Goal: Task Accomplishment & Management: Complete application form

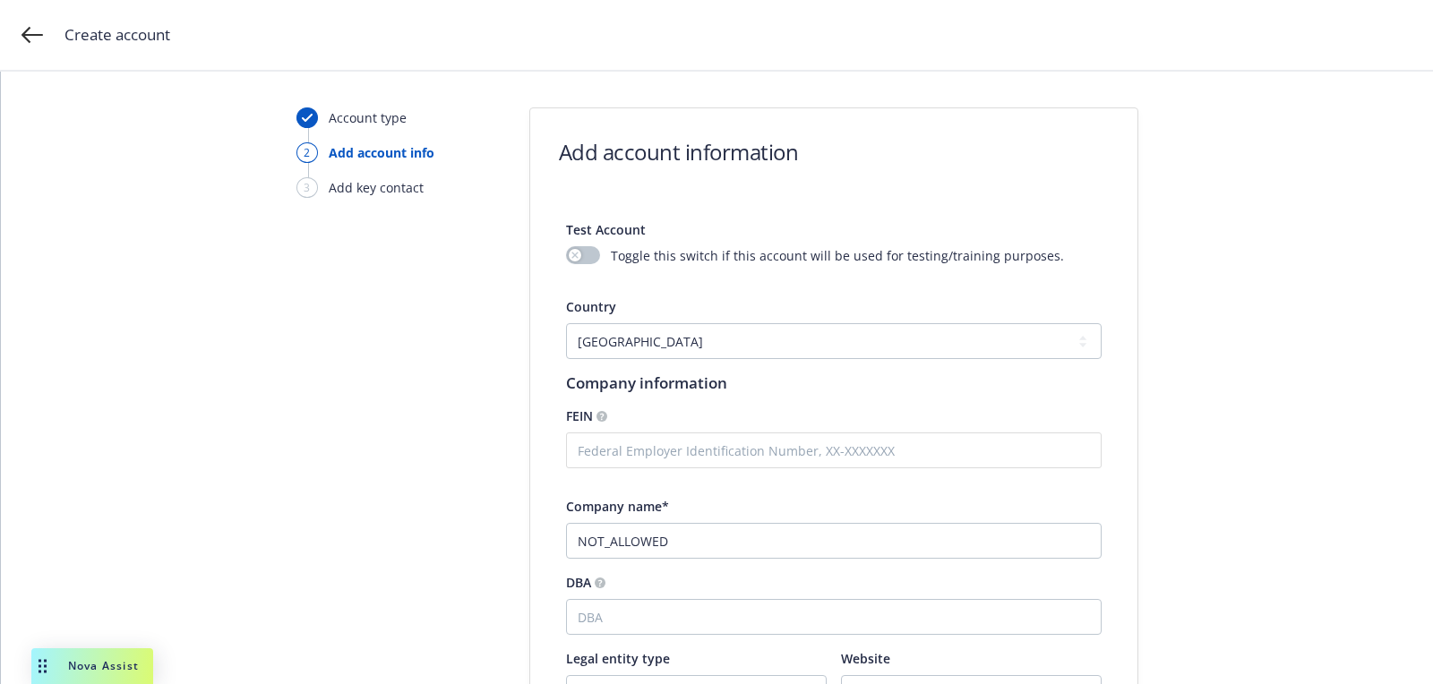
select select "US"
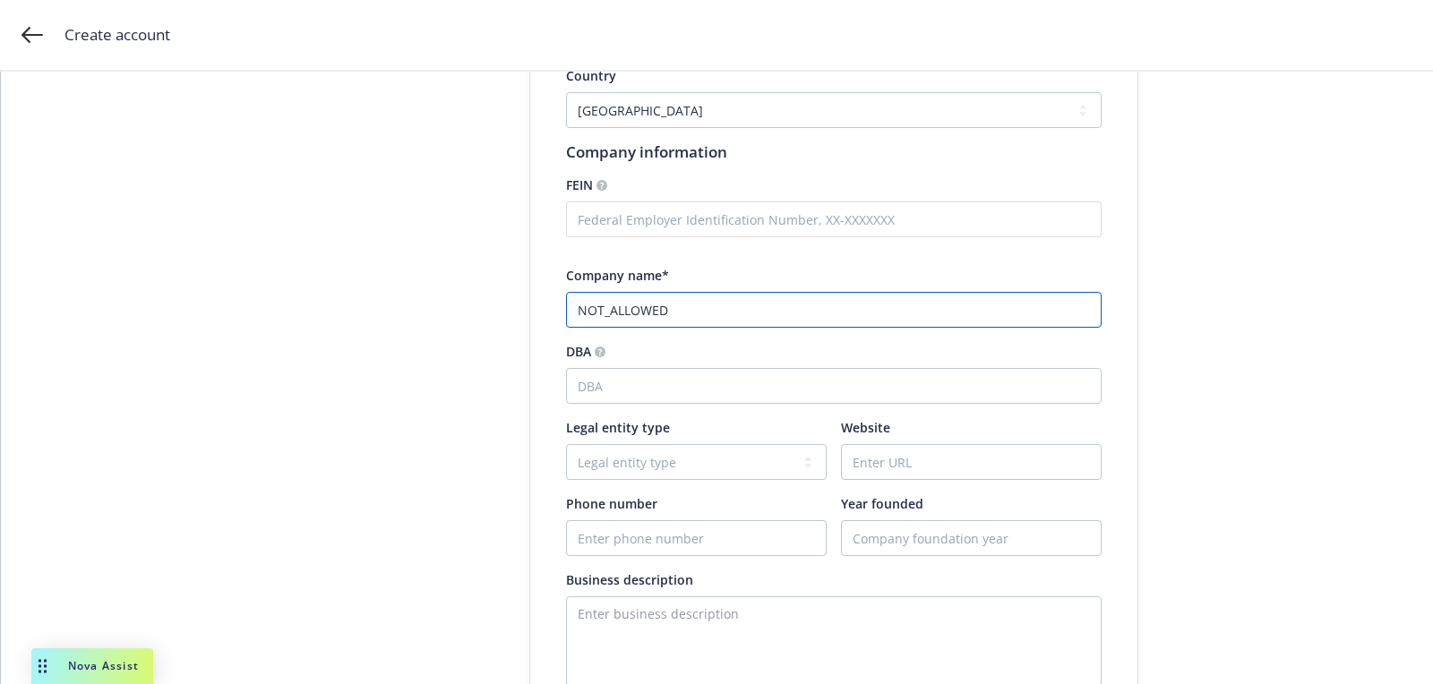
paste input "Lumora"
type input "Lumora"
click at [936, 470] on input "Website" at bounding box center [971, 462] width 259 height 34
paste input "www.lumoratech.com"
type input "www.lumoratech.com"
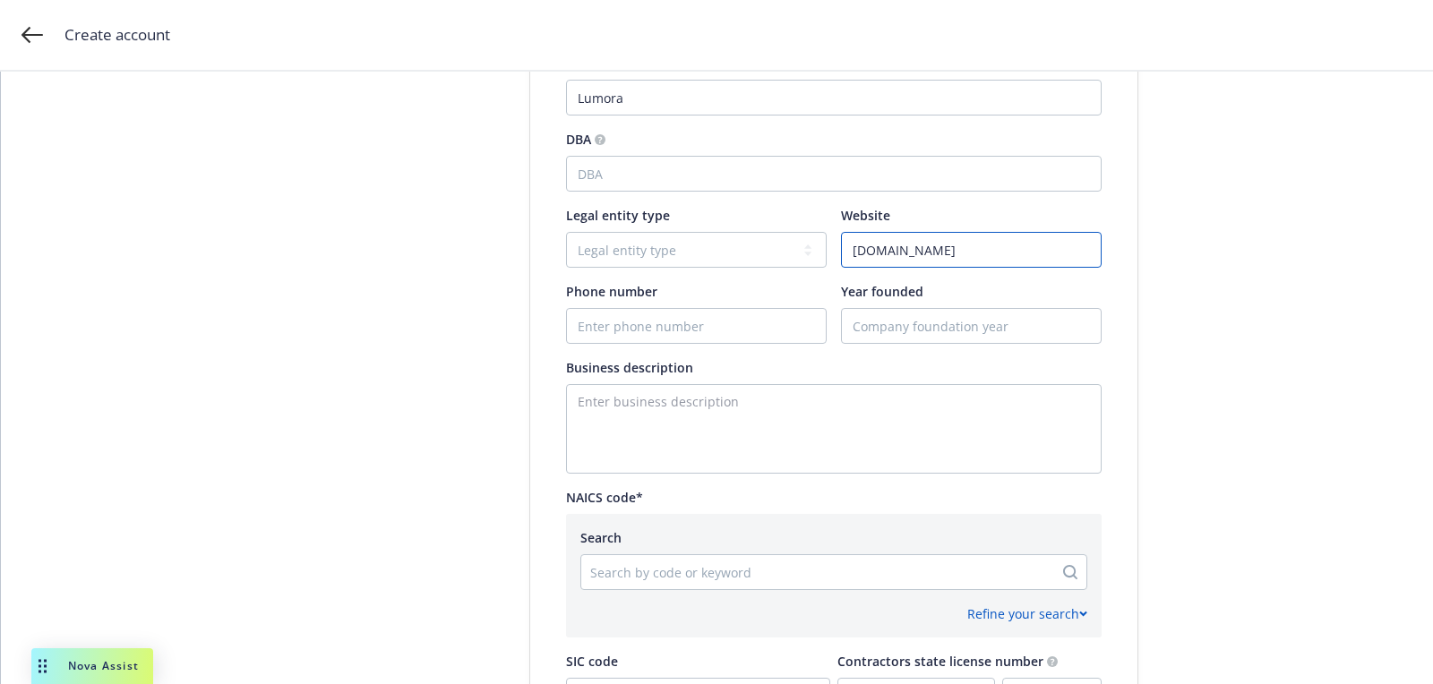
scroll to position [592, 0]
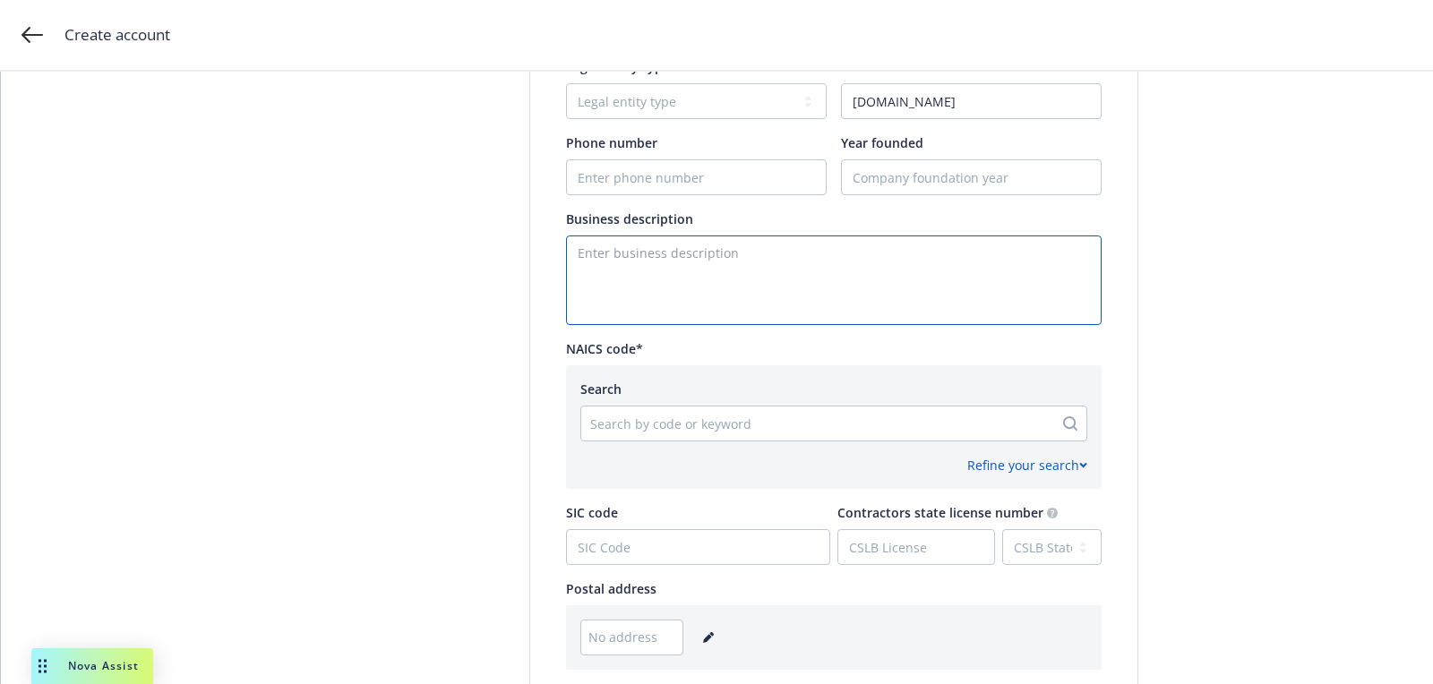
click at [698, 269] on textarea "Enter business description" at bounding box center [834, 281] width 536 height 90
paste textarea "618 Miller Place Socorro, NM 87801"
type textarea "618 Miller Place Socorro, NM 87801"
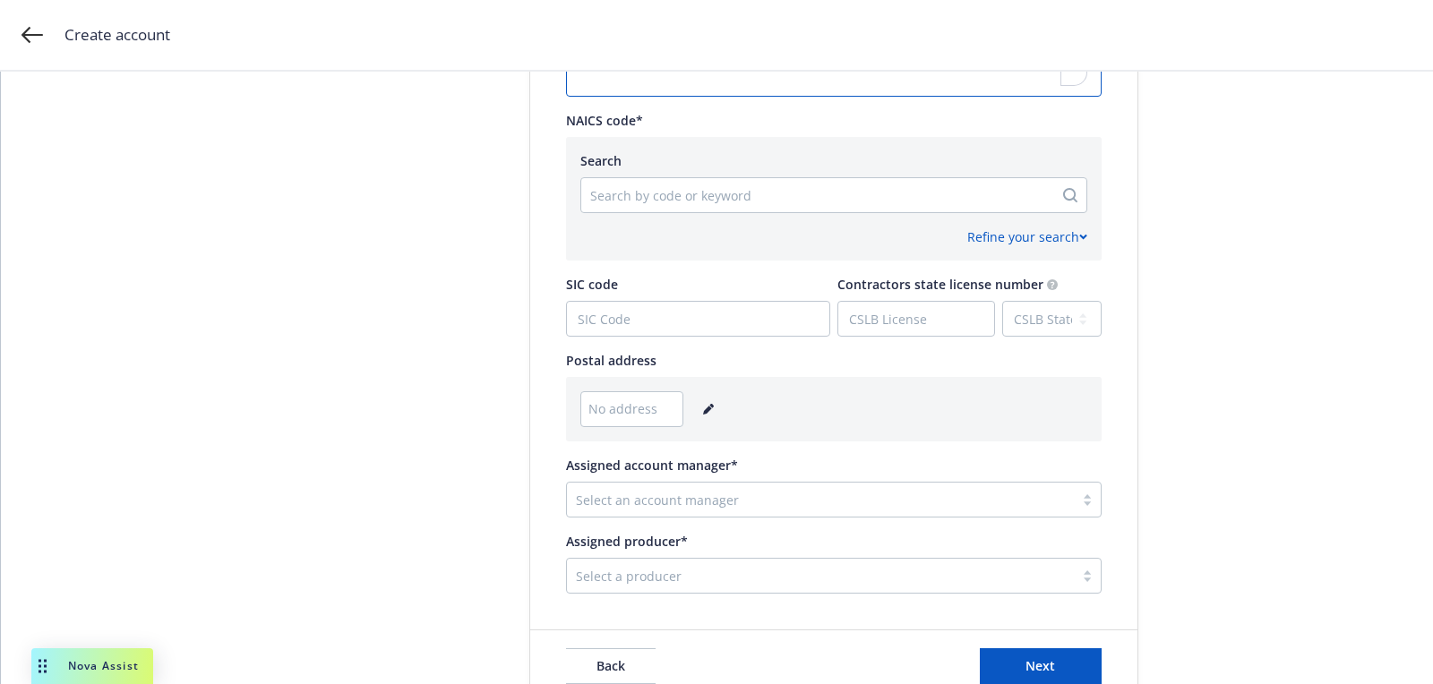
scroll to position [843, 0]
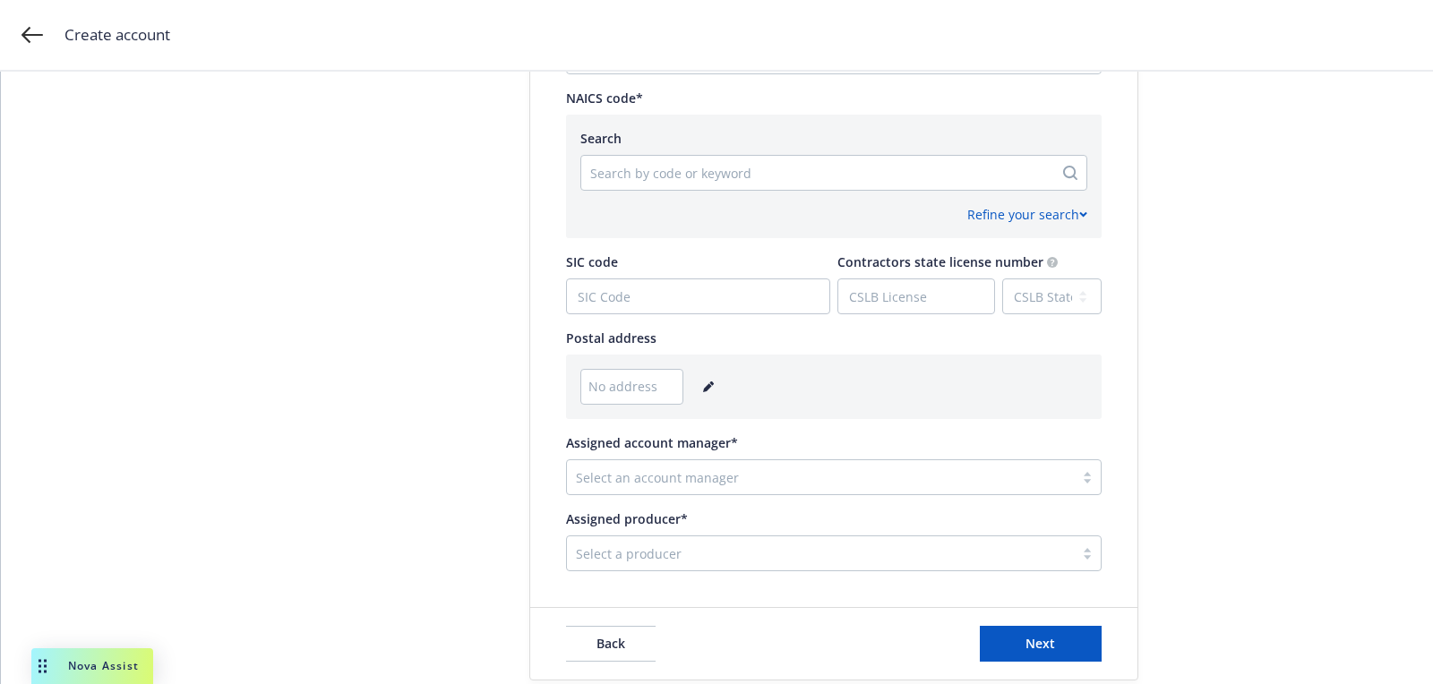
click at [705, 382] on icon "editPencil" at bounding box center [708, 387] width 11 height 11
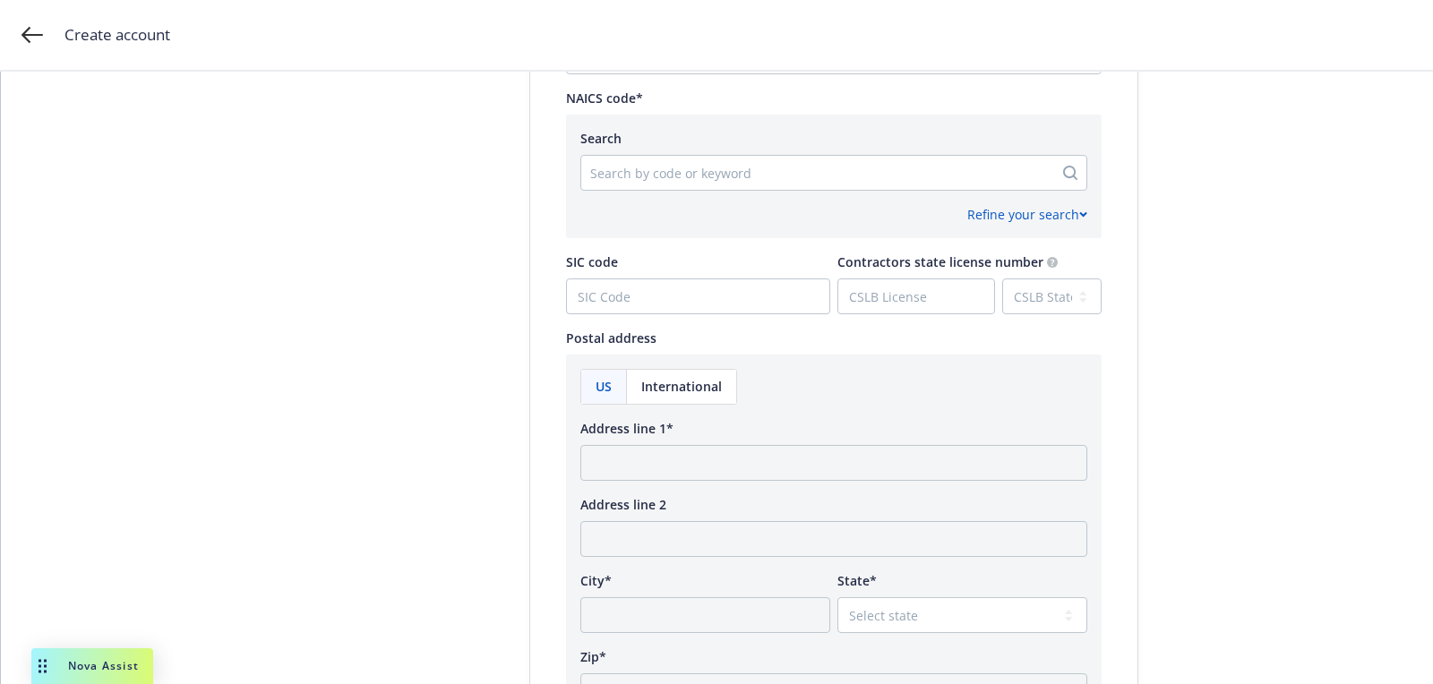
click at [674, 440] on div "Address line 1*" at bounding box center [833, 450] width 507 height 62
click at [674, 451] on input "Address line 1*" at bounding box center [833, 463] width 507 height 36
paste input "618 Miller Place Socorro, NM 87801"
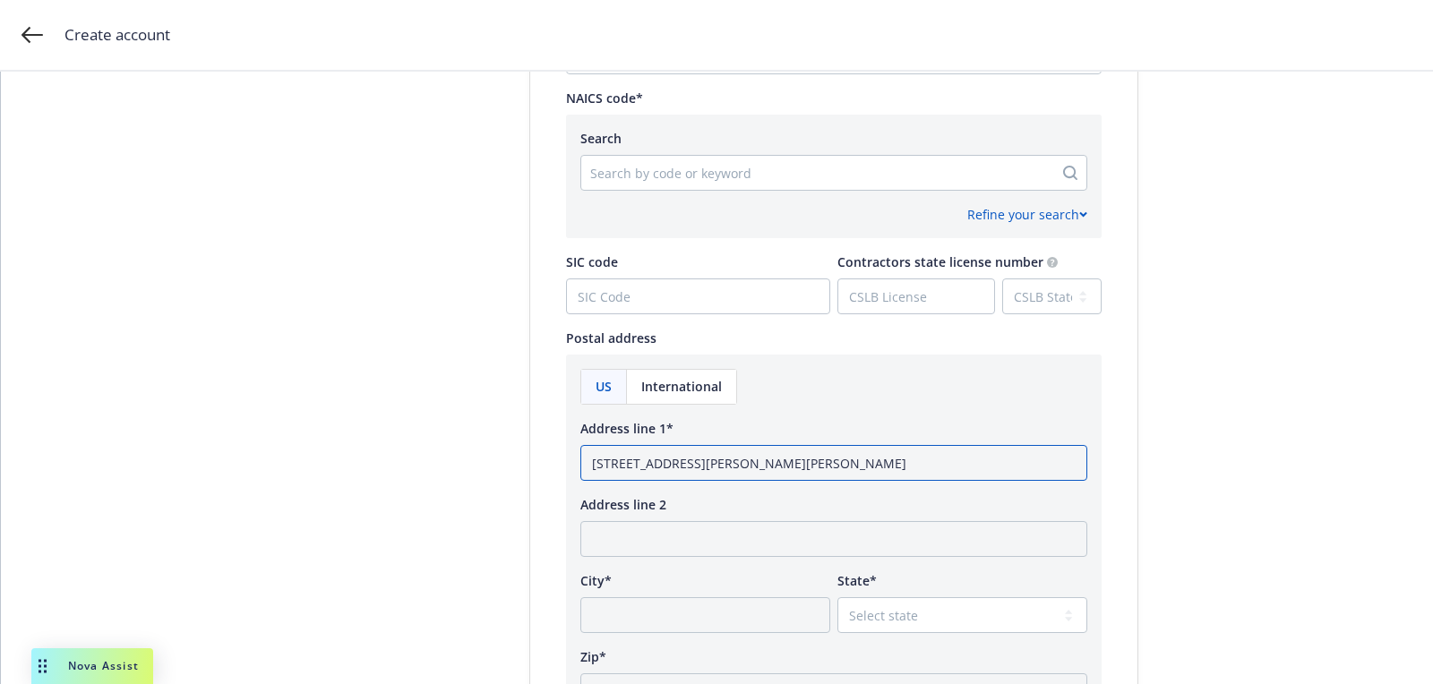
scroll to position [1149, 0]
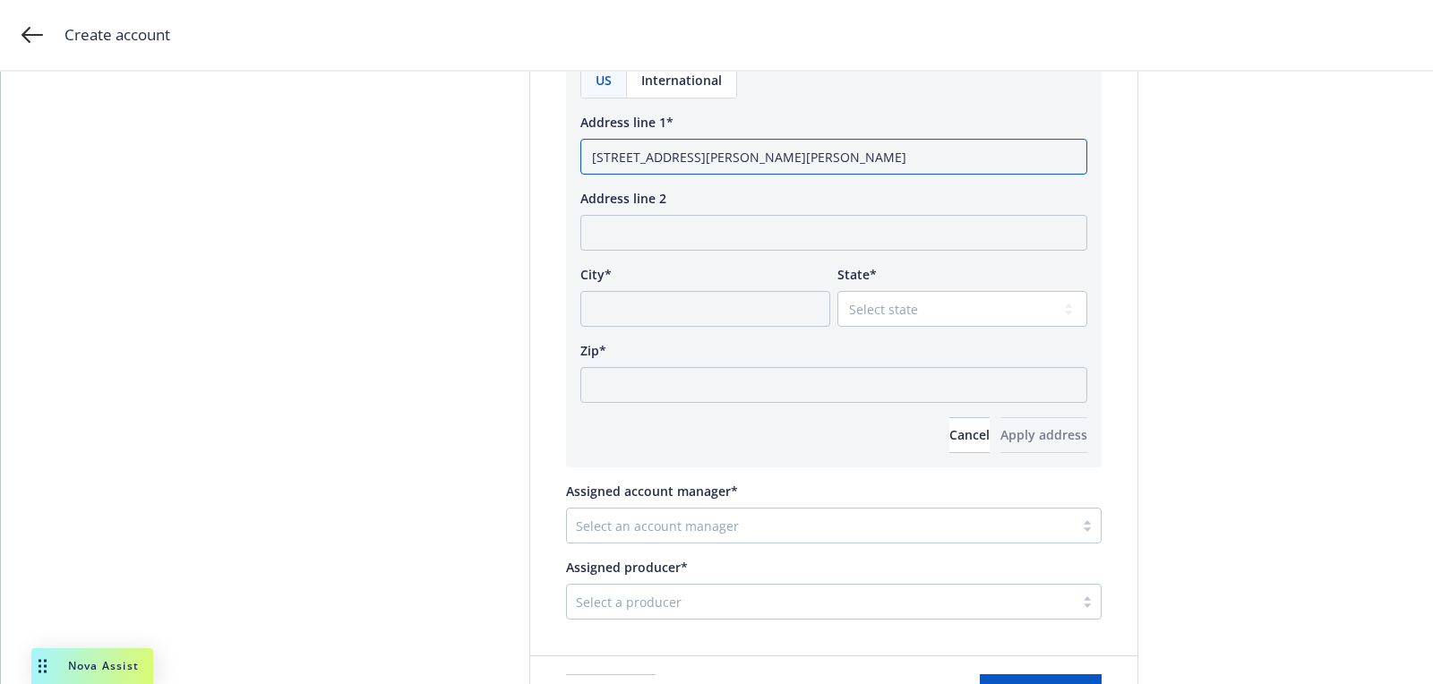
click at [774, 149] on input "618 Miller Place Socorro, NM 87801" at bounding box center [833, 157] width 507 height 36
type input "618 Miller Place Socorro, NM"
click at [719, 402] on div "US International Address line 1* 618 Miller Place Socorro, NM Address line 2 Ci…" at bounding box center [833, 258] width 507 height 391
click at [857, 385] on input "Zip*" at bounding box center [833, 385] width 507 height 36
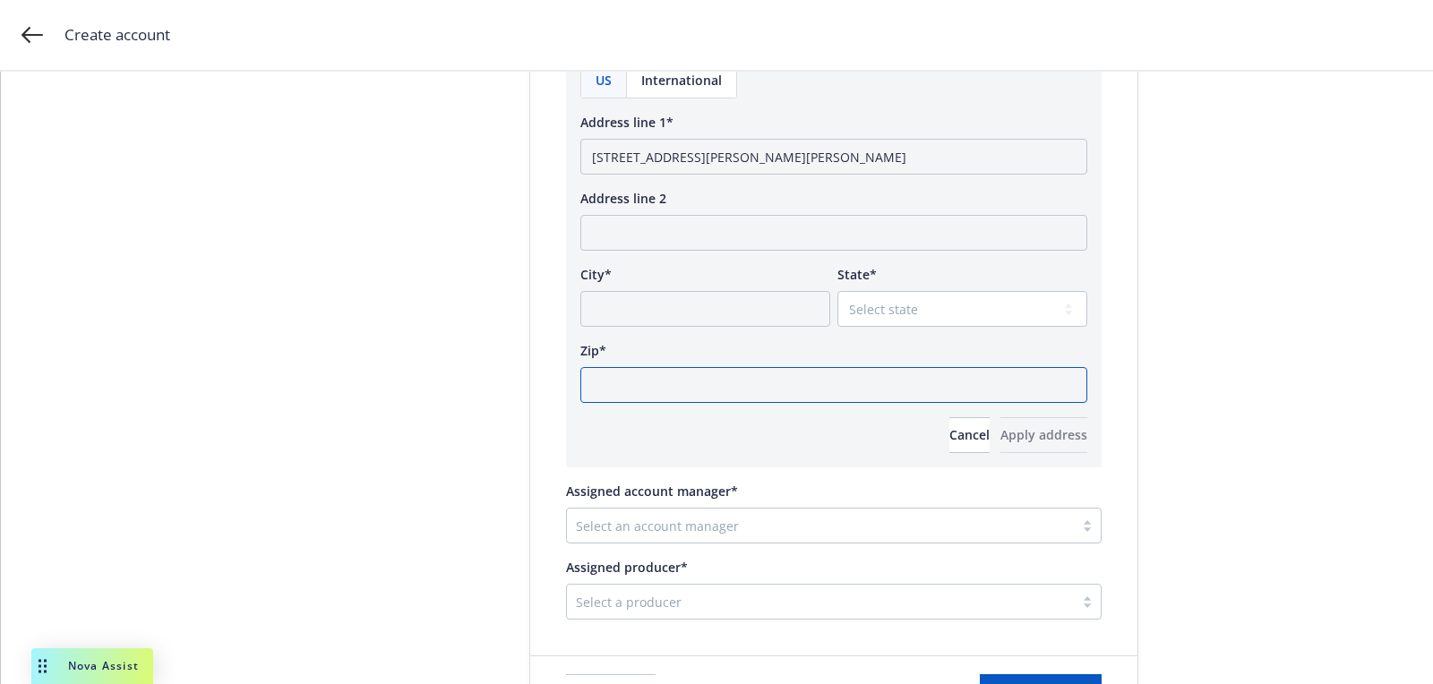
paste input "87801"
type input "87801"
click at [874, 313] on select "Select state [US_STATE] [US_STATE] [US_STATE] [US_STATE] [US_STATE] [PERSON_NAM…" at bounding box center [962, 309] width 250 height 36
select select "NM"
click at [837, 291] on select "Select state [US_STATE] [US_STATE] [US_STATE] [US_STATE] [US_STATE] [PERSON_NAM…" at bounding box center [962, 309] width 250 height 36
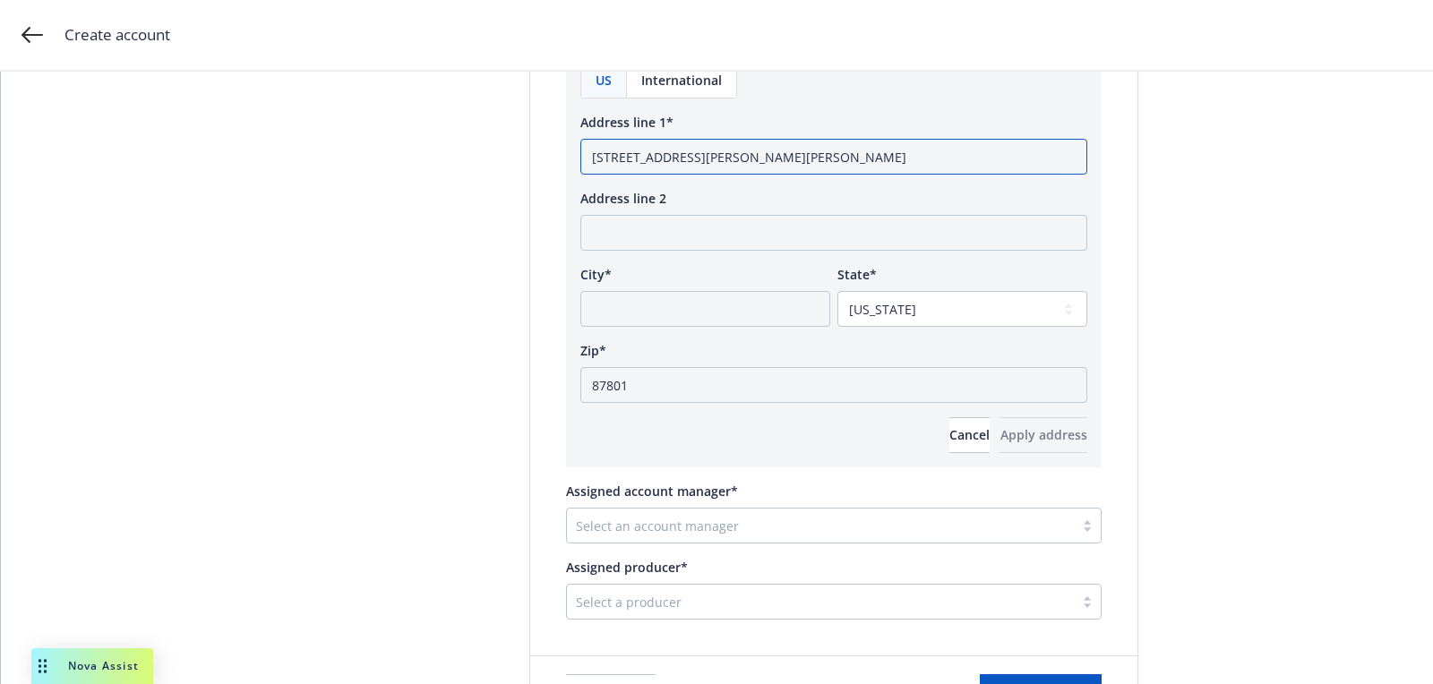
click at [708, 158] on input "618 Miller Place Socorro, NM" at bounding box center [833, 157] width 507 height 36
type input "618 Miller Place, NM"
click at [690, 331] on div "US International Address line 1* 618 Miller Place, NM Address line 2 City* Stat…" at bounding box center [833, 258] width 507 height 391
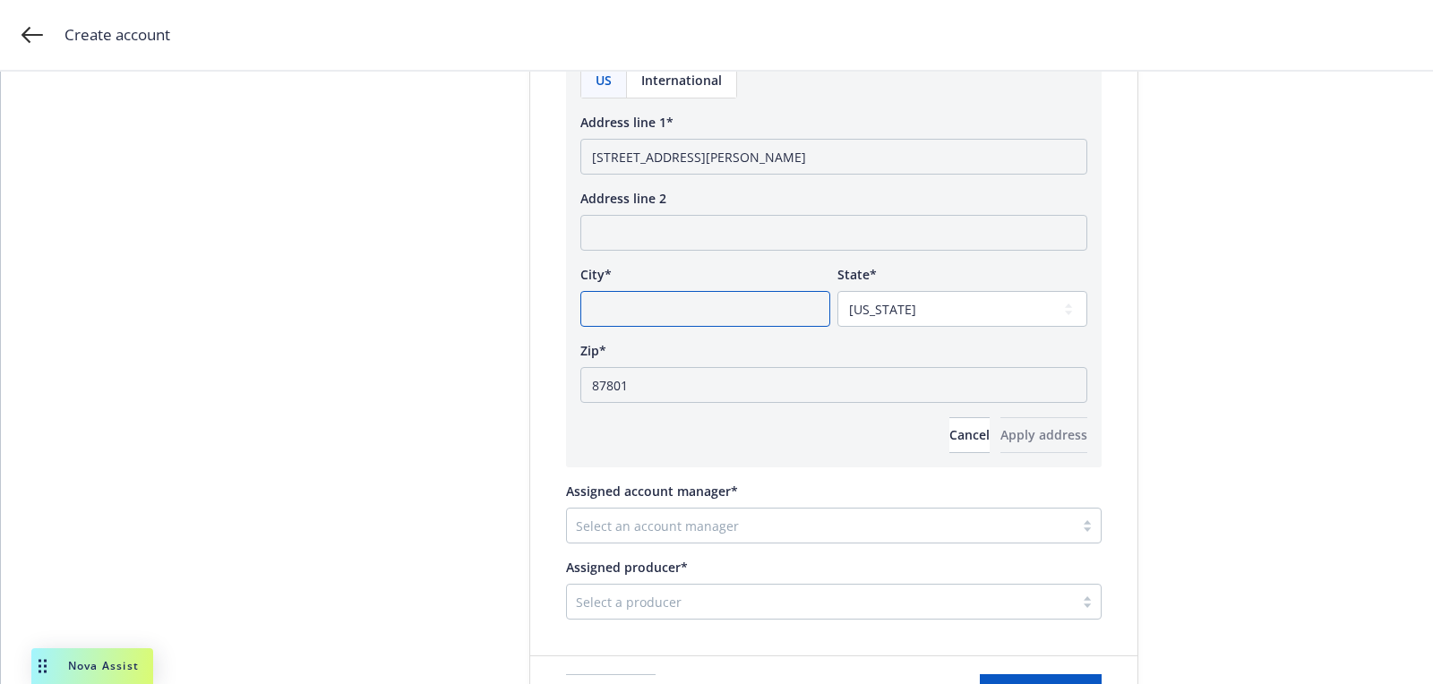
click at [683, 314] on input "City*" at bounding box center [705, 309] width 250 height 36
paste input "Socorro"
type input "Socorro"
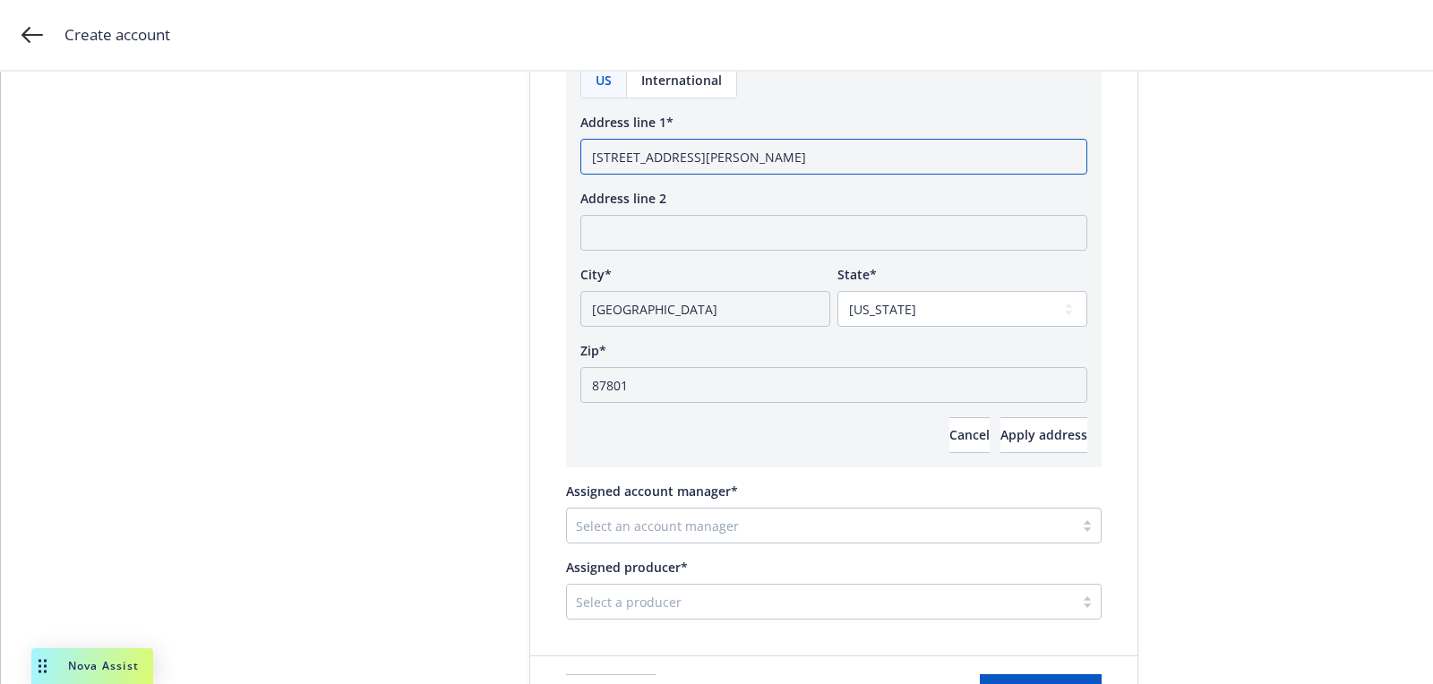
drag, startPoint x: 686, startPoint y: 150, endPoint x: 899, endPoint y: 210, distance: 221.2
click at [889, 207] on div "US International Address line 1* 618 Miller Place, NM Address line 2 City* Soco…" at bounding box center [833, 258] width 507 height 391
type input "618 Miller Place"
click at [1000, 417] on button "Apply address" at bounding box center [1043, 435] width 87 height 36
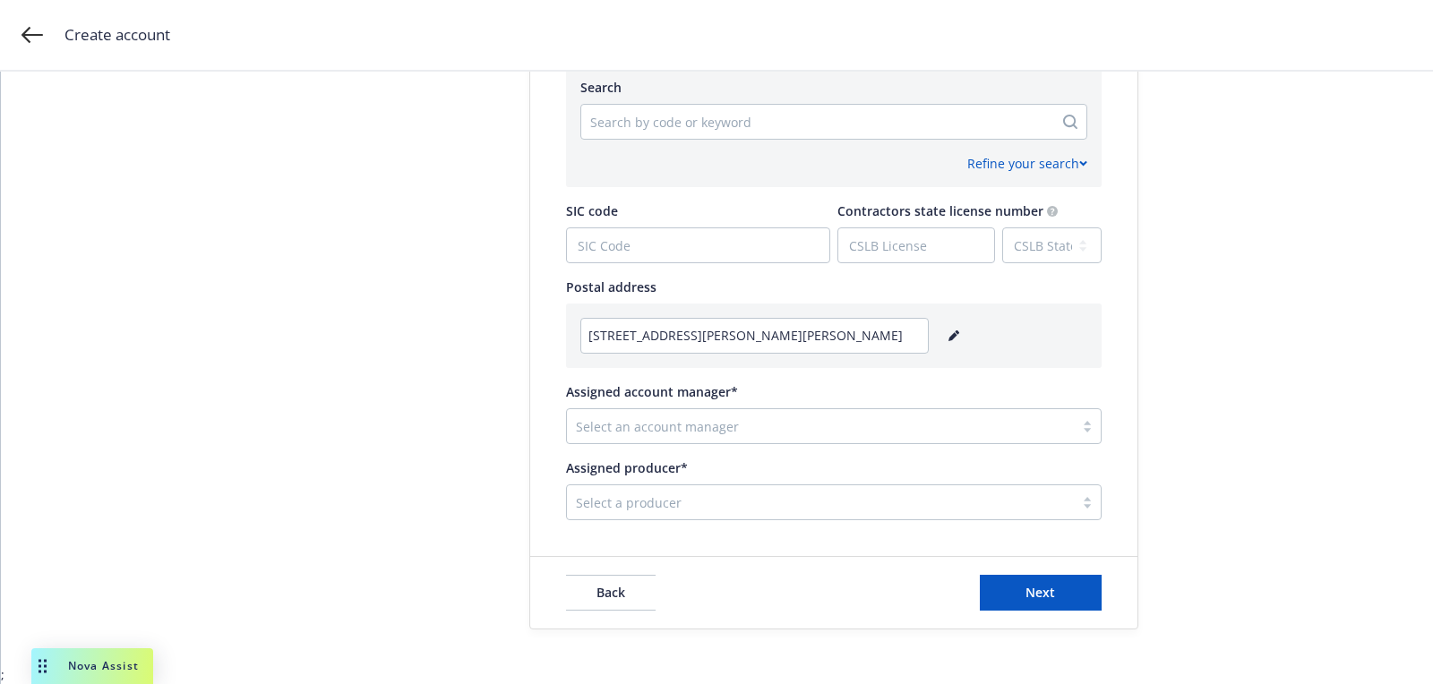
scroll to position [892, 0]
click at [703, 419] on div at bounding box center [820, 427] width 489 height 21
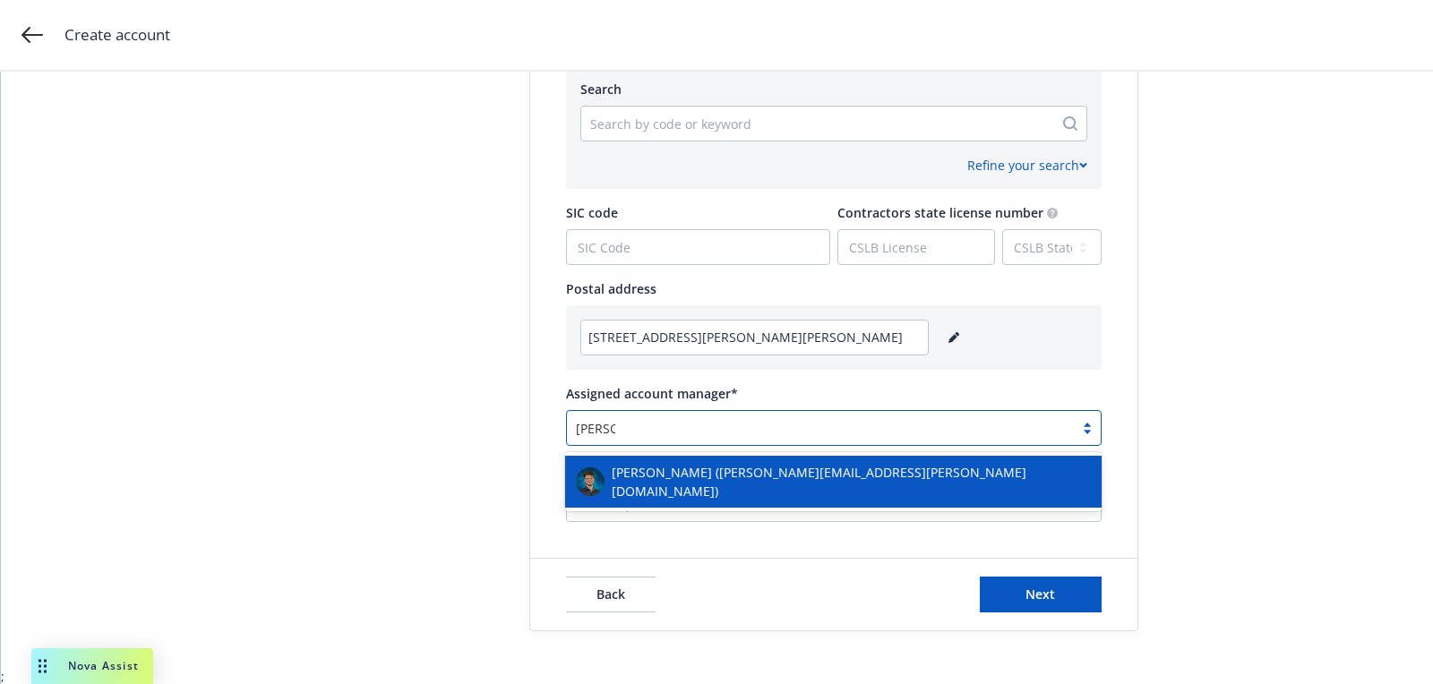
type input "harriso"
click at [708, 489] on div "[PERSON_NAME] ([PERSON_NAME][EMAIL_ADDRESS][PERSON_NAME][DOMAIN_NAME])" at bounding box center [833, 482] width 515 height 38
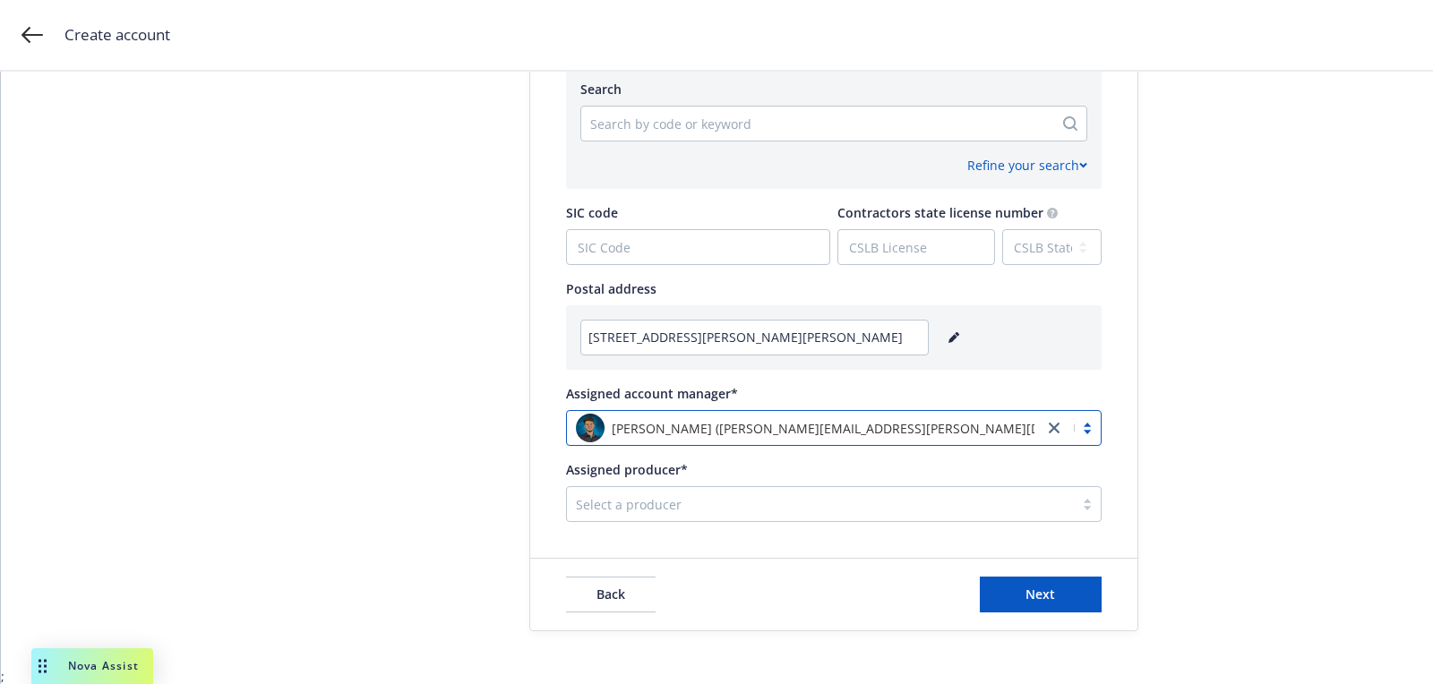
click at [708, 505] on div at bounding box center [820, 504] width 489 height 21
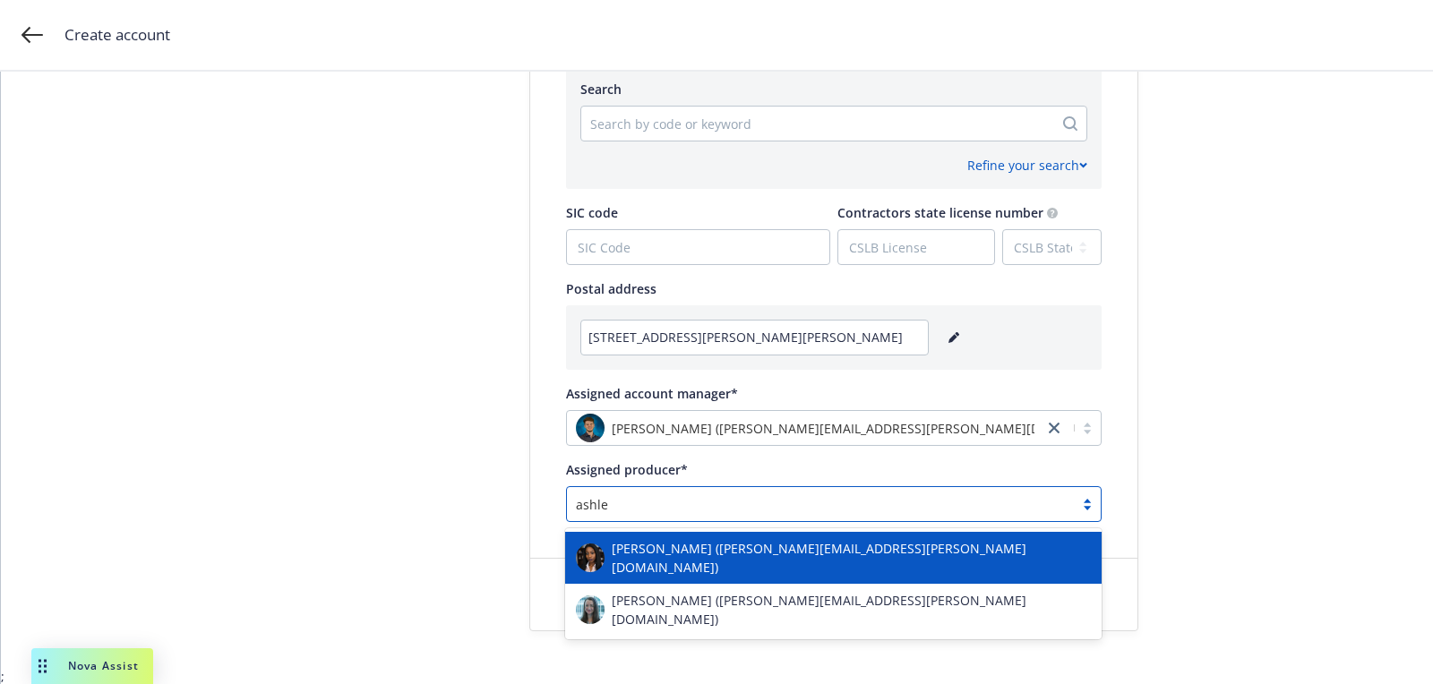
type input "ashley"
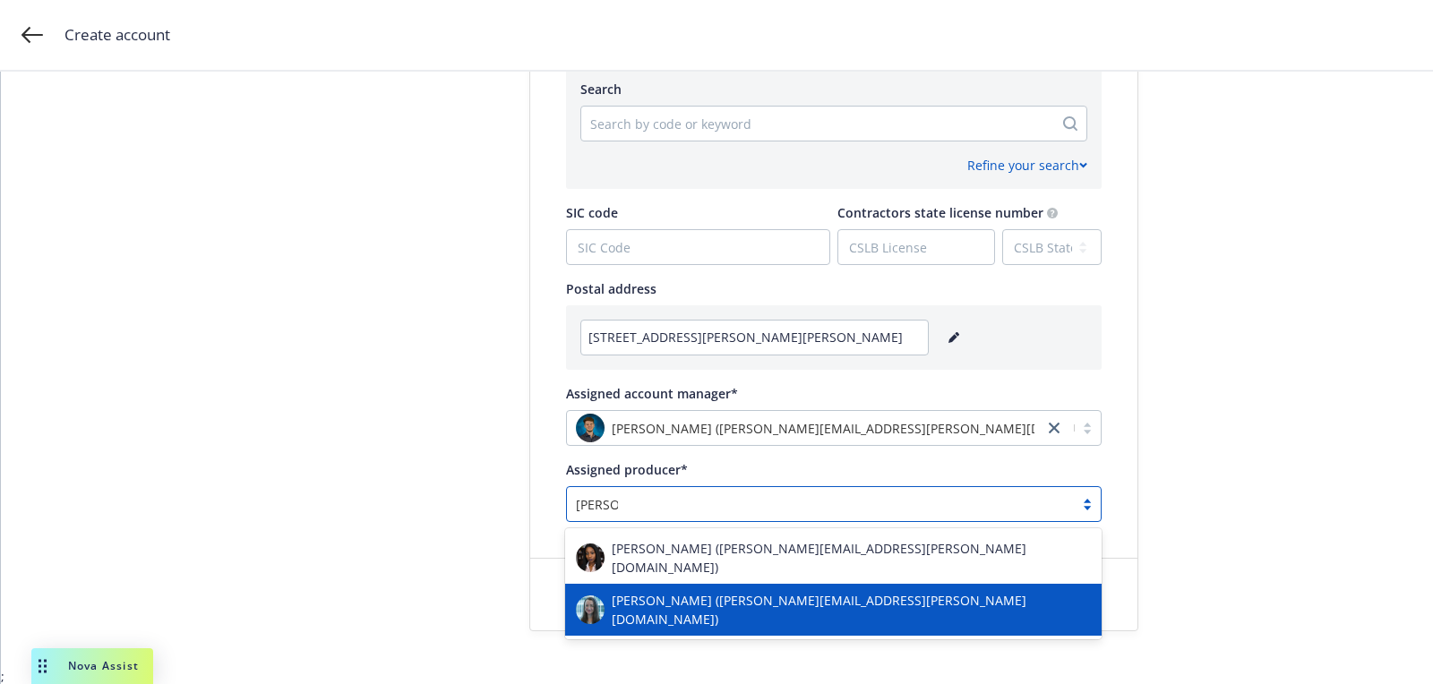
click at [716, 593] on span "[PERSON_NAME] ([PERSON_NAME][EMAIL_ADDRESS][PERSON_NAME][DOMAIN_NAME])" at bounding box center [851, 610] width 479 height 38
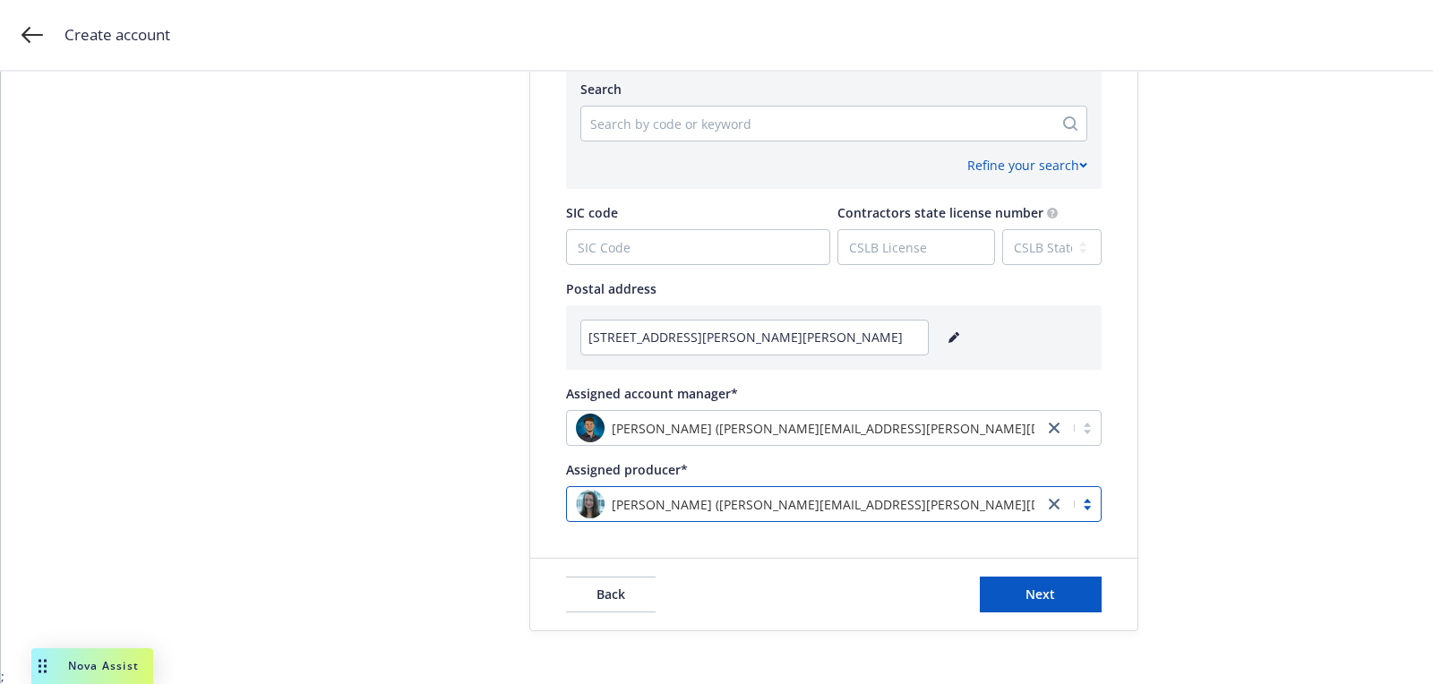
scroll to position [269, 0]
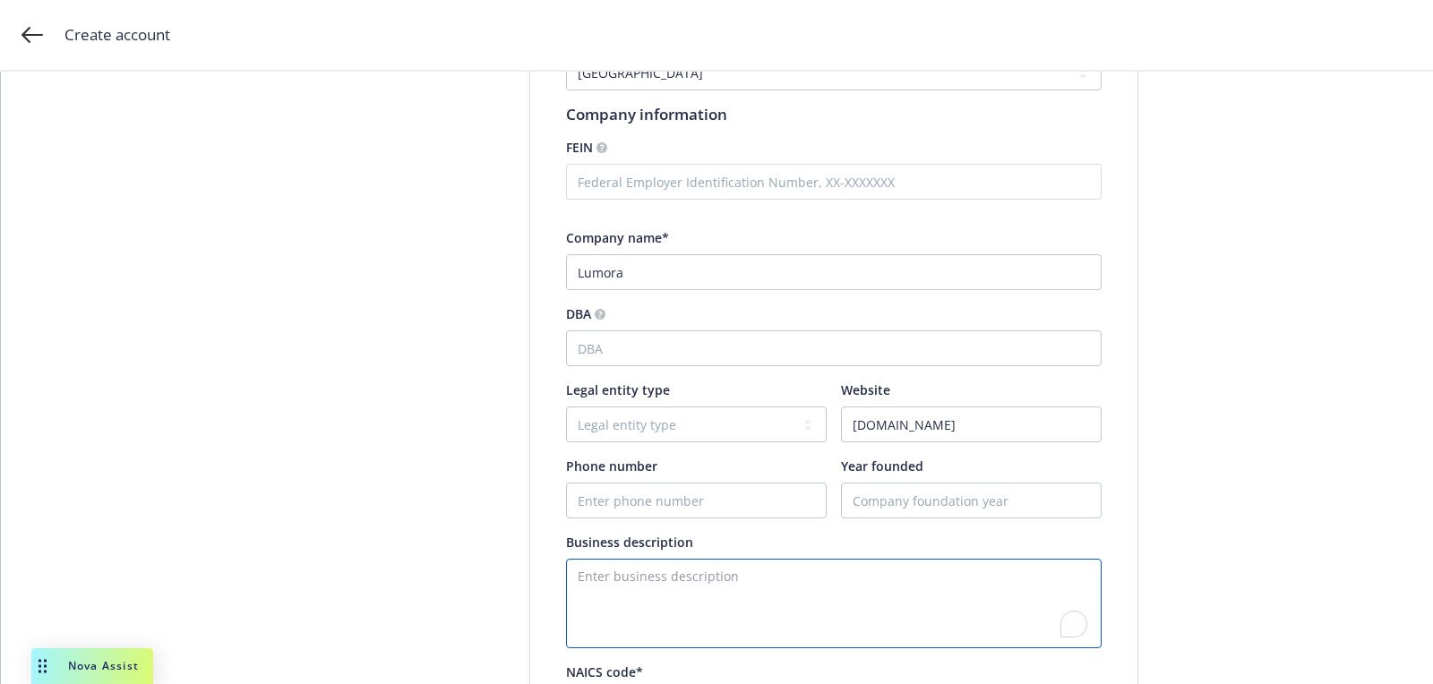
click at [659, 574] on textarea "To enrich screen reader interactions, please activate Accessibility in Grammarl…" at bounding box center [834, 604] width 536 height 90
paste textarea "SaaS platform that integrates data from public sources and third-party subscrip…"
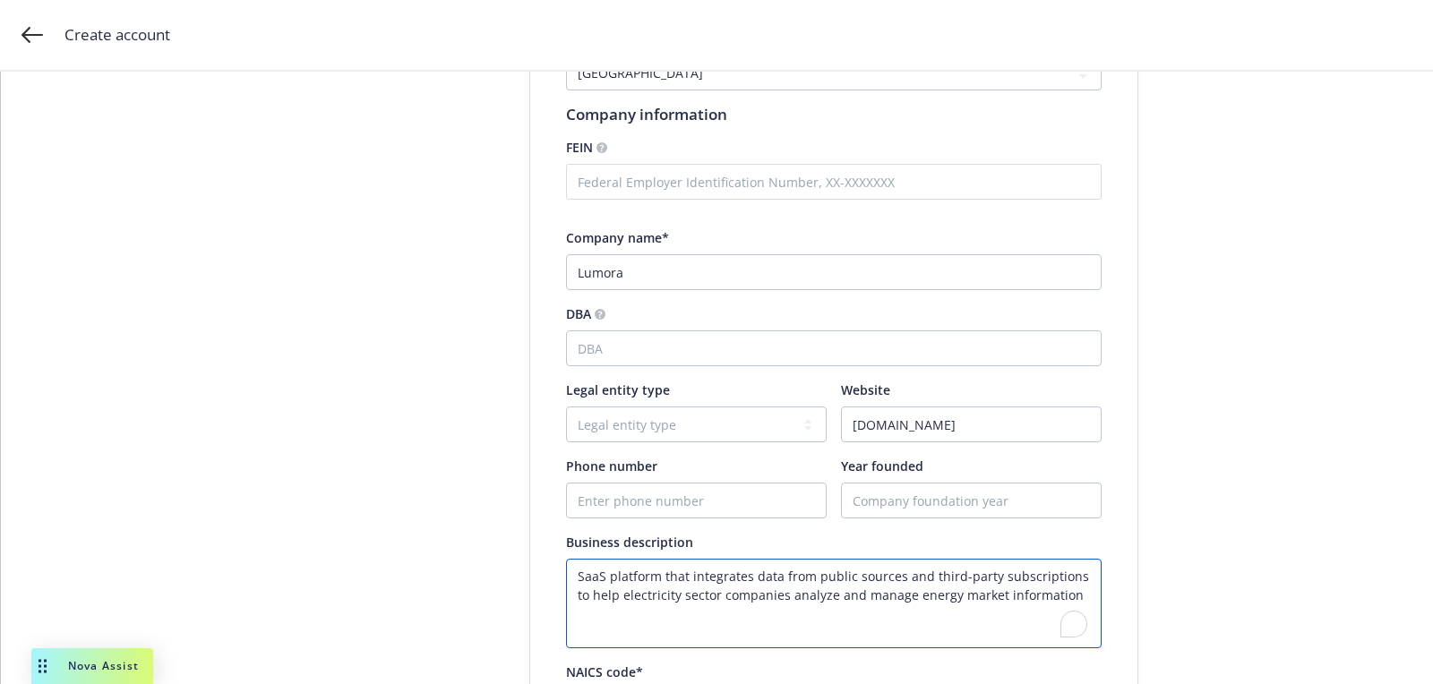
scroll to position [338, 0]
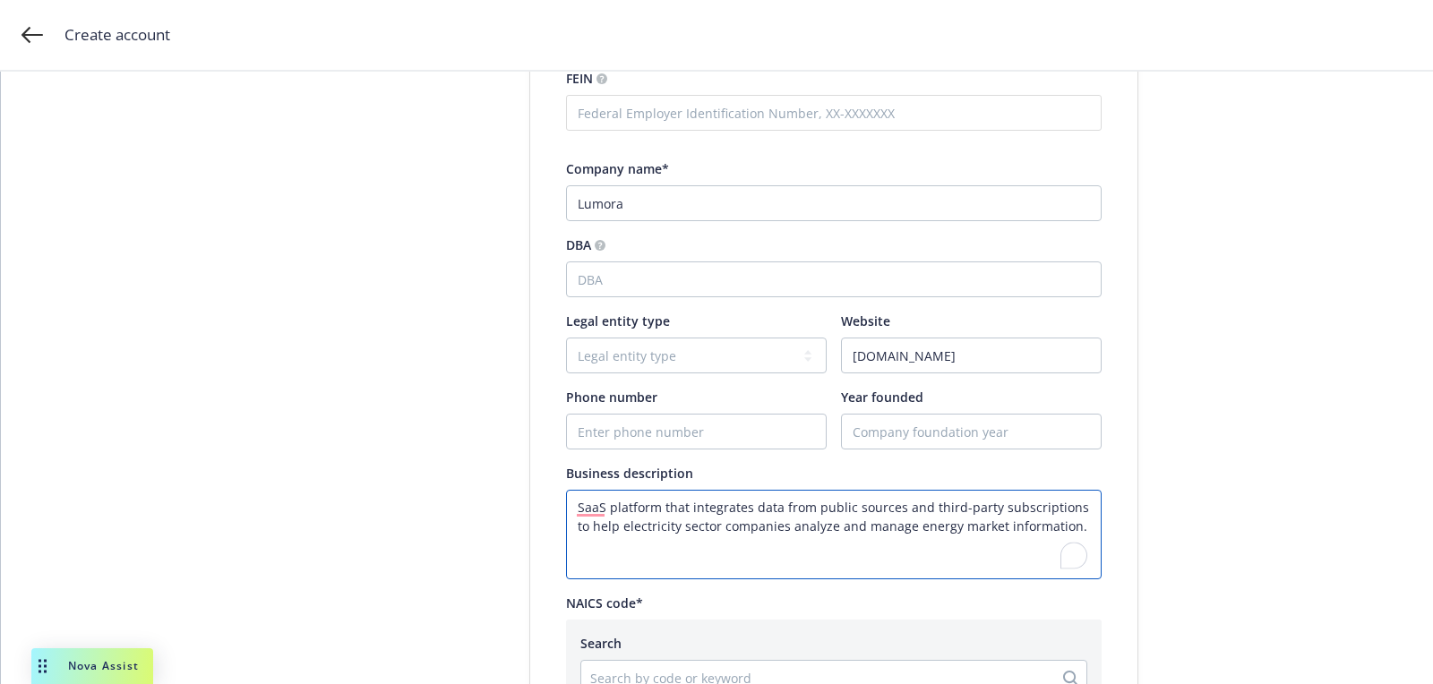
drag, startPoint x: 1060, startPoint y: 521, endPoint x: 515, endPoint y: 459, distance: 549.0
click at [515, 459] on div "Account type 2 Add account info 3 Add key contact Add account information Test …" at bounding box center [716, 478] width 1389 height 1416
type textarea "SaaS platform that integrates data from public sources and third-party subscrip…"
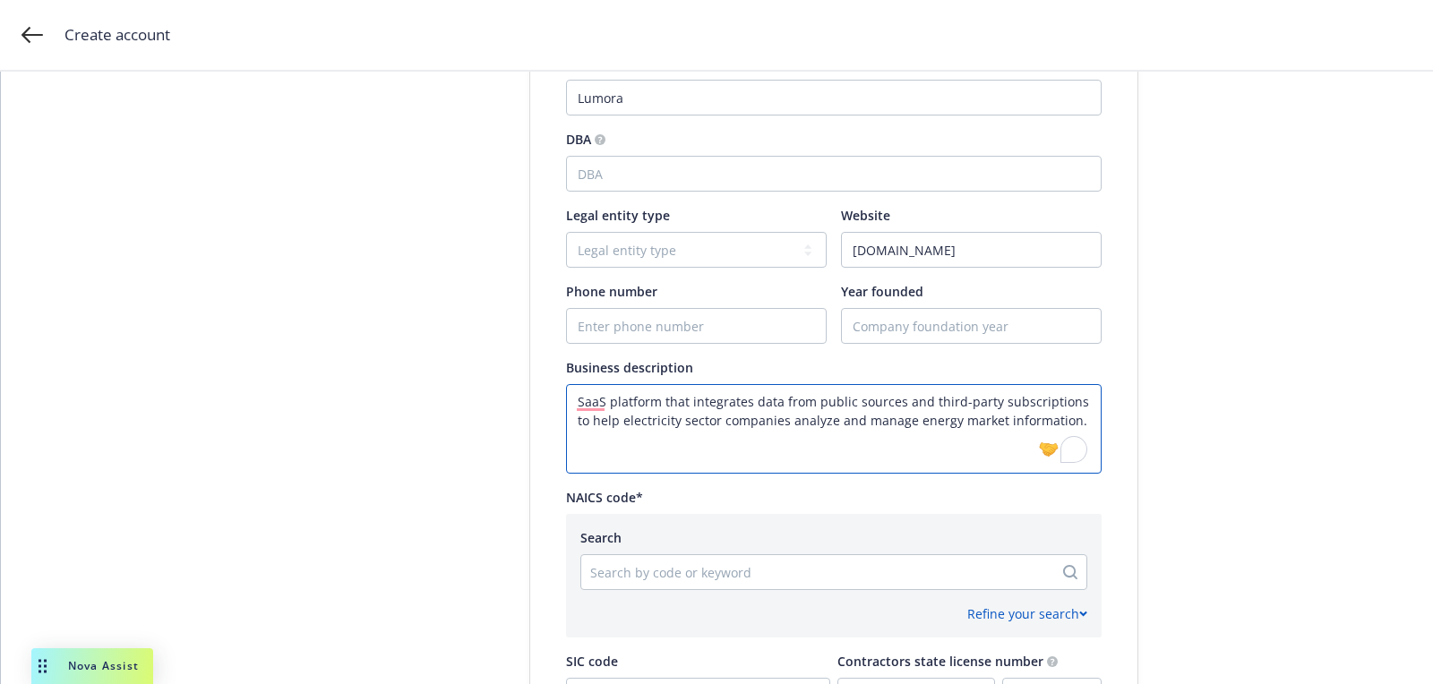
scroll to position [512, 0]
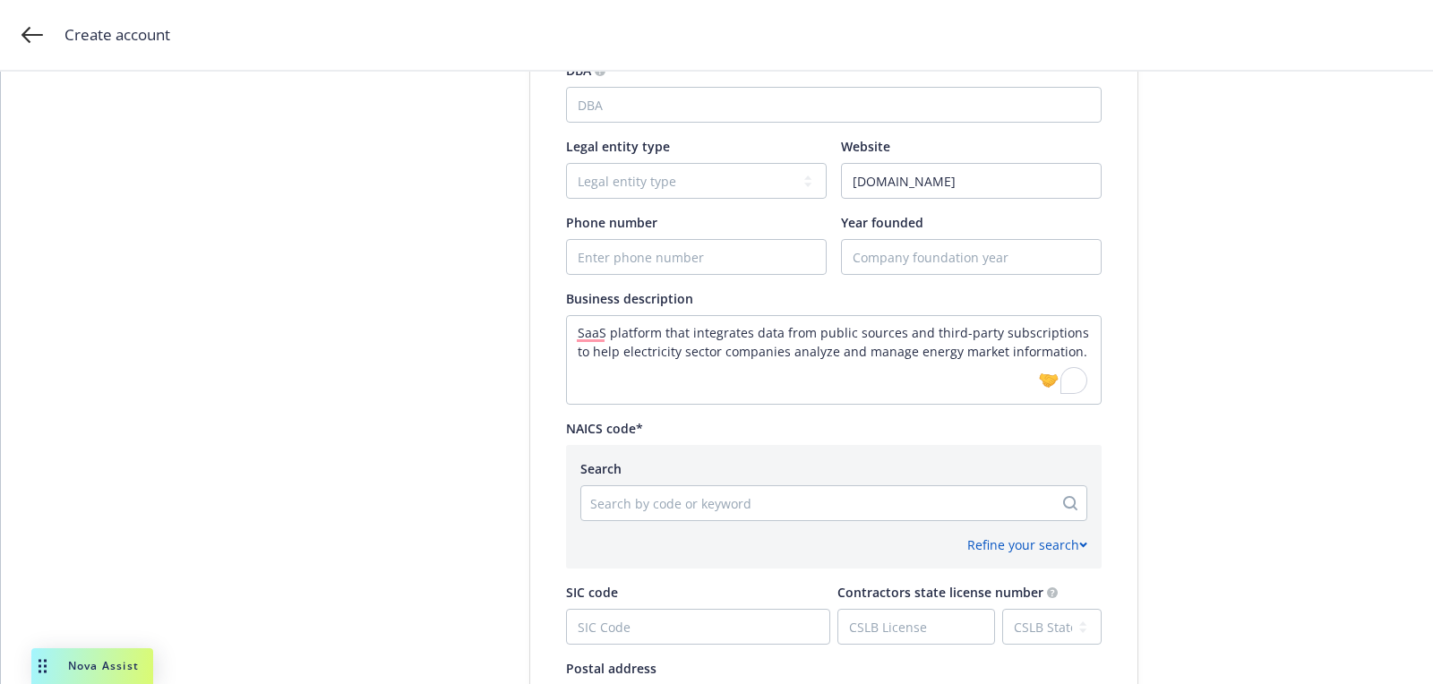
click at [734, 502] on div at bounding box center [817, 503] width 454 height 21
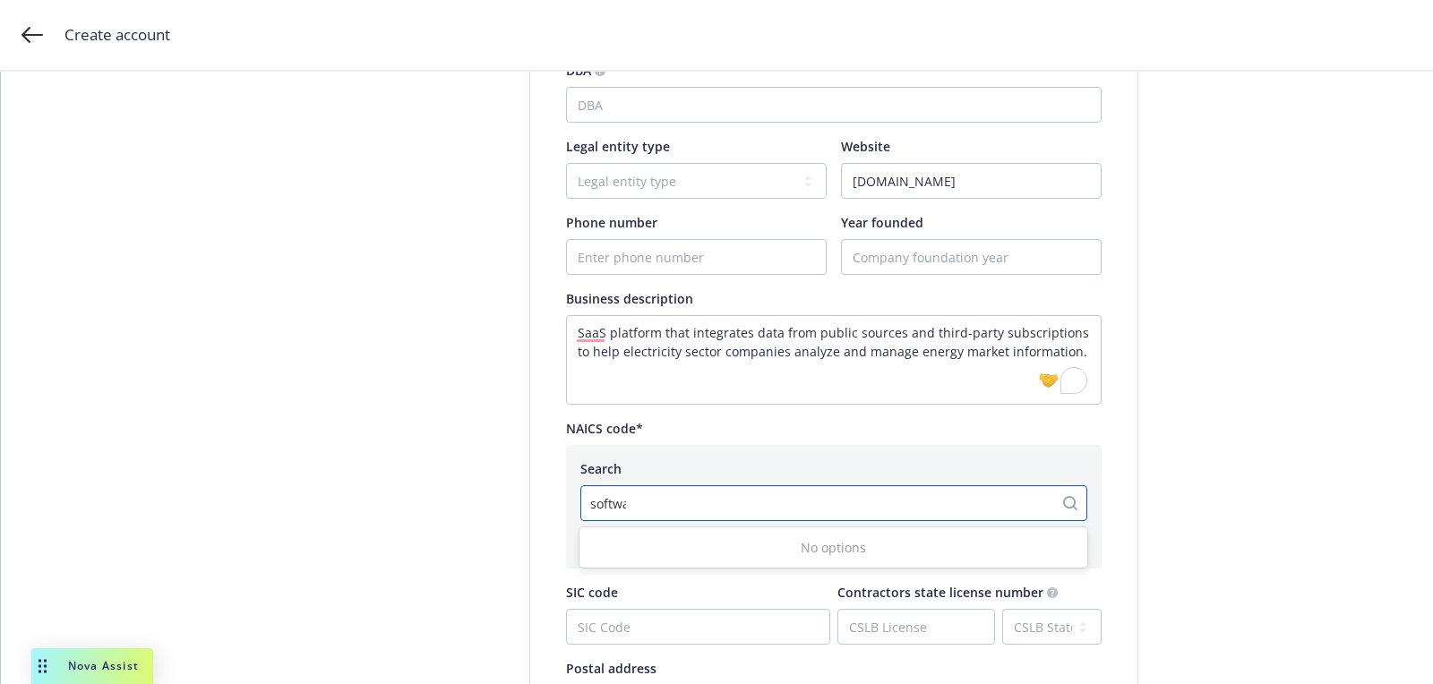
type input "software"
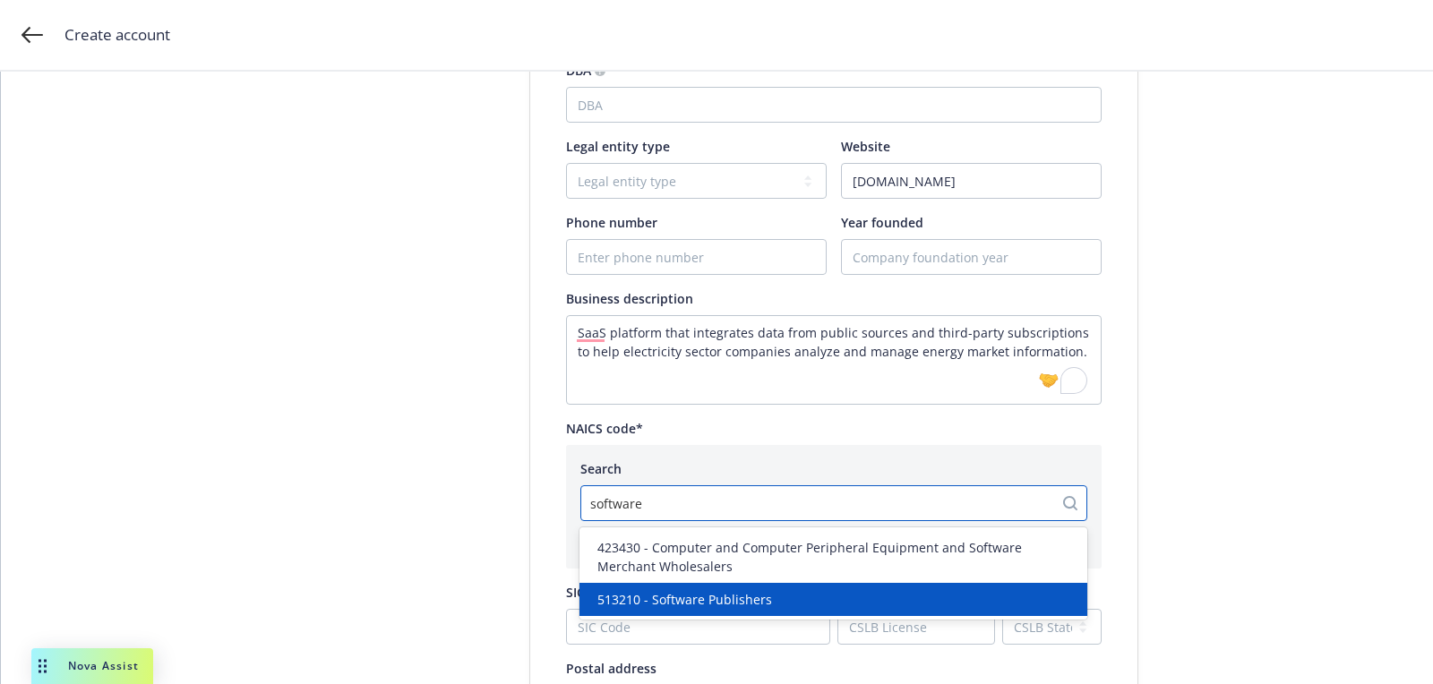
click at [727, 593] on span "513210 - Software Publishers" at bounding box center [684, 599] width 175 height 19
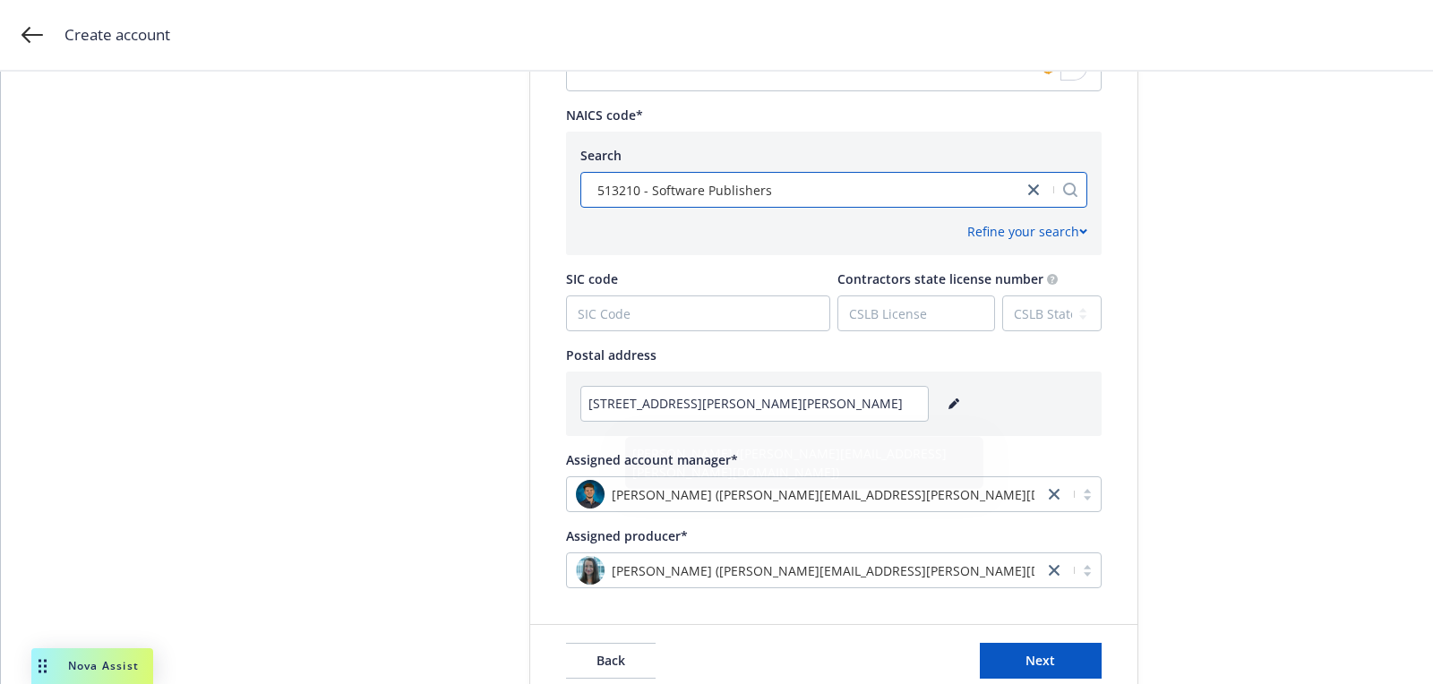
scroll to position [892, 0]
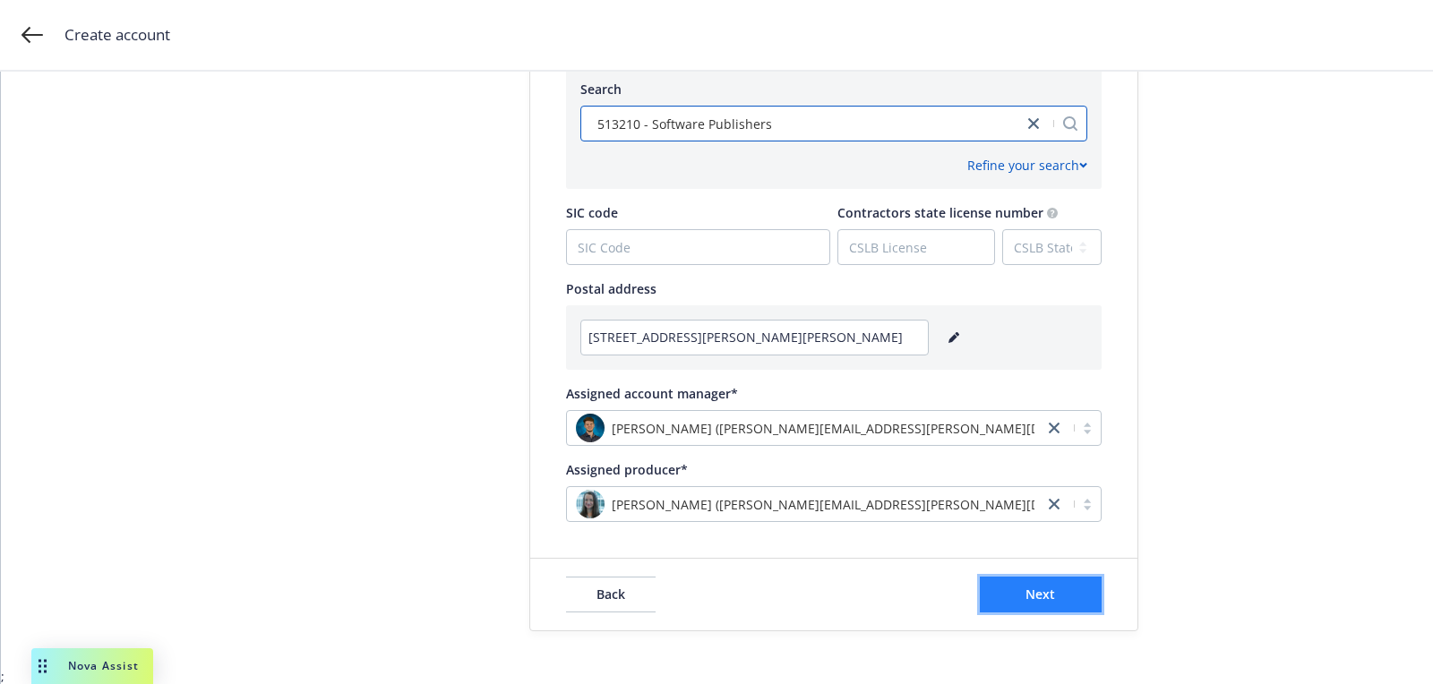
click at [993, 582] on button "Next" at bounding box center [1041, 595] width 122 height 36
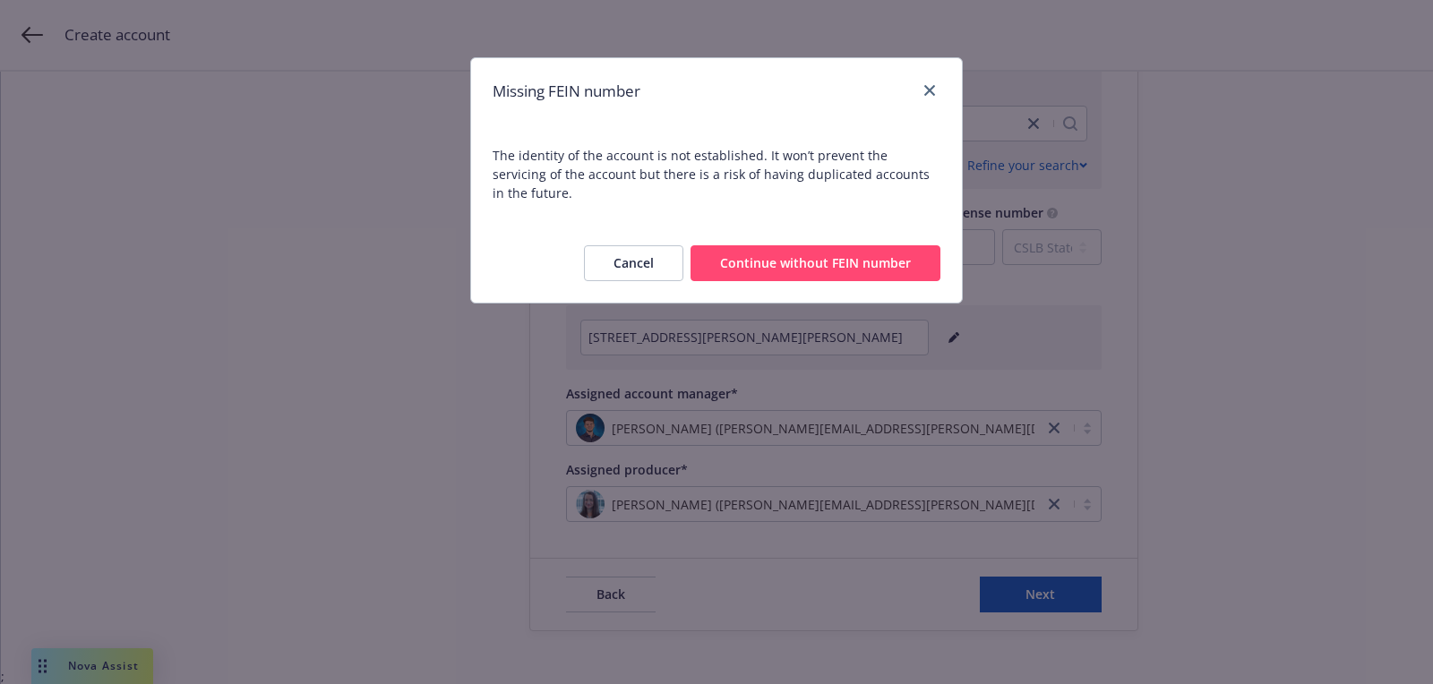
click at [905, 270] on div "Cancel Continue without FEIN number" at bounding box center [716, 263] width 491 height 79
click at [904, 250] on button "Continue without FEIN number" at bounding box center [816, 263] width 250 height 36
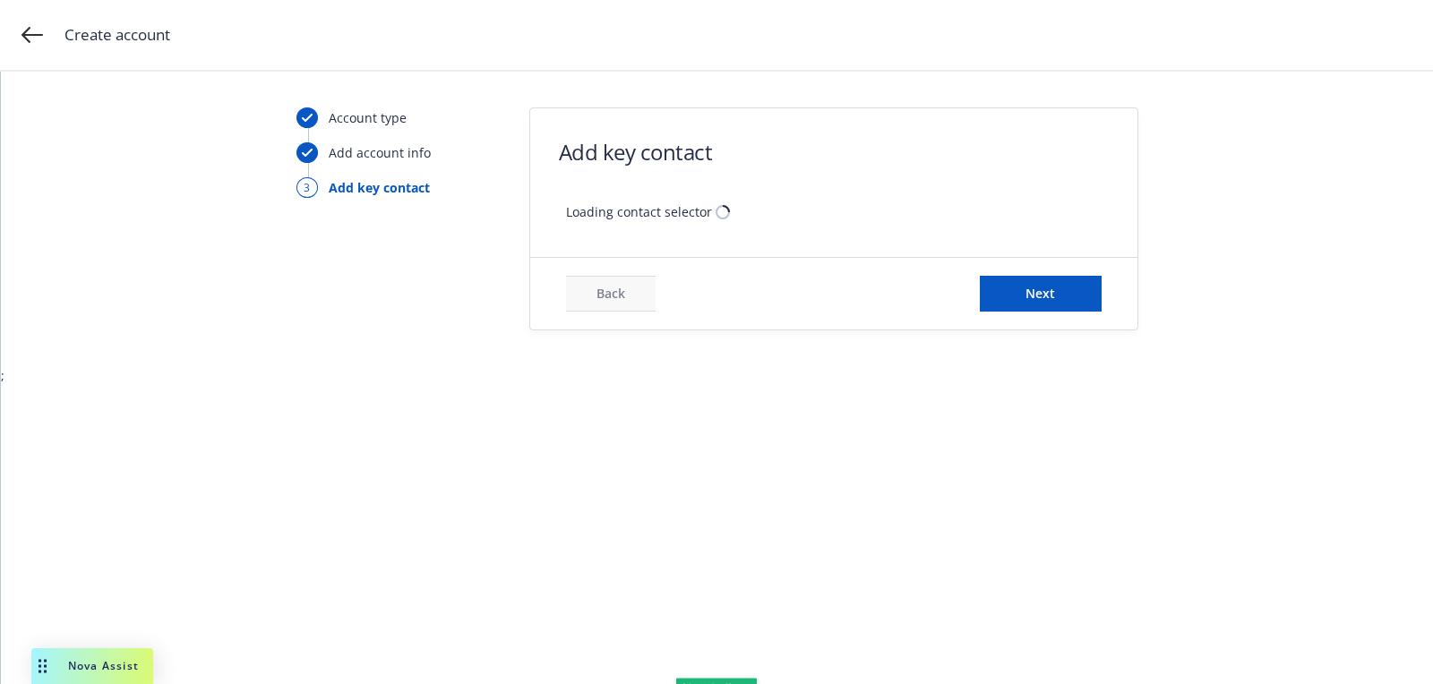
scroll to position [0, 0]
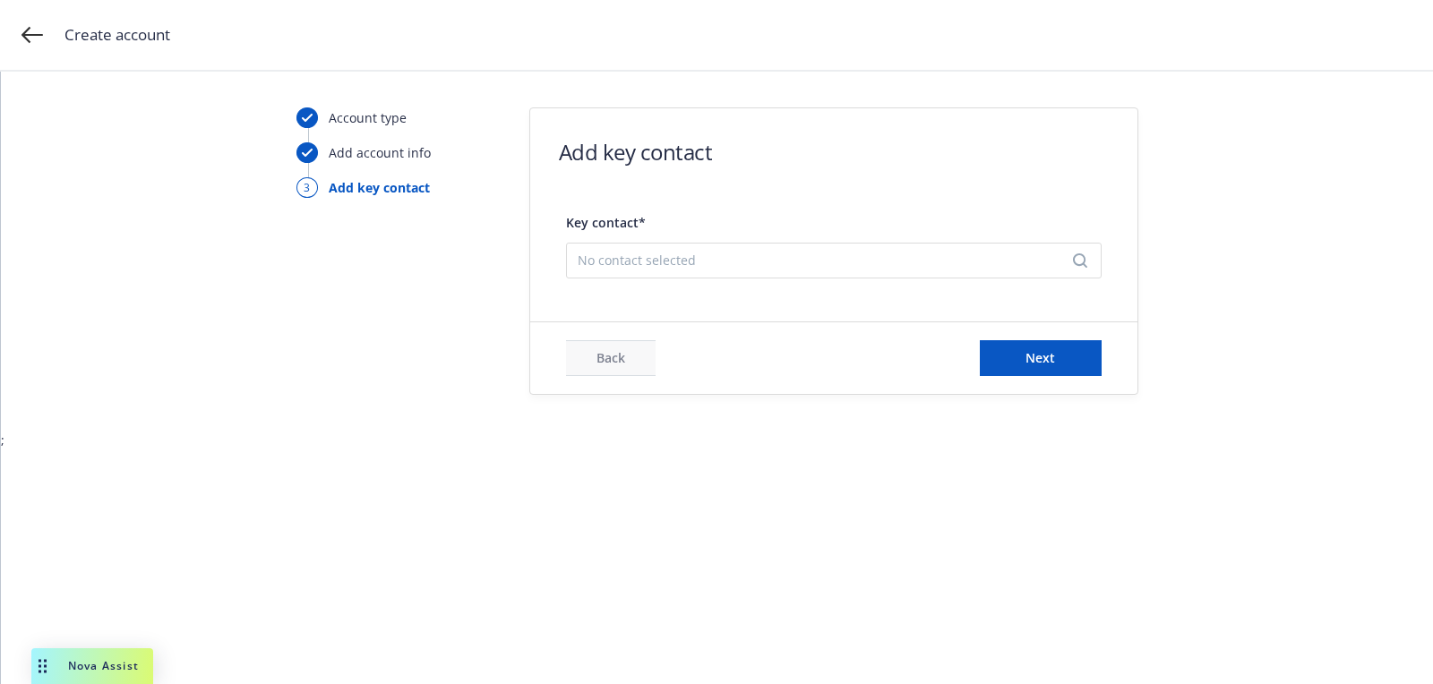
click at [867, 251] on span "No contact selected" at bounding box center [827, 260] width 498 height 19
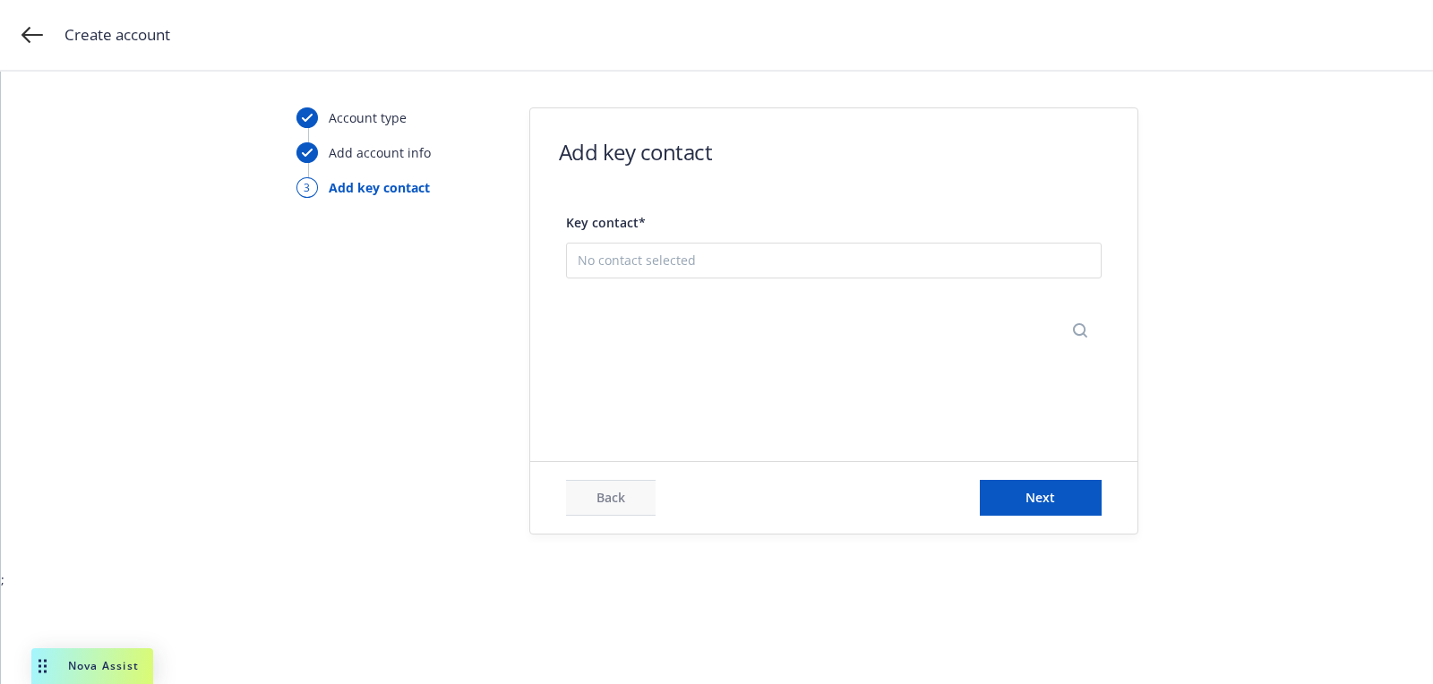
click at [833, 337] on button "Add new contact" at bounding box center [834, 349] width 512 height 36
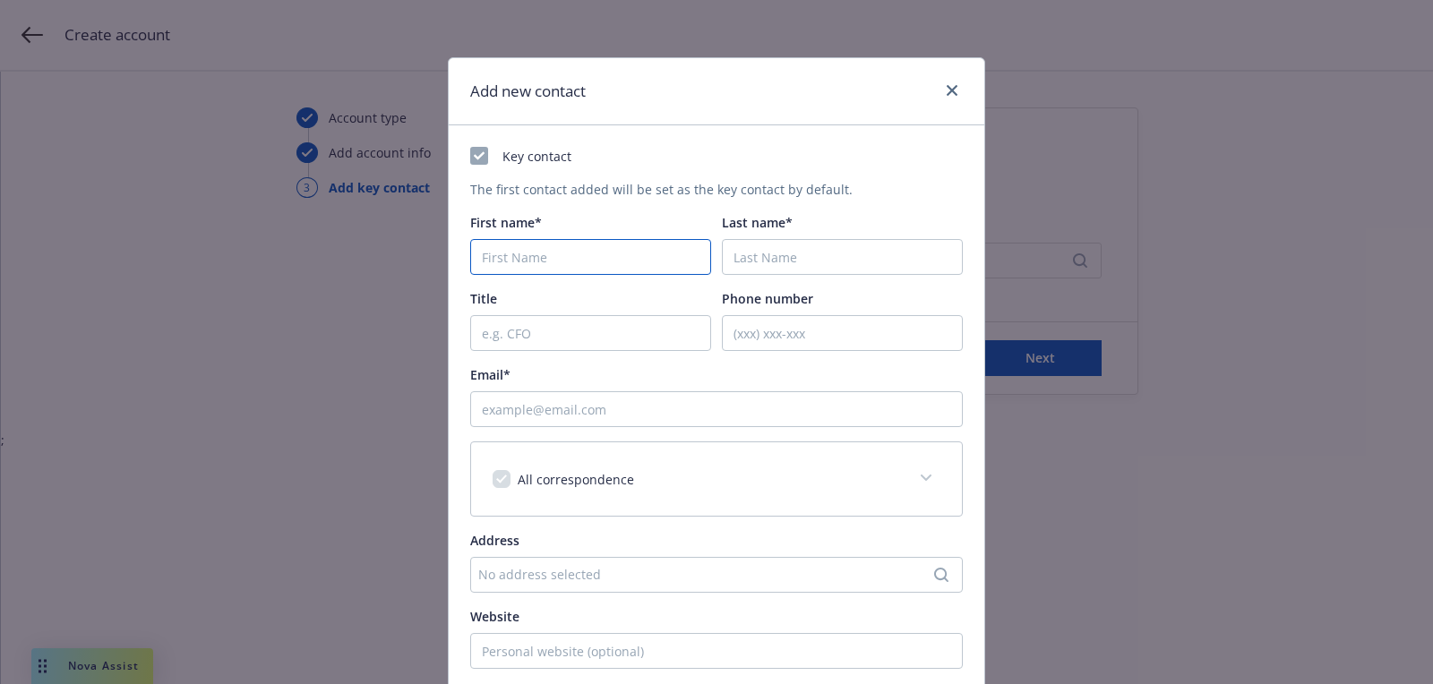
click at [521, 249] on input "First name*" at bounding box center [590, 257] width 241 height 36
paste input "Mariah"
type input "Mariah"
click at [649, 414] on input "Email*" at bounding box center [716, 409] width 493 height 36
paste input "mariah@lumoratech.com"
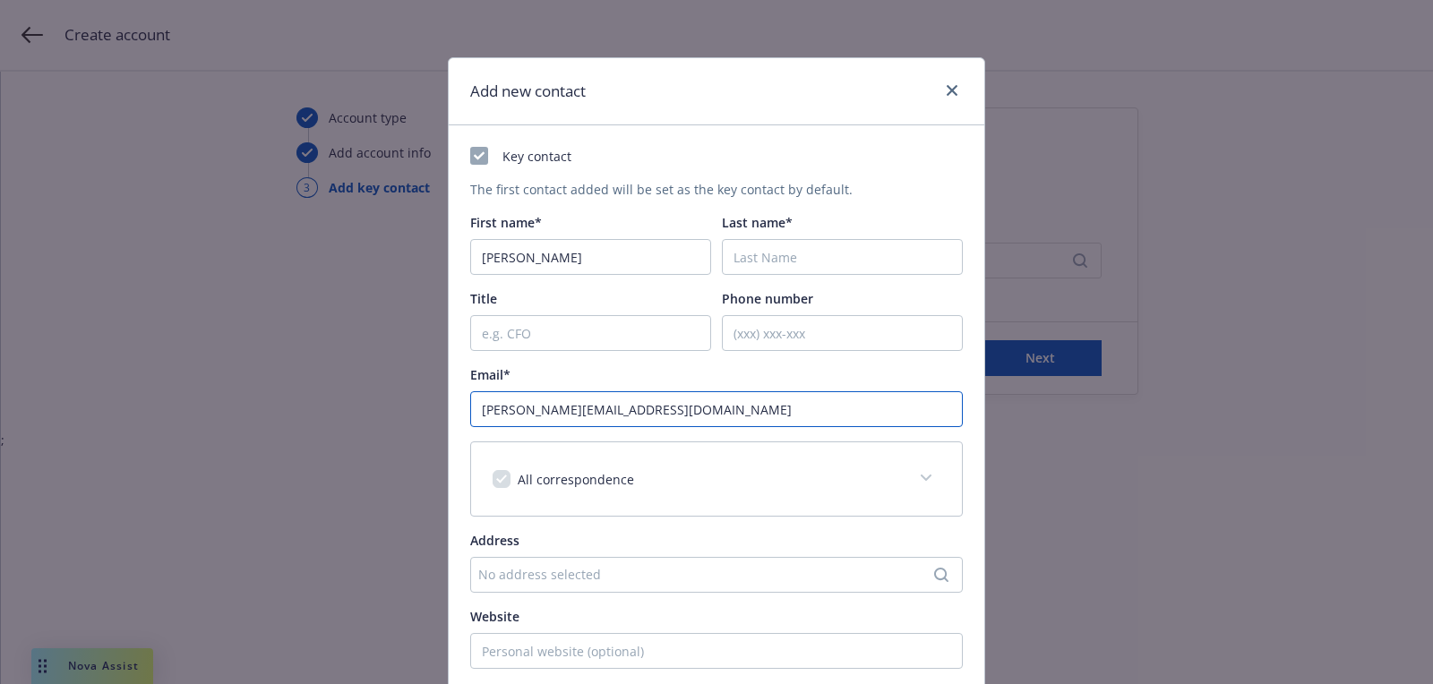
type input "mariah@lumoratech.com"
click at [782, 229] on span "Last name*" at bounding box center [757, 222] width 71 height 17
click at [782, 239] on input "Last name*" at bounding box center [842, 257] width 241 height 36
paste input "Carter"
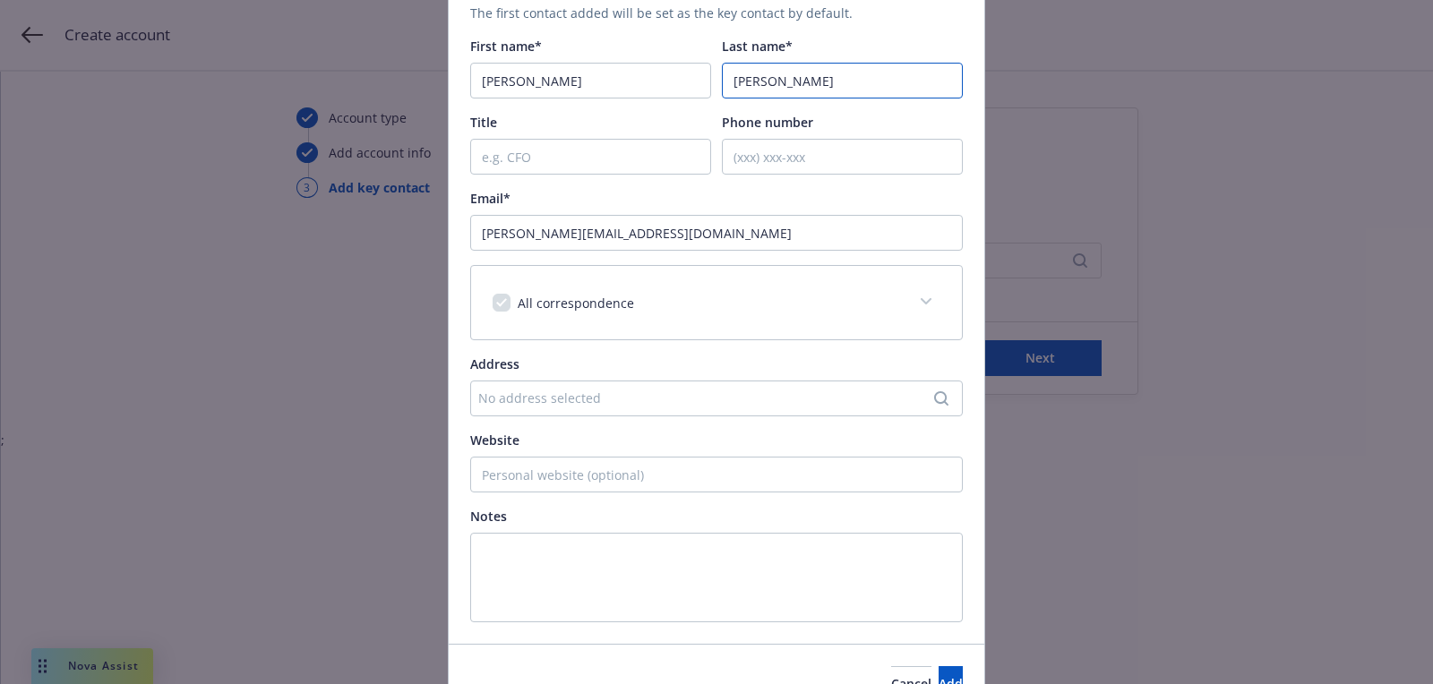
scroll to position [271, 0]
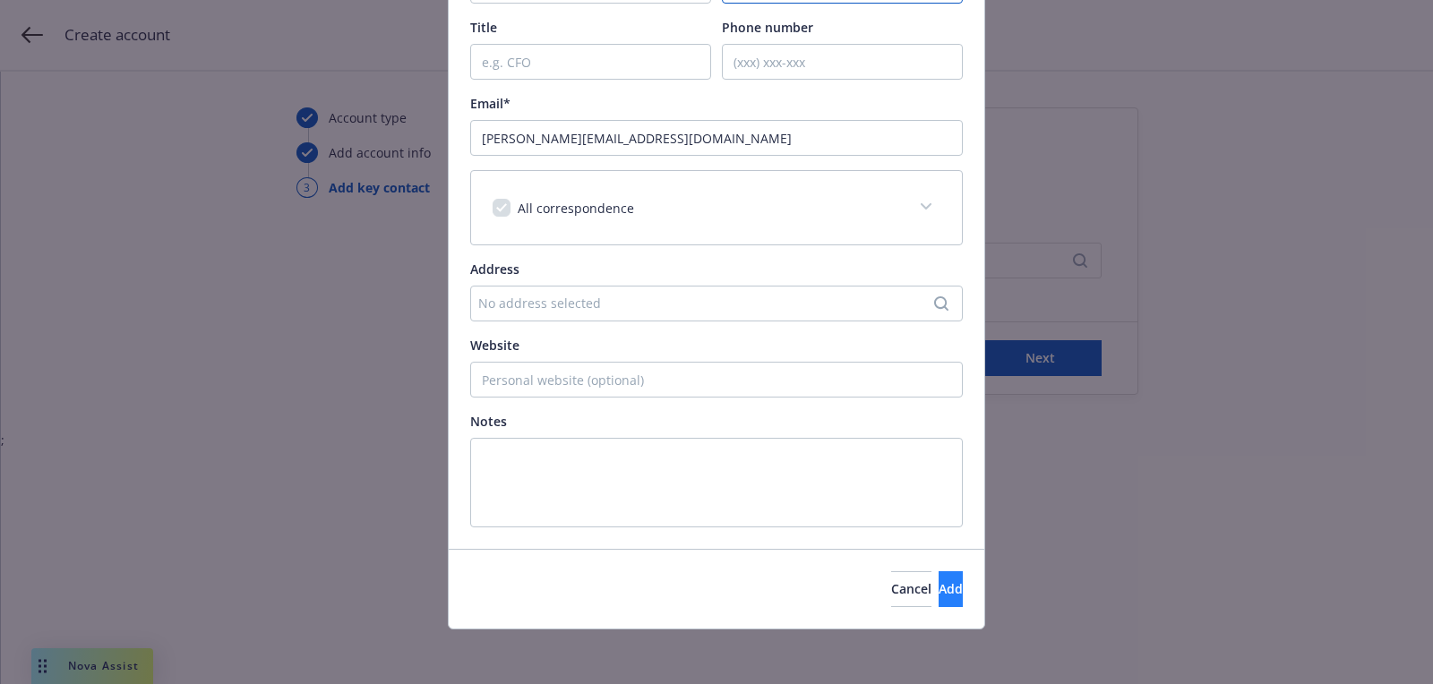
type input "Carter"
click at [939, 582] on span "Add" at bounding box center [951, 588] width 24 height 17
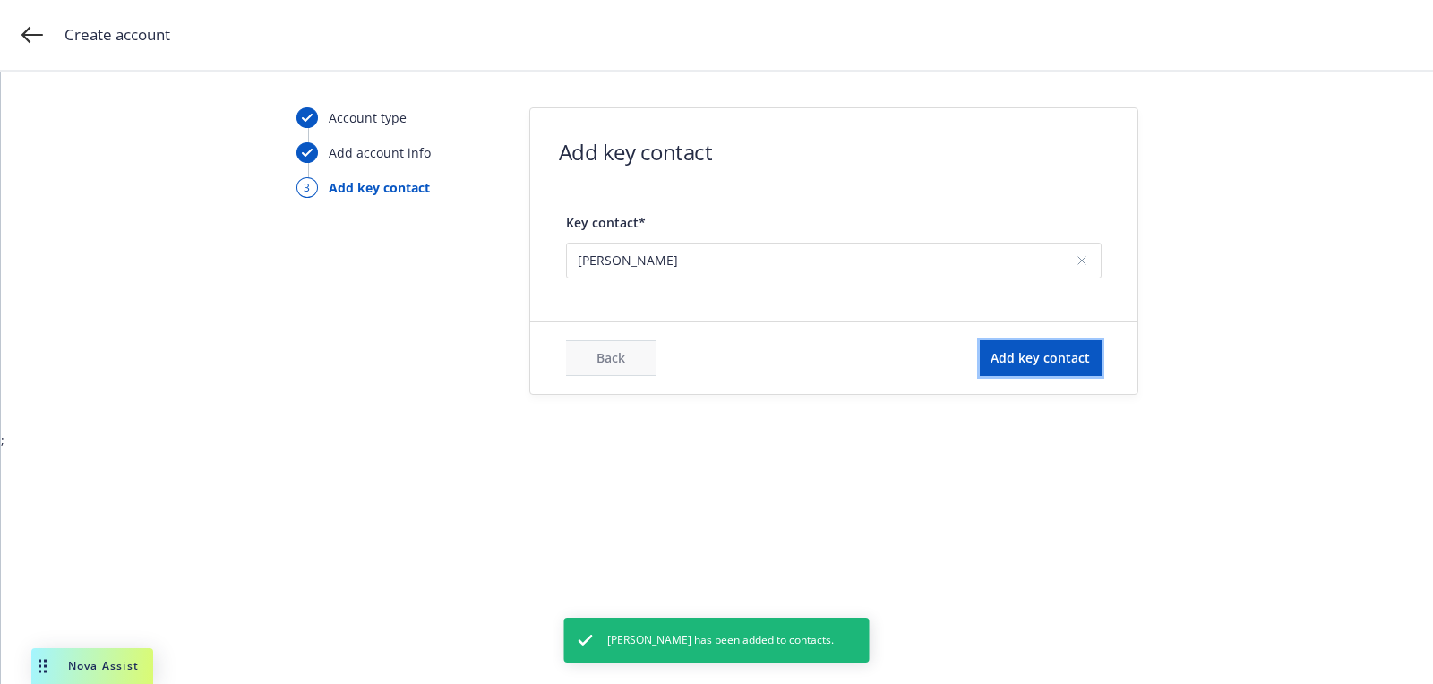
click at [1008, 361] on span "Add key contact" at bounding box center [1040, 357] width 99 height 17
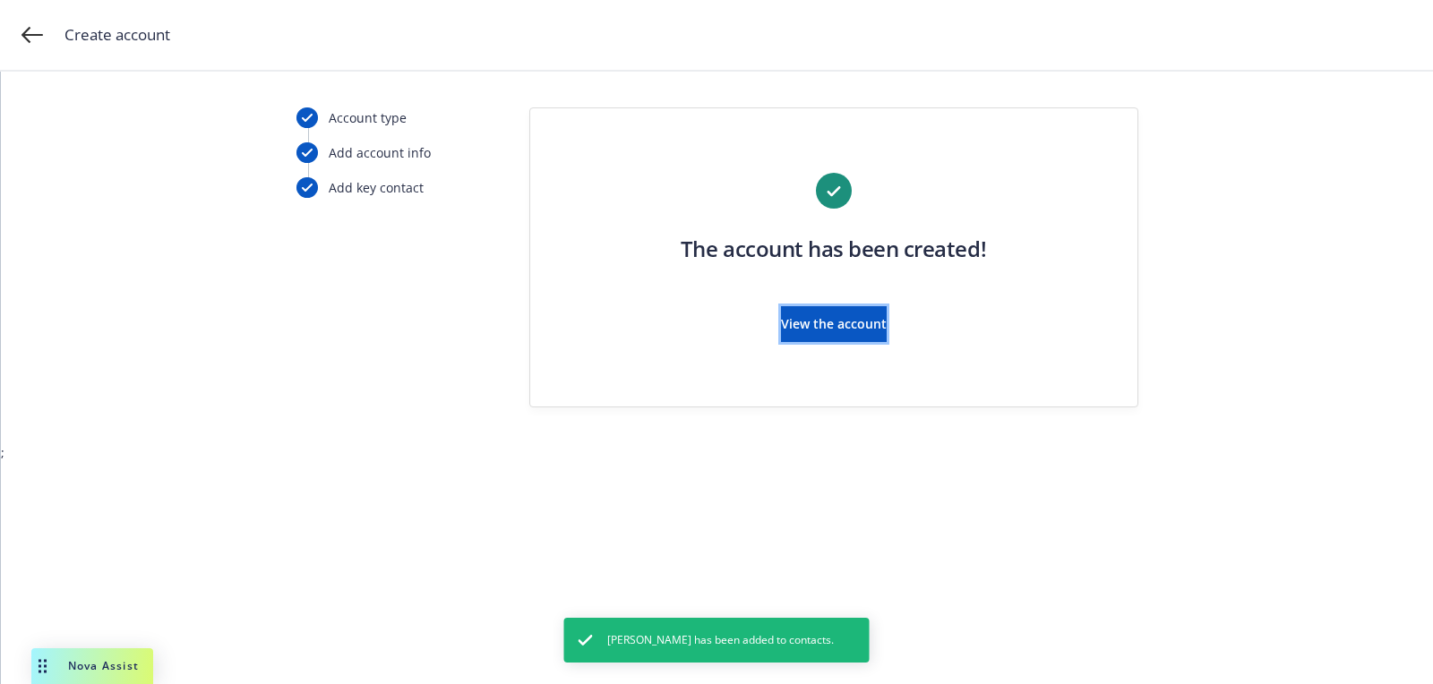
click at [811, 336] on button "View the account" at bounding box center [834, 324] width 106 height 36
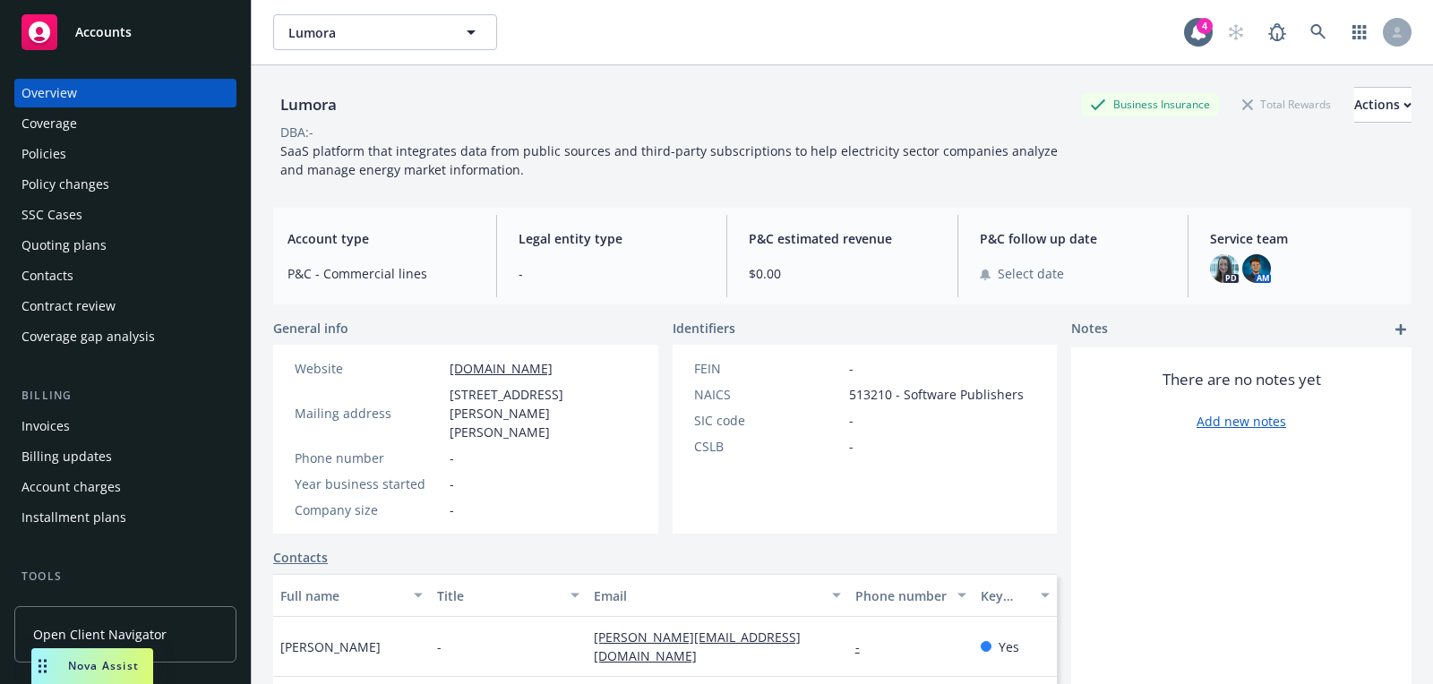
click at [98, 241] on div "Quoting plans" at bounding box center [63, 245] width 85 height 29
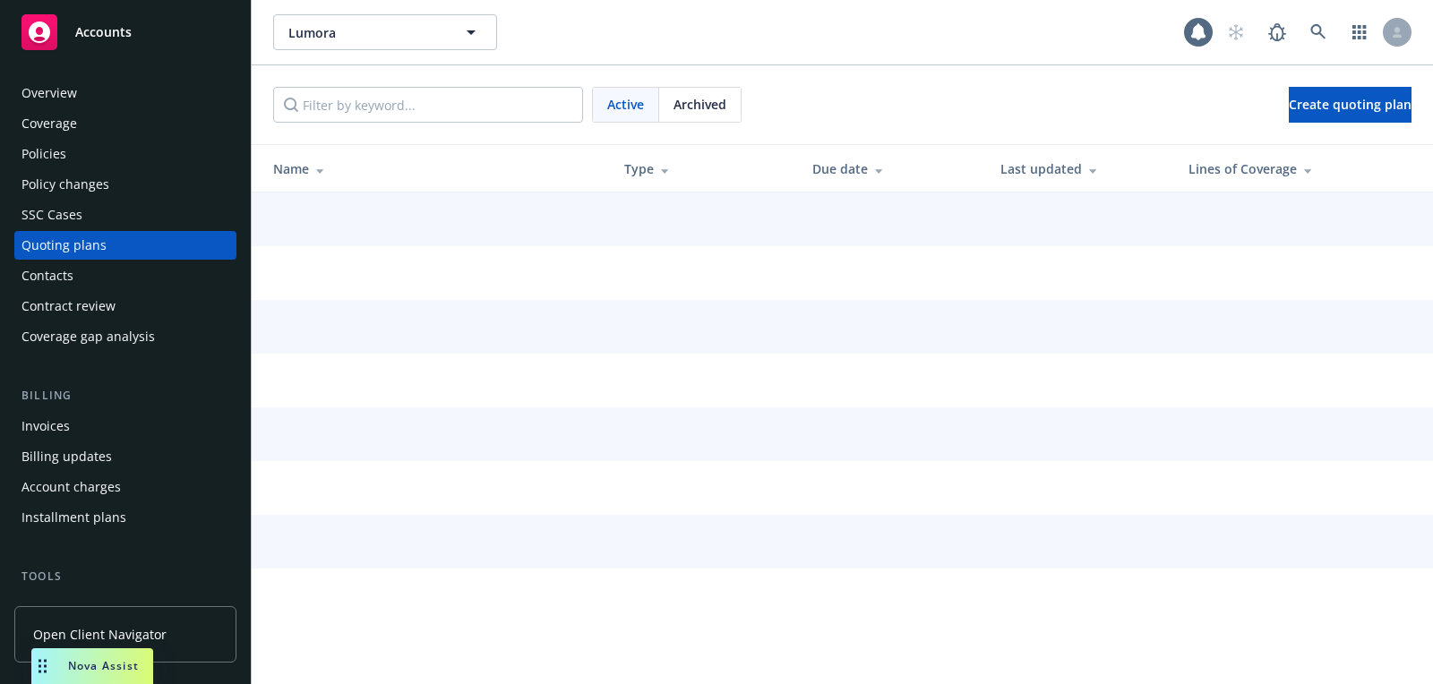
click at [1328, 123] on div "Active Archived Create quoting plan" at bounding box center [842, 104] width 1181 height 79
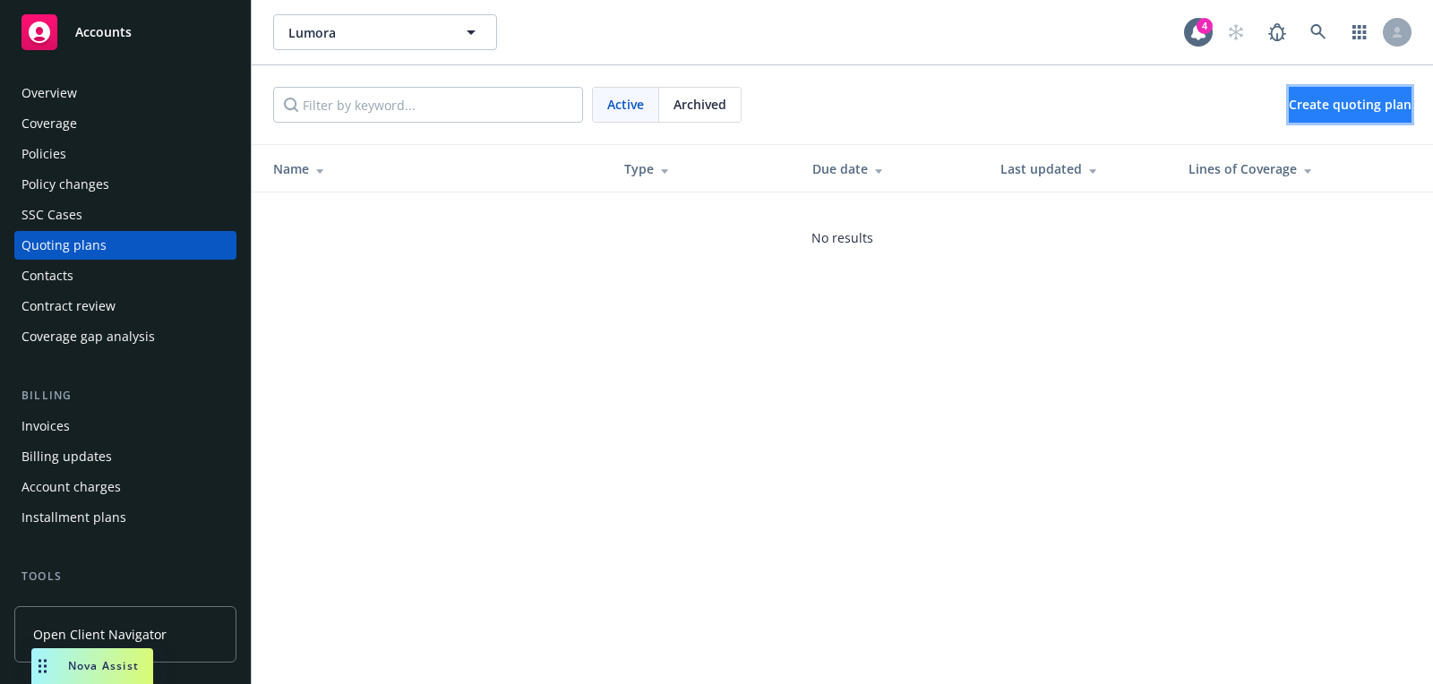
click at [1335, 120] on link "Create quoting plan" at bounding box center [1350, 105] width 123 height 36
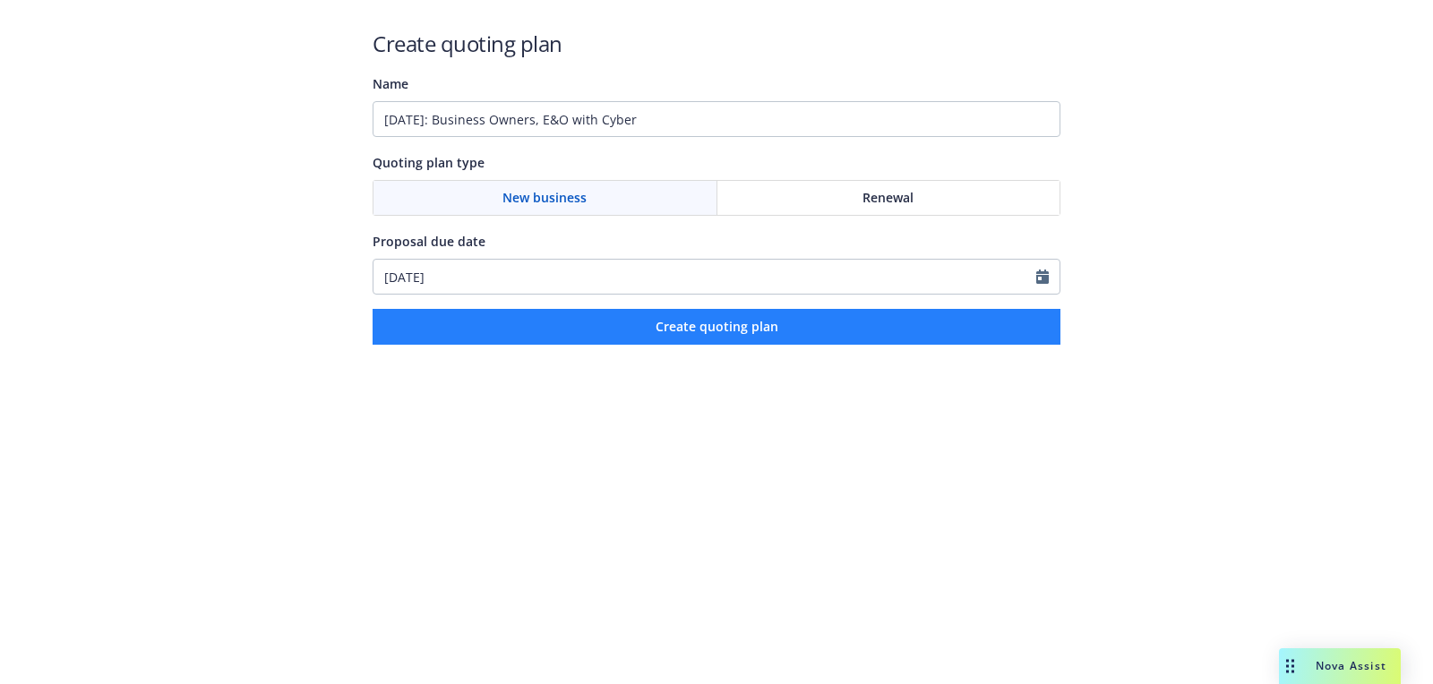
type input "[DATE]: Business Owners, E&O with Cyber"
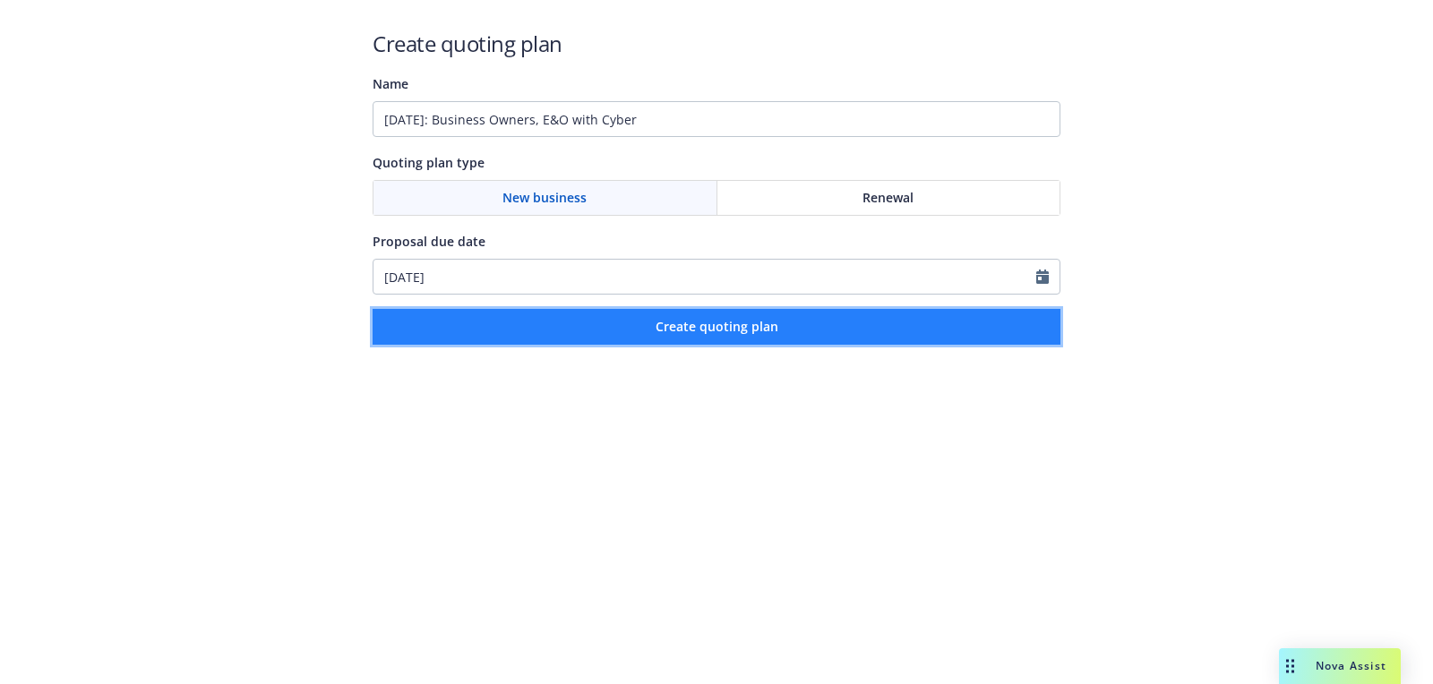
click at [548, 322] on button "Create quoting plan" at bounding box center [717, 327] width 688 height 36
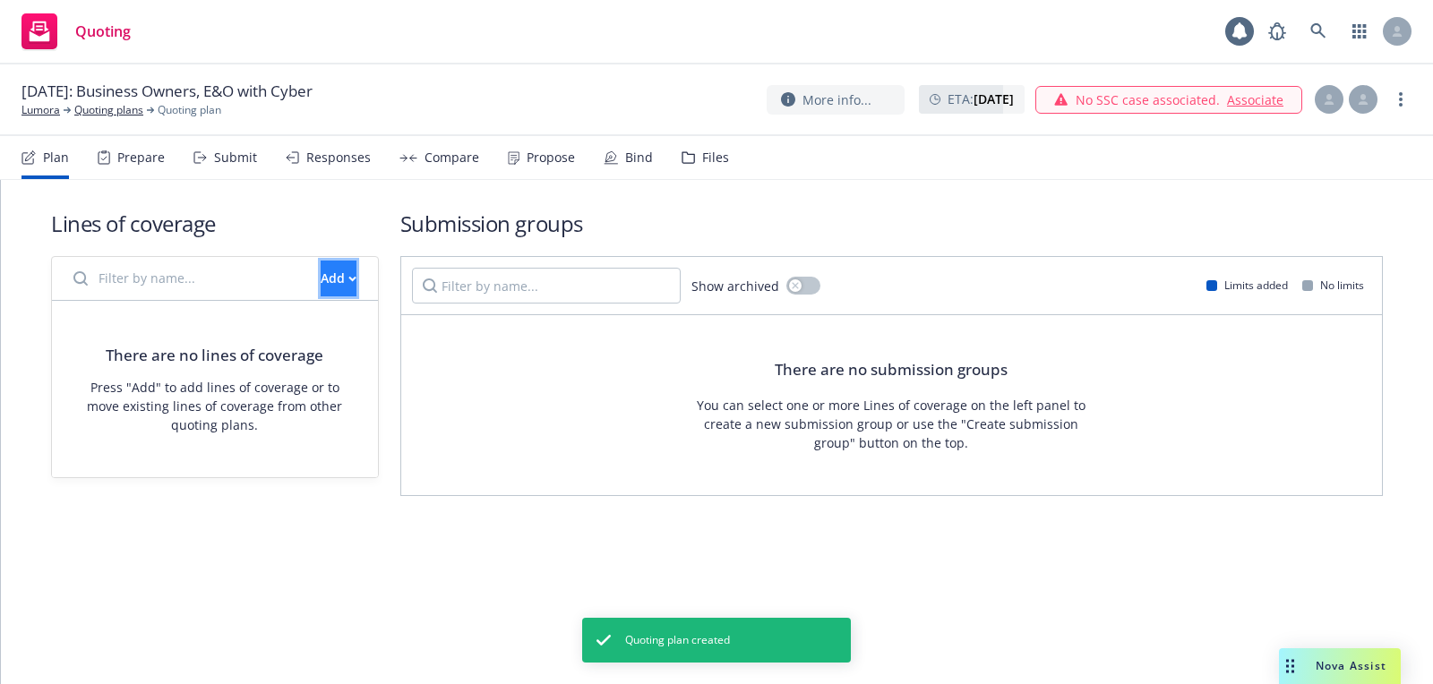
click at [347, 277] on button "Add" at bounding box center [339, 279] width 36 height 36
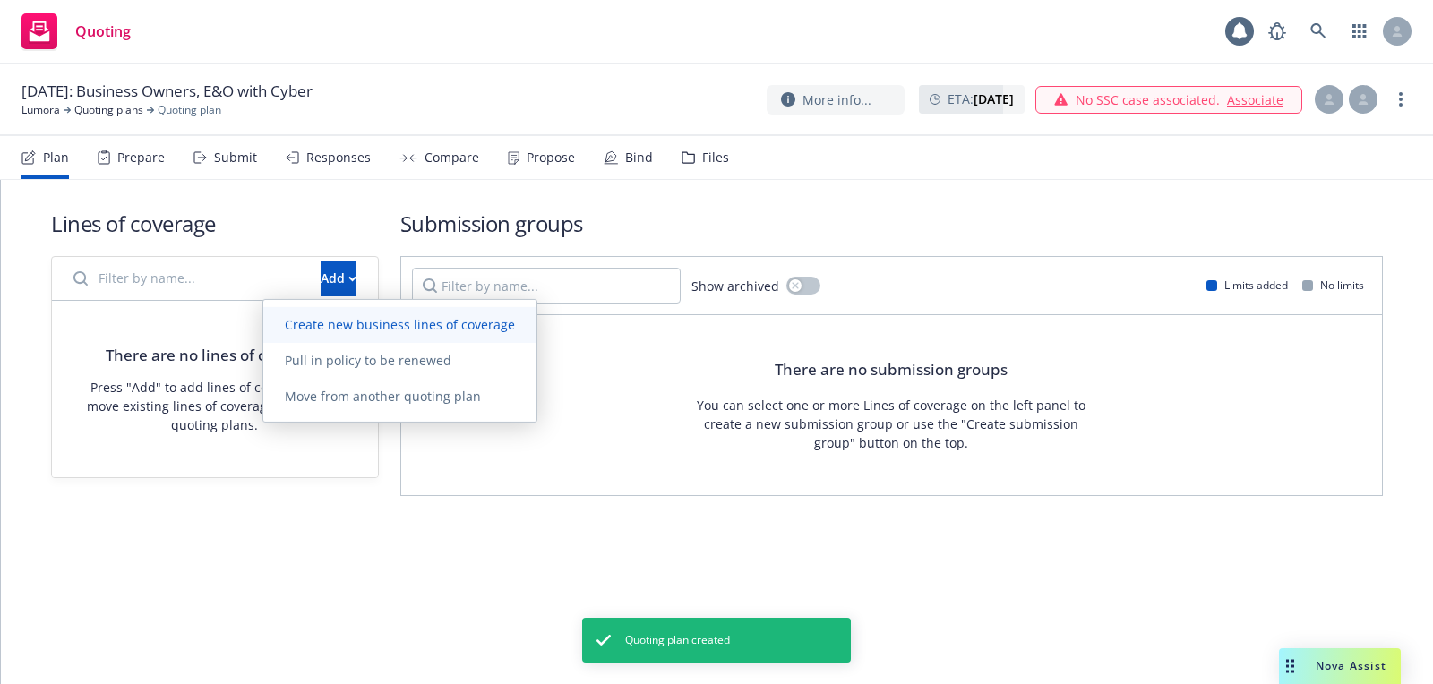
click at [401, 316] on span "Create new business lines of coverage" at bounding box center [399, 324] width 273 height 17
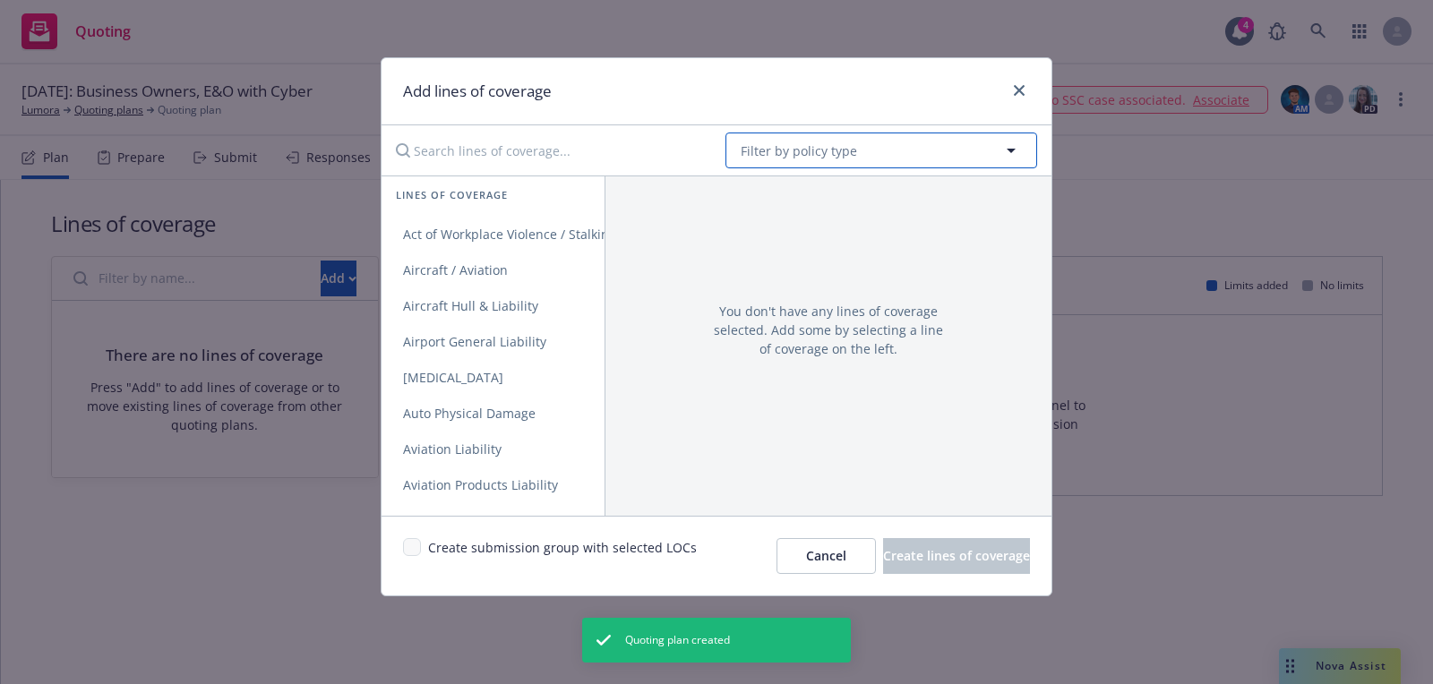
click at [878, 148] on button "Filter by policy type" at bounding box center [882, 151] width 312 height 36
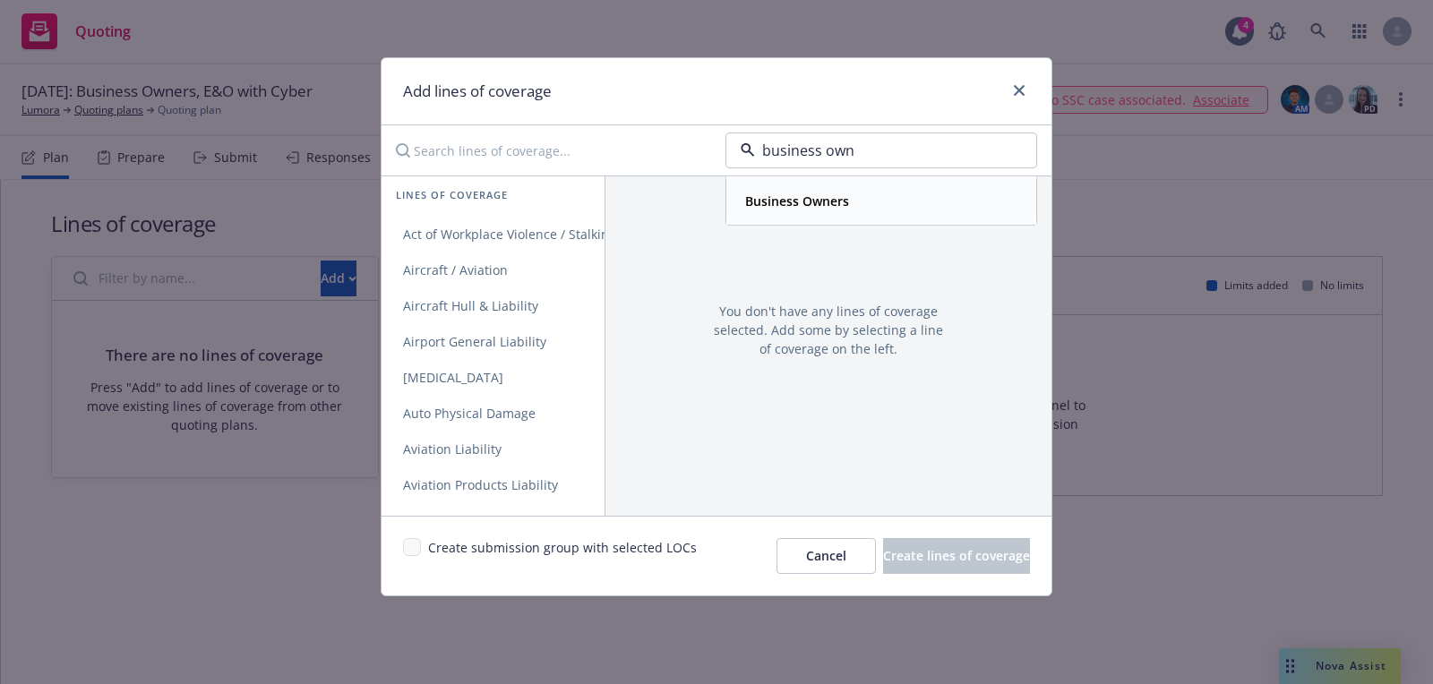
click at [837, 222] on div "Business Owners" at bounding box center [881, 200] width 308 height 47
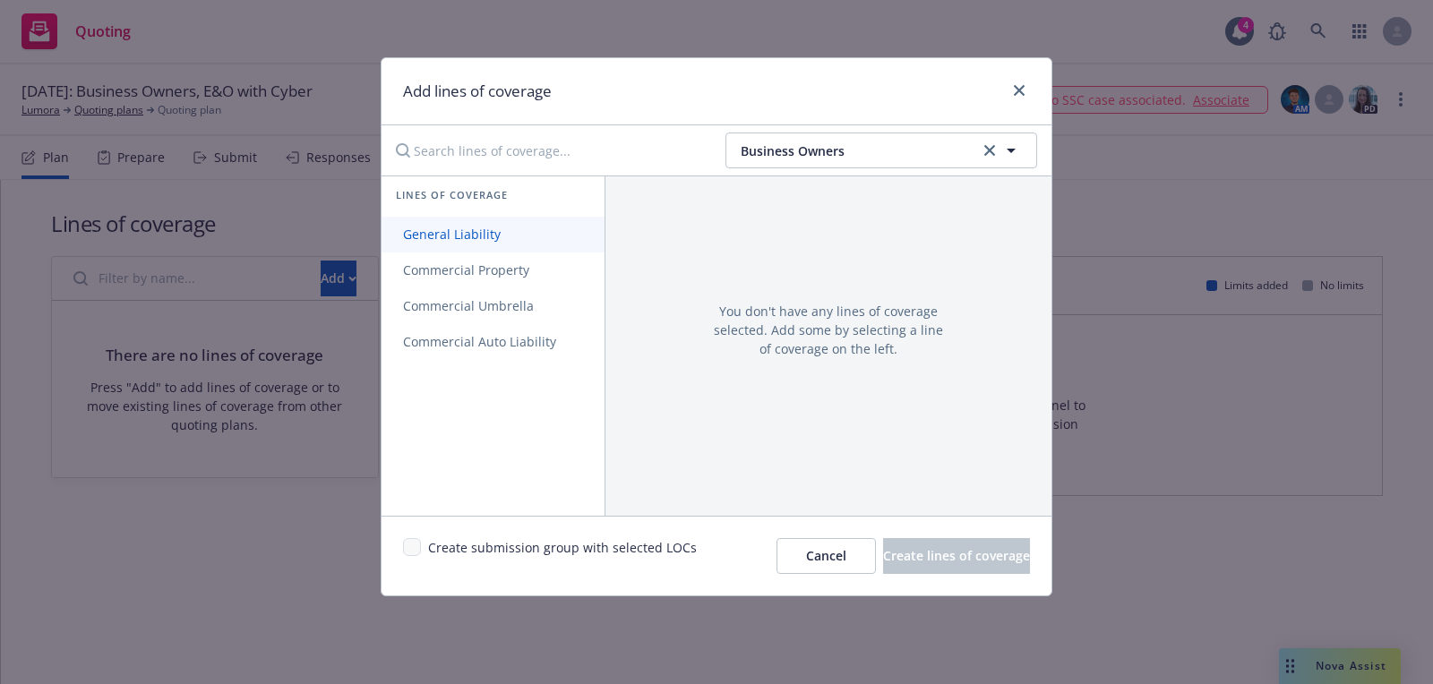
click at [502, 225] on link "General Liability" at bounding box center [493, 235] width 223 height 36
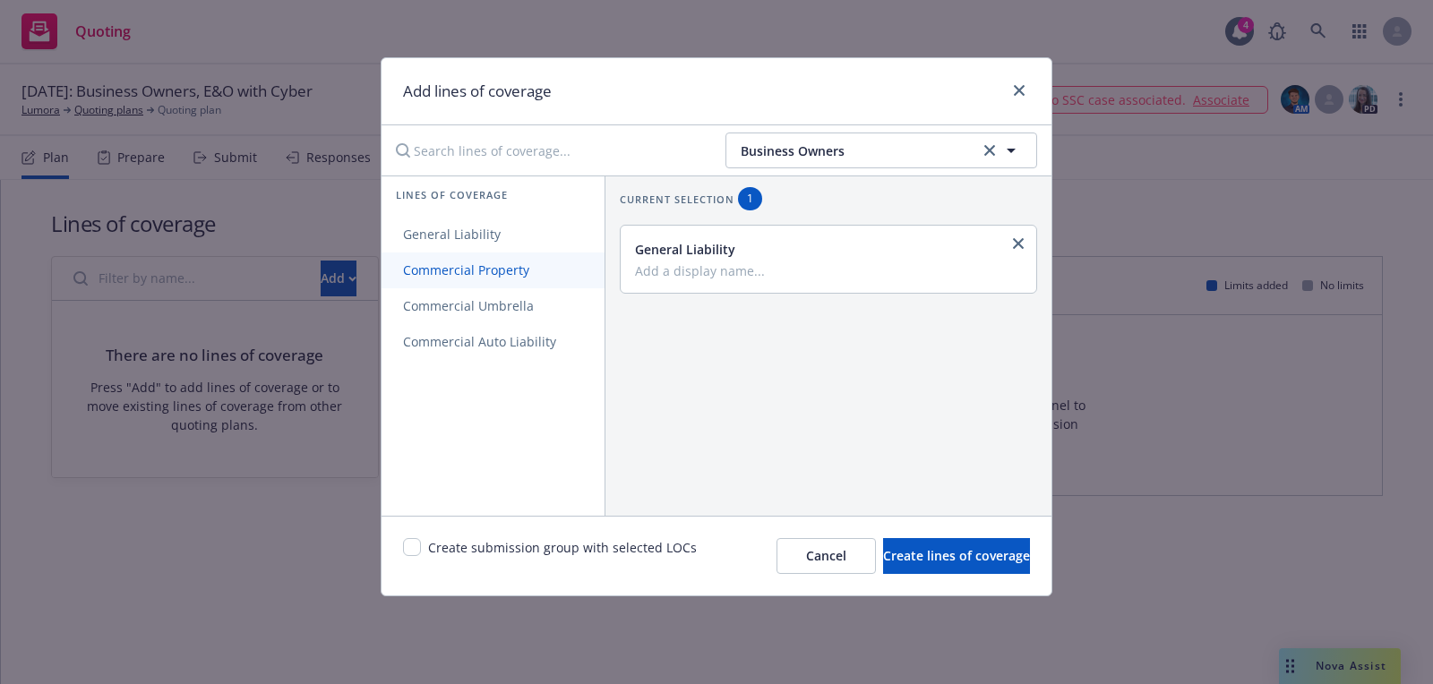
click at [496, 277] on span "Commercial Property" at bounding box center [466, 270] width 169 height 17
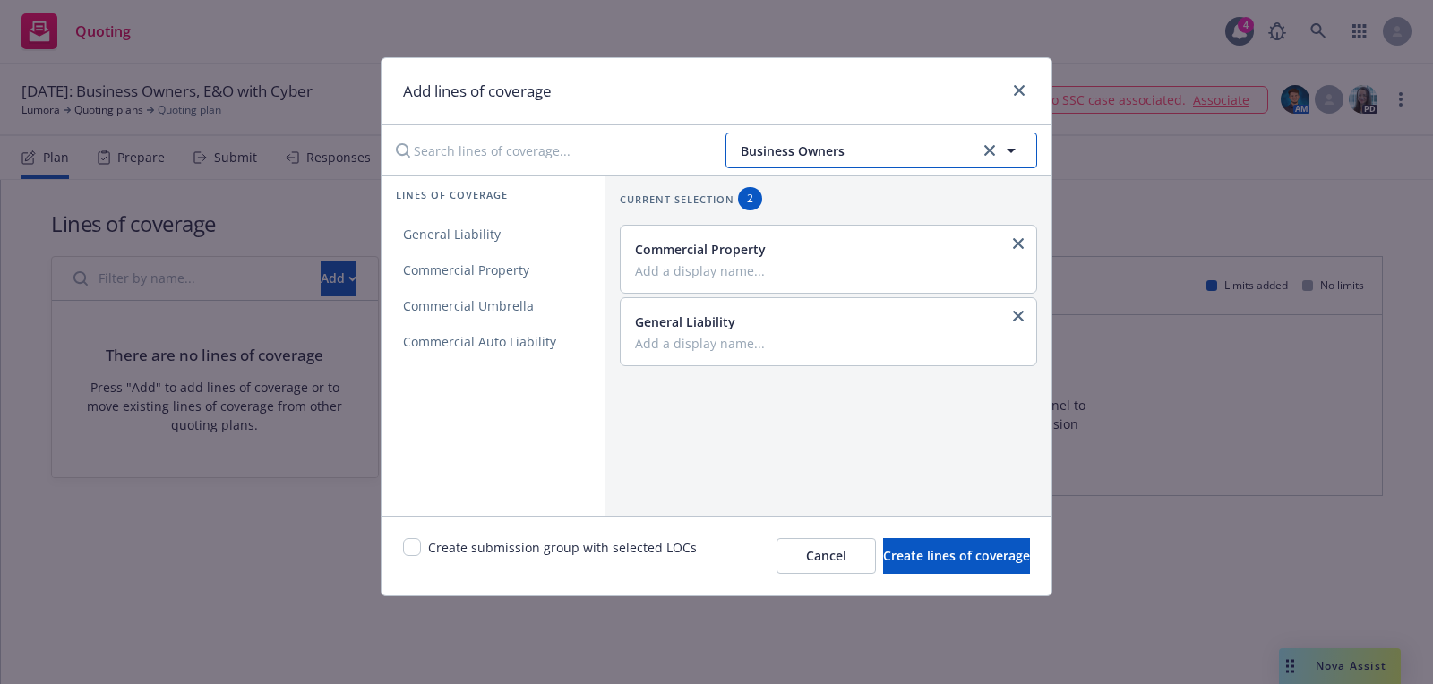
click at [854, 134] on button "Business Owners" at bounding box center [882, 151] width 312 height 36
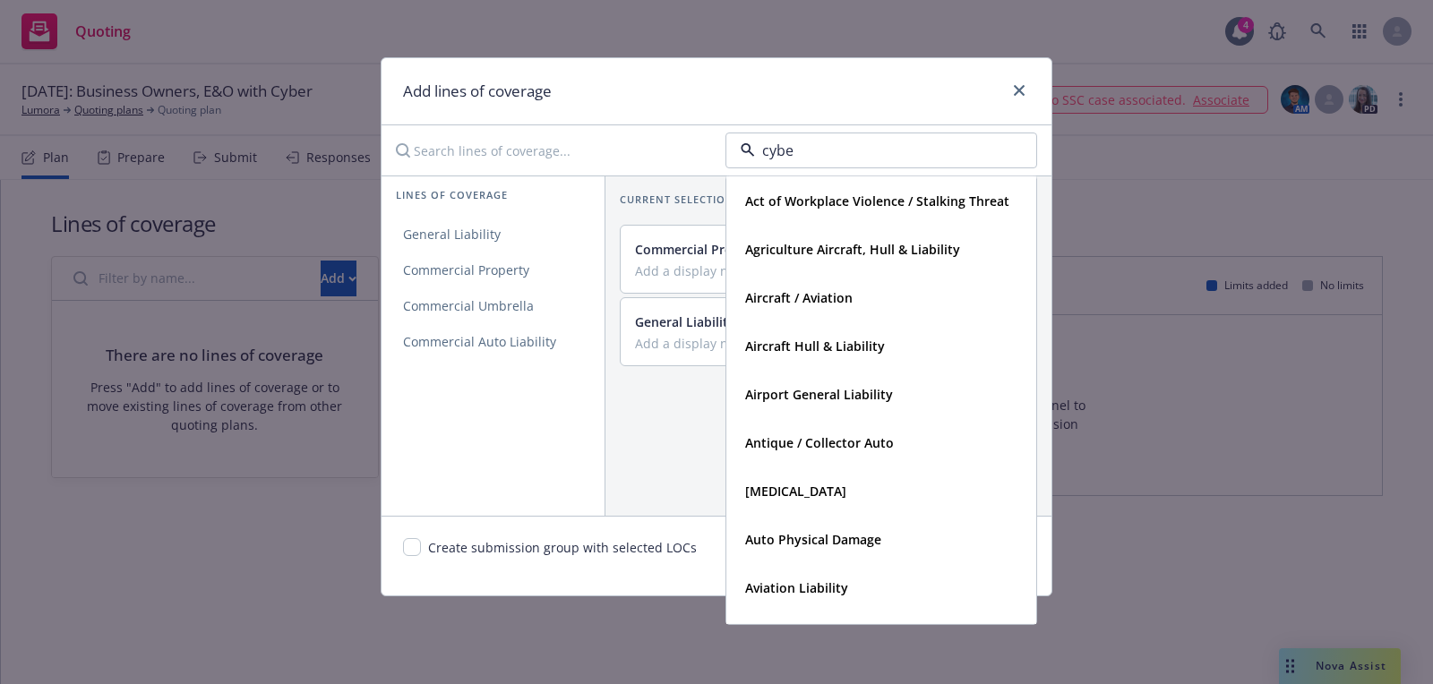
type input "cyber"
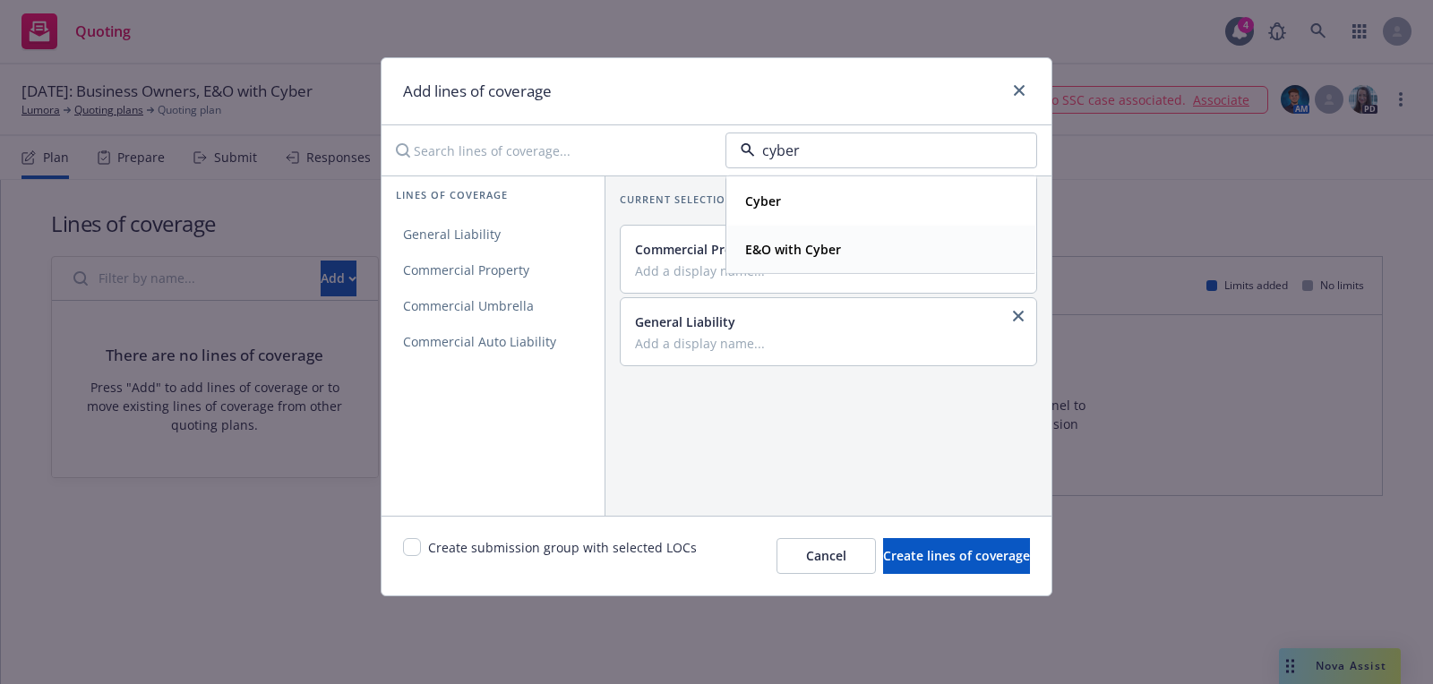
click at [833, 246] on strong "E&O with Cyber" at bounding box center [793, 249] width 96 height 17
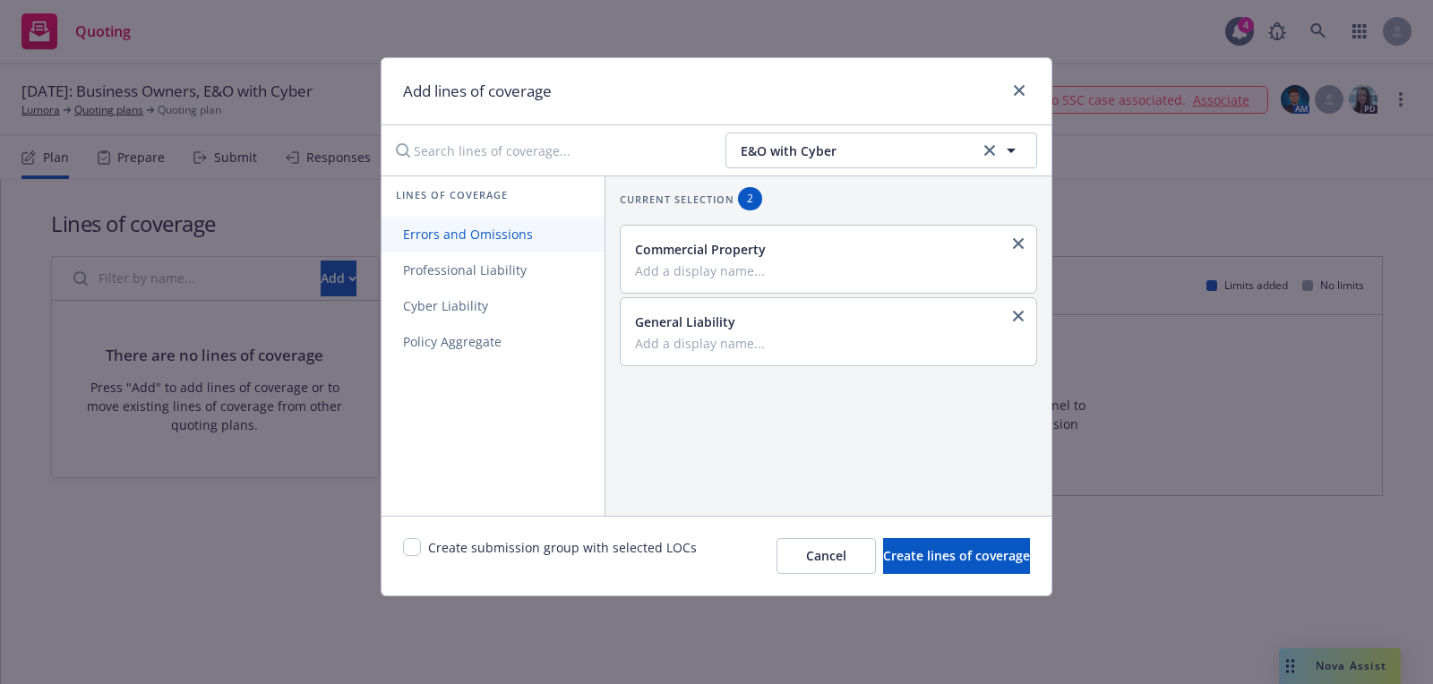
click at [479, 233] on span "Errors and Omissions" at bounding box center [468, 234] width 173 height 17
click at [476, 279] on link "Professional Liability" at bounding box center [493, 271] width 223 height 36
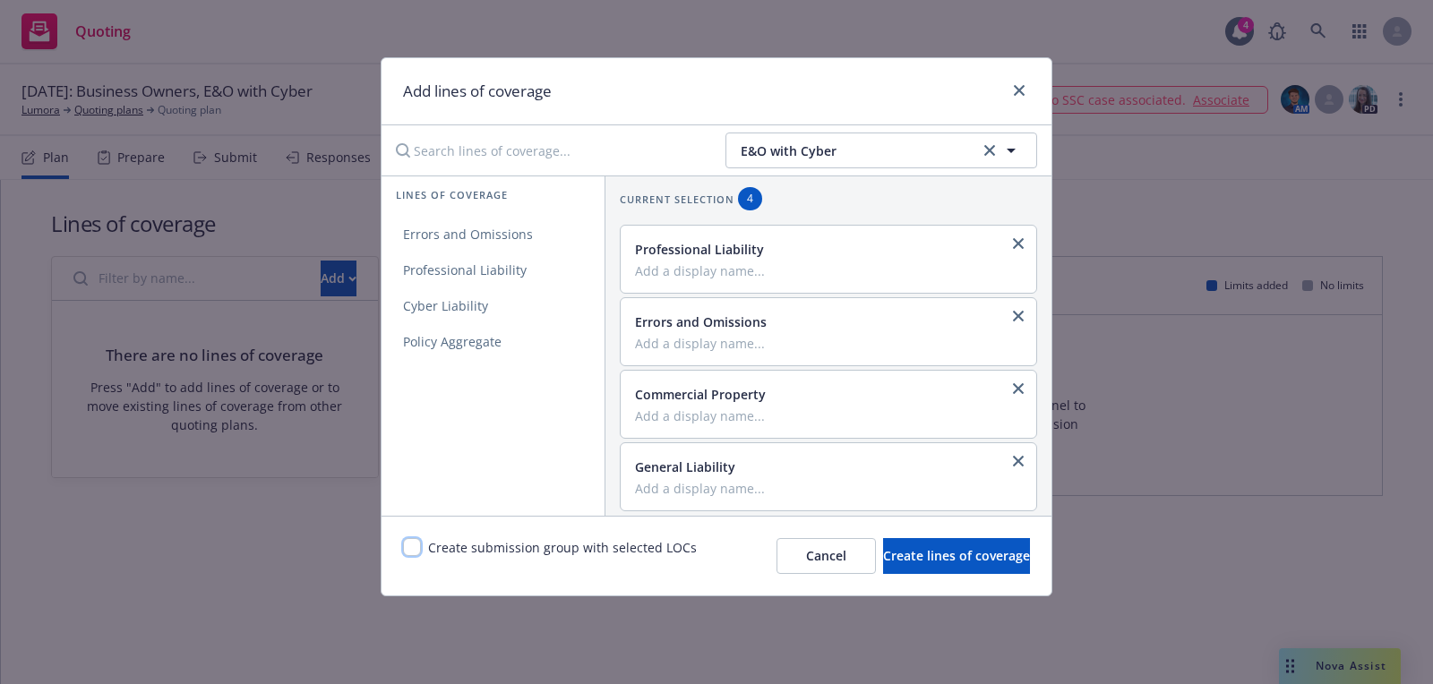
click at [419, 546] on input "checkbox" at bounding box center [412, 547] width 18 height 18
checkbox input "true"
click at [956, 568] on button "Create lines of coverage" at bounding box center [956, 556] width 147 height 36
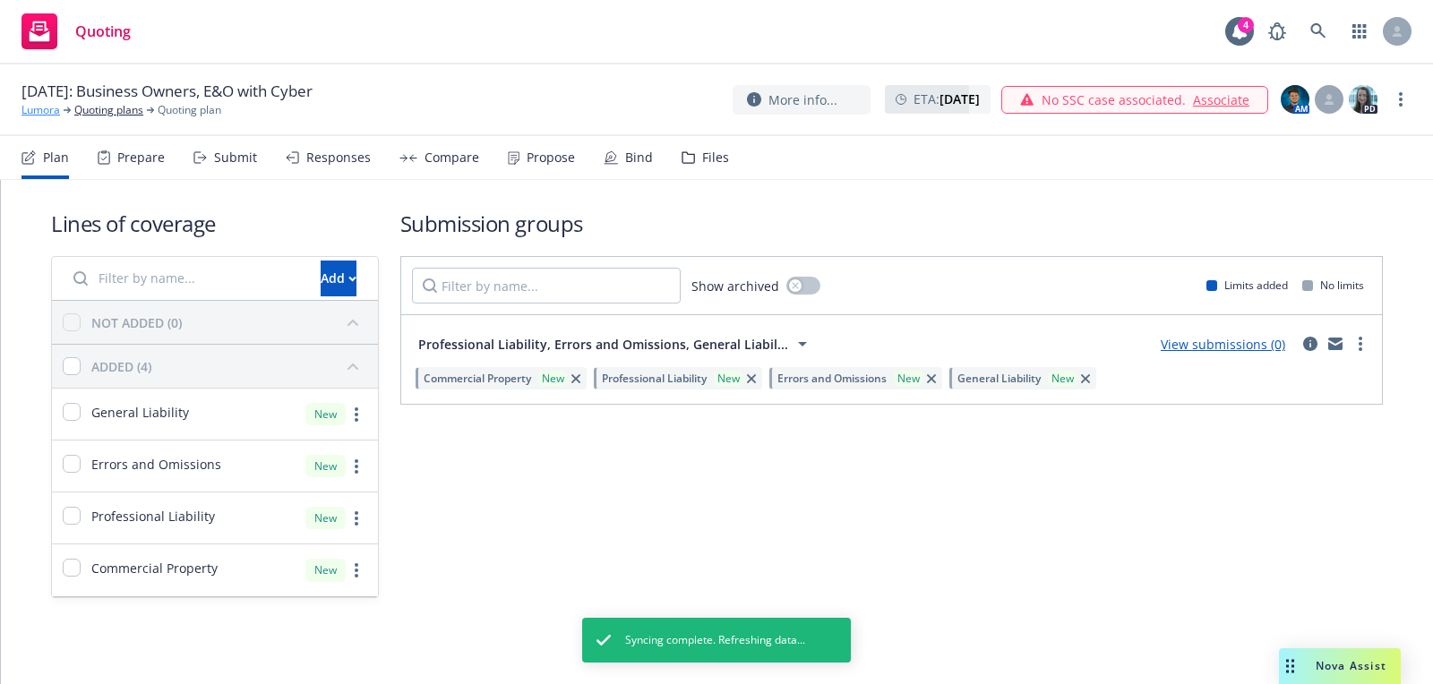
click at [27, 112] on link "Lumora" at bounding box center [40, 110] width 39 height 16
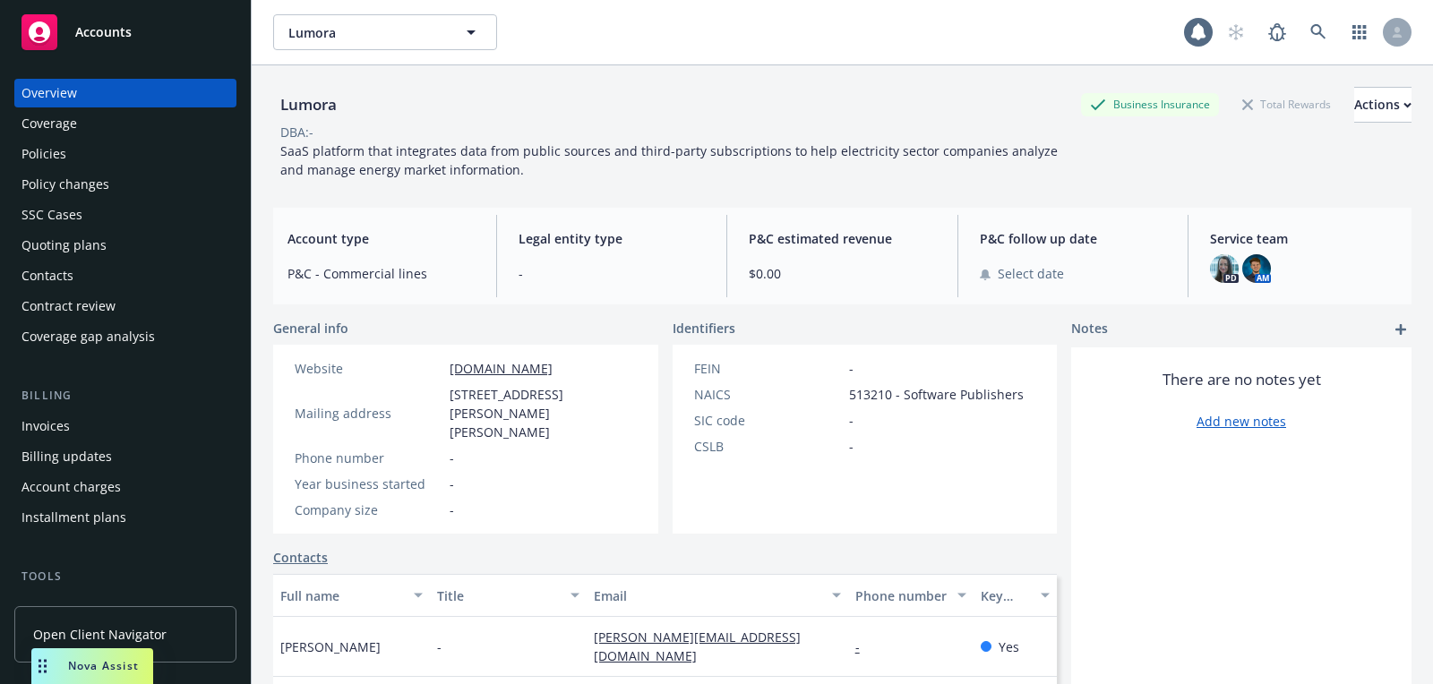
scroll to position [511, 0]
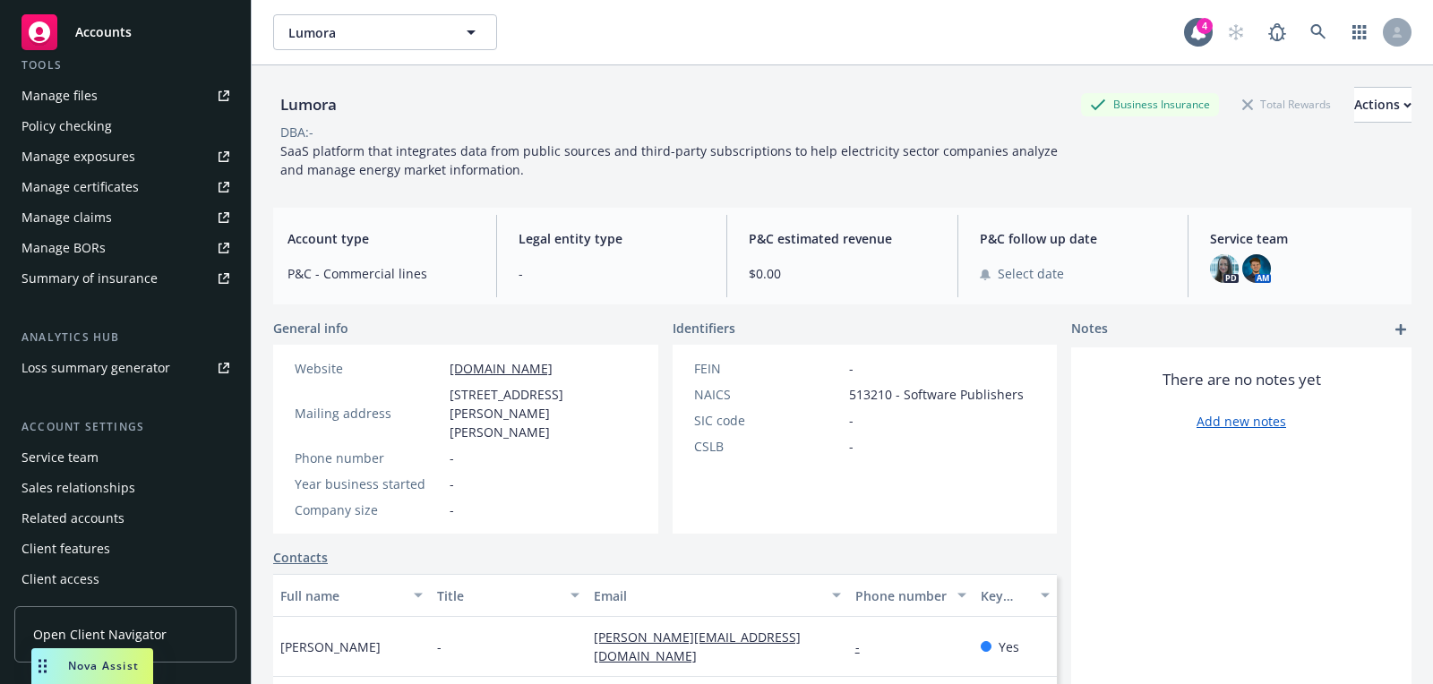
click at [108, 463] on div "Service team" at bounding box center [125, 457] width 208 height 29
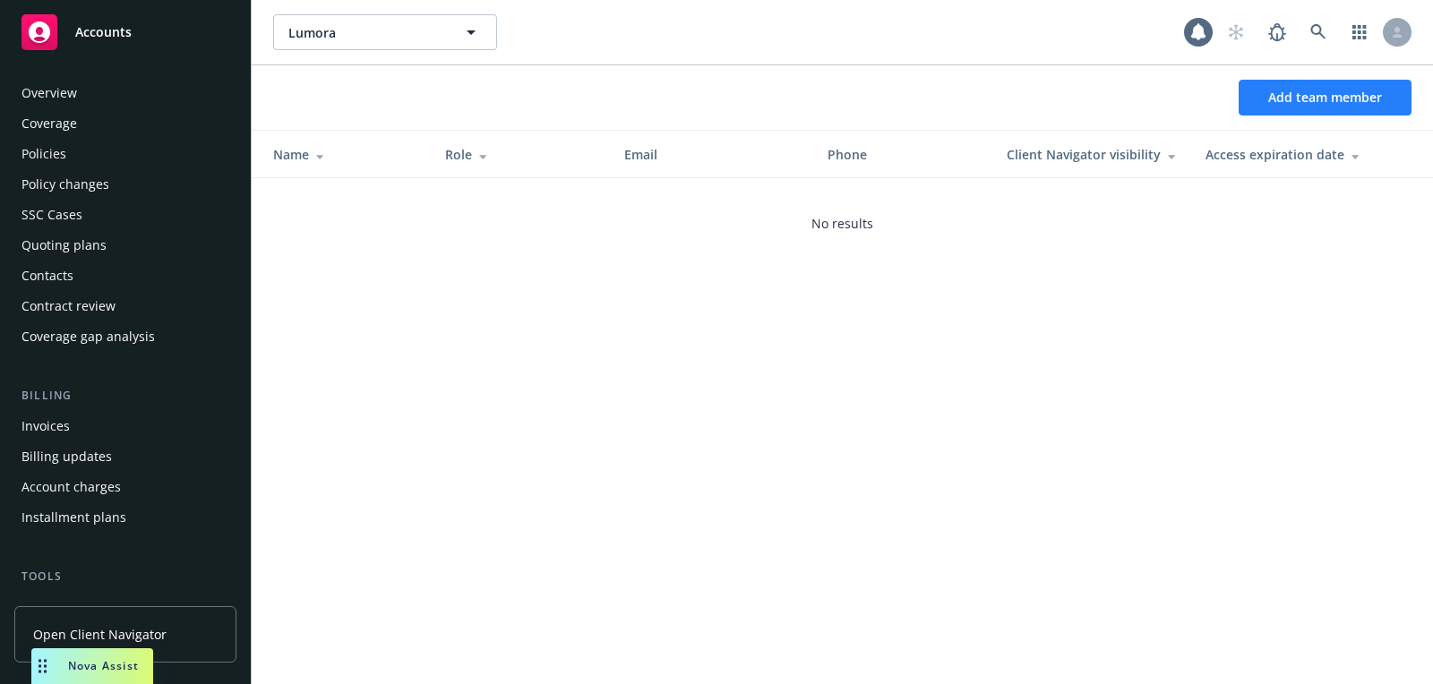
scroll to position [511, 0]
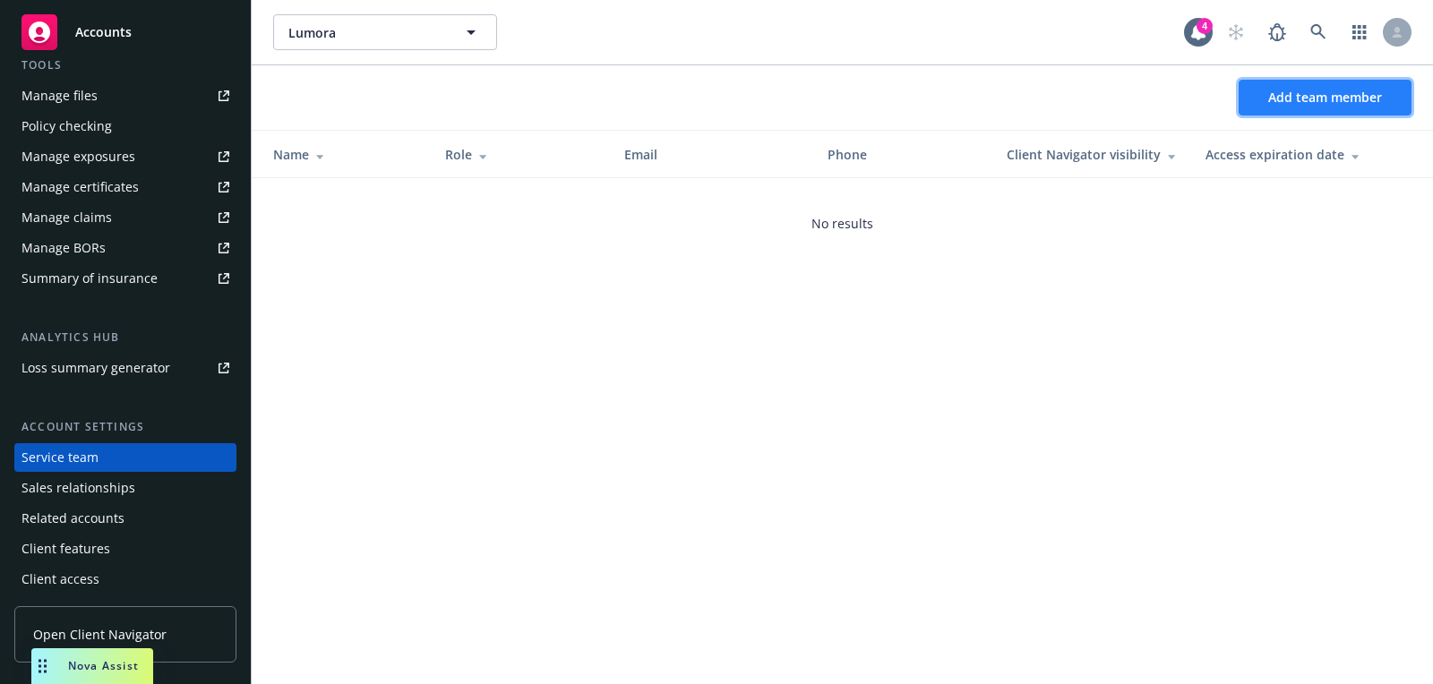
click at [1311, 103] on span "Add team member" at bounding box center [1325, 97] width 114 height 17
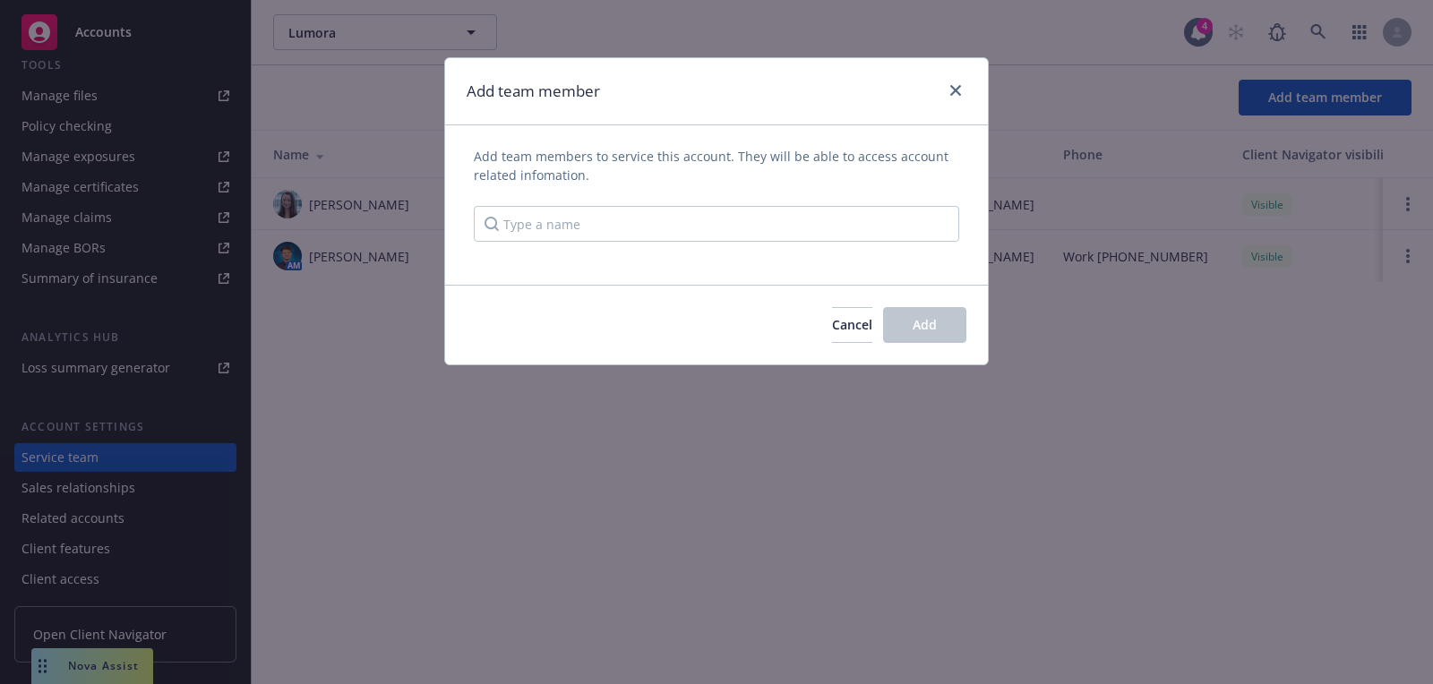
click at [909, 199] on div "Add team members to service this account. They will be able to access account r…" at bounding box center [716, 194] width 485 height 95
click at [877, 219] on input "Type a name" at bounding box center [716, 224] width 485 height 36
type input "[PERSON_NAME]"
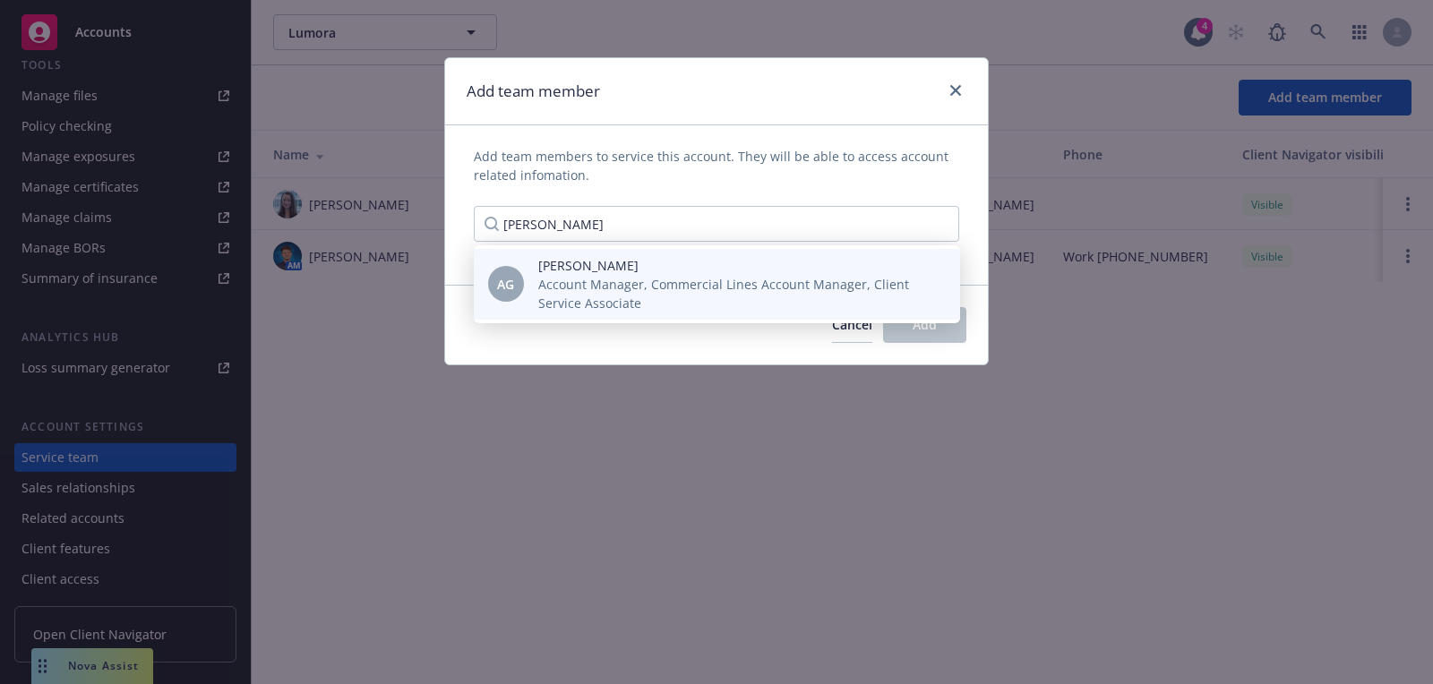
click at [758, 275] on span "Account Manager, Commercial Lines Account Manager, Client Service Associate" at bounding box center [734, 294] width 393 height 38
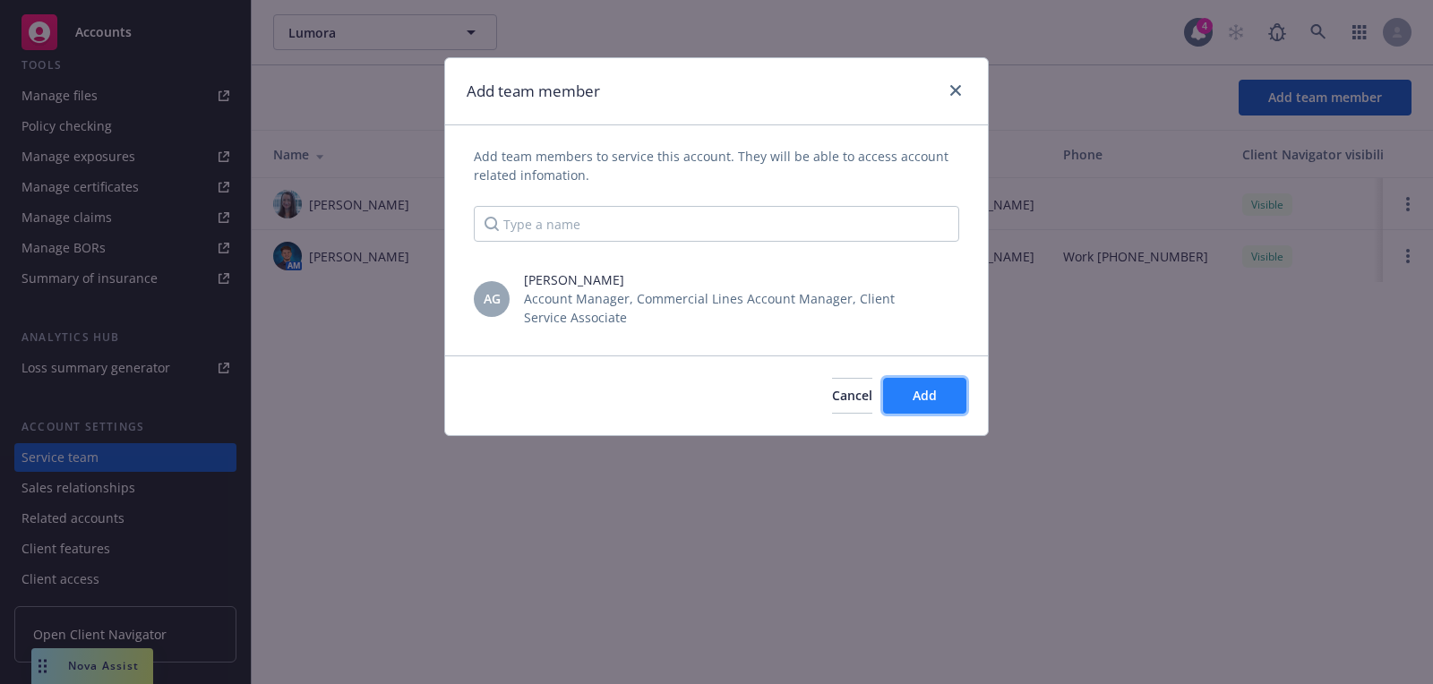
click at [890, 399] on button "Add" at bounding box center [924, 396] width 83 height 36
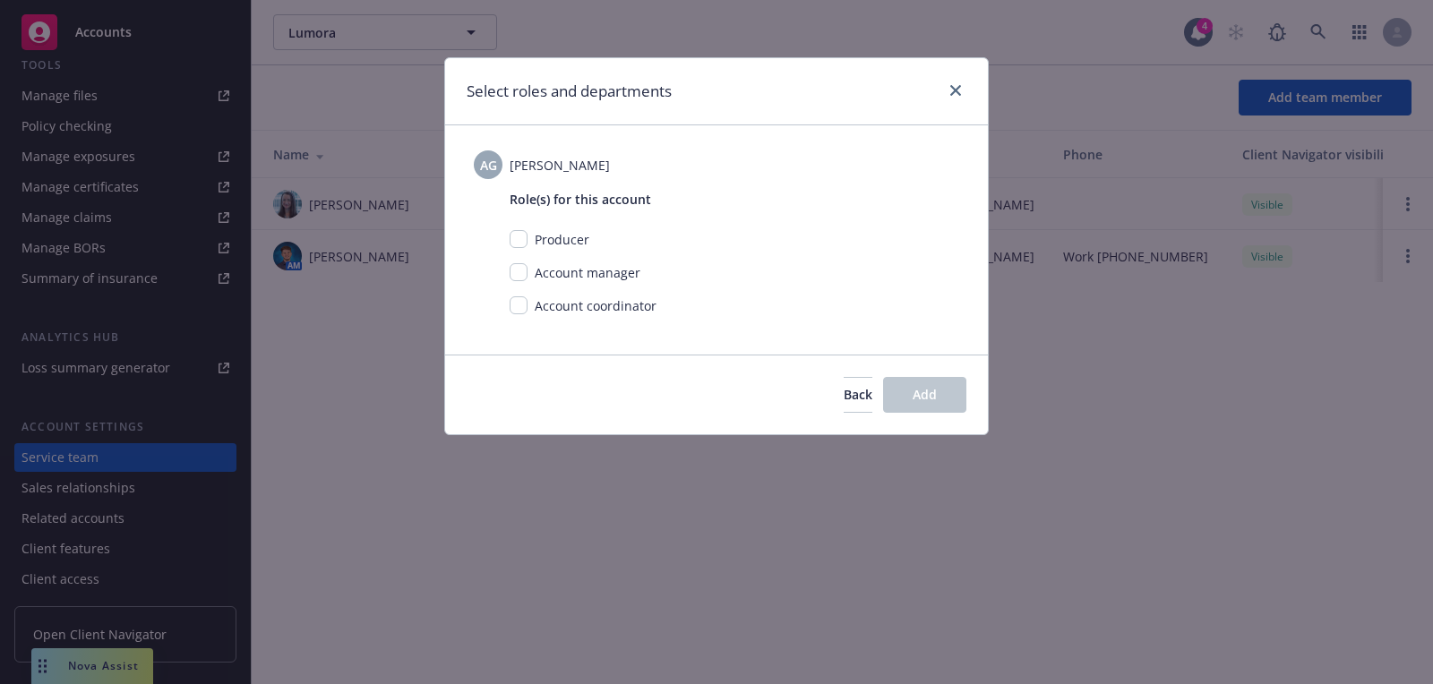
click at [530, 309] on div "Account coordinator" at bounding box center [594, 305] width 133 height 19
click at [521, 309] on input "checkbox" at bounding box center [519, 305] width 18 height 18
checkbox input "true"
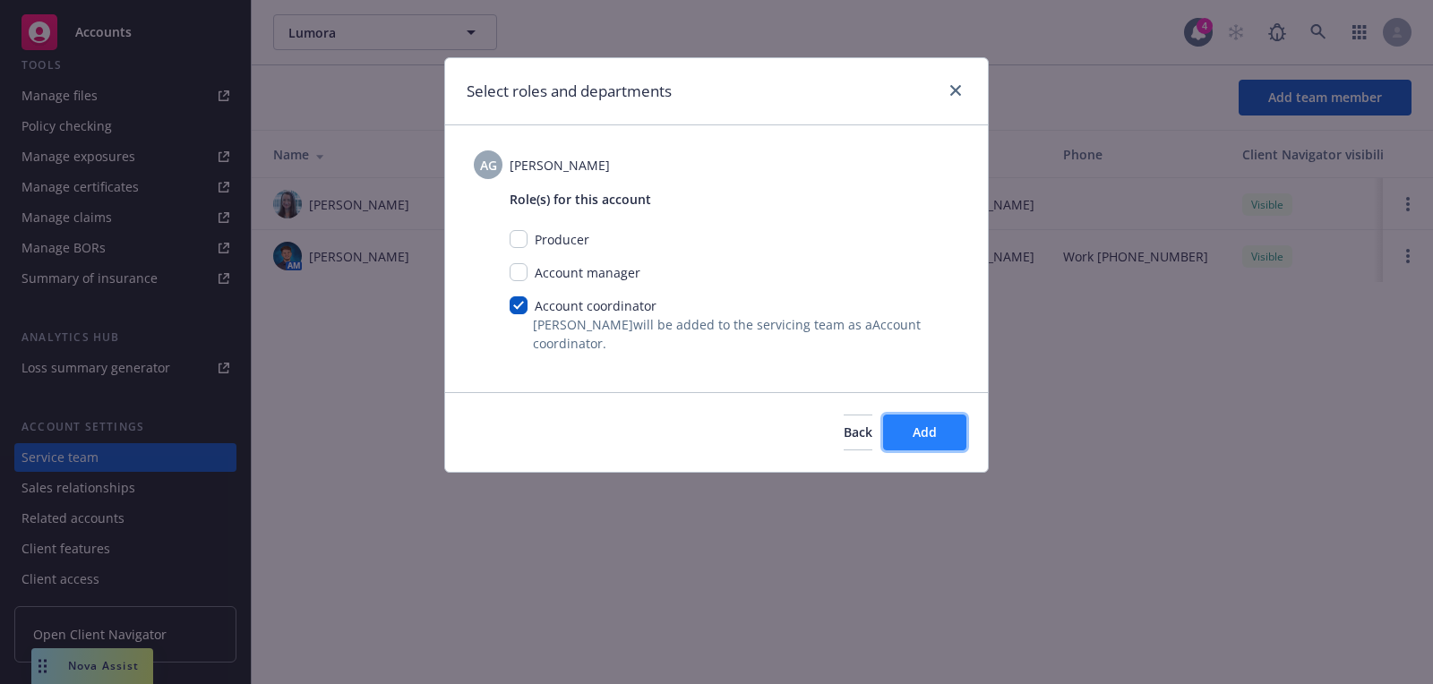
click at [957, 430] on button "Add" at bounding box center [924, 433] width 83 height 36
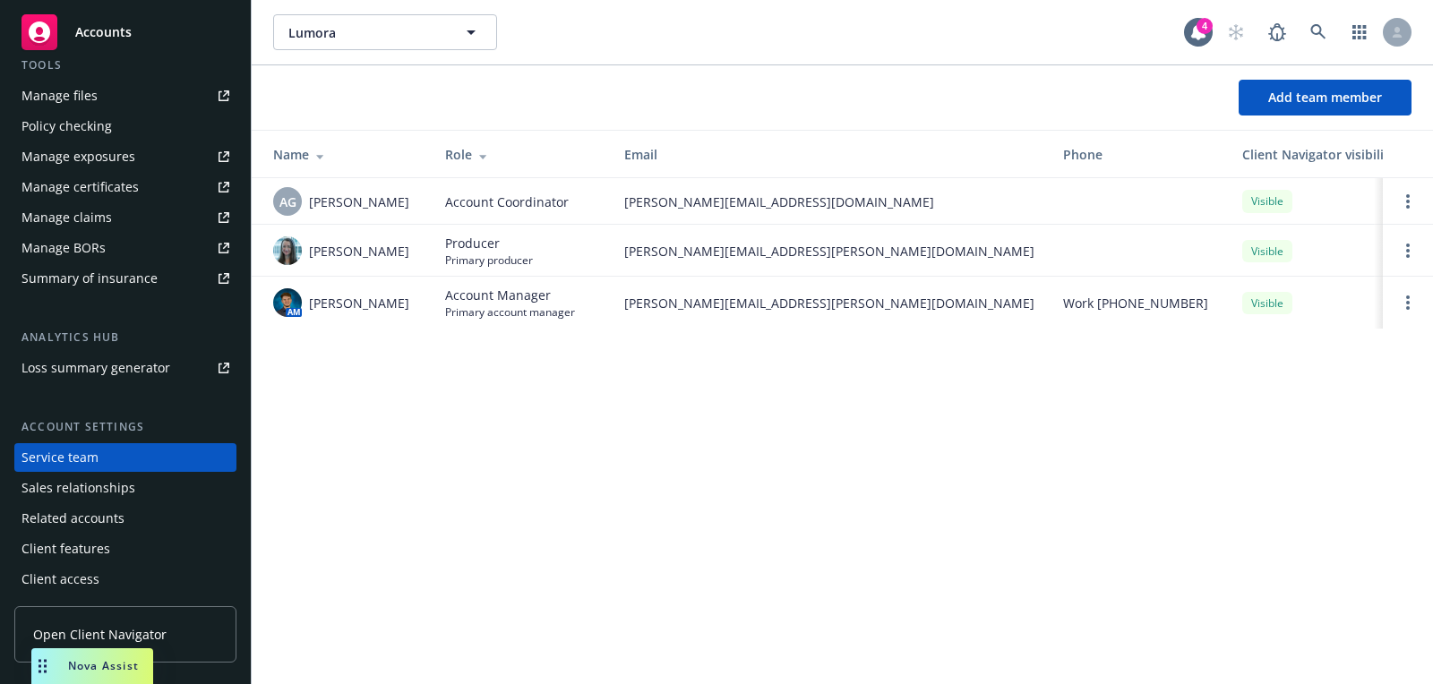
click at [106, 64] on div "Tools" at bounding box center [125, 65] width 222 height 18
click at [123, 21] on div "Accounts" at bounding box center [125, 32] width 208 height 36
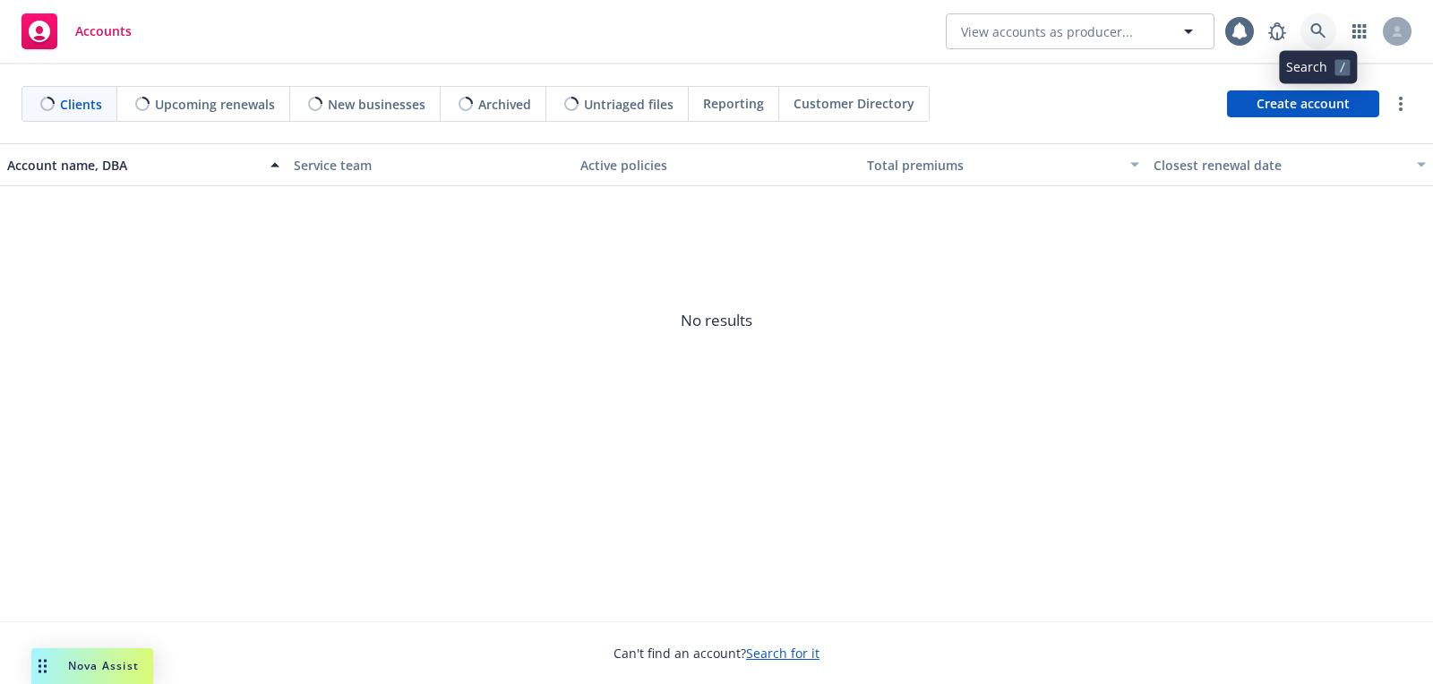
click at [1315, 30] on icon at bounding box center [1318, 31] width 16 height 16
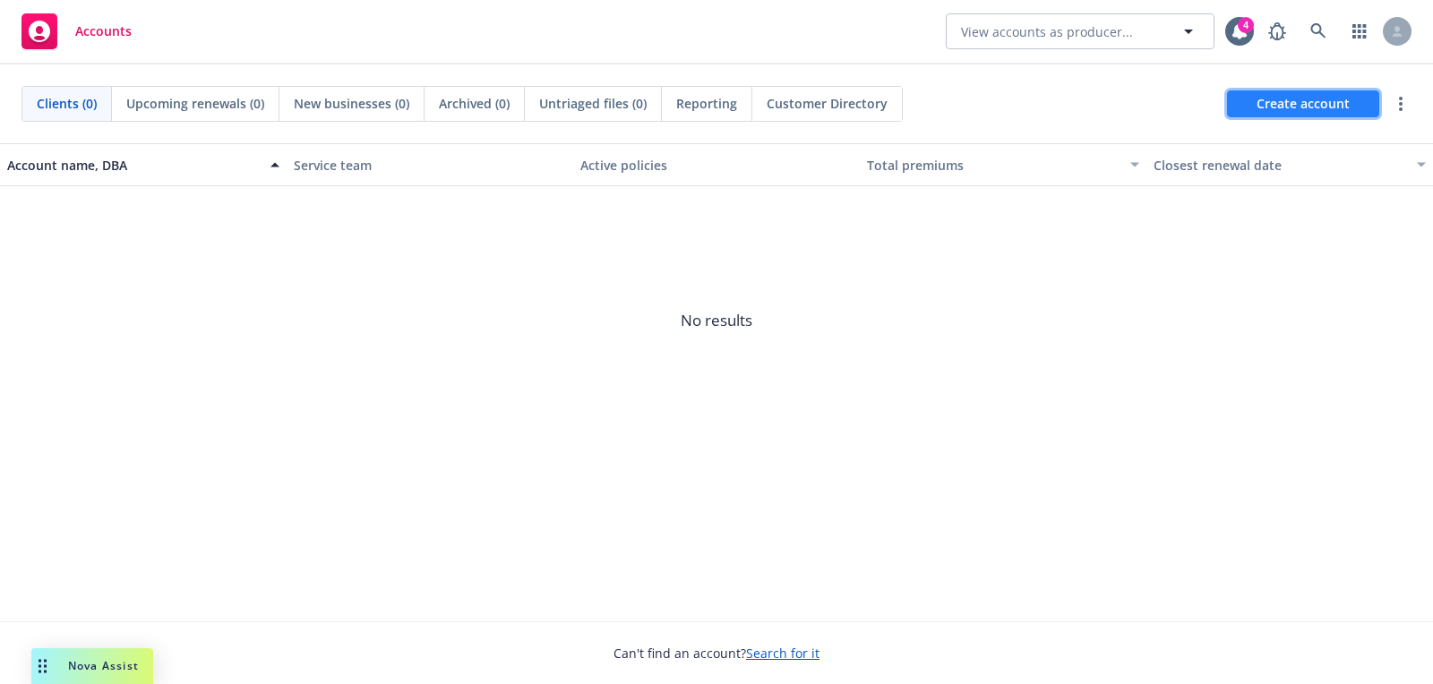
click at [1272, 94] on span "Create account" at bounding box center [1303, 104] width 93 height 34
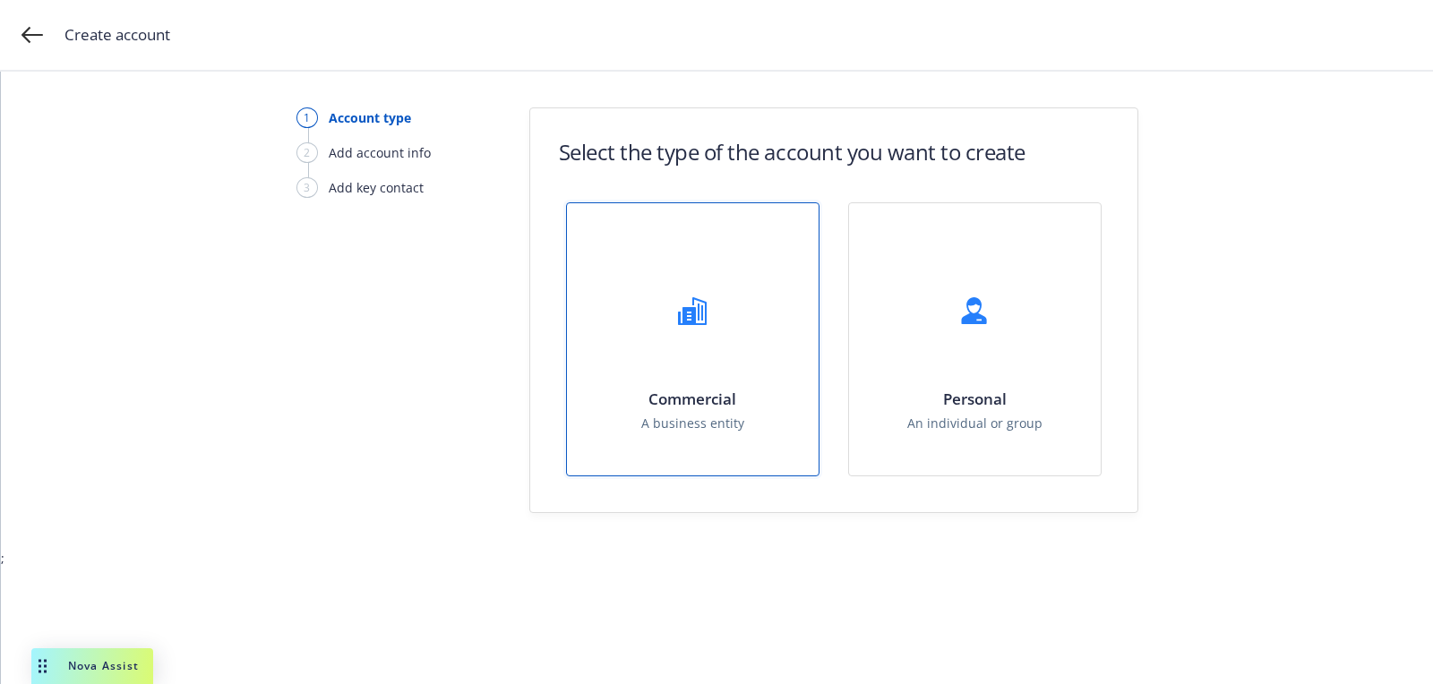
click at [717, 390] on h1 "Commercial" at bounding box center [692, 399] width 103 height 19
select select "US"
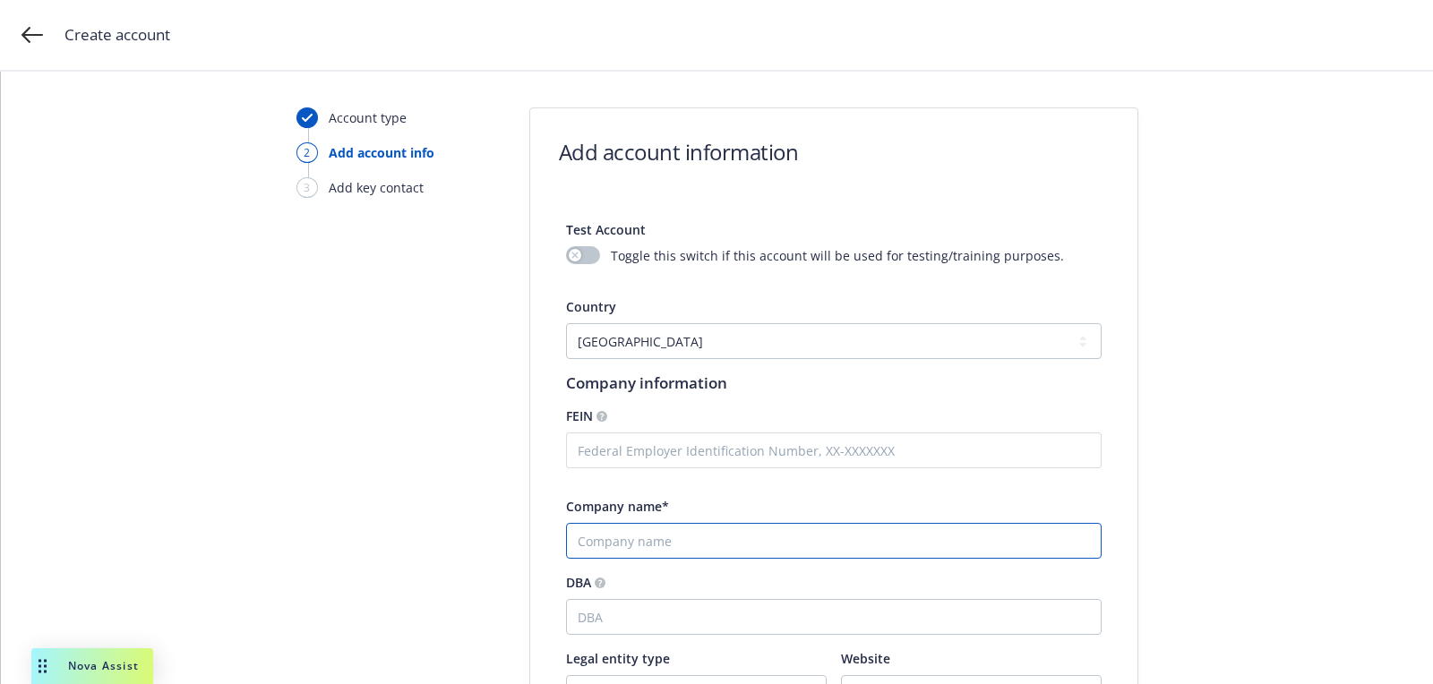
click at [697, 533] on input "Company name*" at bounding box center [834, 541] width 536 height 36
paste input "Prosper Agalmics, Inc."
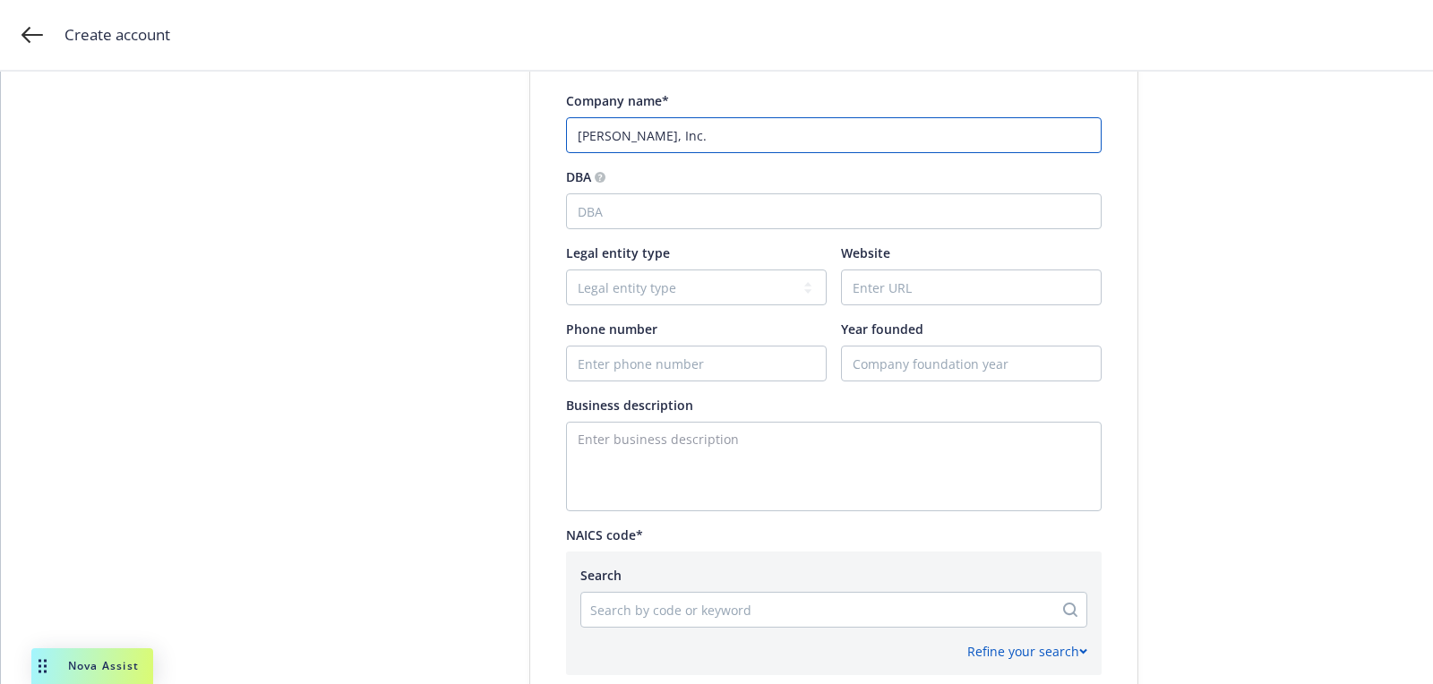
scroll to position [416, 0]
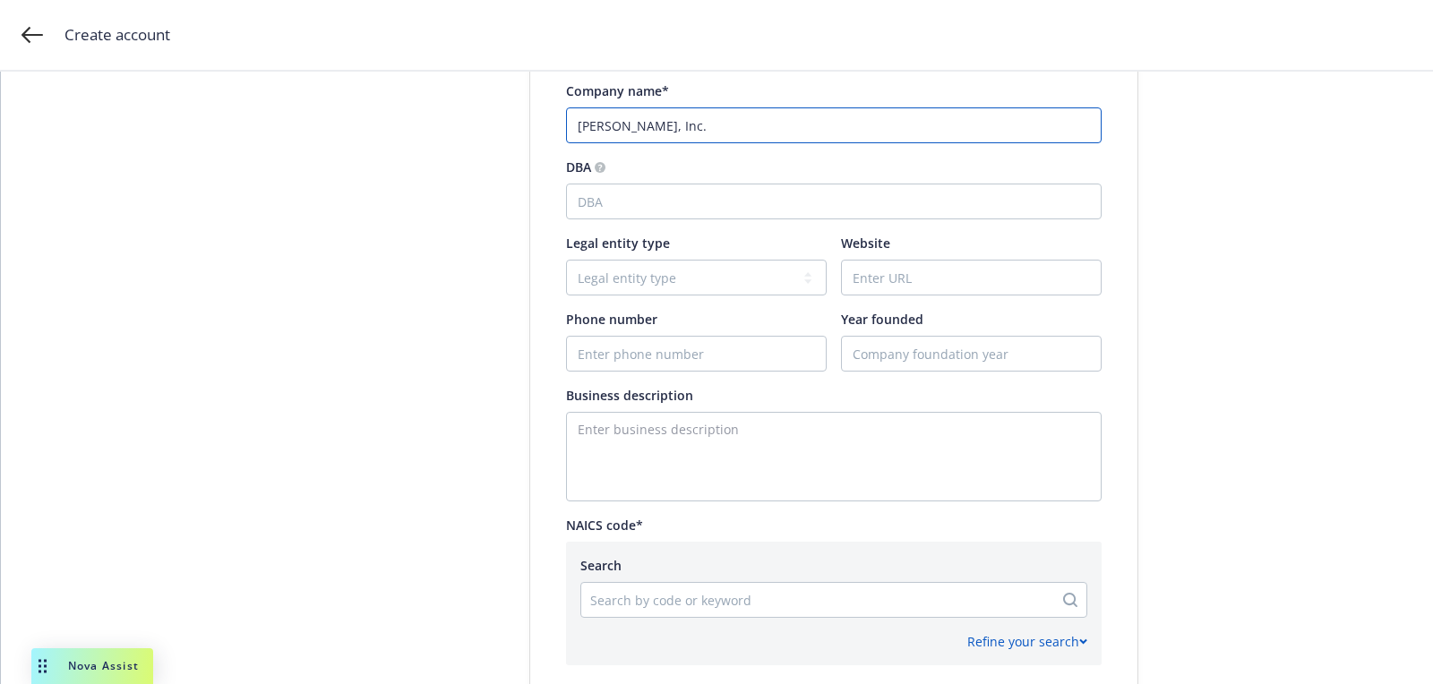
type input "Prosper Agalmics, Inc."
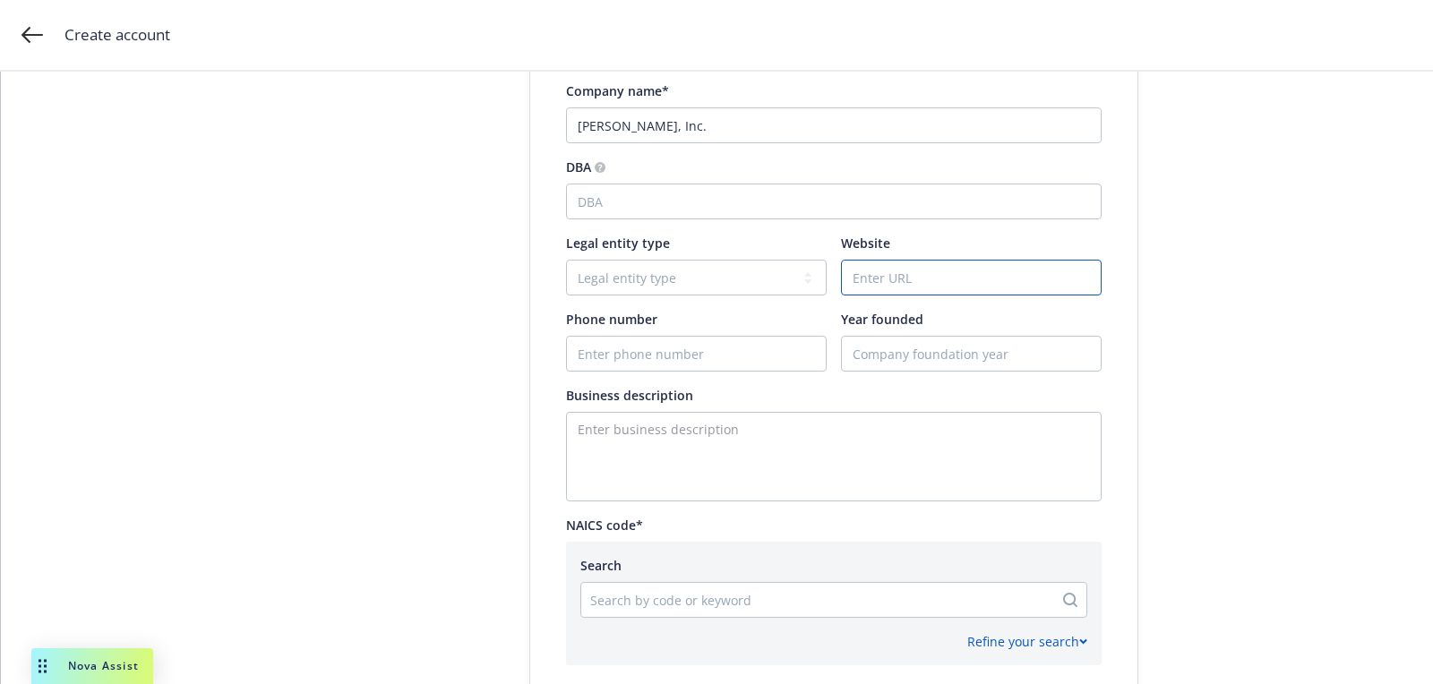
click at [932, 273] on input "Website" at bounding box center [971, 278] width 259 height 34
paste input "www.prosper.org"
type input "www.prosper.org"
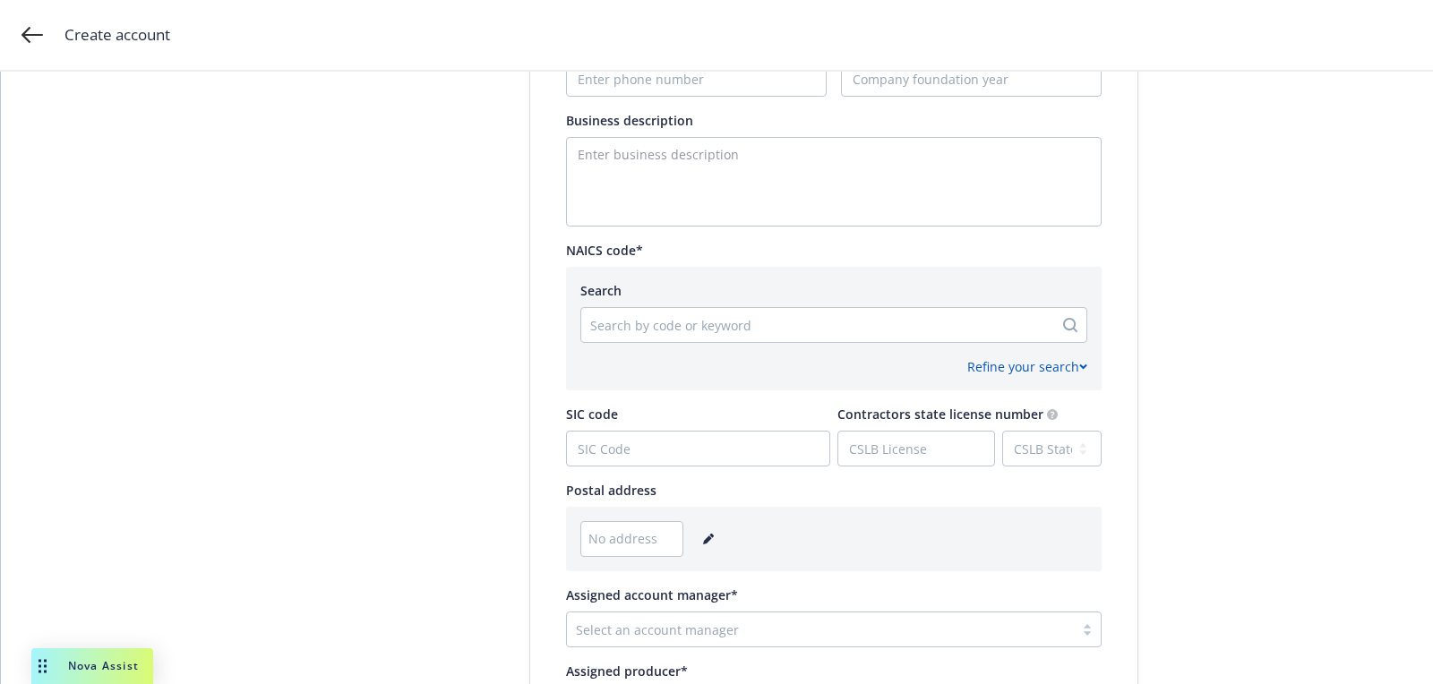
click at [704, 539] on icon "editPencil" at bounding box center [707, 540] width 9 height 9
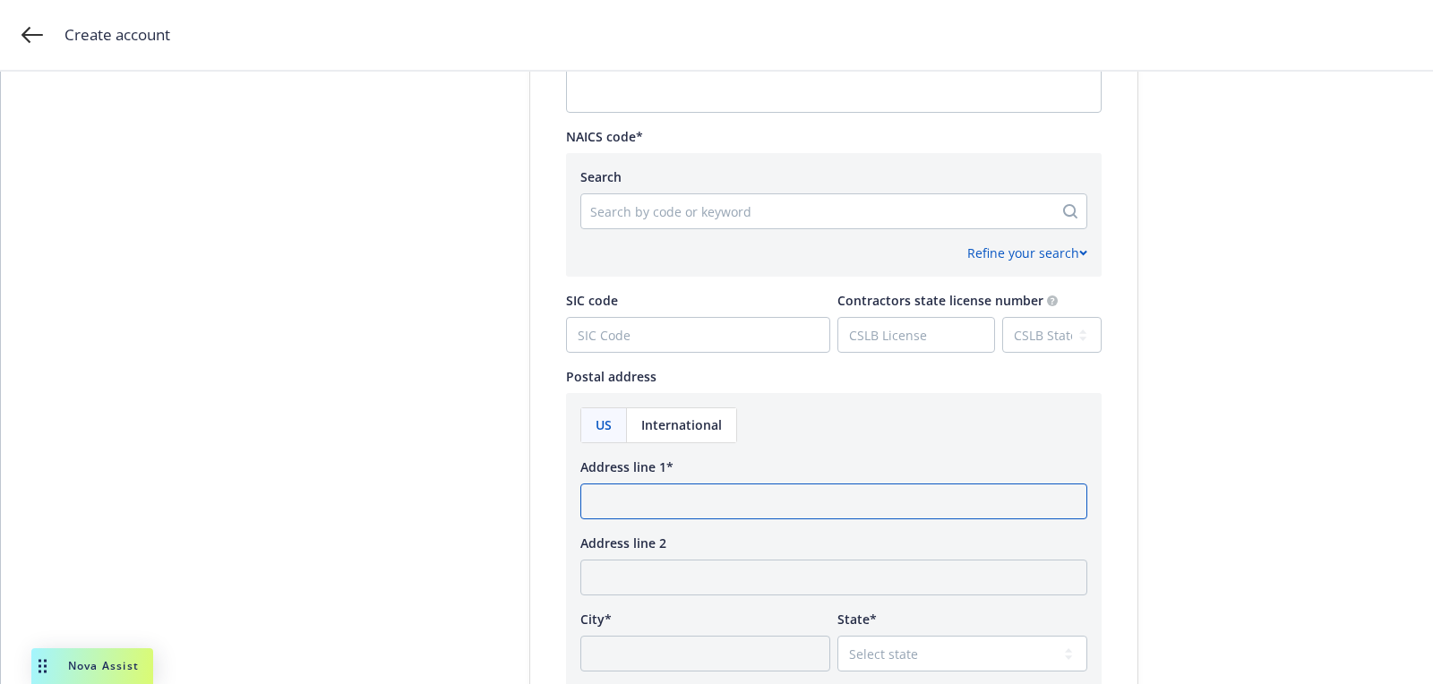
click at [691, 509] on input "Address line 1*" at bounding box center [833, 502] width 507 height 36
paste input "800 North State Street, Suite 304 Dover, DE 19901"
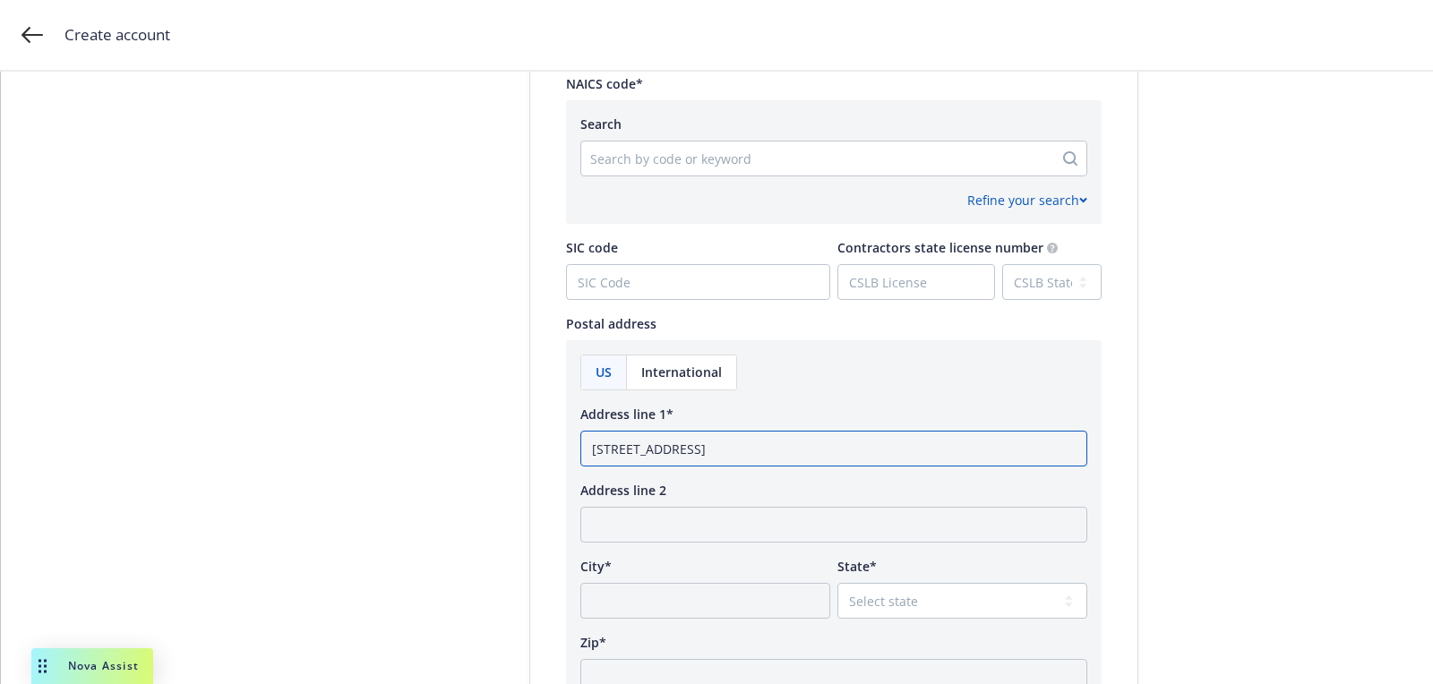
scroll to position [930, 0]
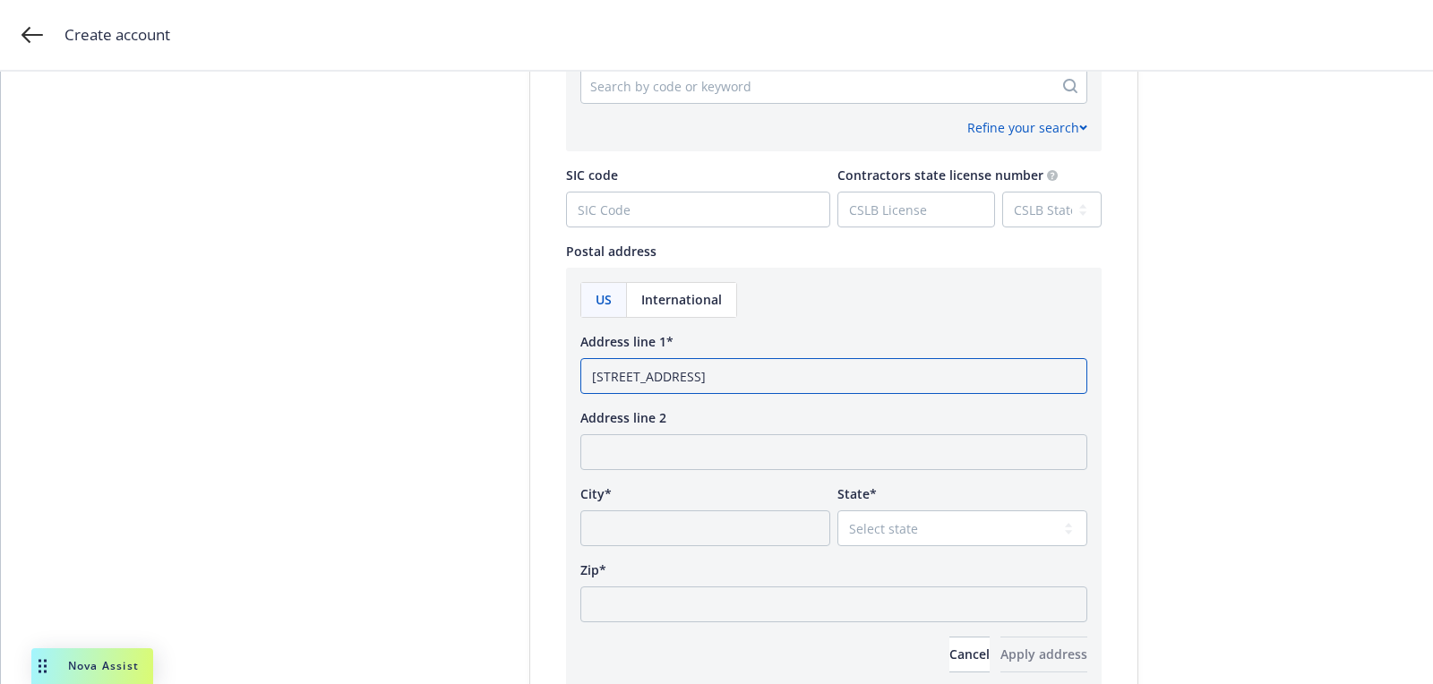
click at [867, 374] on input "800 North State Street, Suite 304 Dover, DE 19901" at bounding box center [833, 376] width 507 height 36
type input "800 North State Street, Suite 304 Dover, DE"
click at [737, 577] on div "Zip*" at bounding box center [833, 570] width 507 height 19
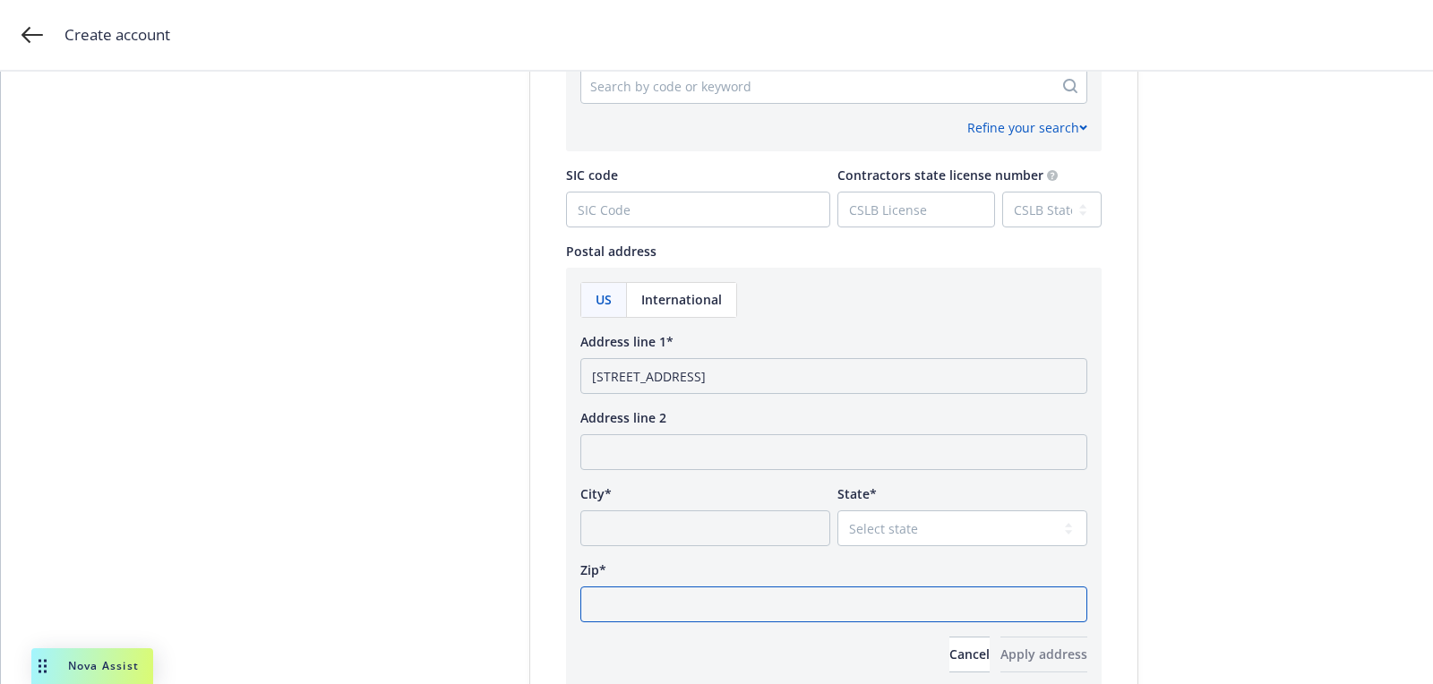
click at [735, 588] on input "Zip*" at bounding box center [833, 605] width 507 height 36
paste input "19901"
type input "19901"
click at [871, 517] on select "Select state [US_STATE] [US_STATE] [US_STATE] [US_STATE] [US_STATE] [PERSON_NAM…" at bounding box center [962, 529] width 250 height 36
select select "DE"
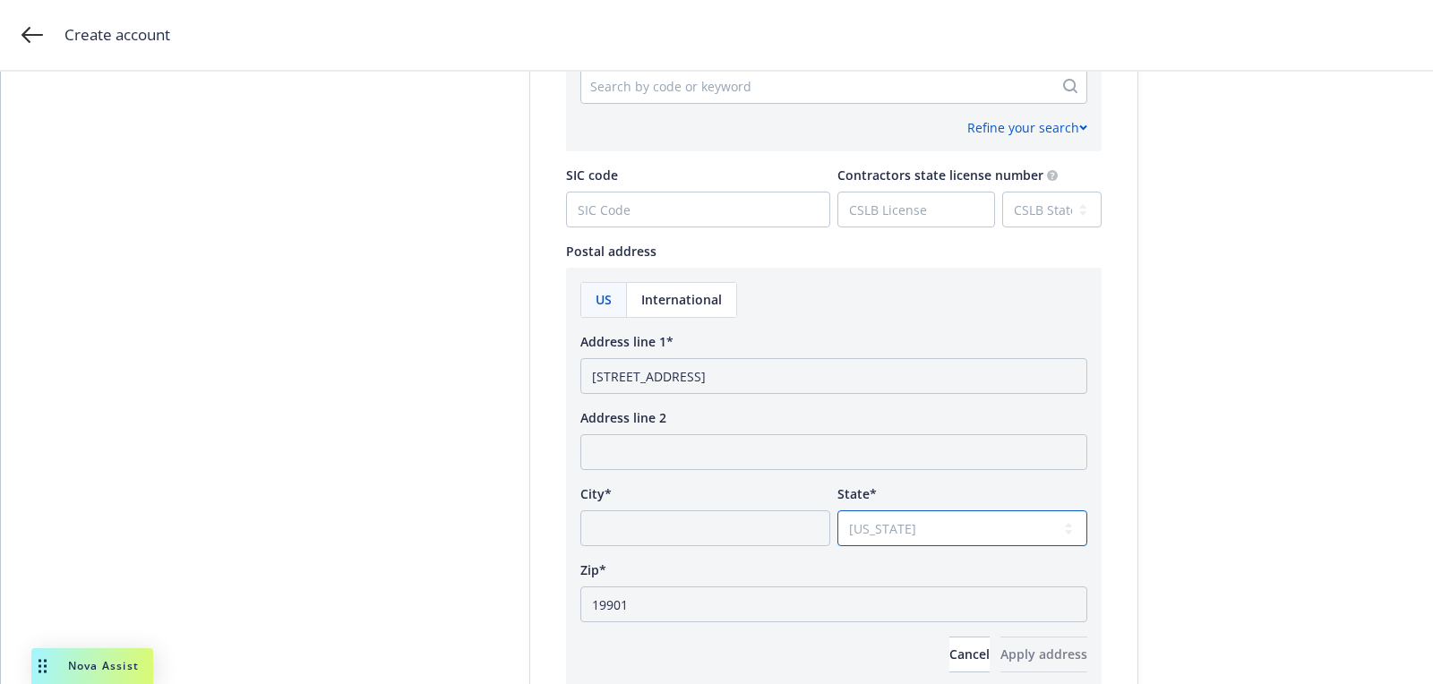
click at [837, 511] on select "Select state [US_STATE] [US_STATE] [US_STATE] [US_STATE] [US_STATE] [PERSON_NAM…" at bounding box center [962, 529] width 250 height 36
click at [794, 377] on input "800 North State Street, Suite 304 Dover, DE" at bounding box center [833, 376] width 507 height 36
type input "800 North State Street, Suite 304, DE"
click at [706, 511] on input "City*" at bounding box center [705, 529] width 250 height 36
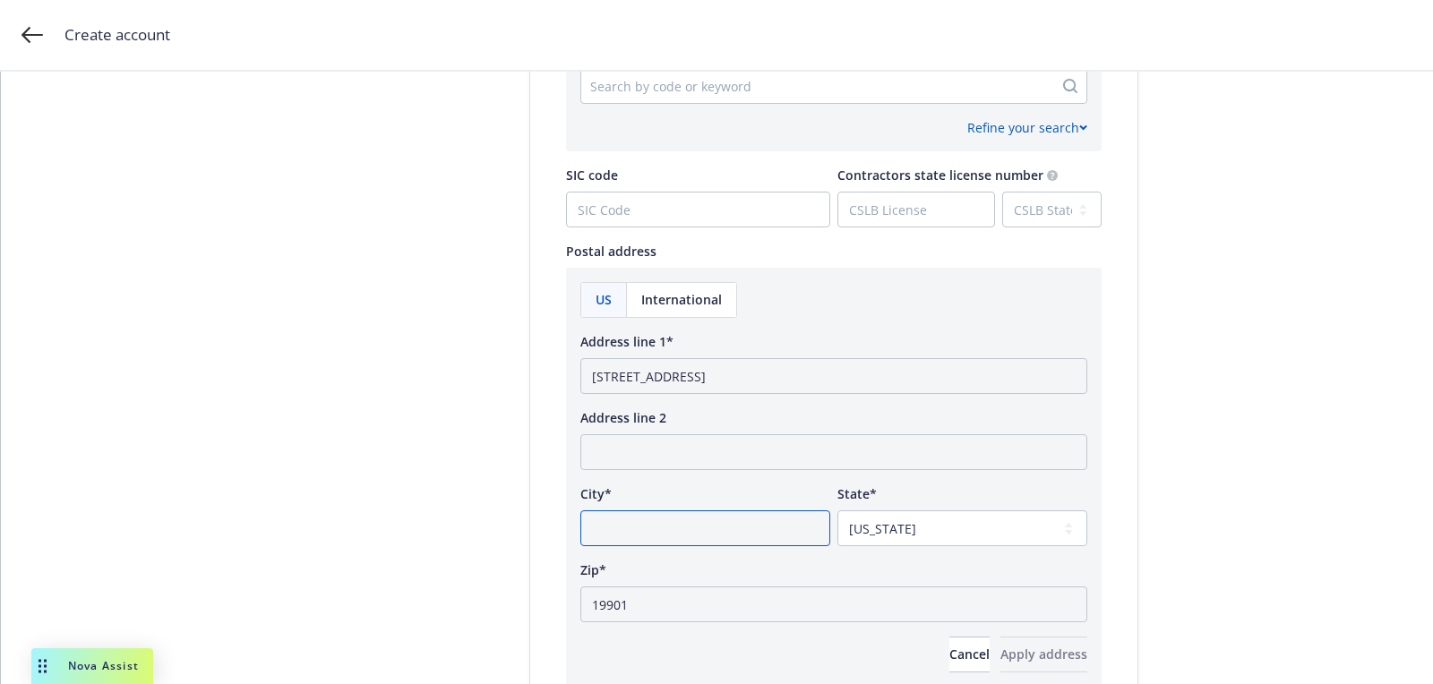
paste input "Dover"
type input "Dover"
drag, startPoint x: 782, startPoint y: 371, endPoint x: 914, endPoint y: 382, distance: 133.1
click at [840, 374] on input "800 North State Street, Suite 304, DE" at bounding box center [833, 376] width 507 height 36
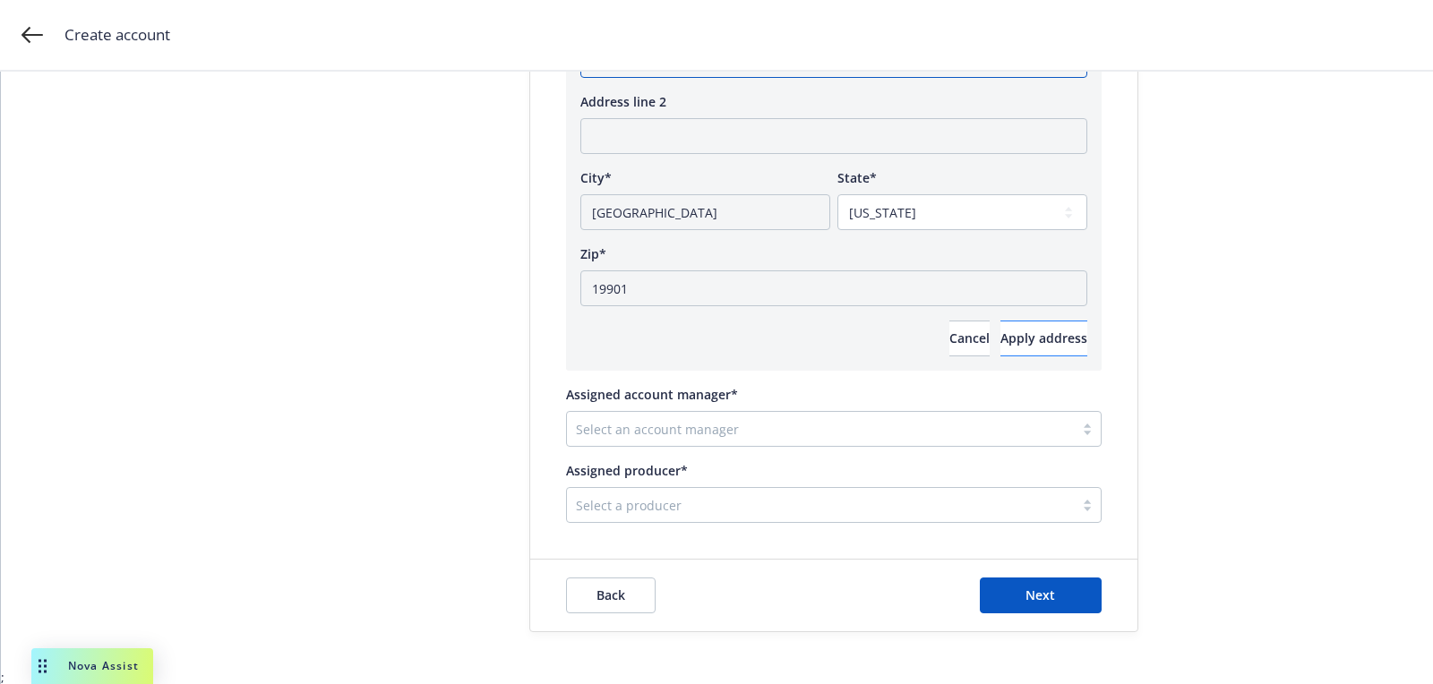
type input "800 North State Street, Suite 304"
click at [1011, 336] on span "Apply address" at bounding box center [1043, 338] width 87 height 17
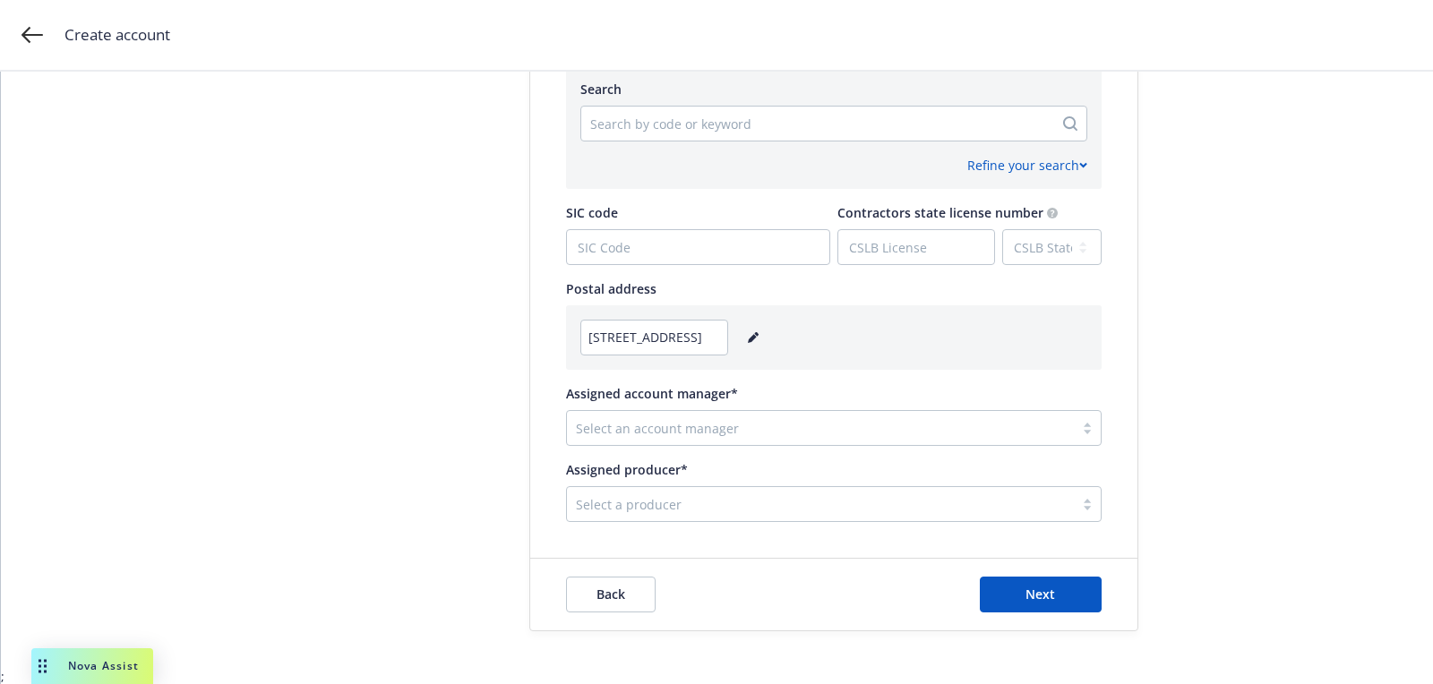
click at [657, 430] on div at bounding box center [820, 427] width 489 height 21
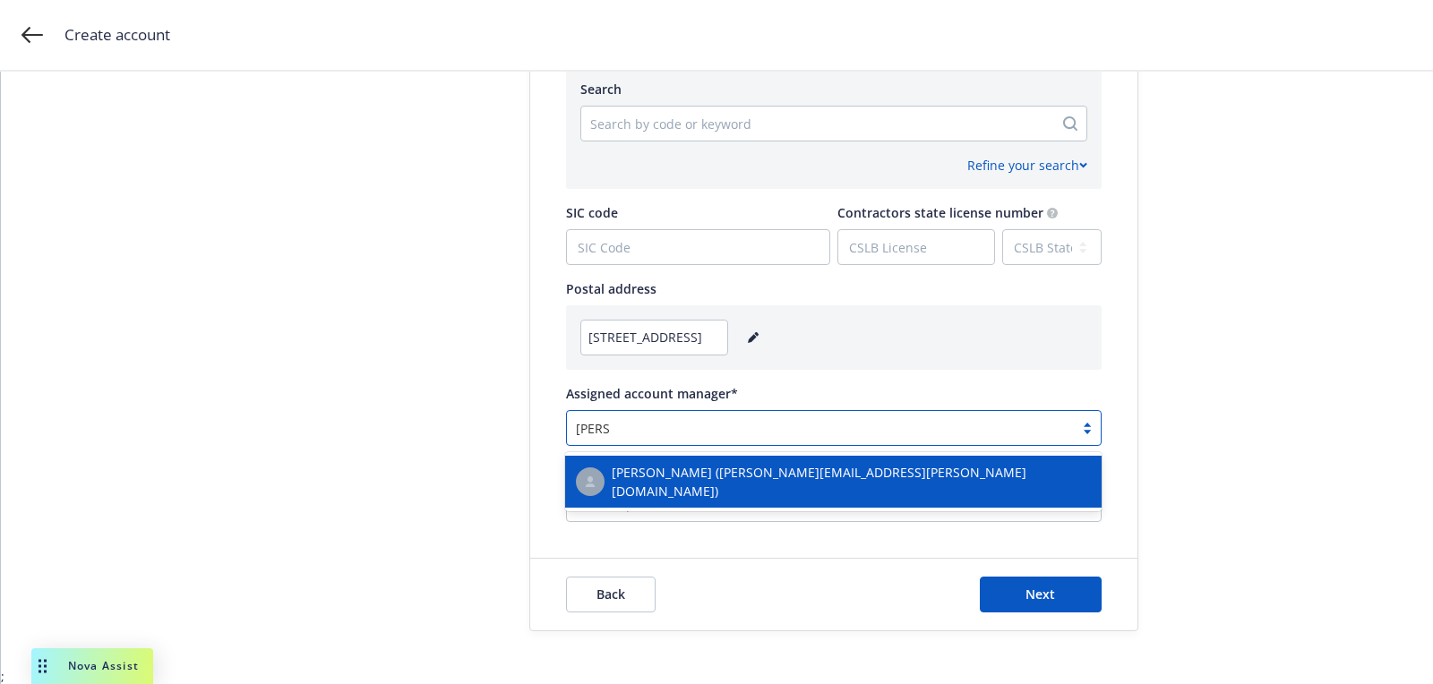
type input "[PERSON_NAME]"
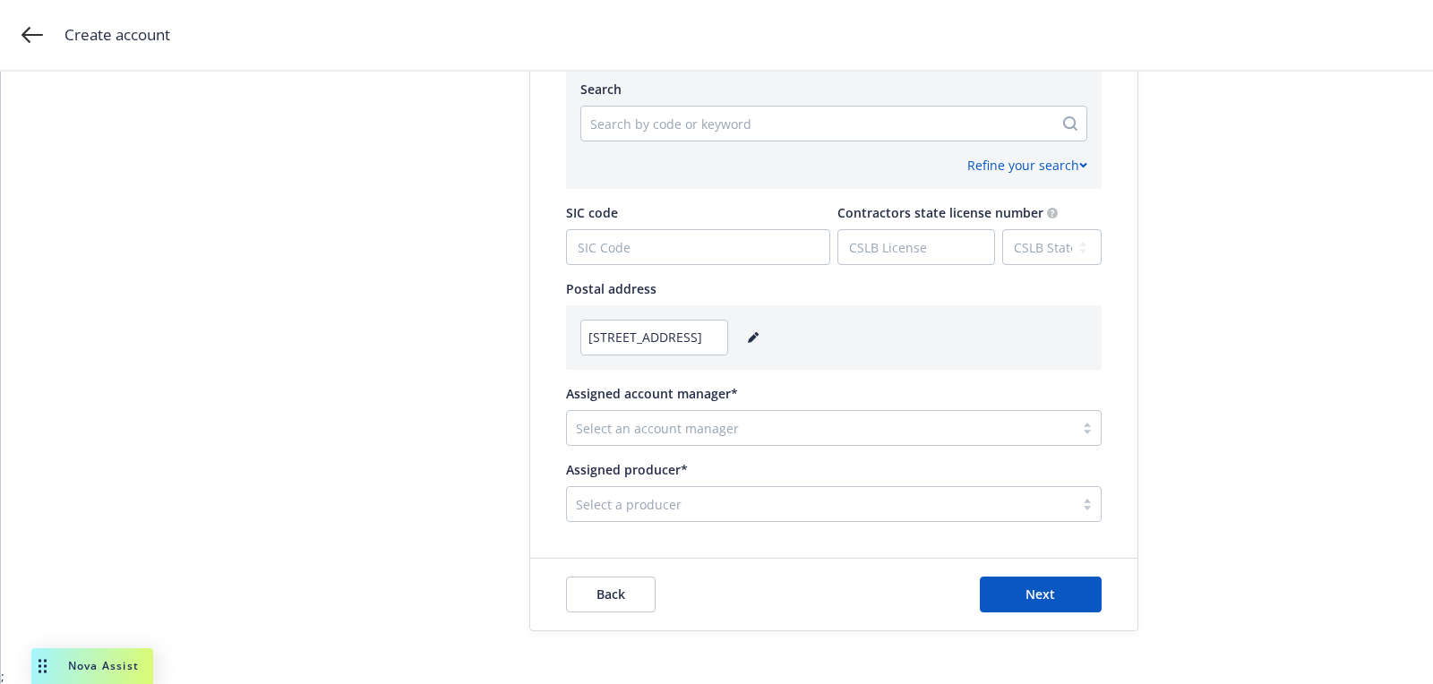
click at [651, 399] on span "Assigned account manager*" at bounding box center [652, 393] width 172 height 17
click at [580, 419] on input "Assigned account manager*" at bounding box center [578, 428] width 4 height 19
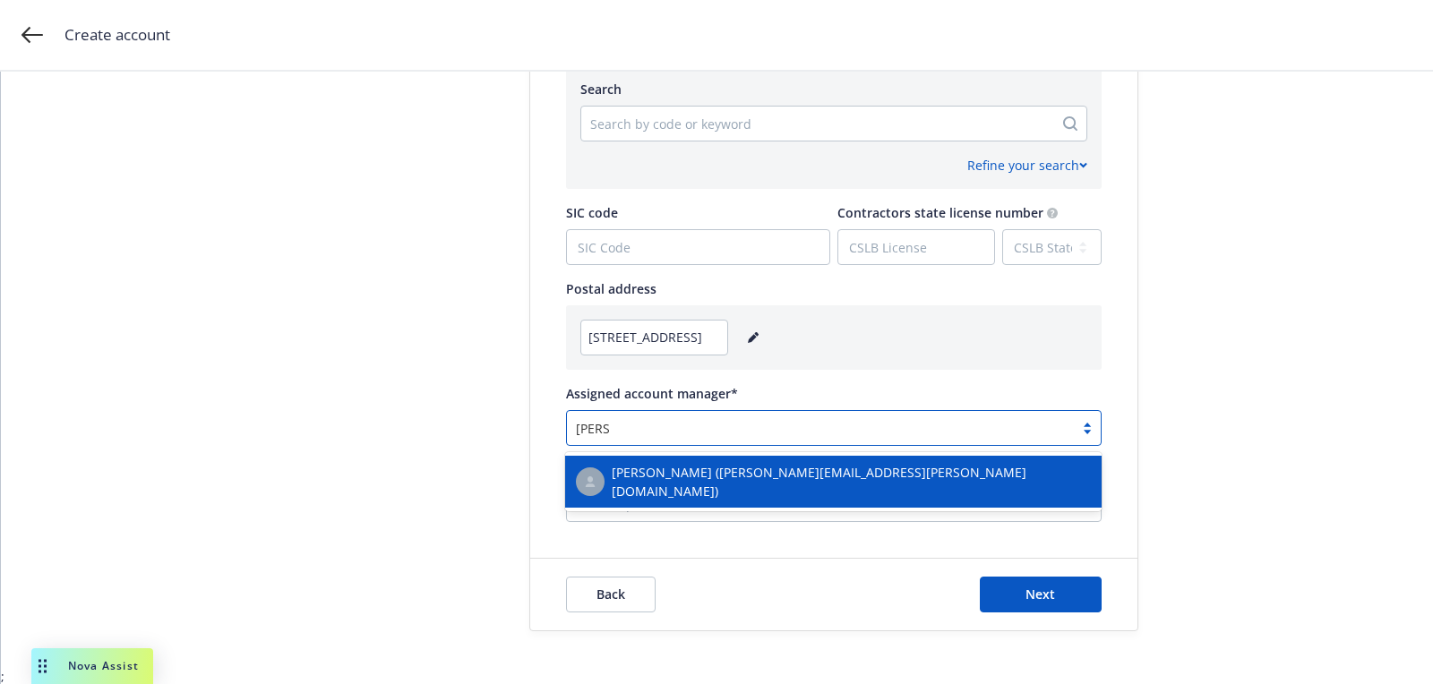
type input "[PERSON_NAME]"
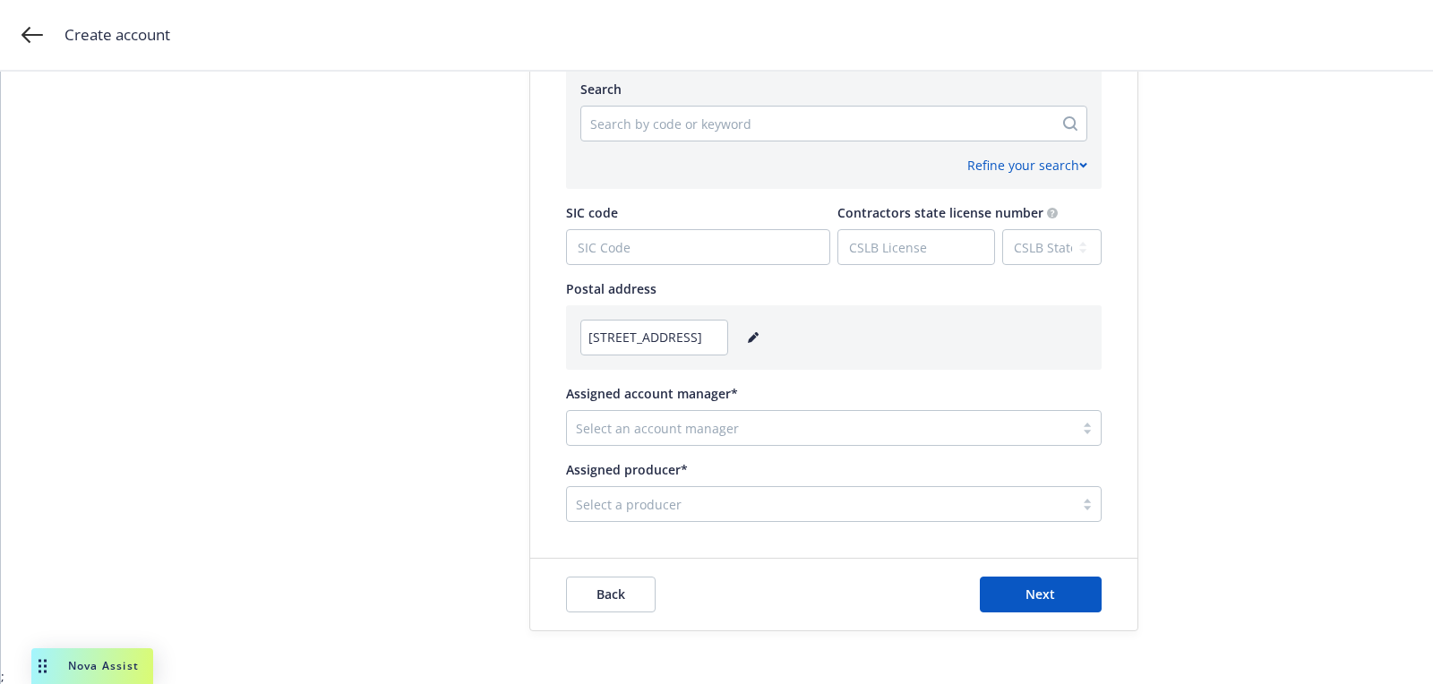
click at [652, 437] on div at bounding box center [820, 427] width 489 height 21
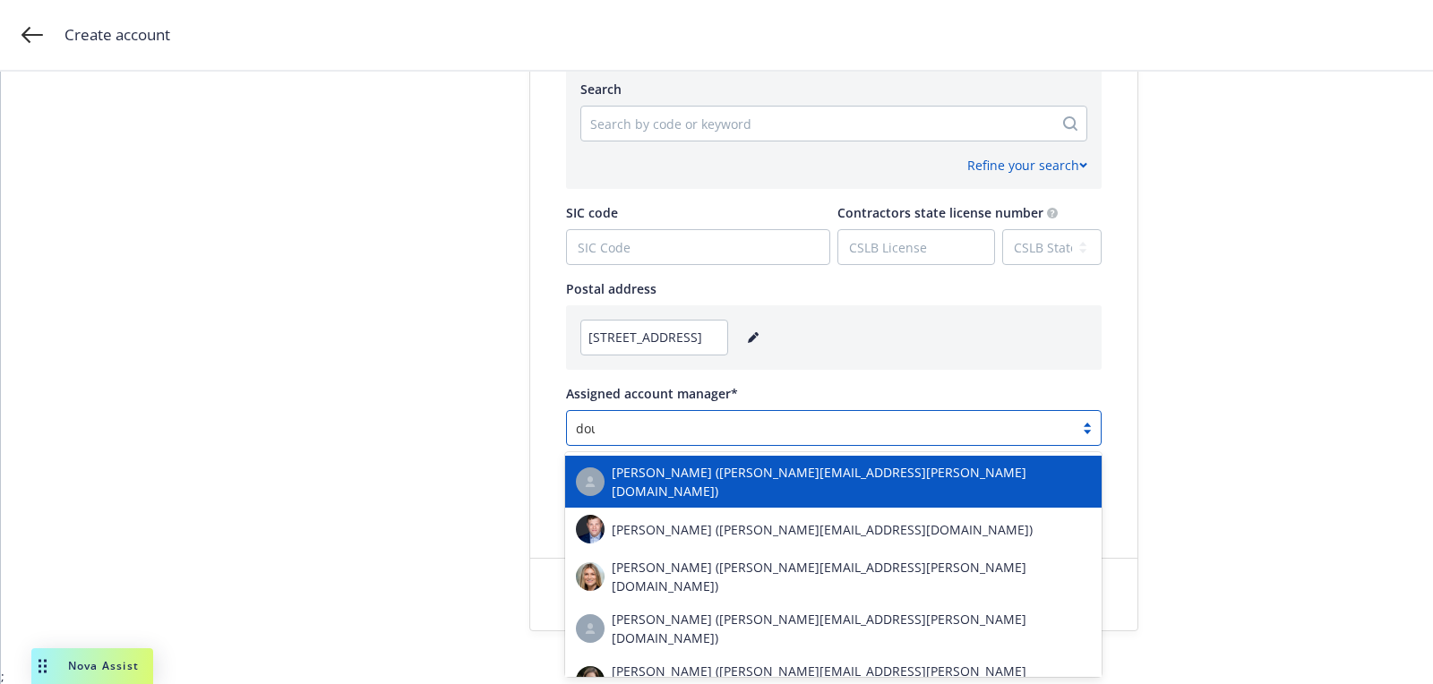
type input "[PERSON_NAME]"
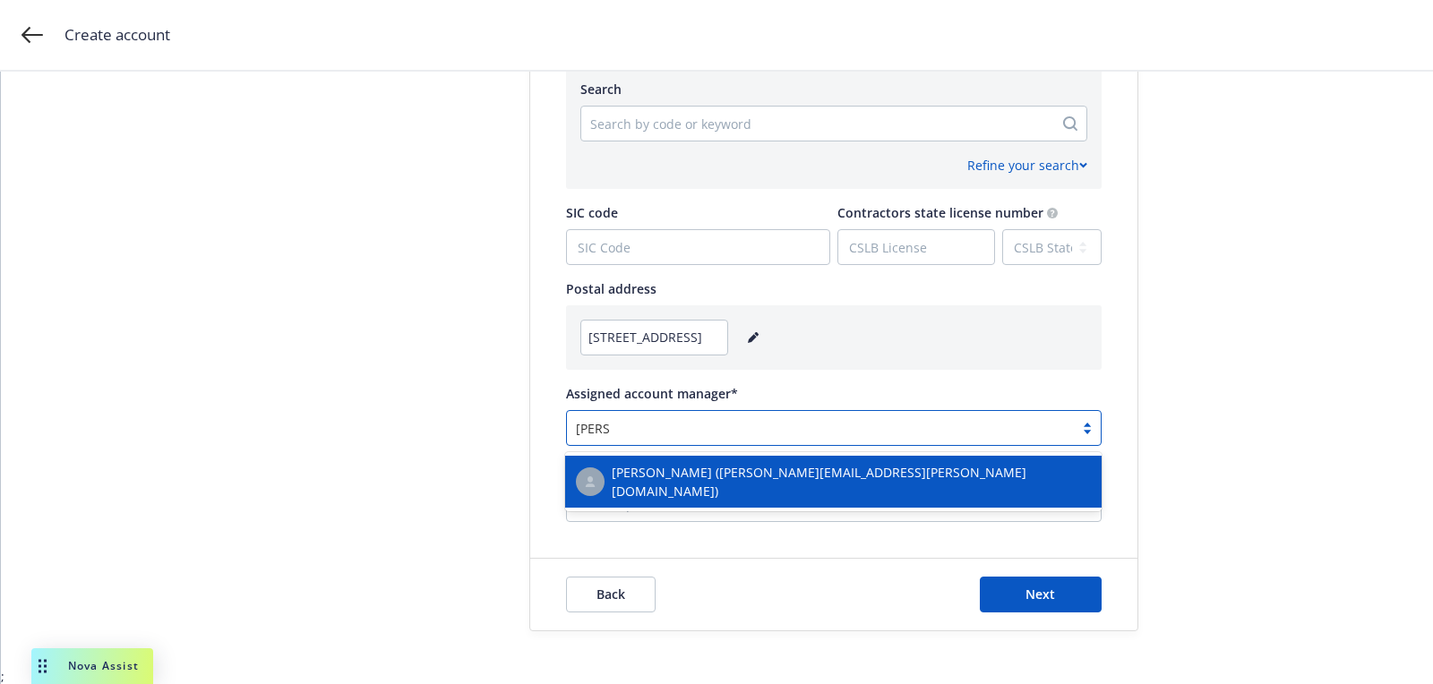
click at [648, 476] on span "[PERSON_NAME] ([PERSON_NAME][EMAIL_ADDRESS][PERSON_NAME][DOMAIN_NAME])" at bounding box center [851, 482] width 479 height 38
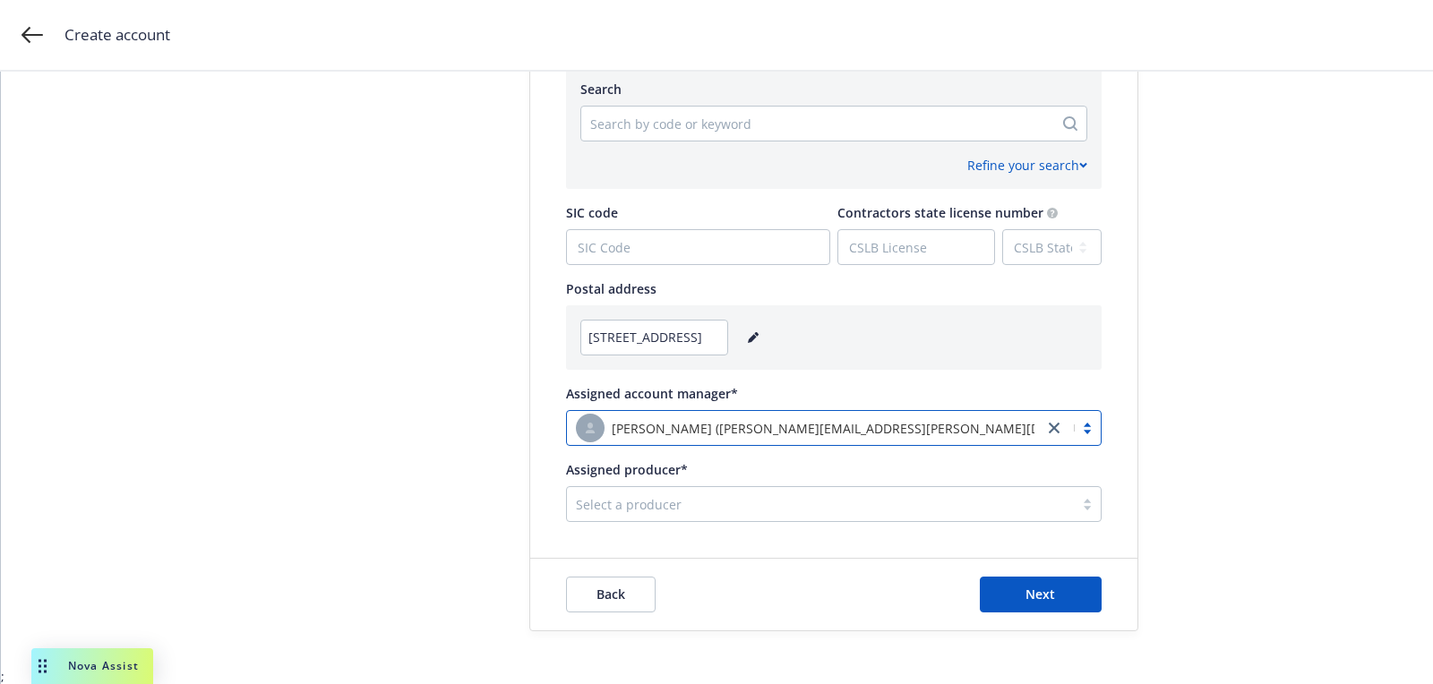
click at [716, 494] on div at bounding box center [820, 504] width 489 height 21
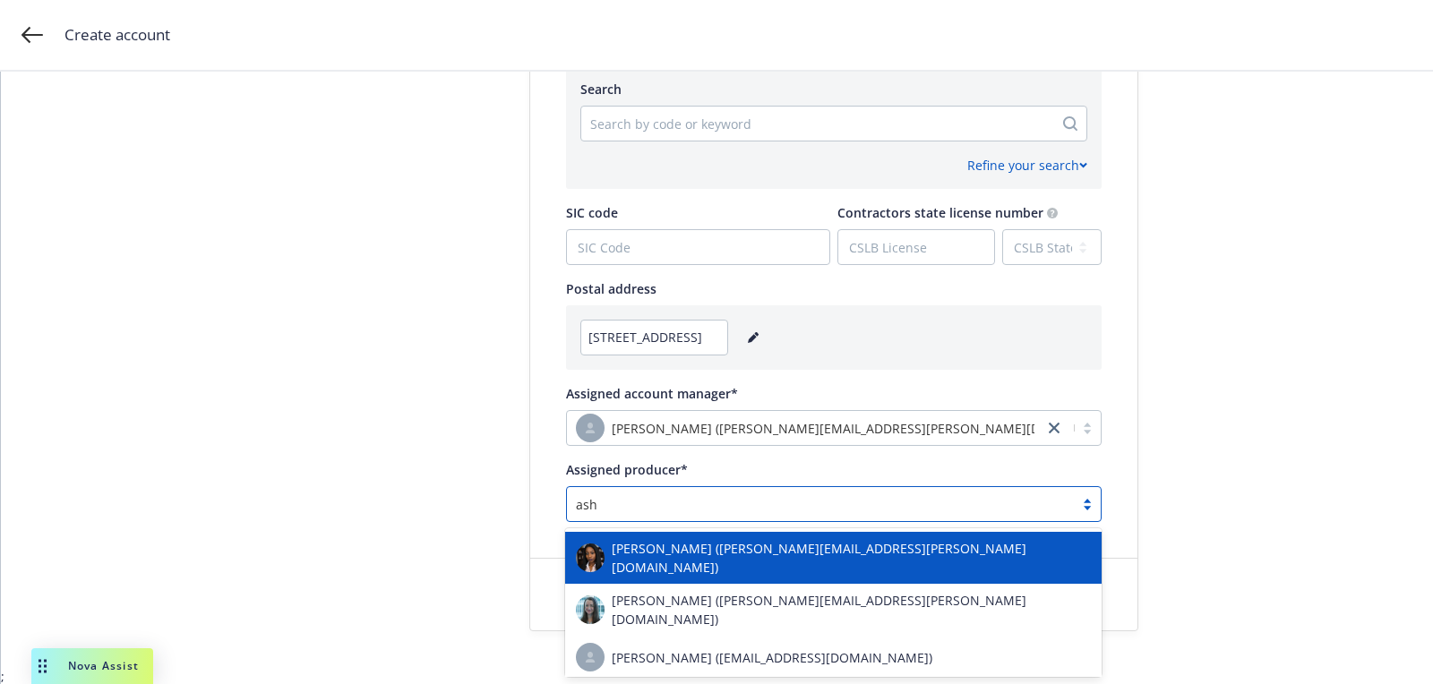
type input "ashl"
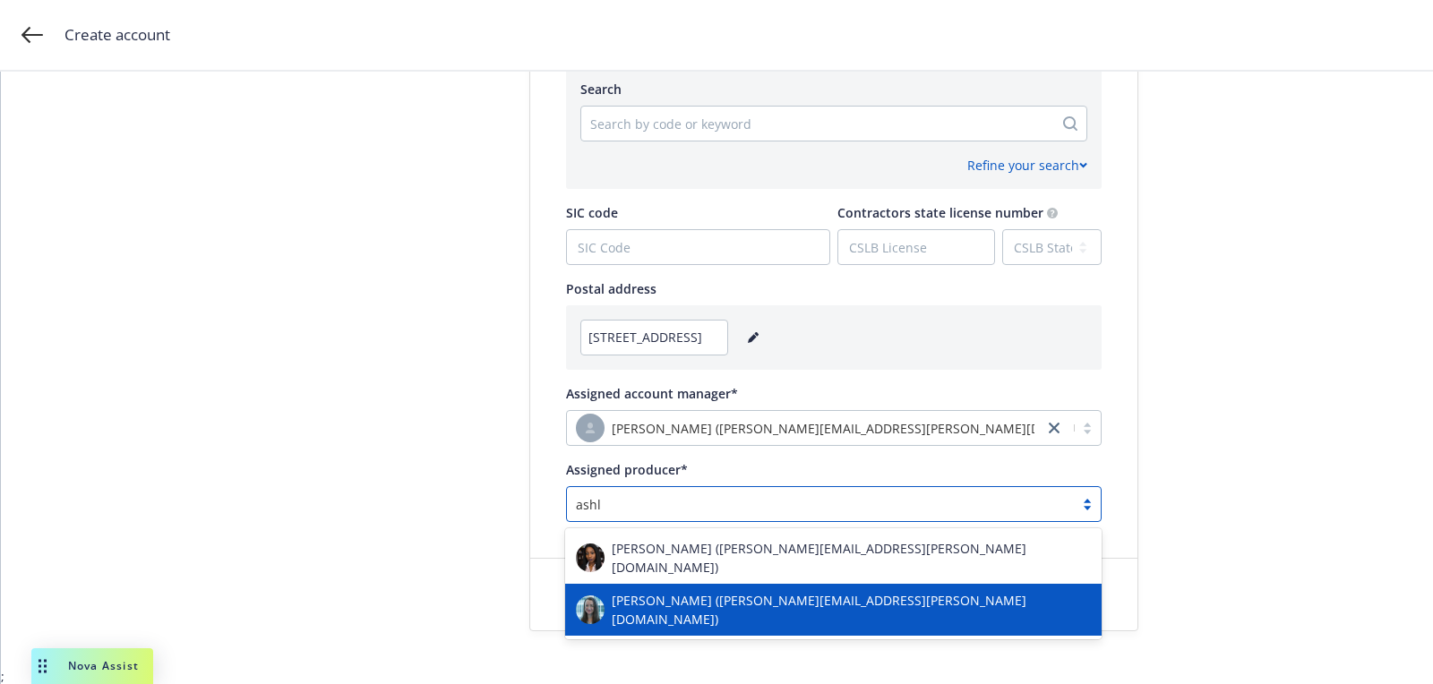
click at [716, 591] on span "[PERSON_NAME] ([PERSON_NAME][EMAIL_ADDRESS][PERSON_NAME][DOMAIN_NAME])" at bounding box center [851, 610] width 479 height 38
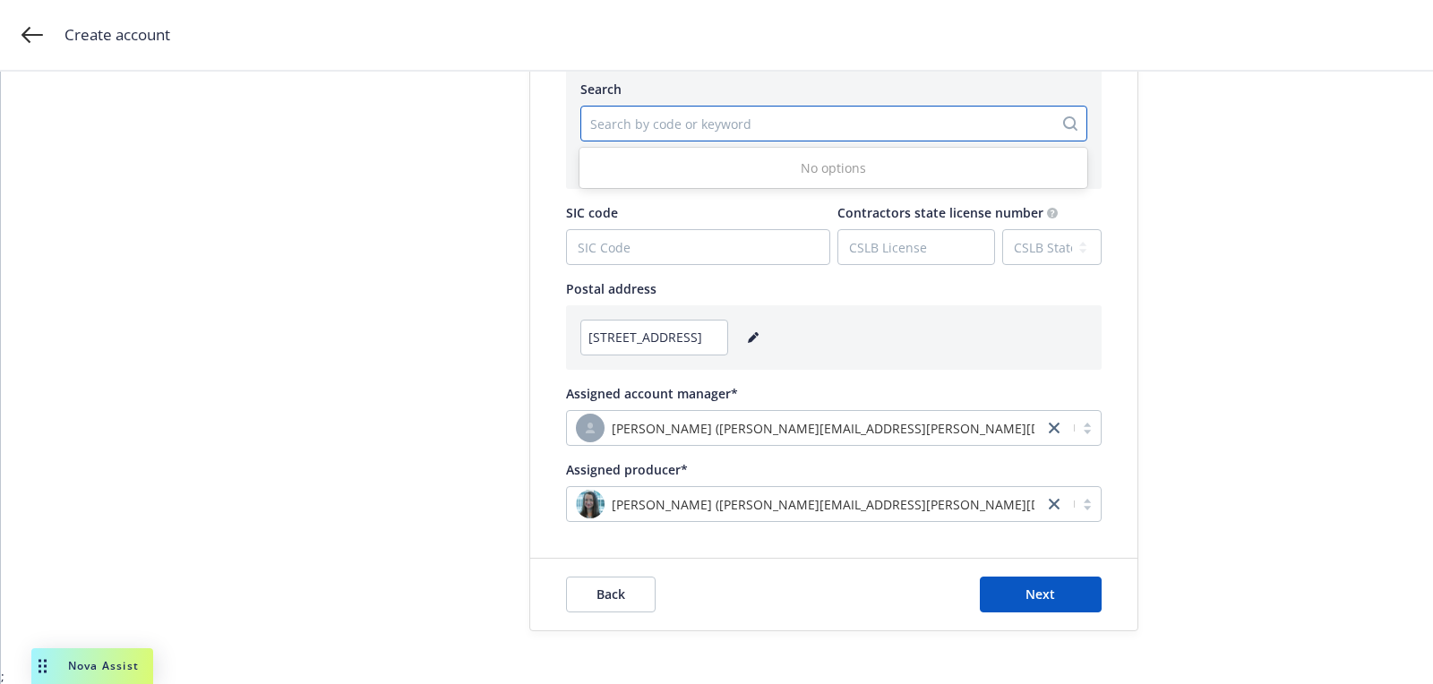
click at [675, 116] on div at bounding box center [817, 123] width 454 height 21
paste input "541715"
type input "541715"
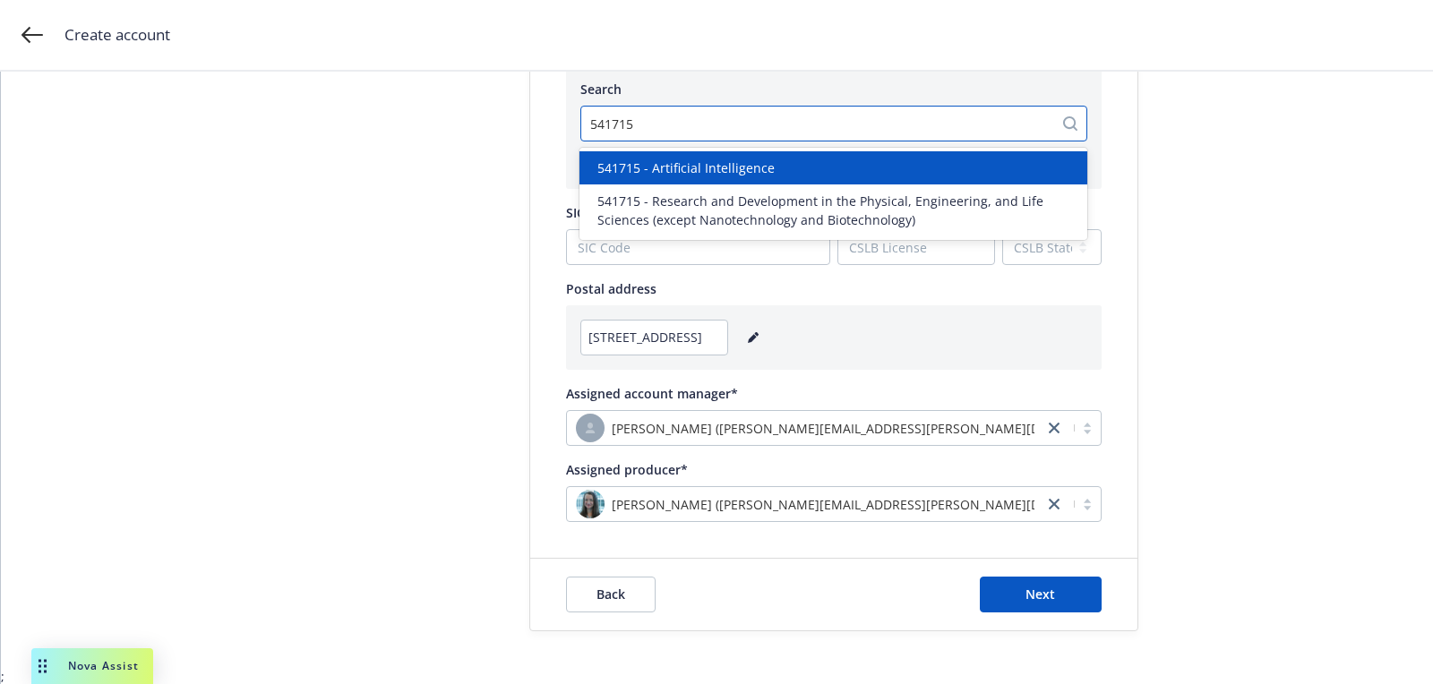
click at [718, 181] on div "541715 - Artificial Intelligence" at bounding box center [834, 167] width 508 height 33
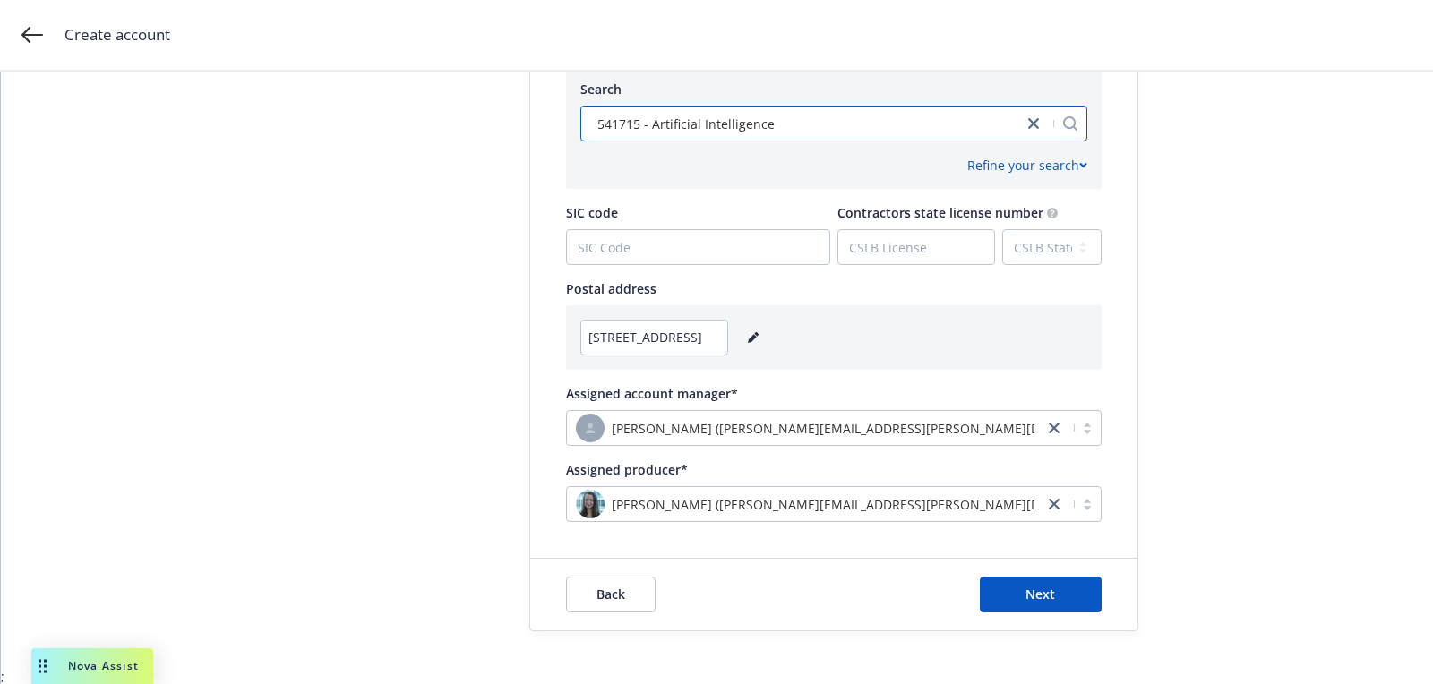
click at [718, 181] on div "Search option 541715 - Artificial Intelligence, selected. Select is focused ,ty…" at bounding box center [834, 127] width 536 height 124
click at [1049, 571] on div "Back Next" at bounding box center [833, 595] width 607 height 72
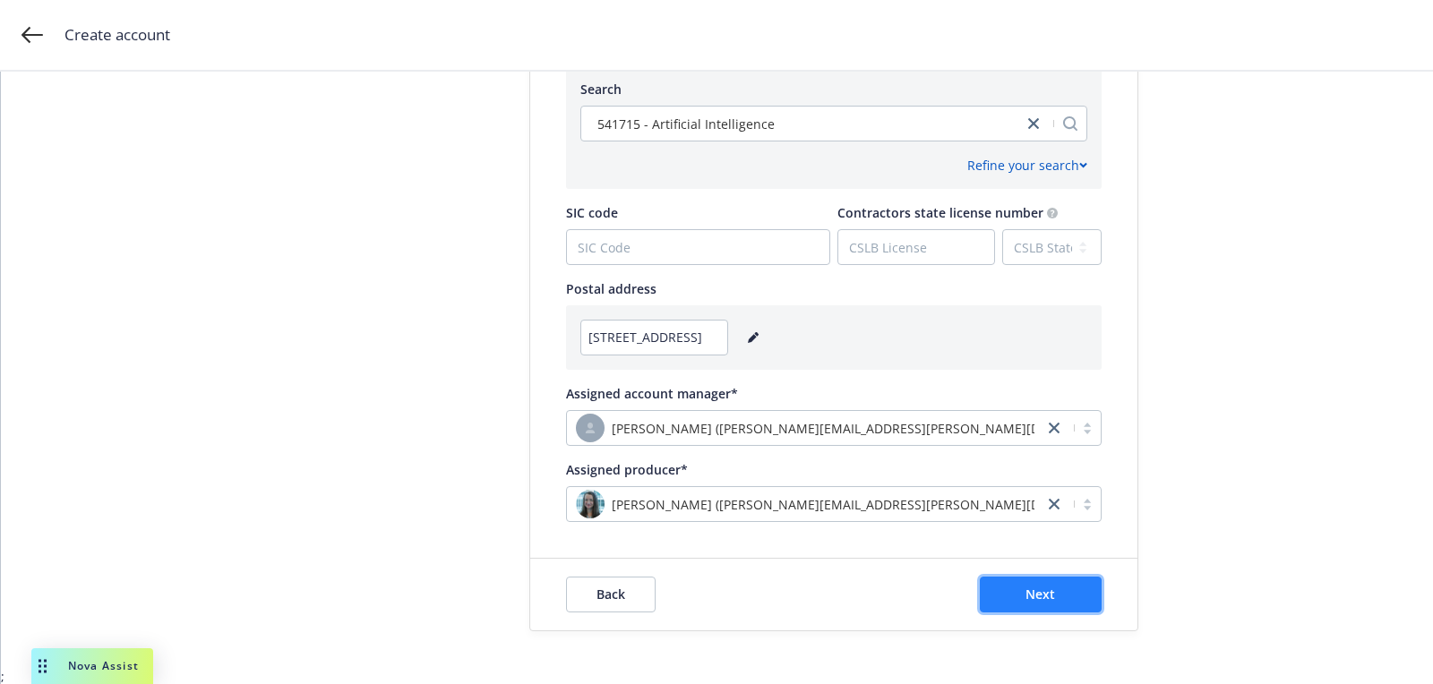
click at [1018, 588] on button "Next" at bounding box center [1041, 595] width 122 height 36
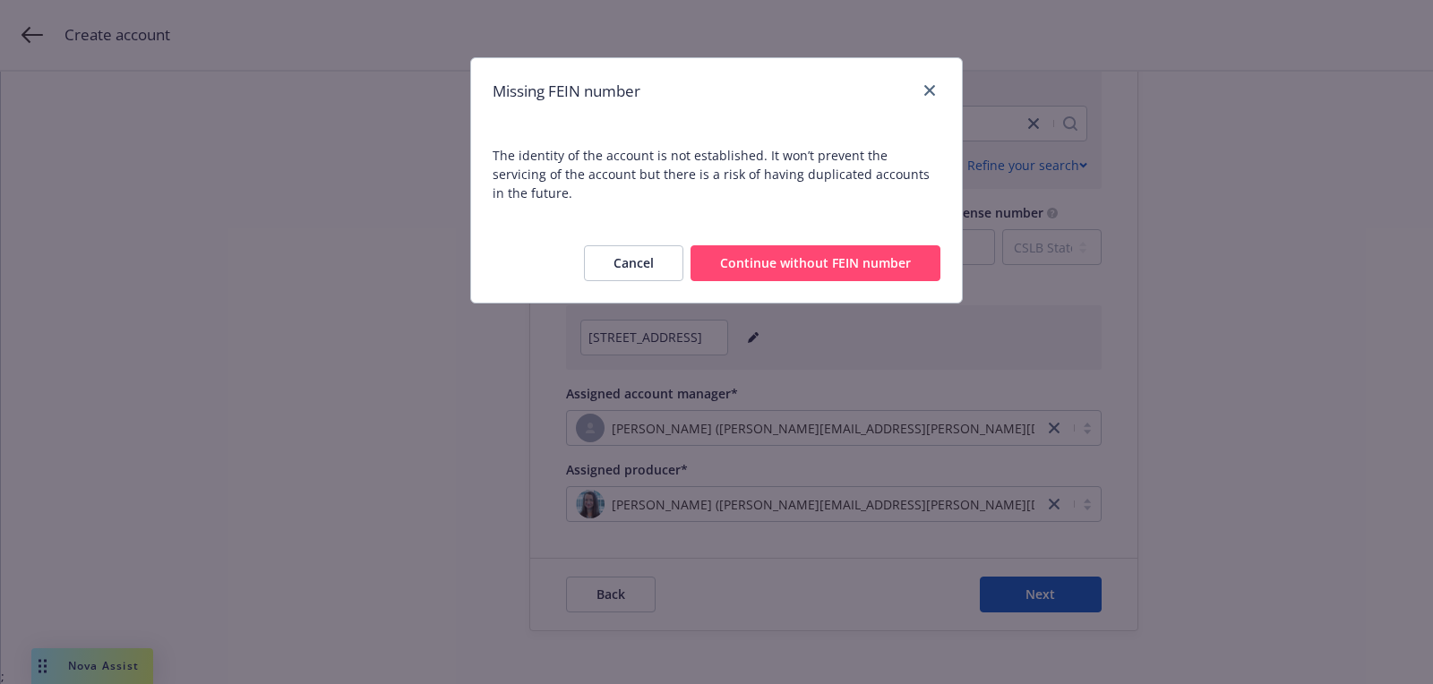
click at [853, 264] on div "Cancel Continue without FEIN number" at bounding box center [716, 263] width 491 height 79
click at [840, 254] on button "Continue without FEIN number" at bounding box center [816, 263] width 250 height 36
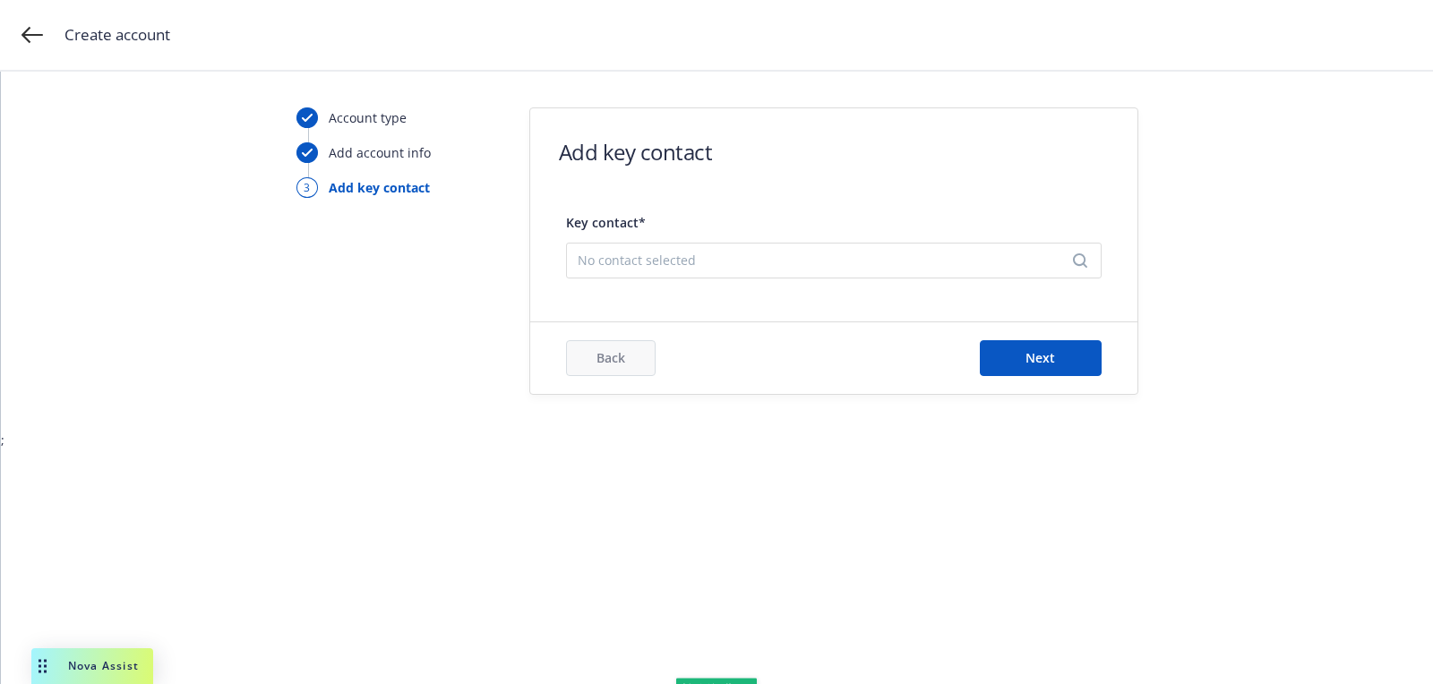
scroll to position [0, 0]
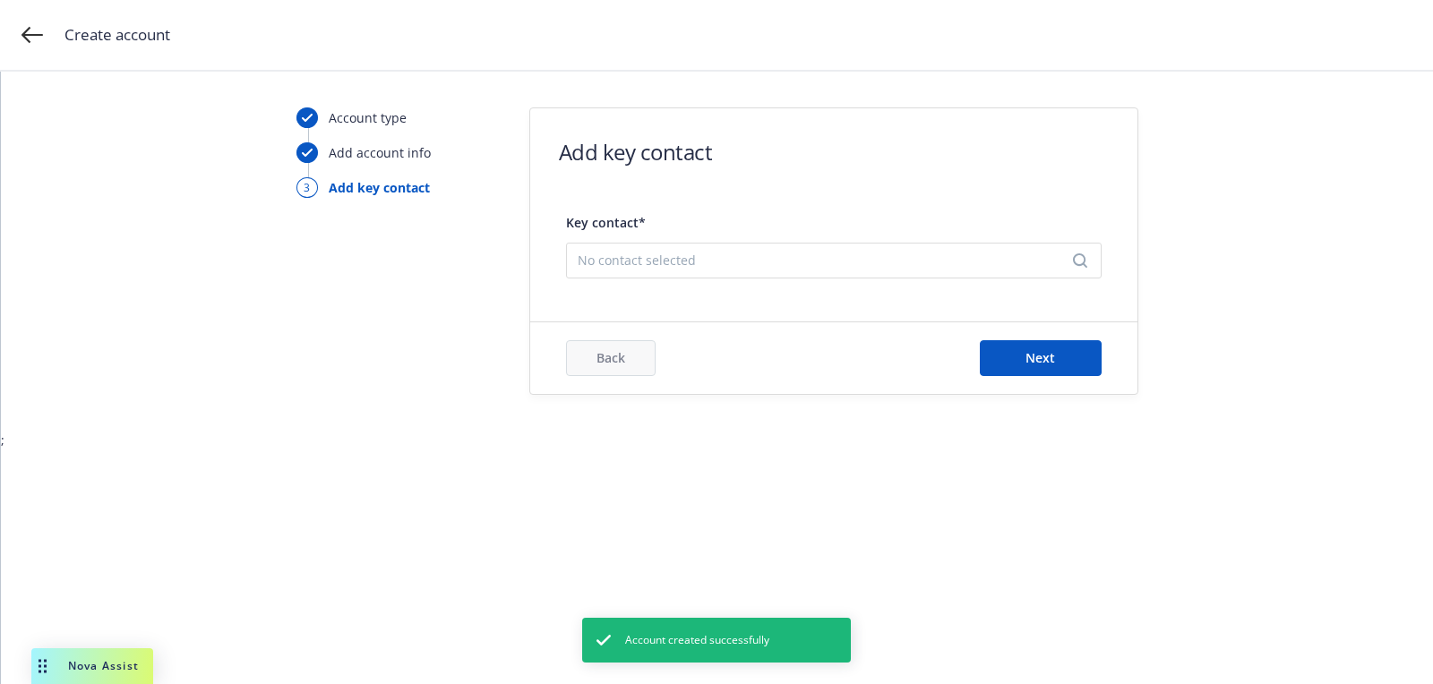
click at [584, 264] on span "No contact selected" at bounding box center [827, 260] width 498 height 19
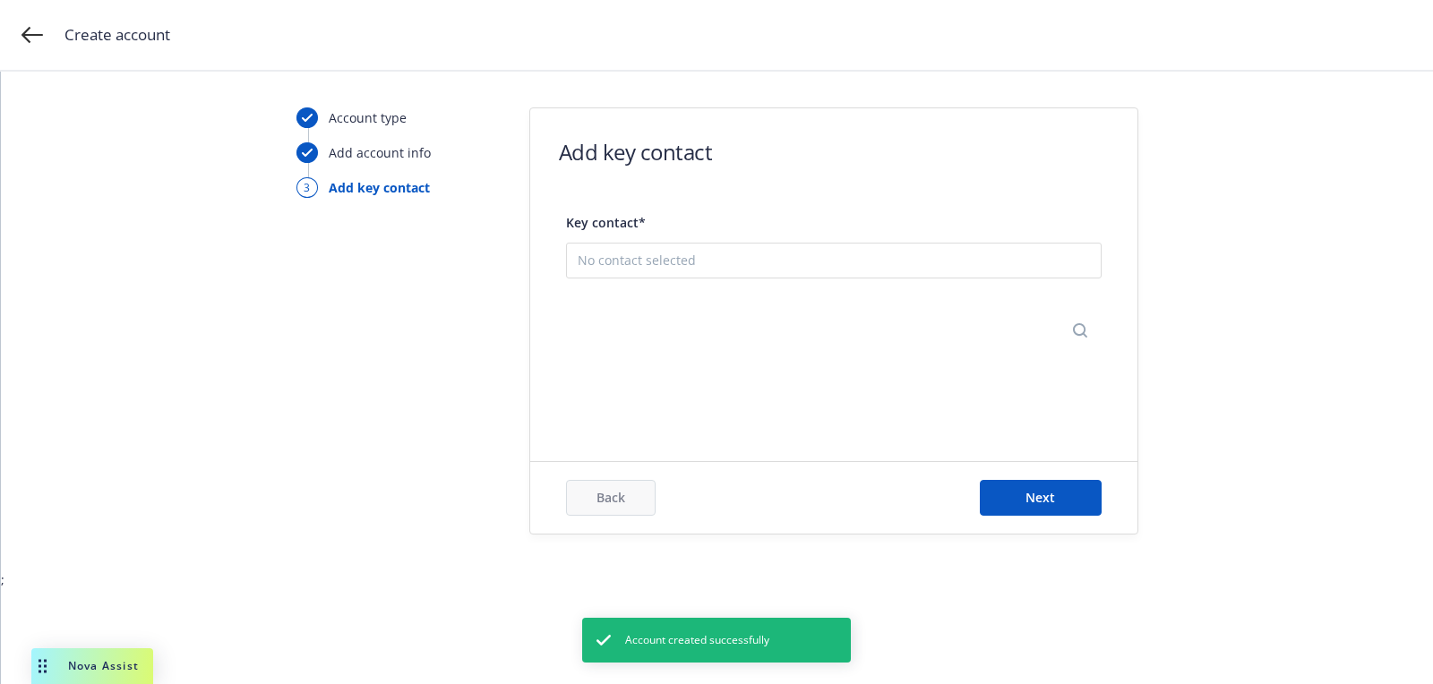
click at [638, 344] on button "Add new contact" at bounding box center [834, 349] width 512 height 36
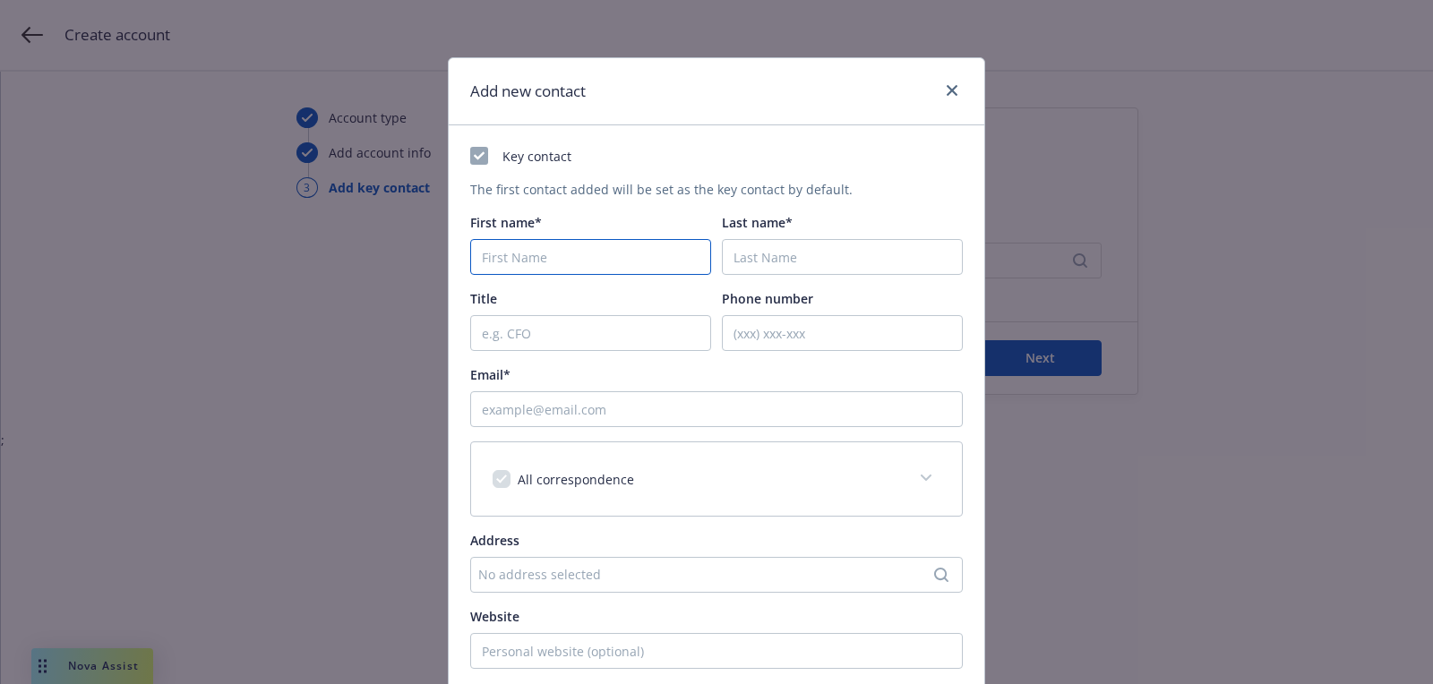
click at [631, 254] on input "First name*" at bounding box center [590, 257] width 241 height 36
paste input "Reka"
type input "Reka"
paste input "Tron"
type input "Tron"
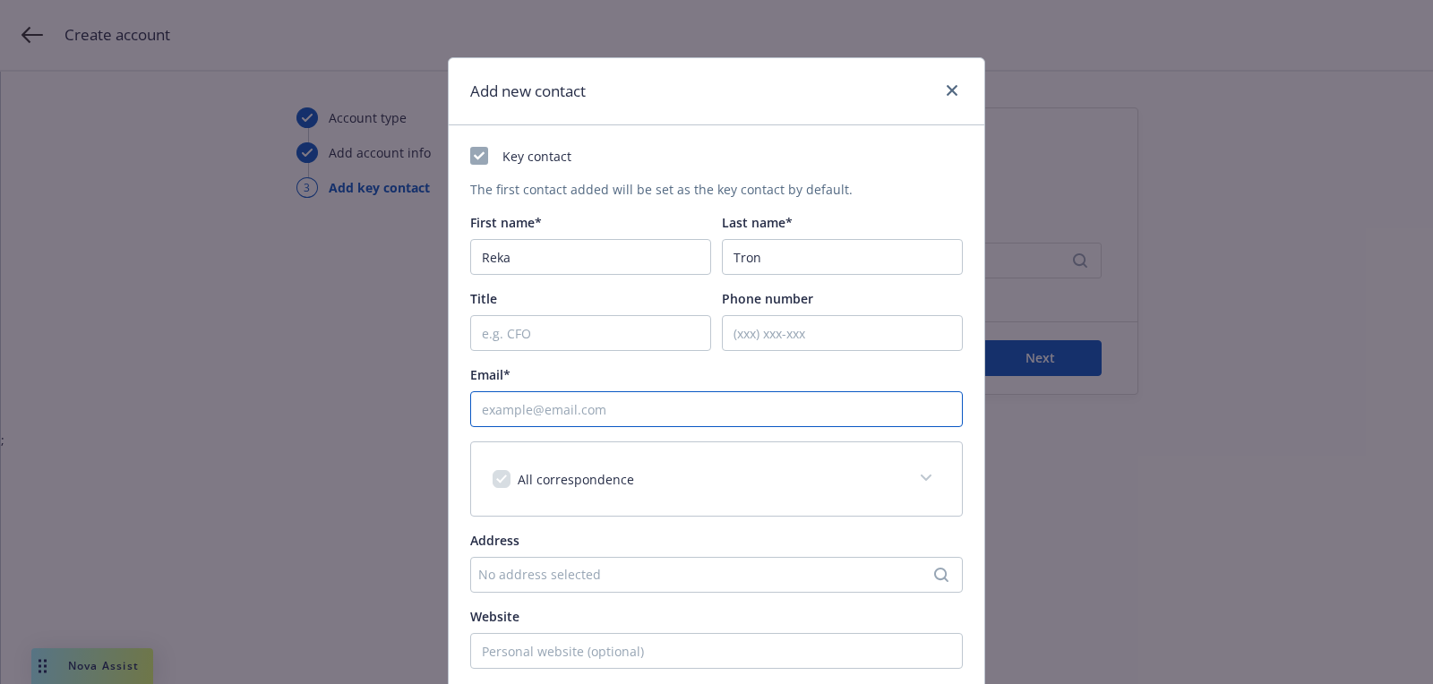
click at [665, 423] on input "Email*" at bounding box center [716, 409] width 493 height 36
paste input "[EMAIL_ADDRESS][DOMAIN_NAME]"
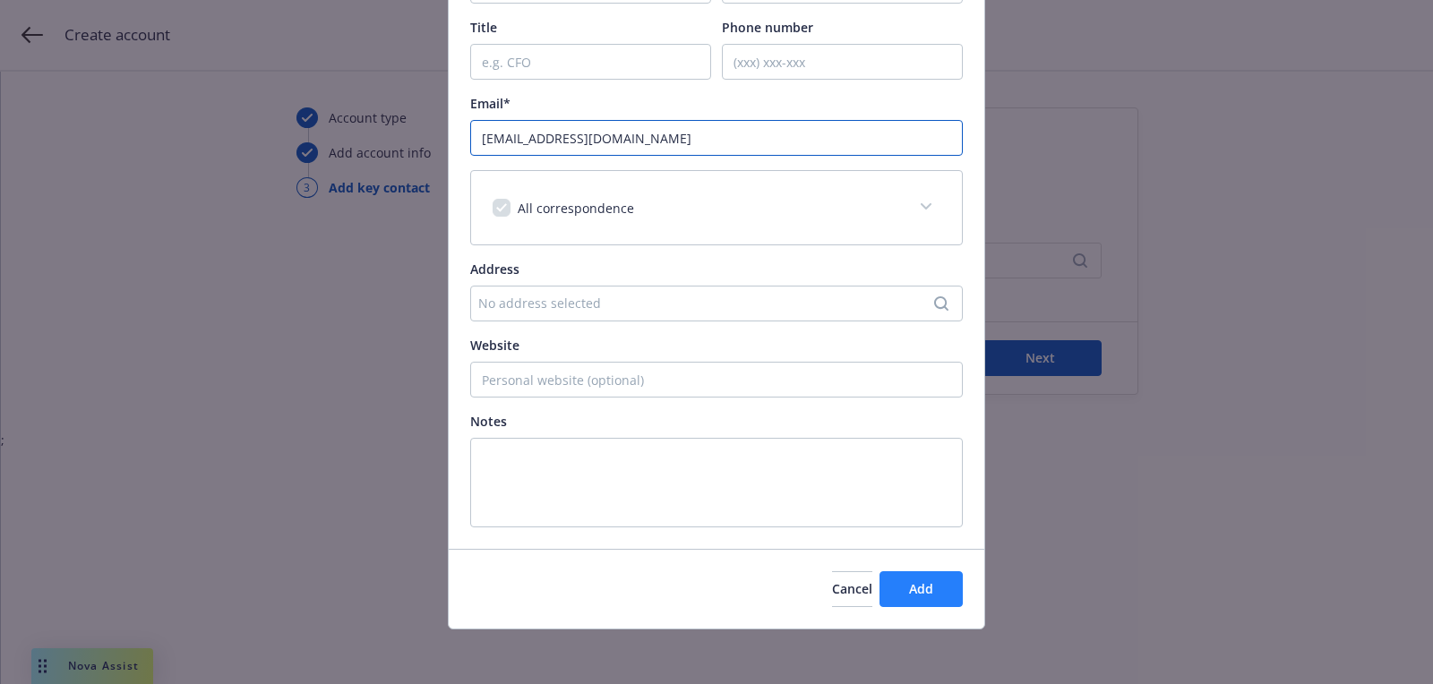
type input "[EMAIL_ADDRESS][DOMAIN_NAME]"
click at [910, 589] on span "Add" at bounding box center [921, 588] width 24 height 17
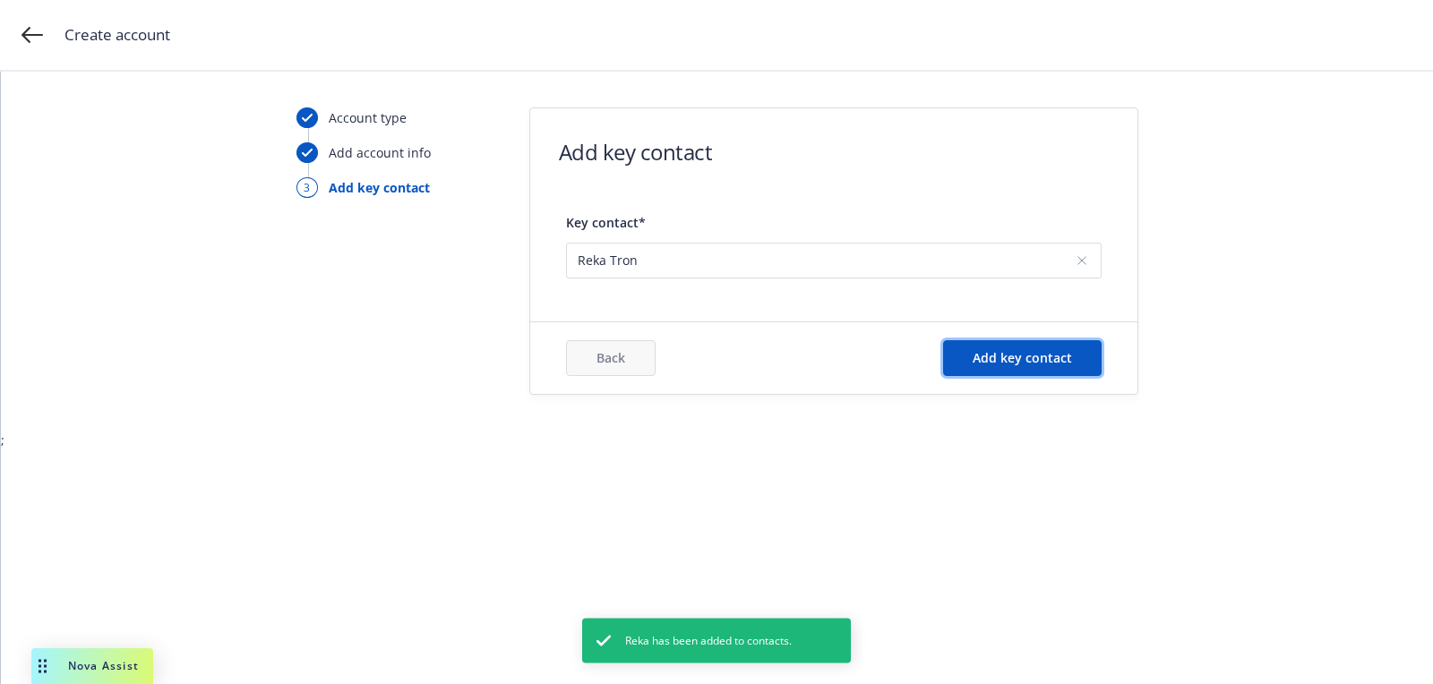
click at [1043, 366] on button "Add key contact" at bounding box center [1022, 358] width 159 height 36
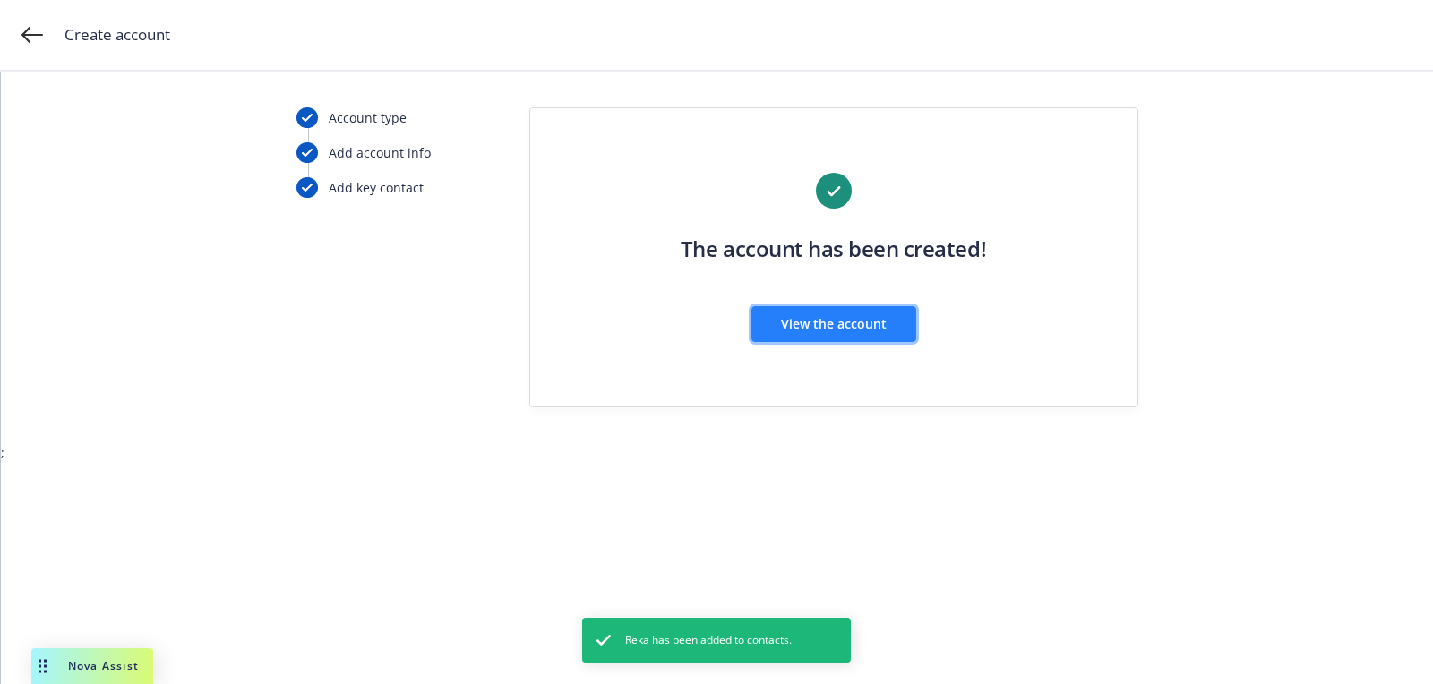
click at [840, 336] on button "View the account" at bounding box center [833, 324] width 165 height 36
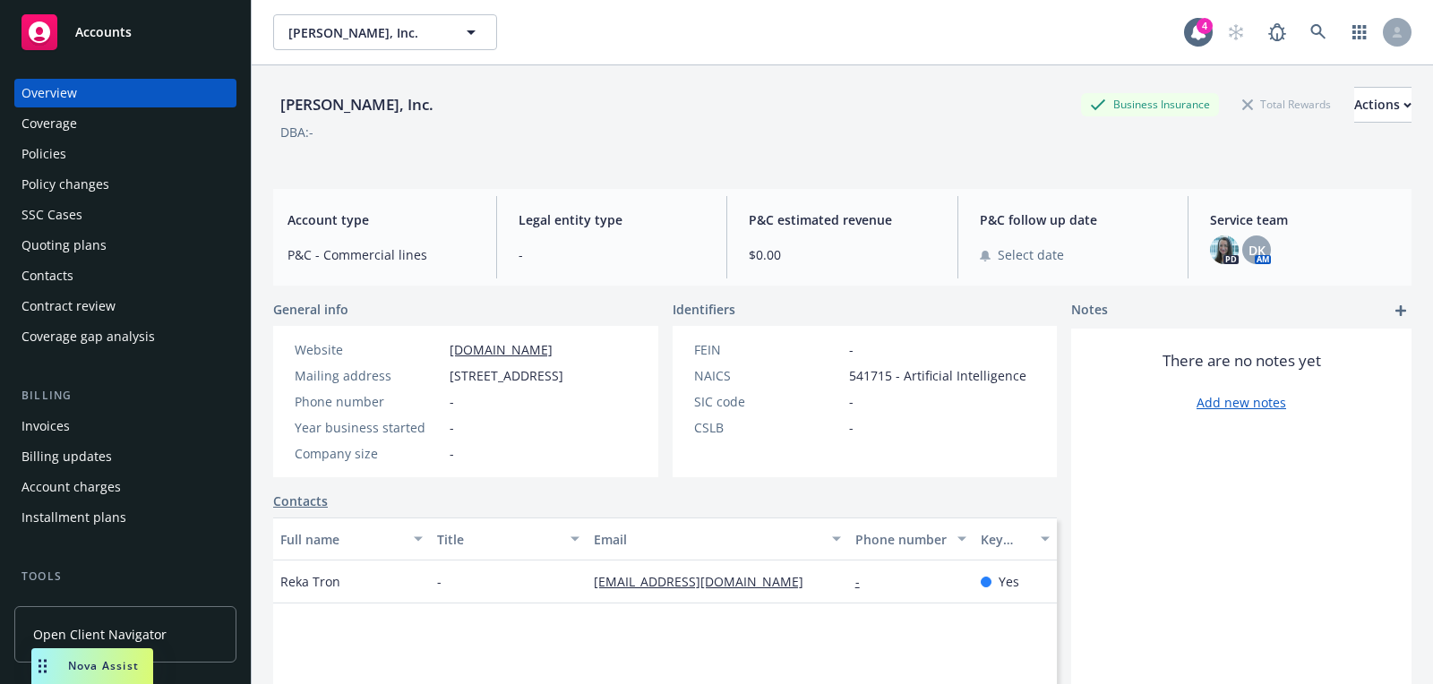
click at [104, 236] on div "Quoting plans" at bounding box center [125, 245] width 208 height 29
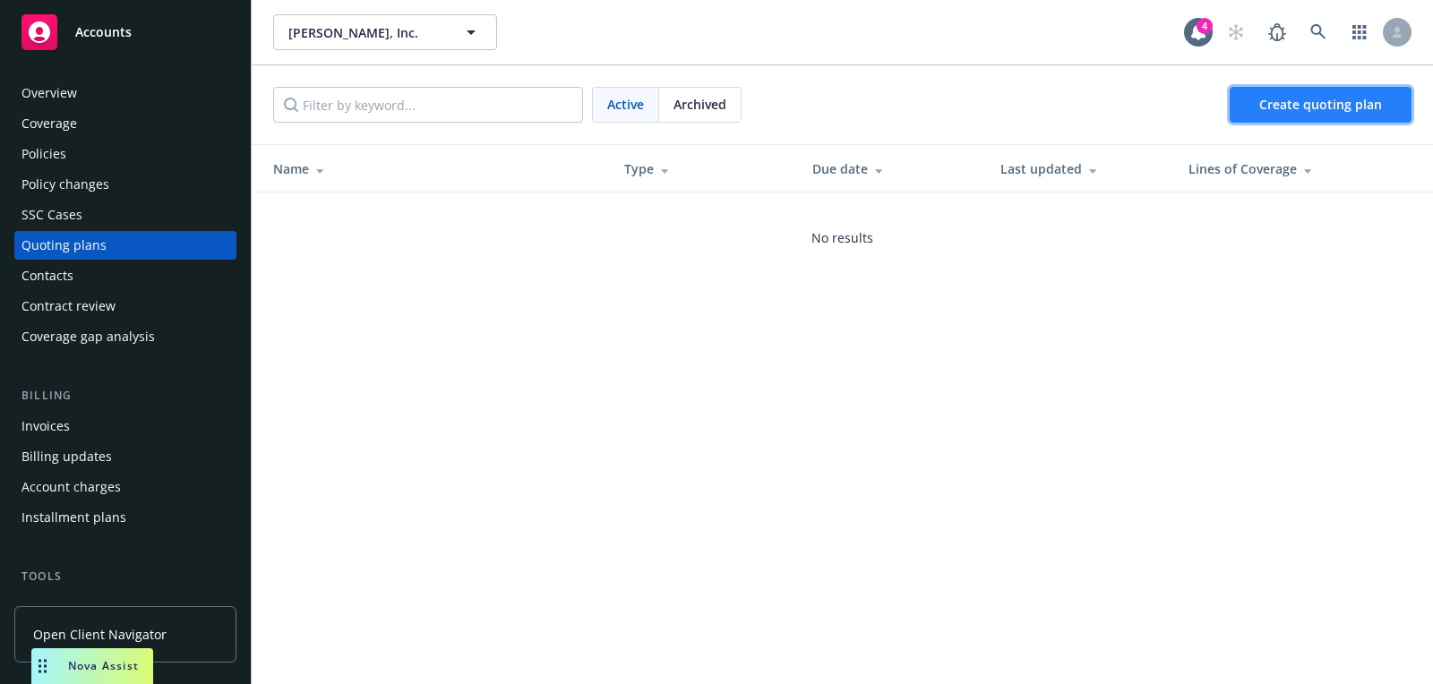
click at [1355, 99] on span "Create quoting plan" at bounding box center [1320, 104] width 123 height 17
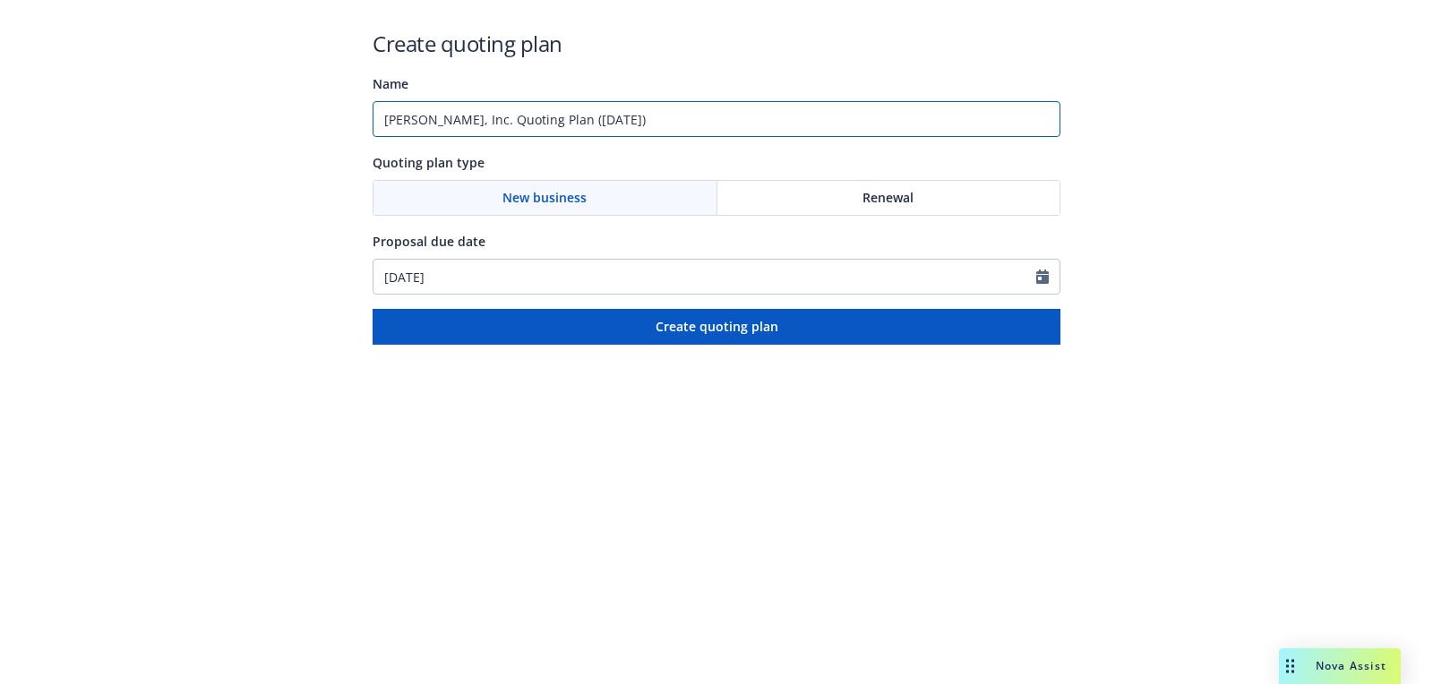
click at [674, 125] on input "Prosper Agalmics, Inc. Quoting Plan (2025-09-17)" at bounding box center [717, 119] width 688 height 36
type input "09/18/2025"
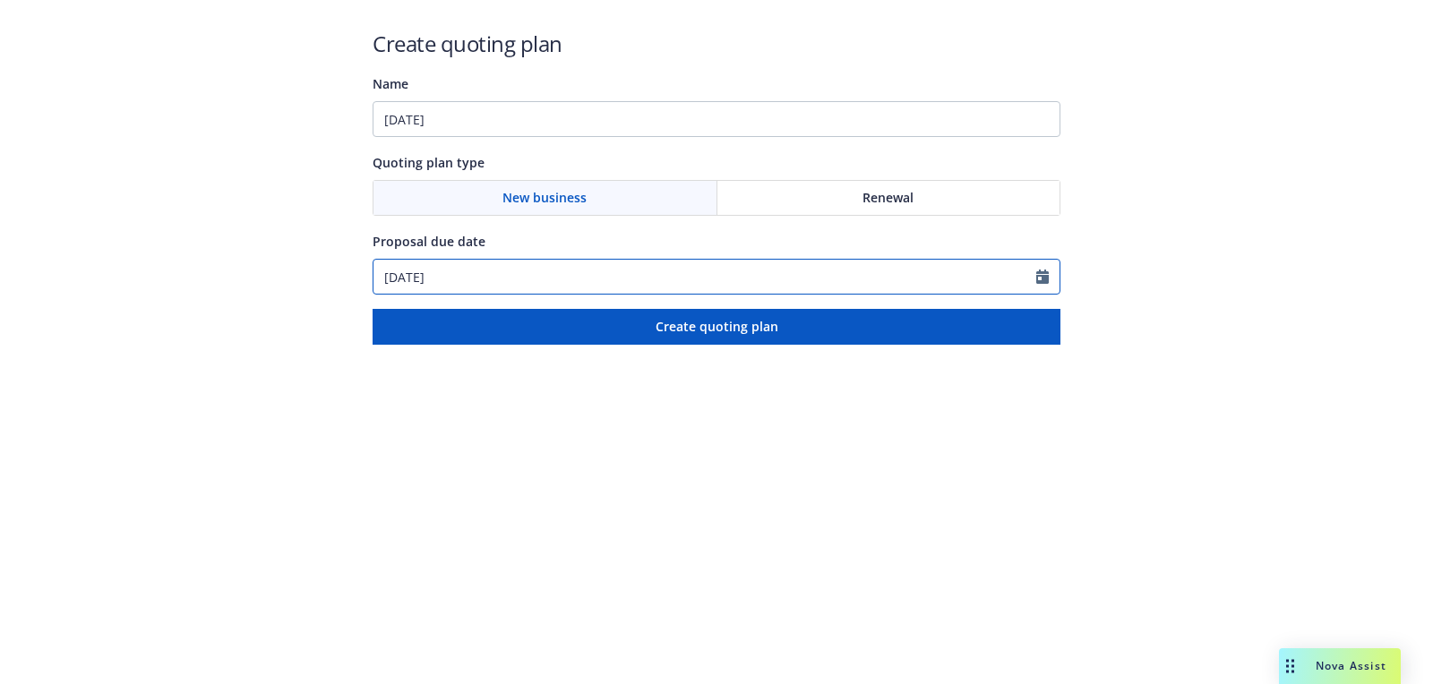
click at [582, 278] on input "09/17/2025" at bounding box center [705, 277] width 663 height 34
select select "9"
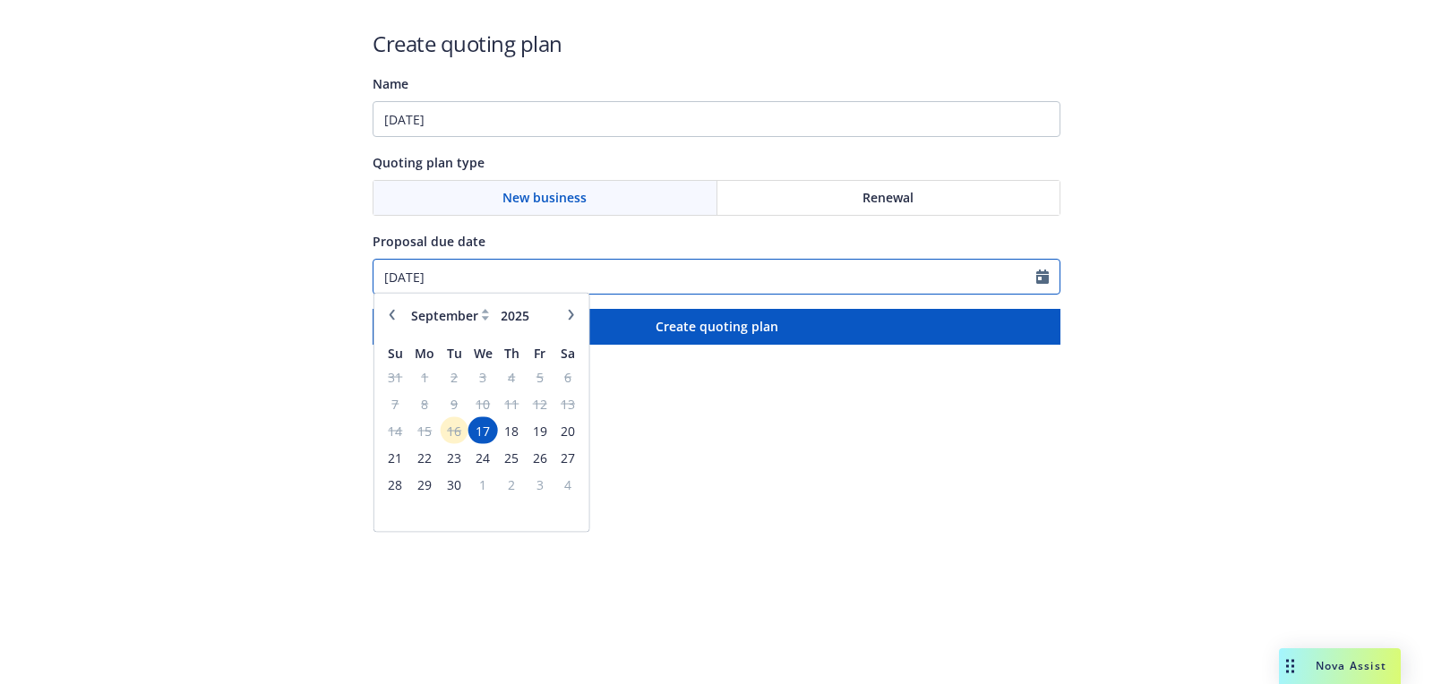
paste input "reka@prosper.org"
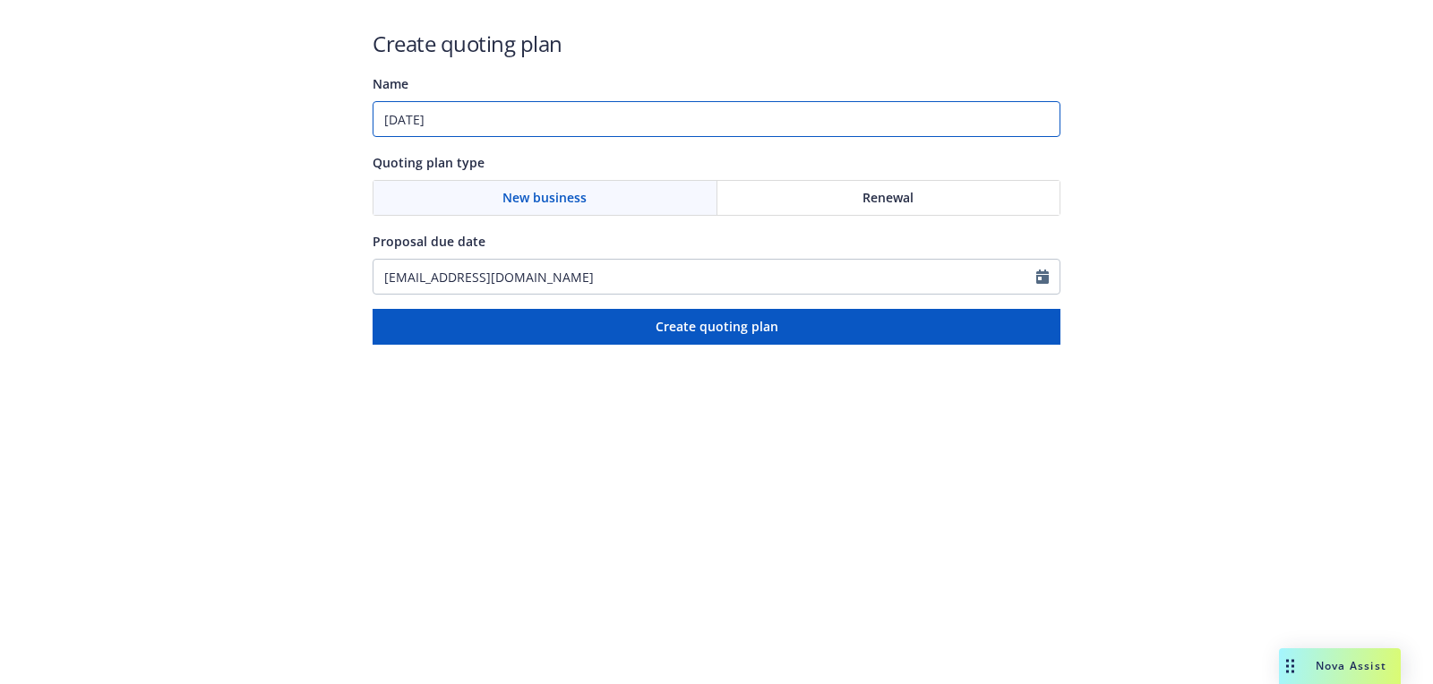
type input "09/17/2025"
click at [580, 128] on input "09/18/2025" at bounding box center [717, 119] width 688 height 36
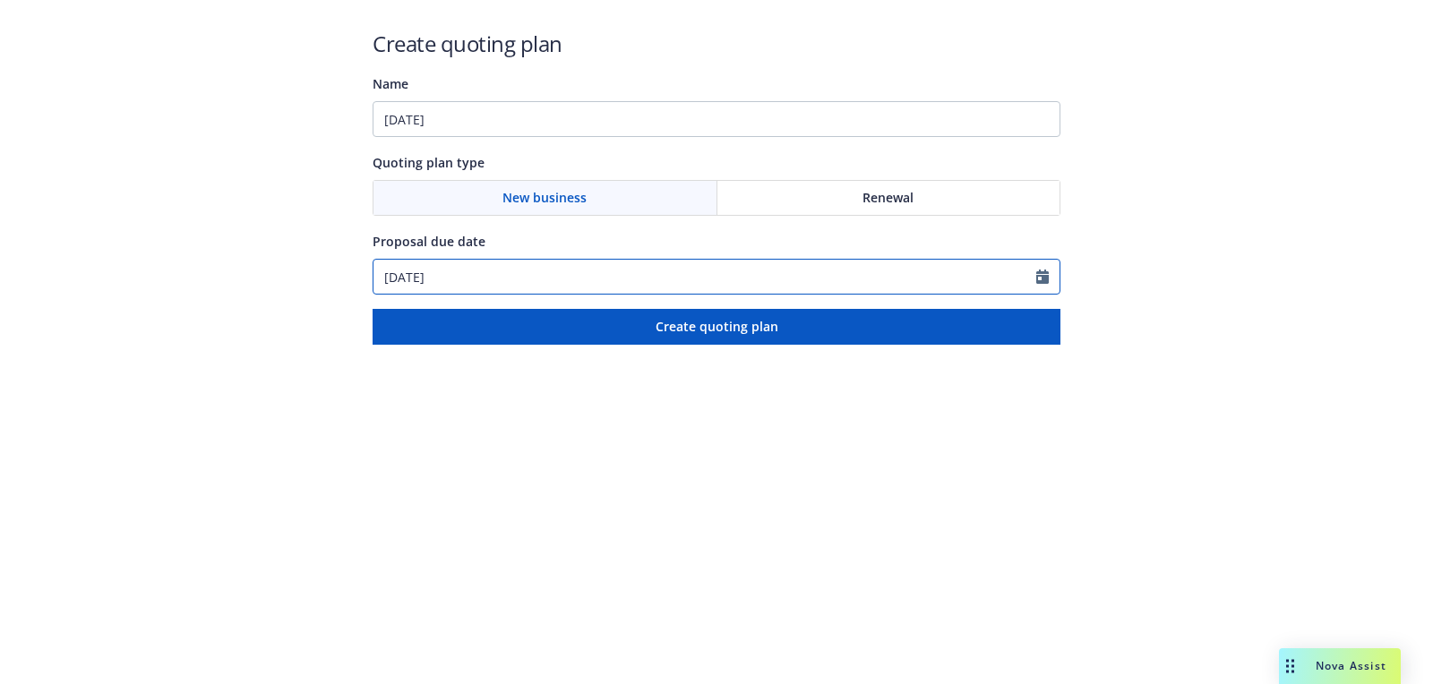
select select "9"
click at [489, 262] on input "09/17/2025" at bounding box center [705, 277] width 663 height 34
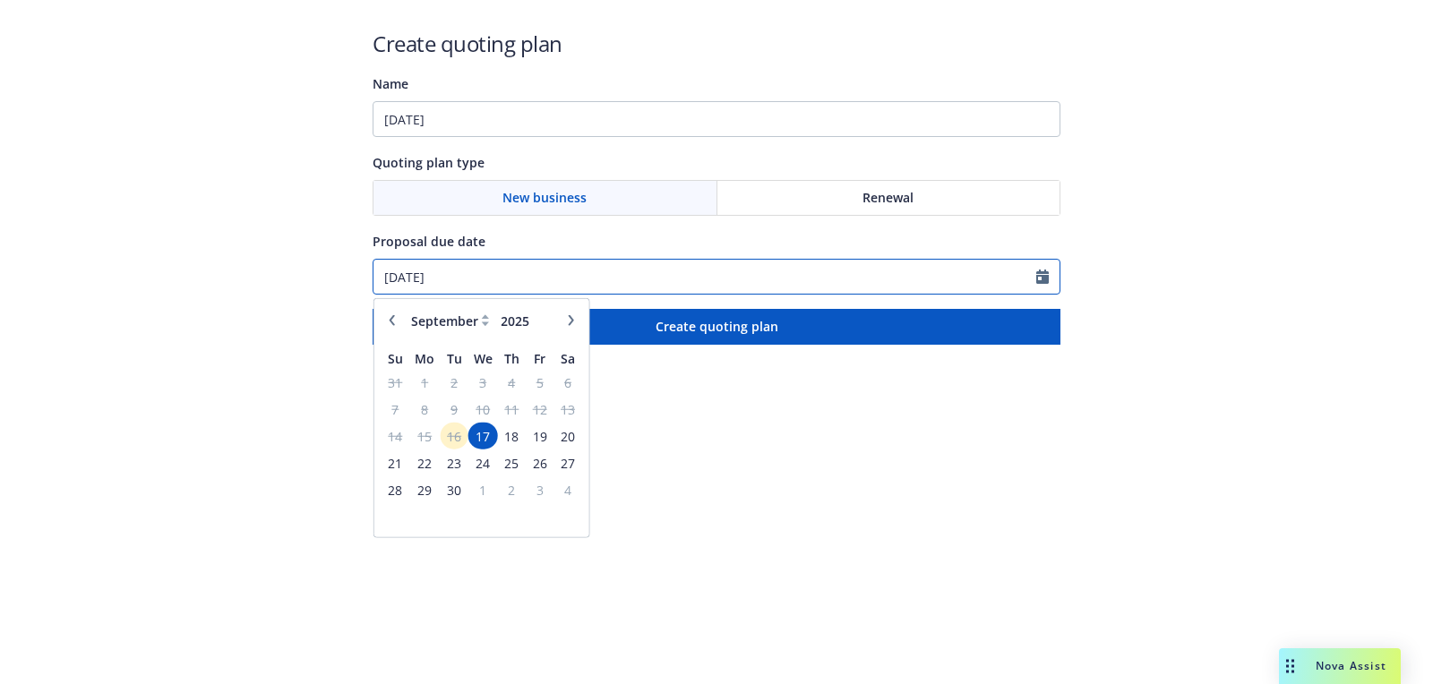
paste input "8"
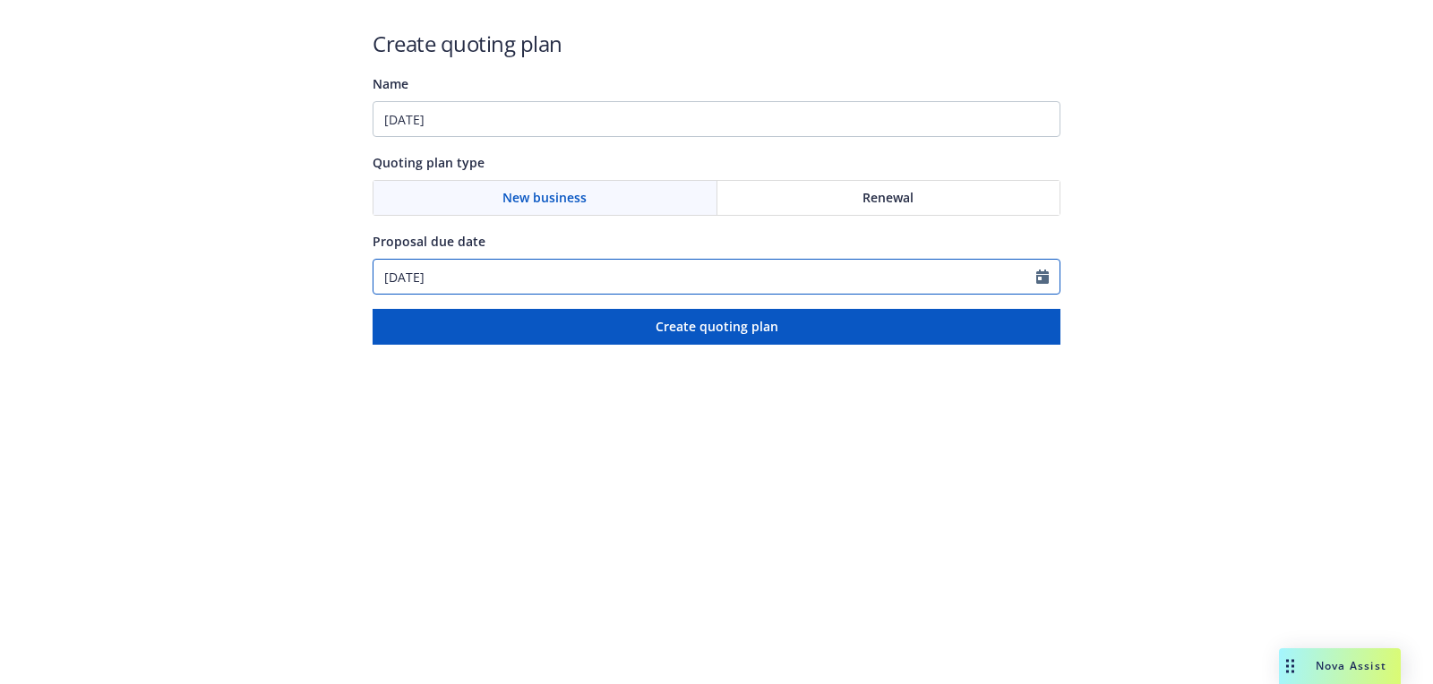
type input "09/18/2025"
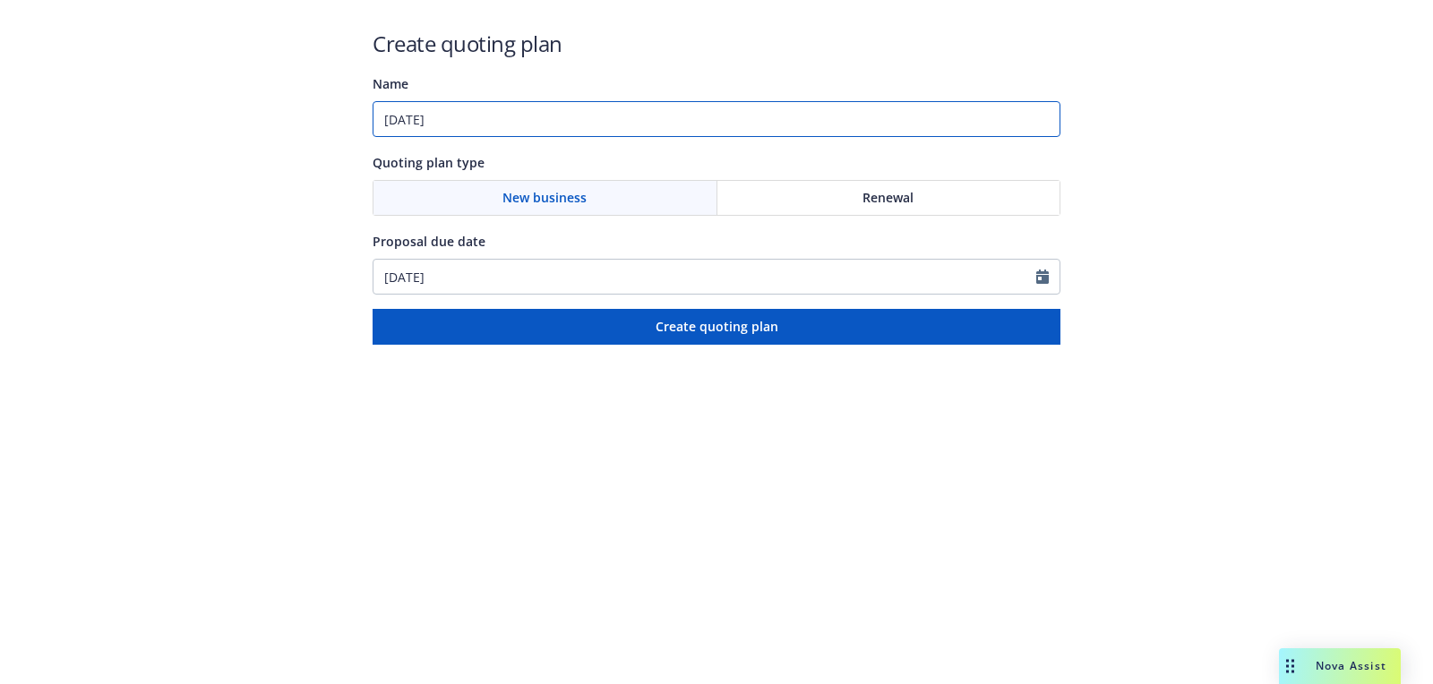
click at [560, 134] on input "09/18/2025" at bounding box center [717, 119] width 688 height 36
paste input "Directors and Officers"
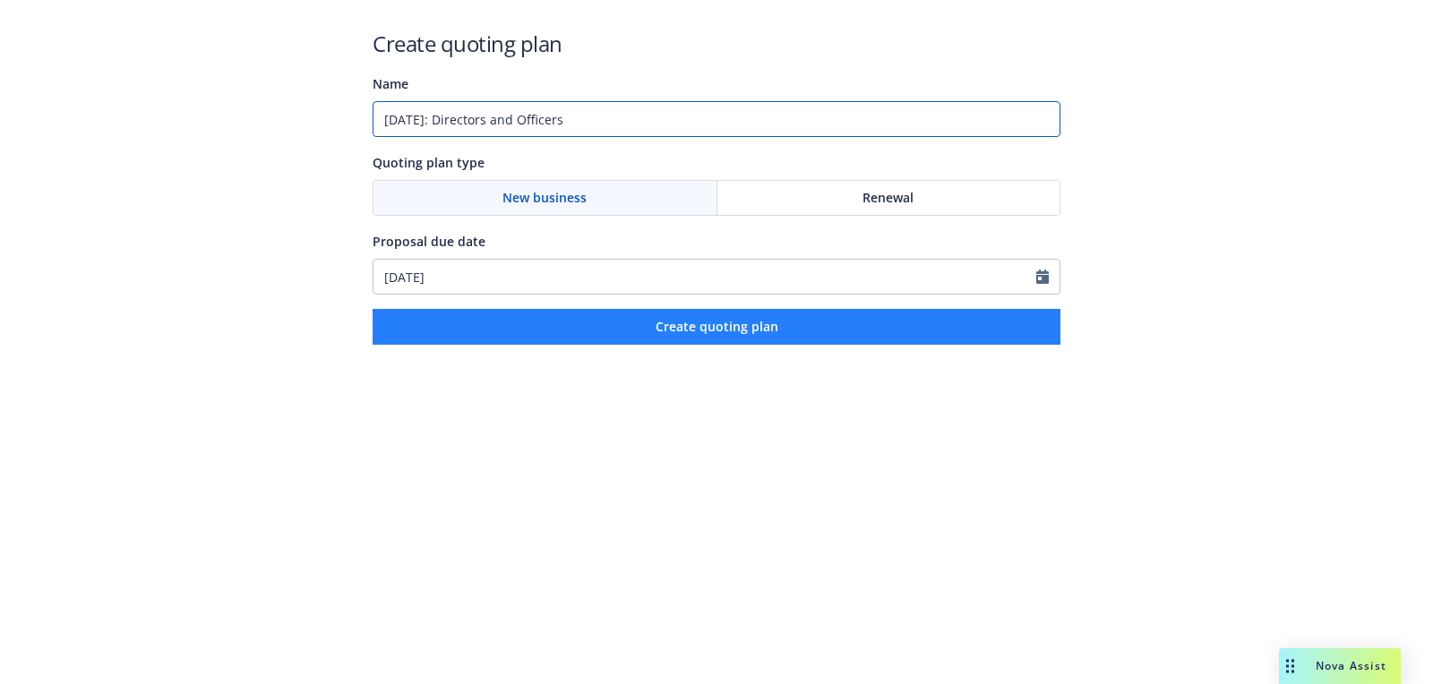
type input "09/18/2025: Directors and Officers"
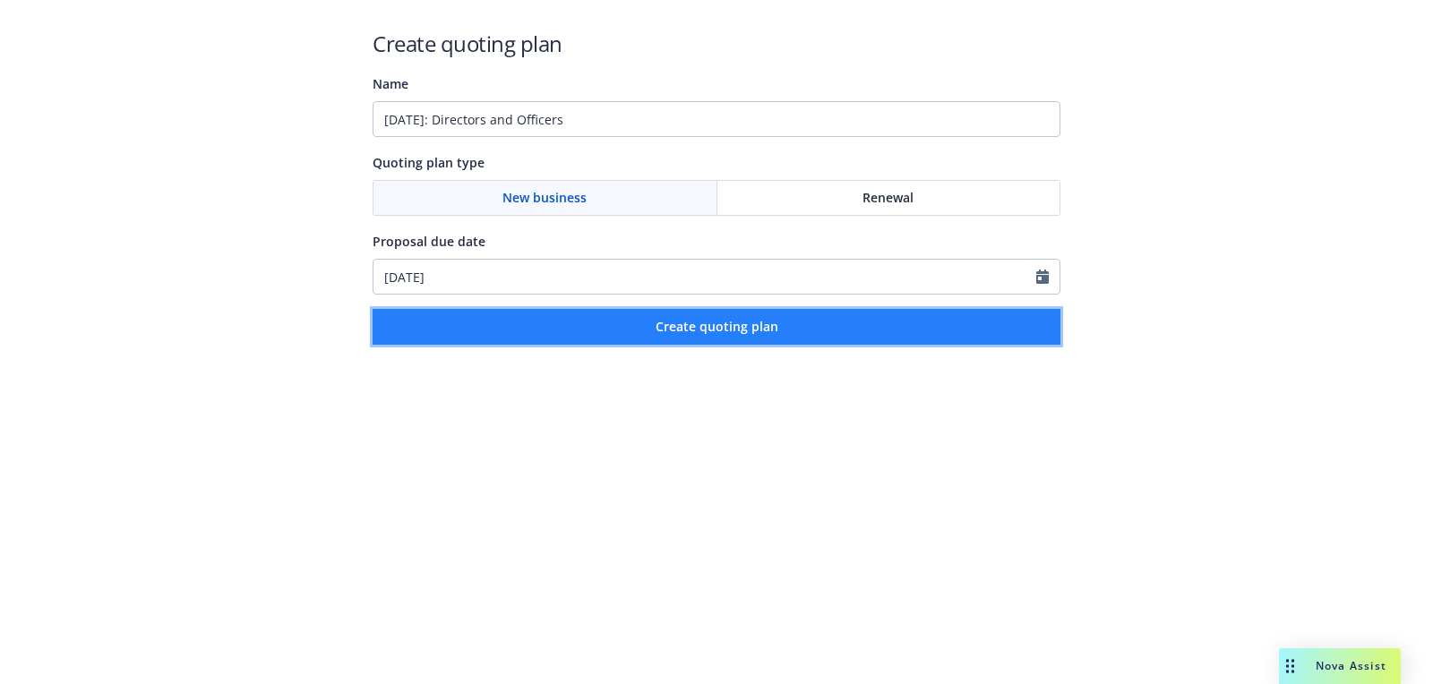
click at [557, 331] on button "Create quoting plan" at bounding box center [717, 327] width 688 height 36
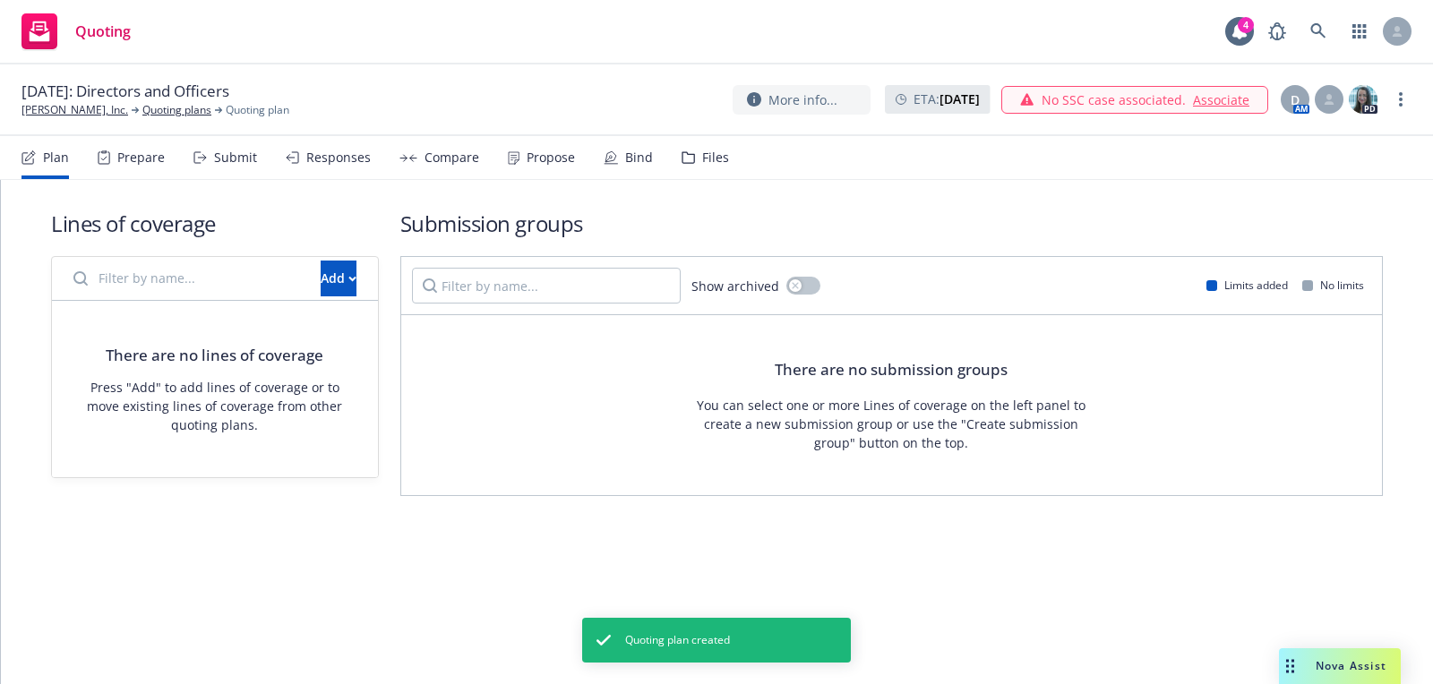
click at [310, 271] on div "Add" at bounding box center [338, 279] width 57 height 36
click at [368, 322] on div "There are no lines of coverage Press "Add" to add lines of coverage or to move …" at bounding box center [215, 389] width 326 height 176
drag, startPoint x: 341, startPoint y: 270, endPoint x: 345, endPoint y: 279, distance: 9.6
click at [341, 270] on button "Add" at bounding box center [339, 279] width 36 height 36
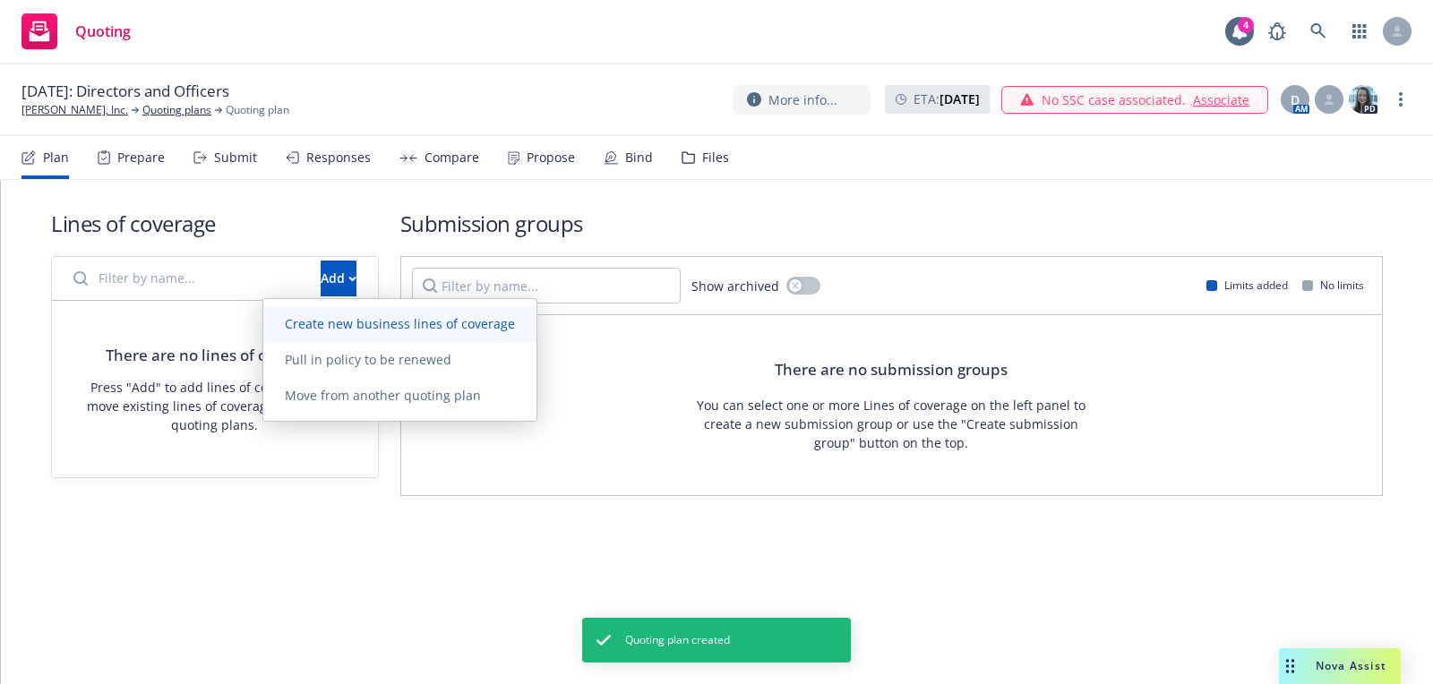
click at [366, 332] on link "Create new business lines of coverage" at bounding box center [399, 324] width 273 height 36
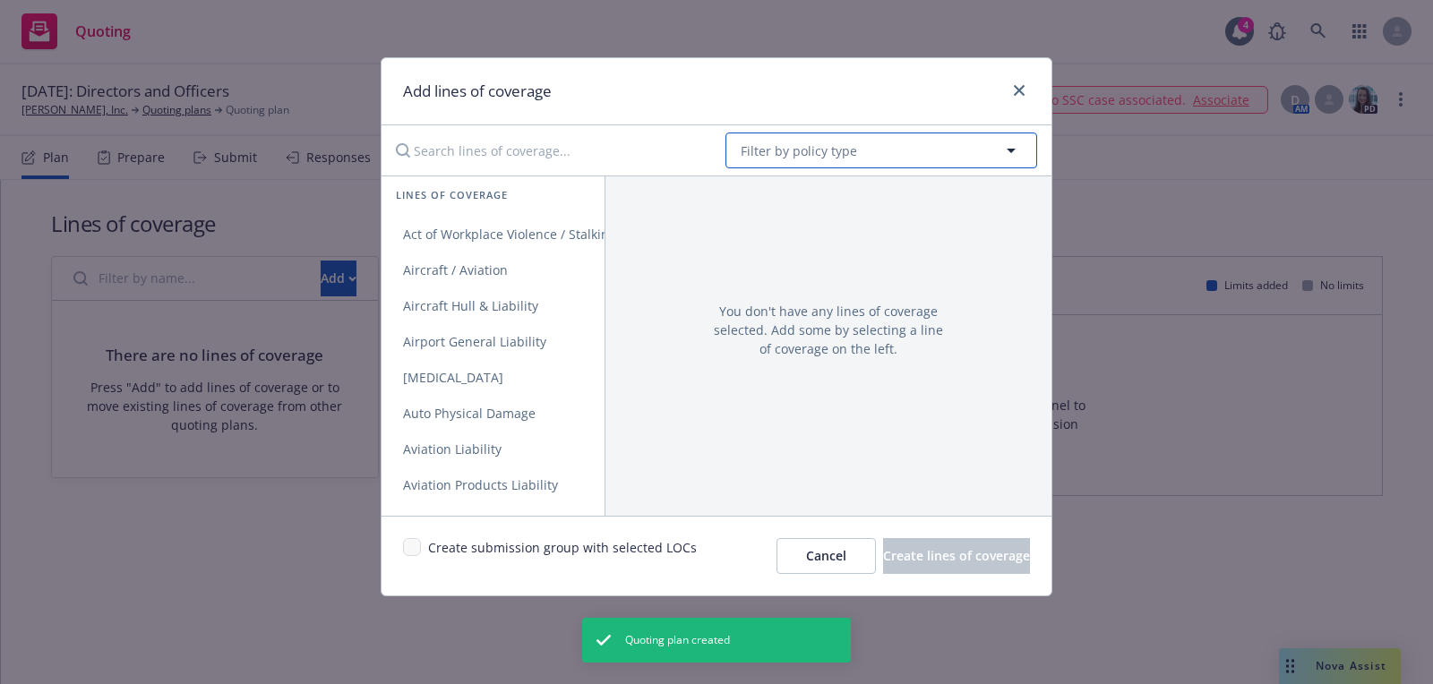
click at [746, 147] on span "Filter by policy type" at bounding box center [799, 151] width 116 height 19
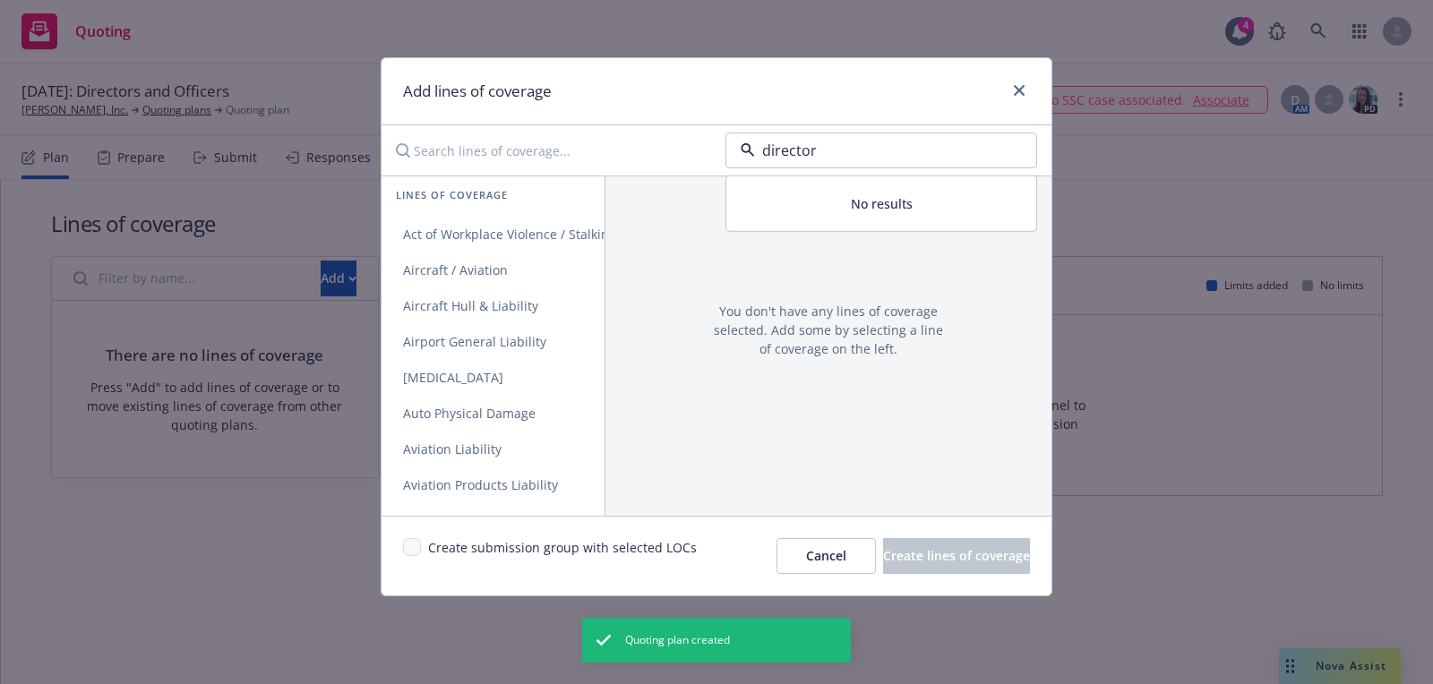
type input "directors"
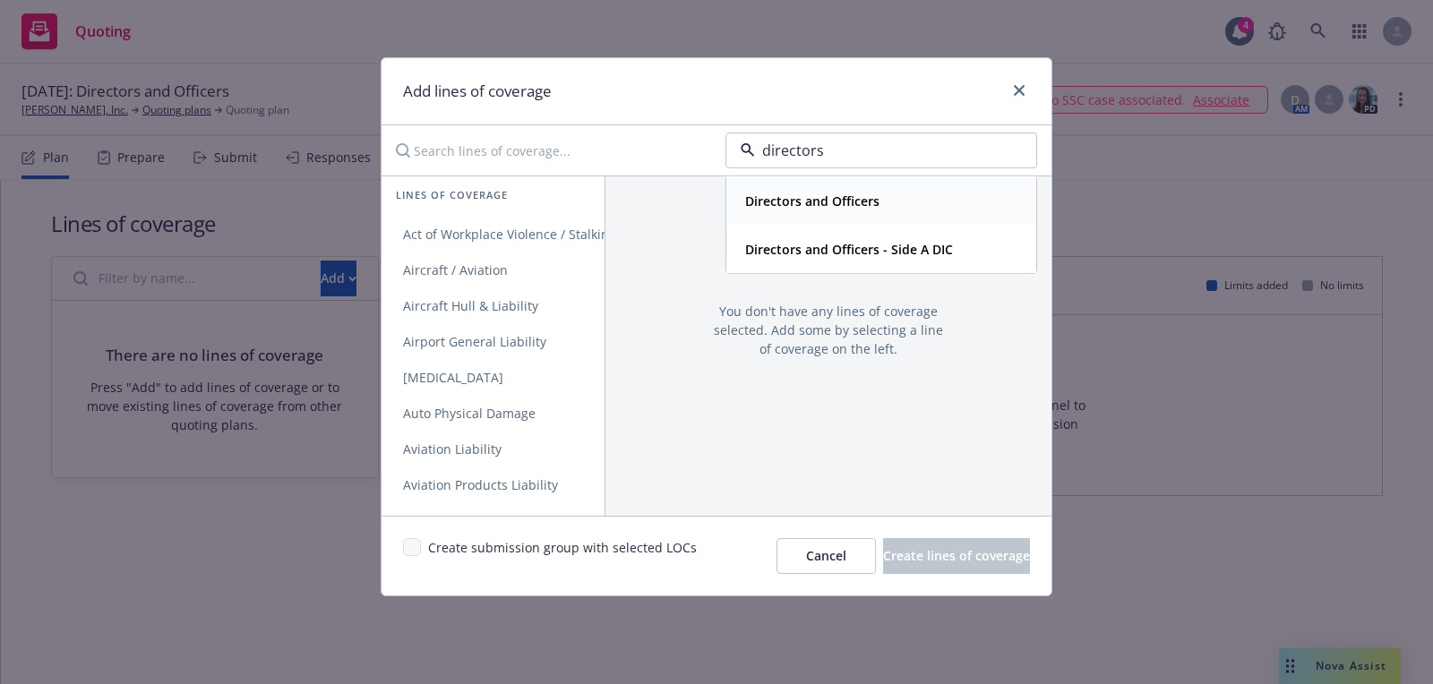
click at [819, 203] on strong "Directors and Officers" at bounding box center [812, 201] width 134 height 17
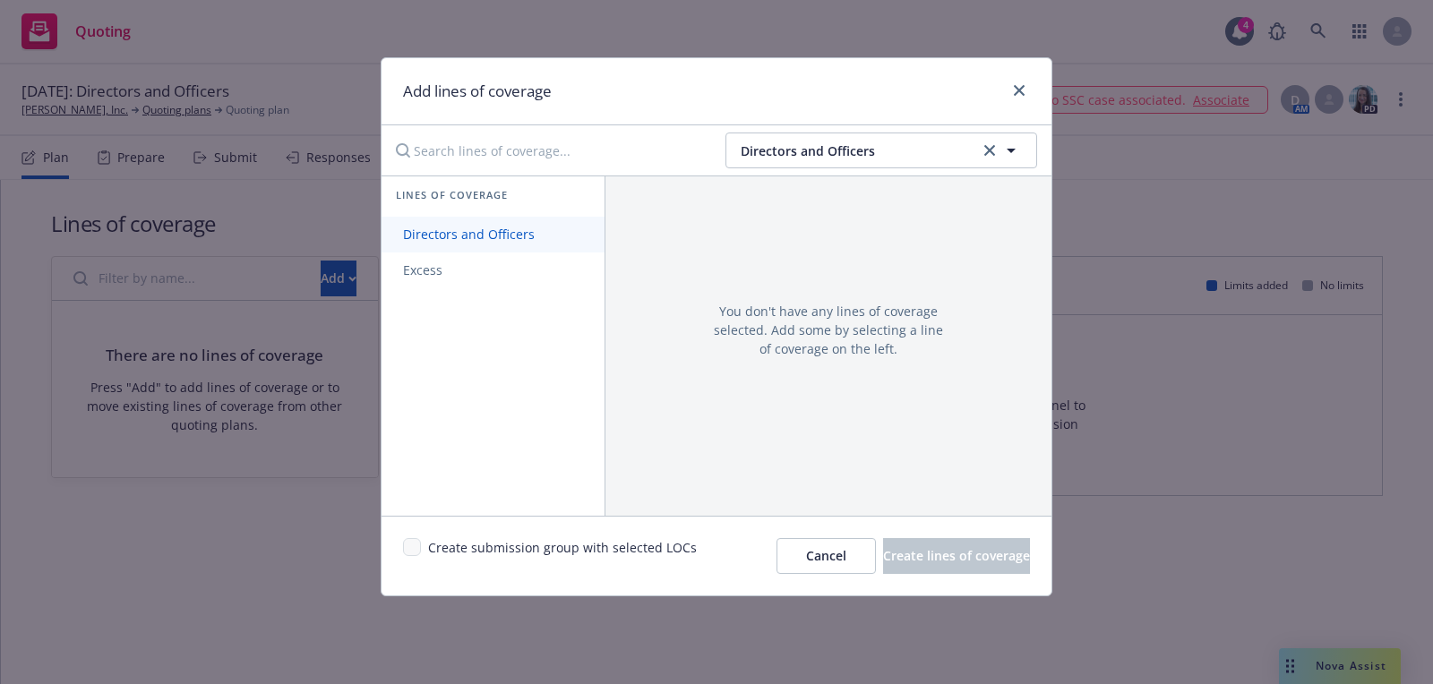
click at [509, 229] on span "Directors and Officers" at bounding box center [469, 234] width 175 height 17
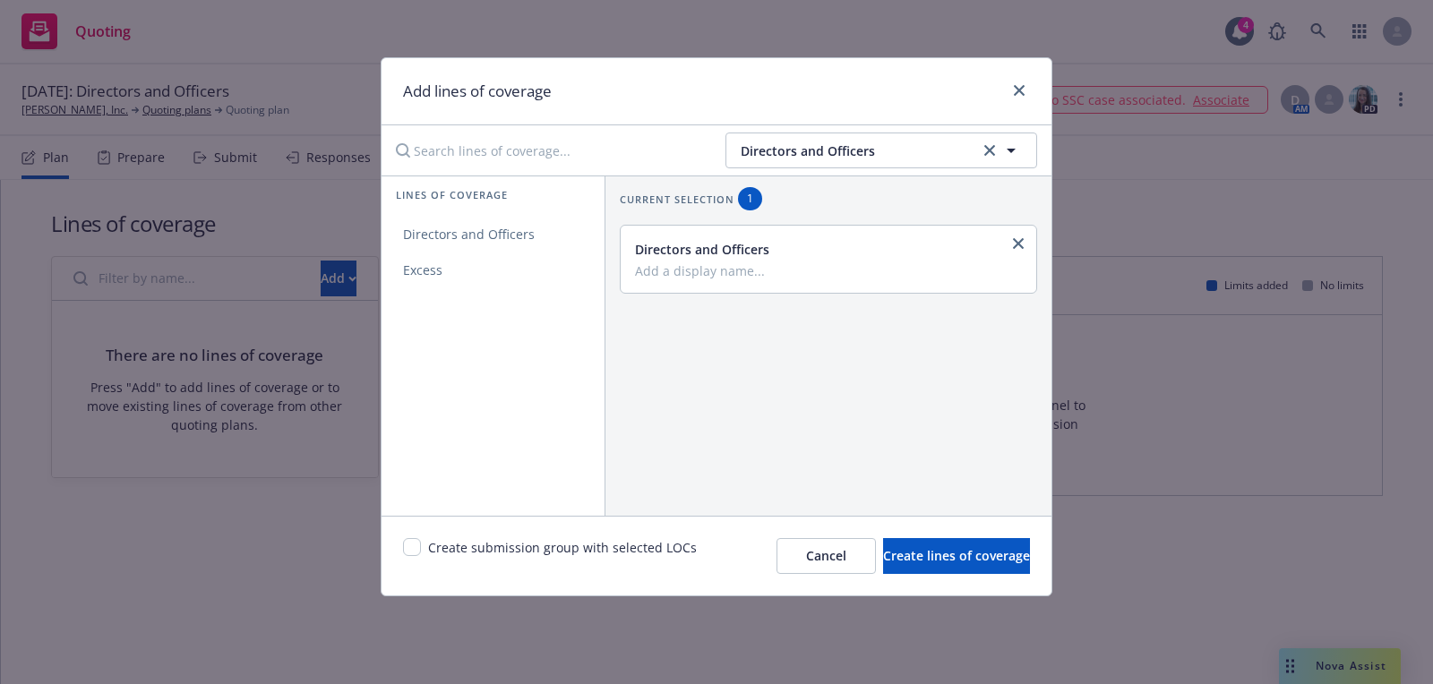
click at [408, 536] on div "Create submission group with selected LOCs Cancel Create lines of coverage" at bounding box center [717, 556] width 670 height 80
drag, startPoint x: 406, startPoint y: 549, endPoint x: 1073, endPoint y: 549, distance: 667.3
click at [406, 549] on input "checkbox" at bounding box center [412, 547] width 18 height 18
checkbox input "true"
click at [951, 571] on button "Create lines of coverage" at bounding box center [956, 556] width 147 height 36
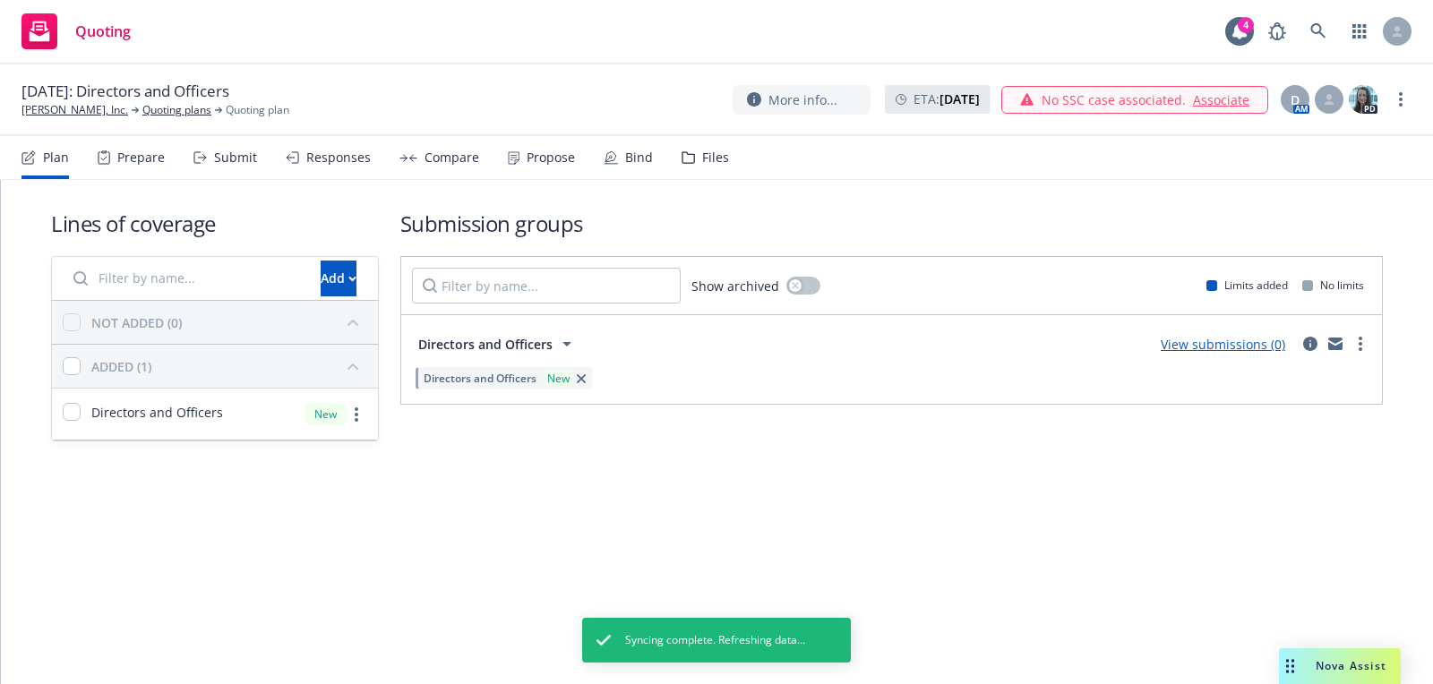
click at [100, 116] on link "Prosper Agalmics, Inc." at bounding box center [74, 110] width 107 height 16
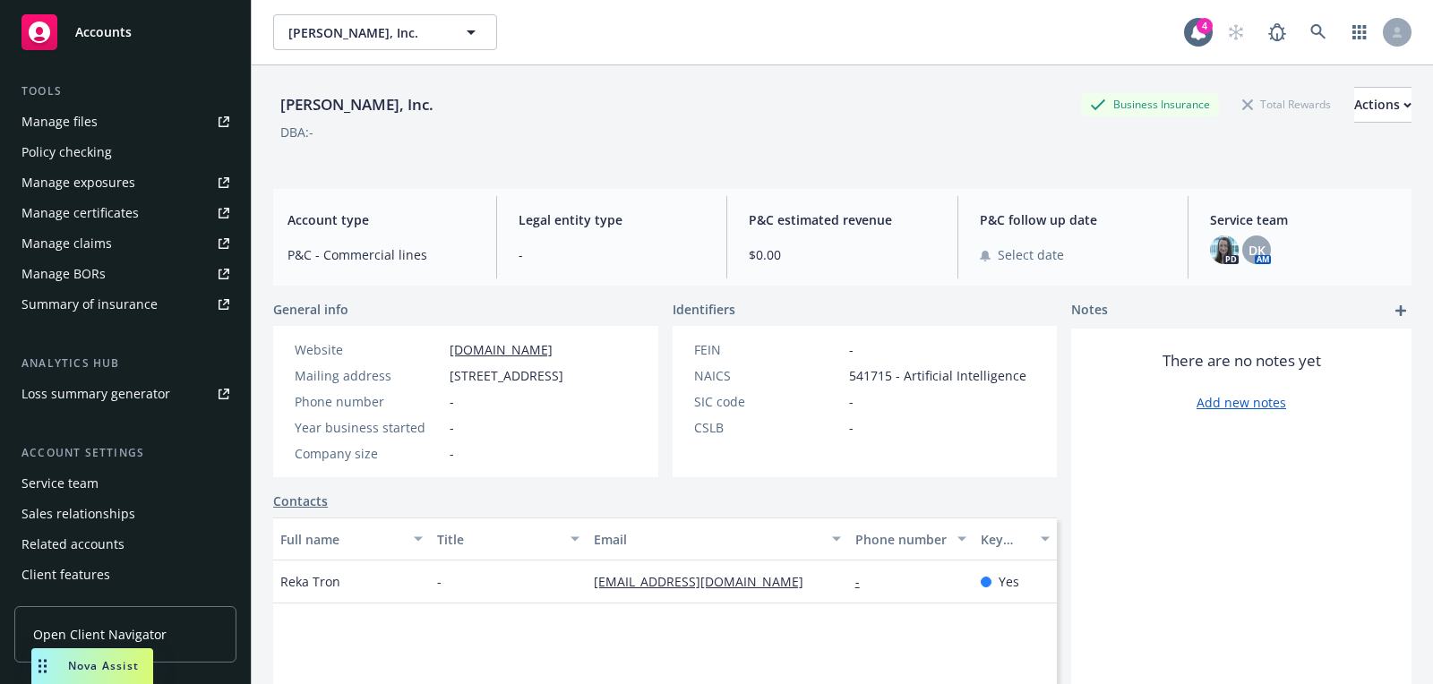
scroll to position [511, 0]
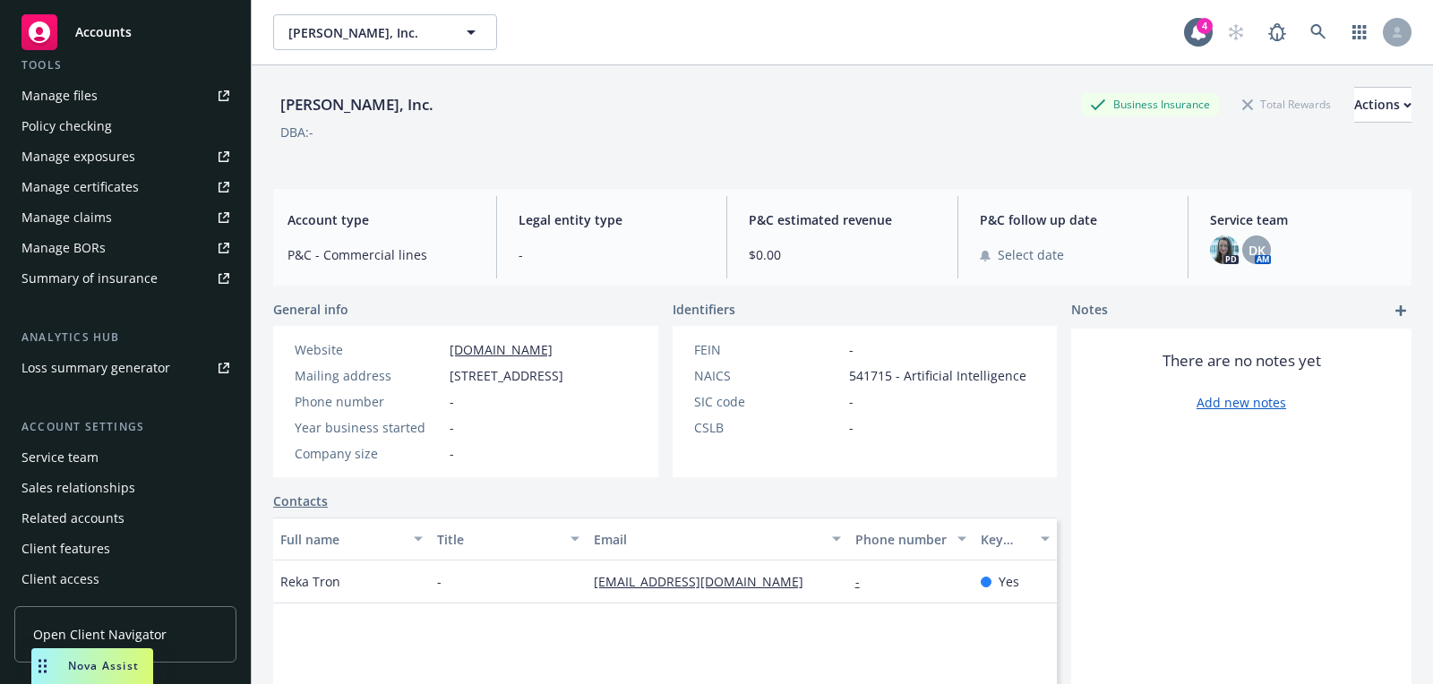
click at [96, 462] on div "Service team" at bounding box center [59, 457] width 77 height 29
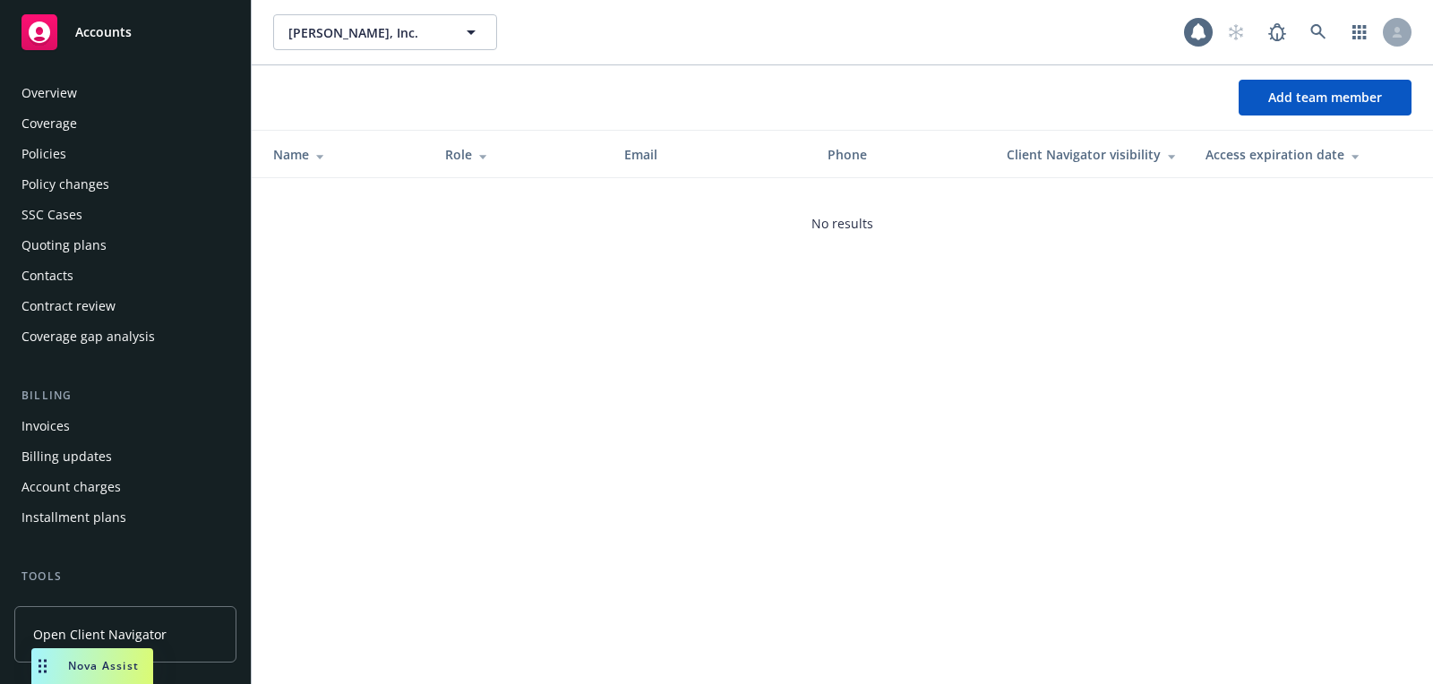
scroll to position [511, 0]
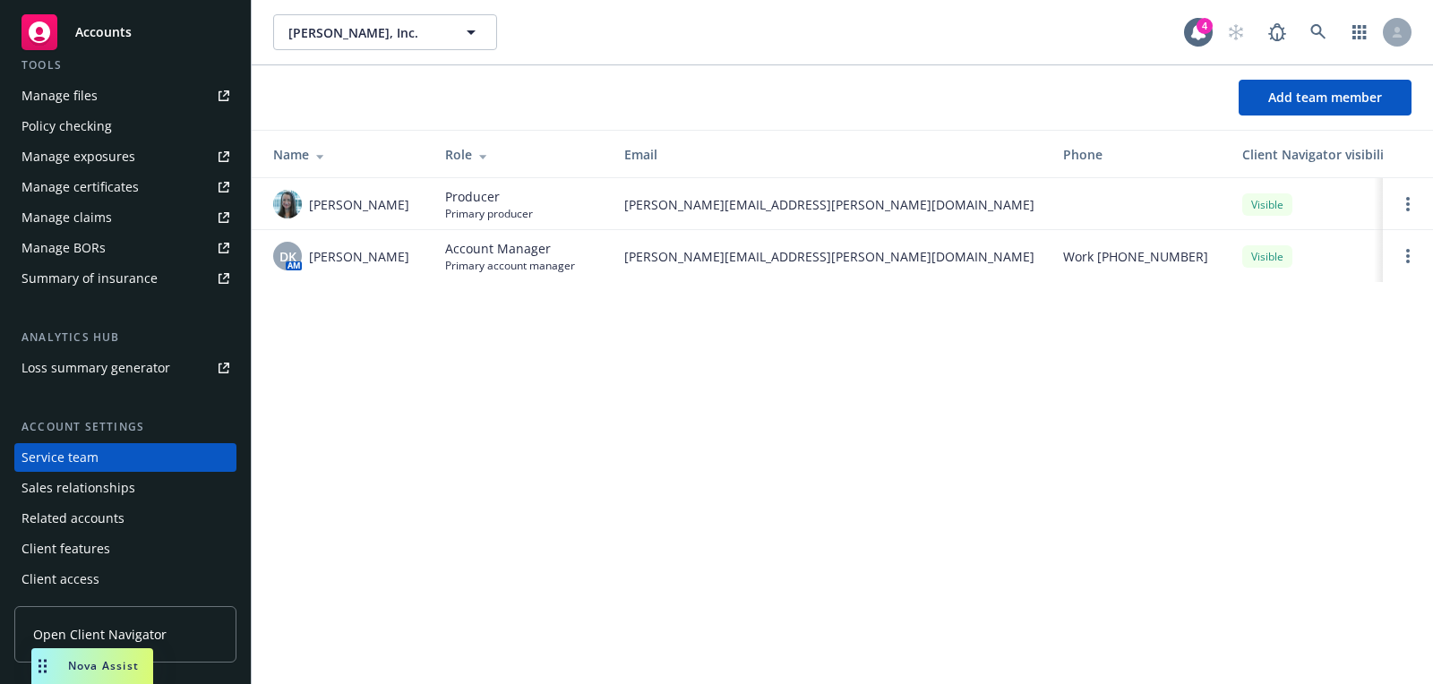
click at [1287, 68] on div "Add team member" at bounding box center [842, 97] width 1181 height 64
click at [1293, 103] on span "Add team member" at bounding box center [1325, 97] width 114 height 17
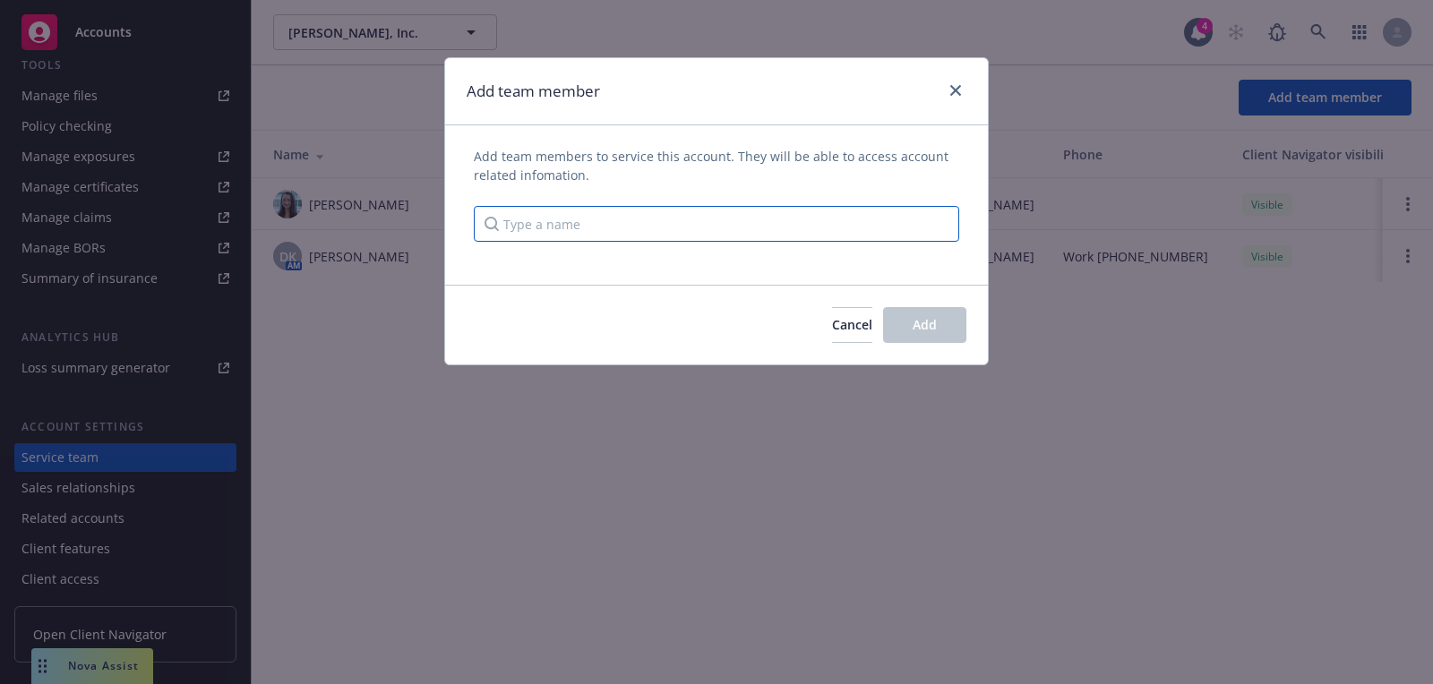
click at [846, 220] on input "Type a name" at bounding box center [716, 224] width 485 height 36
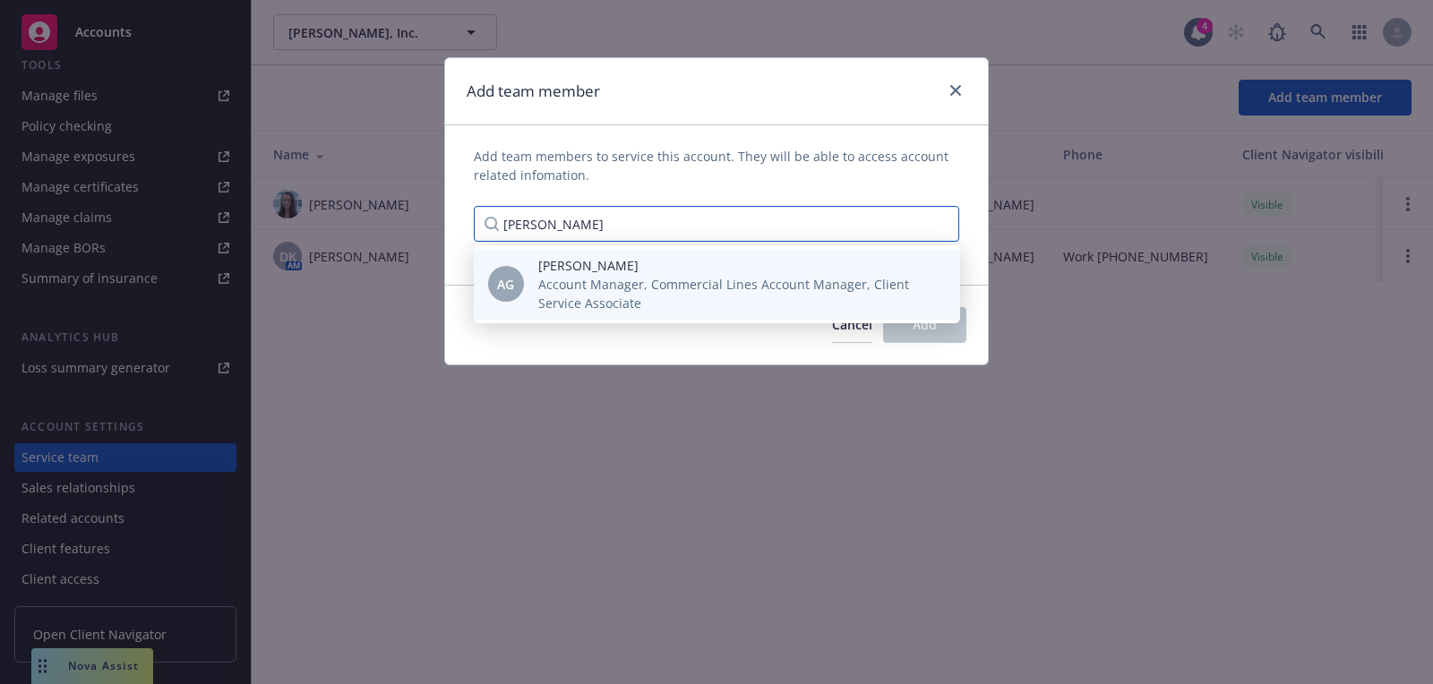
type input "[PERSON_NAME]"
click at [771, 289] on span "Account Manager, Commercial Lines Account Manager, Client Service Associate" at bounding box center [734, 294] width 393 height 38
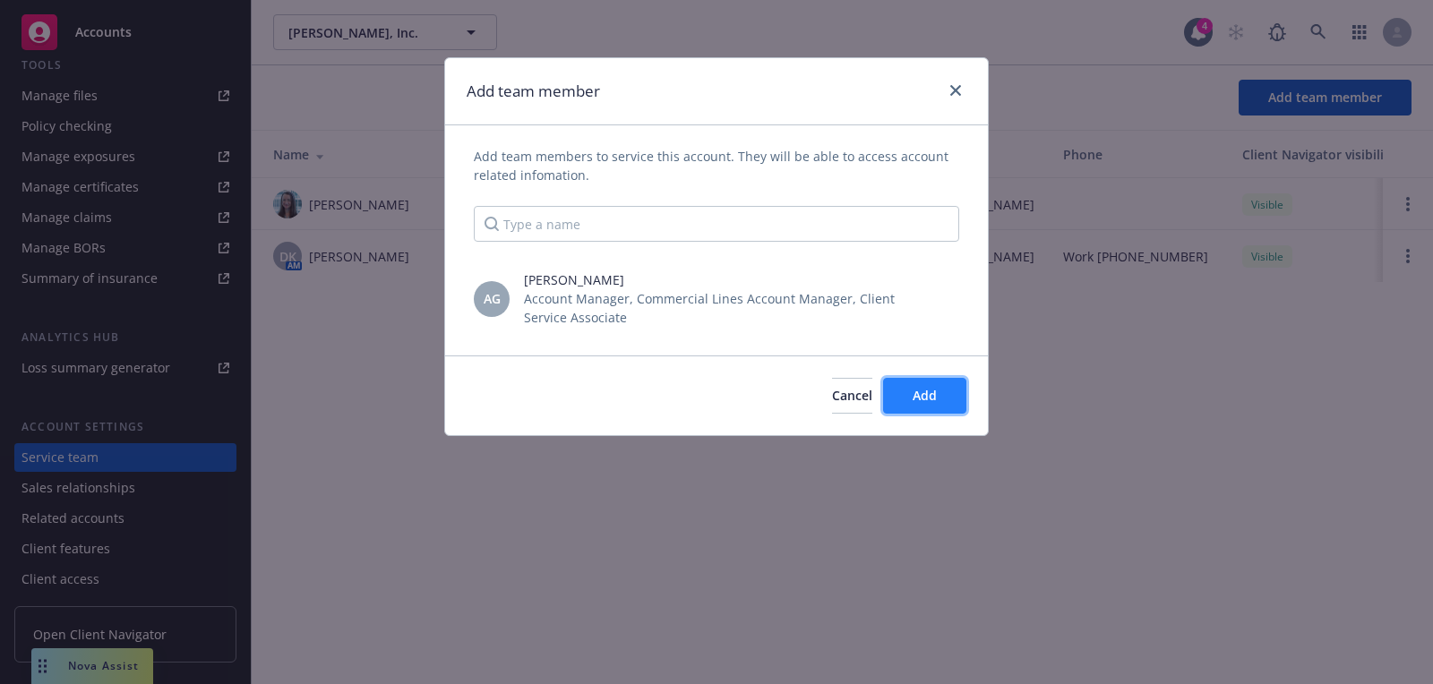
click at [955, 411] on button "Add" at bounding box center [924, 396] width 83 height 36
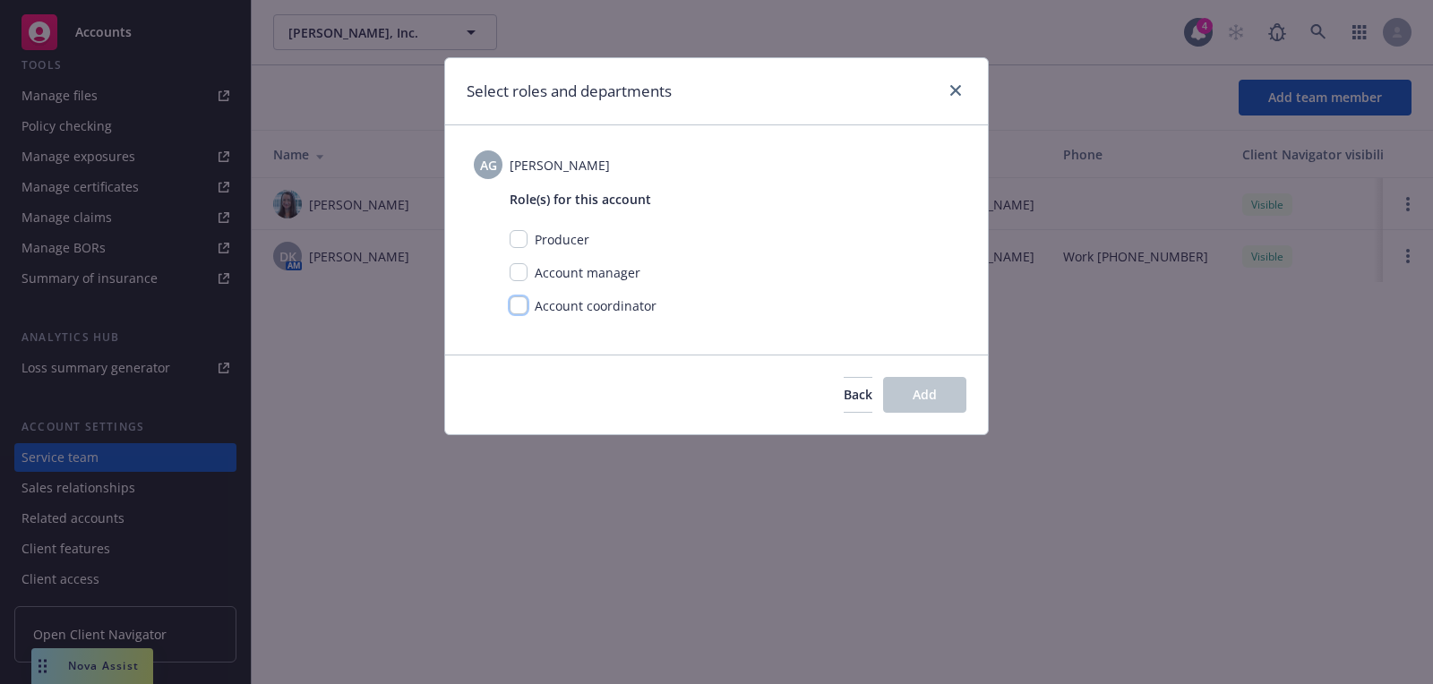
click at [512, 308] on input "checkbox" at bounding box center [519, 305] width 18 height 18
checkbox input "true"
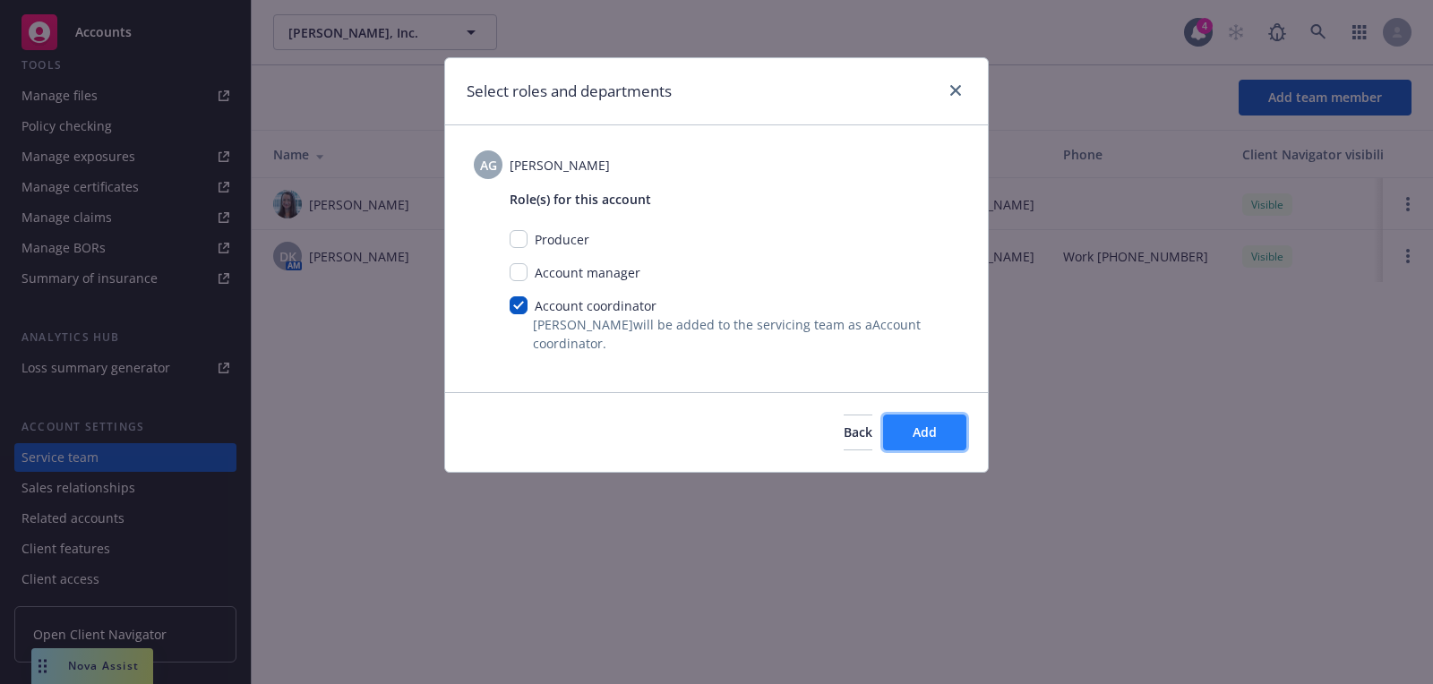
click at [963, 445] on button "Add" at bounding box center [924, 433] width 83 height 36
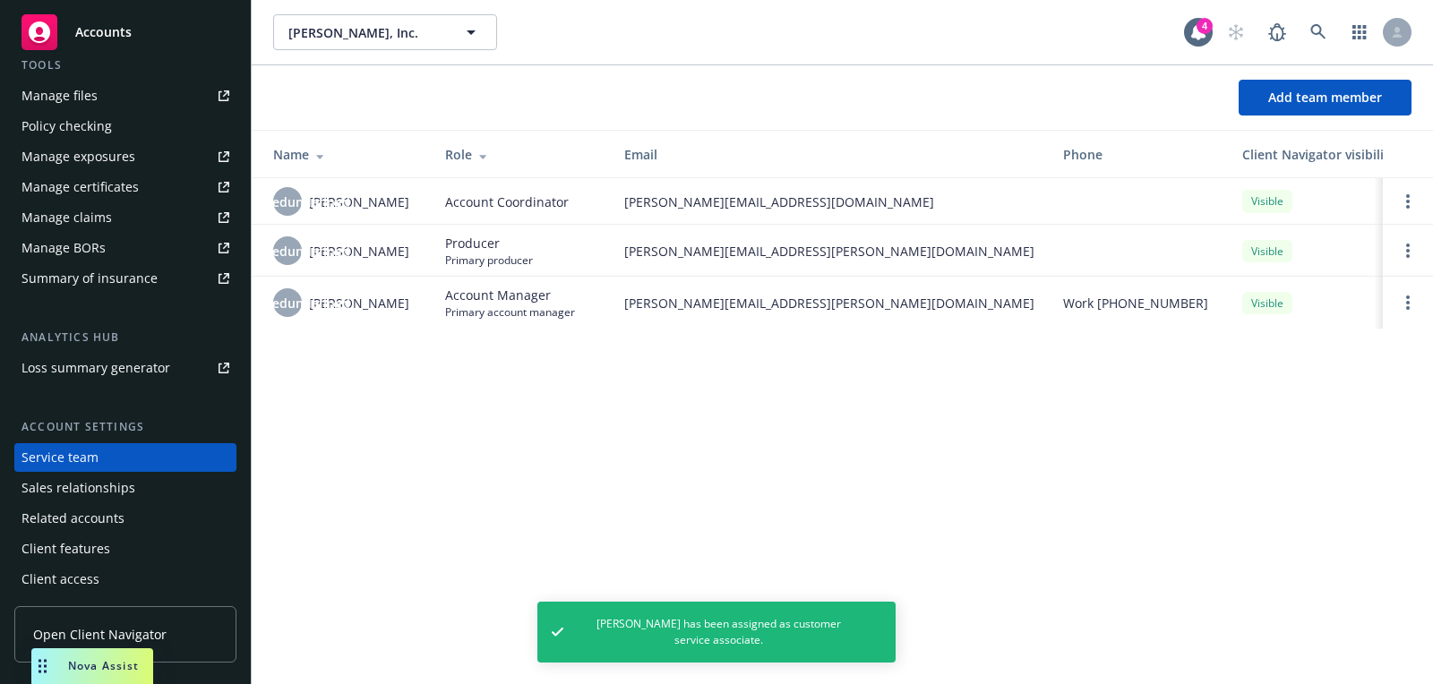
scroll to position [0, 0]
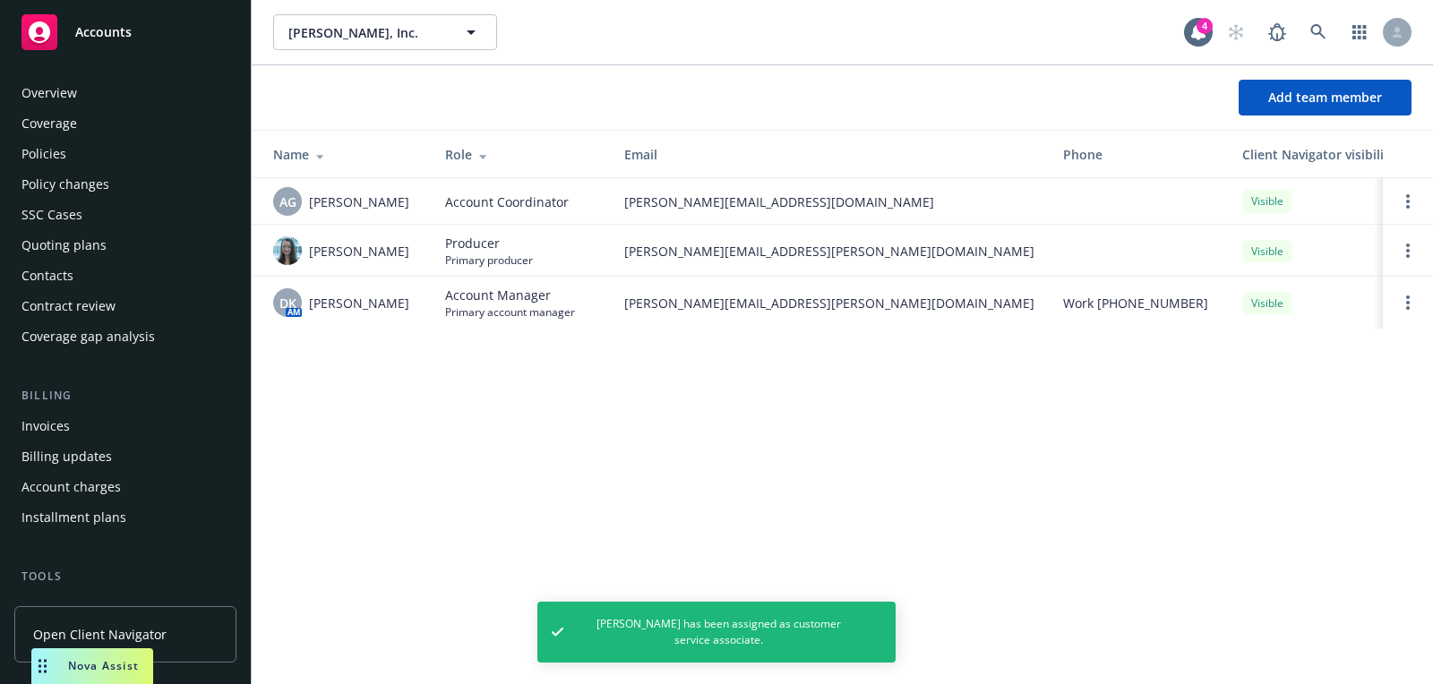
click at [120, 80] on div "Overview" at bounding box center [125, 93] width 208 height 29
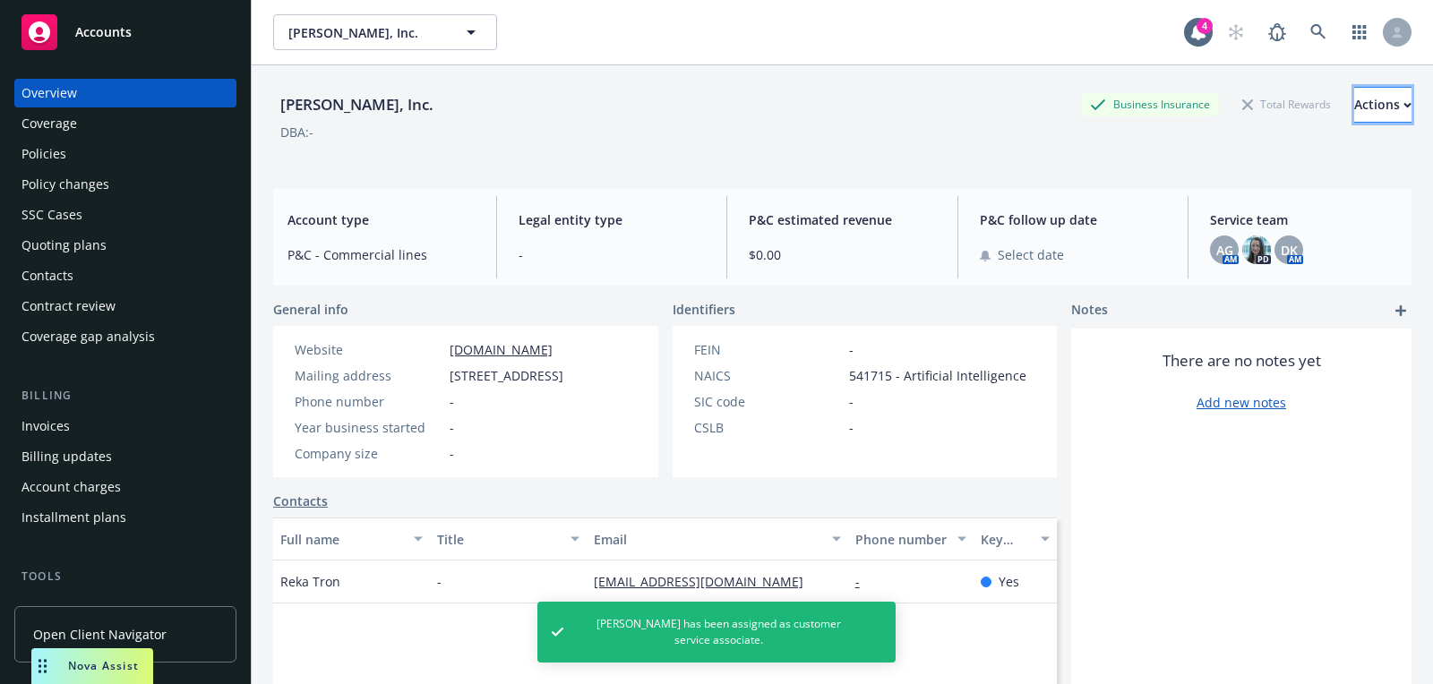
click at [1371, 100] on div "Actions" at bounding box center [1382, 105] width 57 height 34
click at [1246, 183] on link "Edit account summary" at bounding box center [1265, 188] width 294 height 36
select select "US"
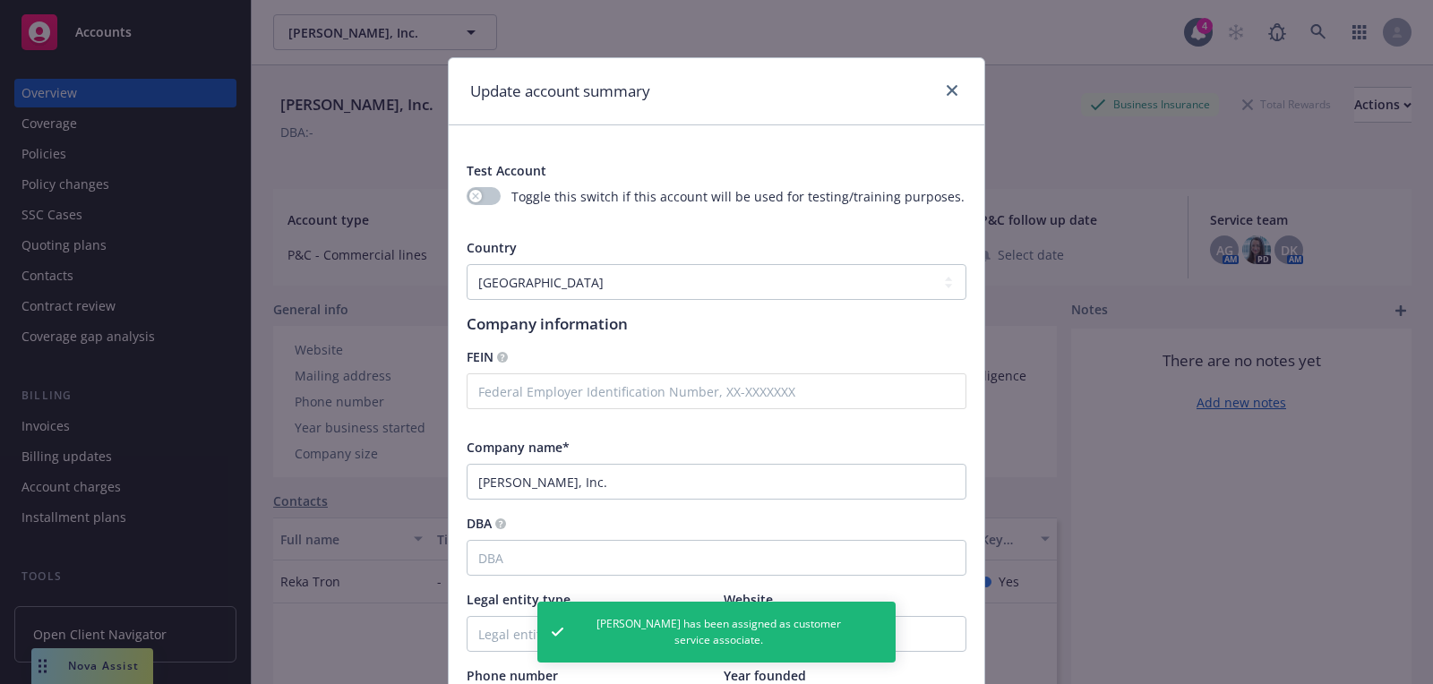
scroll to position [454, 0]
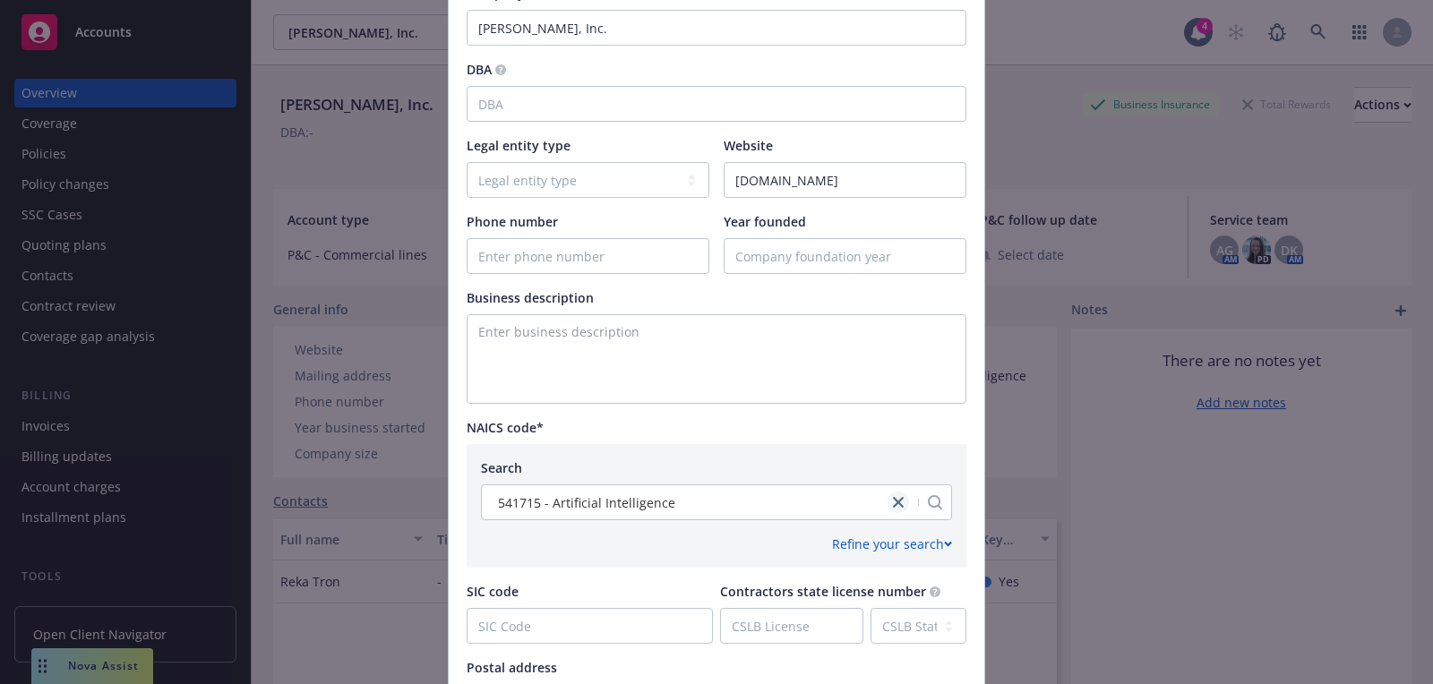
click at [906, 502] on link "close" at bounding box center [898, 502] width 21 height 21
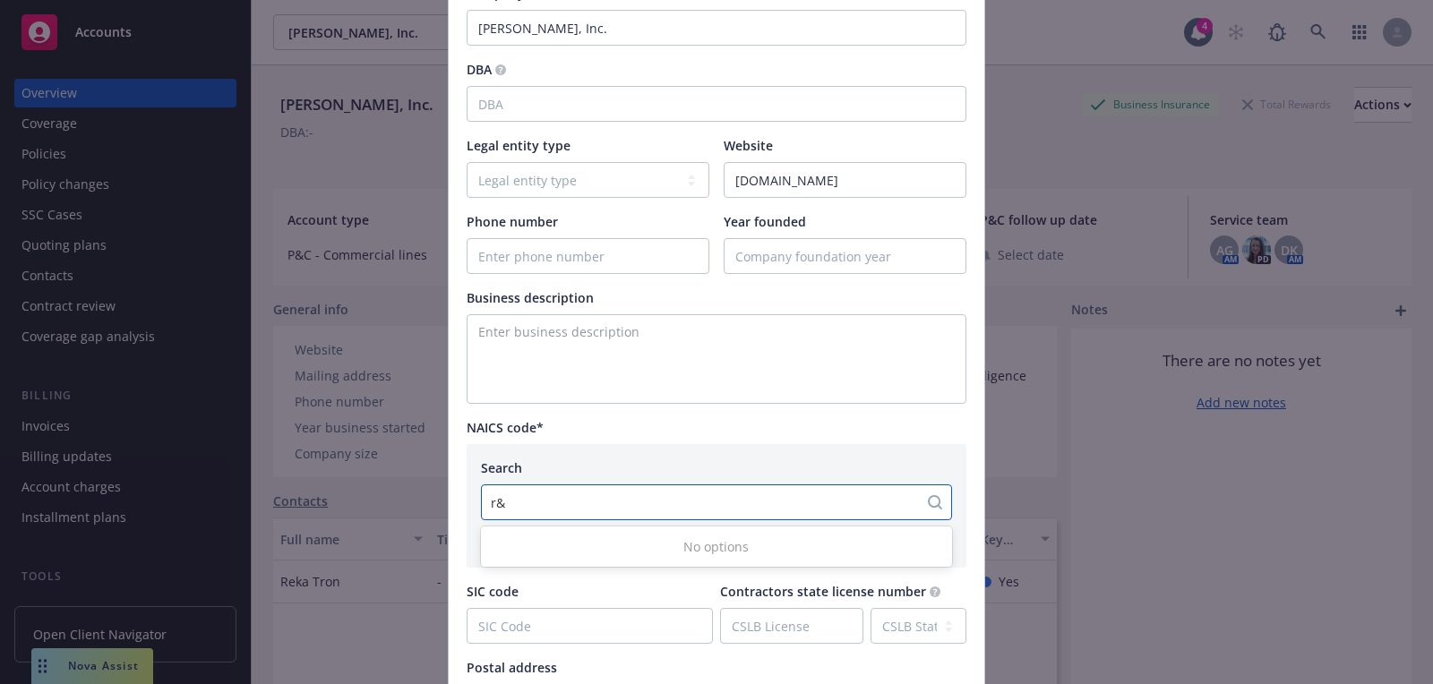
type input "r"
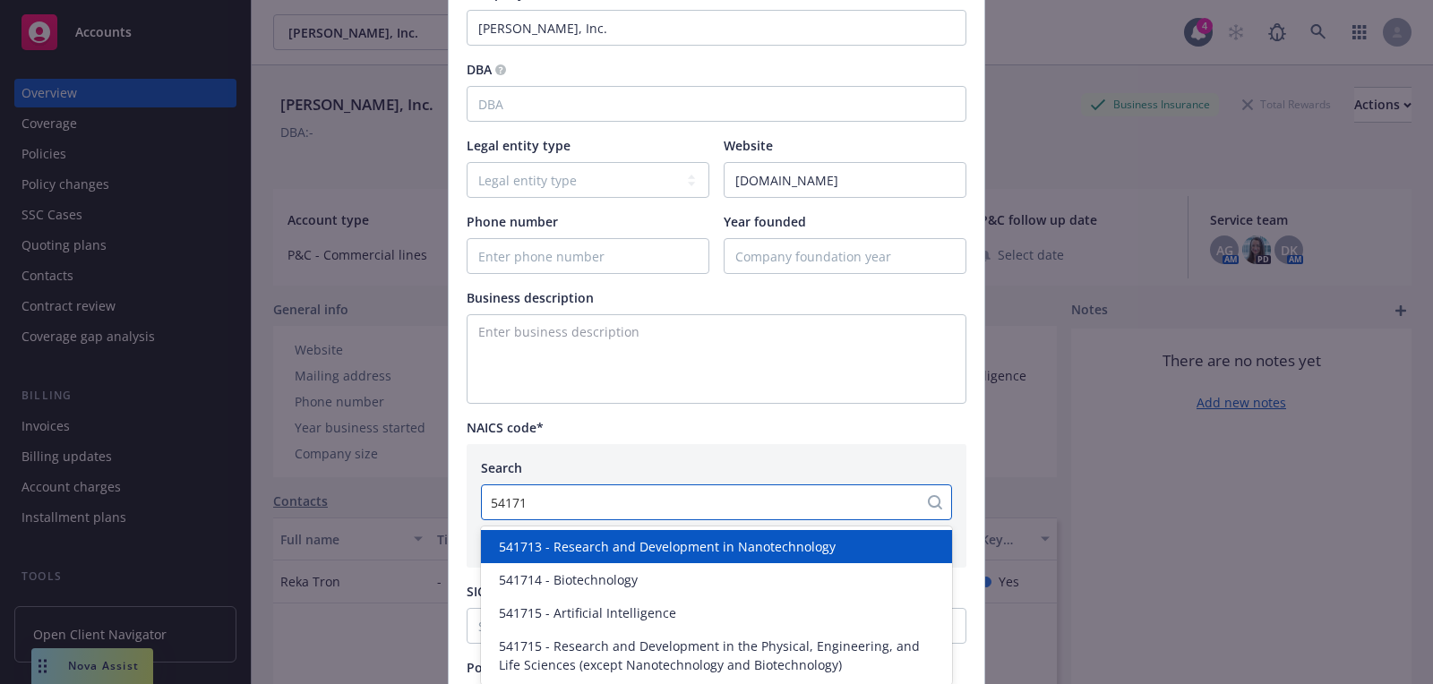
type input "541715"
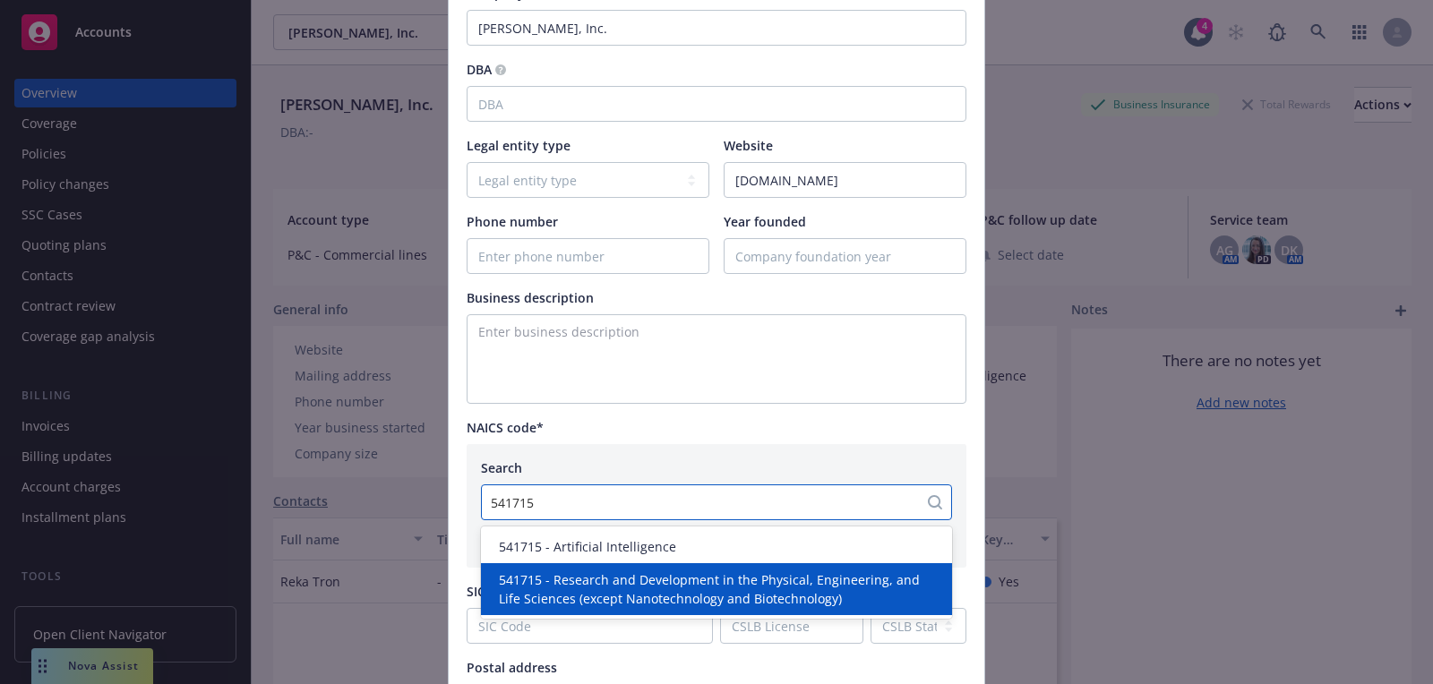
click at [707, 594] on span "541715 - Research and Development in the Physical, Engineering, and Life Scienc…" at bounding box center [720, 590] width 443 height 38
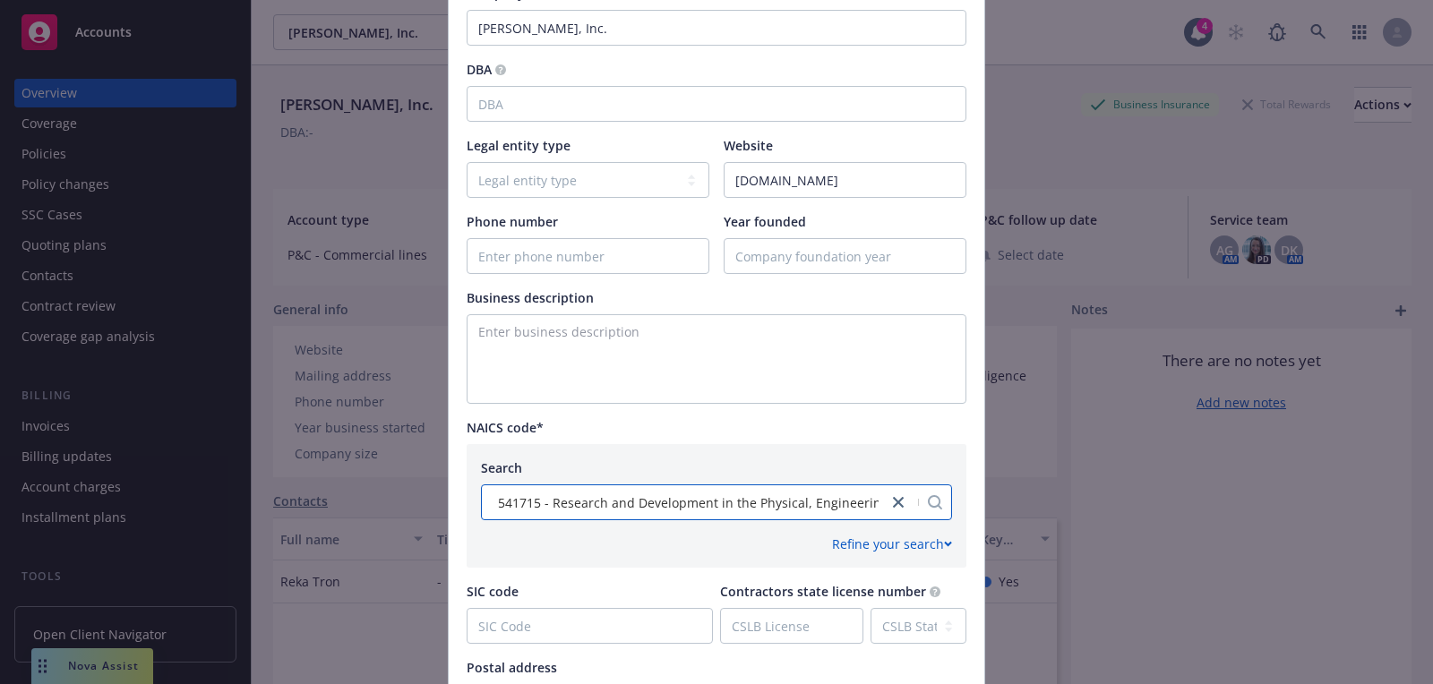
scroll to position [795, 0]
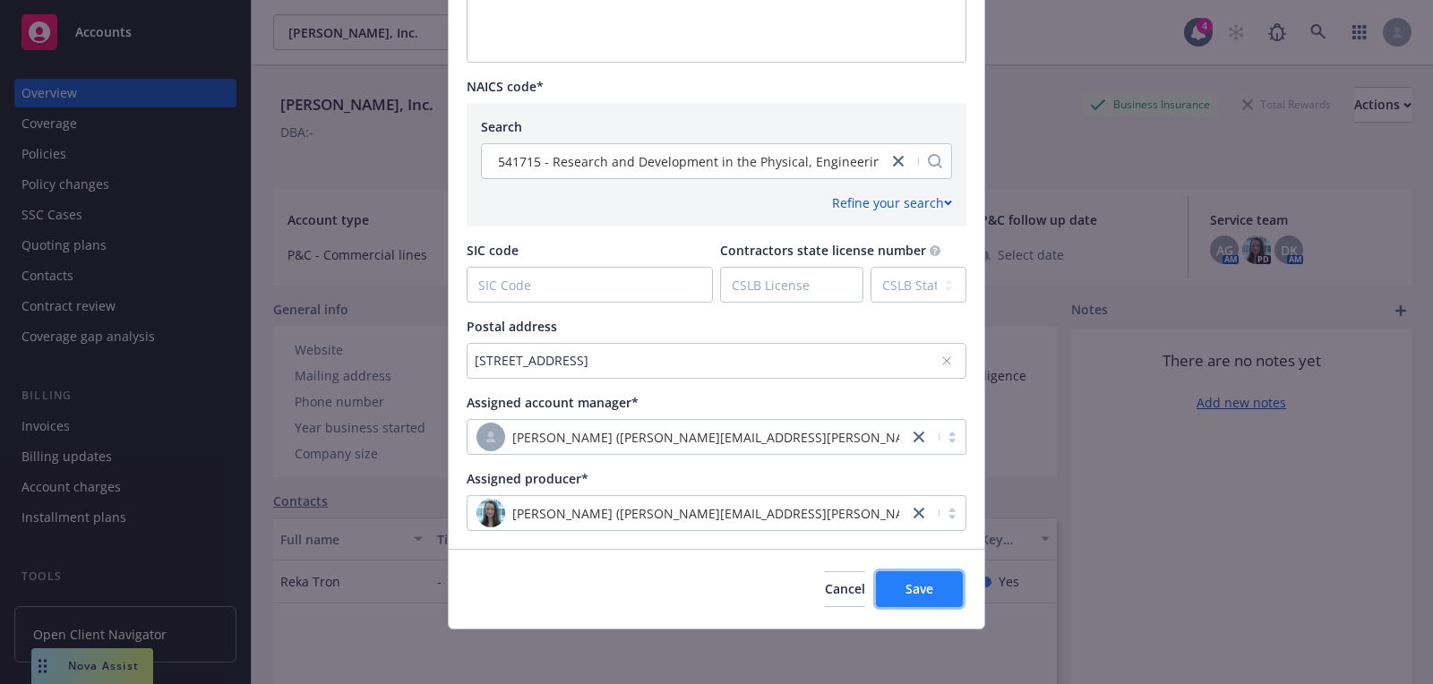
click at [904, 597] on button "Save" at bounding box center [919, 589] width 87 height 36
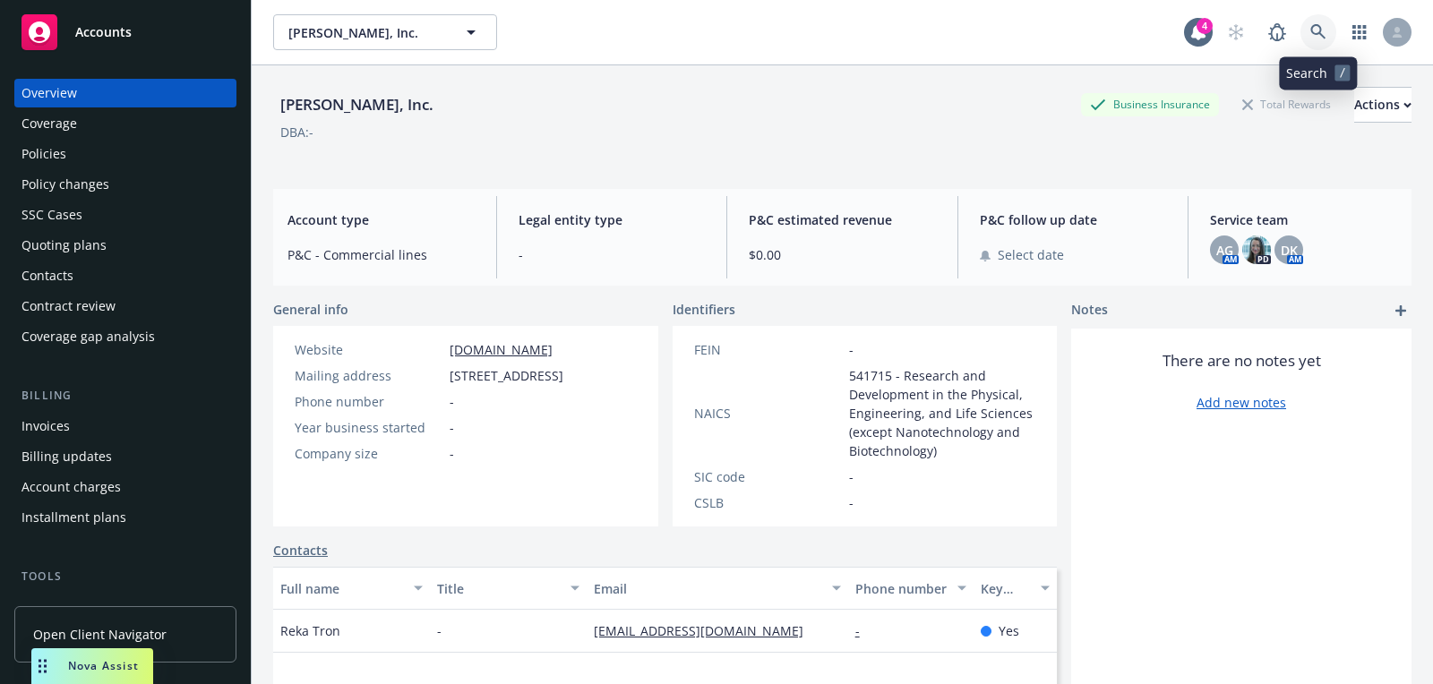
click at [1325, 40] on link at bounding box center [1319, 32] width 36 height 36
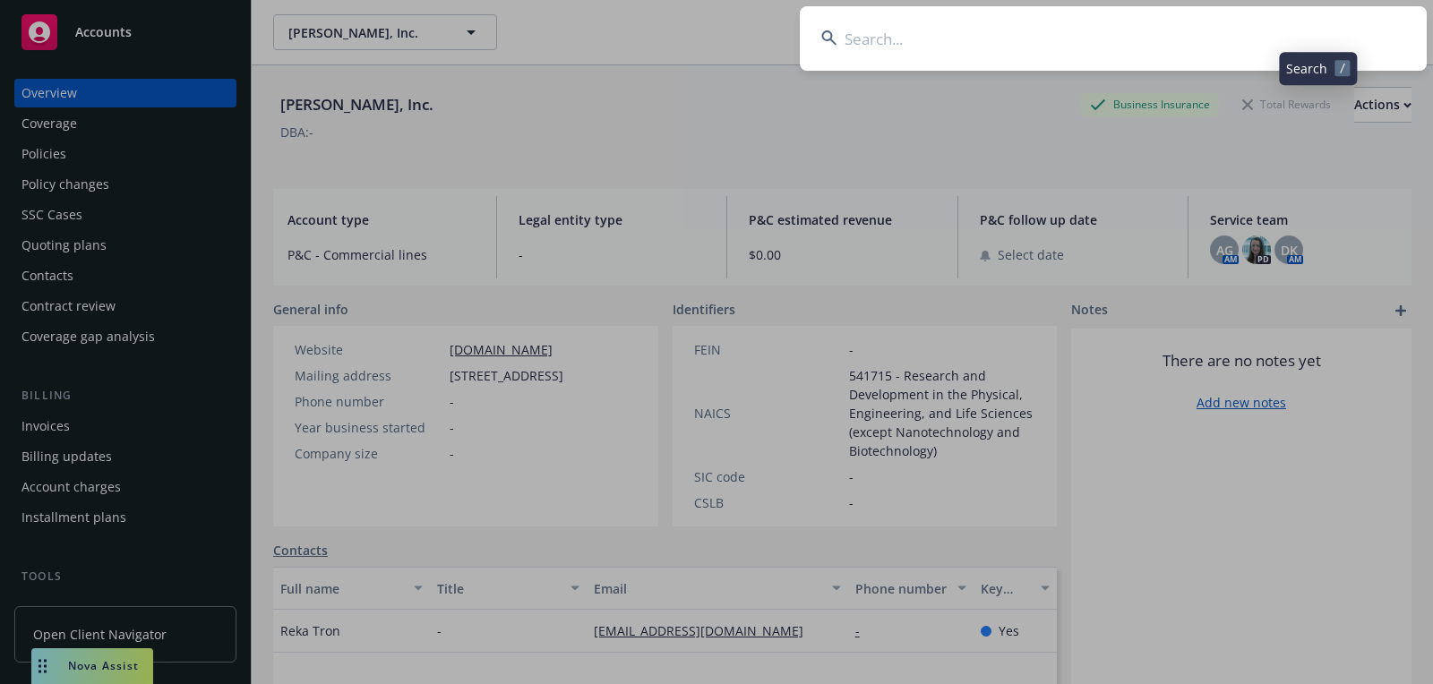
type input "Rasavada"
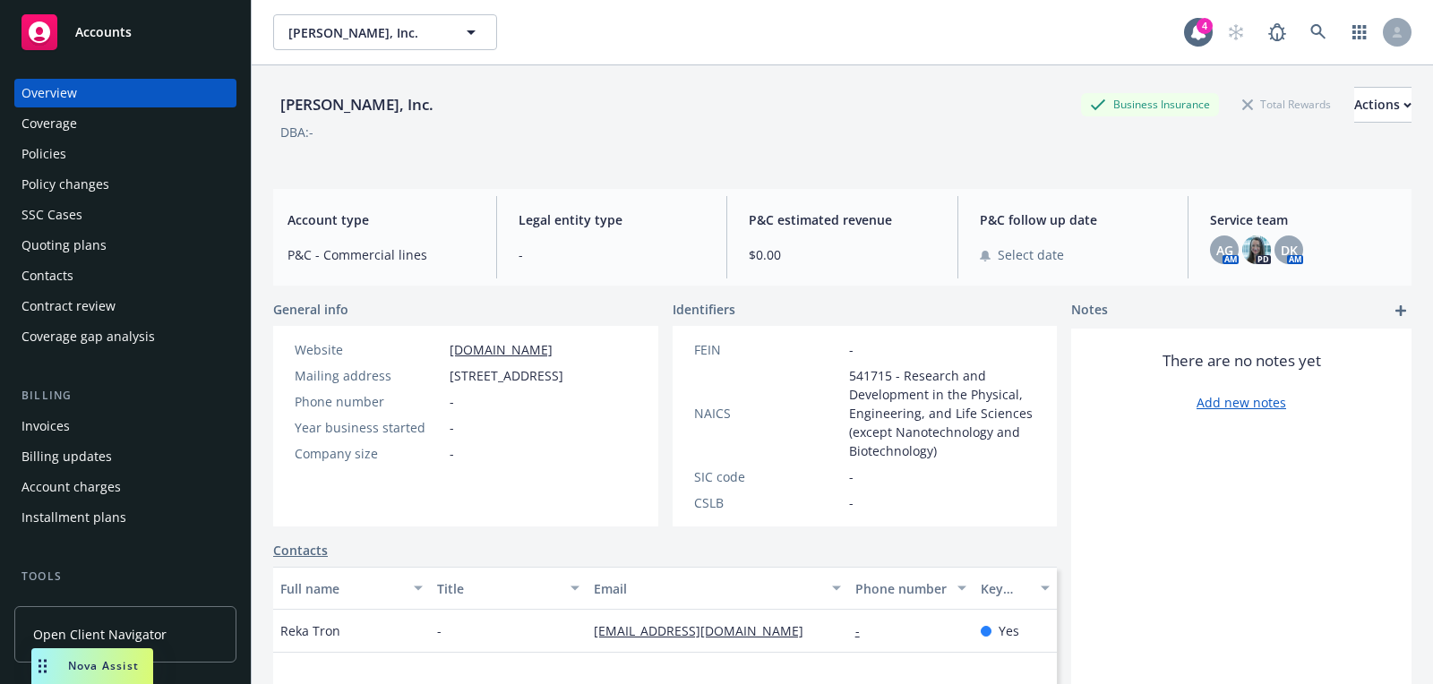
click at [132, 34] on div "Accounts" at bounding box center [125, 32] width 208 height 36
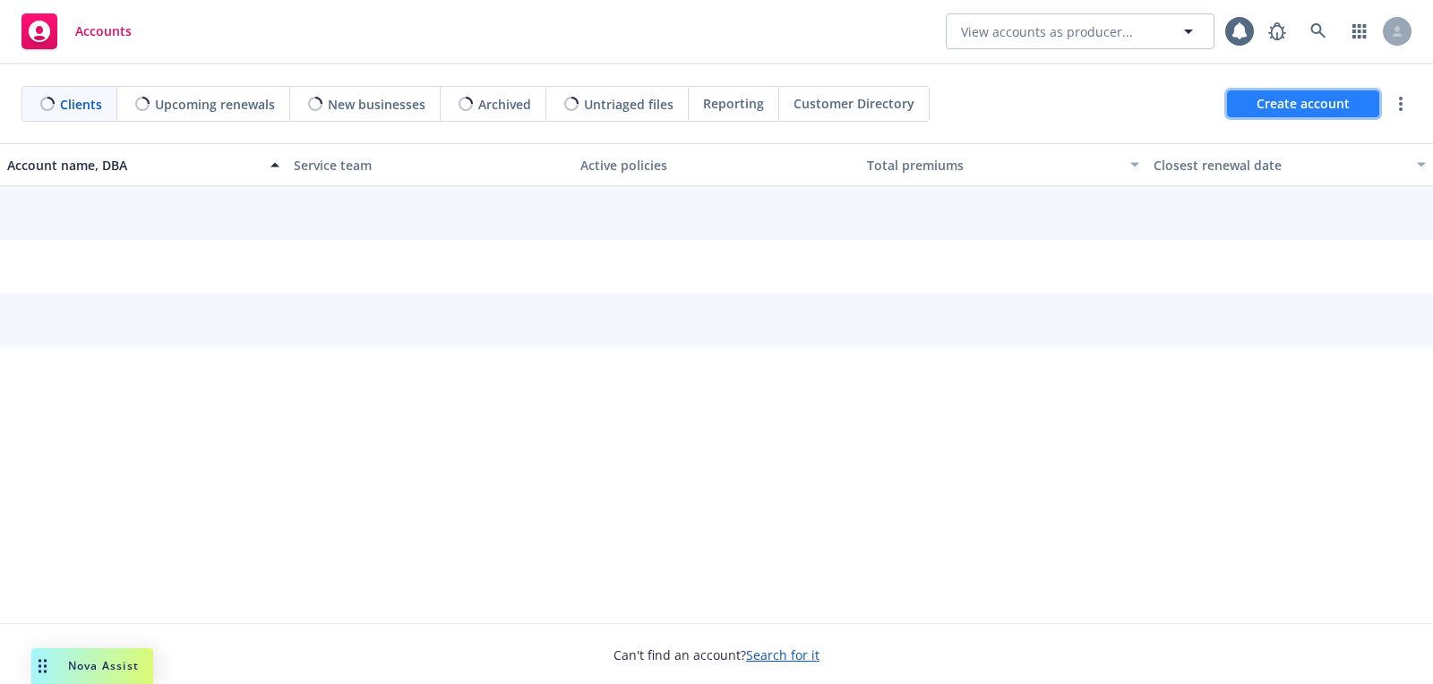
click at [1302, 103] on span "Create account" at bounding box center [1303, 104] width 93 height 34
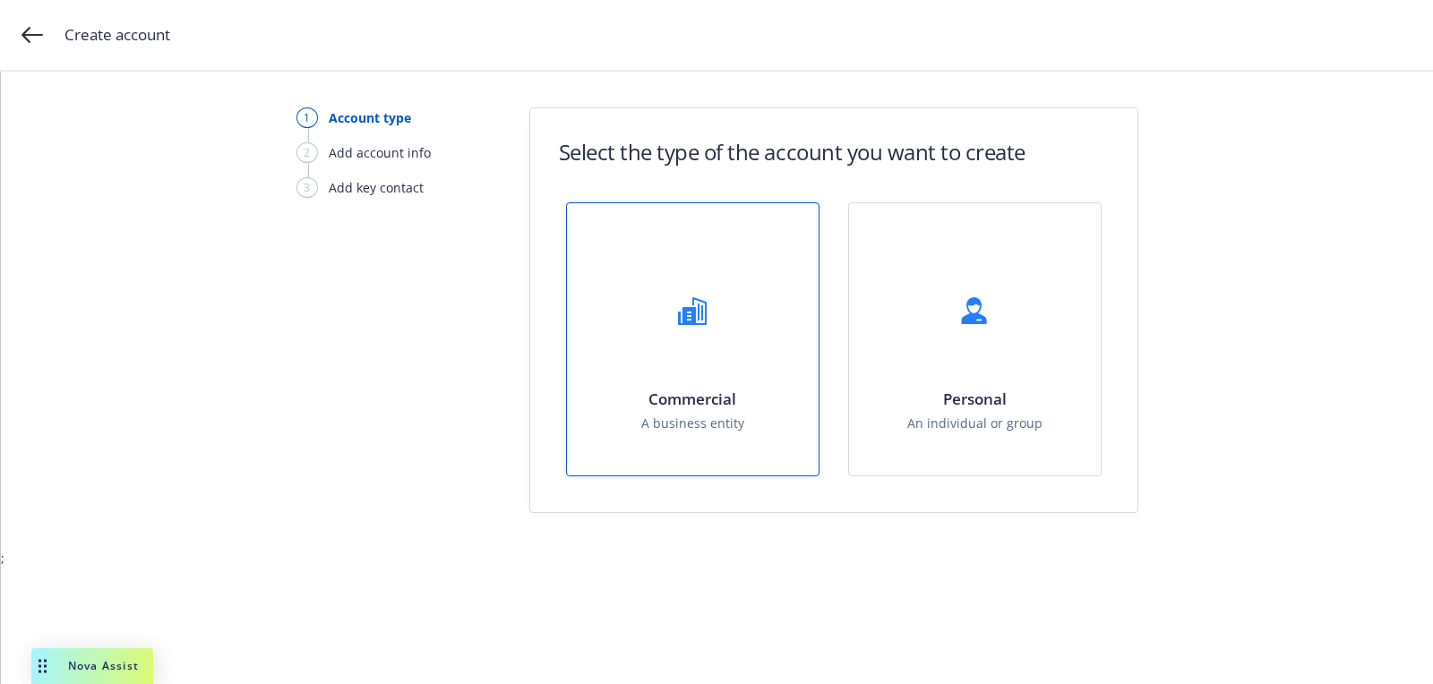
click at [638, 413] on div "Commercial A business entity" at bounding box center [693, 339] width 252 height 272
select select "US"
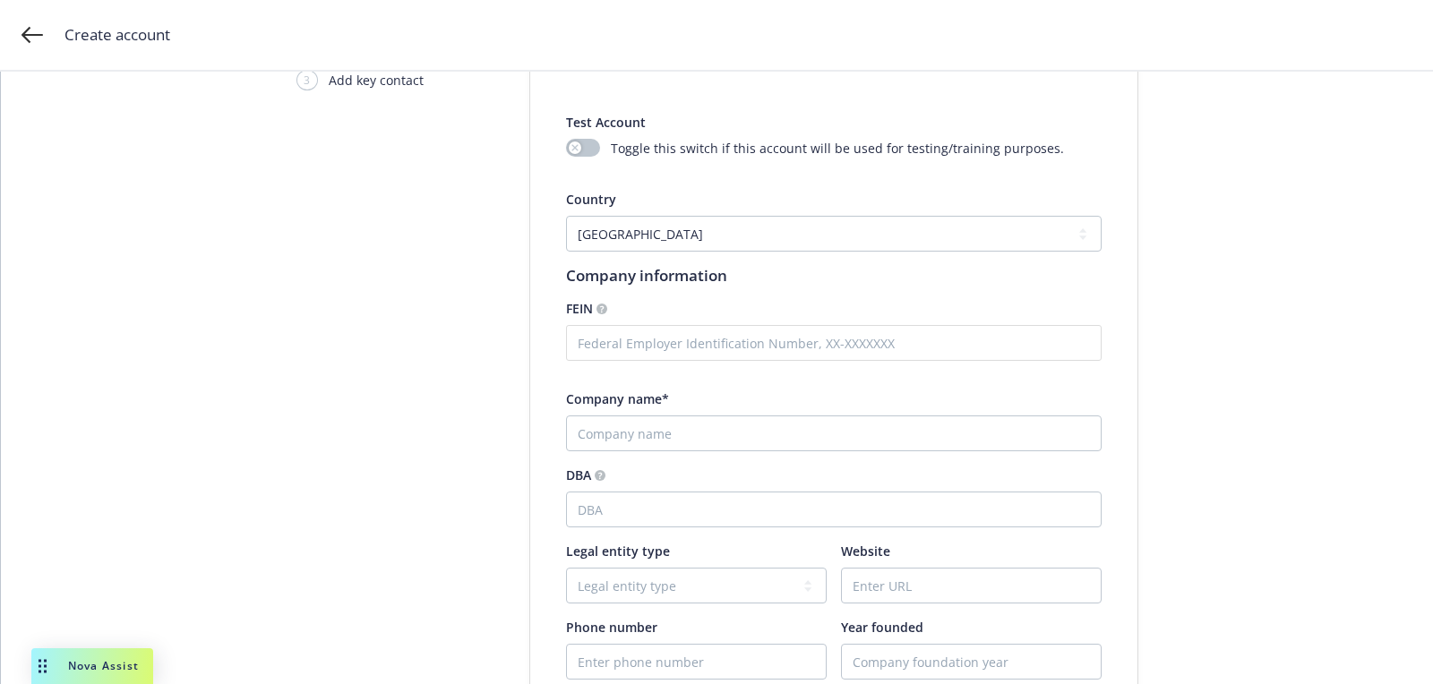
scroll to position [120, 0]
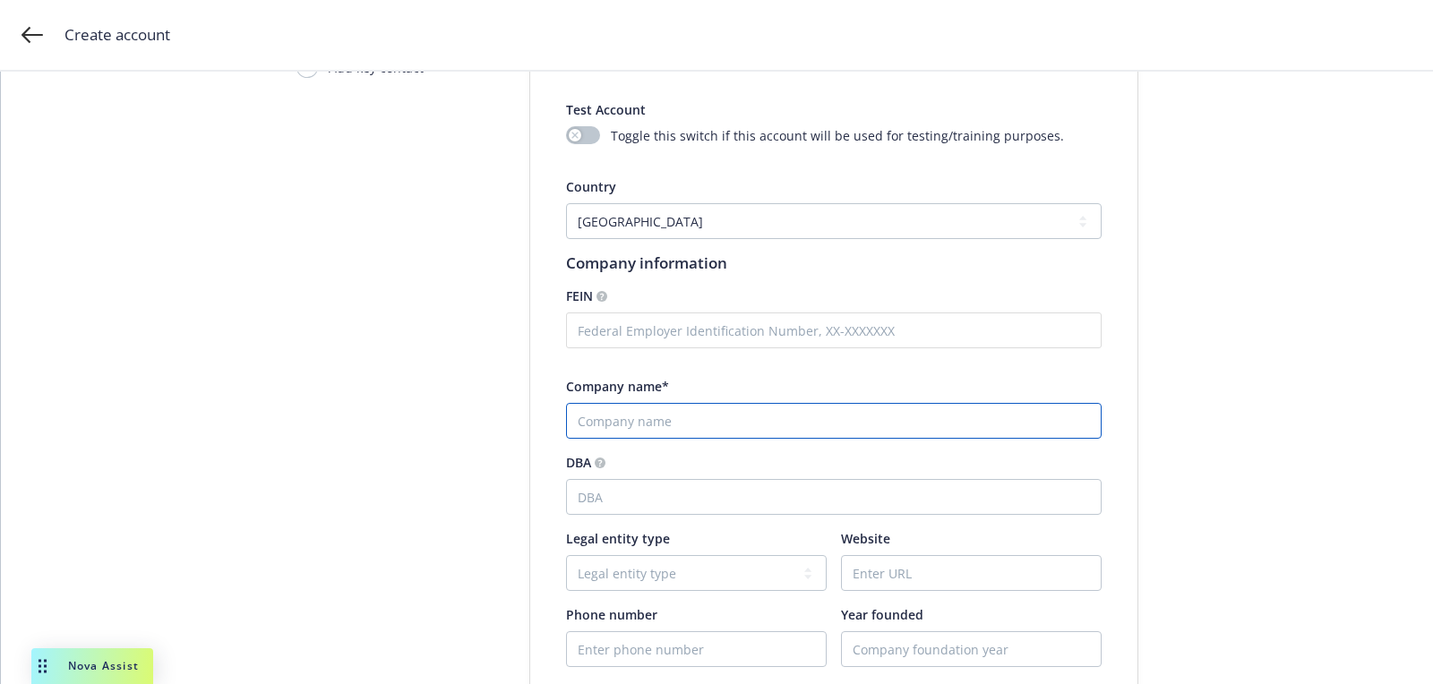
click at [657, 405] on input "Company name*" at bounding box center [834, 421] width 536 height 36
paste input "Rasavada"
type input "Rasavada"
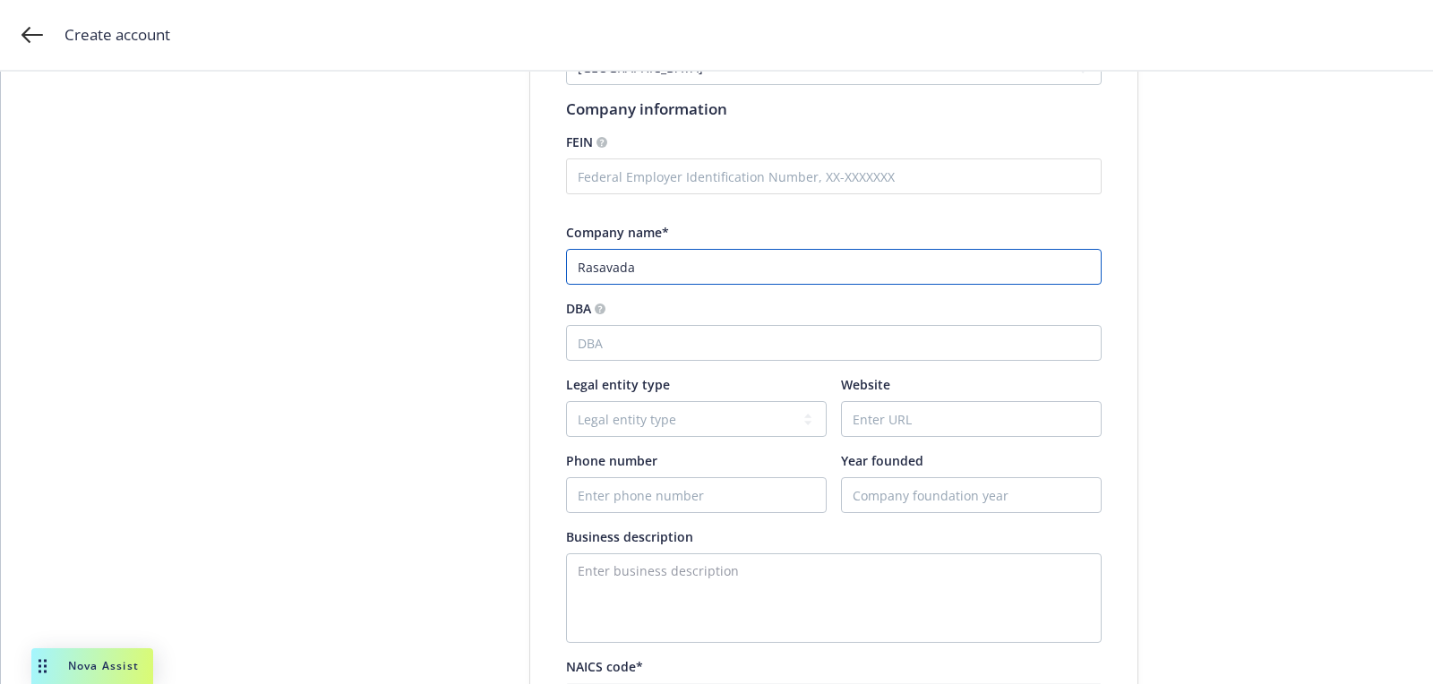
scroll to position [582, 0]
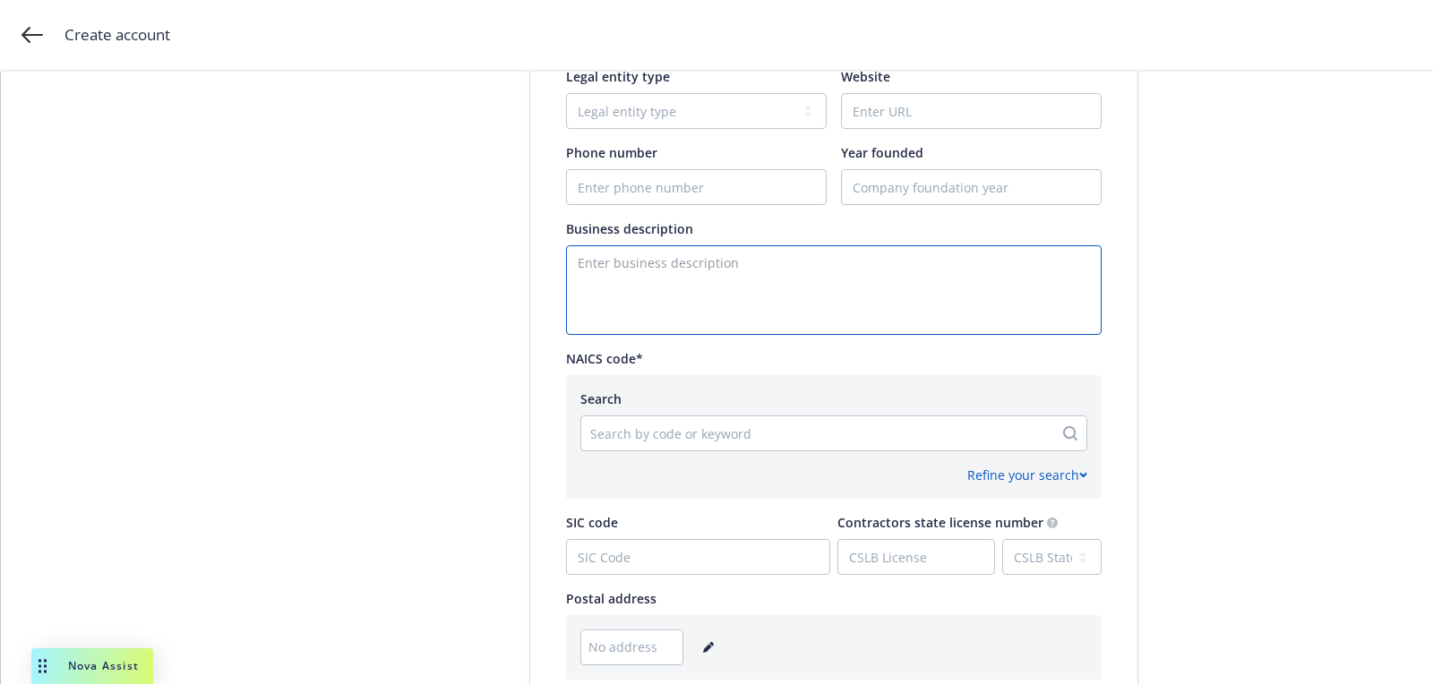
click at [690, 304] on textarea "Enter business description" at bounding box center [834, 290] width 536 height 90
paste textarea "Zero-proof beverage company"
type textarea "Zero-proof beverage company"
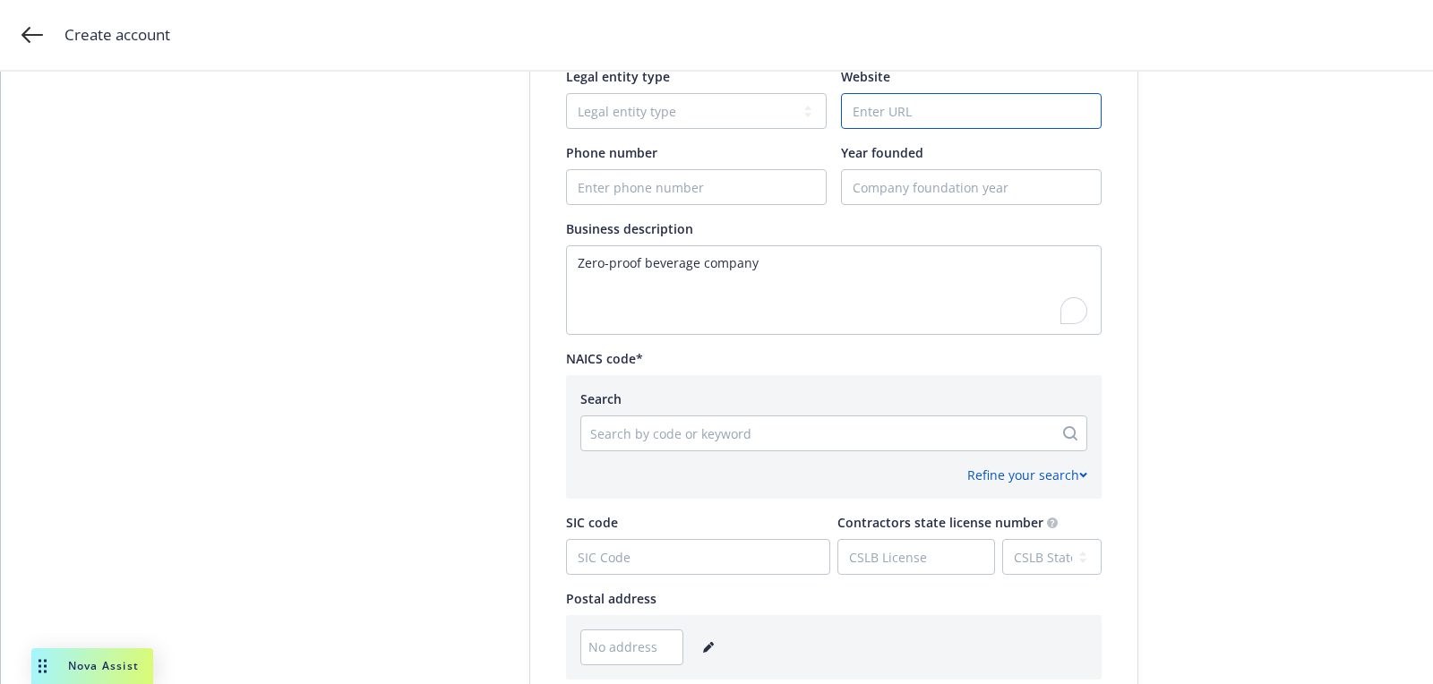
click at [889, 111] on input "Website" at bounding box center [971, 111] width 259 height 34
paste input "rasaspirit.com"
type input "rasaspirit.com"
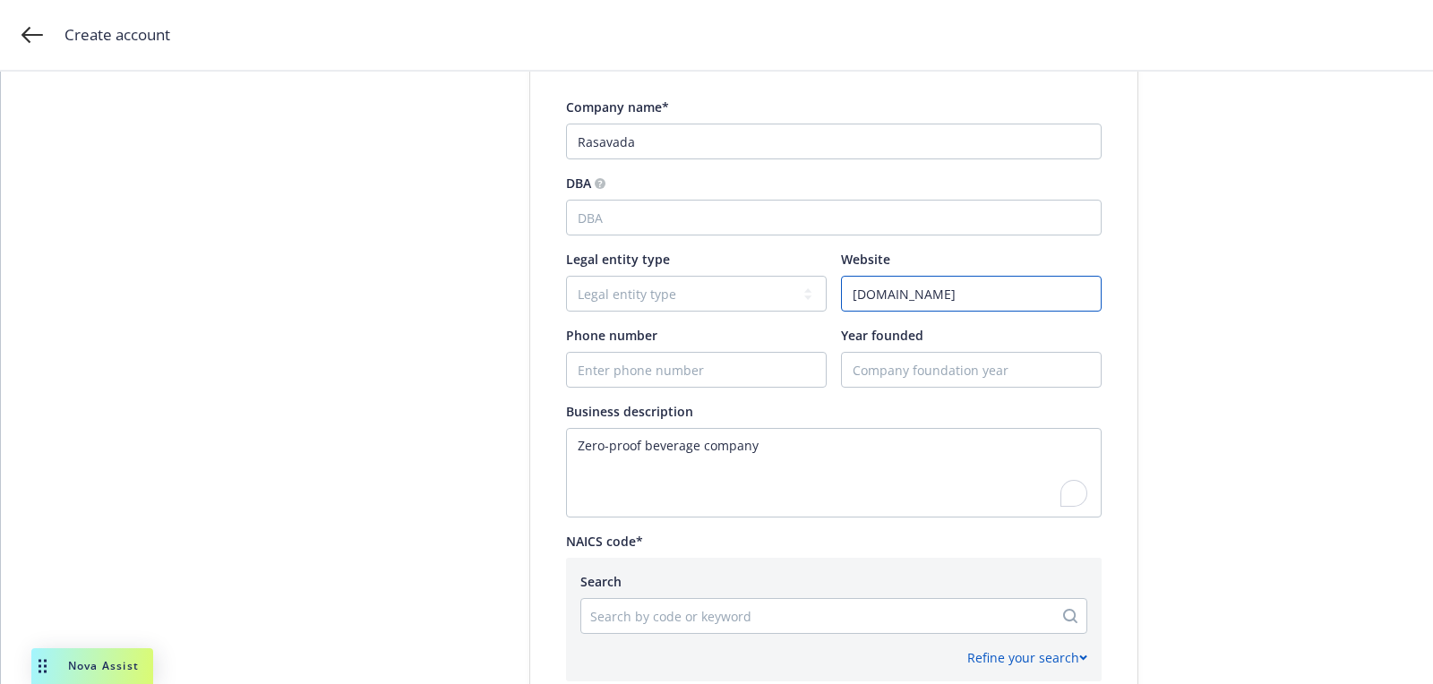
scroll to position [892, 0]
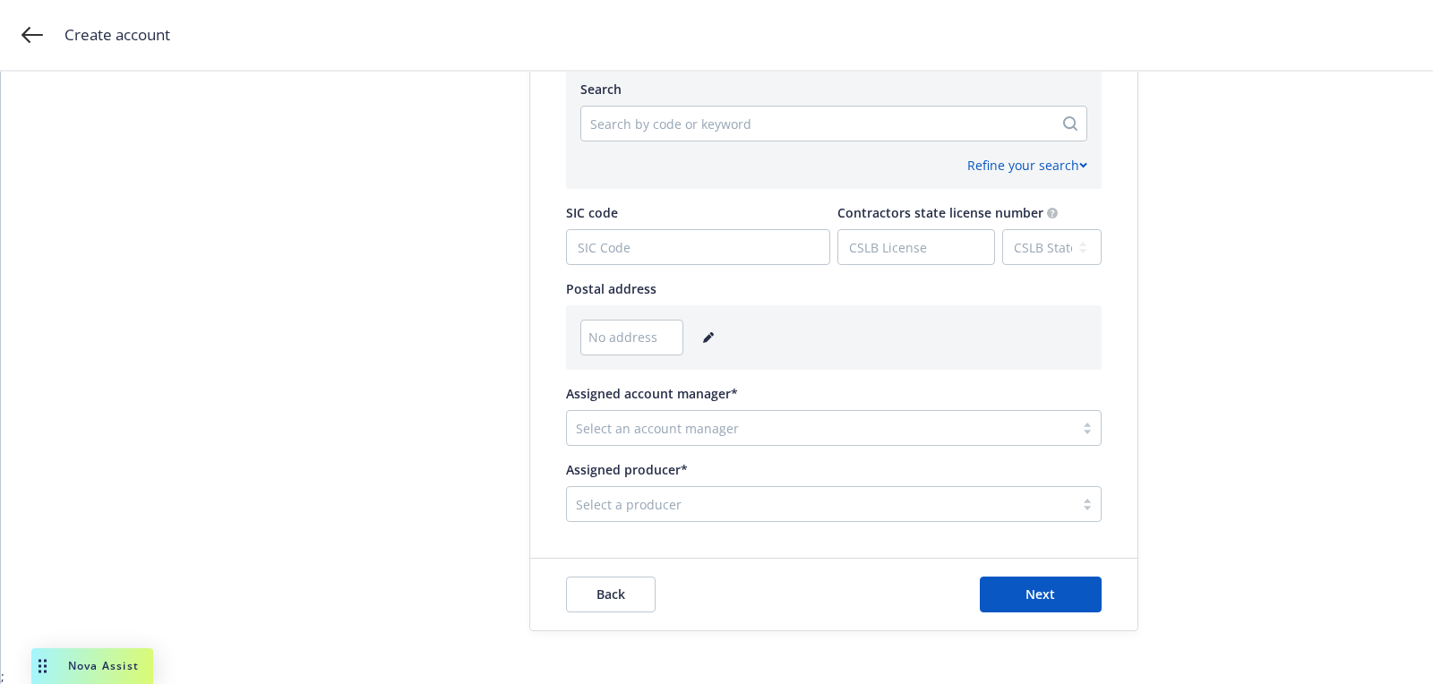
click at [705, 338] on icon "editPencil" at bounding box center [708, 337] width 11 height 11
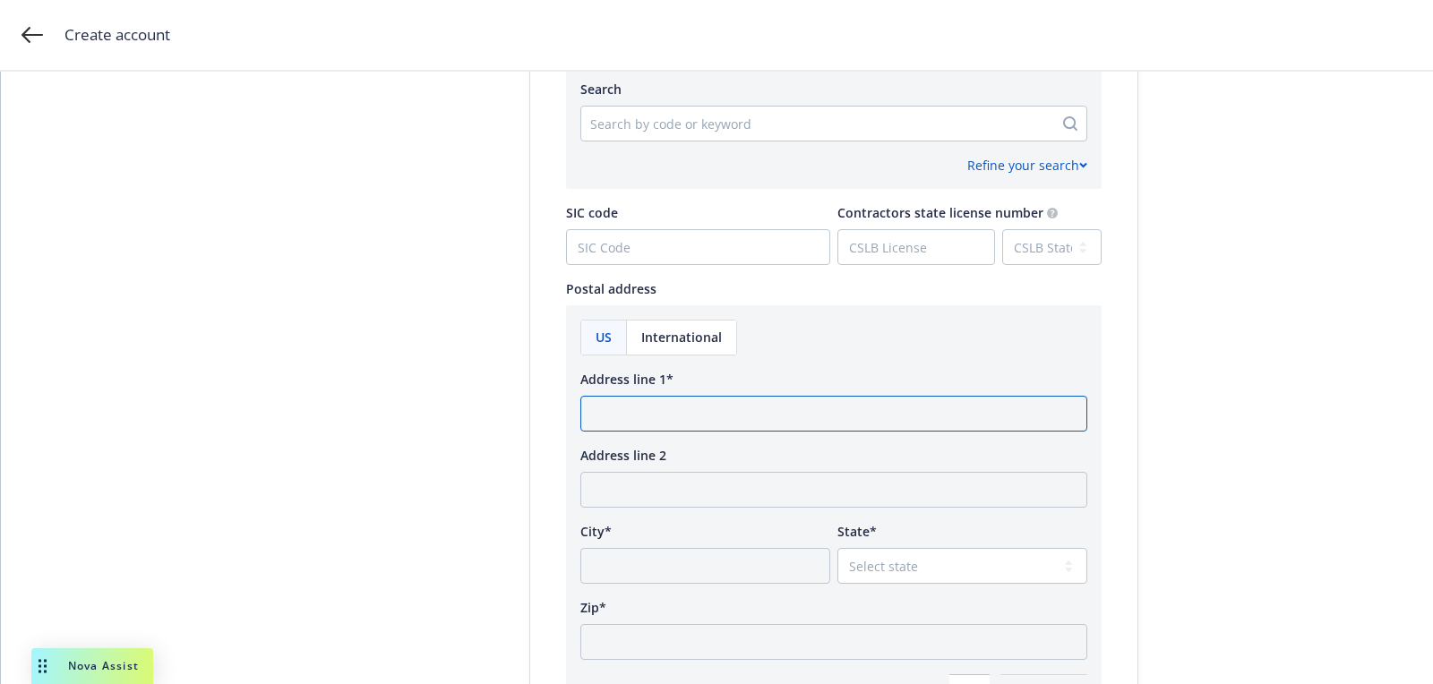
click at [666, 425] on input "Address line 1*" at bounding box center [833, 414] width 507 height 36
paste input "5 Tudor City Place New York, NY 10017"
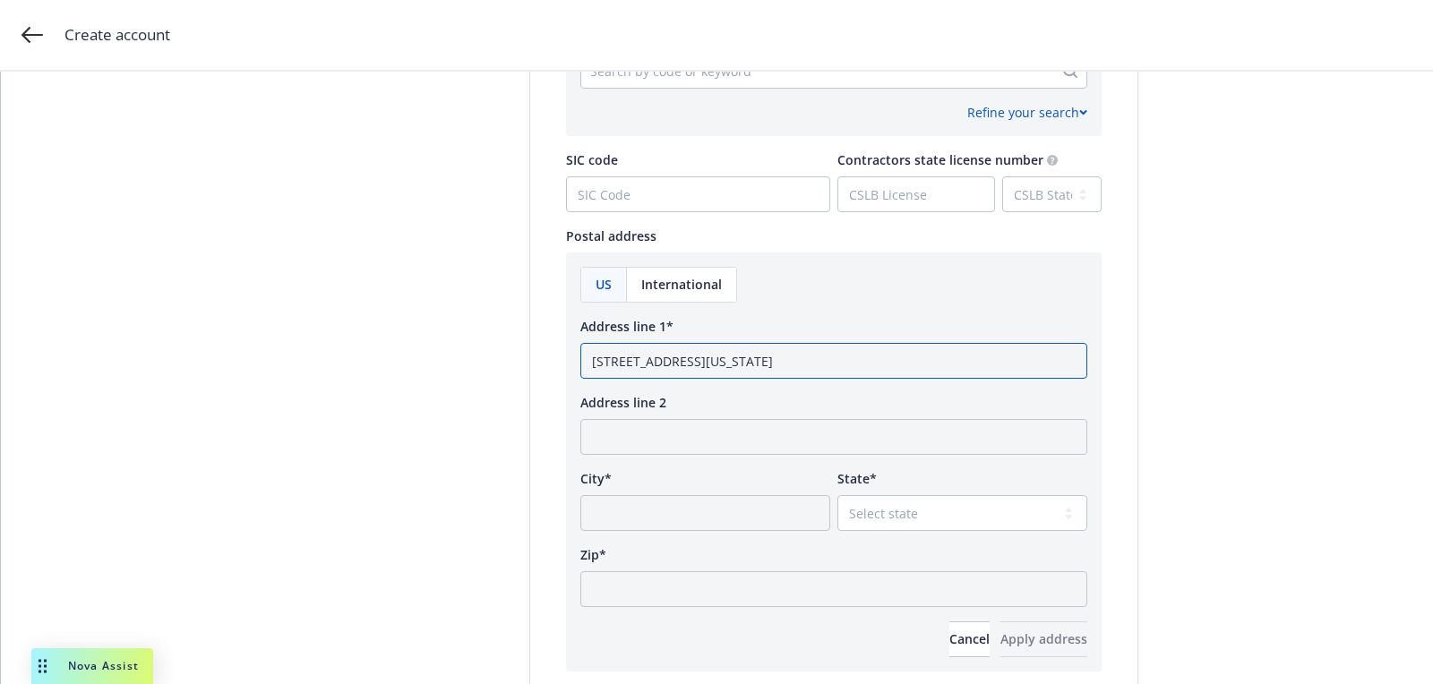
scroll to position [992, 0]
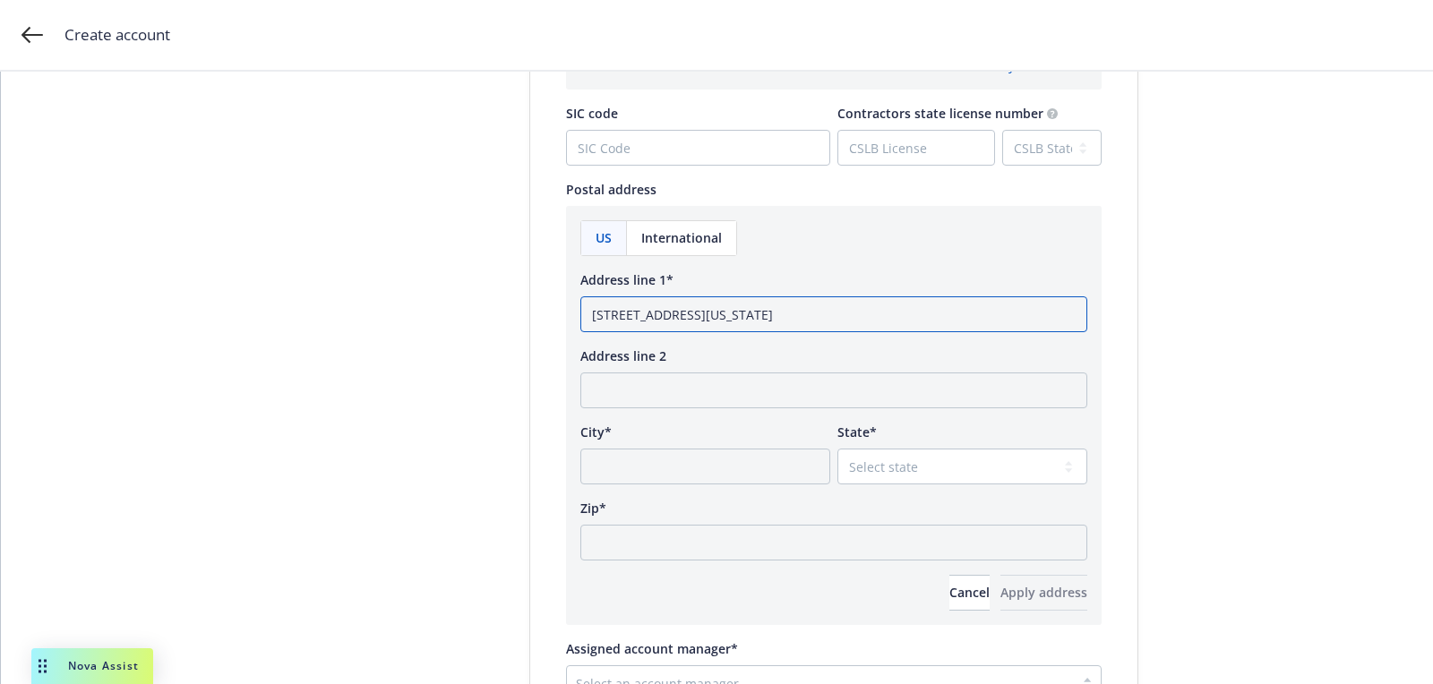
click at [797, 321] on input "5 Tudor City Place New York, NY 10017" at bounding box center [833, 314] width 507 height 36
type input "5 Tudor City Place New York, NY"
click at [693, 566] on div "US International Address line 1* 5 Tudor City Place New York, NY Address line 2…" at bounding box center [833, 415] width 507 height 391
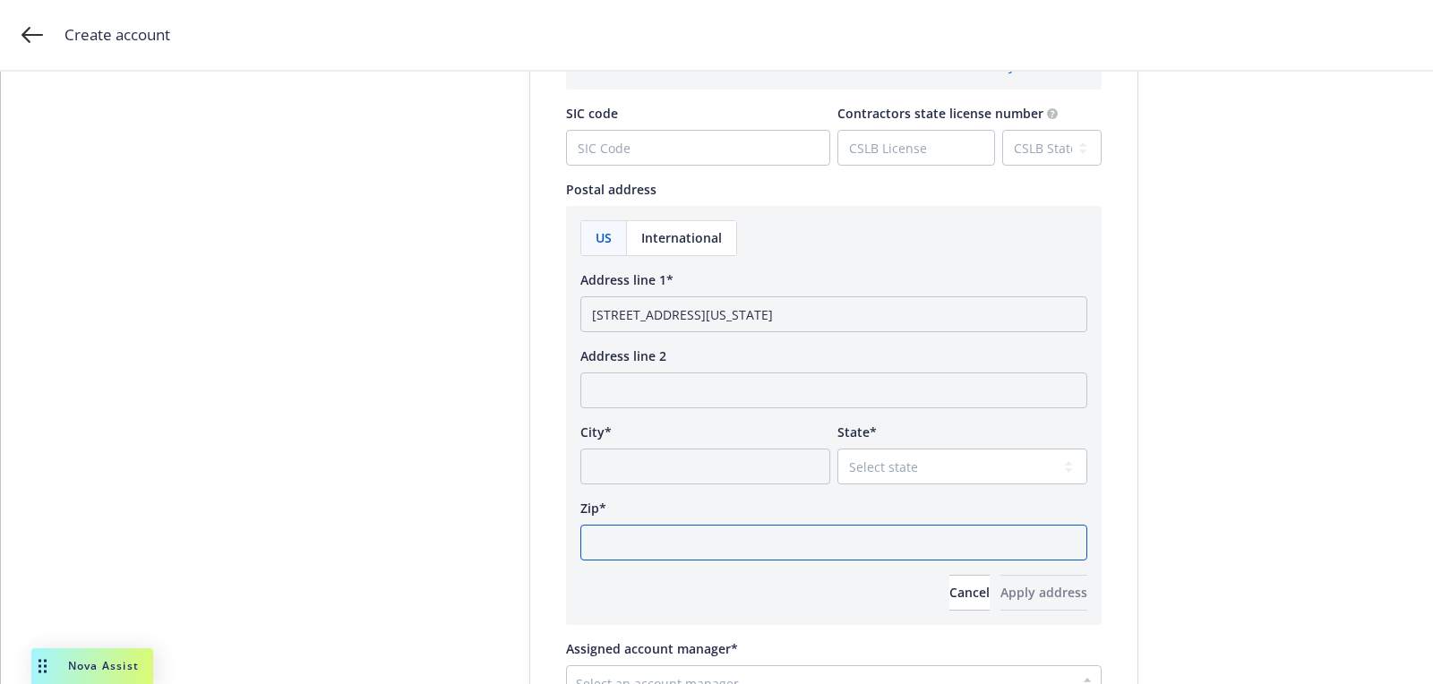
click at [726, 537] on input "Zip*" at bounding box center [833, 543] width 507 height 36
paste input "10017"
type input "10017"
click at [871, 476] on select "Select state Alabama Alaska American Samoa Arizona Arkansas Baker Island Califo…" at bounding box center [962, 467] width 250 height 36
select select "NY"
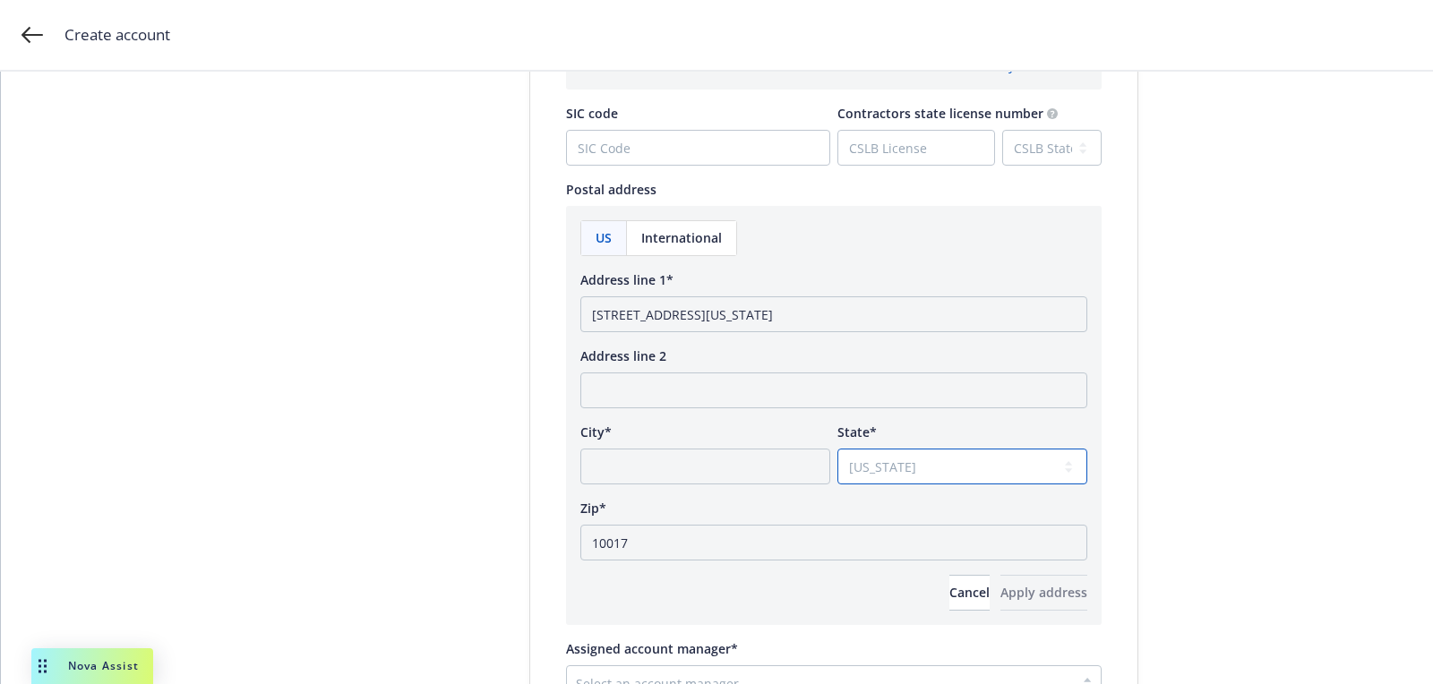
click at [837, 449] on select "Select state Alabama Alaska American Samoa Arizona Arkansas Baker Island Califo…" at bounding box center [962, 467] width 250 height 36
drag, startPoint x: 756, startPoint y: 308, endPoint x: 700, endPoint y: 309, distance: 56.4
click at [700, 309] on input "5 Tudor City Place New York, NY" at bounding box center [833, 314] width 507 height 36
type input "5 Tudor City Place NY"
click at [670, 461] on input "City*" at bounding box center [705, 467] width 250 height 36
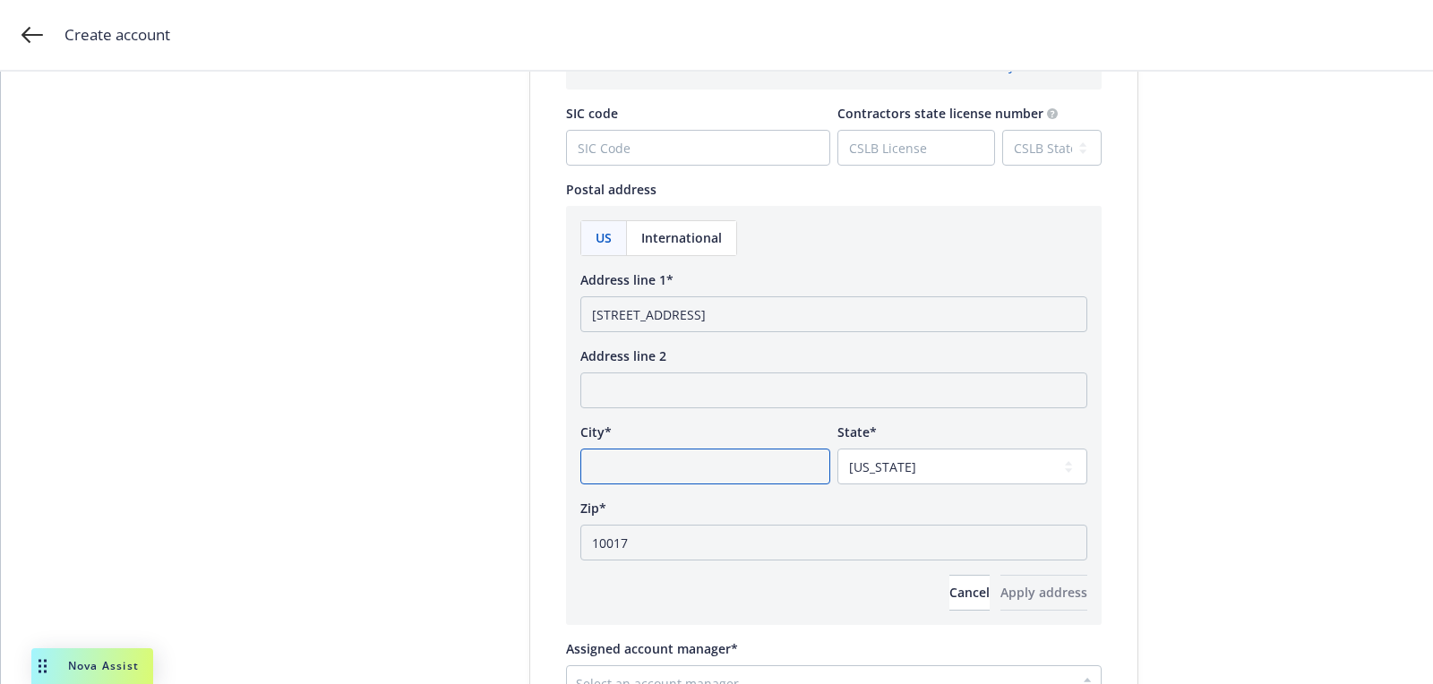
paste input "New York,"
type input "New York"
drag, startPoint x: 700, startPoint y: 306, endPoint x: 890, endPoint y: 306, distance: 189.9
click at [890, 306] on input "5 Tudor City Place NY" at bounding box center [833, 314] width 507 height 36
type input "5 Tudor City Place"
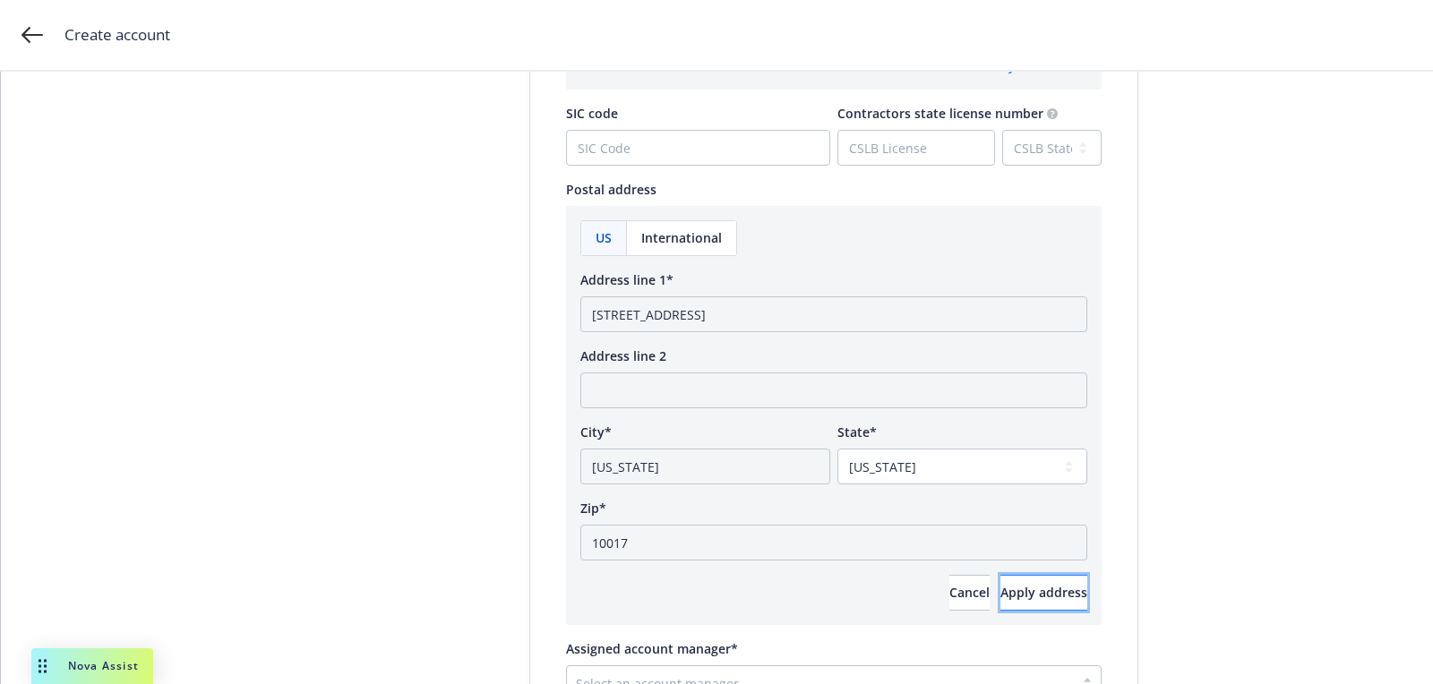
click at [1000, 589] on span "Apply address" at bounding box center [1043, 592] width 87 height 17
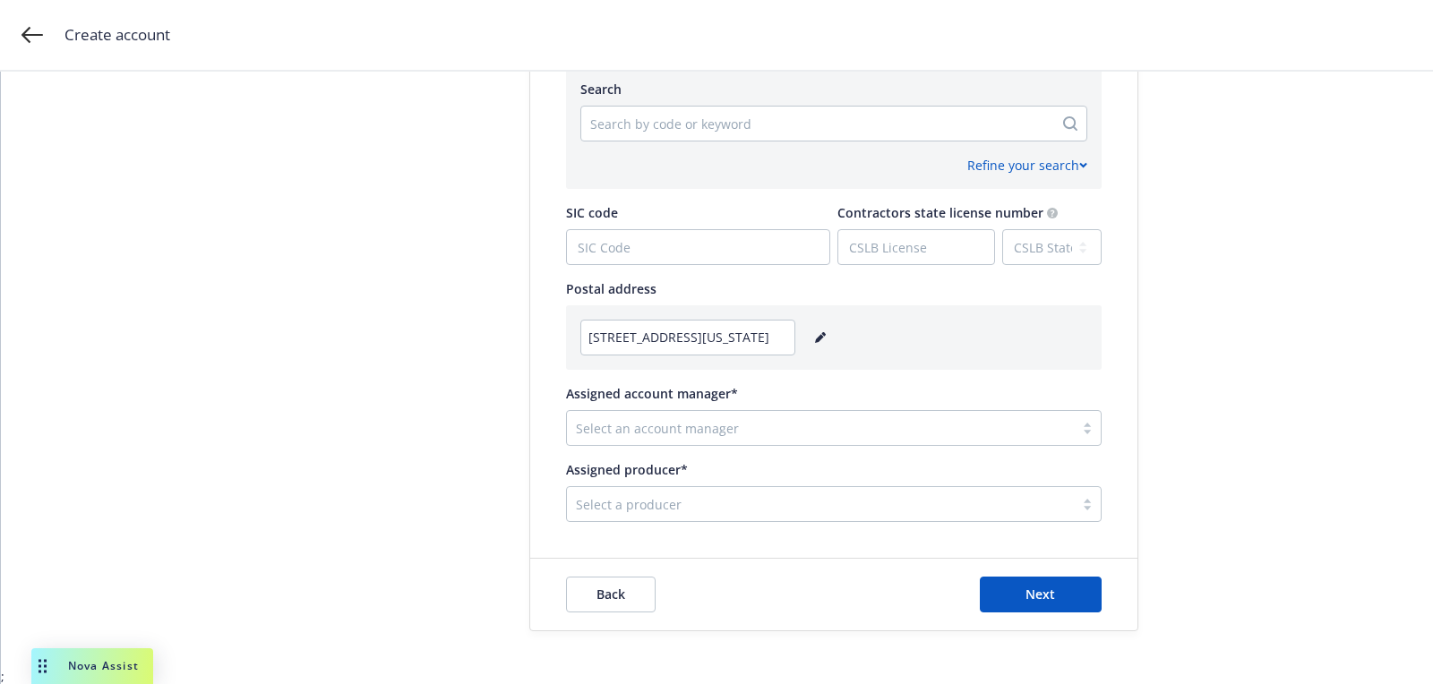
click at [653, 433] on div at bounding box center [820, 427] width 489 height 21
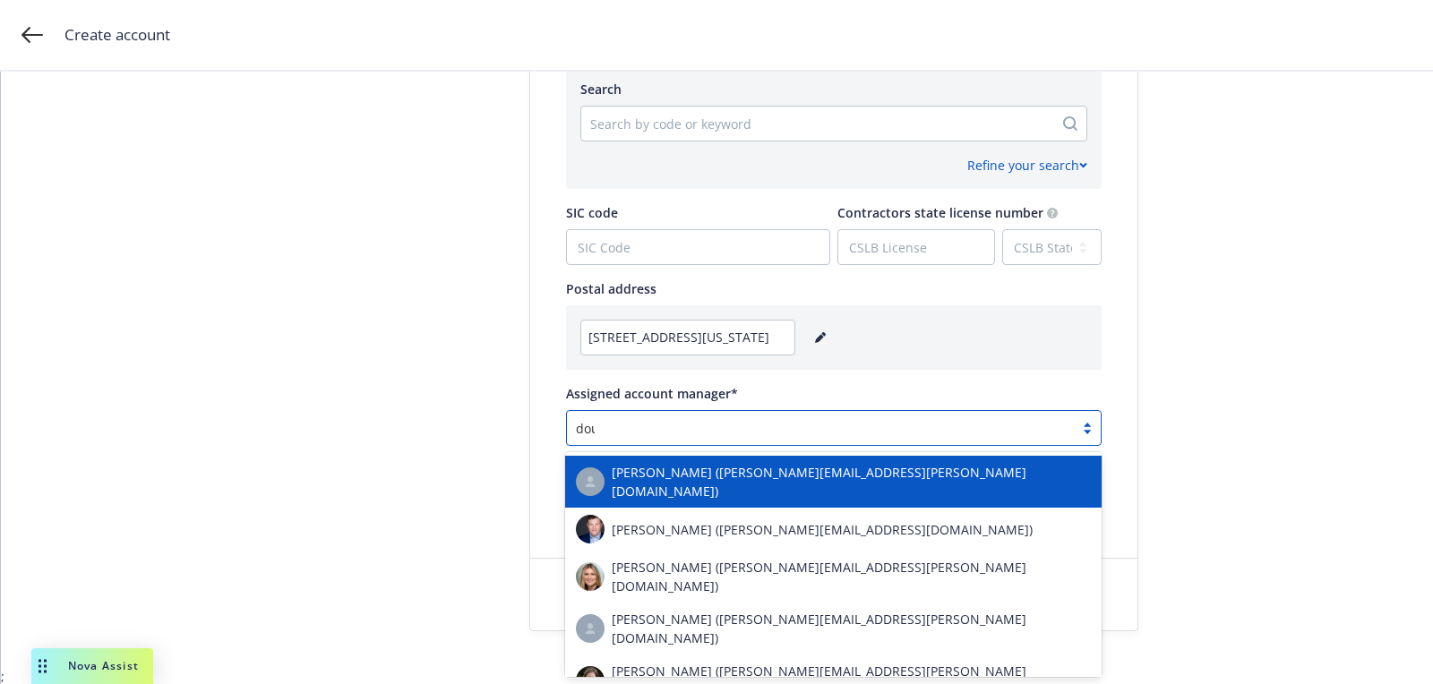
type input "doug"
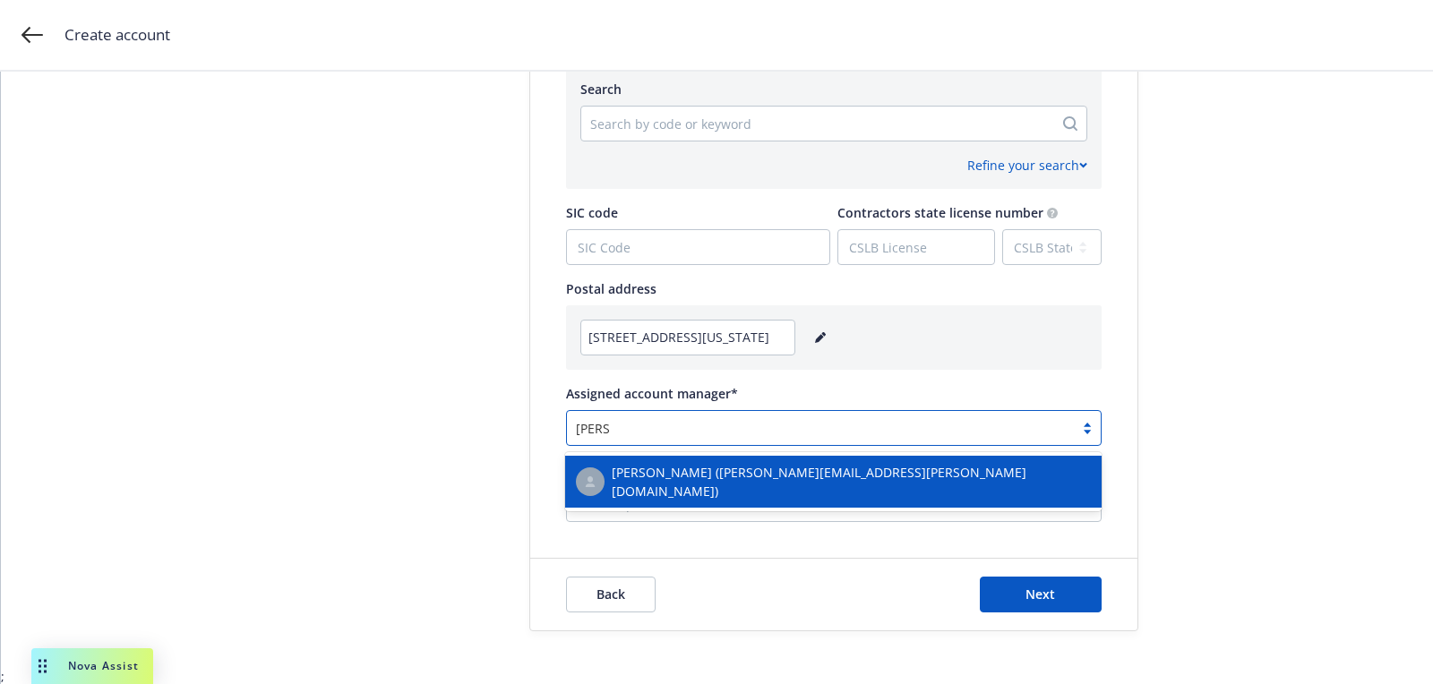
click at [657, 469] on span "Doug Keidel (douglas.keidel@newfront.com)" at bounding box center [851, 482] width 479 height 38
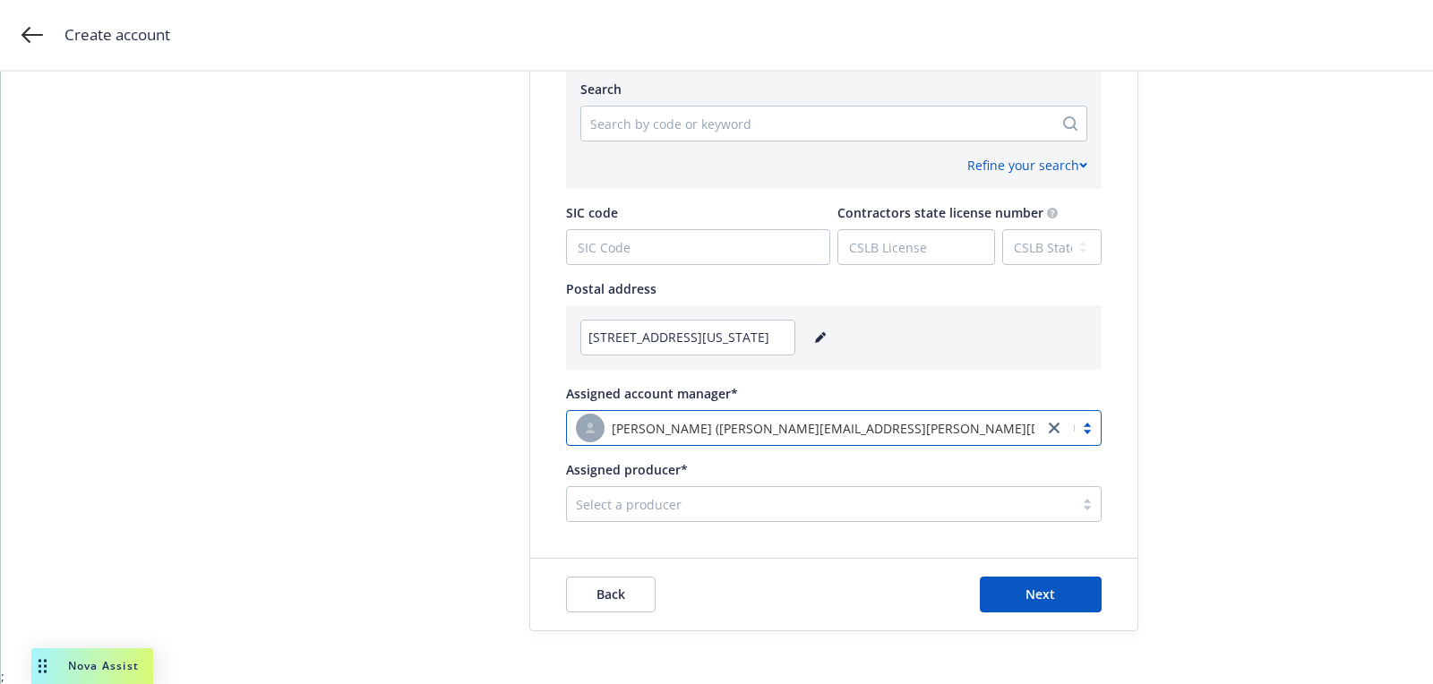
click at [713, 510] on div at bounding box center [820, 504] width 489 height 21
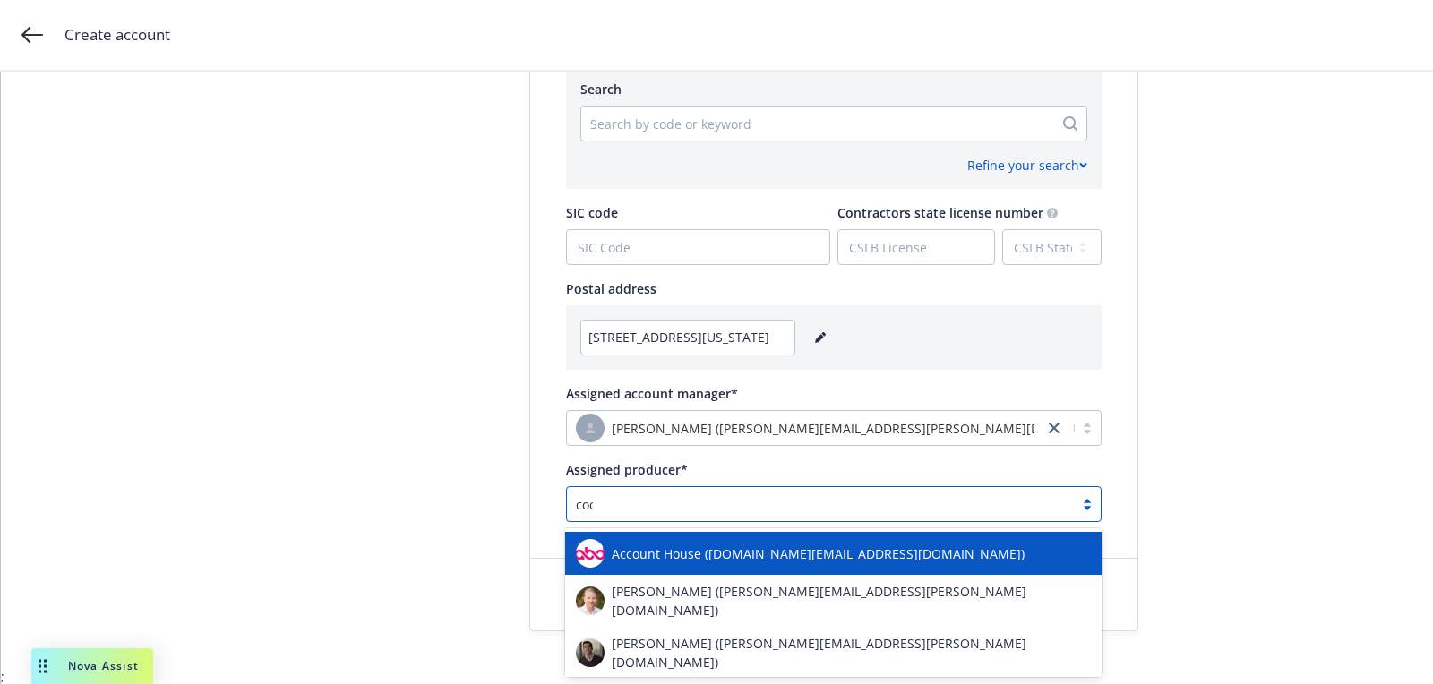
type input "coco"
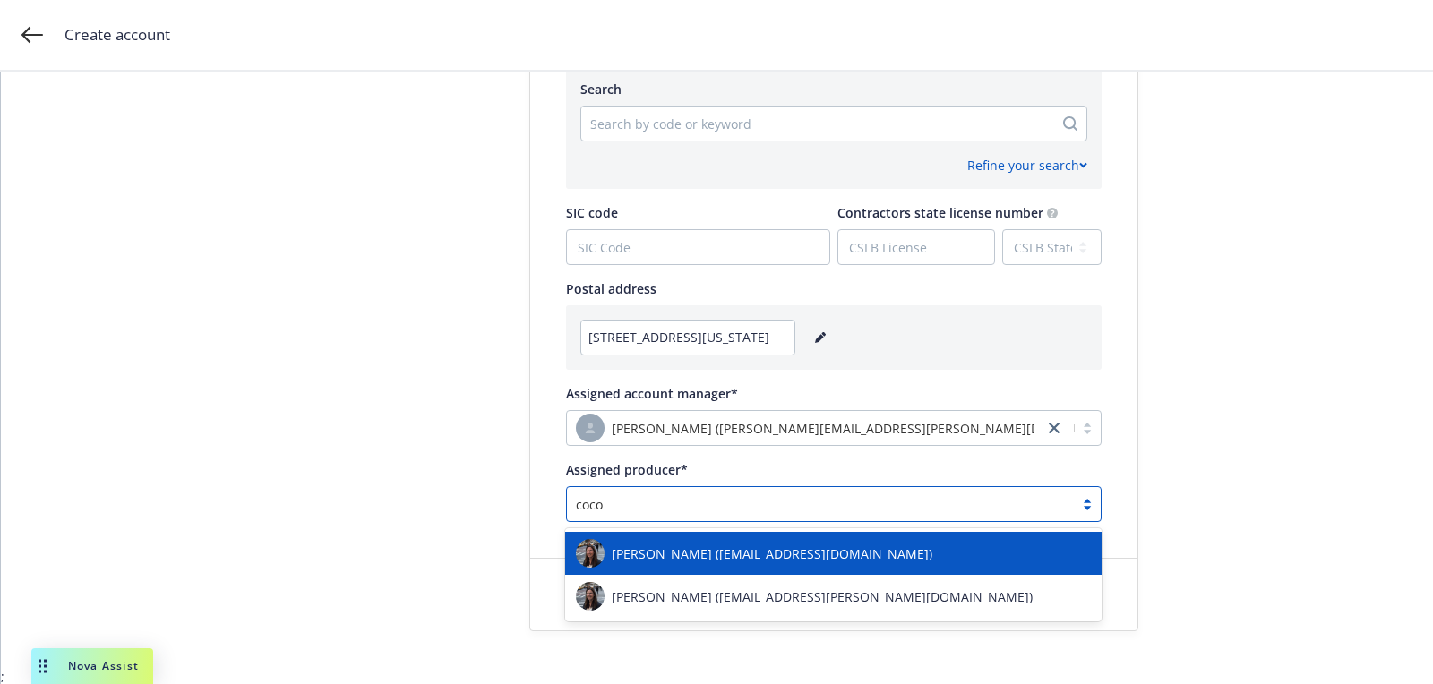
click at [714, 538] on div "Coco Hein (coco.schoeller@newfront.com)" at bounding box center [833, 553] width 537 height 43
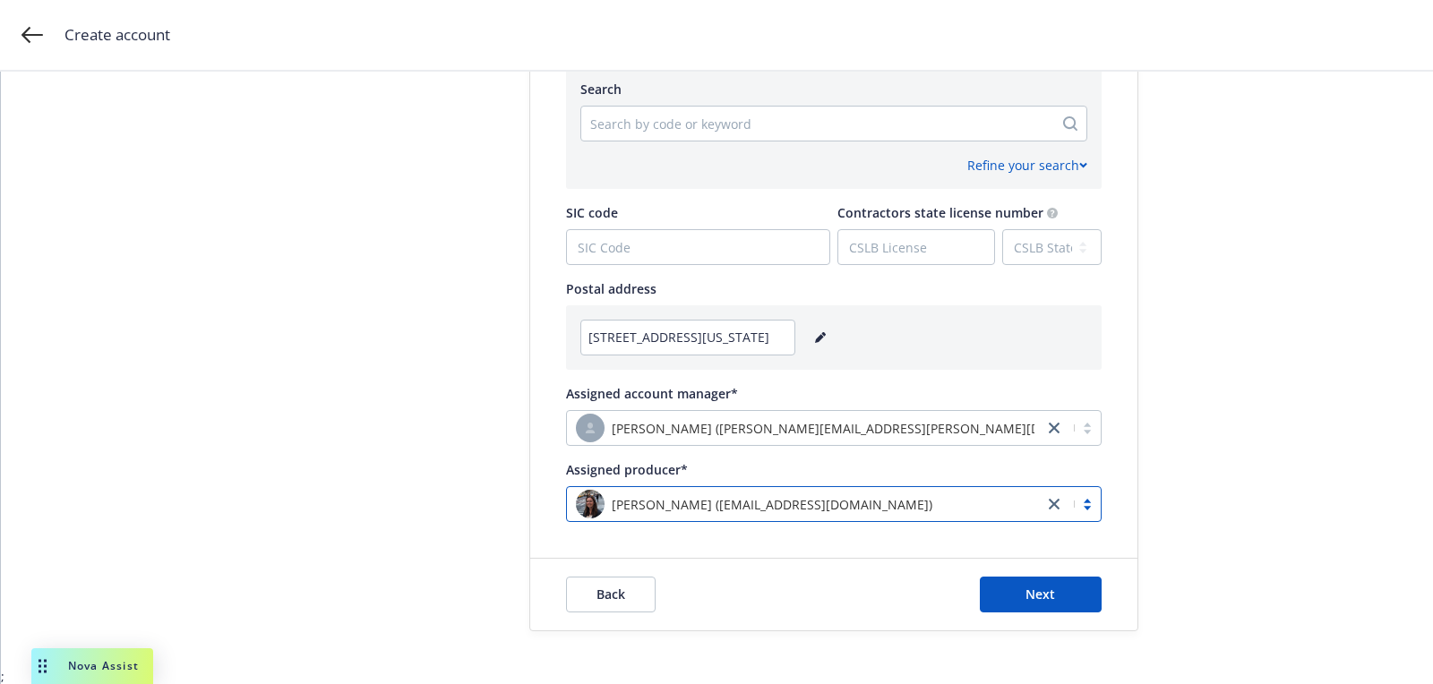
click at [1048, 438] on div "Doug Keidel (douglas.keidel@newfront.com)" at bounding box center [834, 428] width 536 height 36
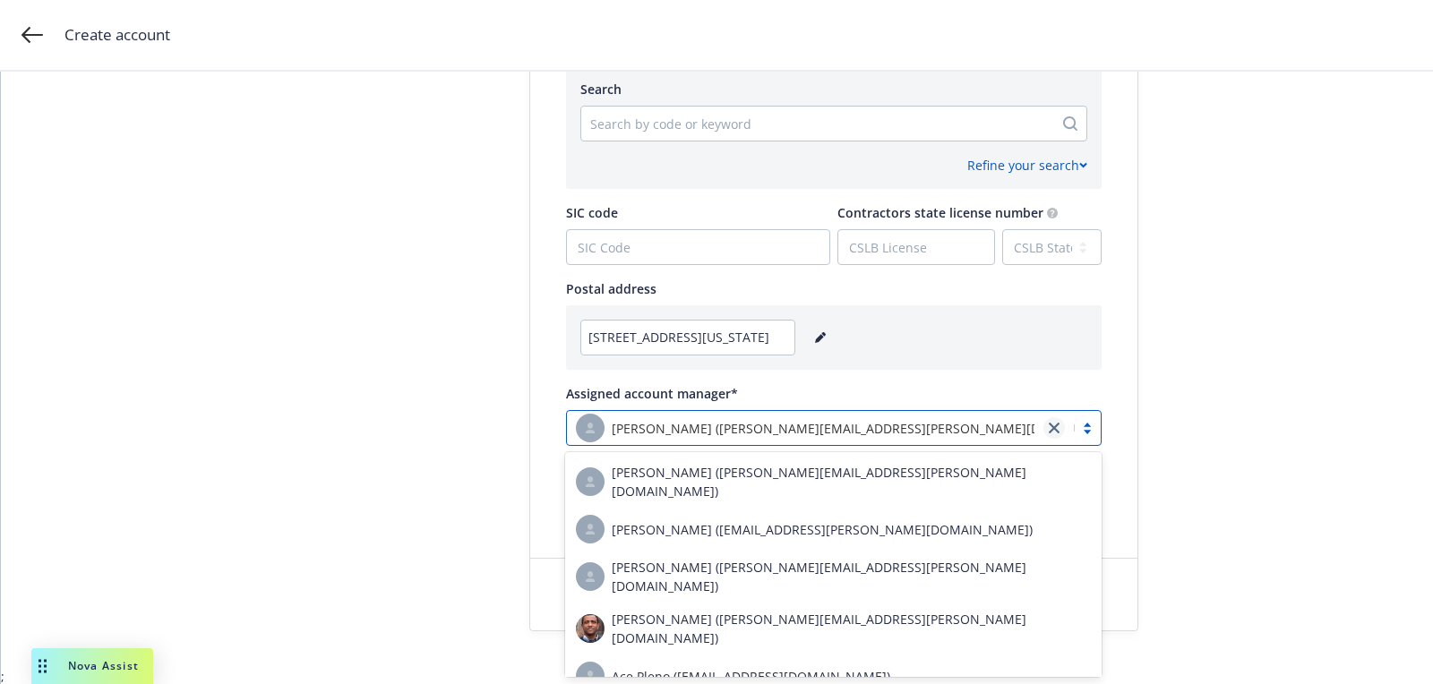
click at [1048, 434] on link "close" at bounding box center [1053, 427] width 21 height 21
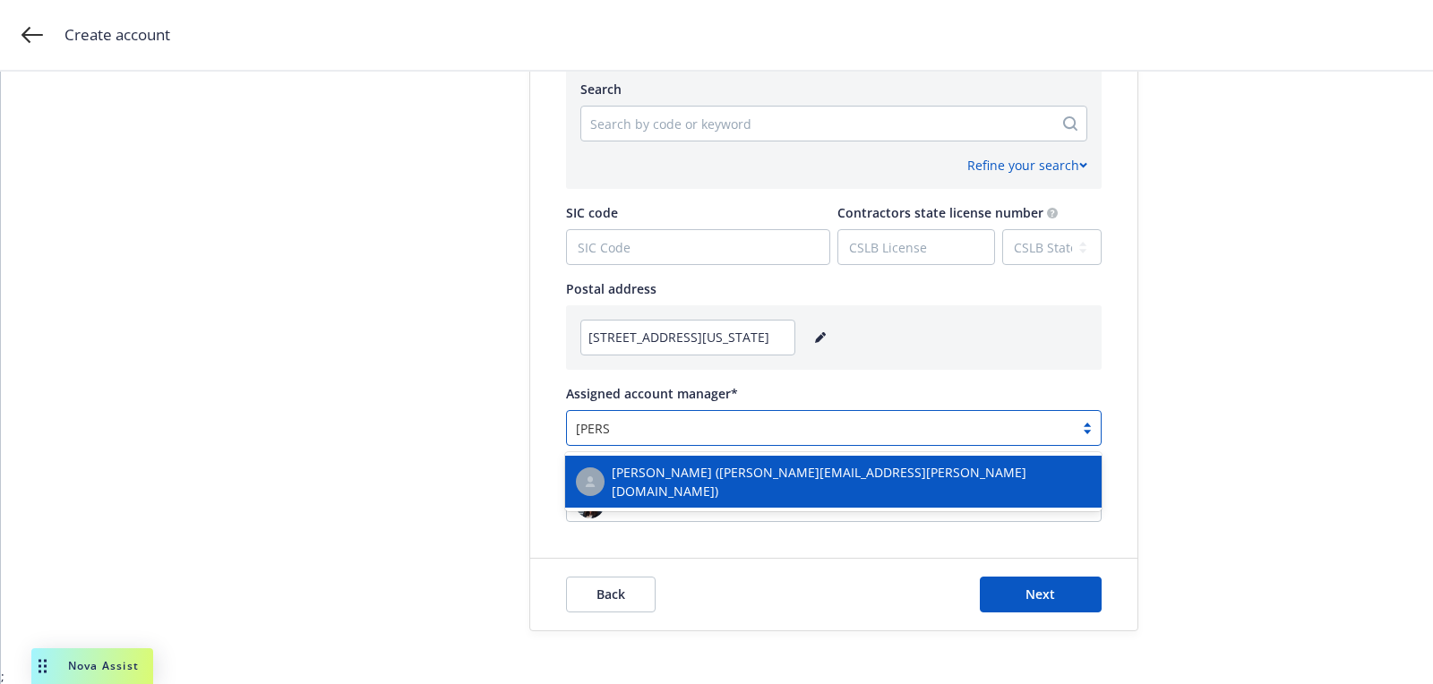
type input "doug"
click at [924, 488] on div "Doug Keidel (douglas.keidel@newfront.com)" at bounding box center [833, 482] width 515 height 38
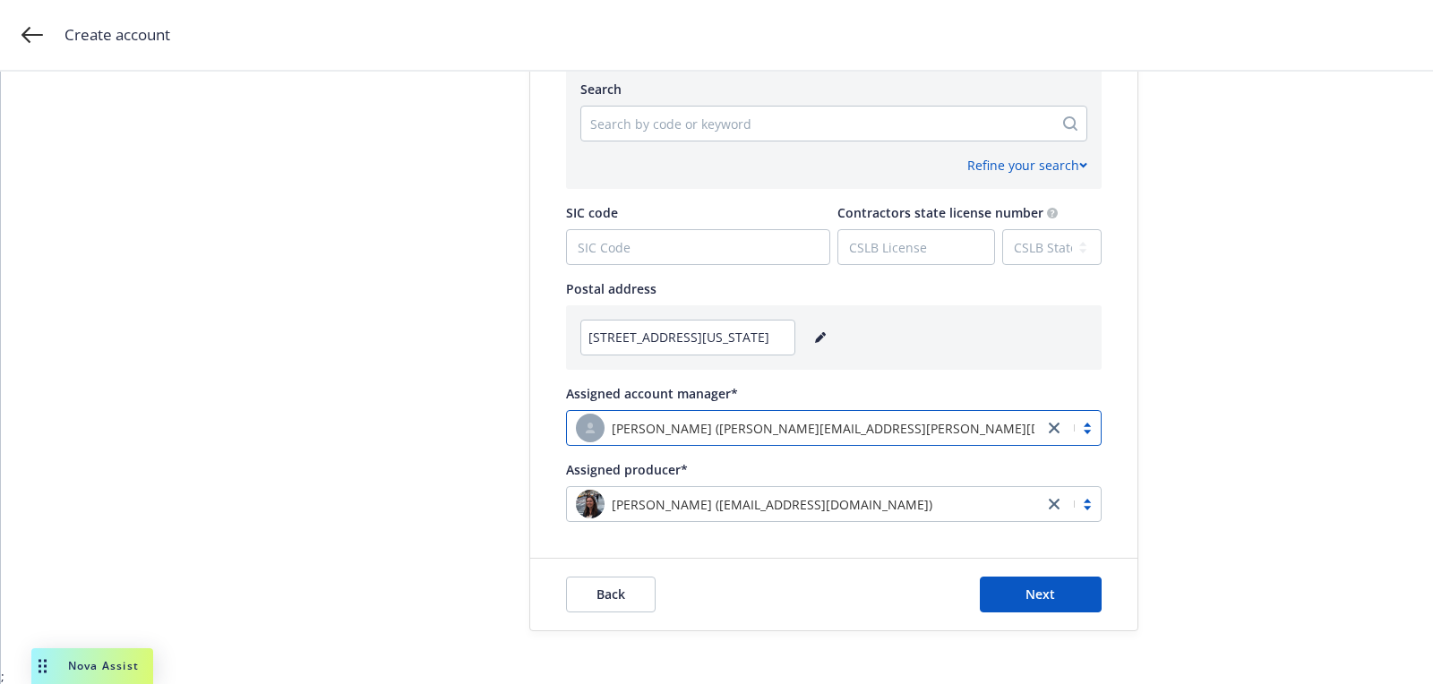
drag, startPoint x: 1043, startPoint y: 513, endPoint x: 1058, endPoint y: 499, distance: 20.3
click at [1058, 499] on icon "close" at bounding box center [1054, 504] width 11 height 11
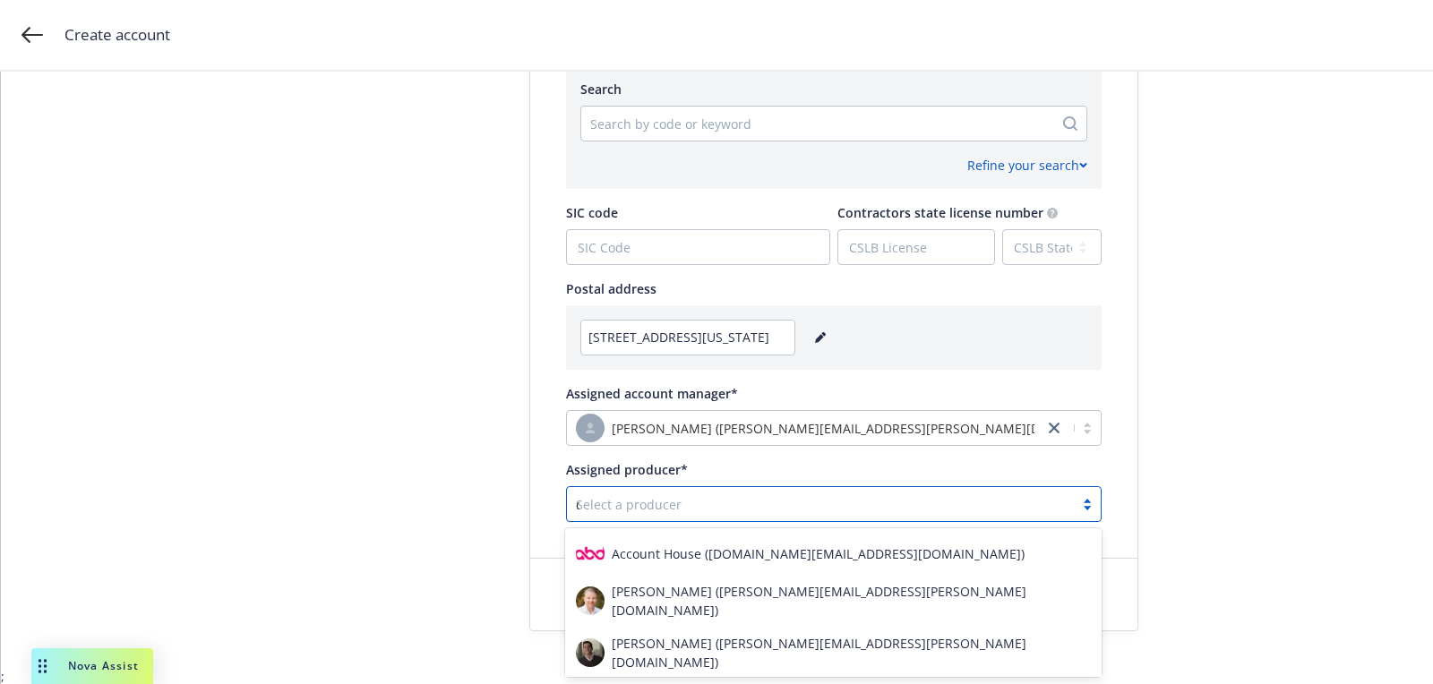
scroll to position [2706, 0]
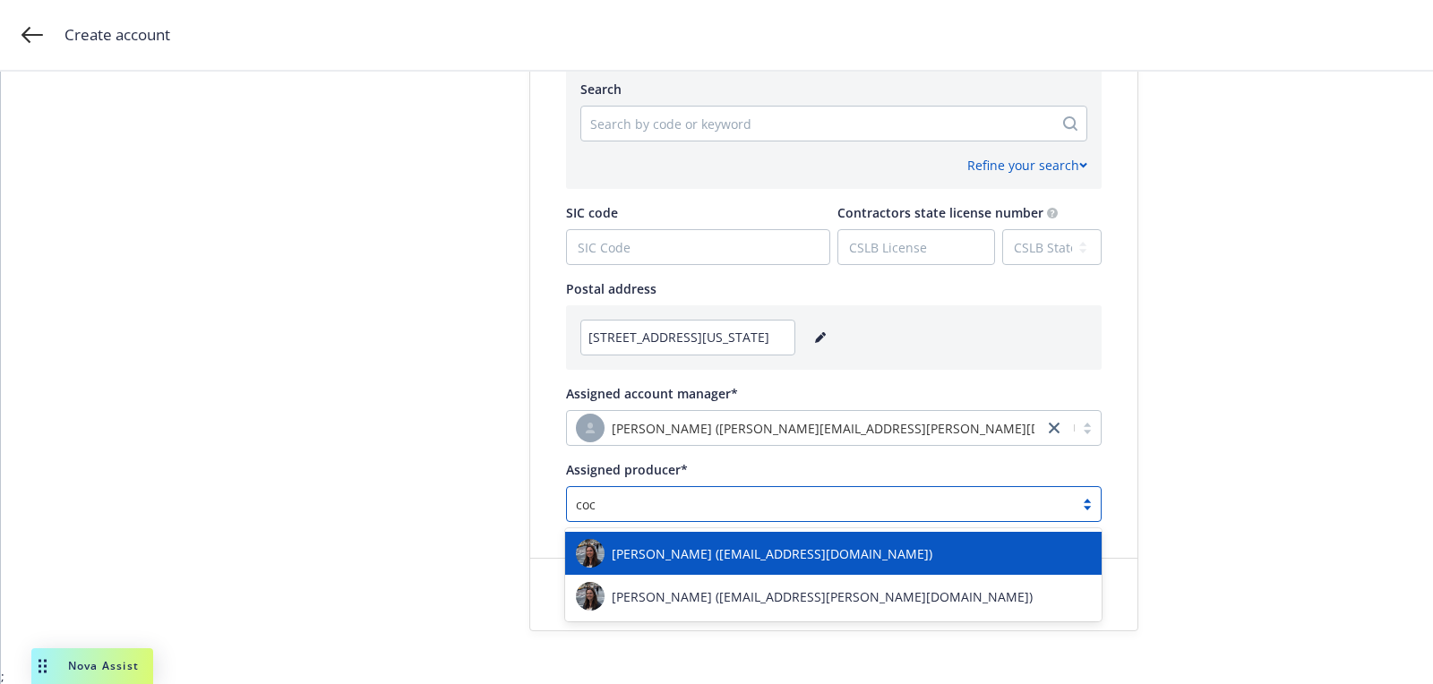
type input "coco"
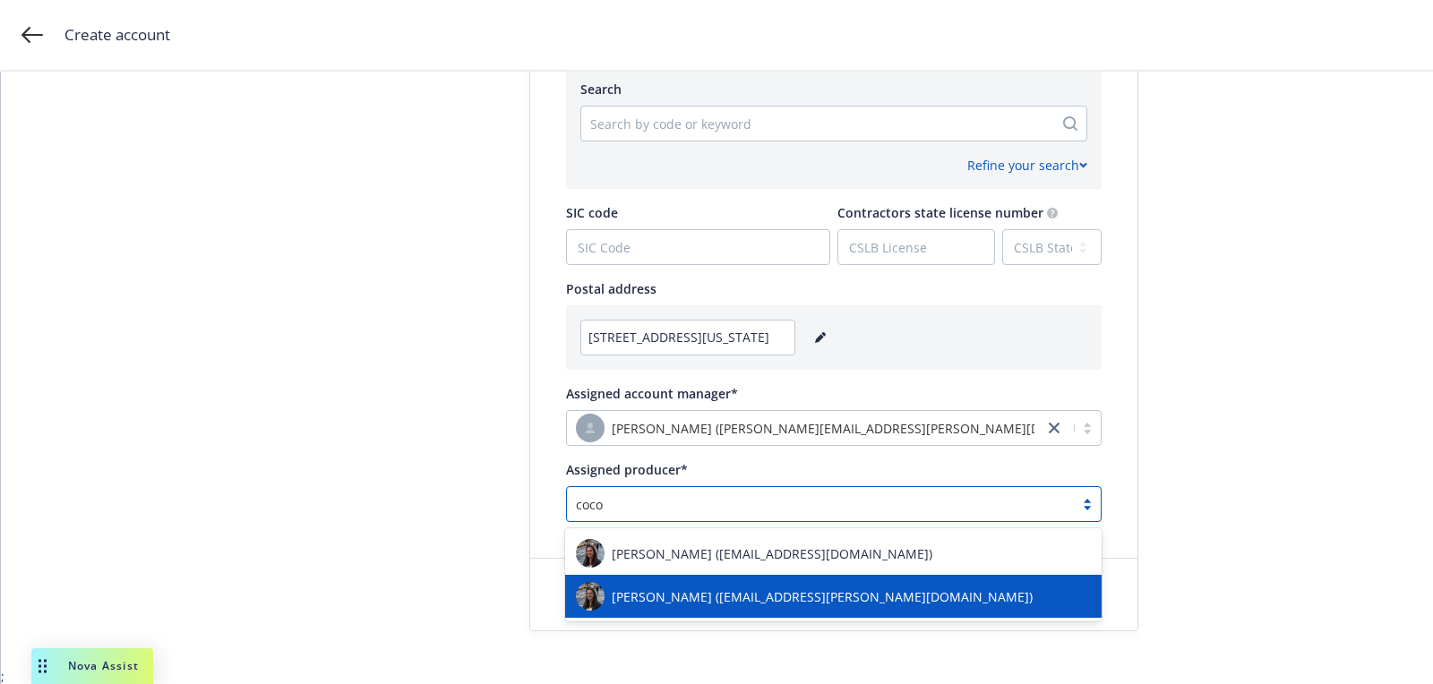
click at [869, 597] on div "Coco Hein (coco.hein@newfront.com)" at bounding box center [833, 596] width 515 height 29
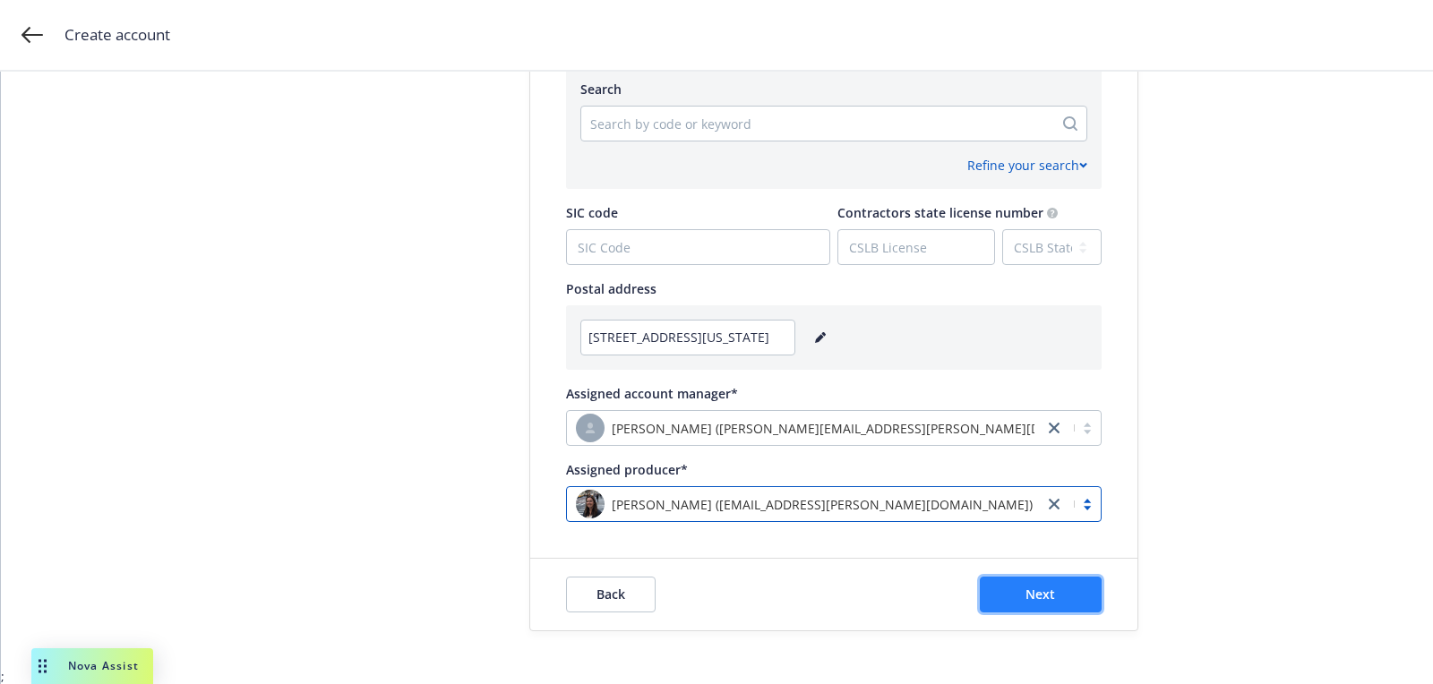
click at [1074, 593] on button "Next" at bounding box center [1041, 595] width 122 height 36
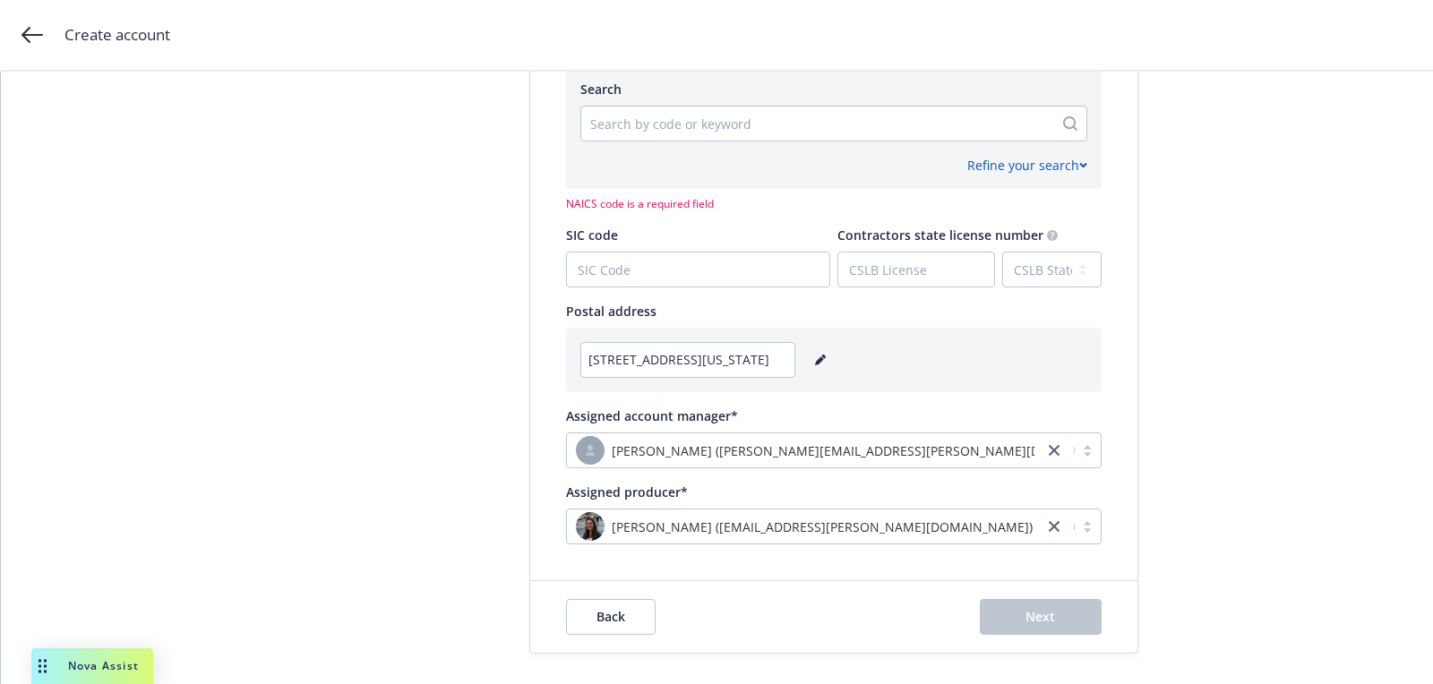
scroll to position [805, 0]
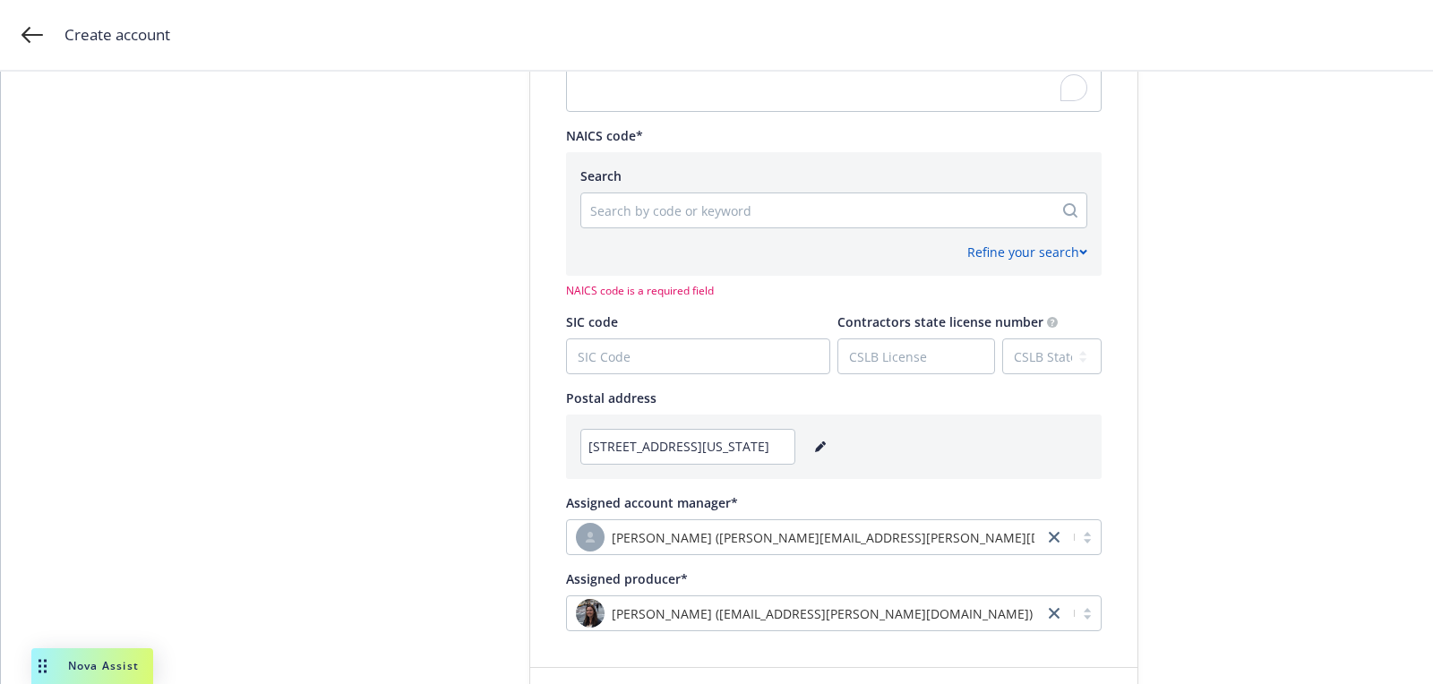
click at [651, 219] on div at bounding box center [817, 210] width 454 height 21
paste input "312111"
type input "312111"
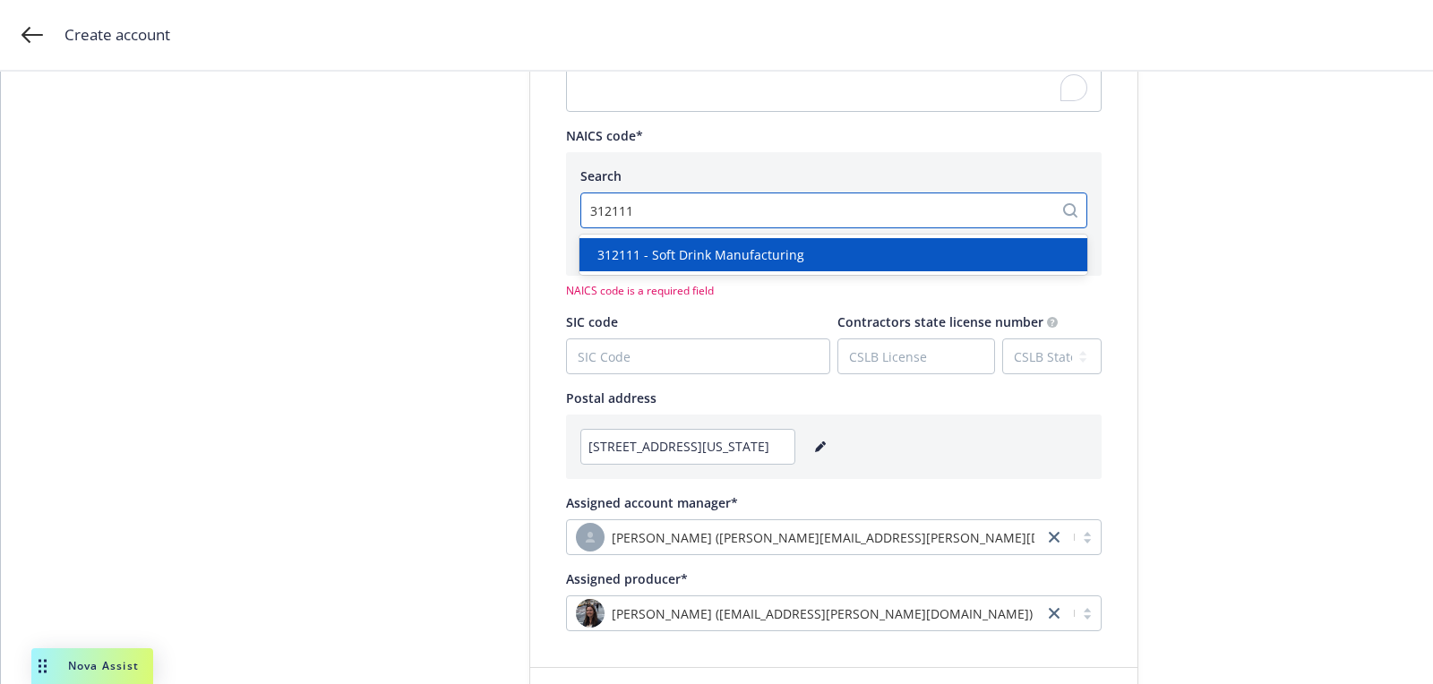
click at [697, 242] on div "312111 - Soft Drink Manufacturing" at bounding box center [834, 254] width 508 height 33
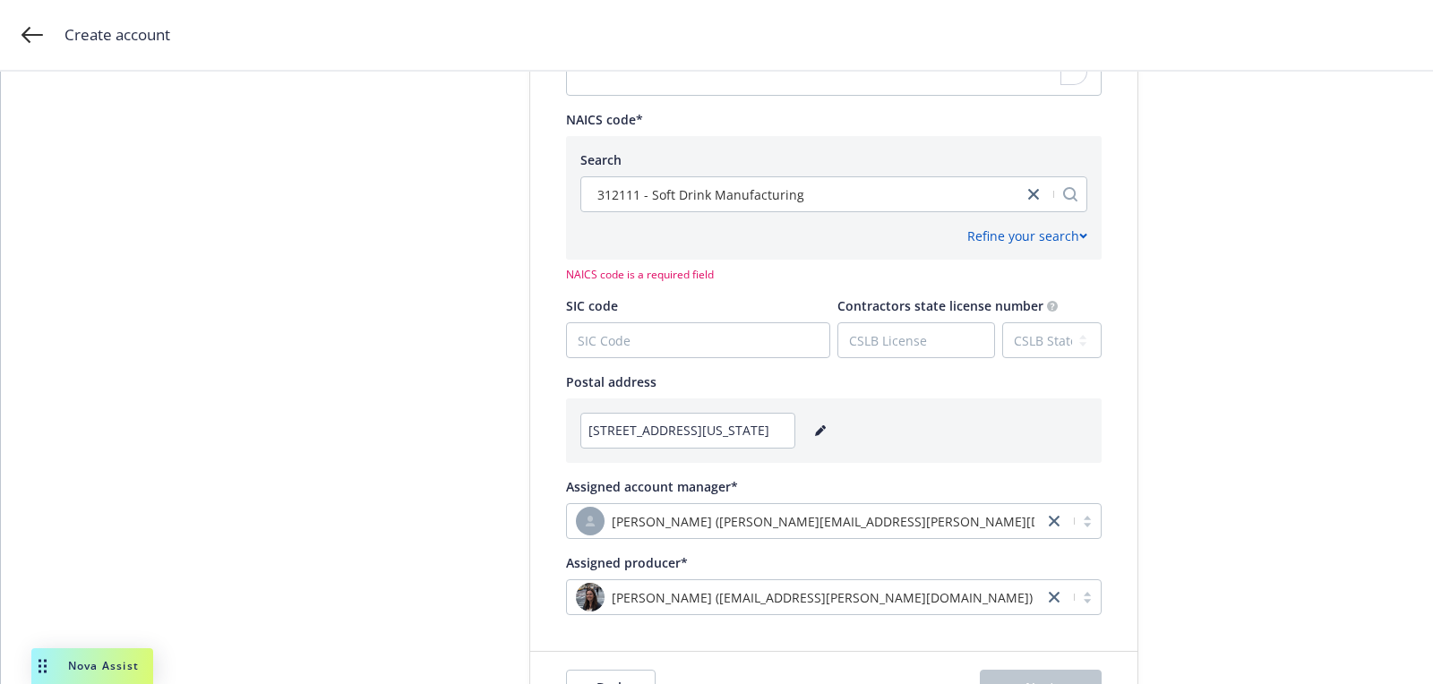
scroll to position [801, 0]
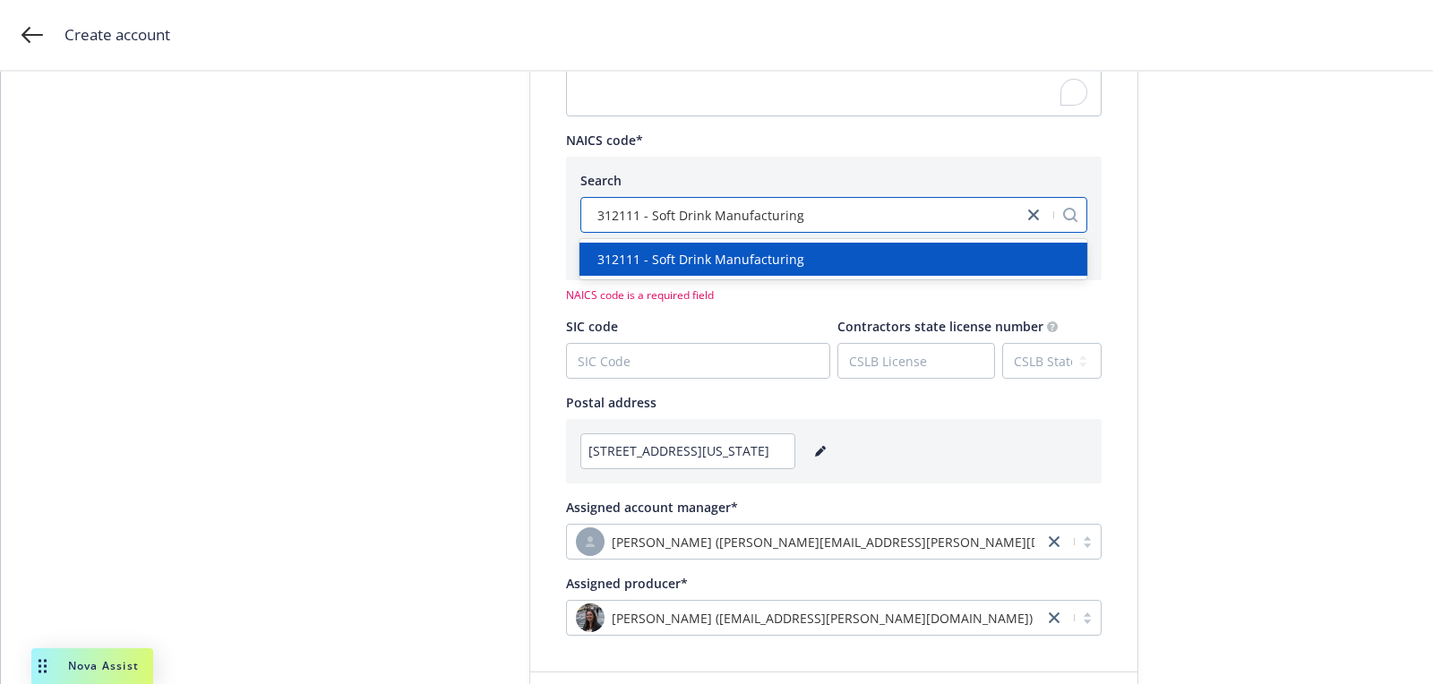
click at [890, 229] on div "312111 - Soft Drink Manufacturing" at bounding box center [833, 215] width 507 height 36
click at [759, 262] on span "312111 - Soft Drink Manufacturing" at bounding box center [700, 259] width 207 height 19
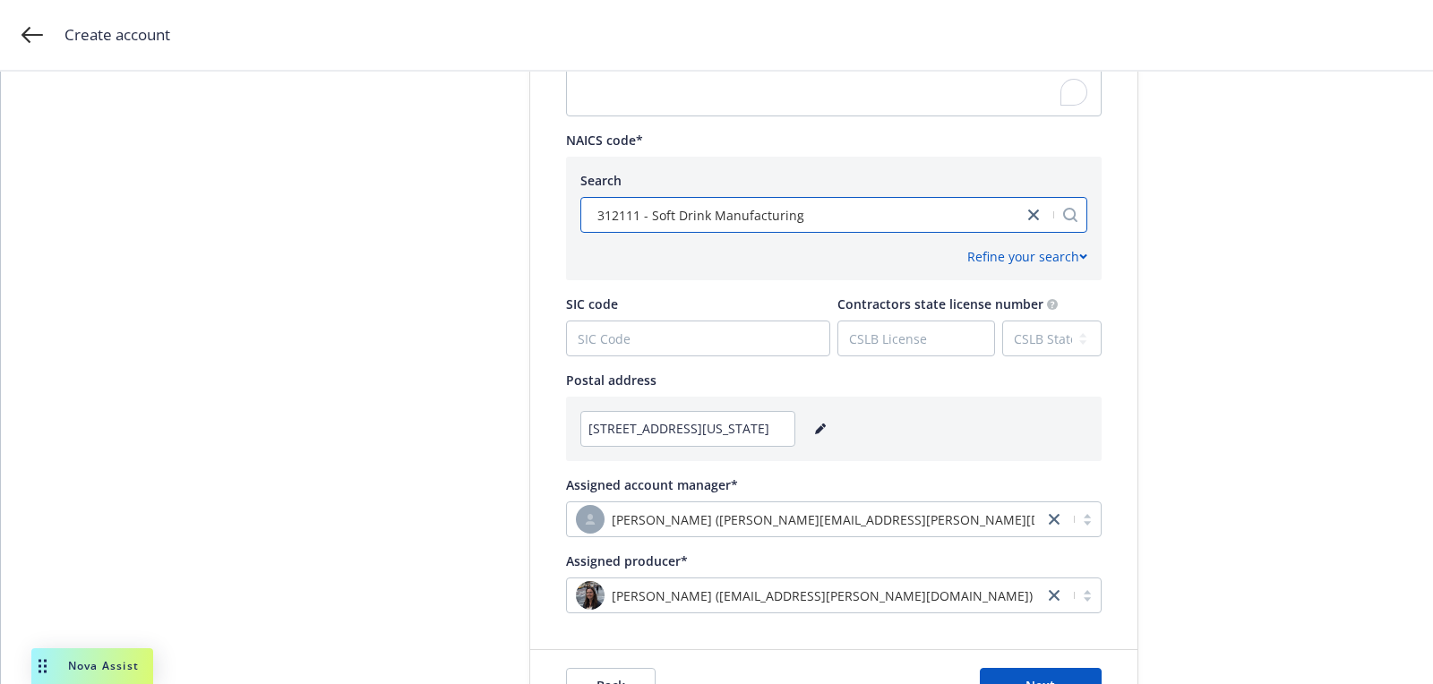
scroll to position [892, 0]
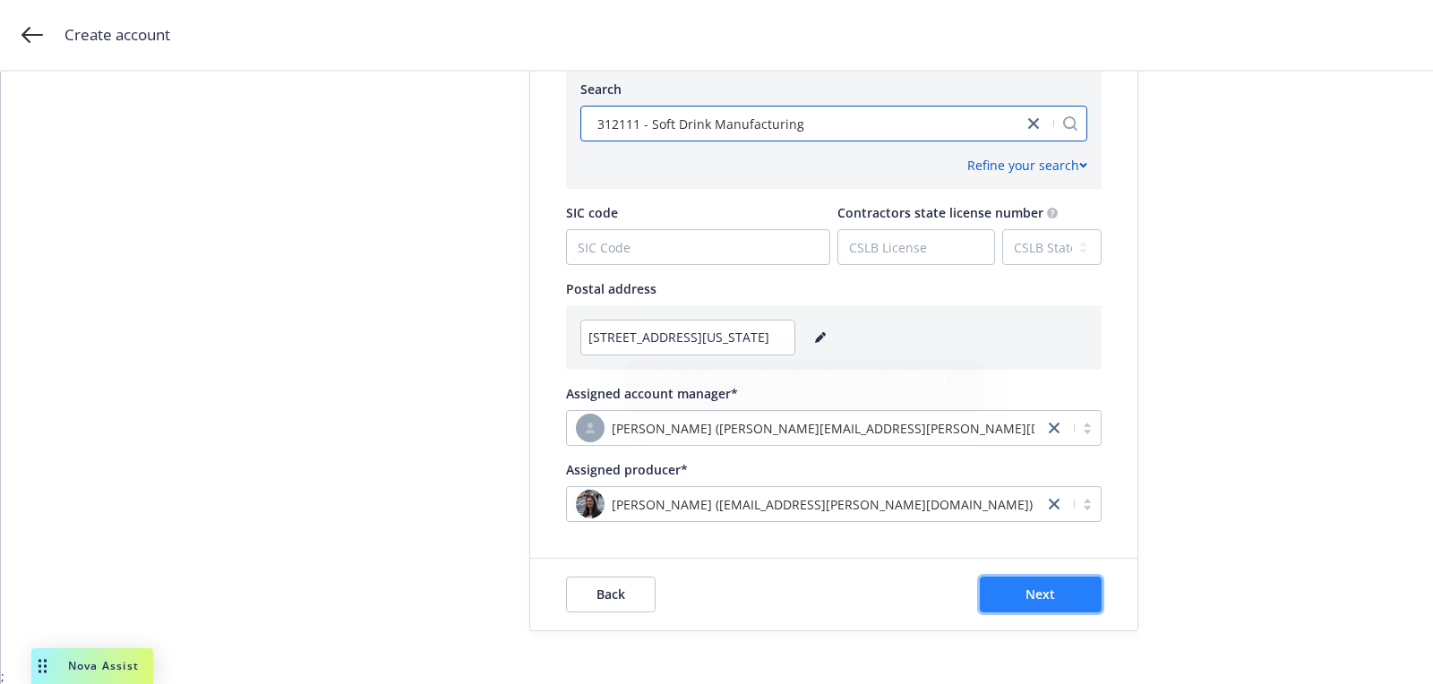
click at [1031, 607] on button "Next" at bounding box center [1041, 595] width 122 height 36
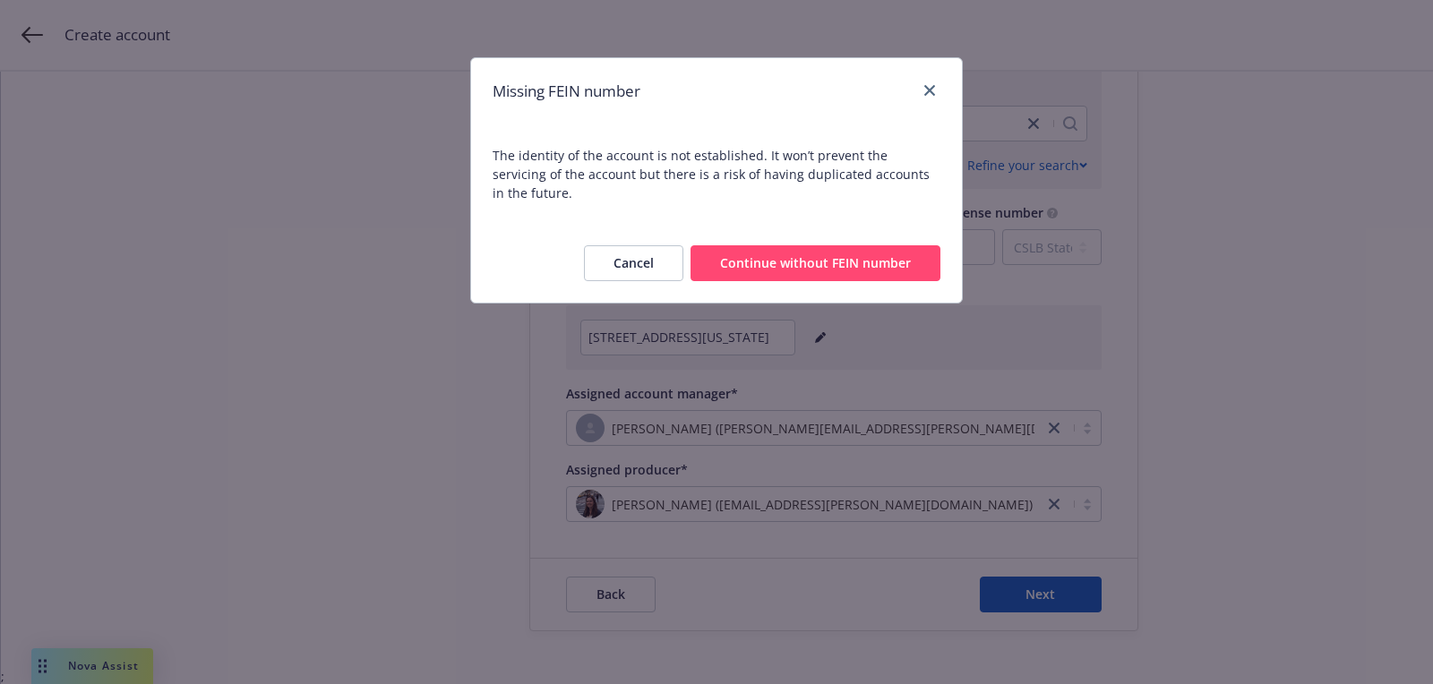
click at [735, 224] on div "Cancel Continue without FEIN number" at bounding box center [716, 263] width 491 height 79
click at [735, 260] on button "Continue without FEIN number" at bounding box center [816, 263] width 250 height 36
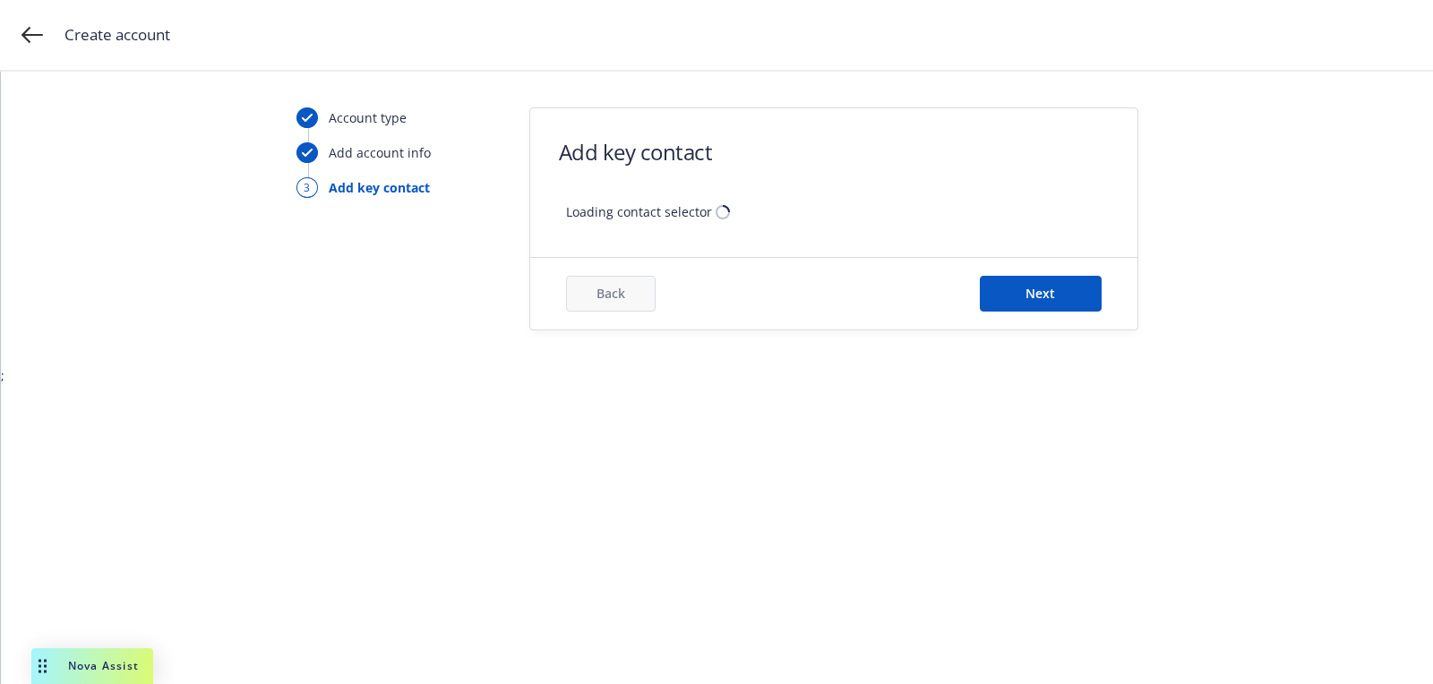
scroll to position [0, 0]
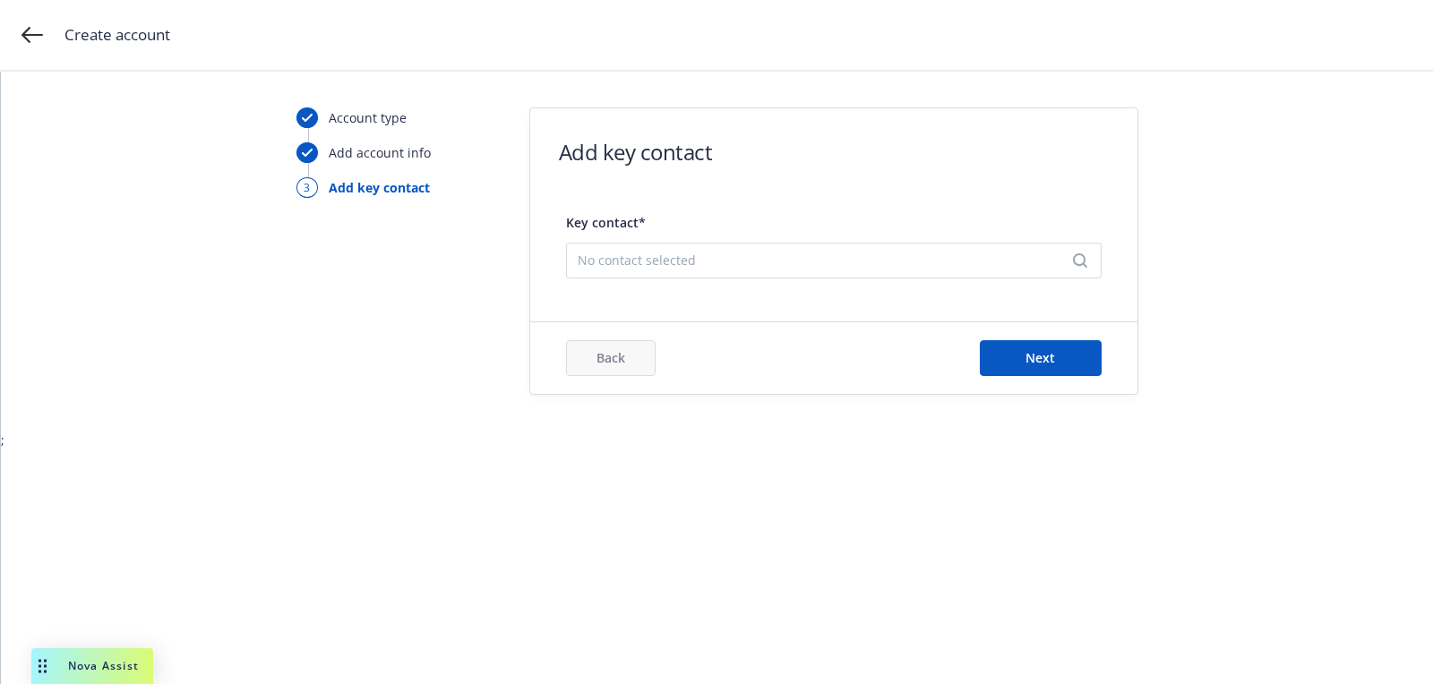
click at [743, 256] on span "No contact selected" at bounding box center [827, 260] width 498 height 19
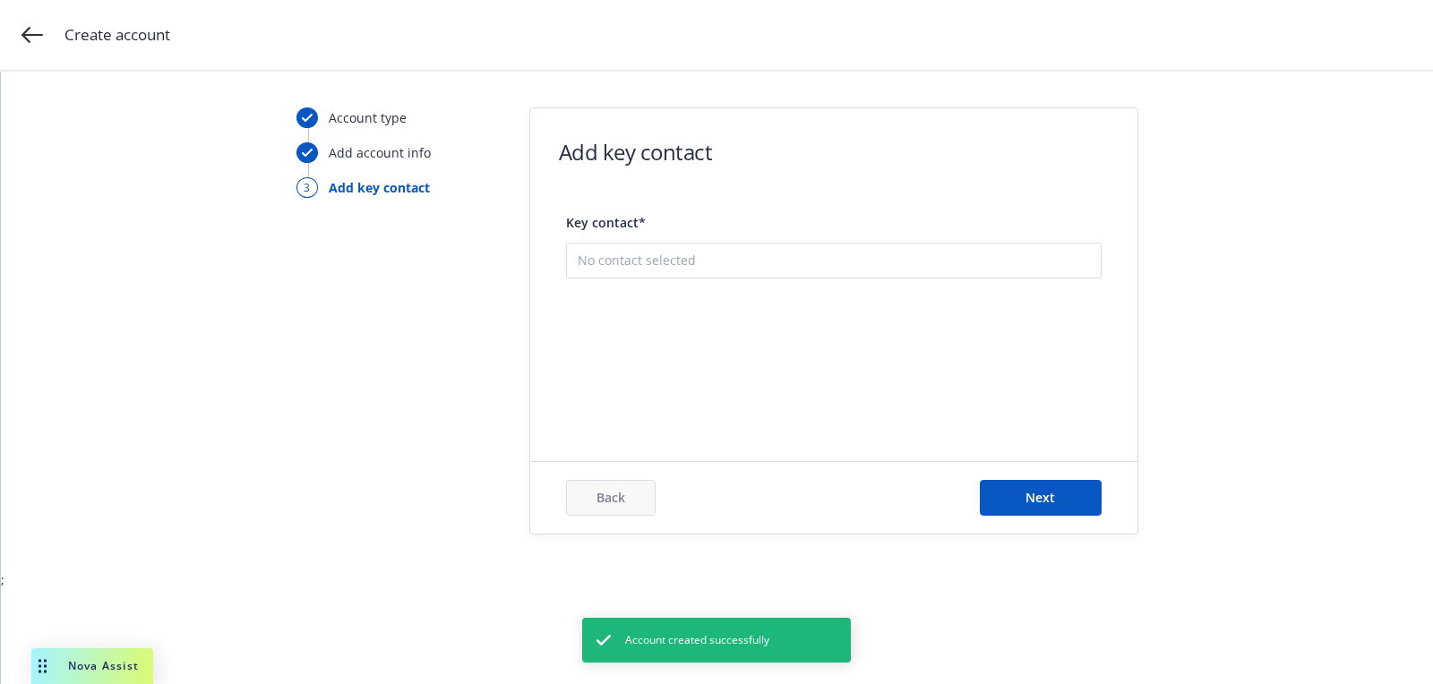
click at [730, 322] on div "Add new contact" at bounding box center [834, 350] width 534 height 57
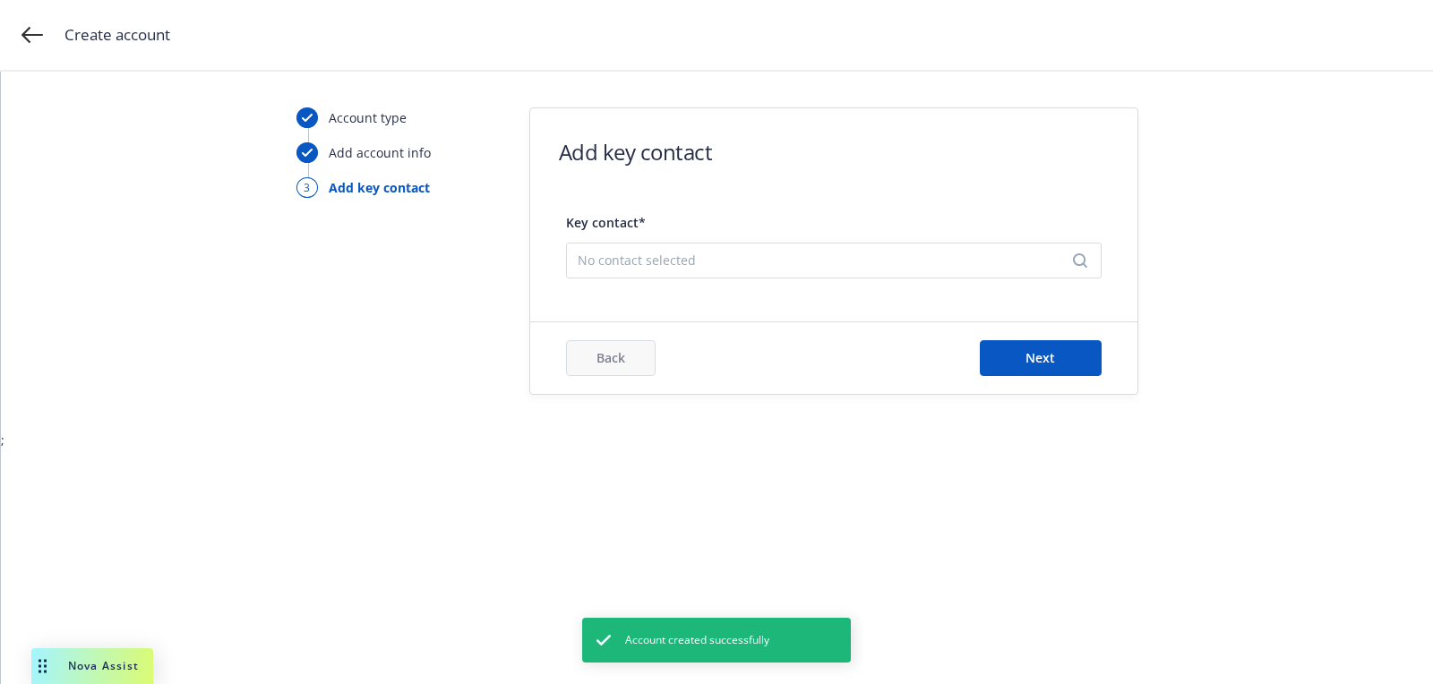
click at [717, 284] on div "Key contact* No contact selected" at bounding box center [834, 243] width 536 height 83
click at [717, 271] on div "No contact selected" at bounding box center [834, 261] width 536 height 36
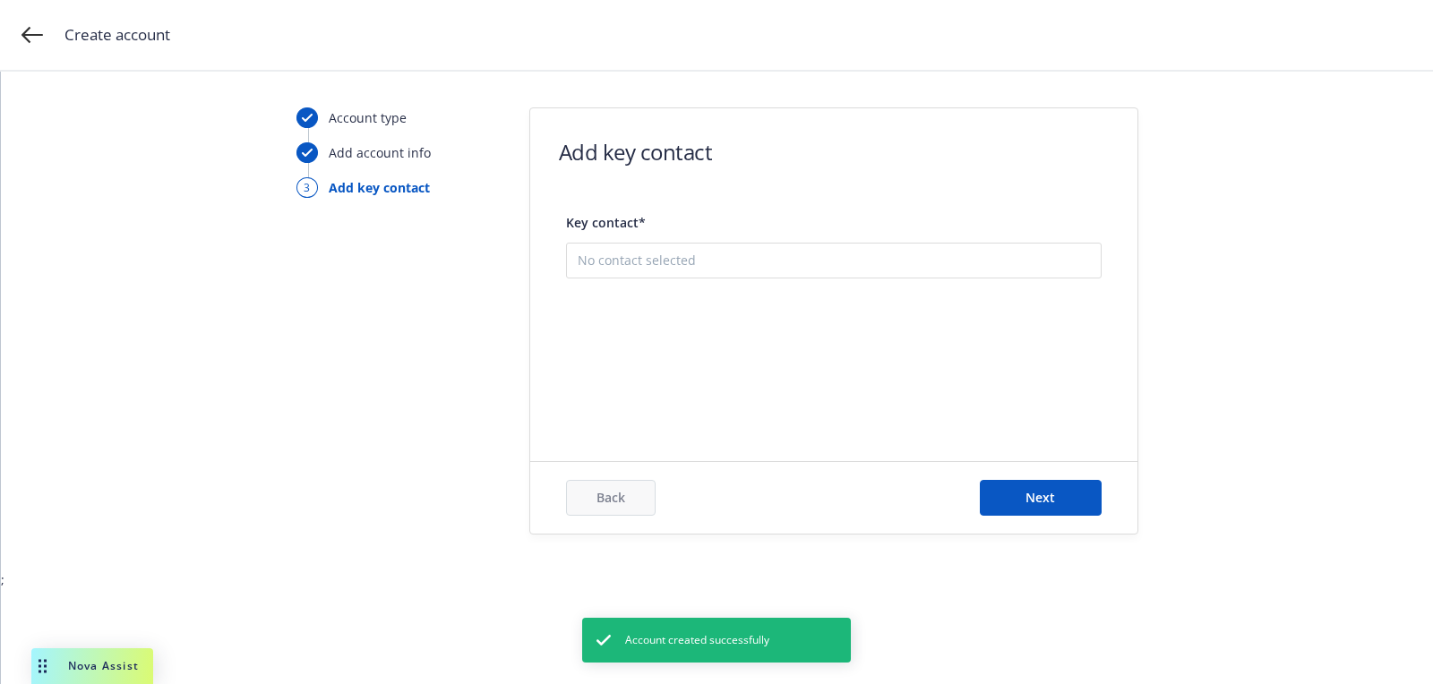
click at [717, 333] on button "Add new contact" at bounding box center [834, 350] width 512 height 36
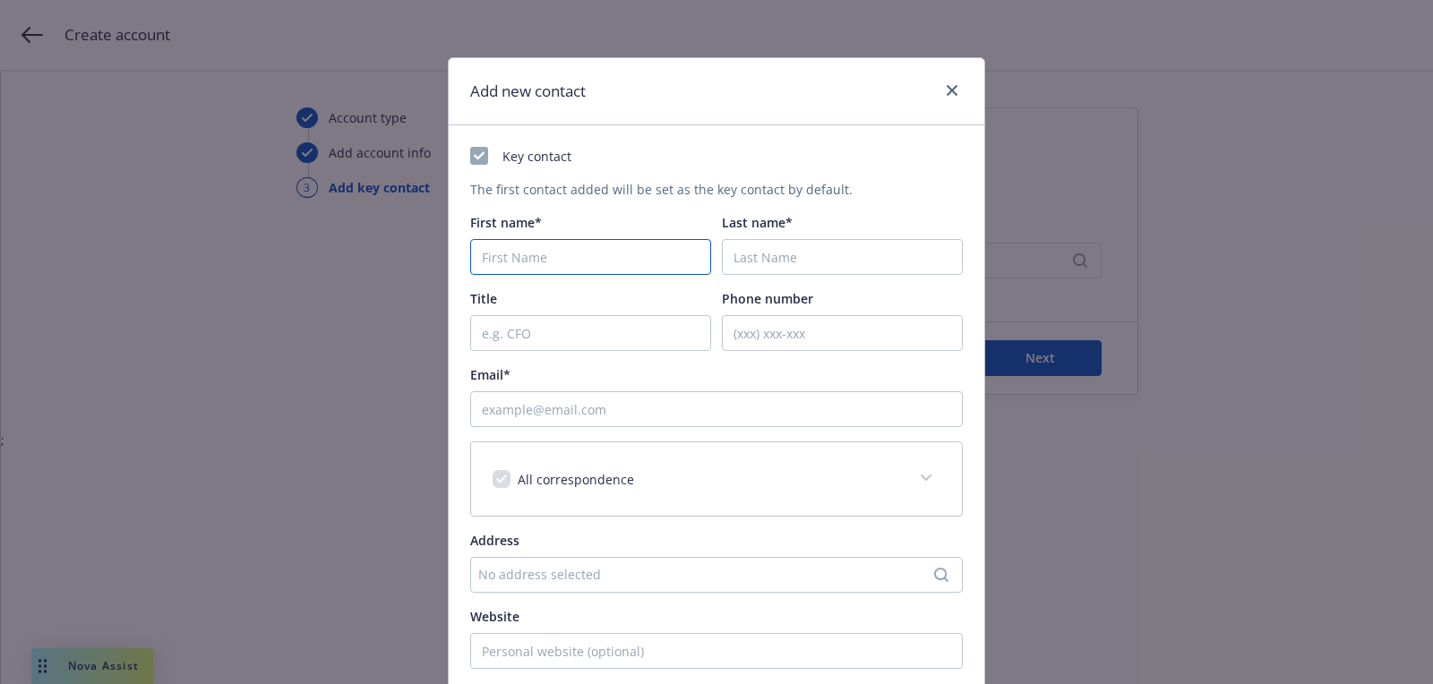
click at [545, 247] on input "First name*" at bounding box center [590, 257] width 241 height 36
paste input "Tassie"
type input "Tassie"
paste input "Christopher"
type input "Christopher"
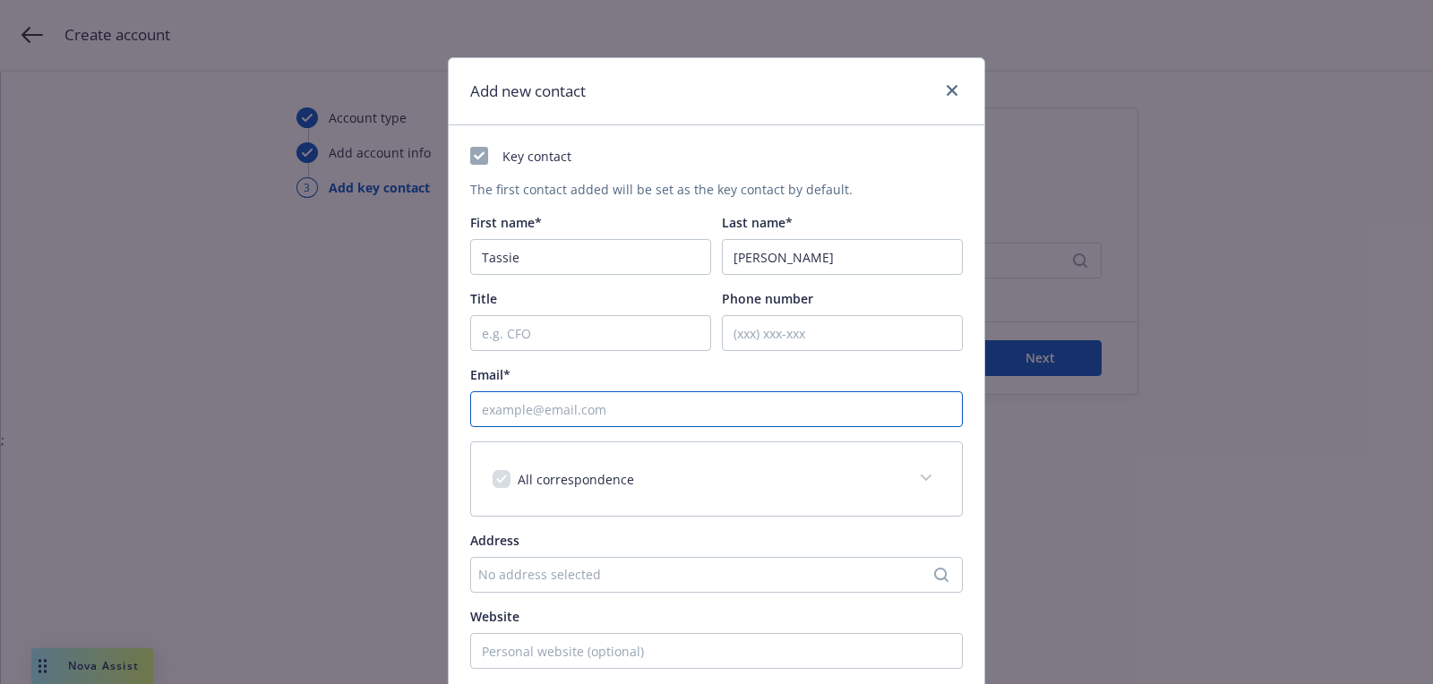
click at [603, 399] on input "Email*" at bounding box center [716, 409] width 493 height 36
paste input "tchristopher@rasaspirit.com"
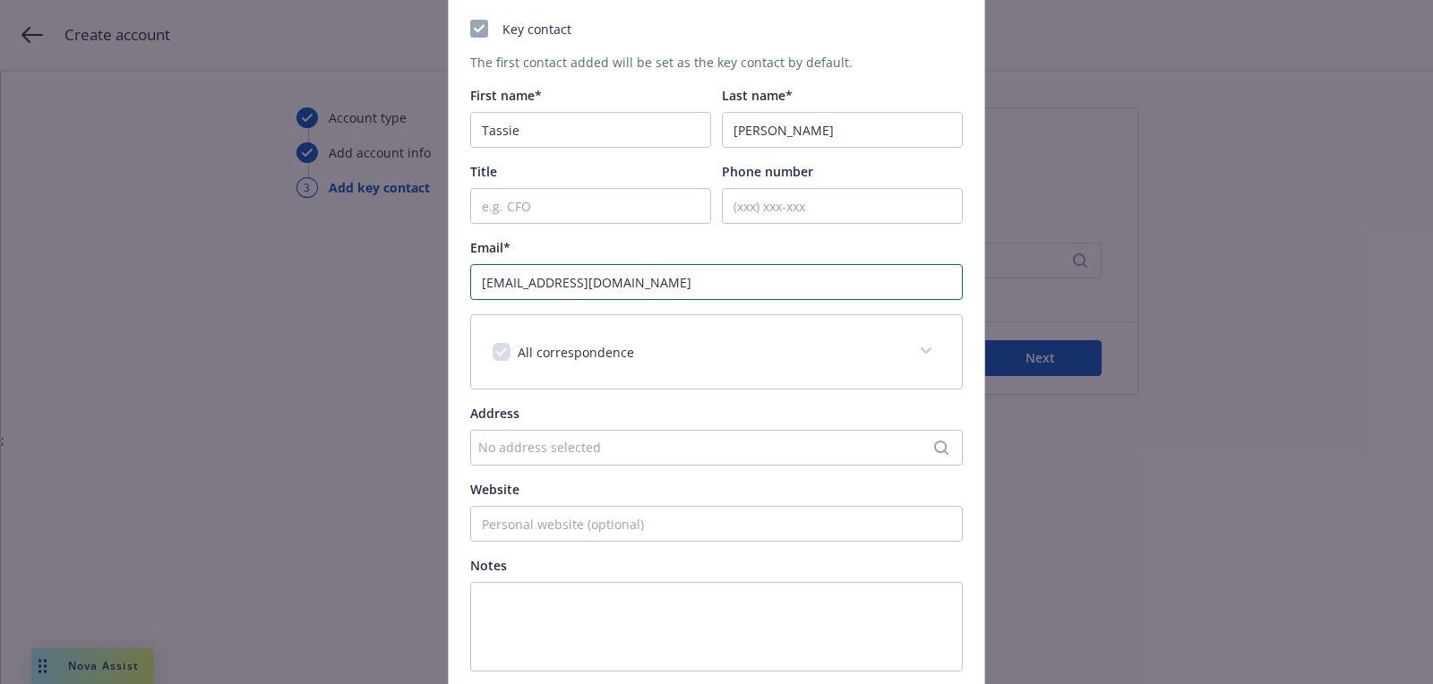
scroll to position [271, 0]
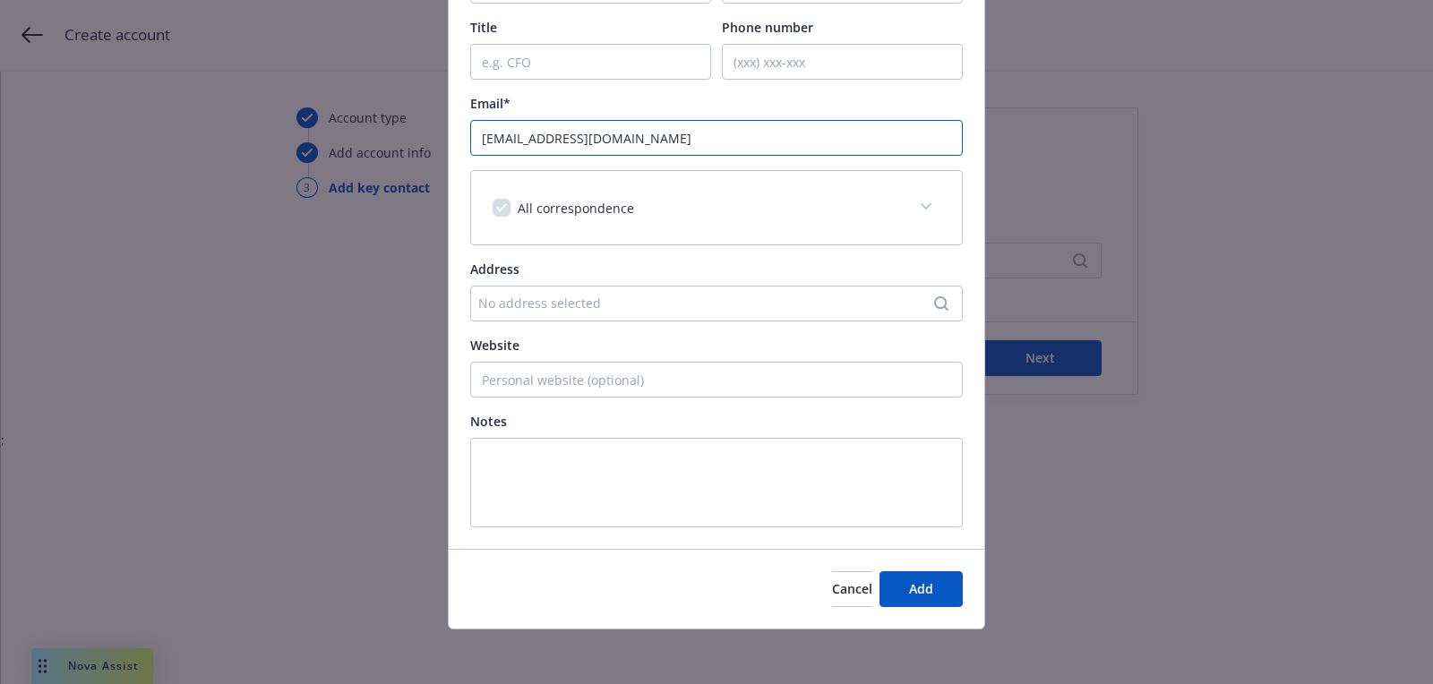
type input "tchristopher@rasaspirit.com"
click at [930, 623] on div "Cancel Add" at bounding box center [717, 589] width 536 height 80
click at [932, 596] on button "Add" at bounding box center [921, 589] width 83 height 36
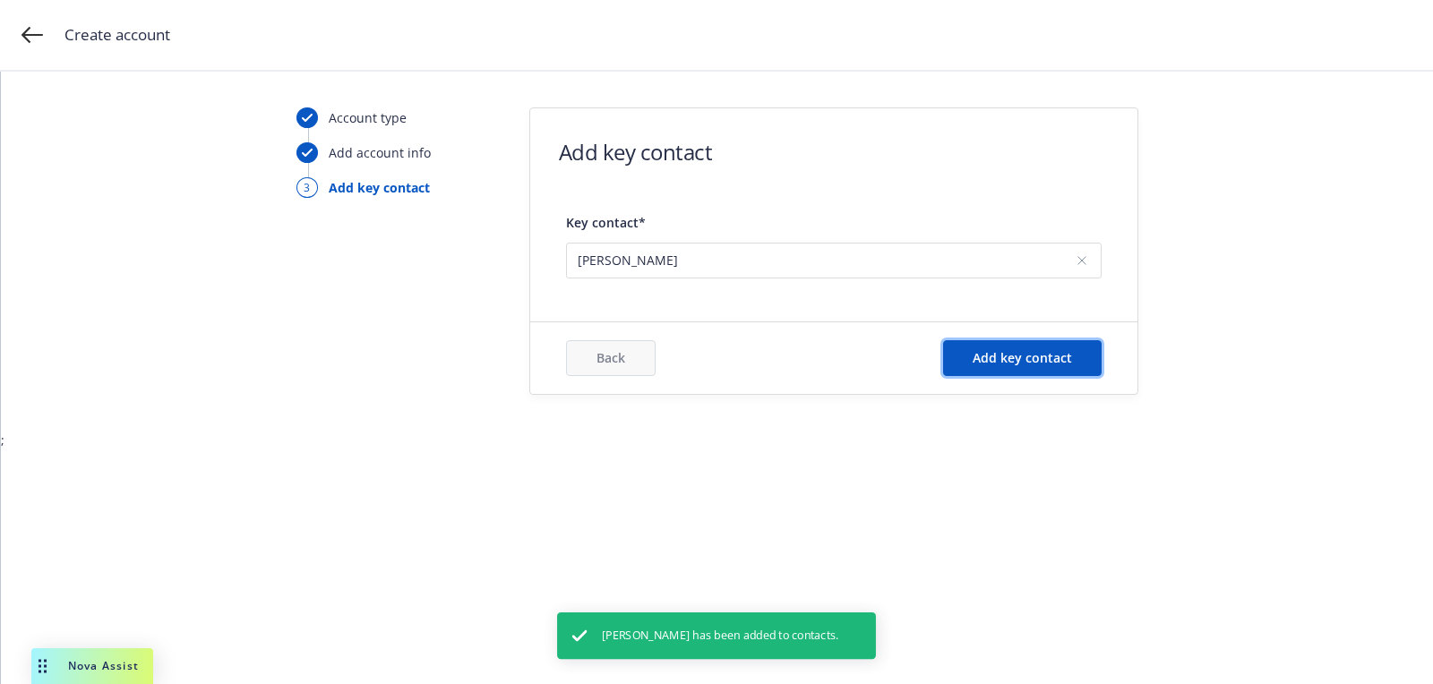
click at [1025, 358] on span "Add key contact" at bounding box center [1022, 357] width 99 height 17
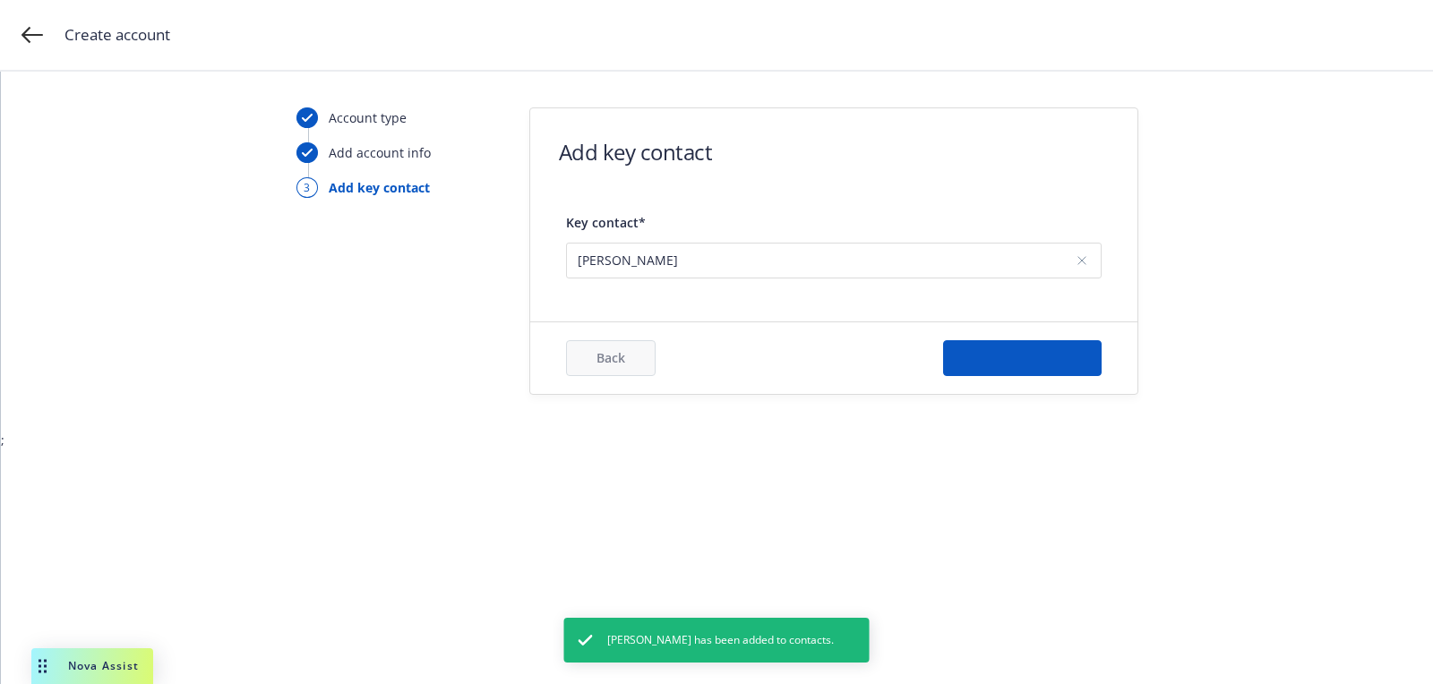
click at [810, 331] on div "Back Add key contact" at bounding box center [833, 358] width 607 height 72
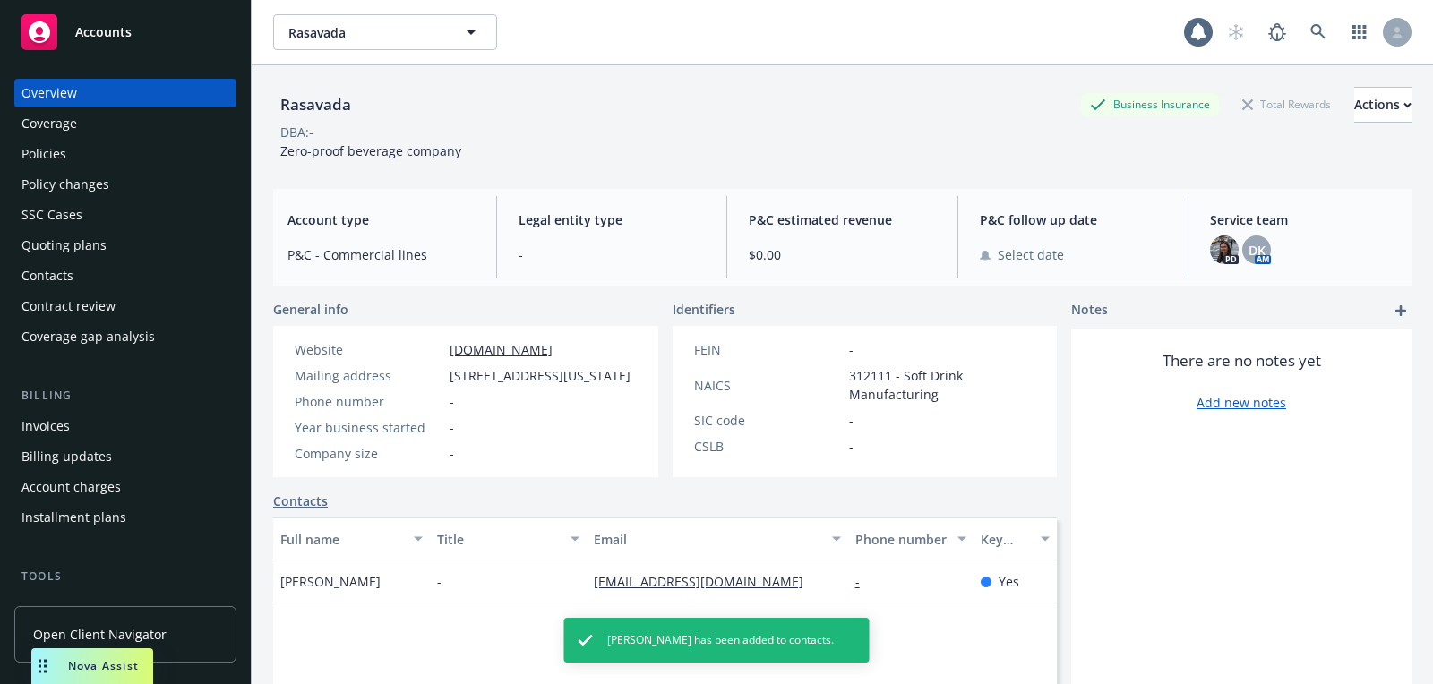
click at [117, 231] on div "Quoting plans" at bounding box center [125, 245] width 208 height 29
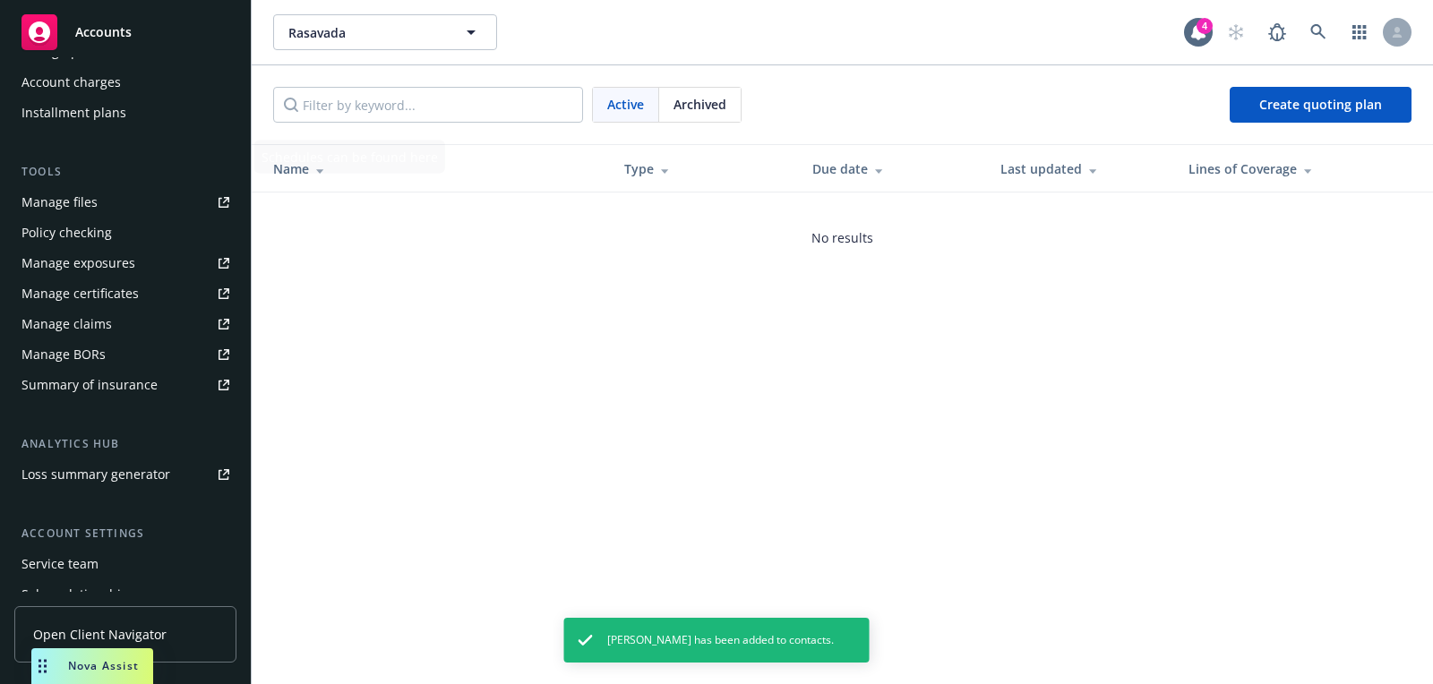
scroll to position [511, 0]
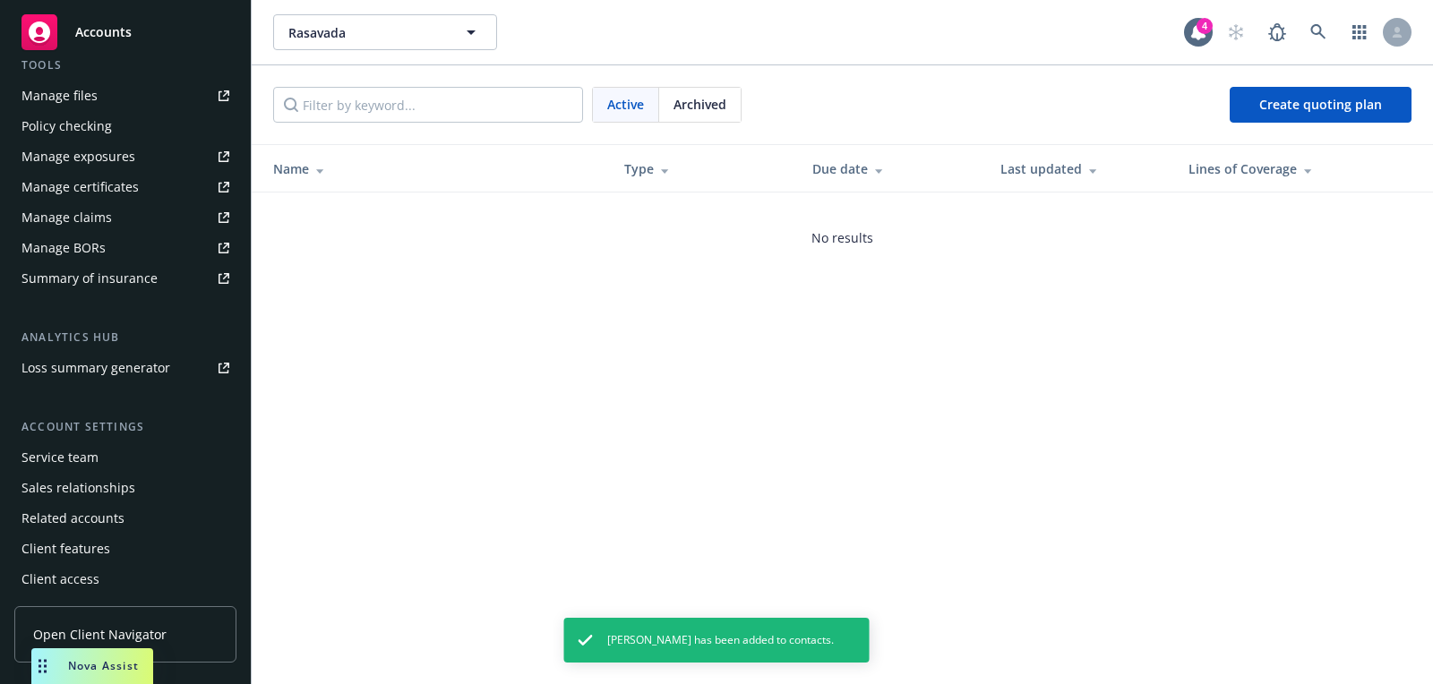
click at [79, 462] on div "Service team" at bounding box center [59, 457] width 77 height 29
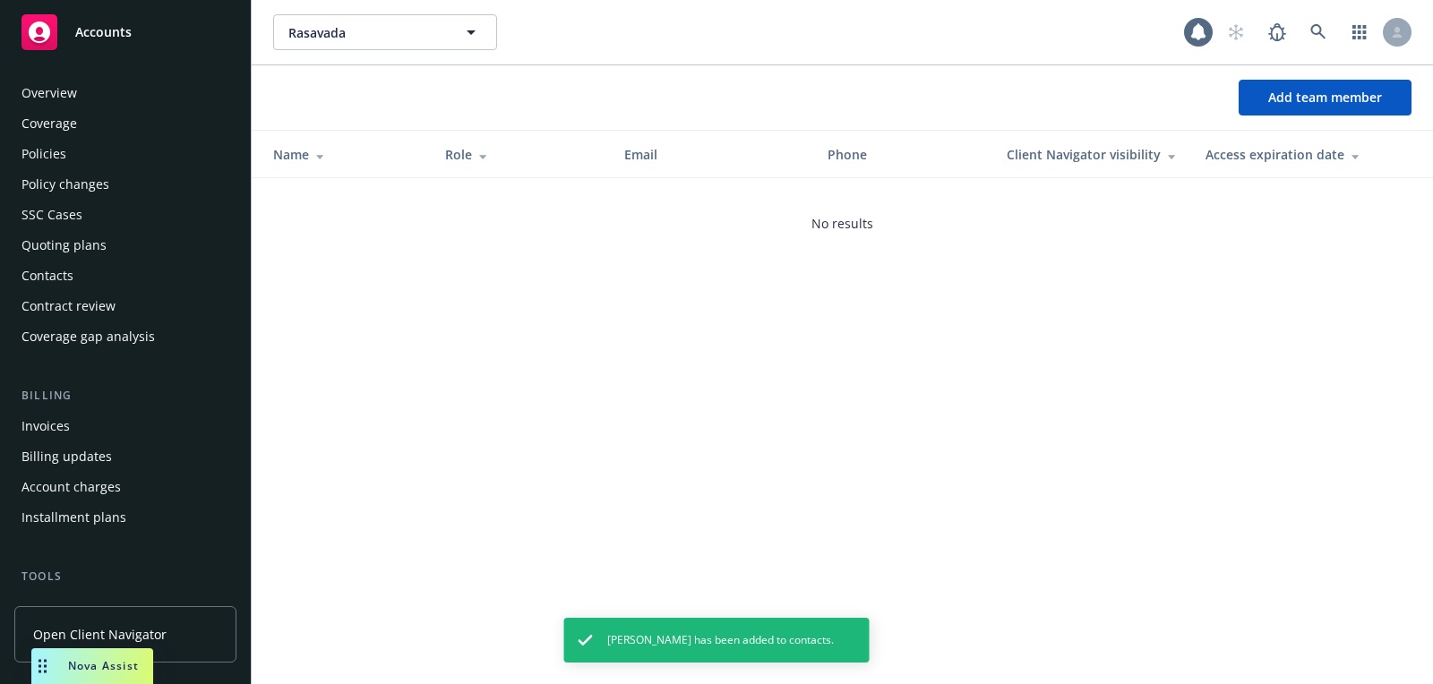
scroll to position [511, 0]
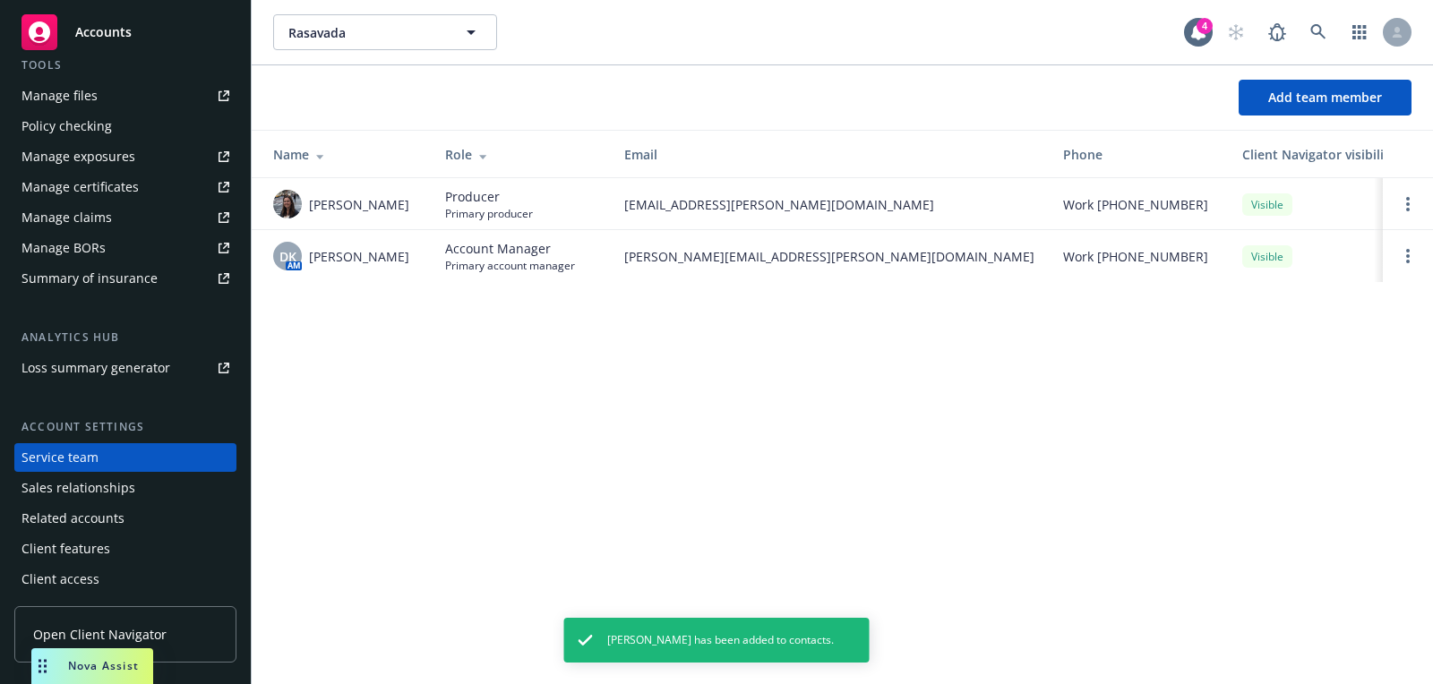
click at [1312, 73] on div "Add team member" at bounding box center [842, 97] width 1181 height 64
click at [1295, 93] on span "Add team member" at bounding box center [1325, 97] width 114 height 17
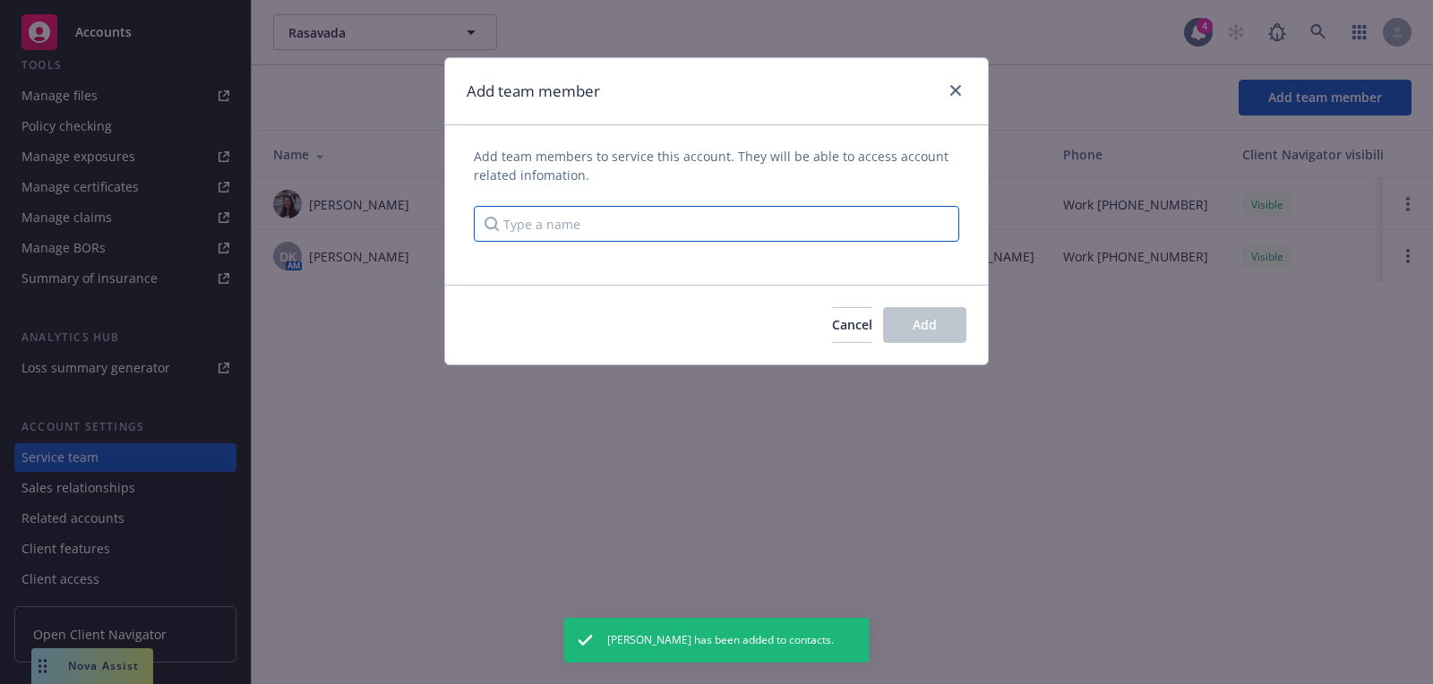
click at [717, 225] on input "Type a name" at bounding box center [716, 224] width 485 height 36
type input "anna g"
click at [700, 280] on span "Account Manager, Commercial Lines Account Manager, Client Service Associate" at bounding box center [734, 294] width 393 height 38
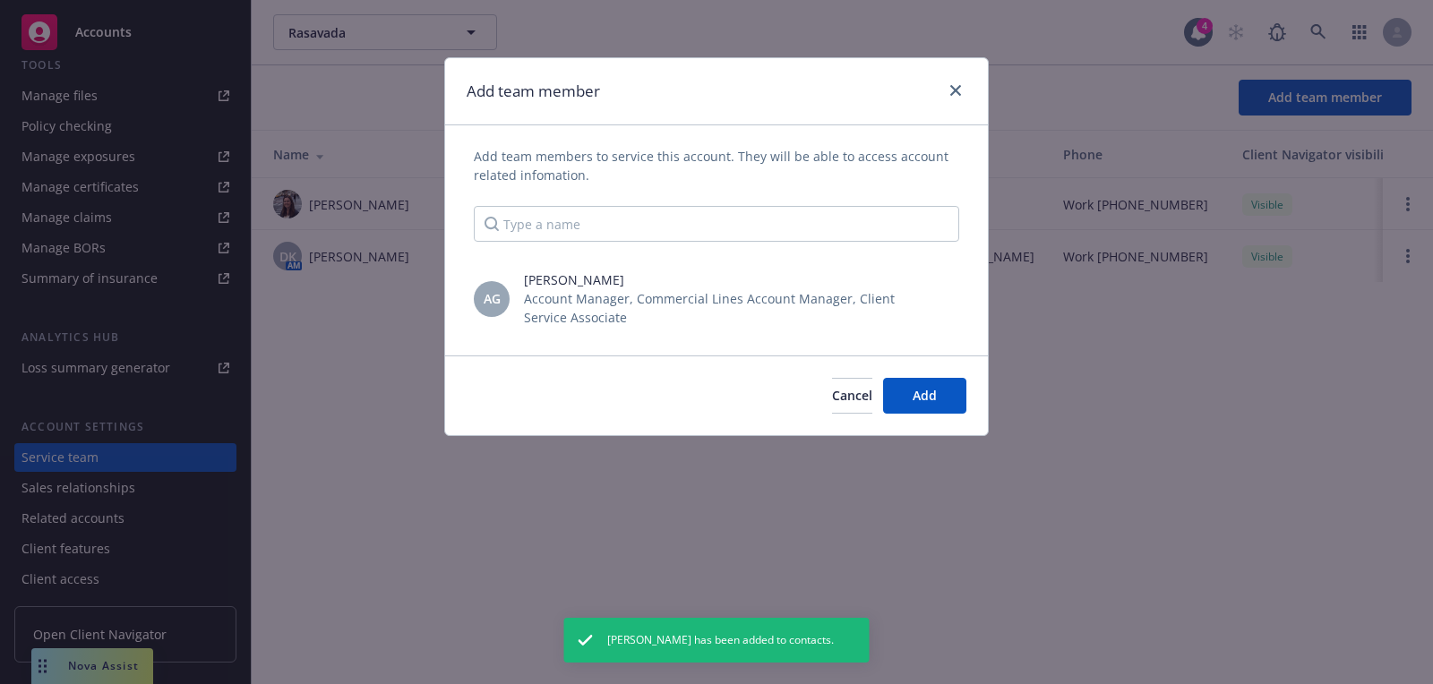
click at [944, 372] on div "Cancel Add" at bounding box center [716, 396] width 543 height 80
click at [933, 379] on button "Add" at bounding box center [924, 396] width 83 height 36
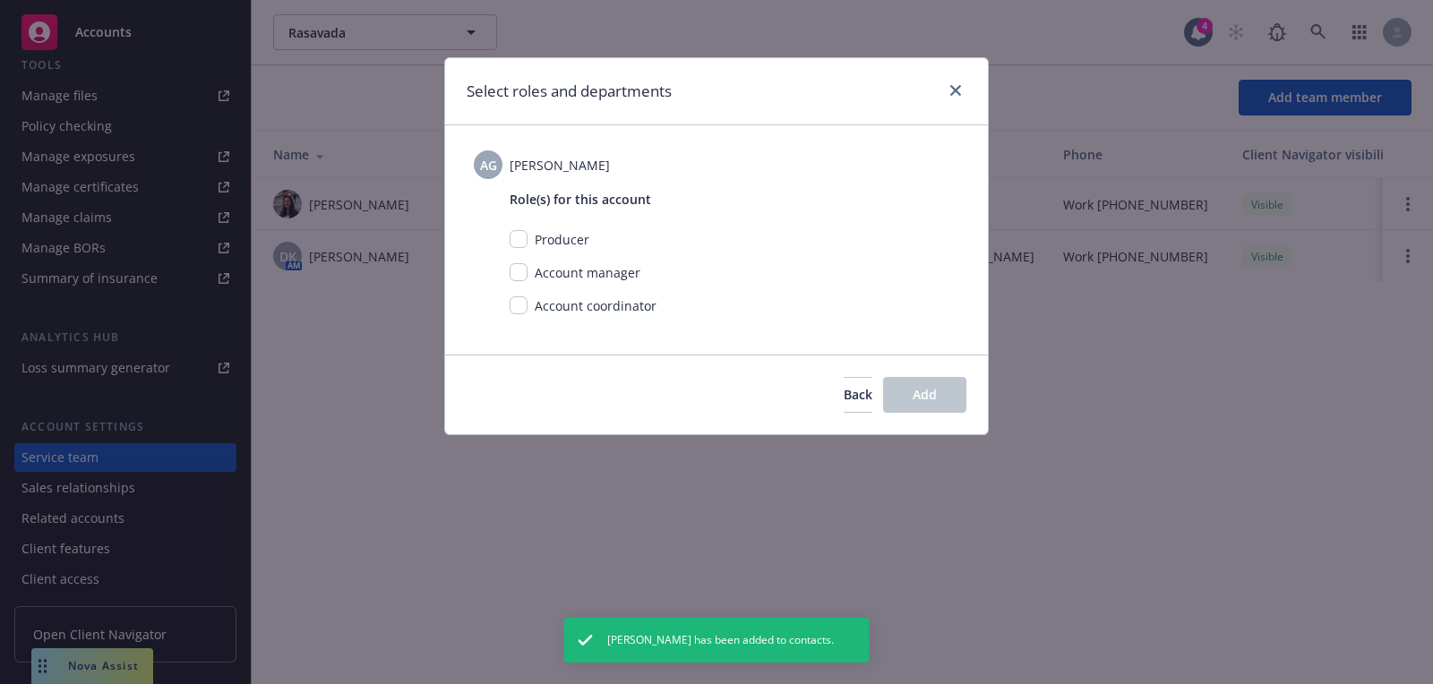
click at [502, 309] on div "Role(s) for this account Producer Account manager Account coordinator" at bounding box center [716, 254] width 485 height 150
click at [510, 309] on input "checkbox" at bounding box center [519, 305] width 18 height 18
checkbox input "true"
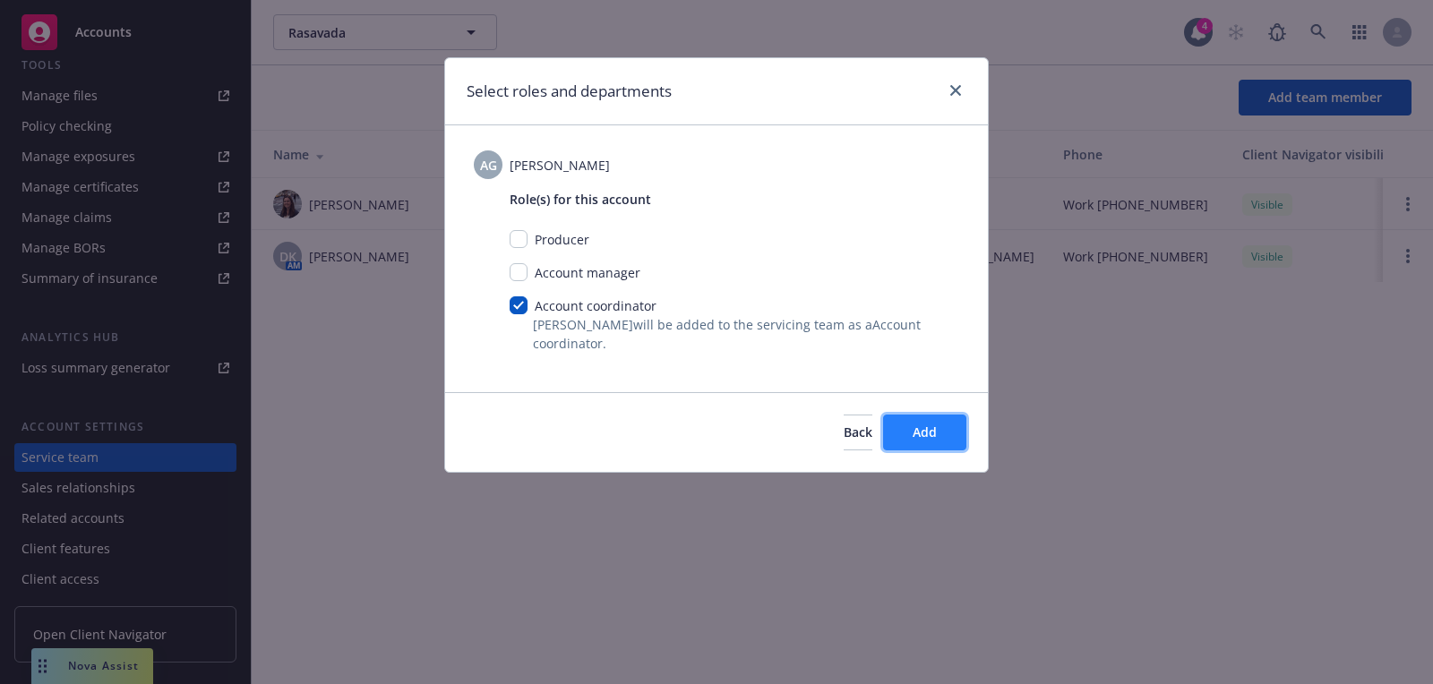
click at [957, 444] on button "Add" at bounding box center [924, 433] width 83 height 36
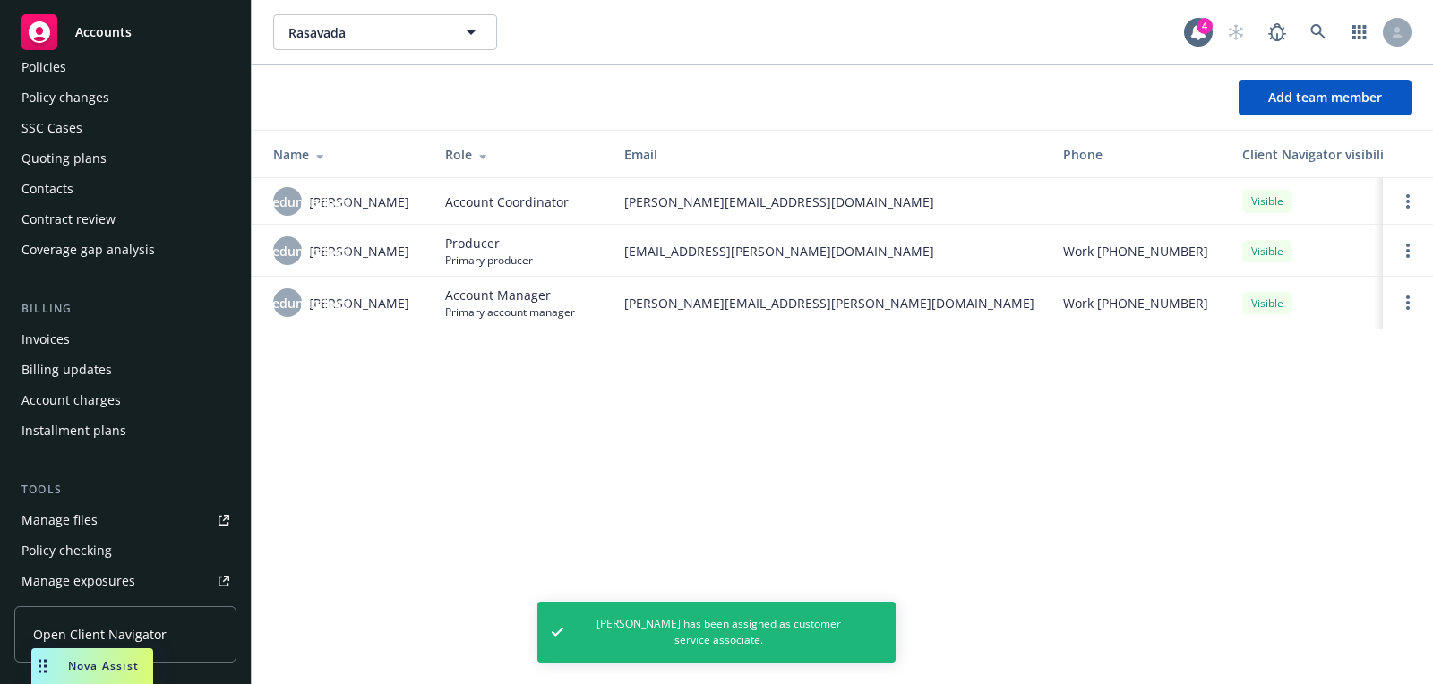
scroll to position [0, 0]
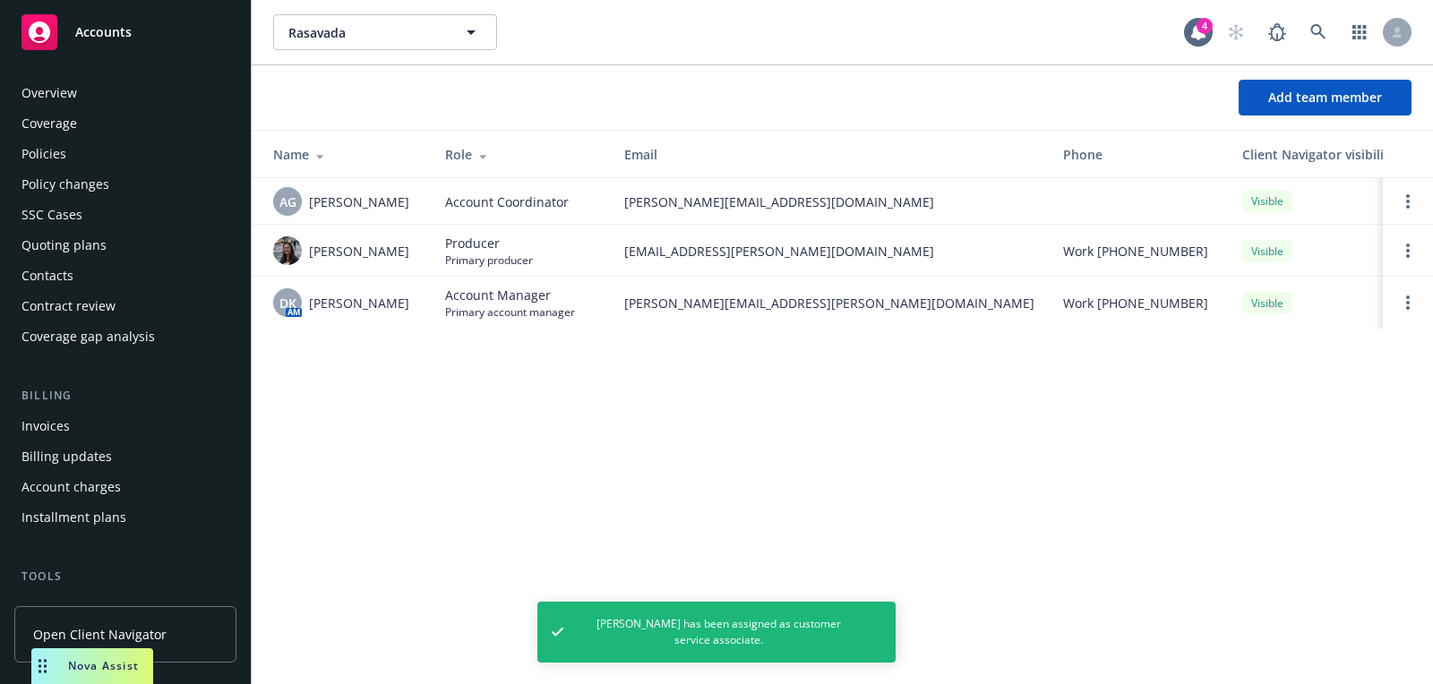
click at [114, 254] on div "Quoting plans" at bounding box center [125, 245] width 208 height 29
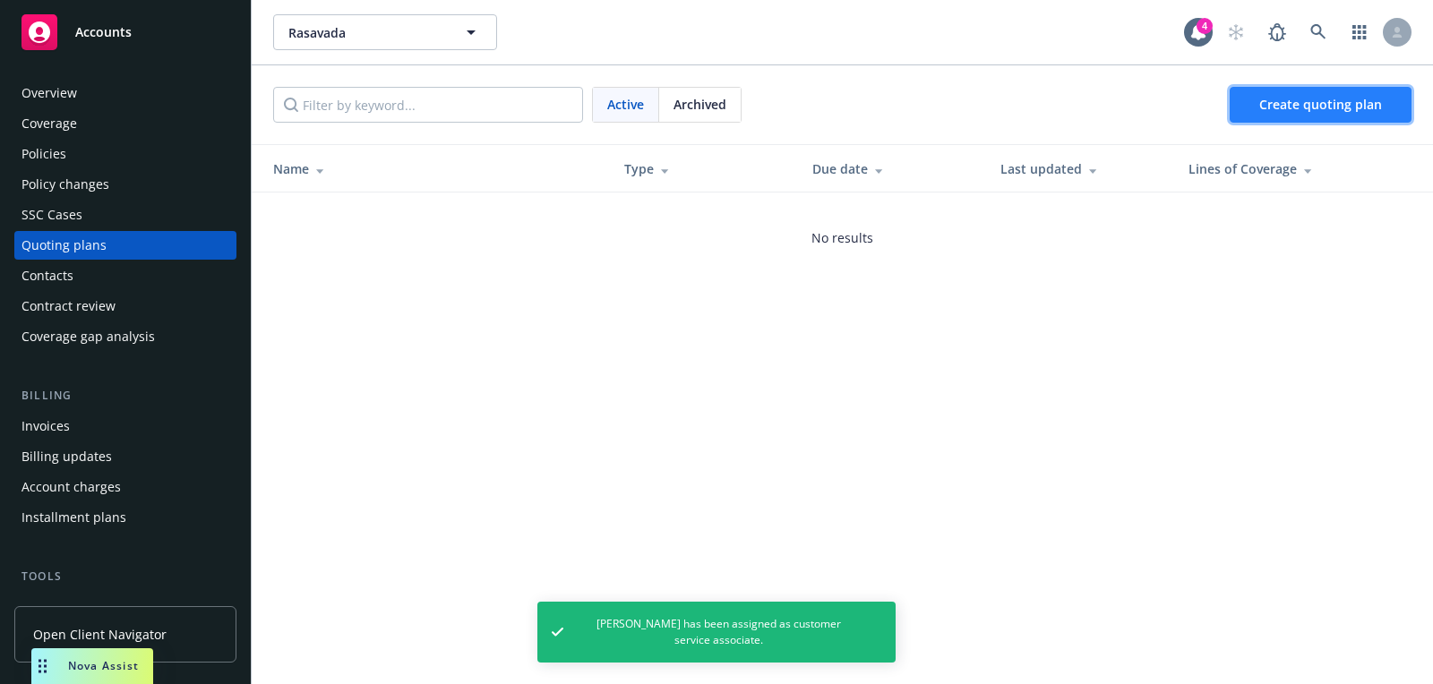
click at [1327, 108] on span "Create quoting plan" at bounding box center [1320, 104] width 123 height 17
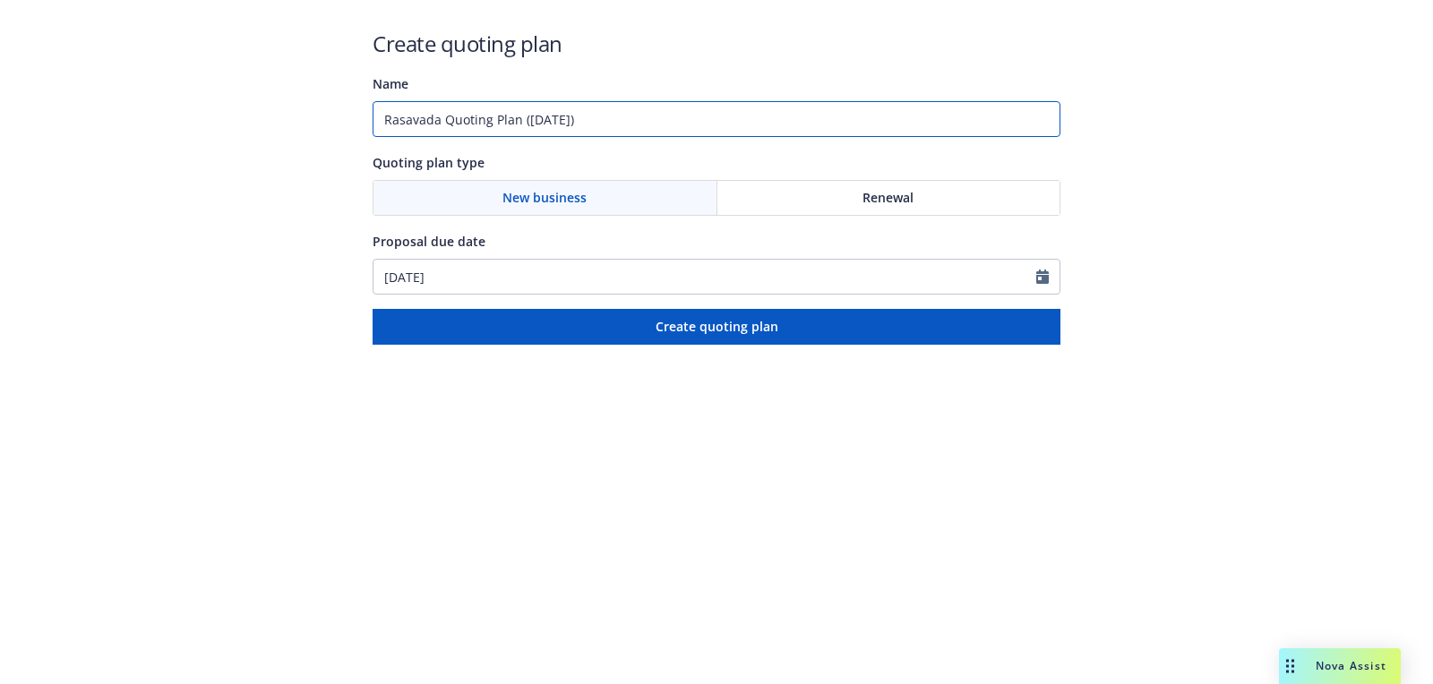
click at [622, 124] on input "Rasavada Quoting Plan ([DATE])" at bounding box center [717, 119] width 688 height 36
type input "[DATE]"
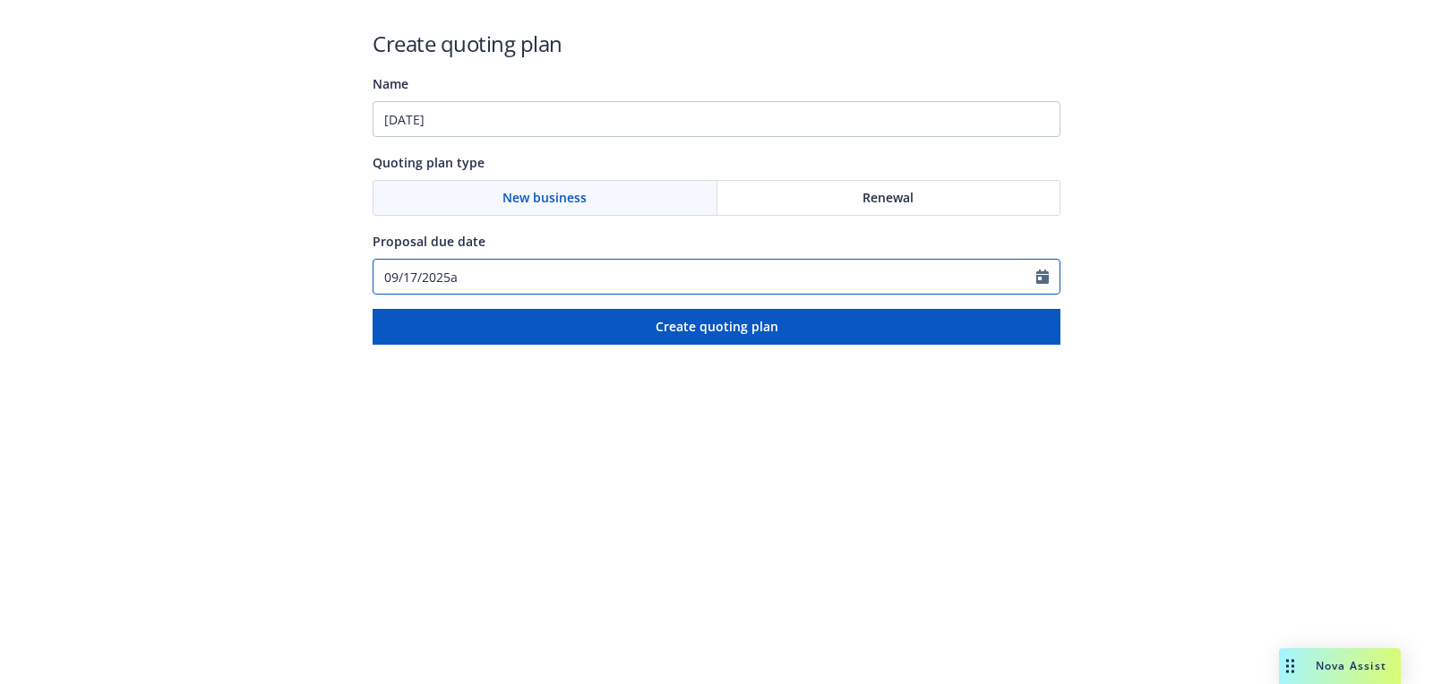
click at [547, 277] on input "09/17/2025a" at bounding box center [705, 277] width 663 height 34
paste input "[DATE]"
type input "09/17/2025a10/03/2025"
select select "9"
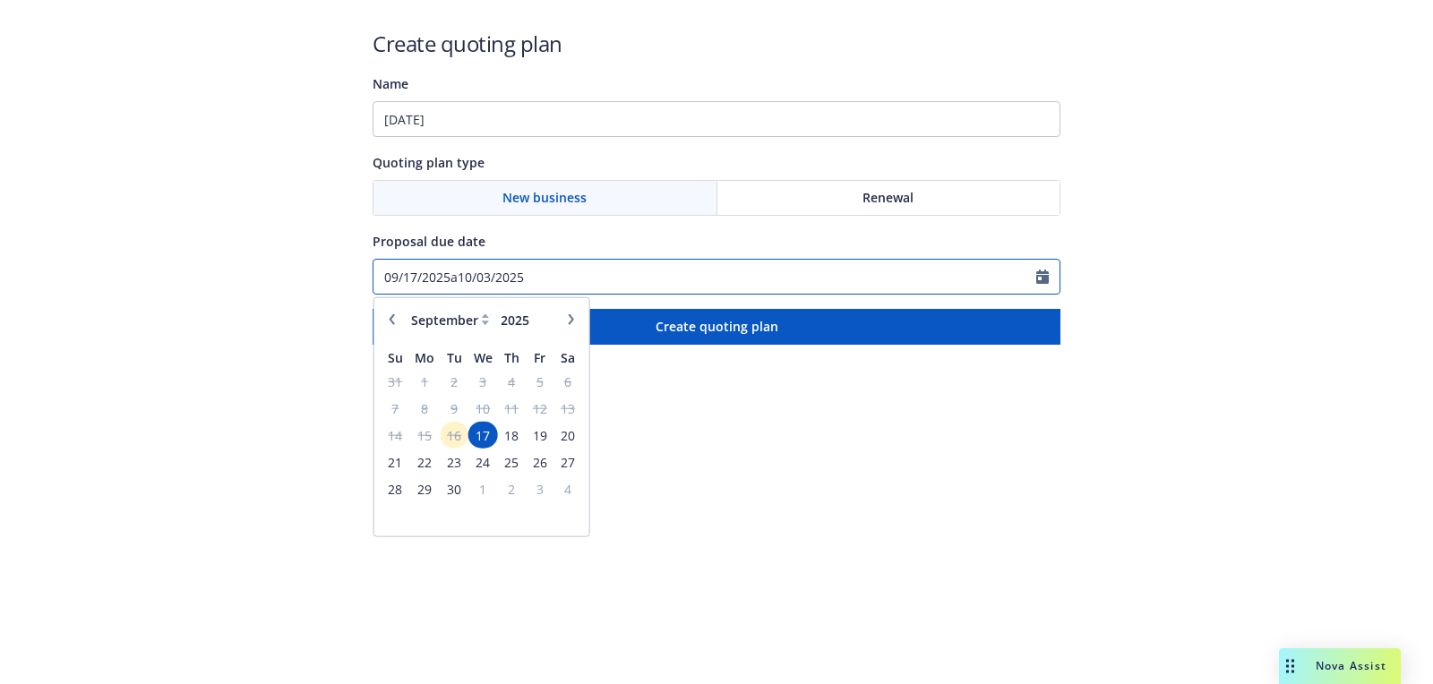
paste input "text"
type input "[DATE]"
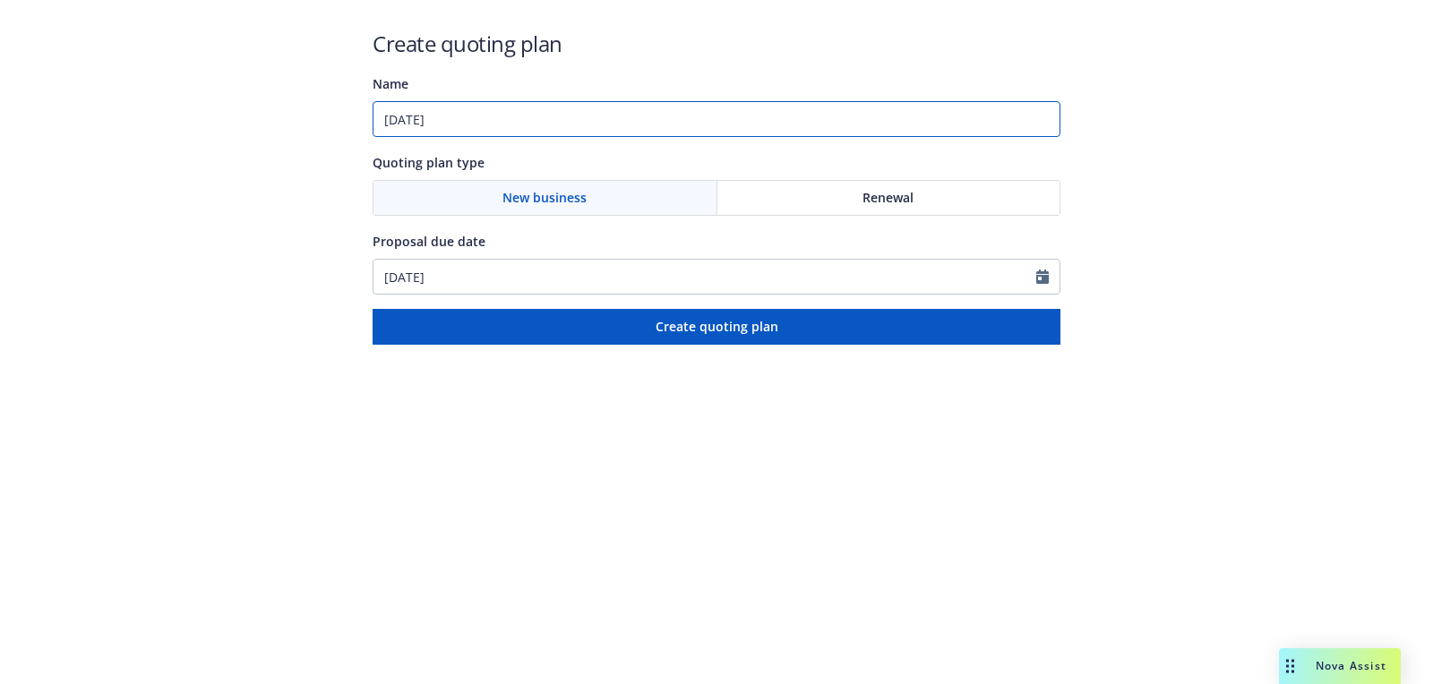
click at [569, 120] on input "[DATE]" at bounding box center [717, 119] width 688 height 36
paste input "Directors and Officers"
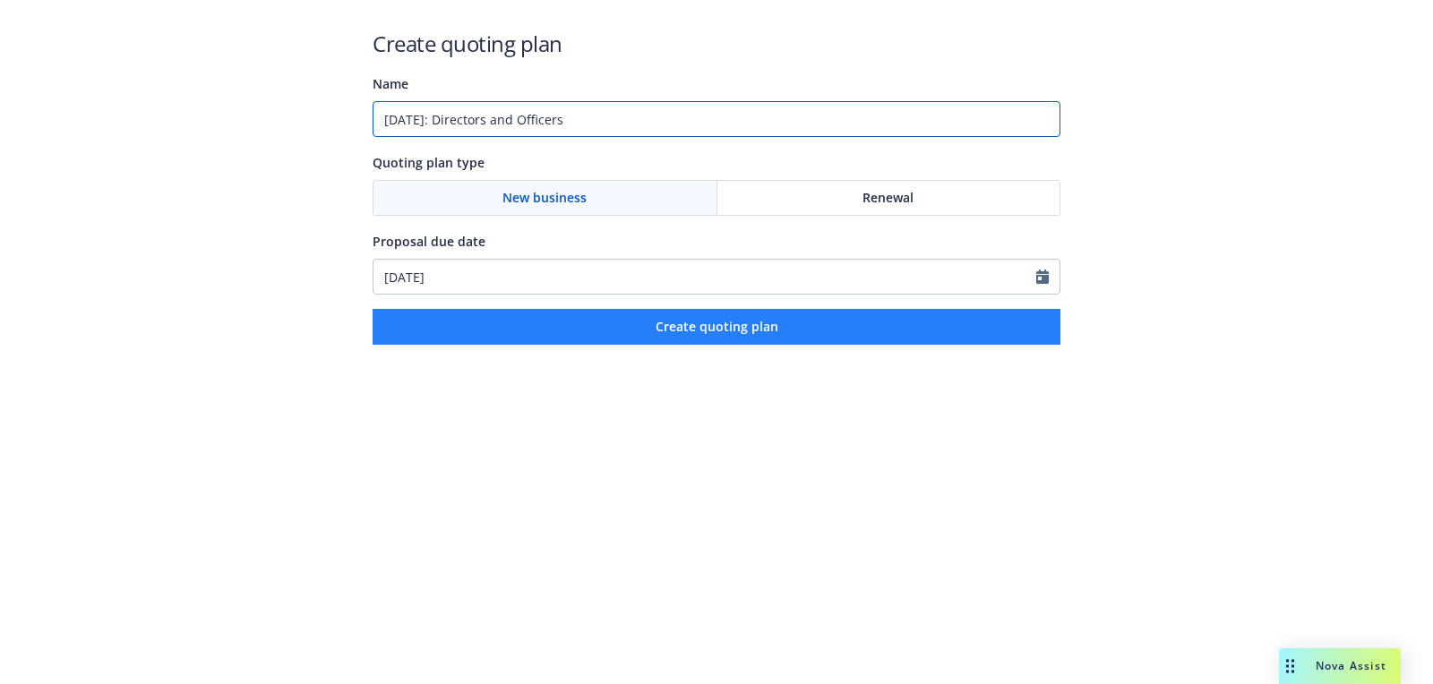
type input "[DATE]: Directors and Officers"
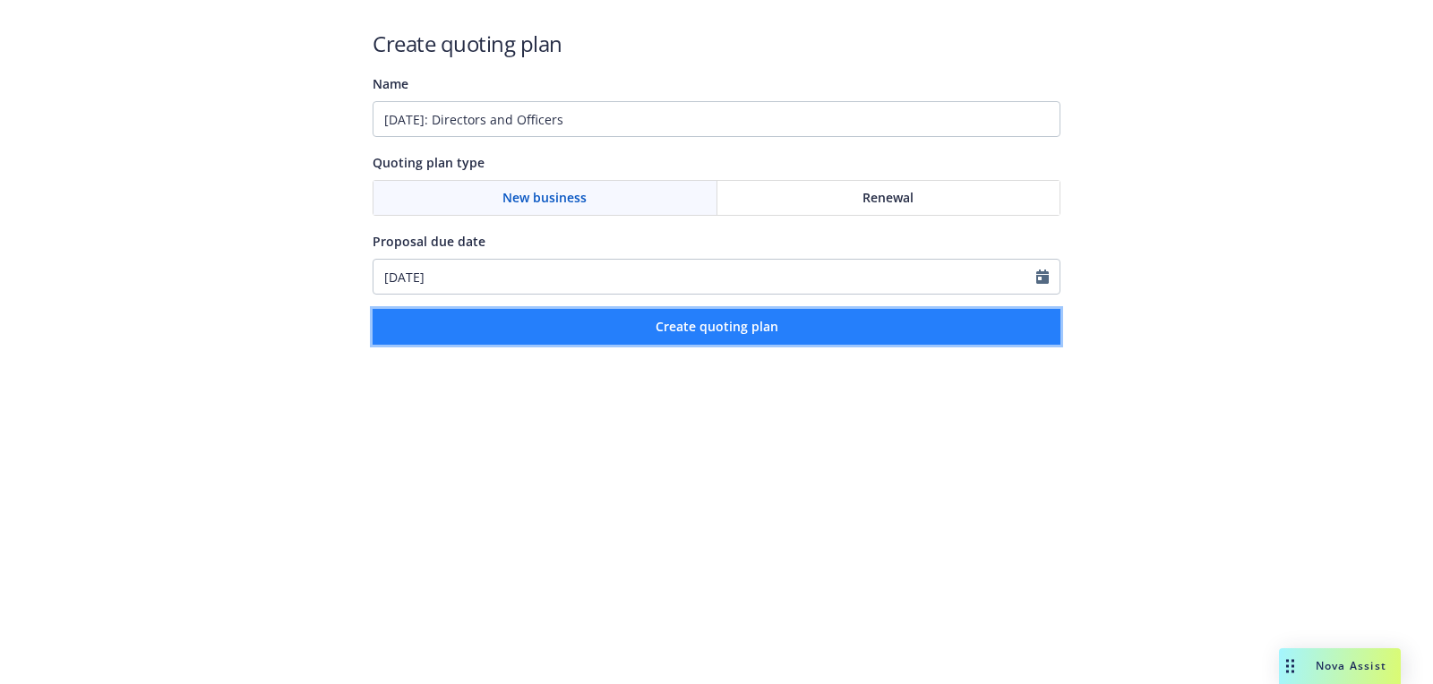
click at [588, 343] on button "Create quoting plan" at bounding box center [717, 327] width 688 height 36
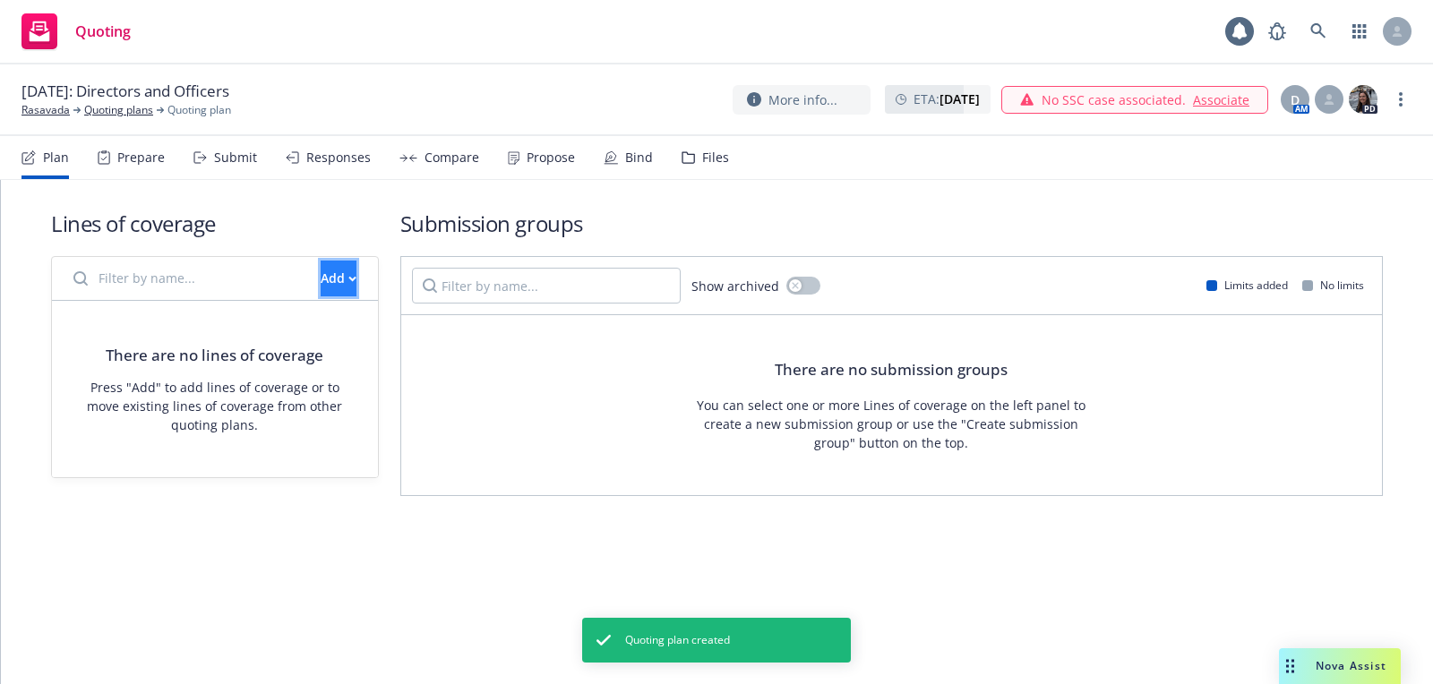
click at [321, 267] on div "Add" at bounding box center [339, 279] width 36 height 34
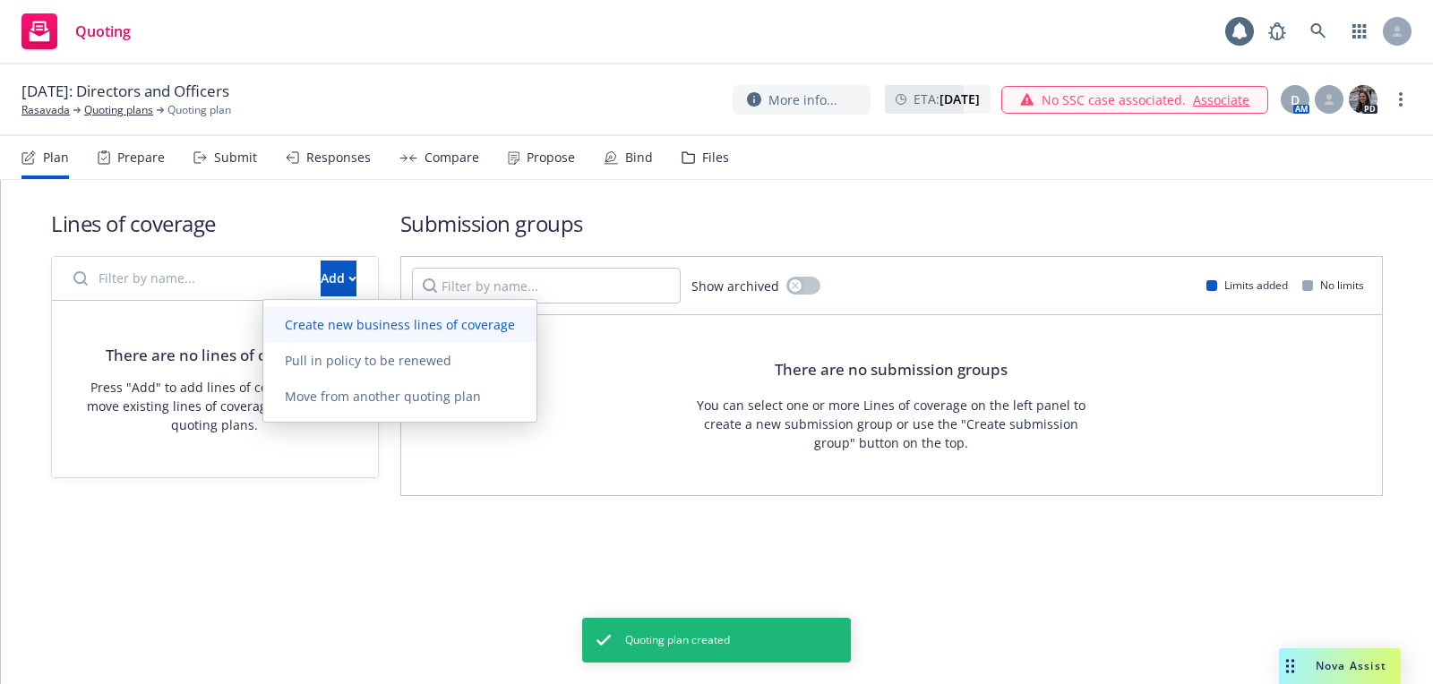
click at [370, 322] on span "Create new business lines of coverage" at bounding box center [399, 324] width 273 height 17
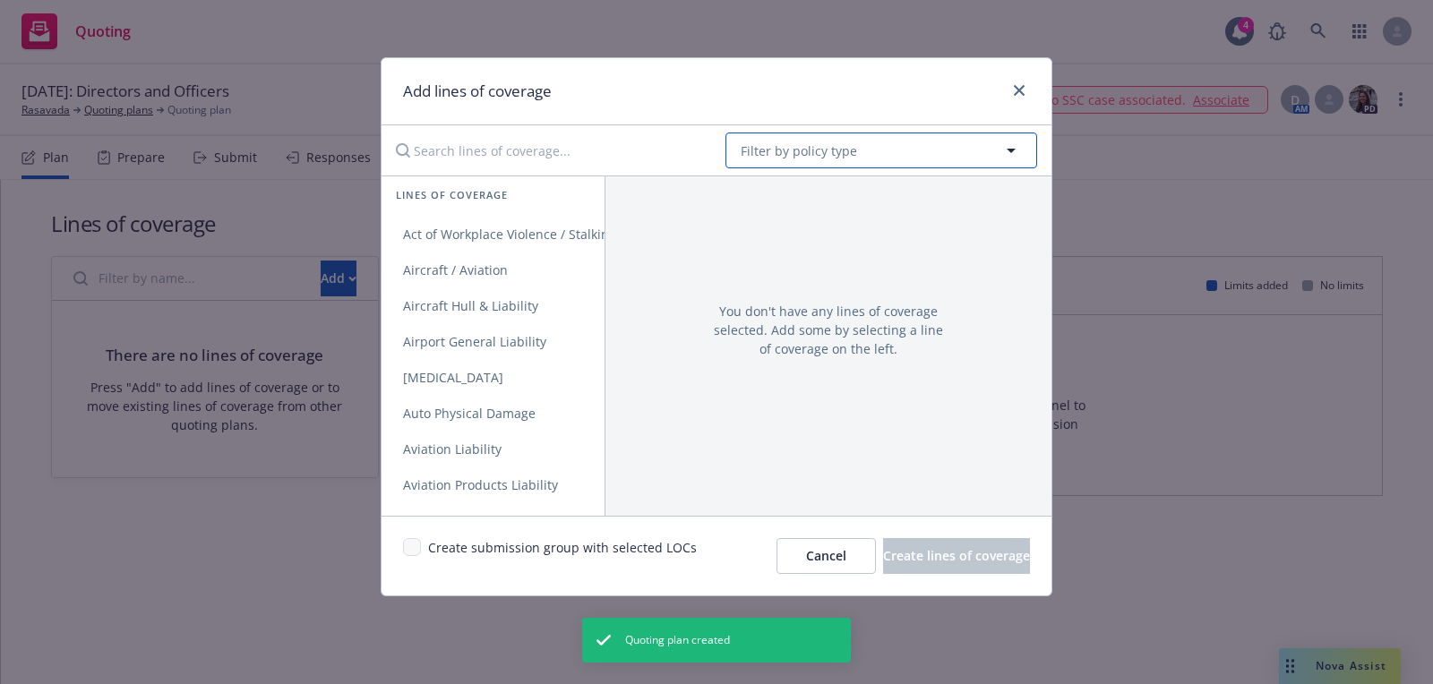
click at [855, 164] on button "Filter by policy type" at bounding box center [882, 151] width 312 height 36
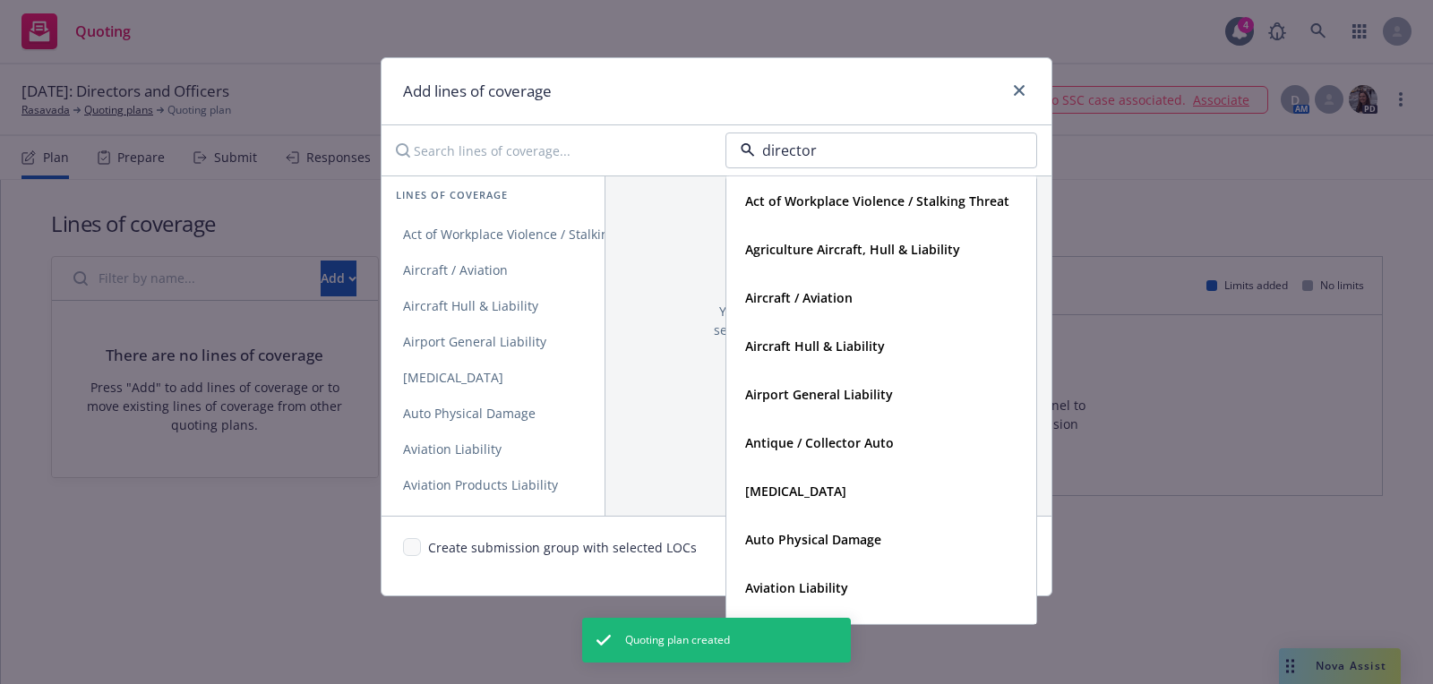
type input "directors"
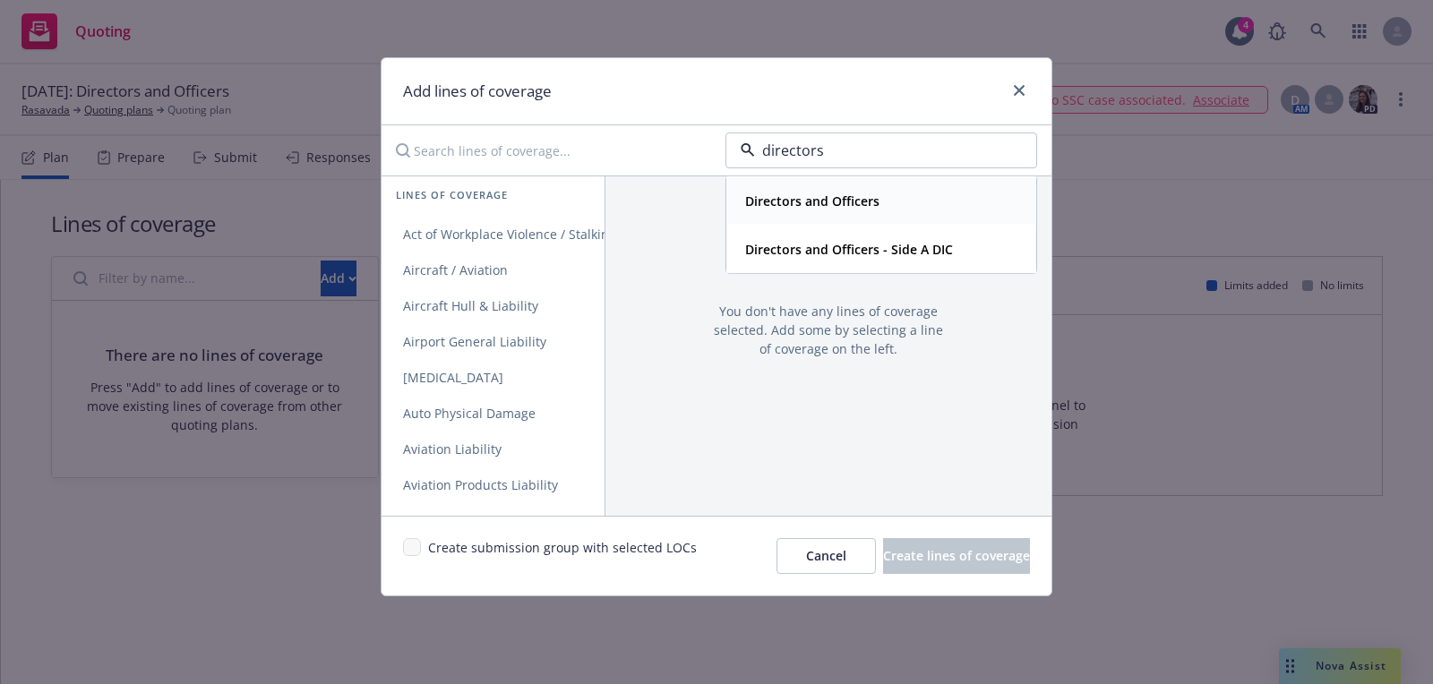
click at [825, 193] on strong "Directors and Officers" at bounding box center [812, 201] width 134 height 17
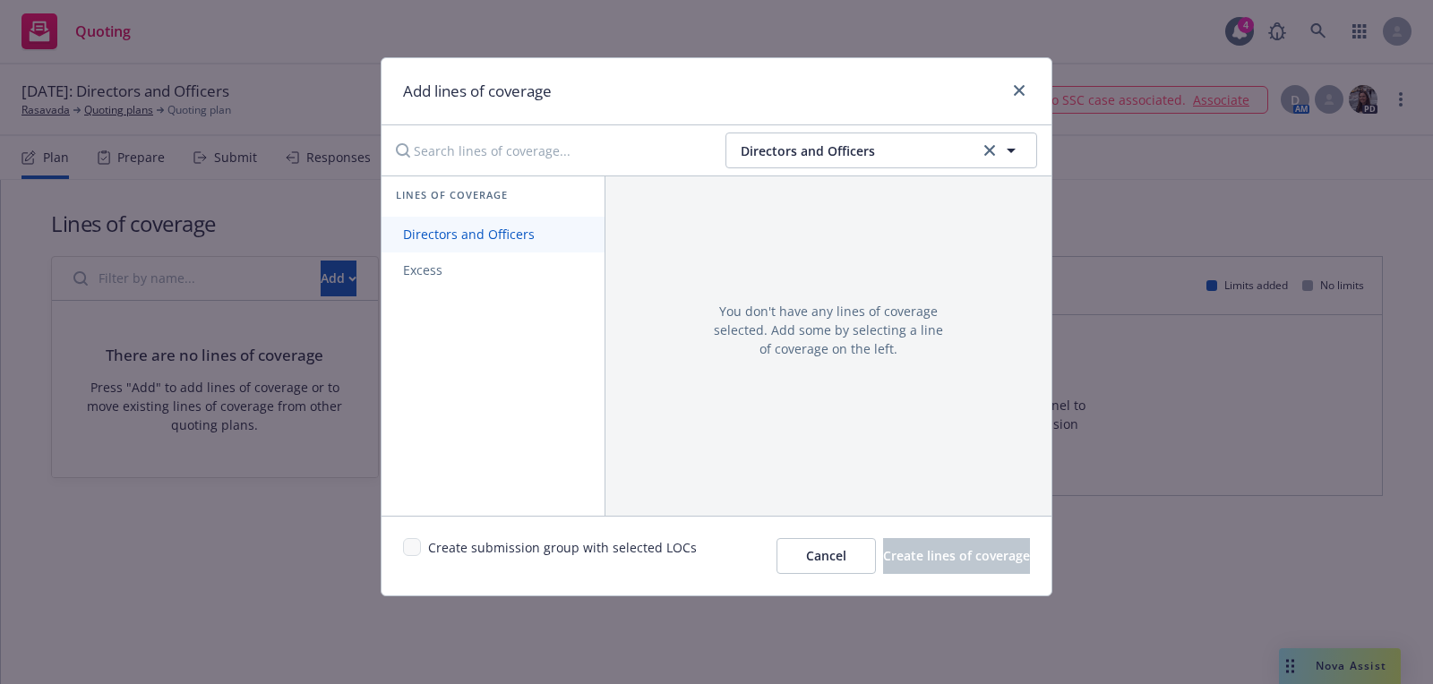
click at [510, 223] on link "Directors and Officers" at bounding box center [493, 235] width 223 height 36
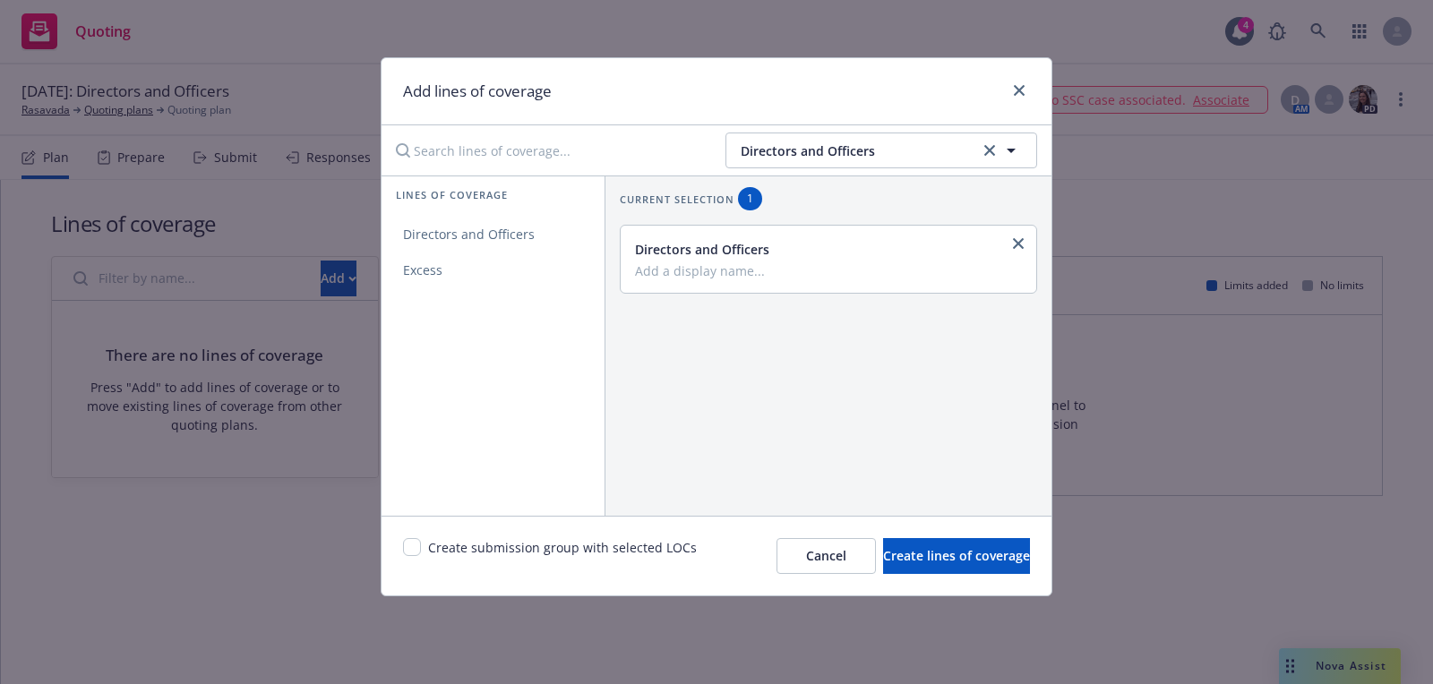
click at [414, 533] on div "Create submission group with selected LOCs Cancel Create lines of coverage" at bounding box center [717, 556] width 670 height 80
click at [403, 542] on input "checkbox" at bounding box center [412, 547] width 18 height 18
checkbox input "true"
click at [796, 569] on button "Cancel" at bounding box center [826, 556] width 99 height 36
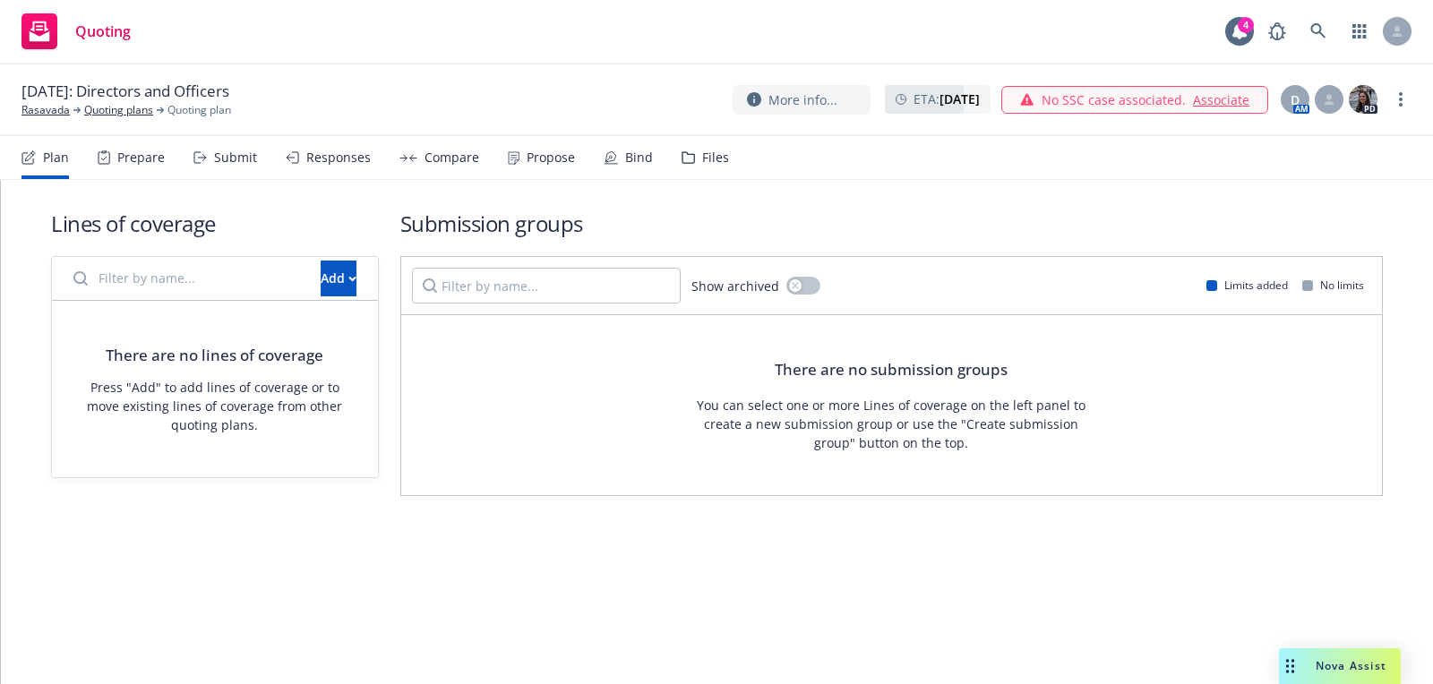
click at [796, 569] on div "Lines of coverage Add There are no lines of coverage Press "Add" to add lines o…" at bounding box center [717, 377] width 1432 height 395
click at [349, 279] on icon "button" at bounding box center [352, 279] width 6 height 4
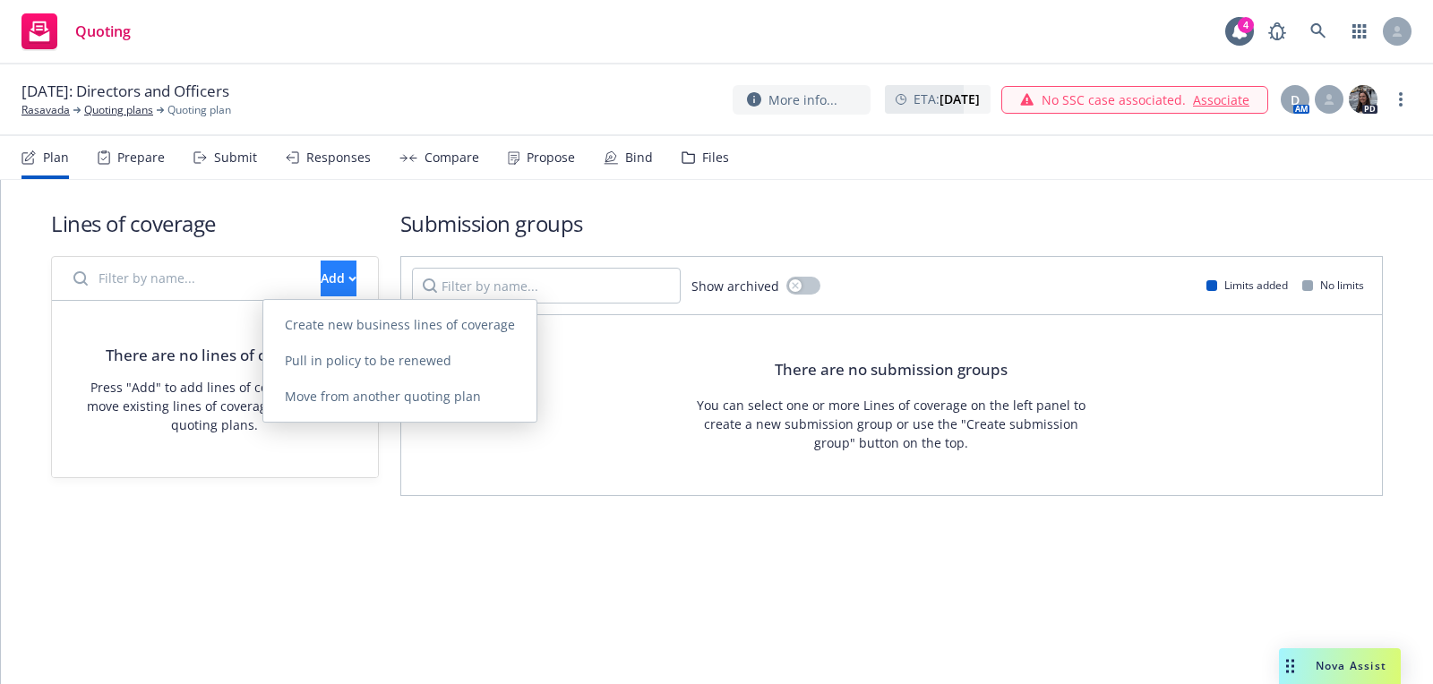
click at [372, 327] on span "Create new business lines of coverage" at bounding box center [399, 324] width 273 height 17
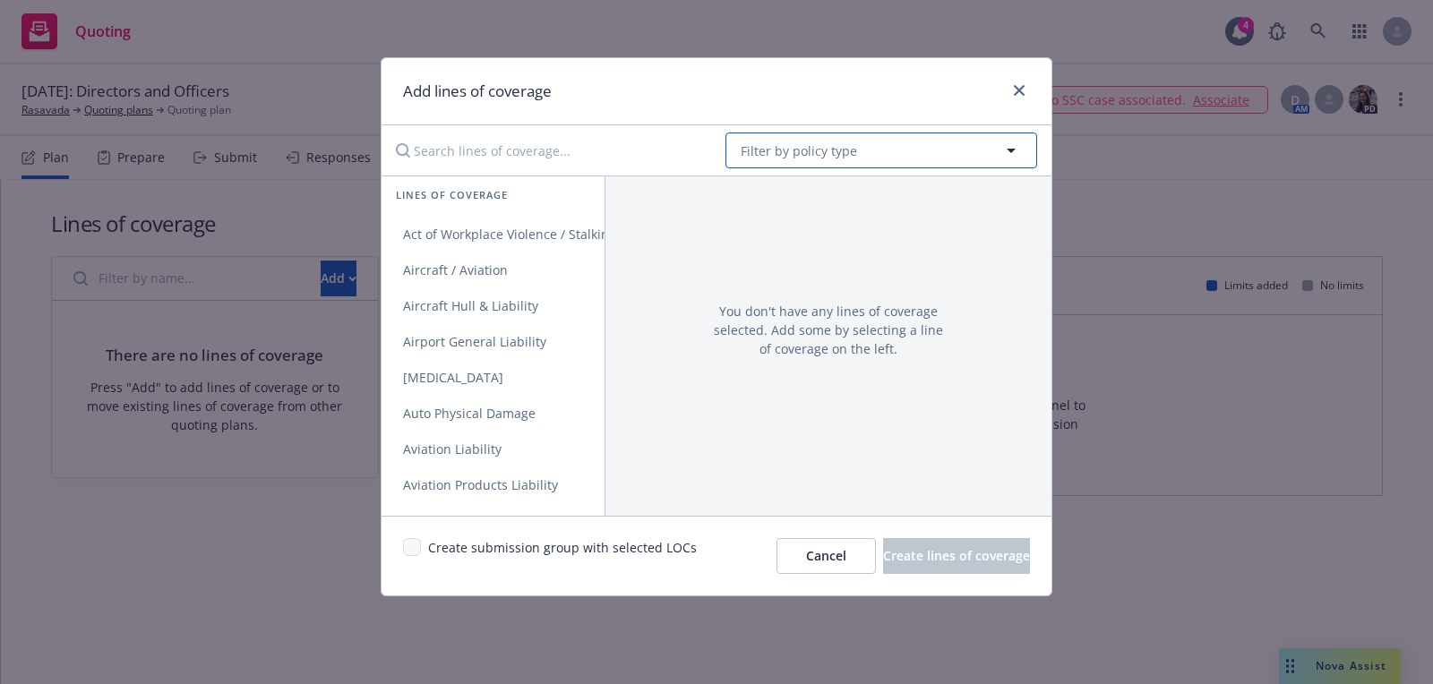
click at [974, 133] on button "Filter by policy type" at bounding box center [882, 151] width 312 height 36
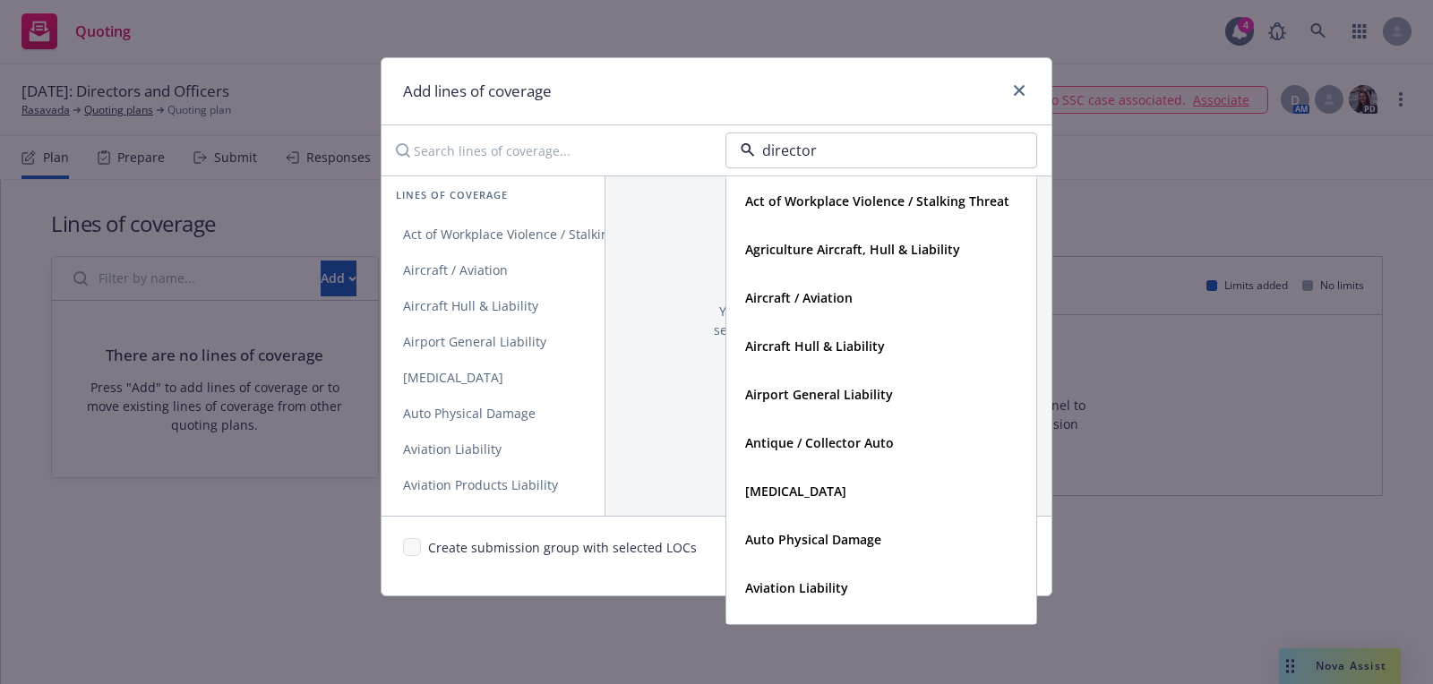
type input "directors"
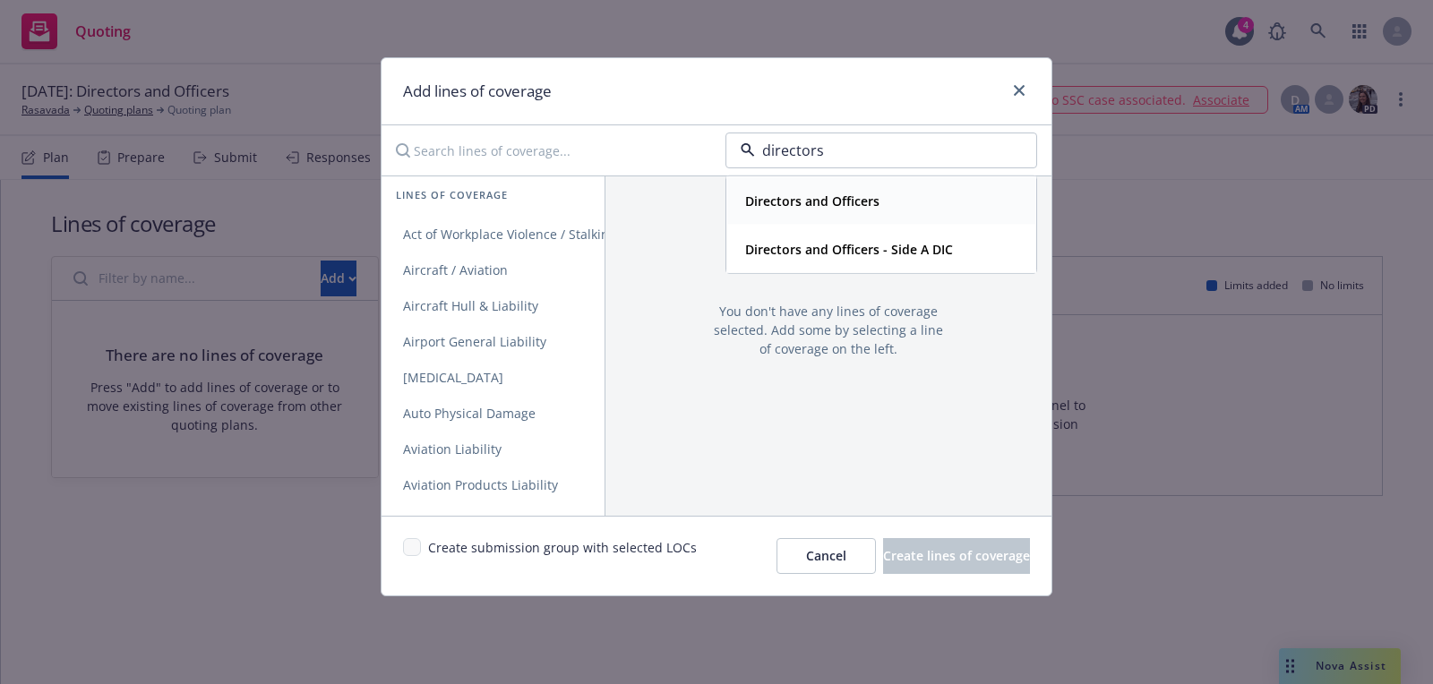
click at [860, 210] on div "Directors and Officers" at bounding box center [810, 201] width 145 height 26
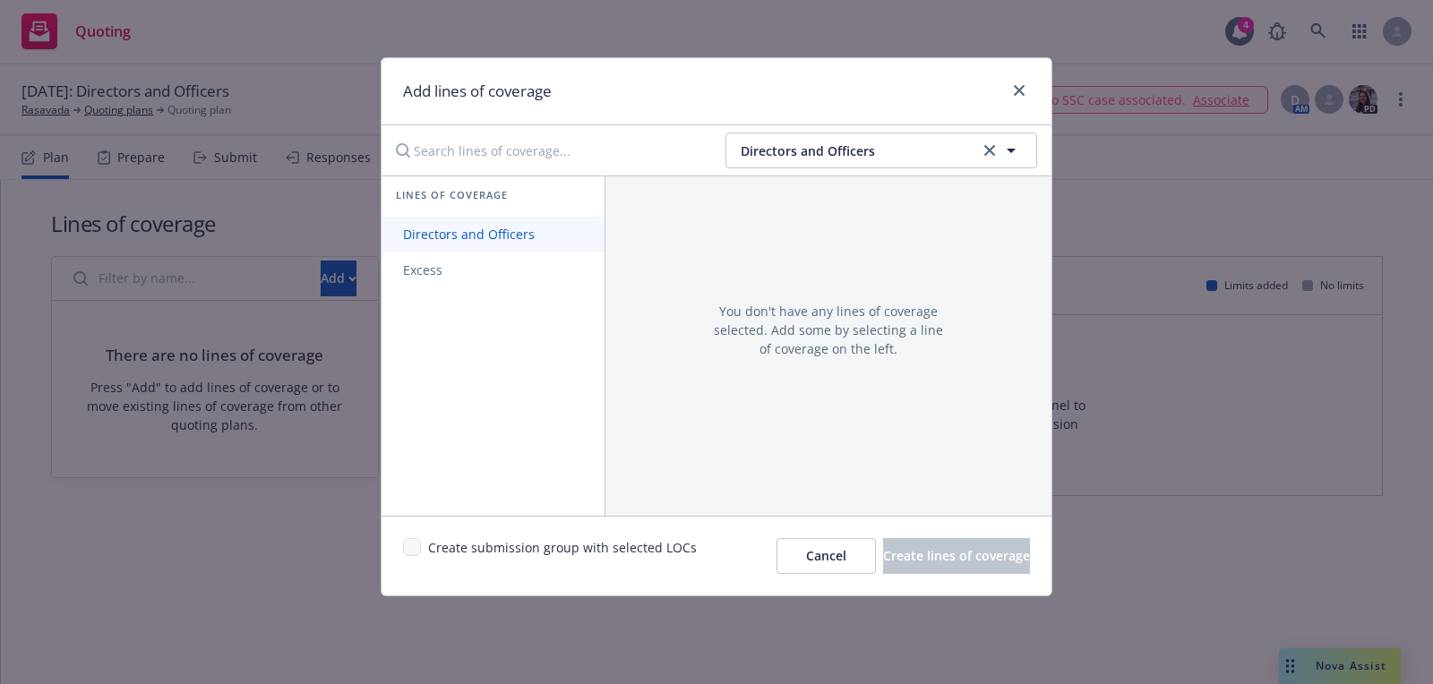
click at [487, 232] on span "Directors and Officers" at bounding box center [469, 234] width 175 height 17
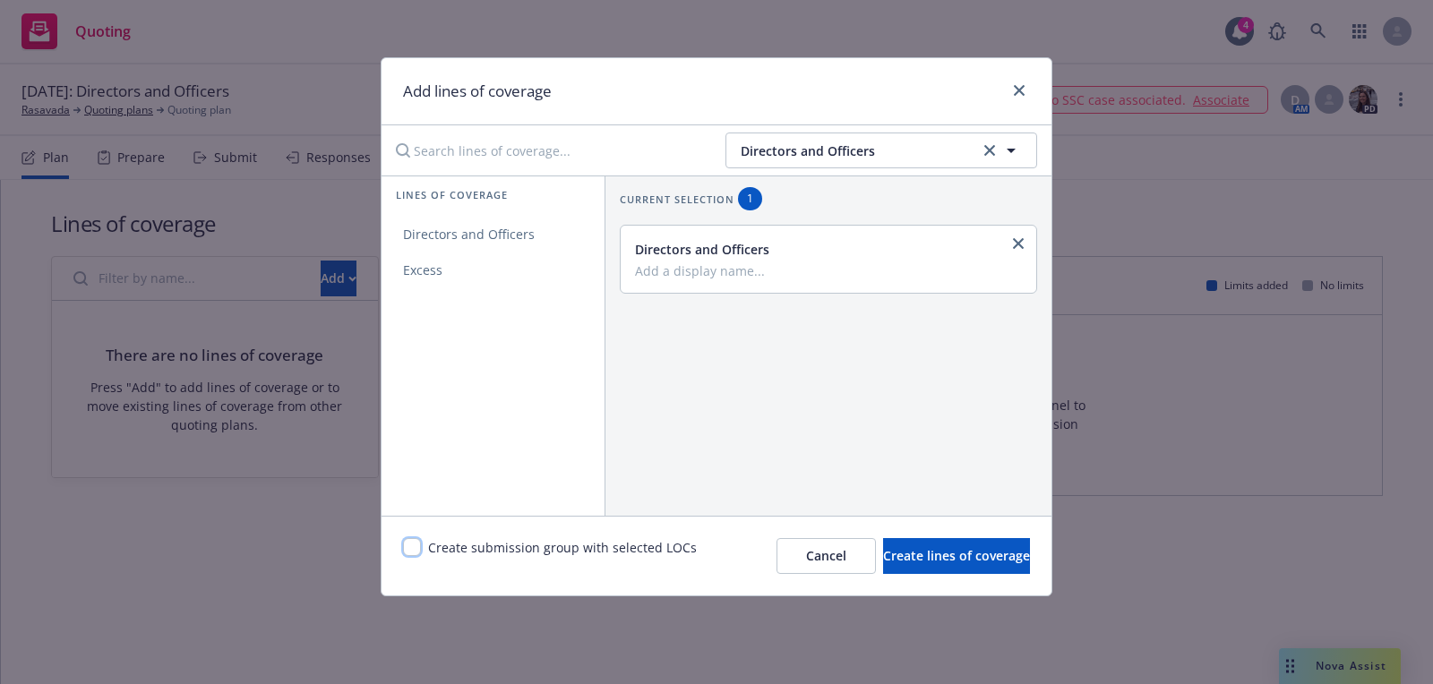
click at [408, 545] on input "checkbox" at bounding box center [412, 547] width 18 height 18
checkbox input "true"
click at [883, 545] on button "Create lines of coverage" at bounding box center [956, 556] width 147 height 36
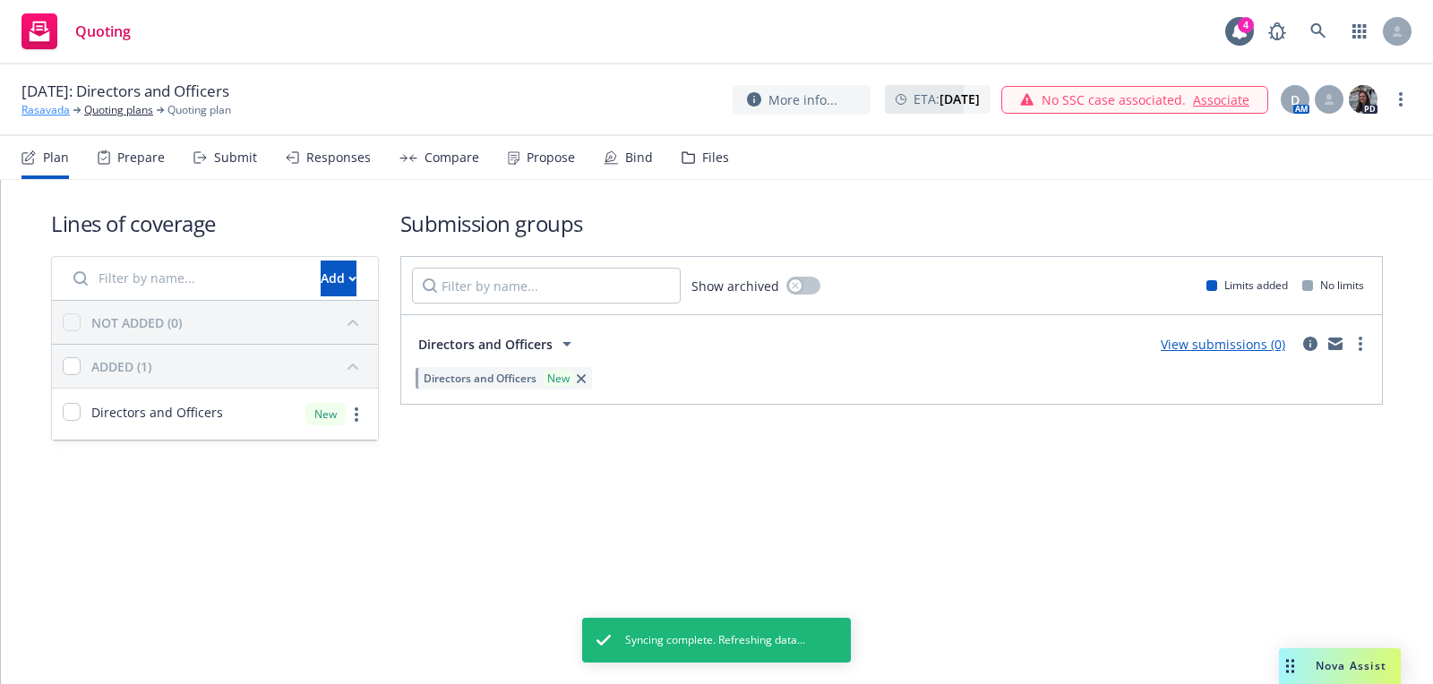
click at [56, 109] on link "Rasavada" at bounding box center [45, 110] width 48 height 16
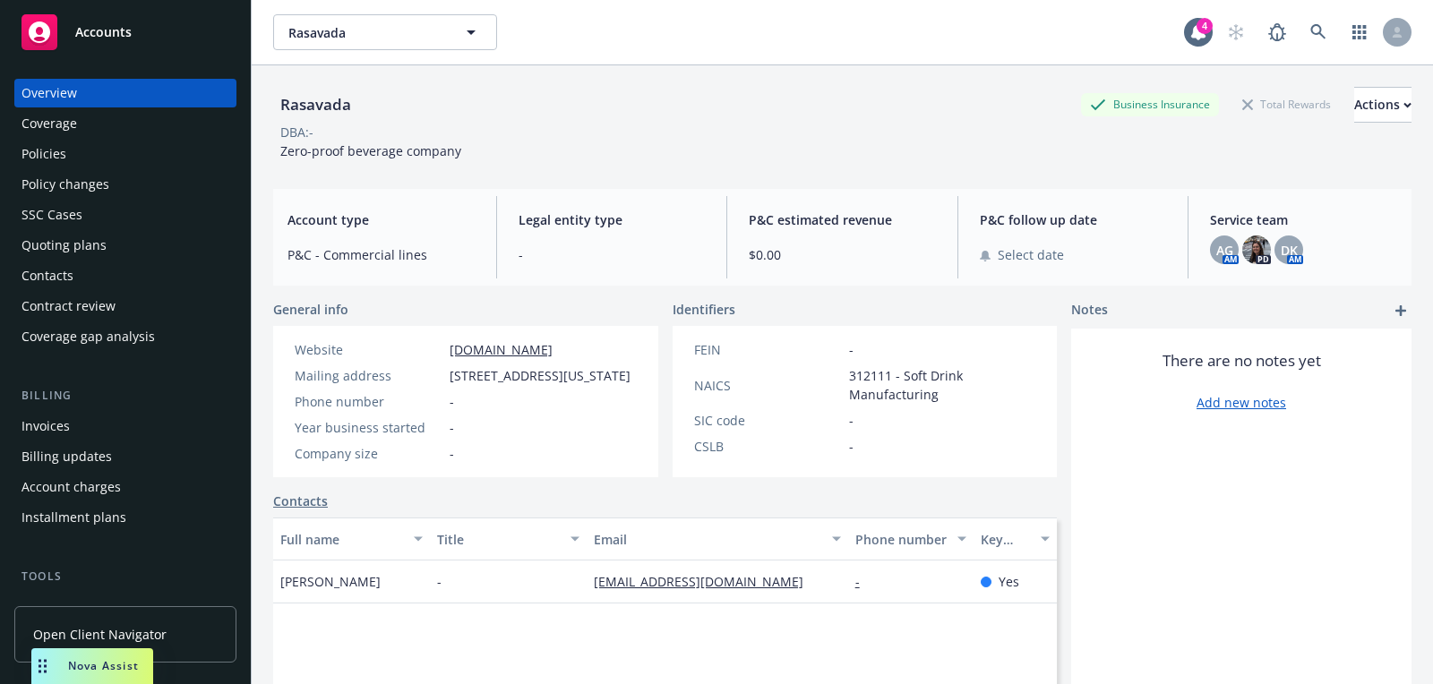
click at [93, 245] on div "Quoting plans" at bounding box center [63, 245] width 85 height 29
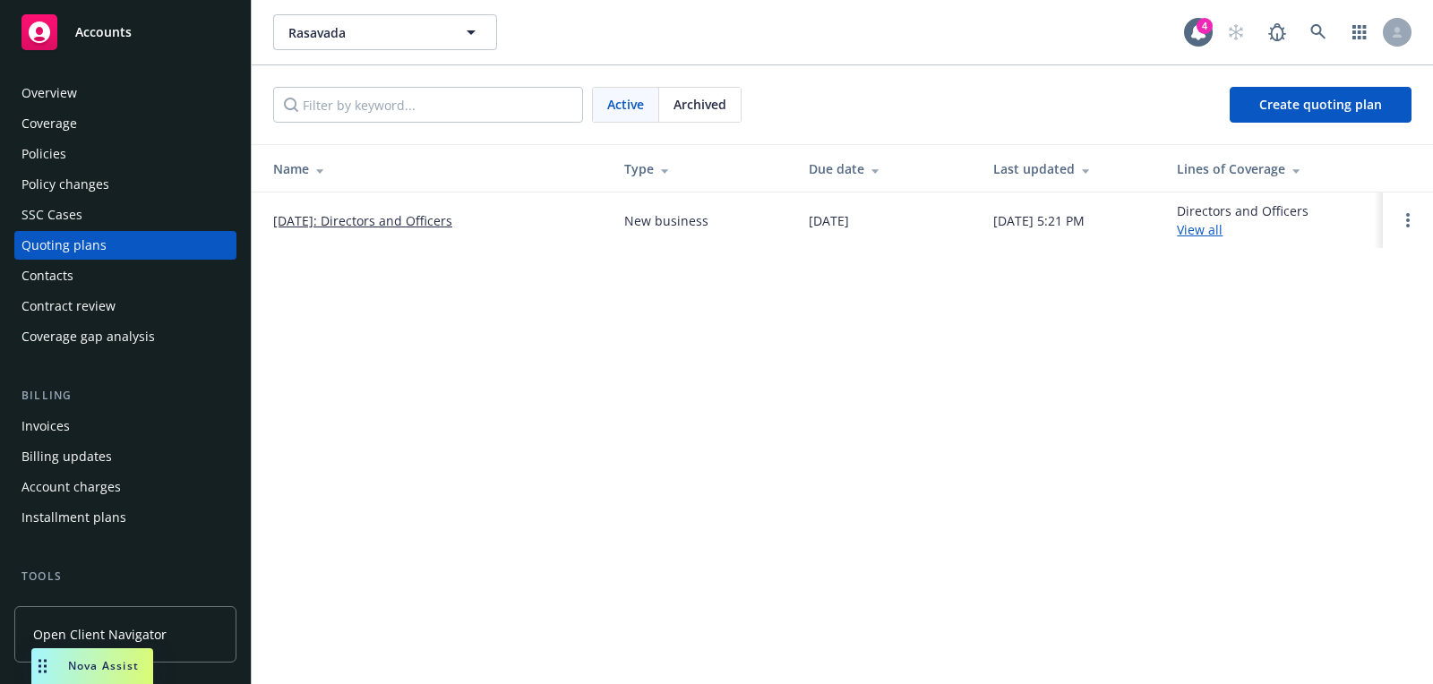
click at [348, 222] on link "[DATE]: Directors and Officers" at bounding box center [362, 220] width 179 height 19
click at [1333, 27] on link at bounding box center [1319, 32] width 36 height 36
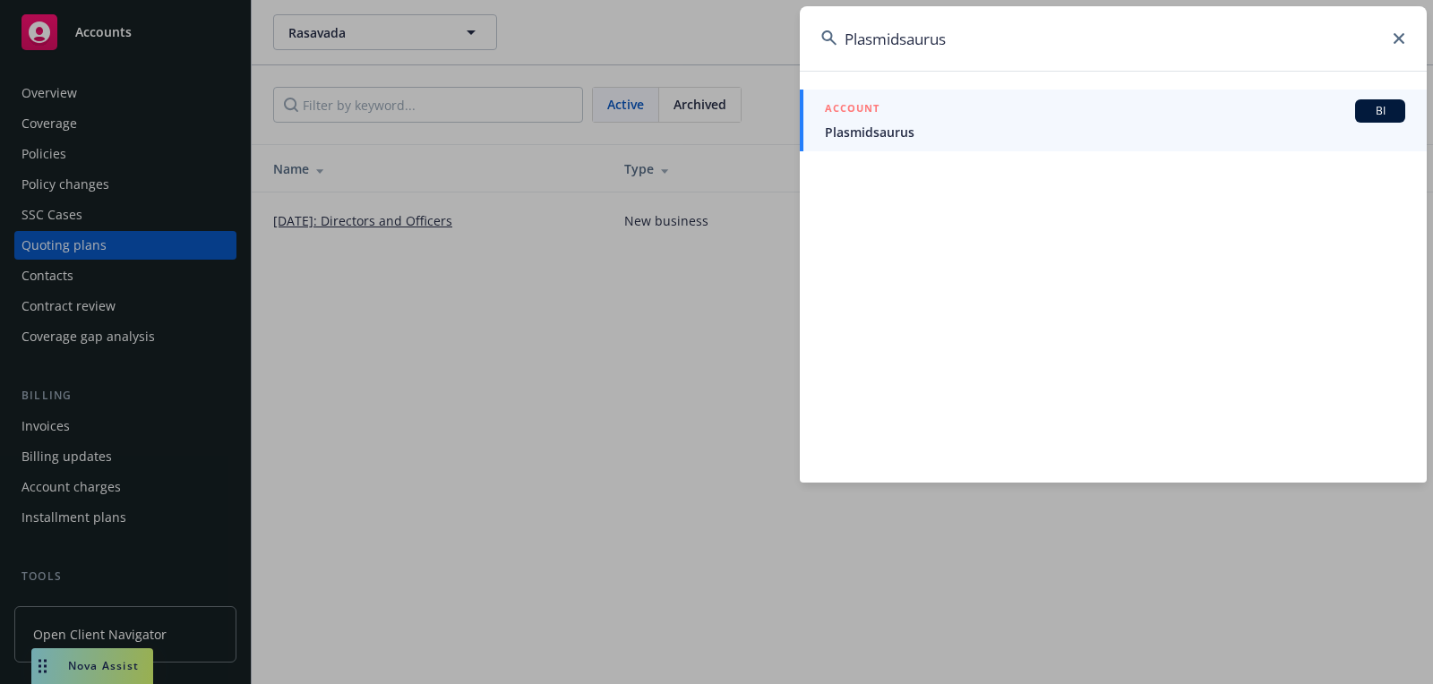
type input "Plasmidsaurus"
click at [1094, 150] on link "ACCOUNT BI Plasmidsaurus" at bounding box center [1113, 121] width 627 height 62
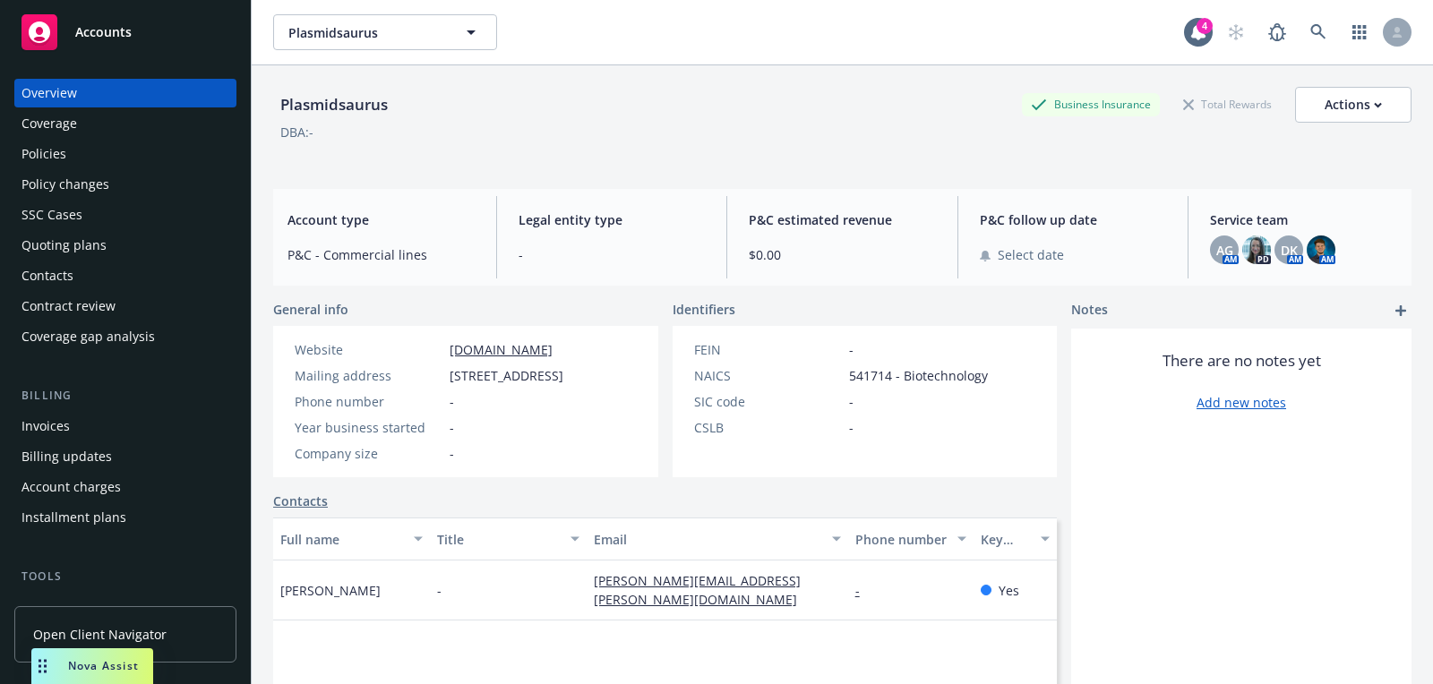
click at [107, 249] on div "Quoting plans" at bounding box center [125, 245] width 208 height 29
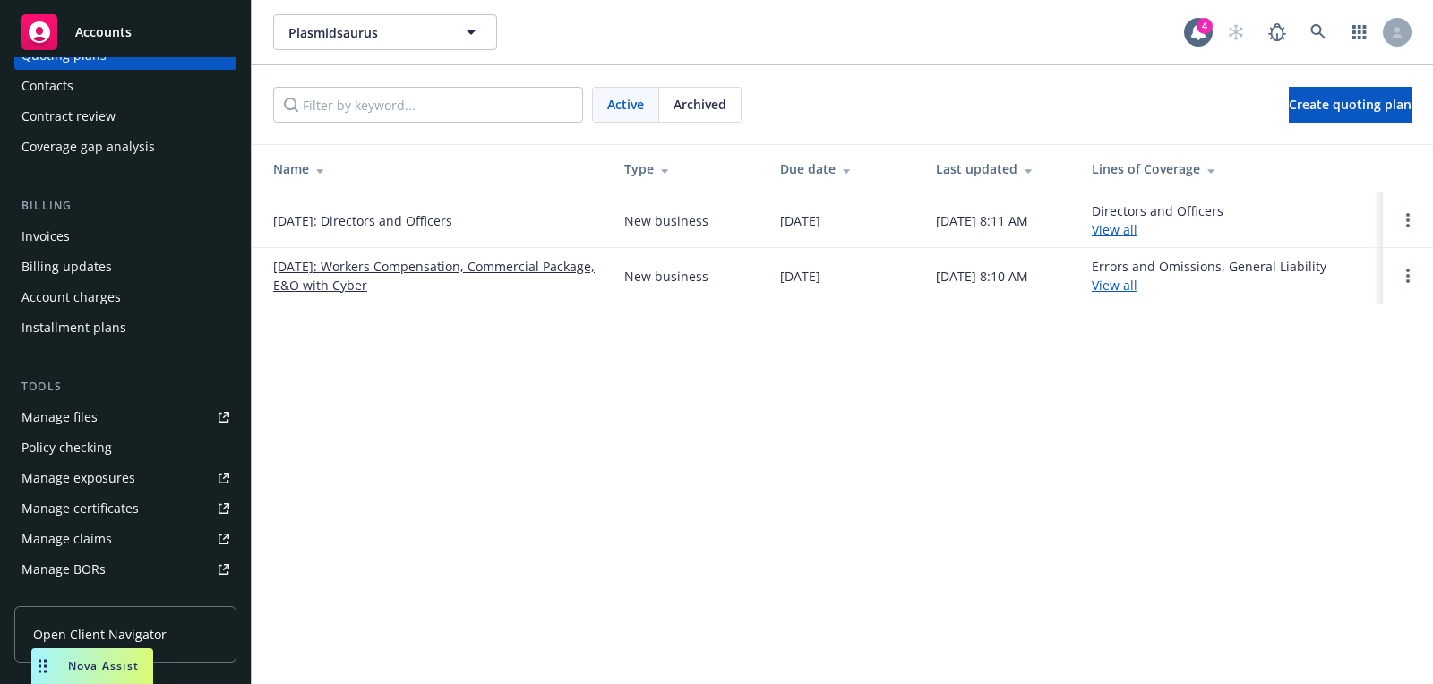
scroll to position [511, 0]
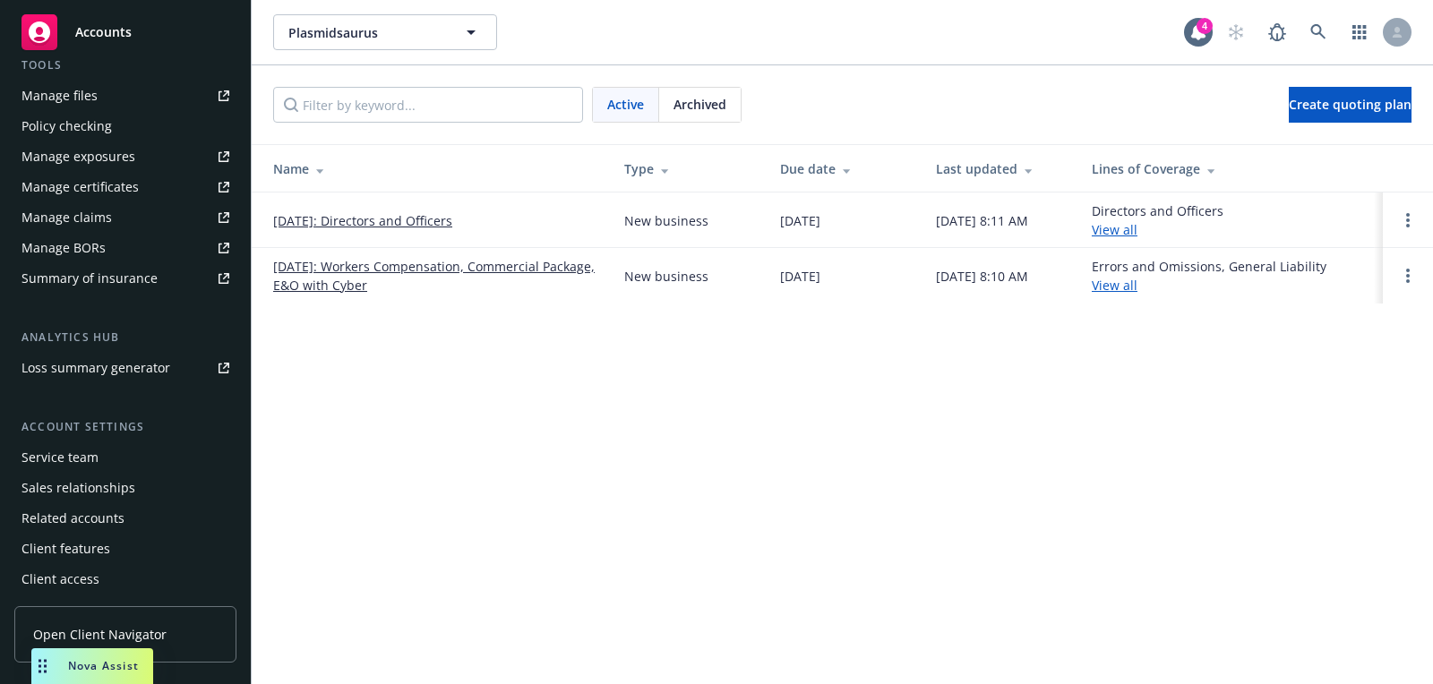
click at [113, 456] on div "Service team" at bounding box center [125, 457] width 208 height 29
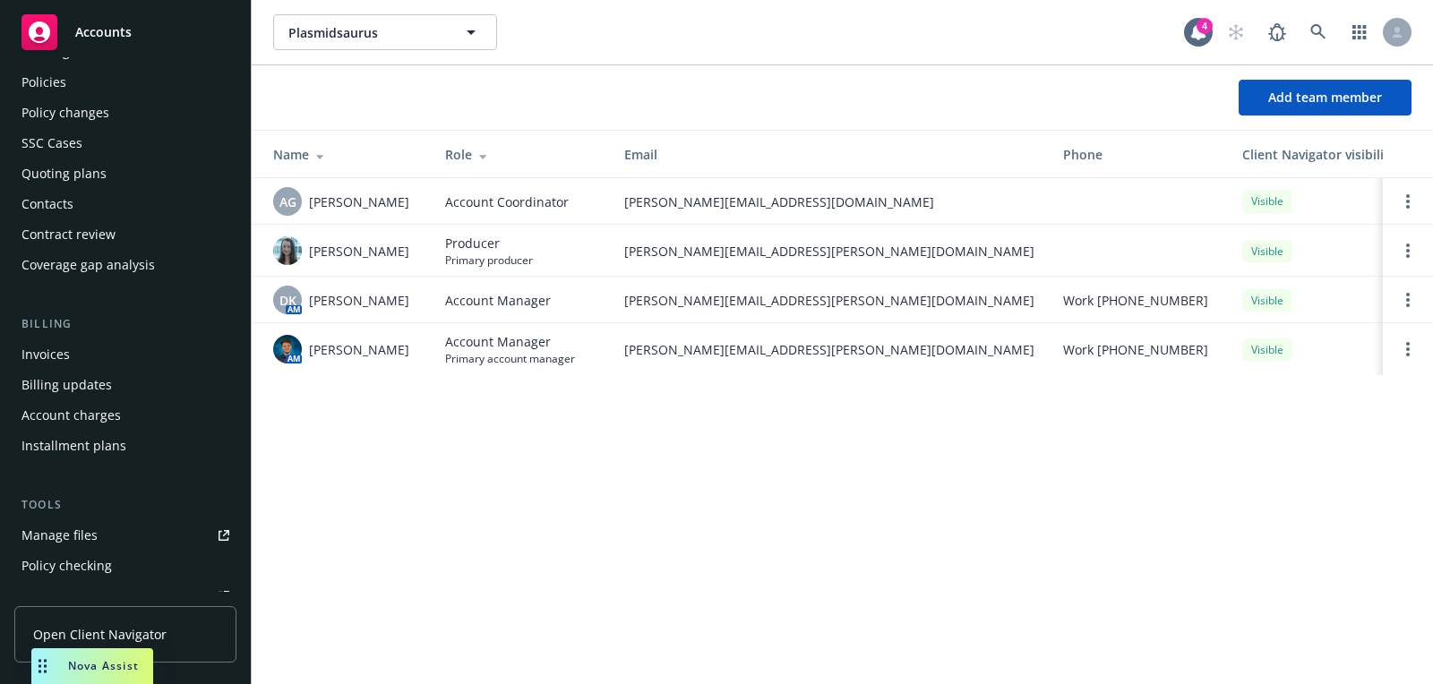
scroll to position [12, 0]
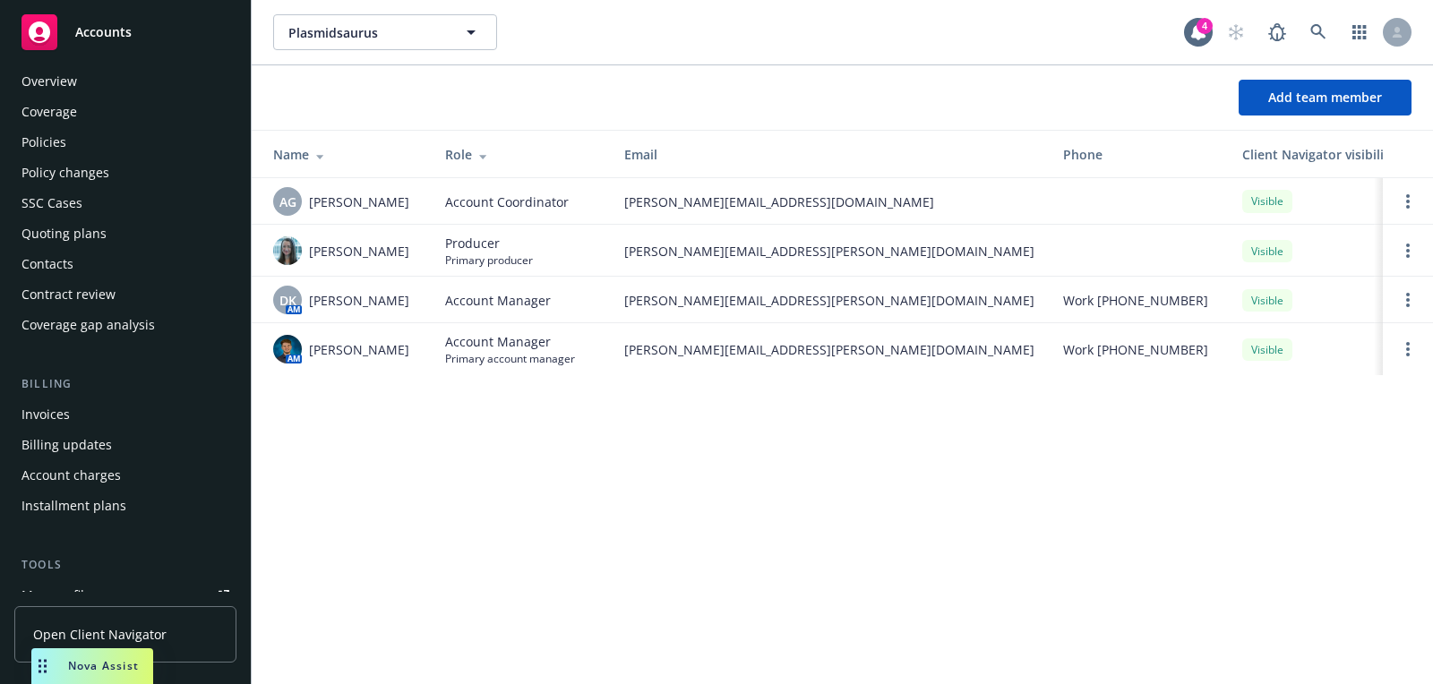
click at [108, 238] on div "Quoting plans" at bounding box center [125, 233] width 208 height 29
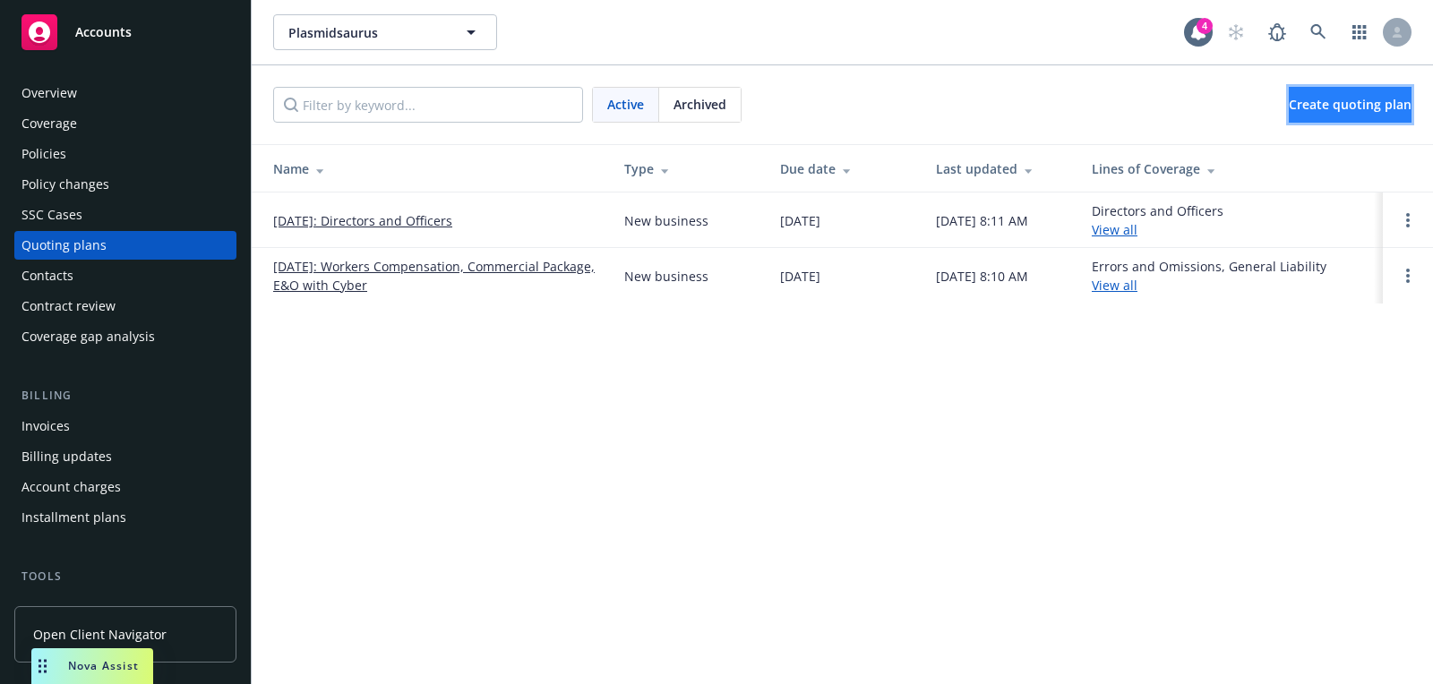
click at [1289, 87] on link "Create quoting plan" at bounding box center [1350, 105] width 123 height 36
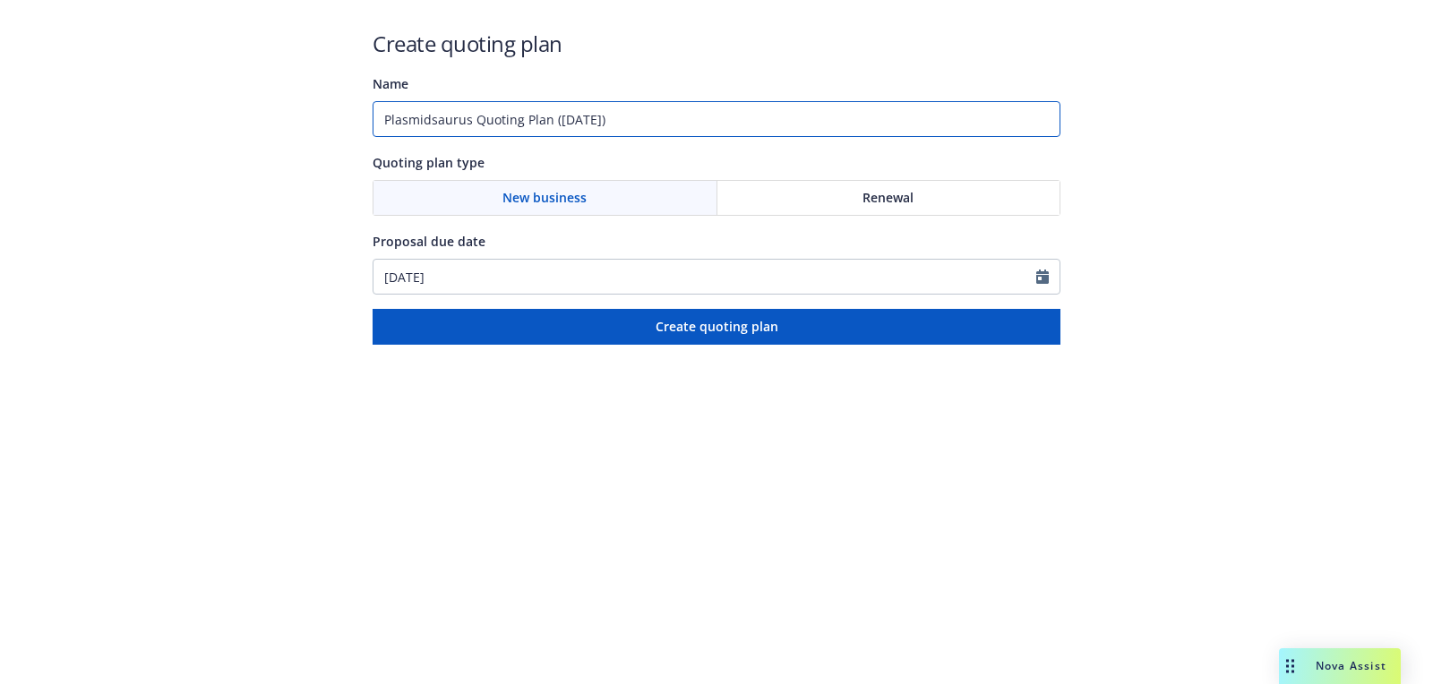
click at [648, 121] on input "Plasmidsaurus Quoting Plan ([DATE])" at bounding box center [717, 119] width 688 height 36
type input "[DATE]"
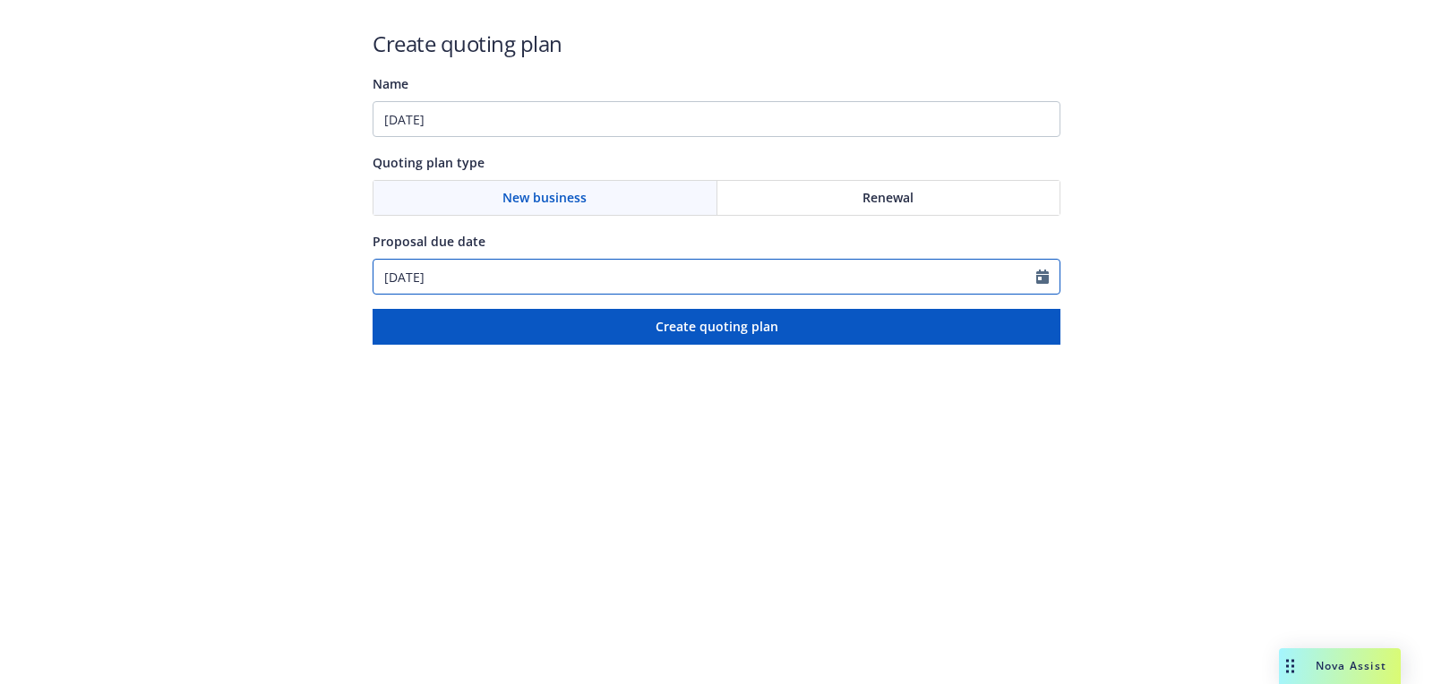
select select "9"
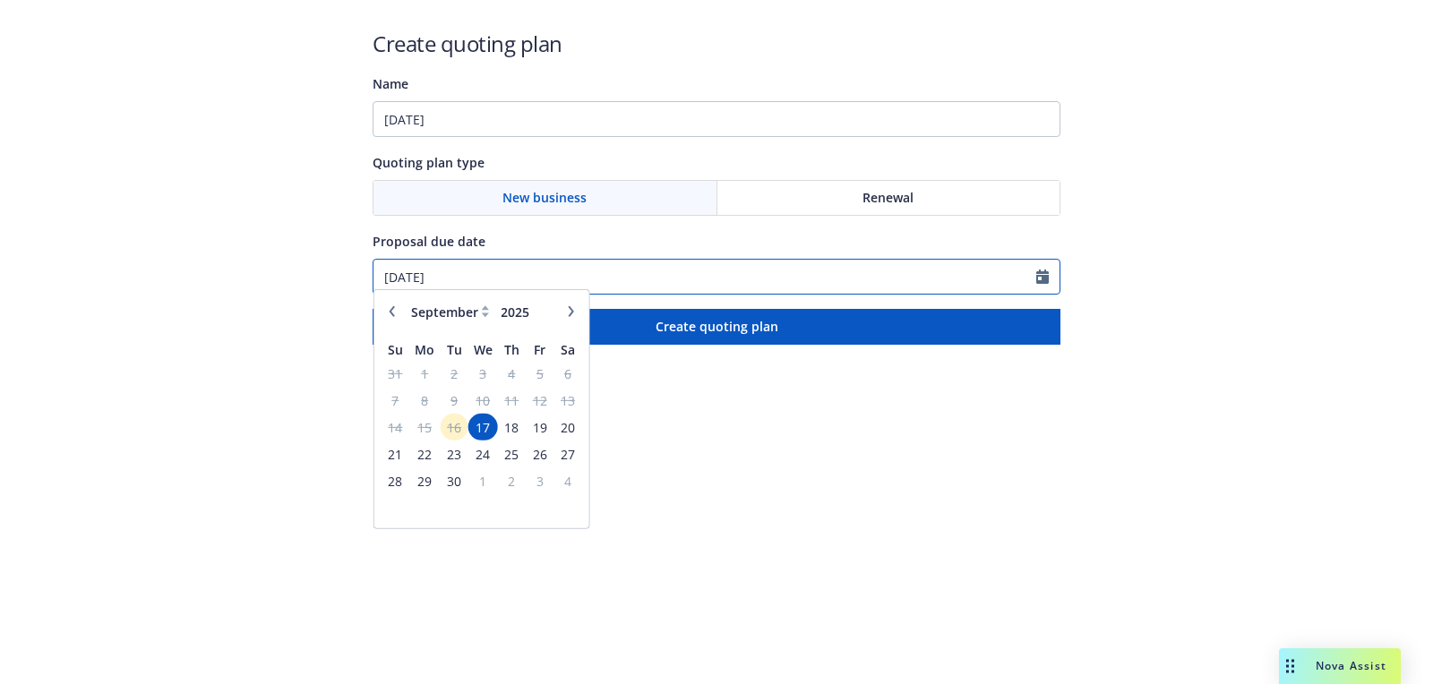
click at [561, 270] on input "[DATE]" at bounding box center [705, 277] width 663 height 34
paste input "[DATE]"
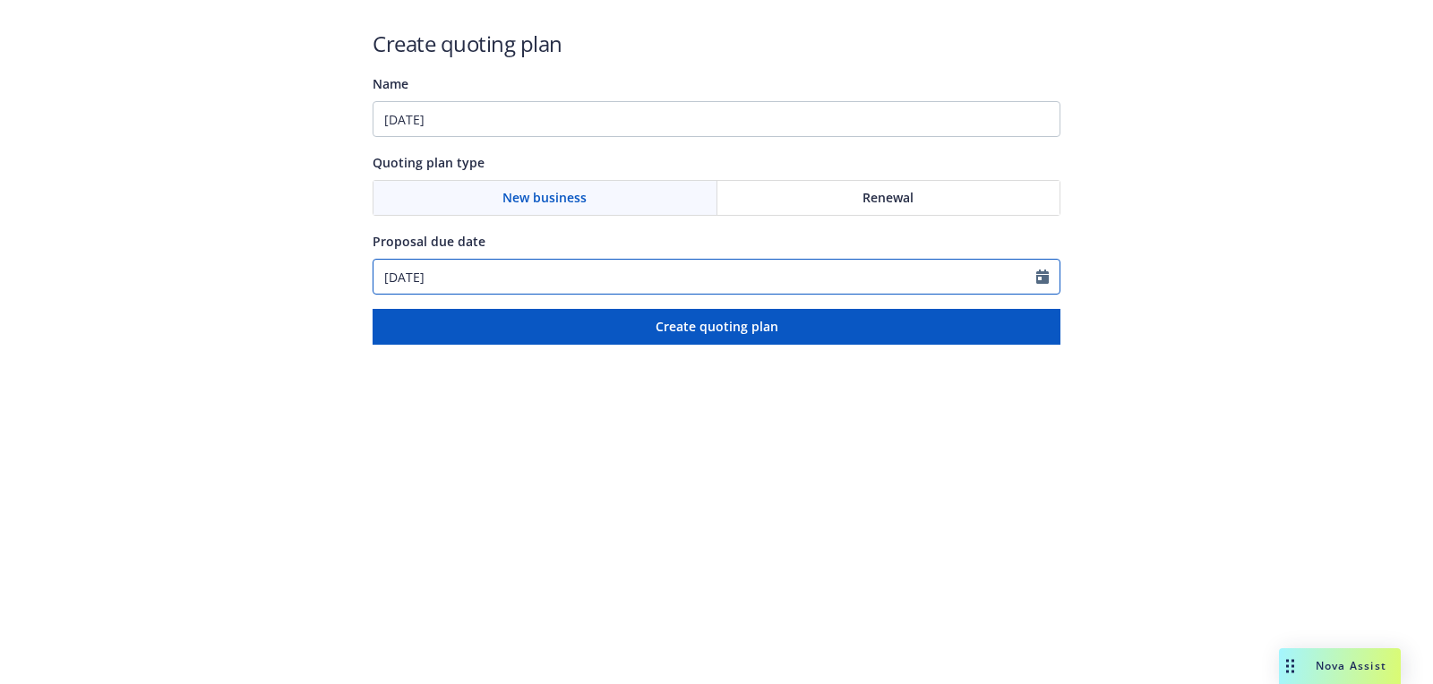
type input "01/18/2026"
click at [582, 145] on div "Create quoting plan Name 01/18/2026 Quoting plan type New business Renewal Prop…" at bounding box center [717, 187] width 688 height 316
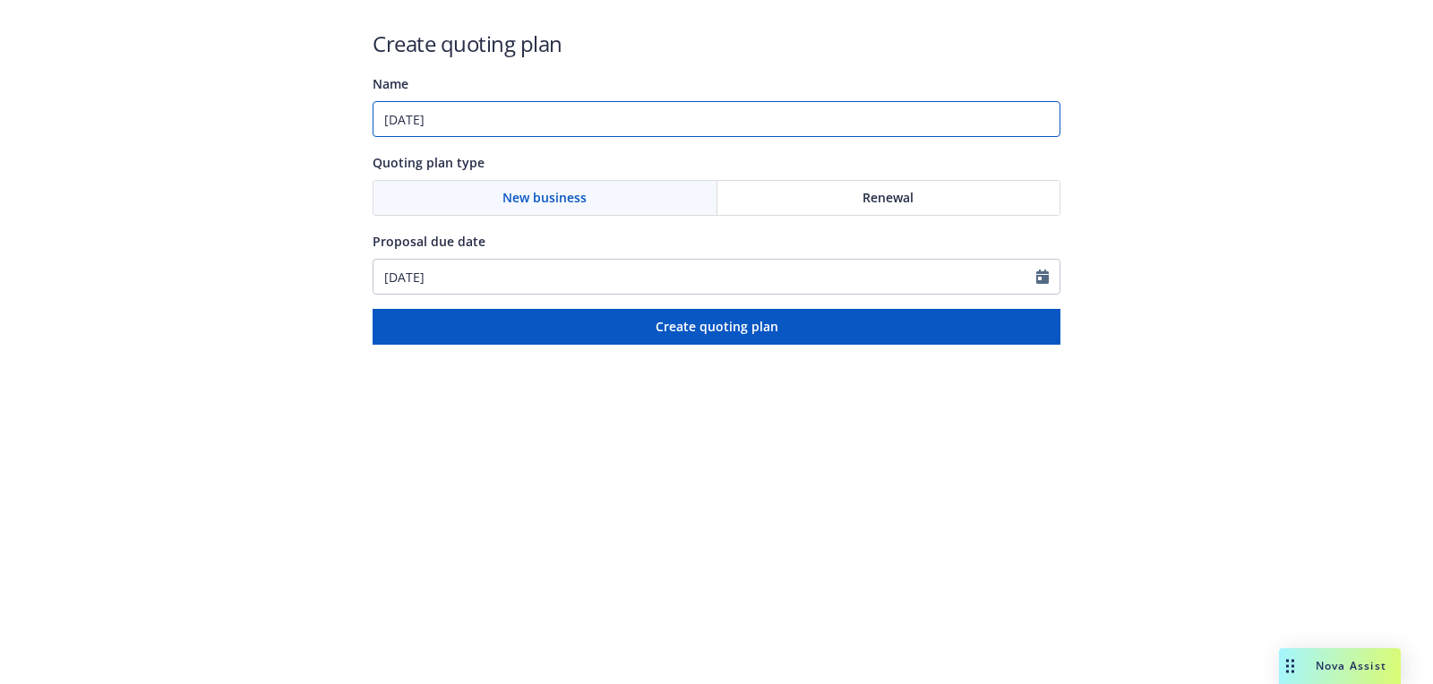
click at [585, 128] on input "01/18/2026" at bounding box center [717, 119] width 688 height 36
paste input "Commercial Package"
type input "01/18/2026: Commercial Package"
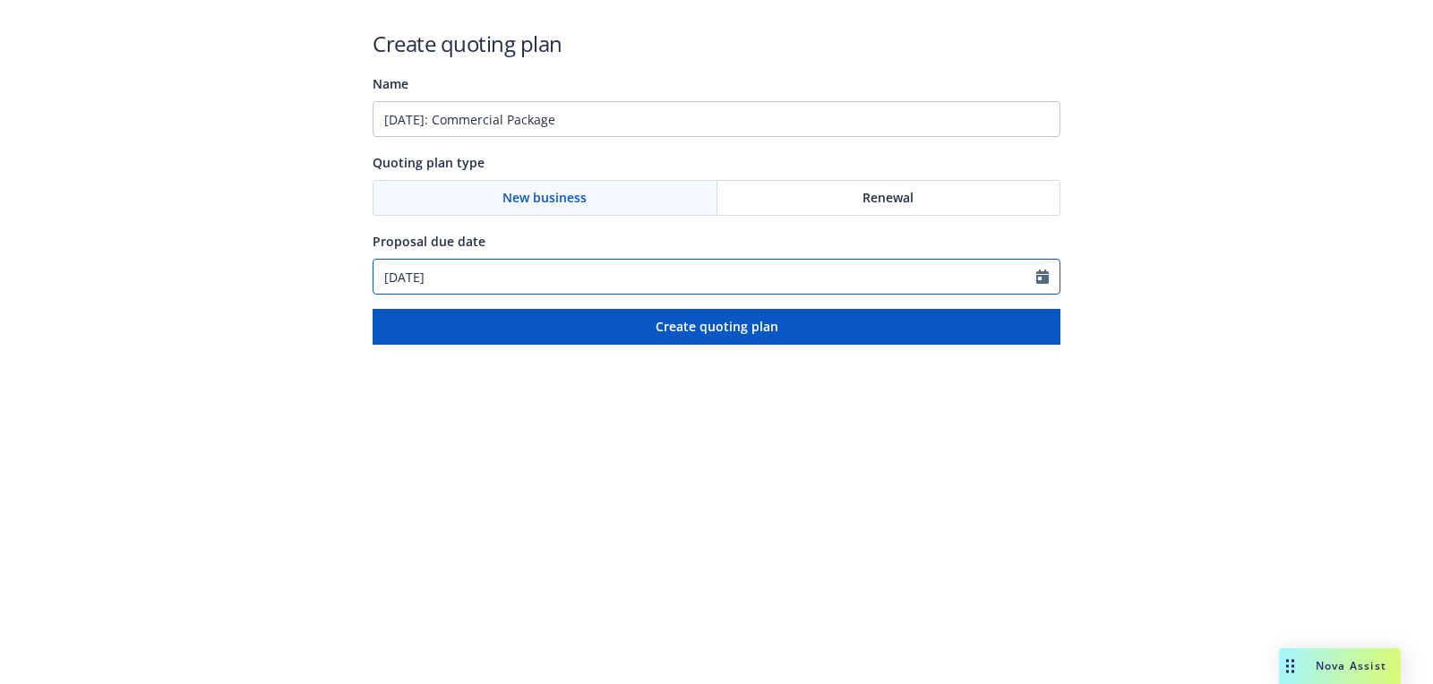
click at [549, 292] on div "01/18/2026" at bounding box center [717, 277] width 688 height 36
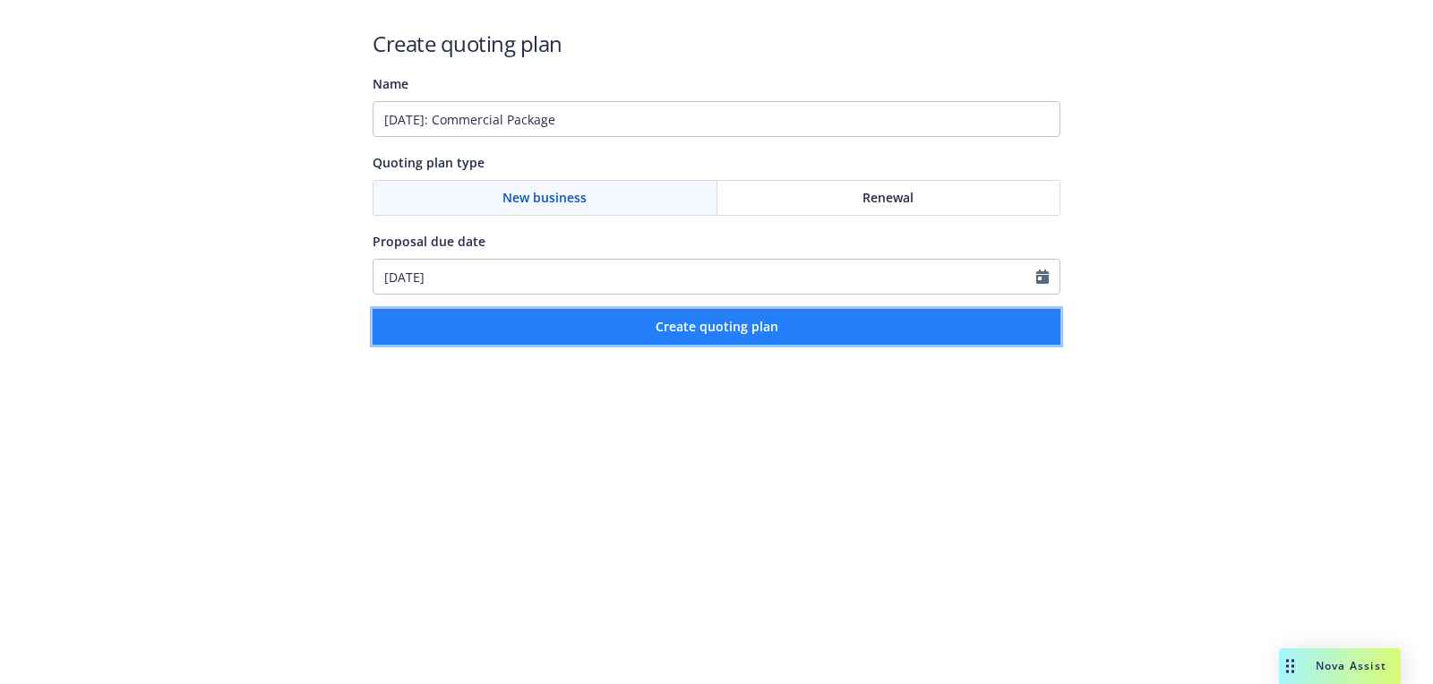
click at [715, 321] on span "Create quoting plan" at bounding box center [717, 326] width 123 height 17
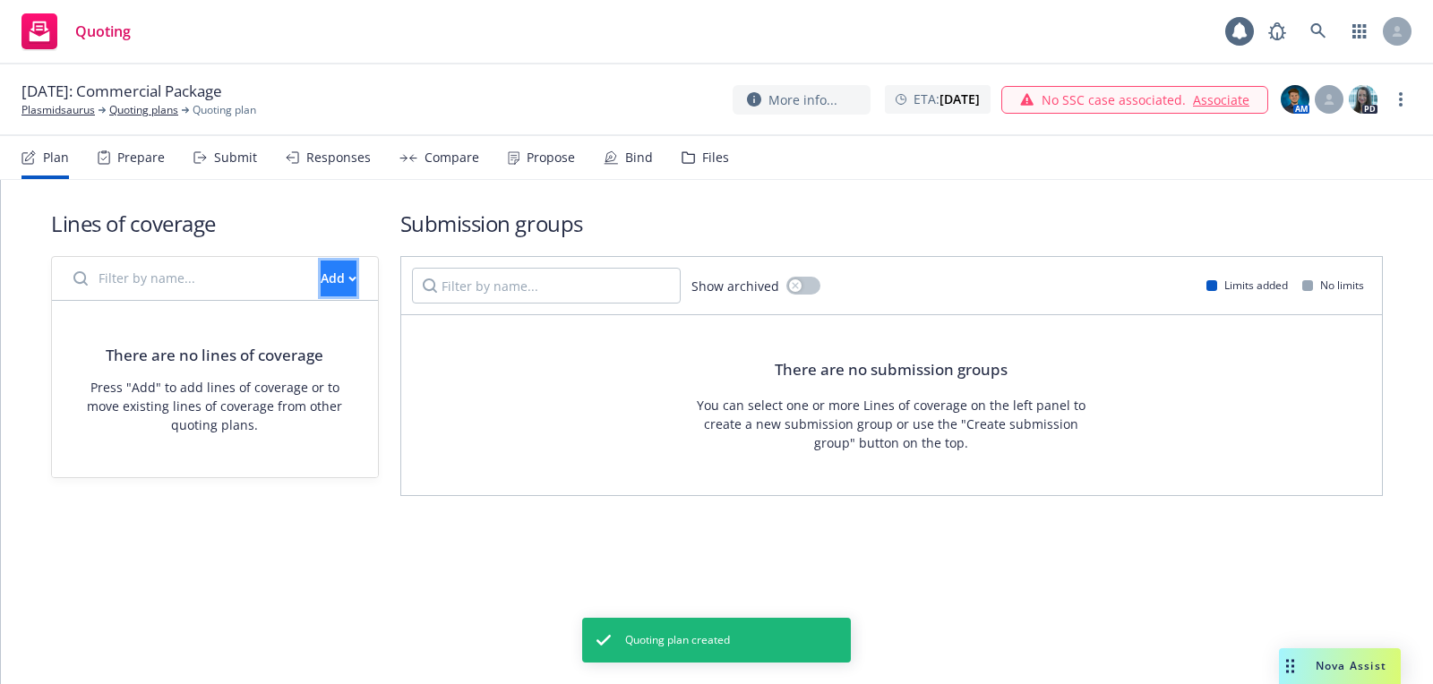
click at [322, 281] on div "Add" at bounding box center [339, 279] width 36 height 34
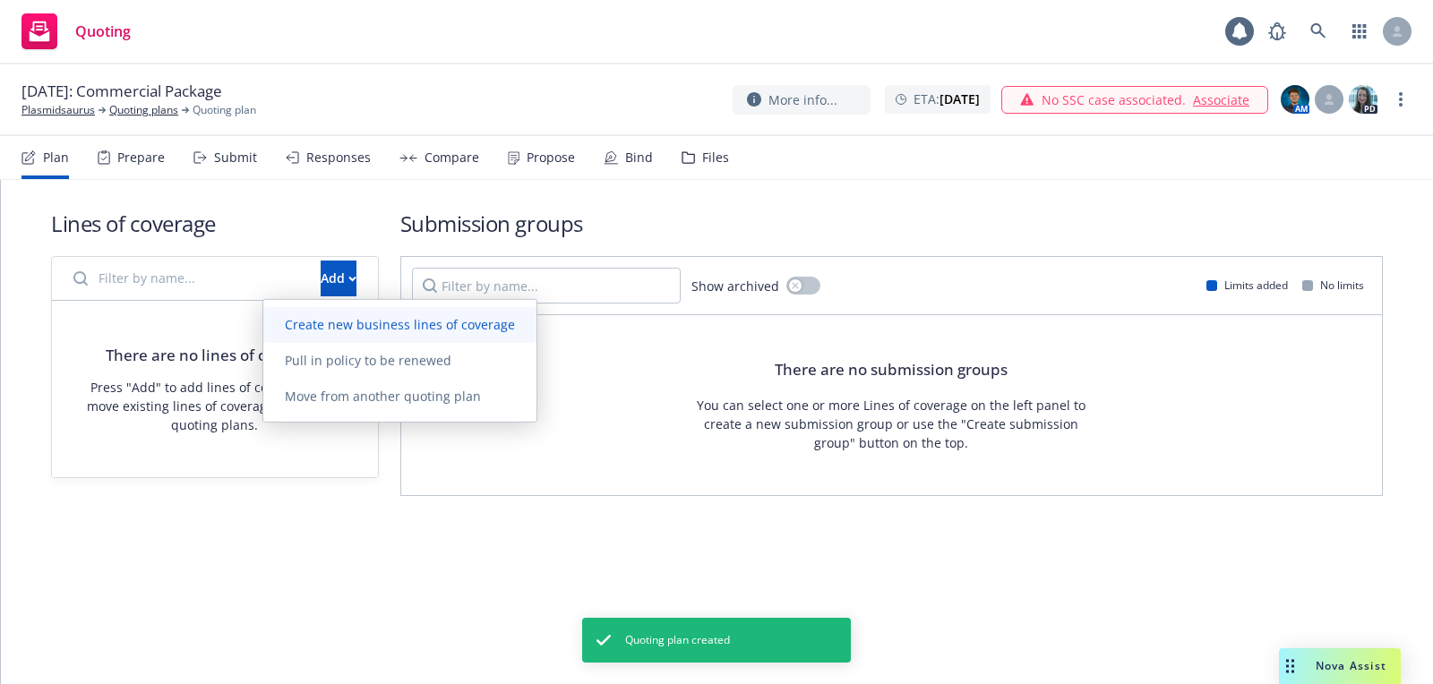
click at [351, 327] on span "Create new business lines of coverage" at bounding box center [399, 324] width 273 height 17
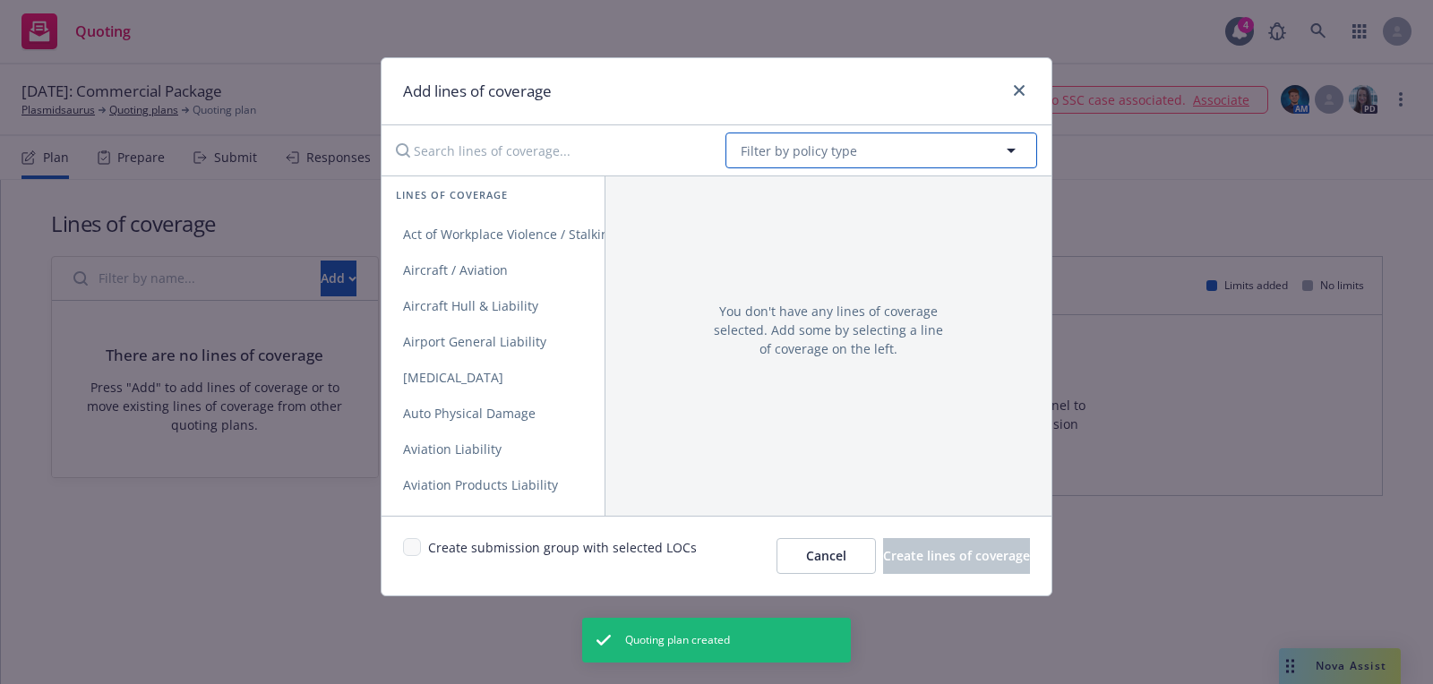
click at [914, 159] on button "Filter by policy type" at bounding box center [882, 151] width 312 height 36
type input "package"
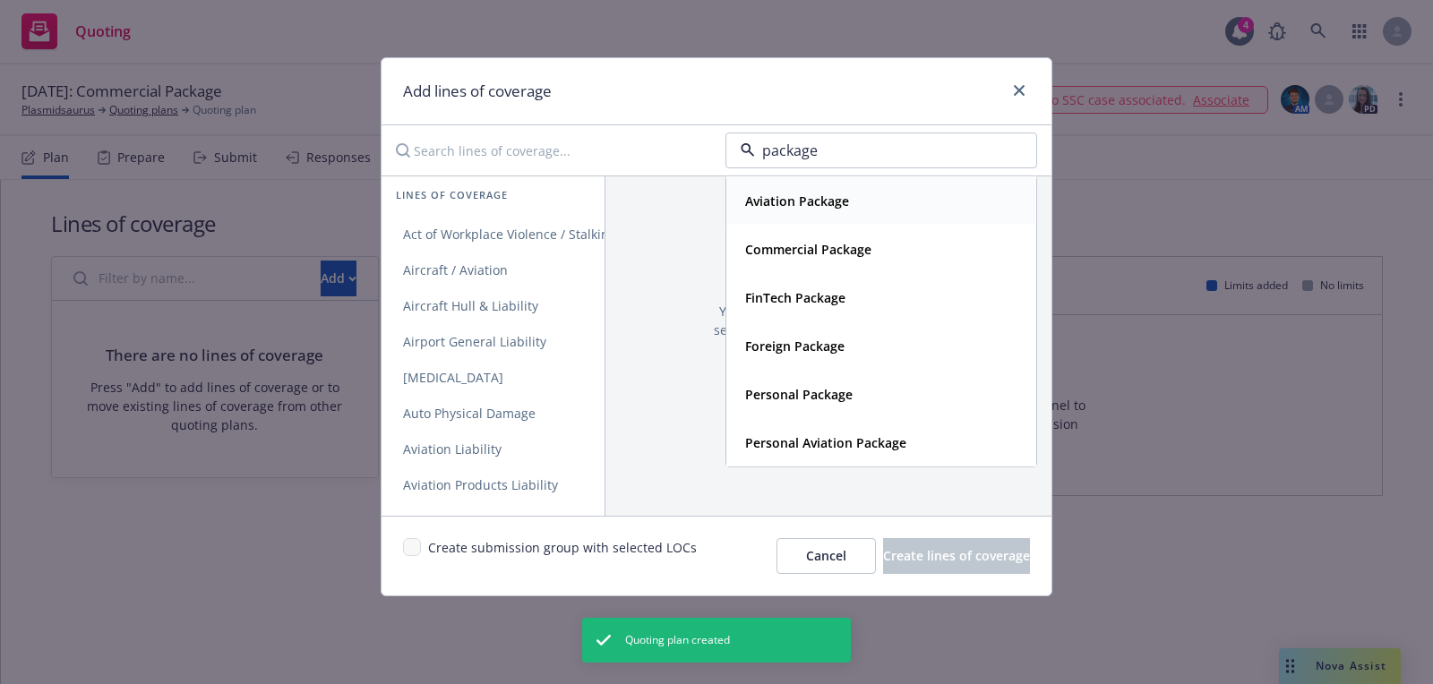
click at [875, 230] on div "Commercial Package" at bounding box center [881, 249] width 308 height 47
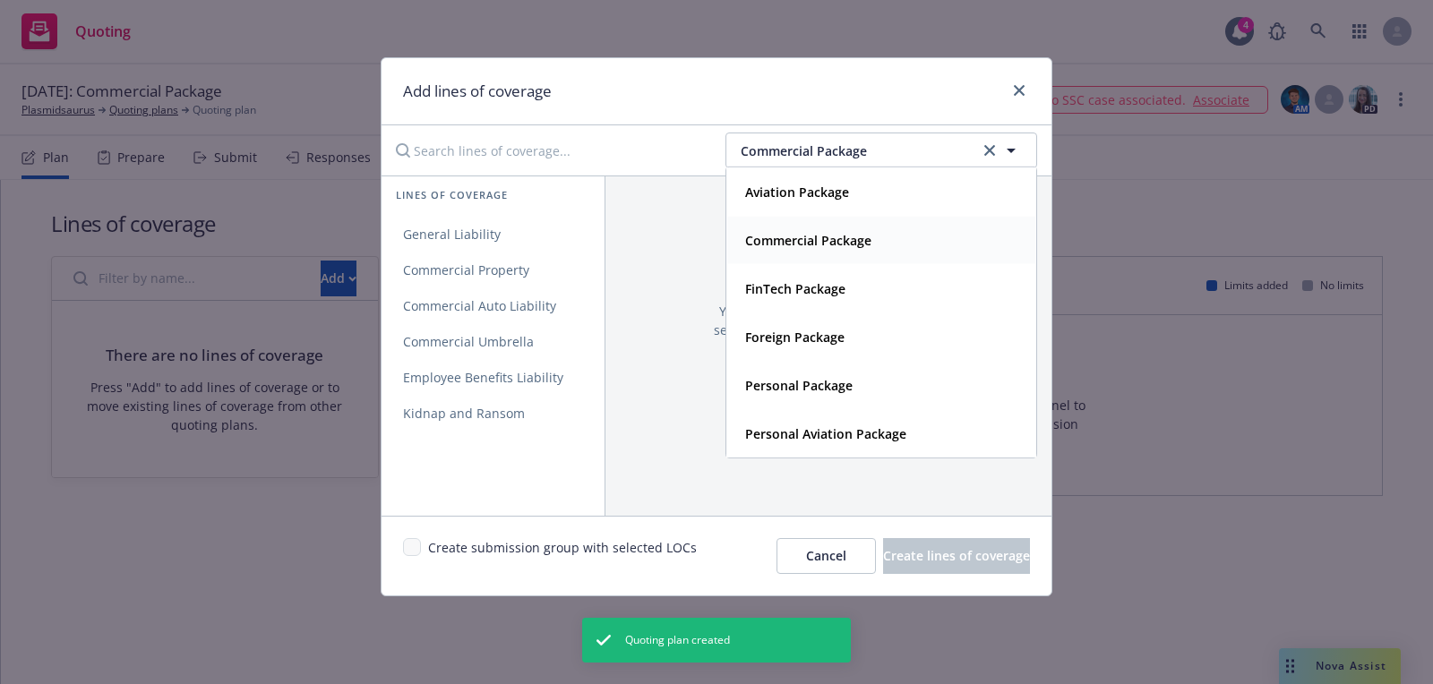
click at [558, 214] on div "Lines of coverage" at bounding box center [493, 196] width 223 height 40
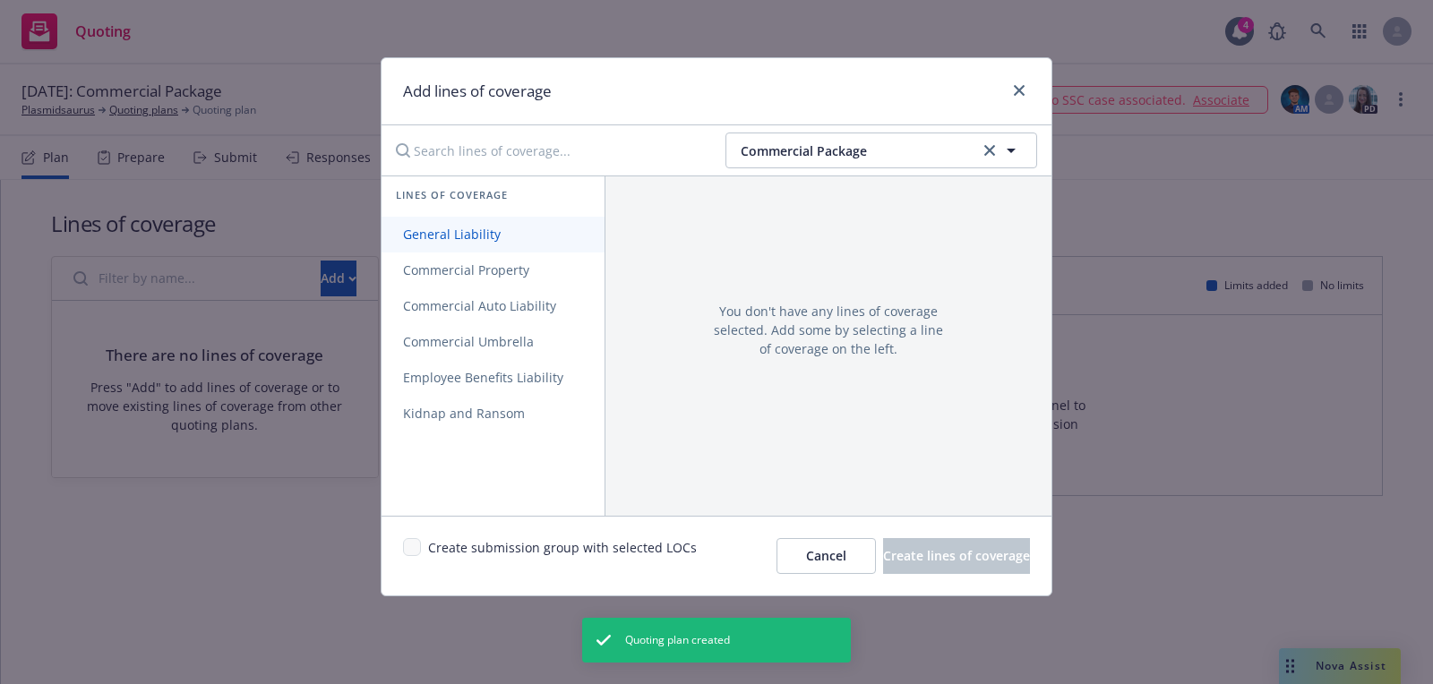
click at [539, 244] on link "General Liability" at bounding box center [493, 235] width 223 height 36
click at [539, 266] on span "Commercial Property" at bounding box center [466, 270] width 169 height 17
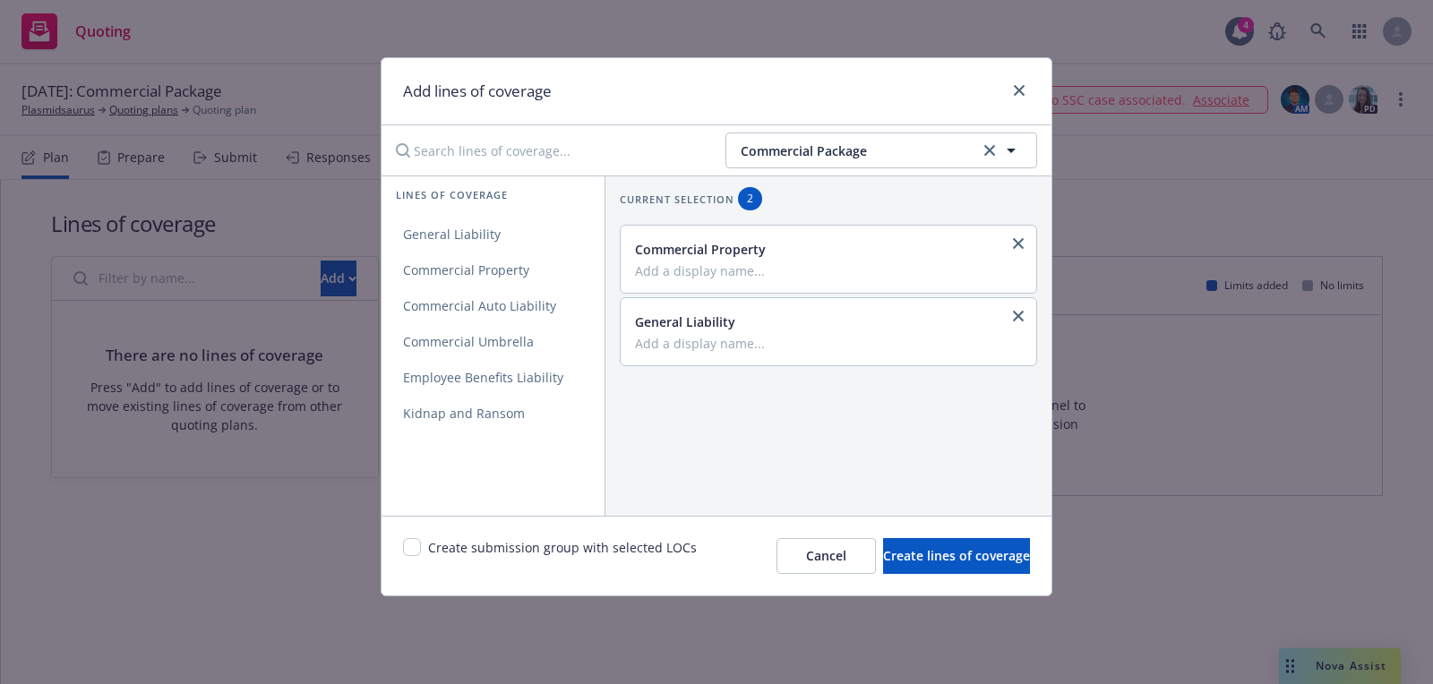
click at [403, 554] on div "Create submission group with selected LOCs" at bounding box center [550, 556] width 294 height 36
click at [413, 552] on input "checkbox" at bounding box center [412, 547] width 18 height 18
checkbox input "true"
click at [960, 557] on span "Create lines of coverage" at bounding box center [956, 555] width 147 height 17
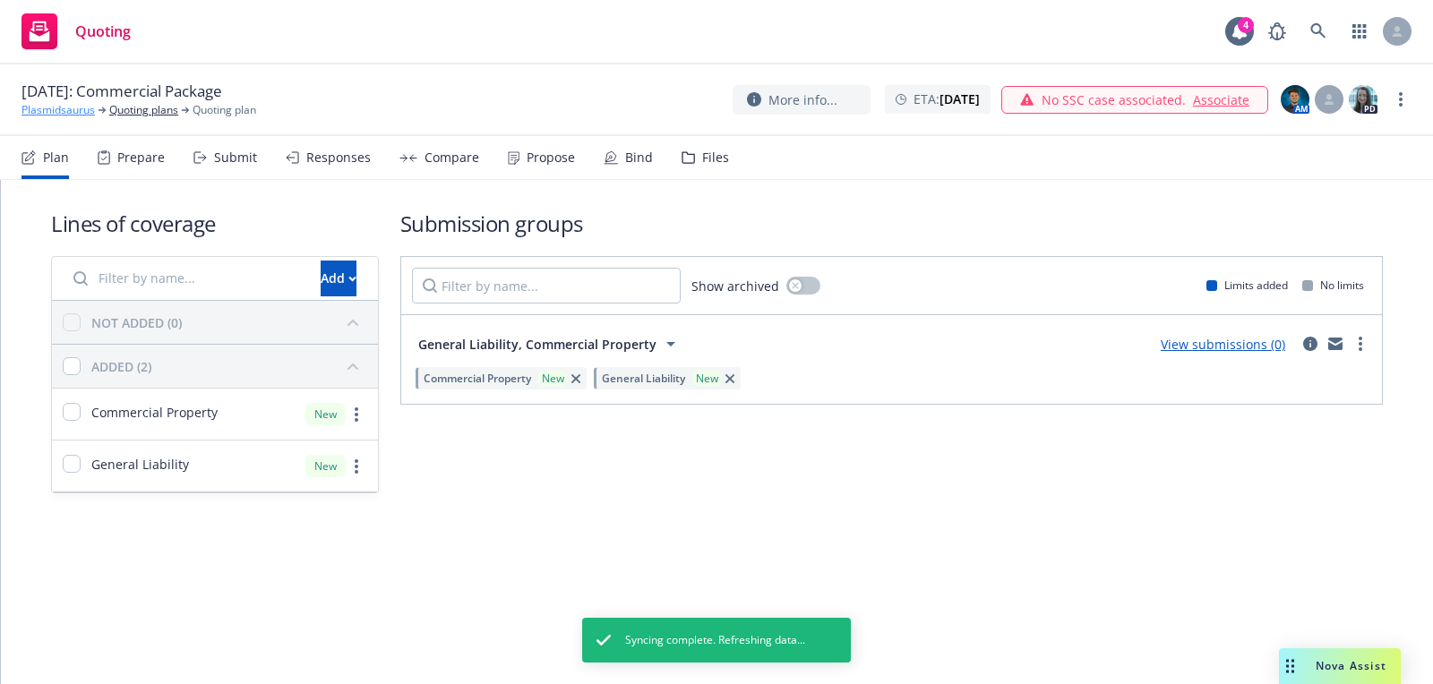
click at [79, 116] on link "Plasmidsaurus" at bounding box center [57, 110] width 73 height 16
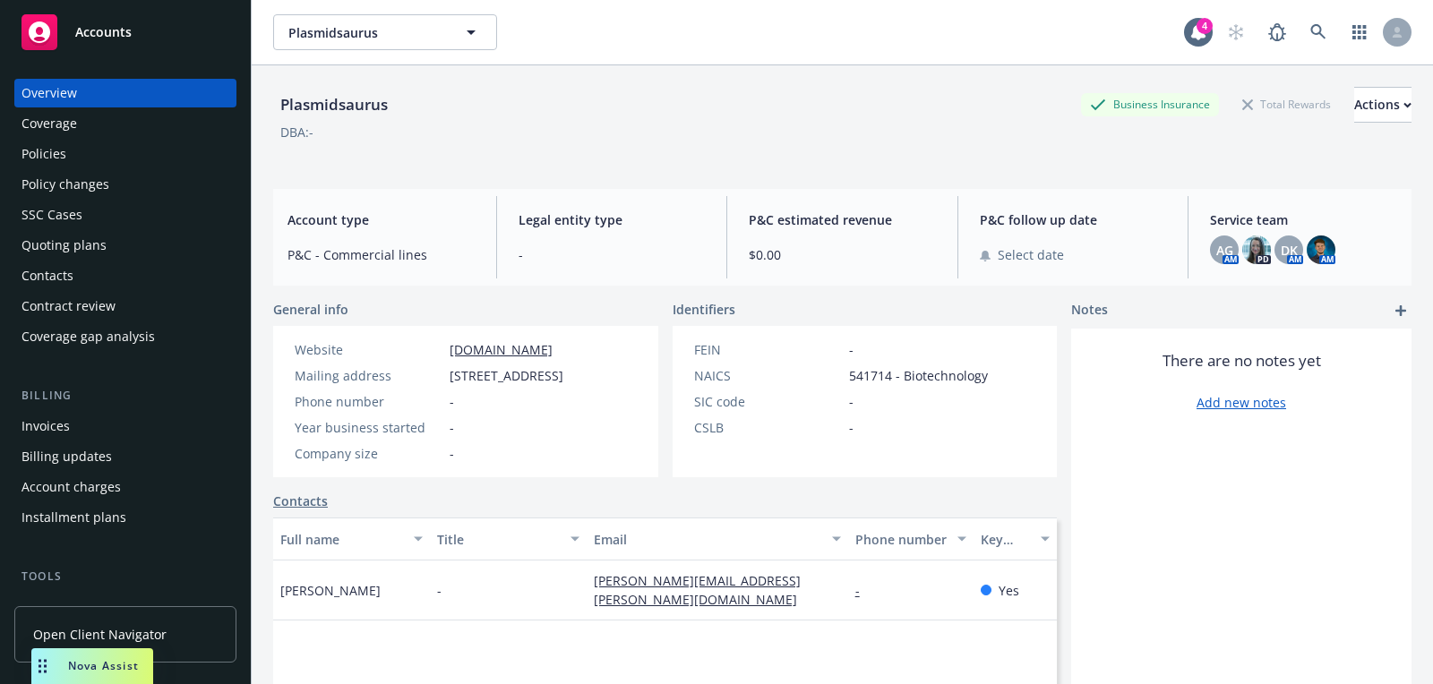
scroll to position [511, 0]
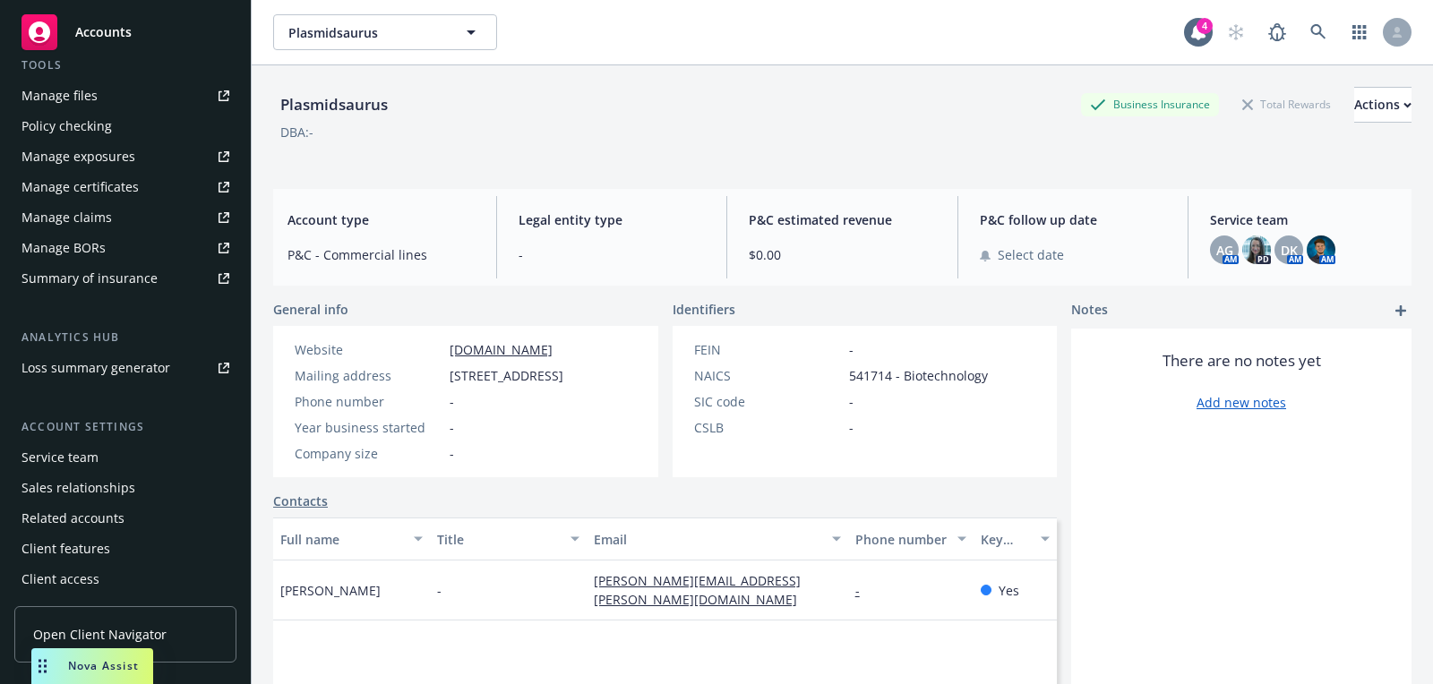
click at [107, 462] on div "Service team" at bounding box center [125, 457] width 208 height 29
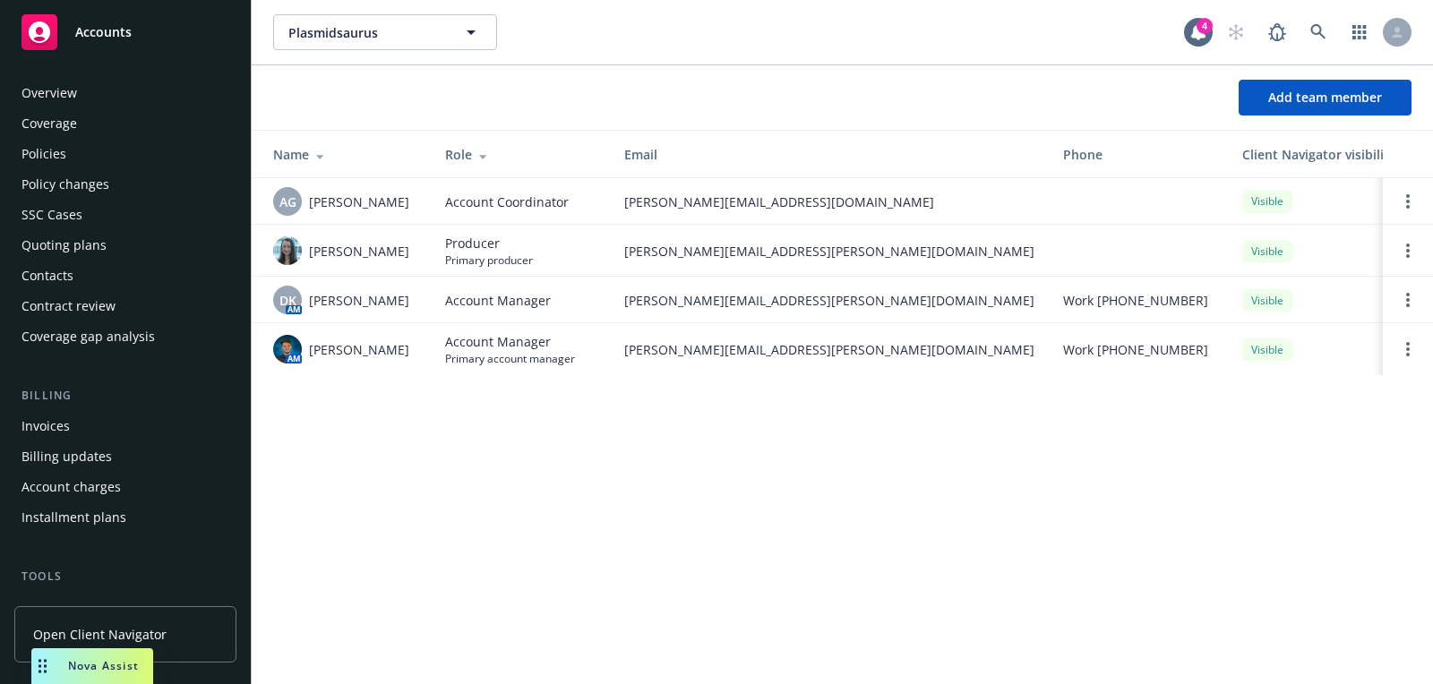
click at [144, 95] on div "Overview" at bounding box center [125, 93] width 208 height 29
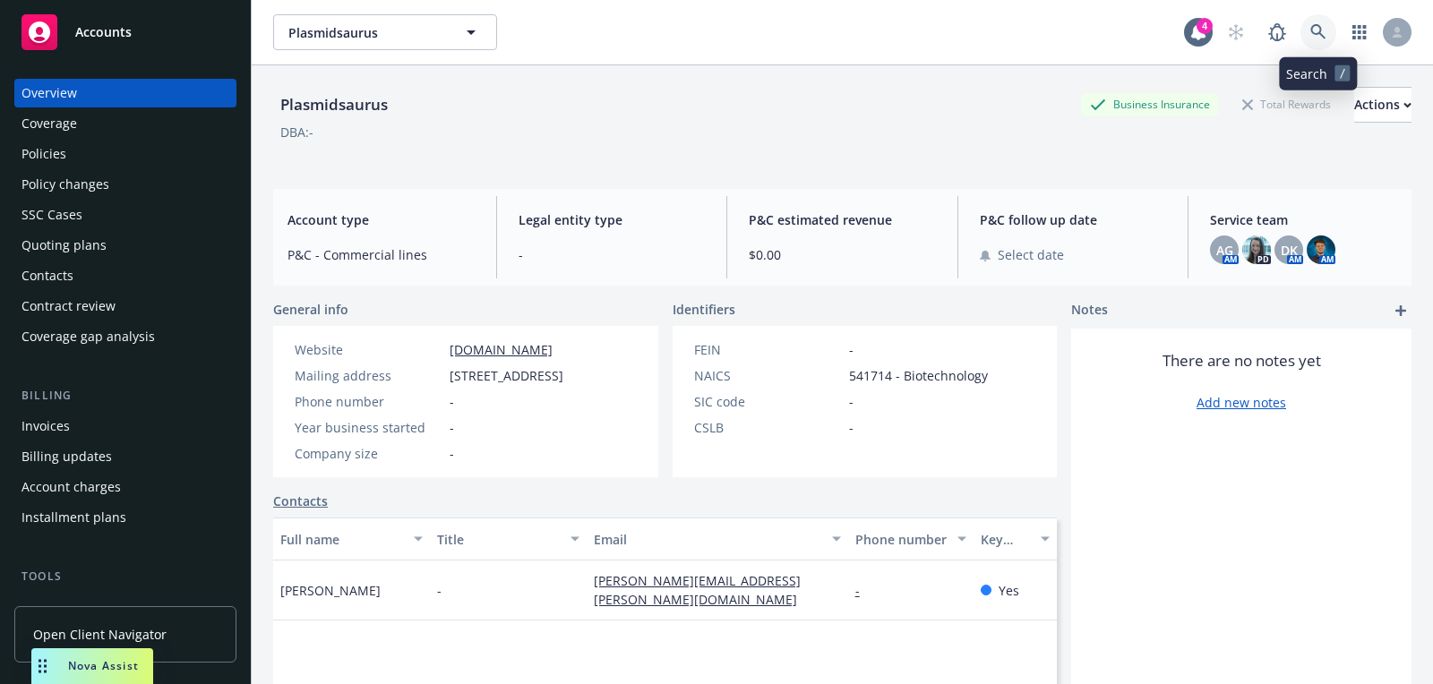
click at [1306, 32] on link at bounding box center [1319, 32] width 36 height 36
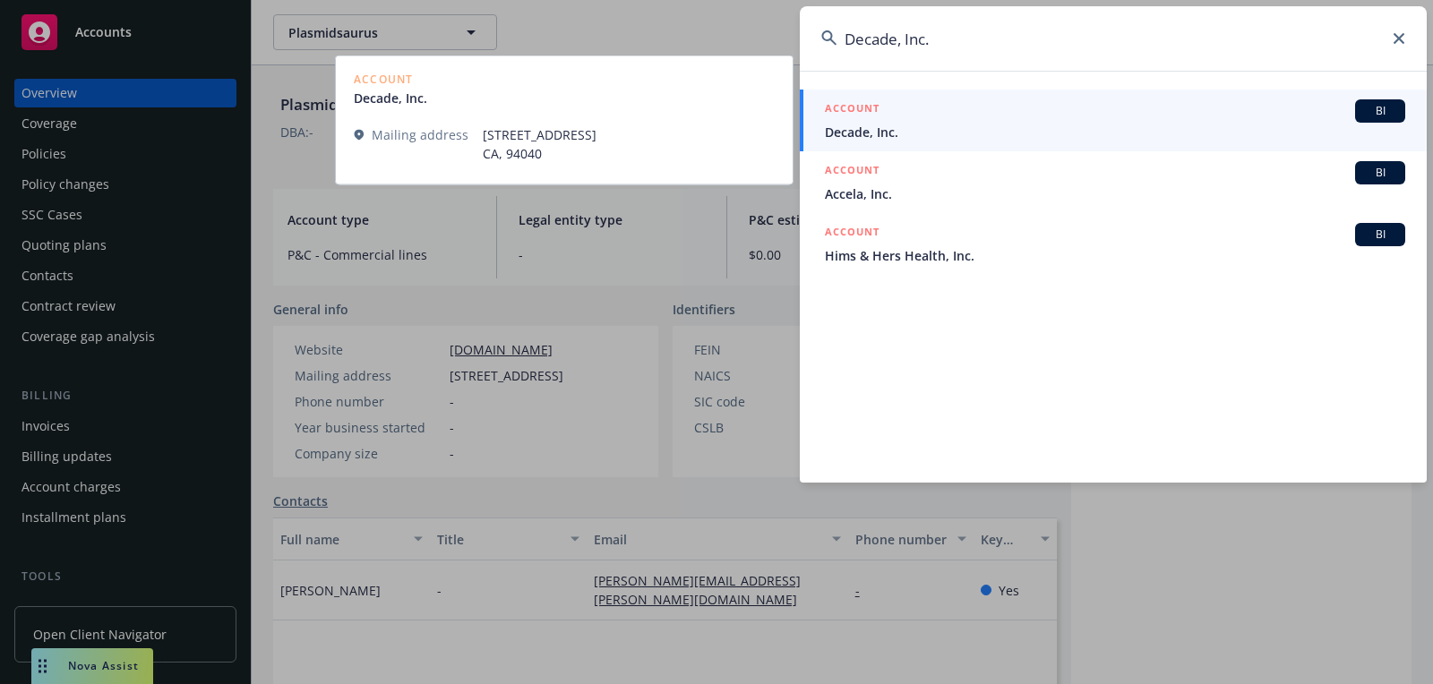
type input "Decade, Inc."
click at [1105, 116] on div "ACCOUNT BI" at bounding box center [1115, 110] width 580 height 23
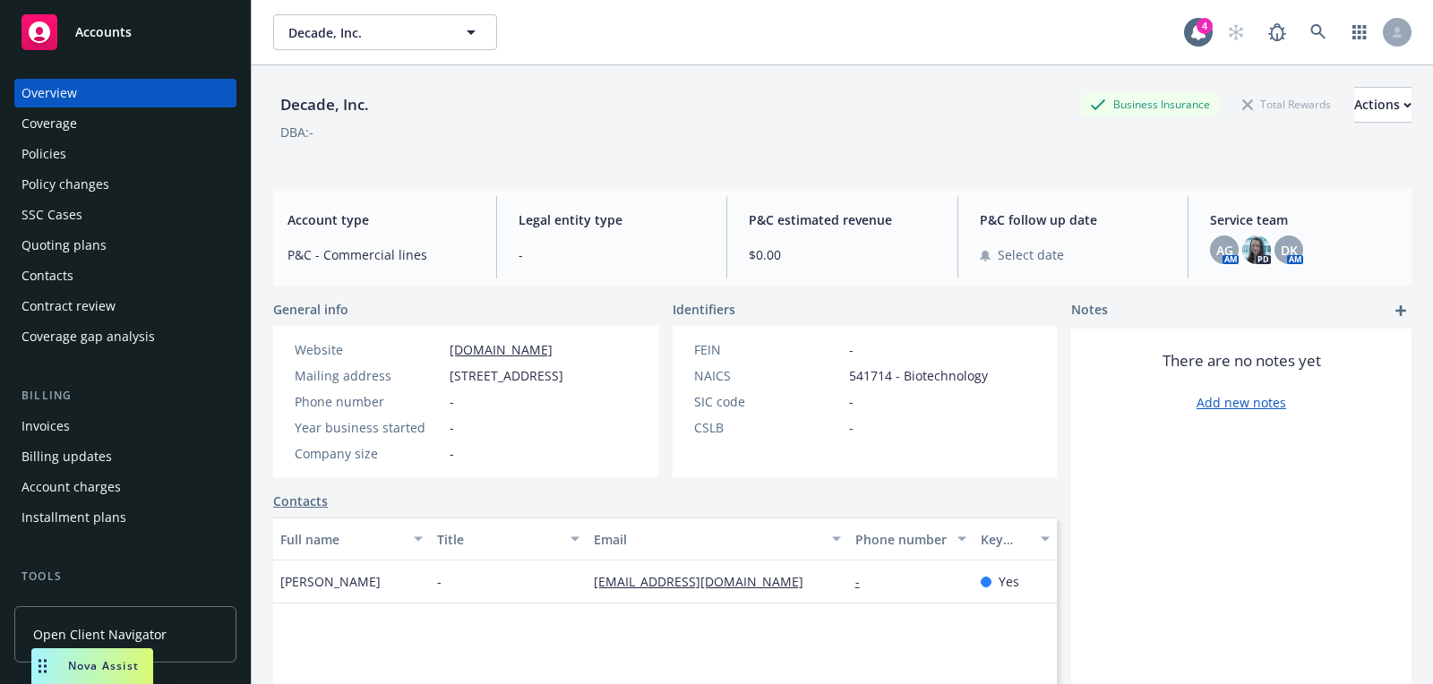
click at [147, 249] on div "Quoting plans" at bounding box center [125, 245] width 208 height 29
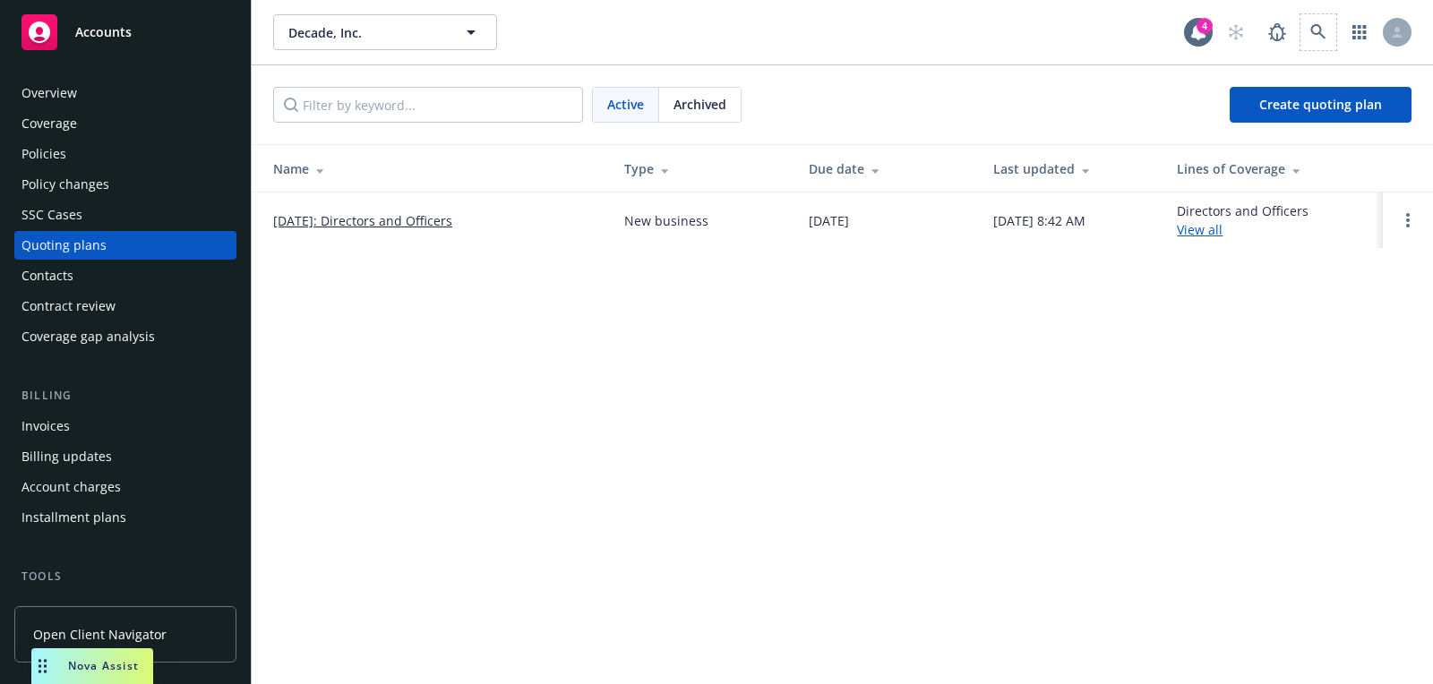
click at [1334, 41] on span at bounding box center [1319, 32] width 36 height 36
click at [1301, 29] on link at bounding box center [1319, 32] width 36 height 36
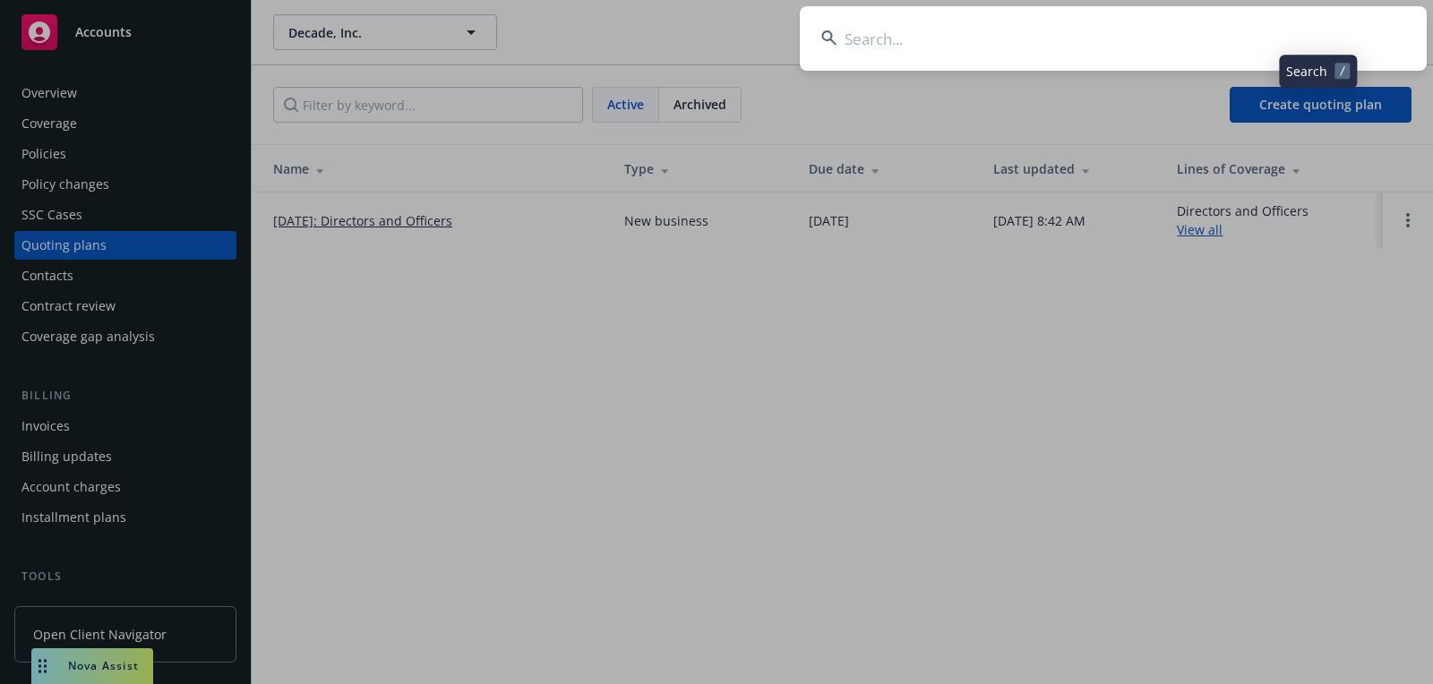
type input "PB&J Technologies"
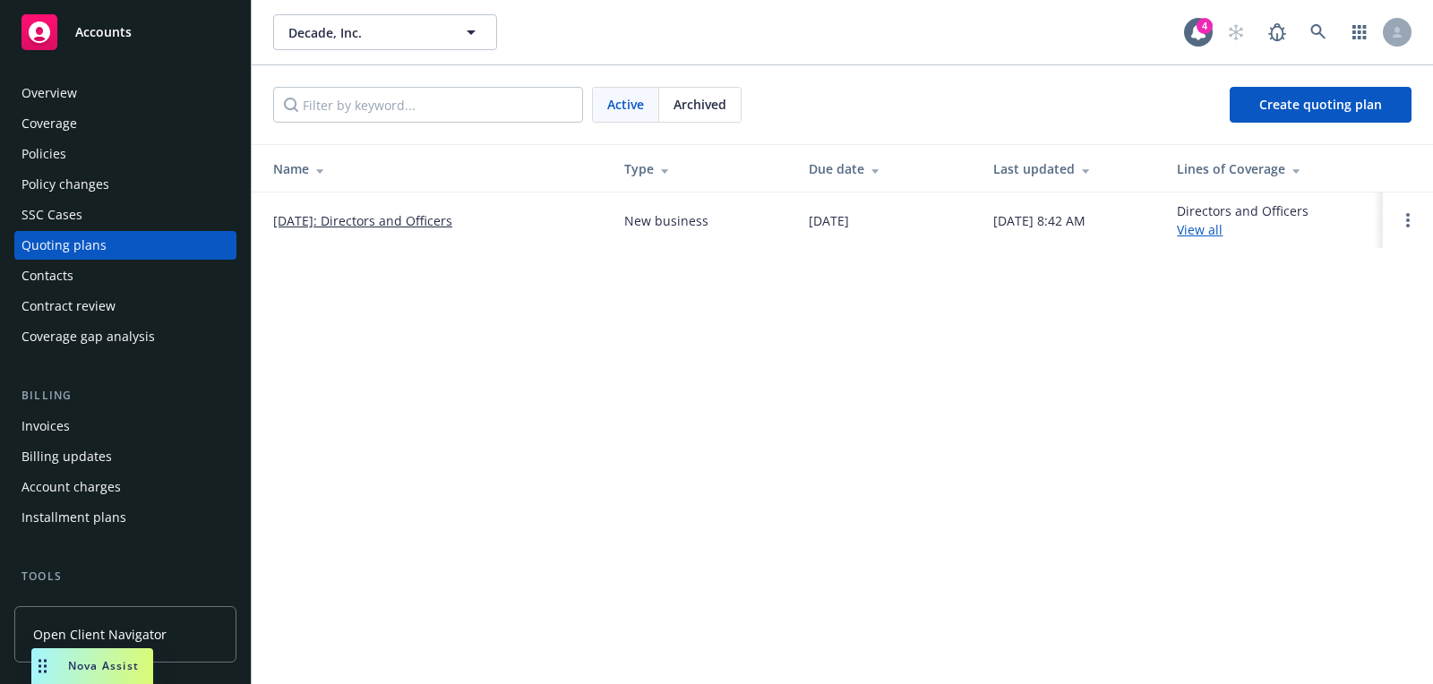
drag, startPoint x: 164, startPoint y: 32, endPoint x: 642, endPoint y: 125, distance: 487.1
click at [164, 33] on div "Accounts" at bounding box center [125, 32] width 208 height 36
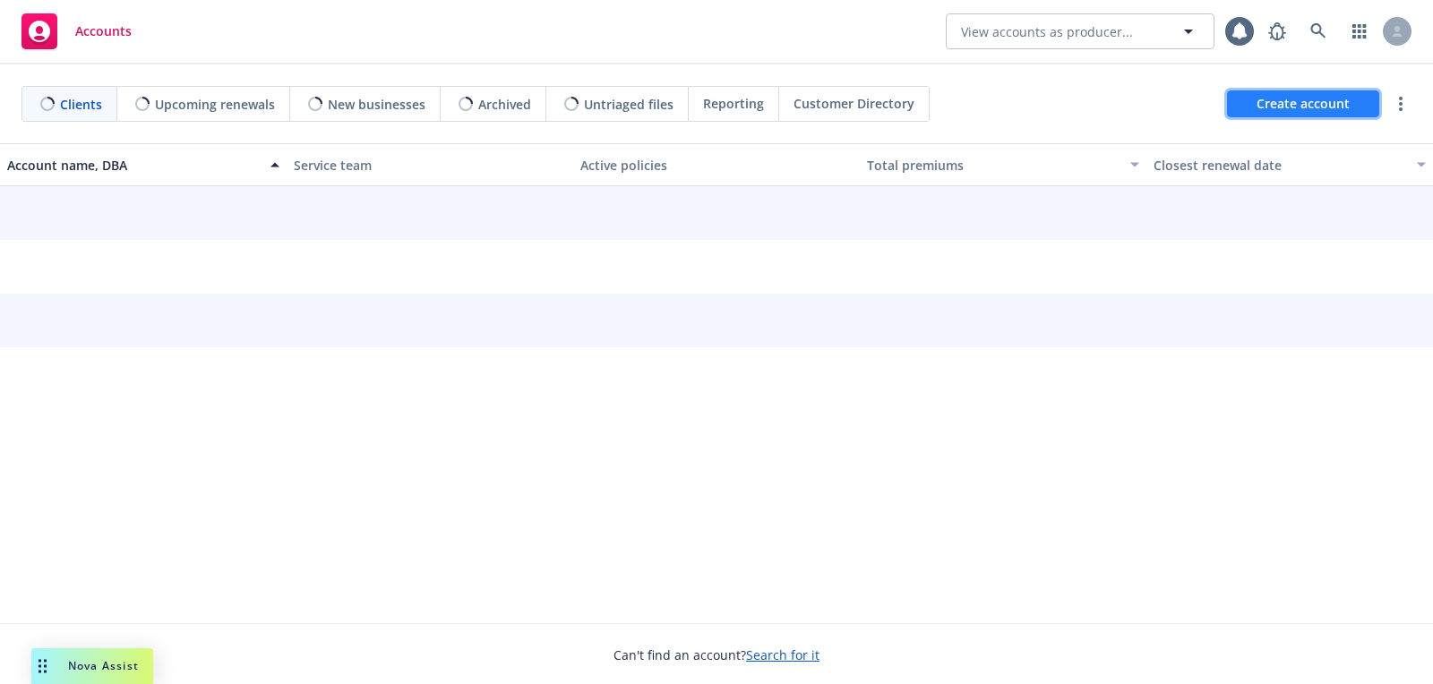
click at [1314, 107] on span "Create account" at bounding box center [1303, 104] width 93 height 34
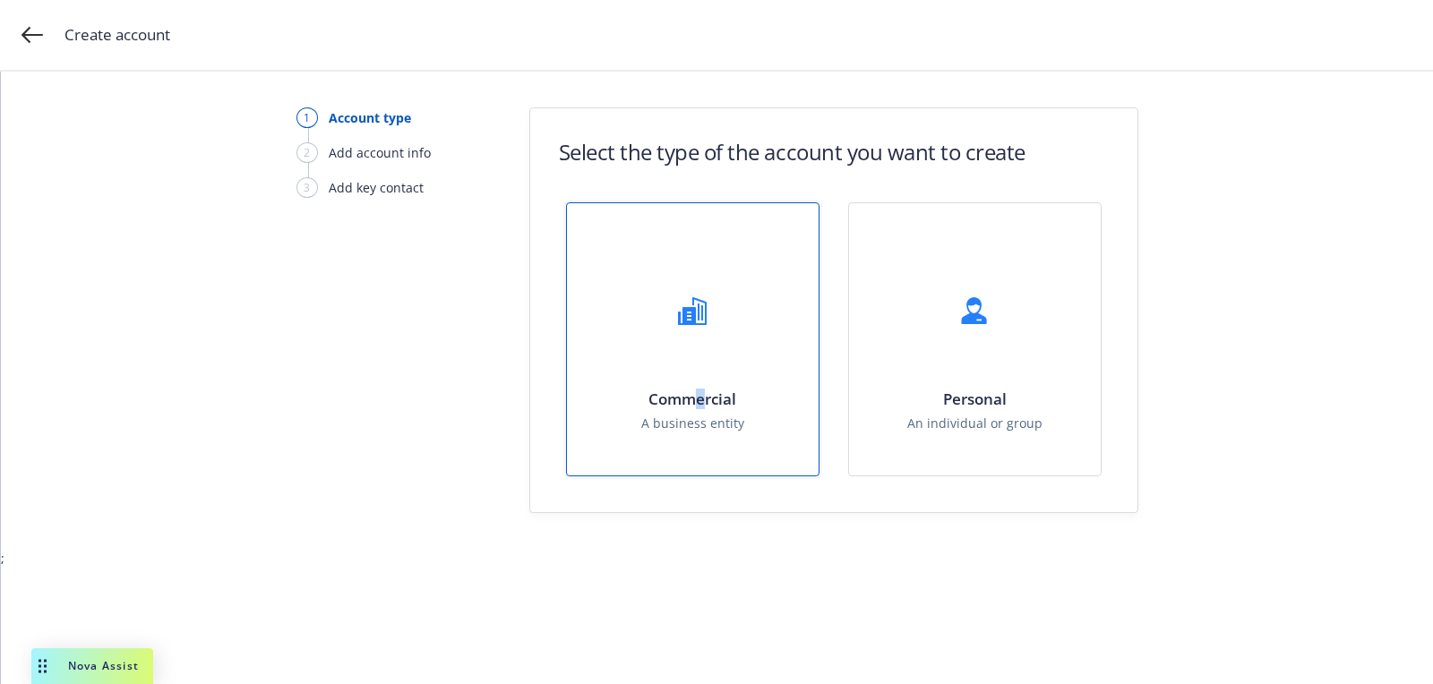
drag, startPoint x: 705, startPoint y: 401, endPoint x: 695, endPoint y: 401, distance: 9.9
click at [695, 401] on h1 "Commercial" at bounding box center [692, 399] width 103 height 19
select select "US"
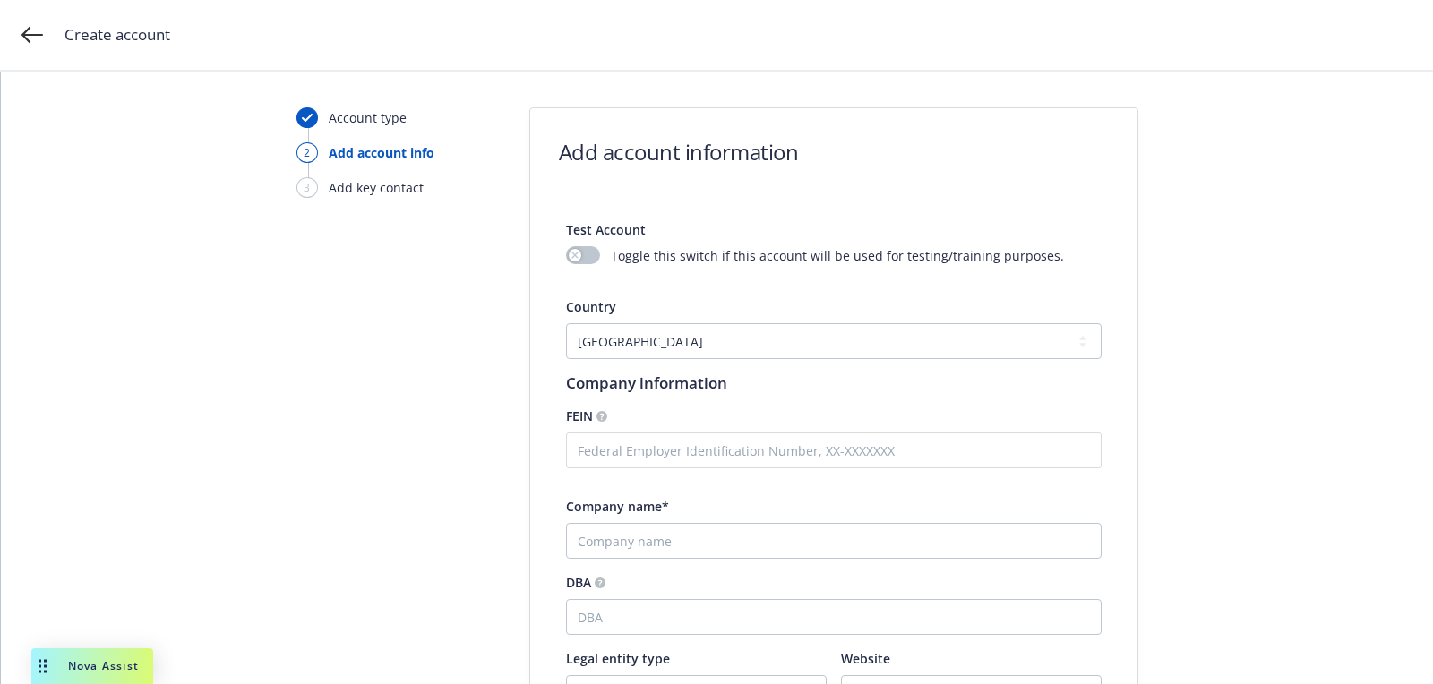
scroll to position [229, 0]
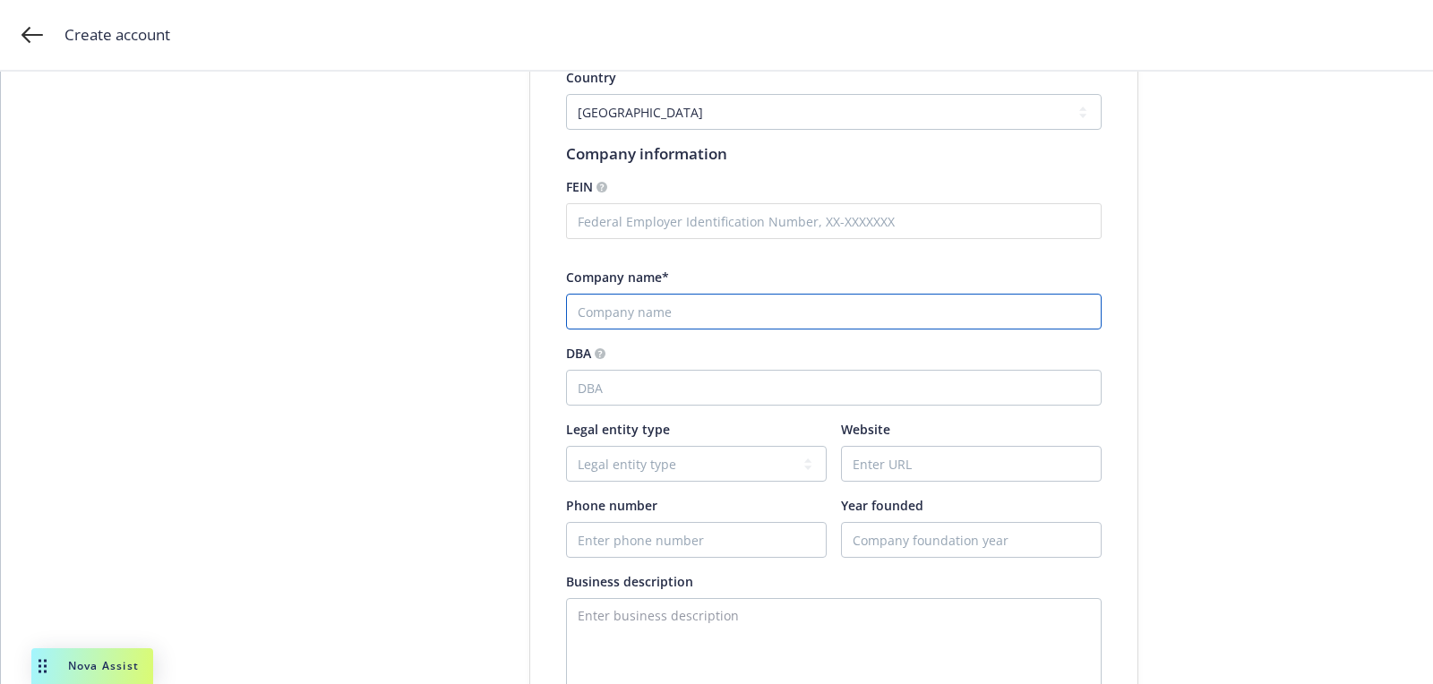
click at [640, 303] on input "Company name*" at bounding box center [834, 312] width 536 height 36
paste input "PB&J Technologies"
type input "PB&J Technologies"
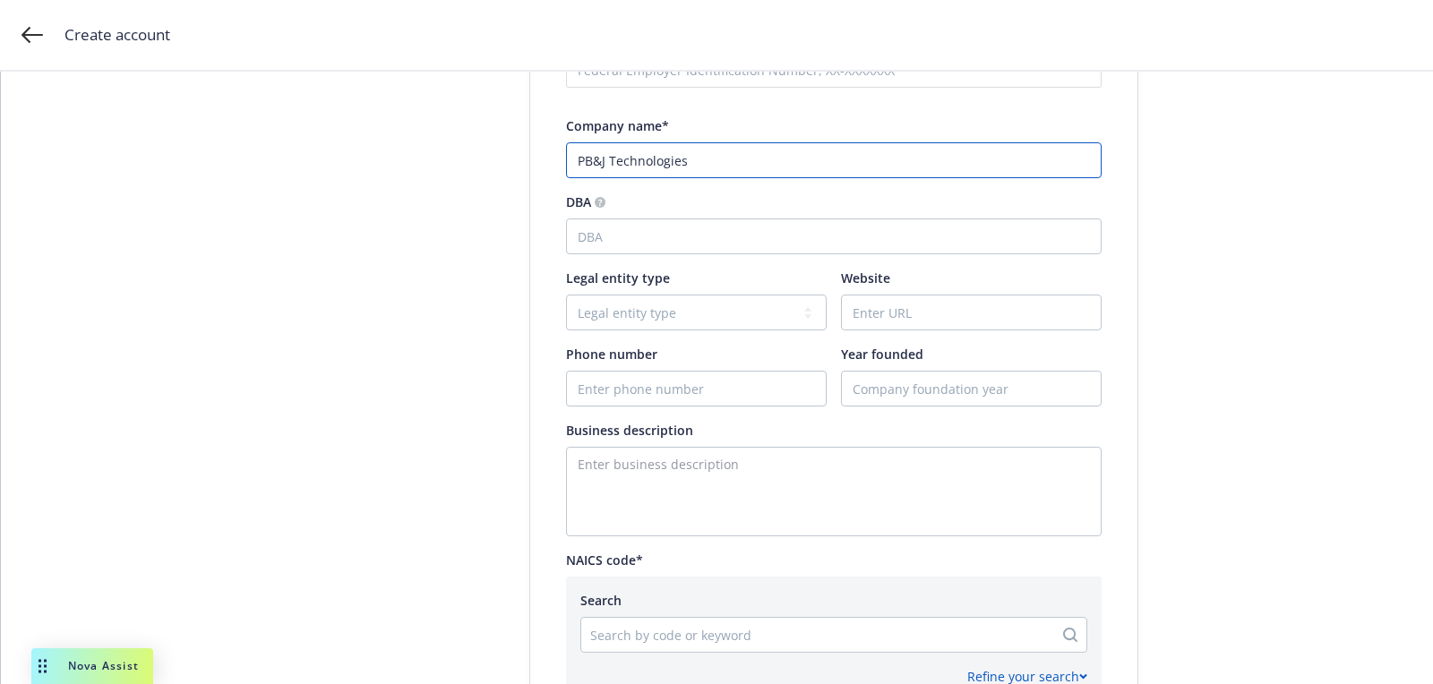
scroll to position [416, 0]
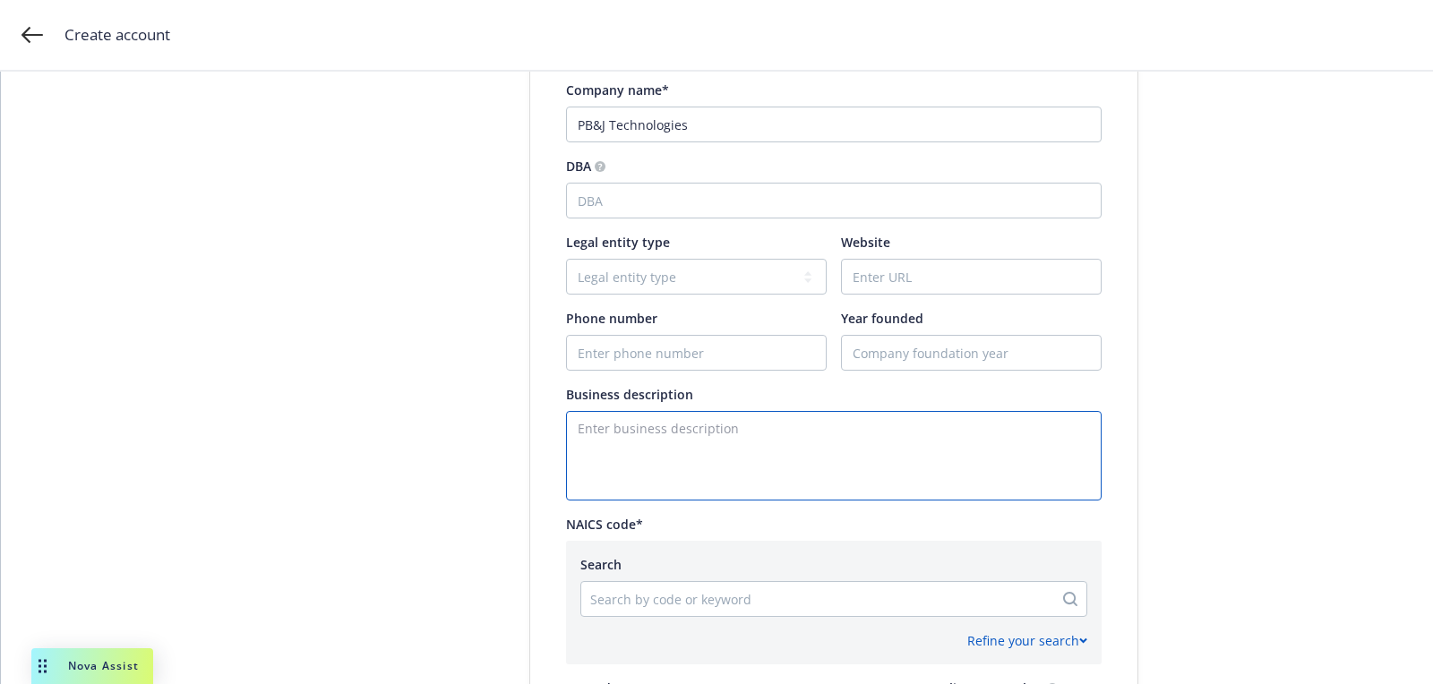
click at [679, 459] on textarea "Enter business description" at bounding box center [834, 456] width 536 height 90
paste textarea "Care Driven"
type textarea "Care Driven"
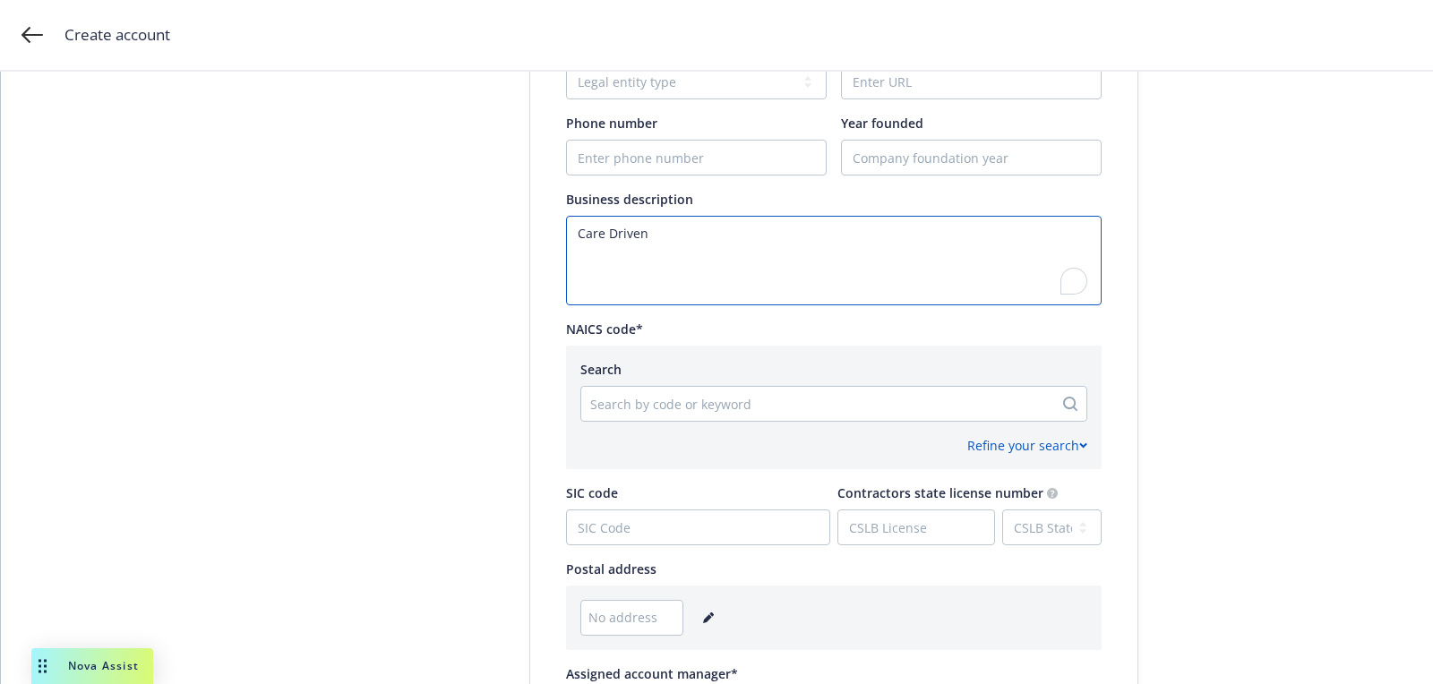
scroll to position [728, 0]
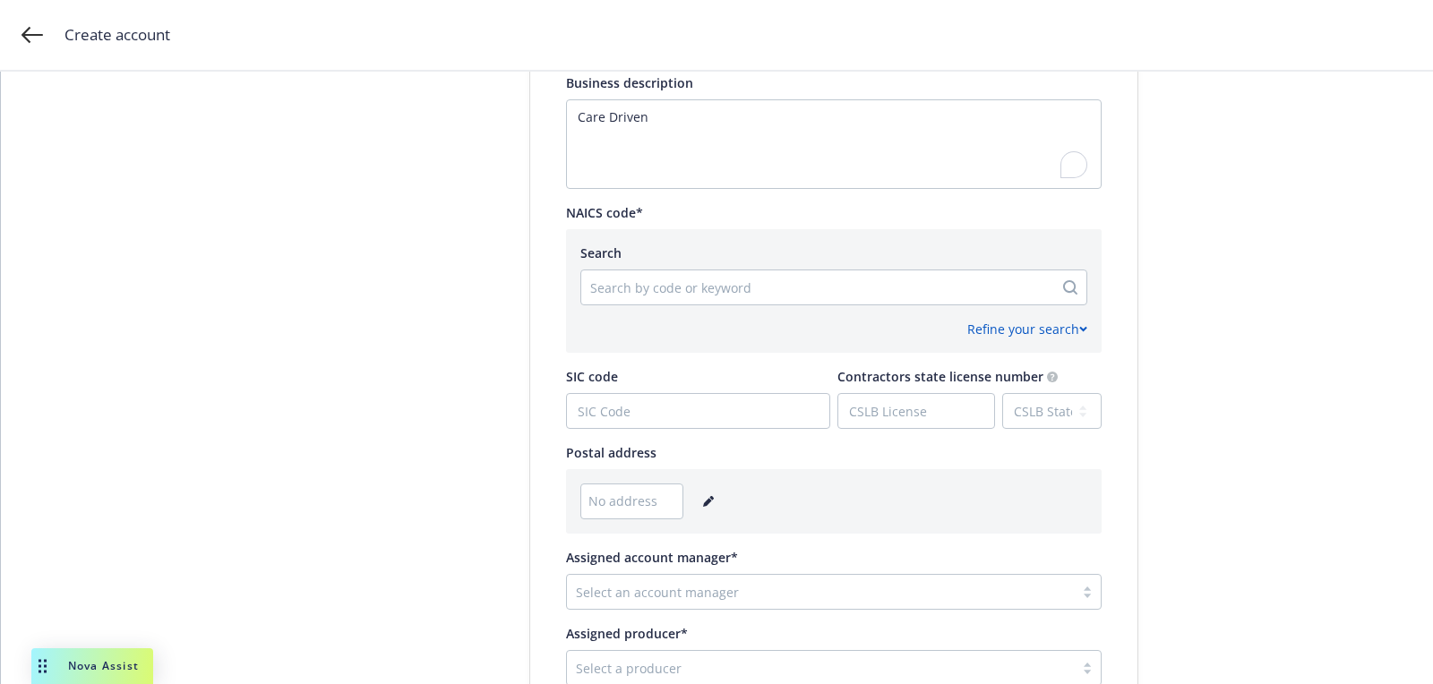
click at [665, 292] on div at bounding box center [817, 287] width 454 height 21
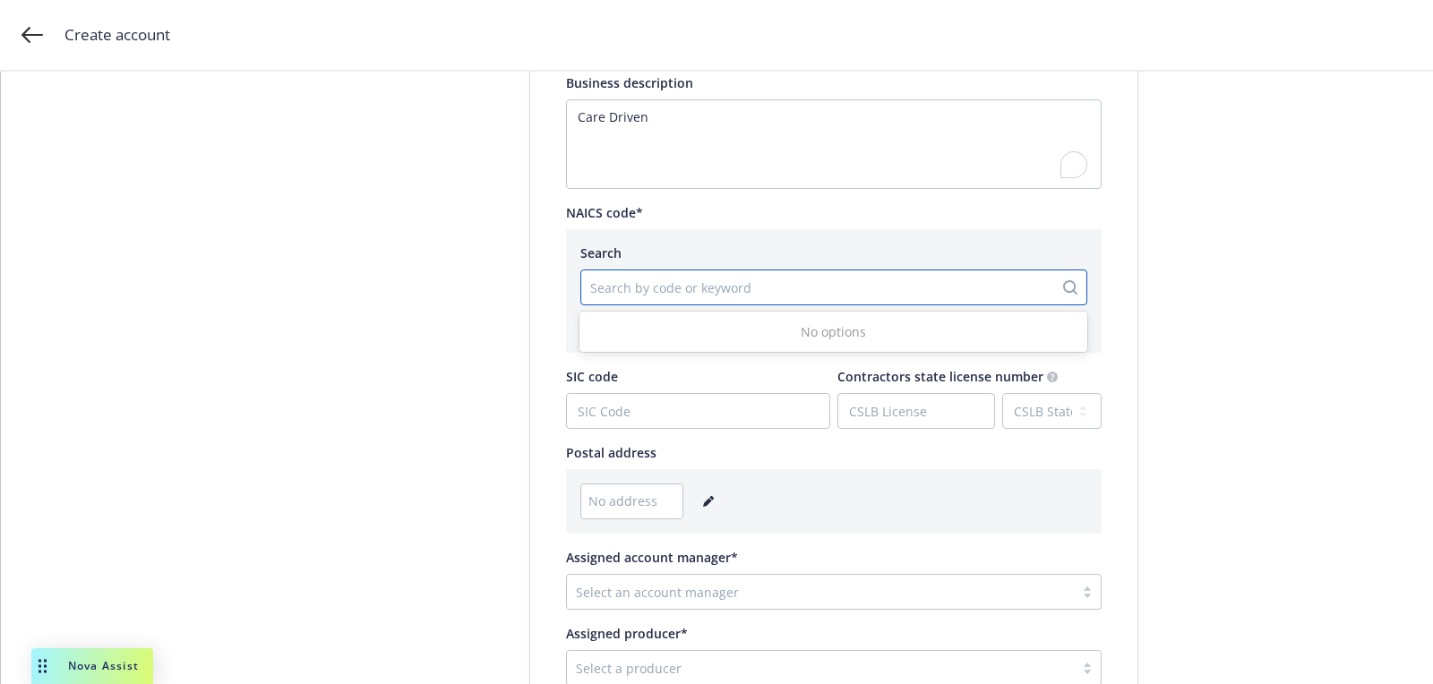
paste input "481111"
type input "481111"
click at [713, 331] on div "No options" at bounding box center [834, 331] width 508 height 33
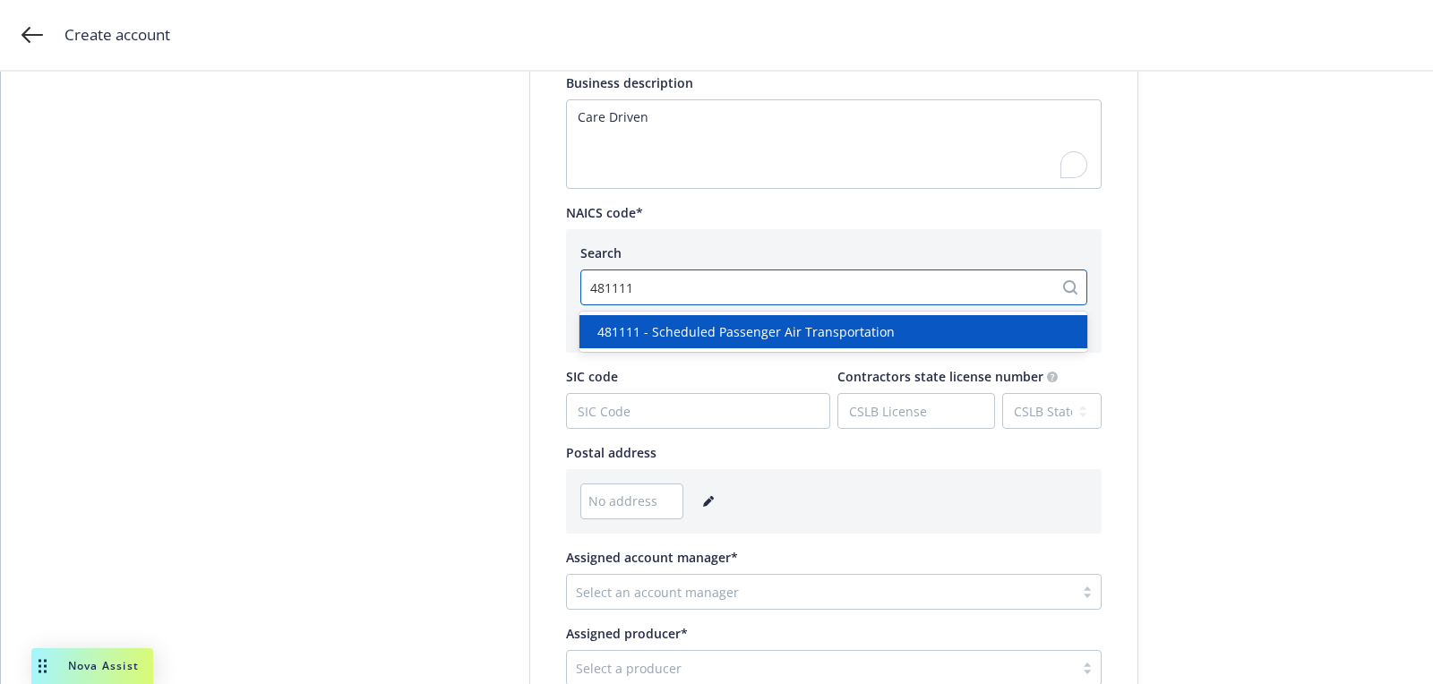
click at [713, 331] on span "481111 - Scheduled Passenger Air Transportation" at bounding box center [745, 331] width 297 height 19
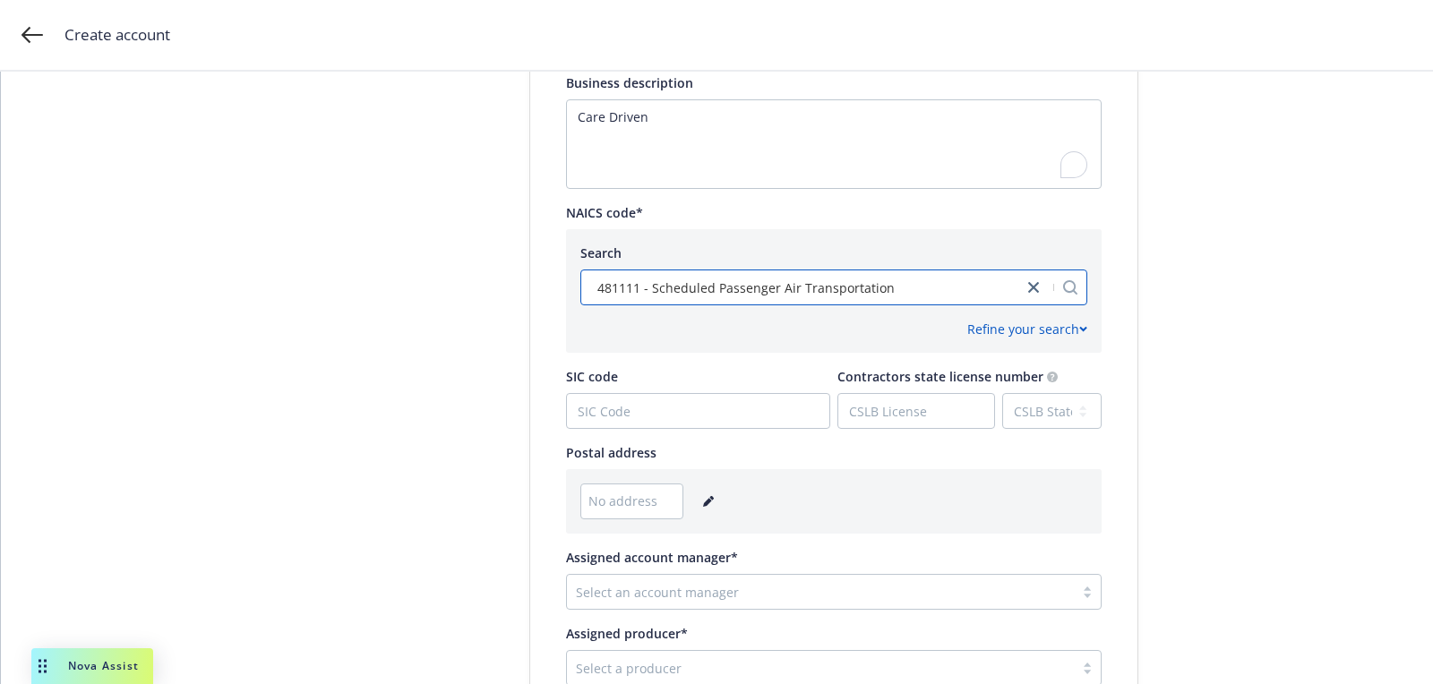
scroll to position [892, 0]
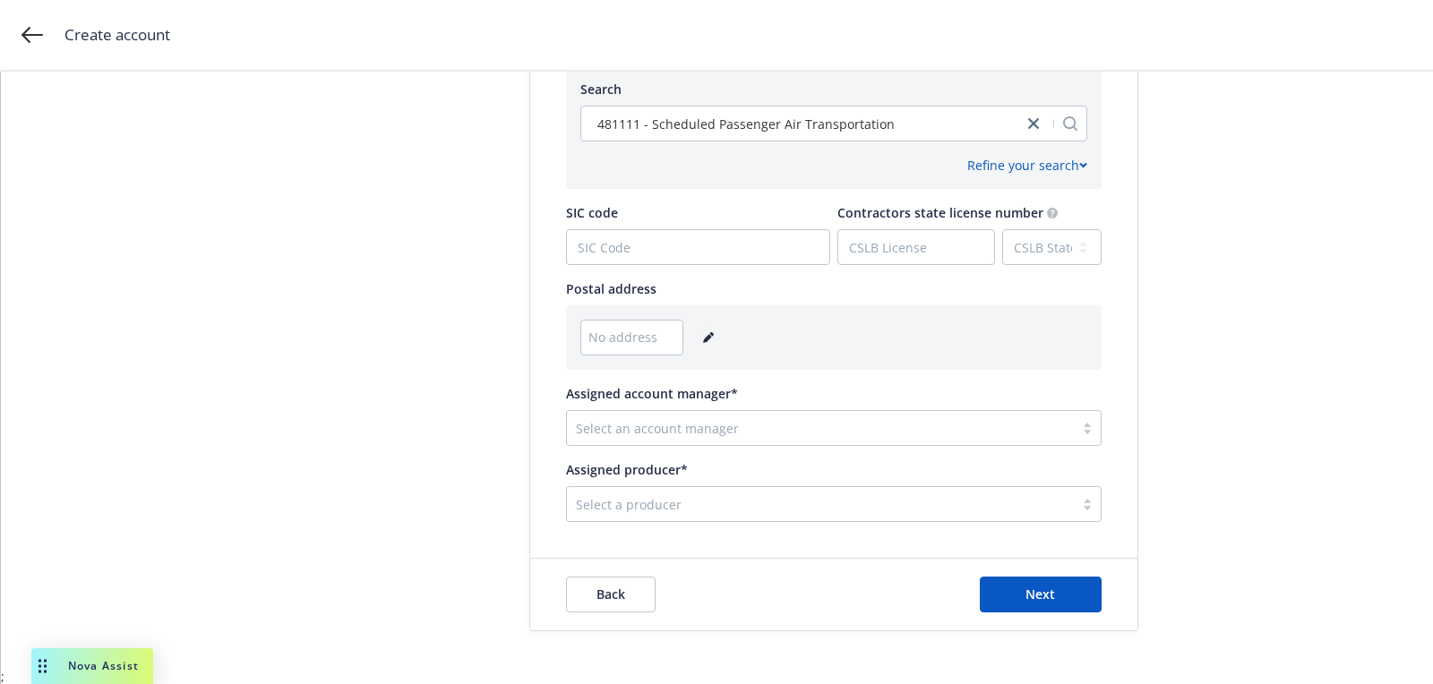
click at [703, 338] on icon "editPencil" at bounding box center [708, 337] width 11 height 11
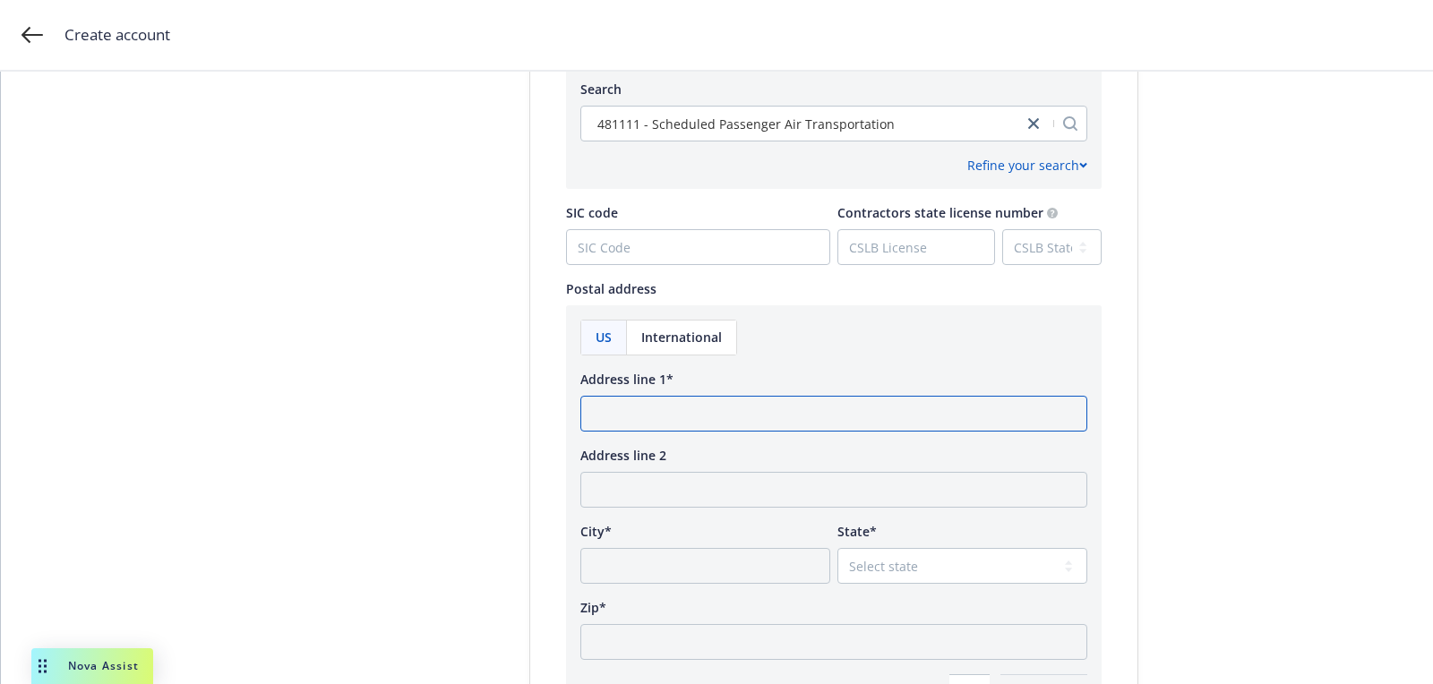
click at [657, 410] on input "Address line 1*" at bounding box center [833, 414] width 507 height 36
paste input "[STREET_ADDRESS]"
click at [835, 418] on input "[STREET_ADDRESS]" at bounding box center [833, 414] width 507 height 36
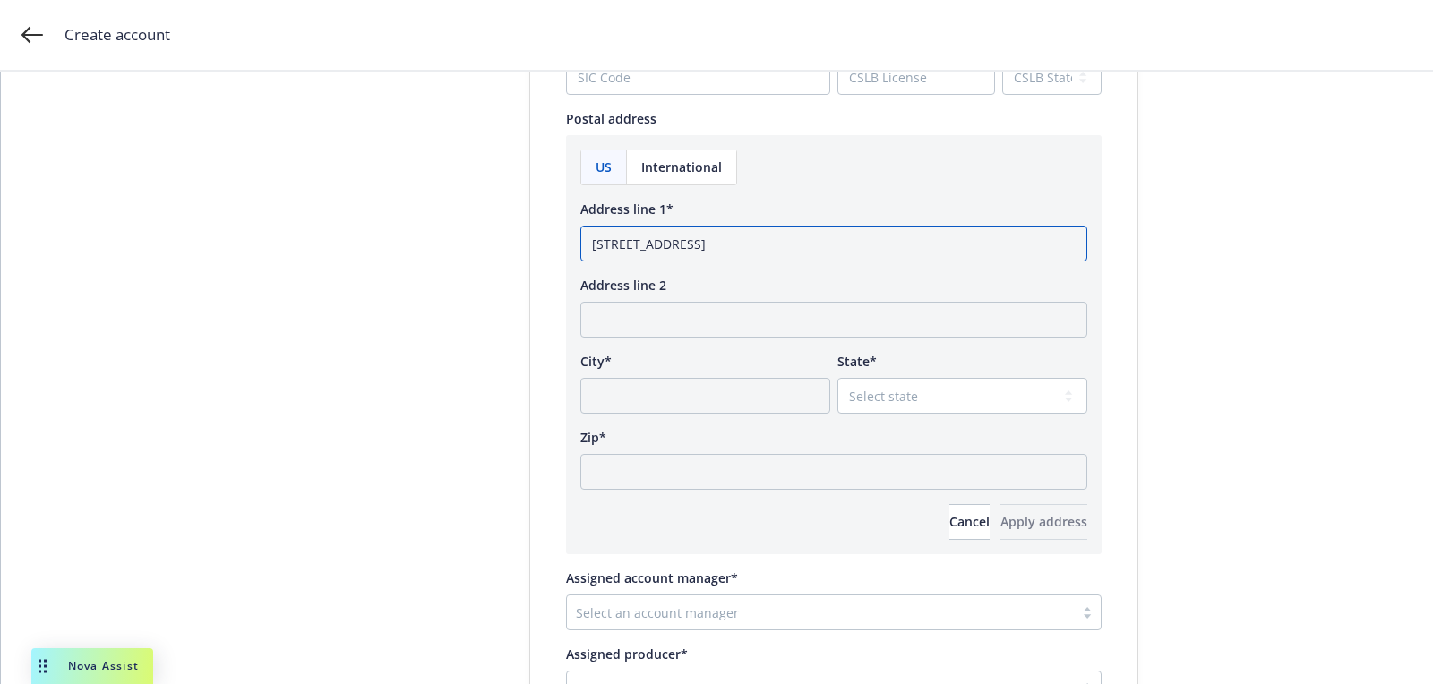
type input "[STREET_ADDRESS]"
click at [783, 447] on div "Zip*" at bounding box center [833, 459] width 507 height 62
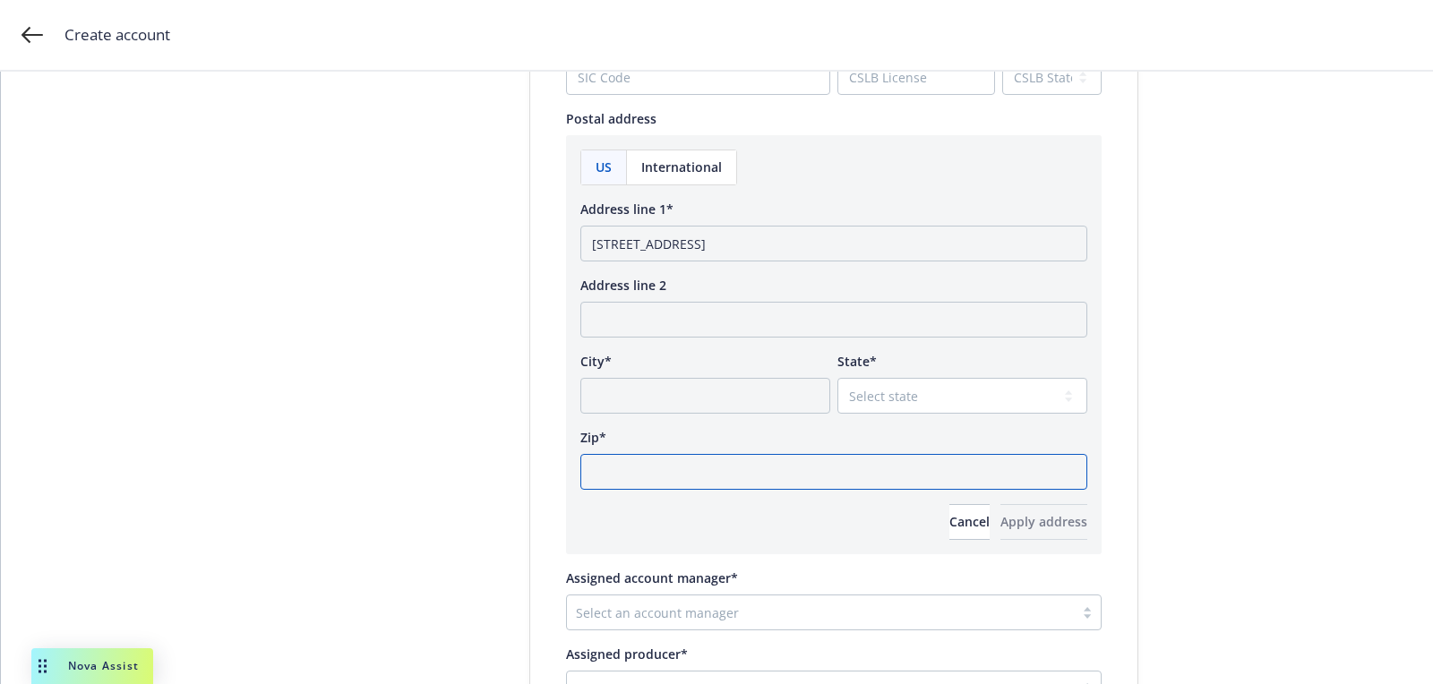
click at [766, 472] on input "Zip*" at bounding box center [833, 472] width 507 height 36
paste input "60659"
type input "60659"
click at [860, 418] on div "US International Address line 1* [STREET_ADDRESS], [GEOGRAPHIC_DATA] Address li…" at bounding box center [833, 345] width 507 height 391
click at [863, 405] on select "Select state [US_STATE] [US_STATE] [US_STATE] [US_STATE] [US_STATE] [PERSON_NAM…" at bounding box center [962, 396] width 250 height 36
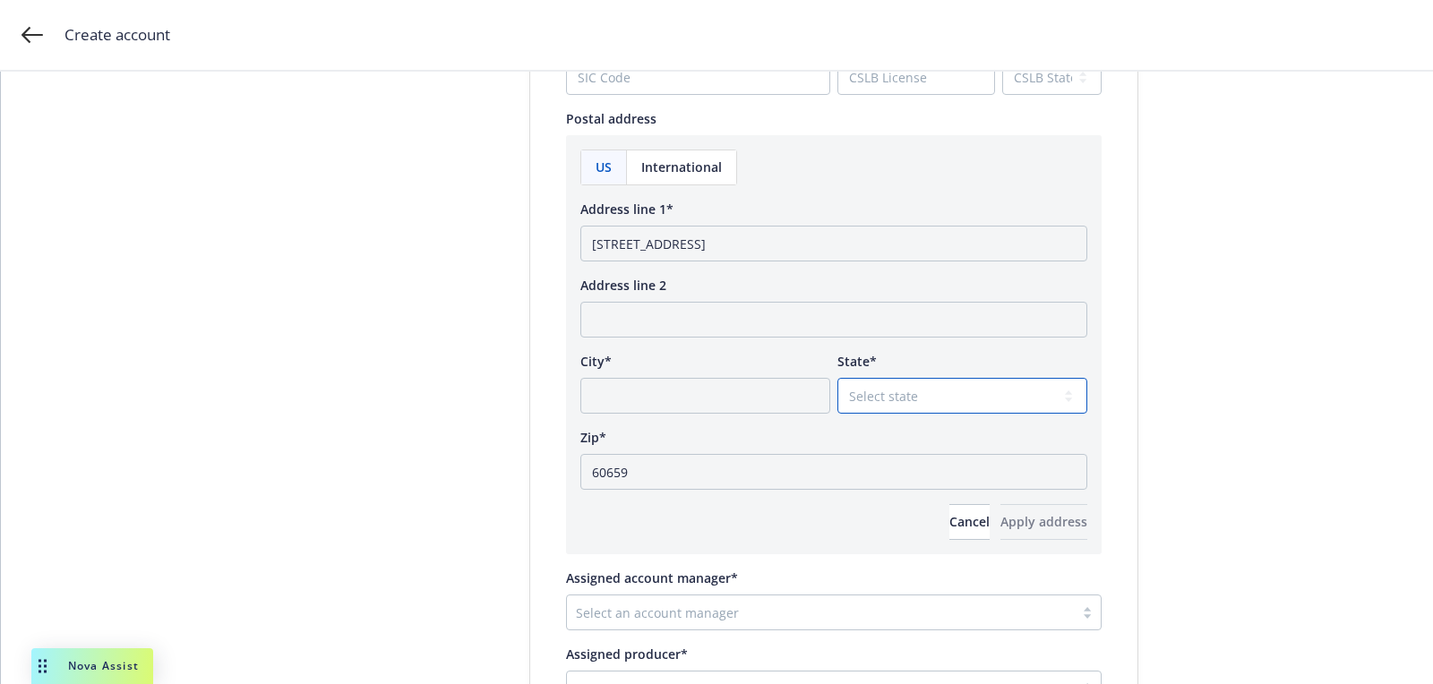
select select "IL"
click at [837, 378] on select "Select state [US_STATE] [US_STATE] [US_STATE] [US_STATE] [US_STATE] [PERSON_NAM…" at bounding box center [962, 396] width 250 height 36
click at [773, 243] on input "[STREET_ADDRESS]" at bounding box center [833, 244] width 507 height 36
type input "[STREET_ADDRESS]"
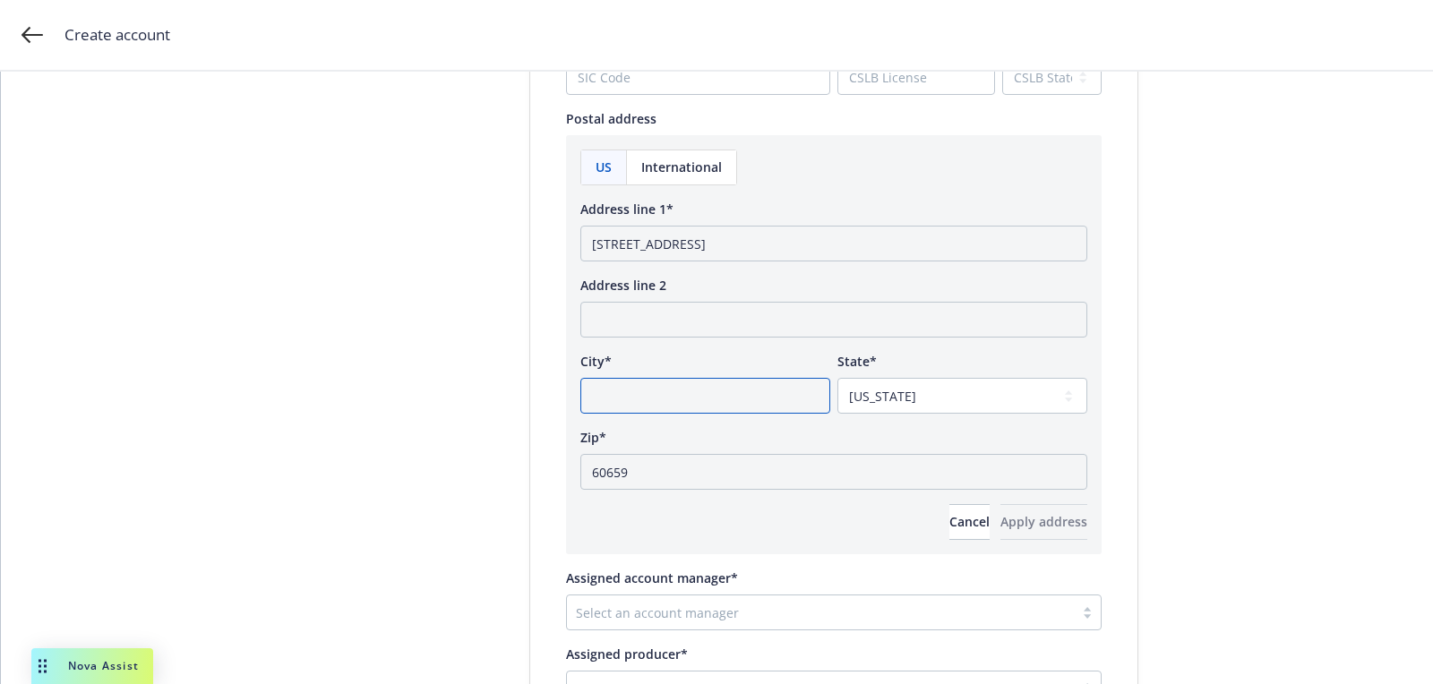
drag, startPoint x: 734, startPoint y: 400, endPoint x: 736, endPoint y: 391, distance: 10.0
click at [734, 400] on input "City*" at bounding box center [705, 396] width 250 height 36
paste input "[GEOGRAPHIC_DATA]"
type input "[GEOGRAPHIC_DATA]"
drag, startPoint x: 745, startPoint y: 245, endPoint x: 863, endPoint y: 250, distance: 117.4
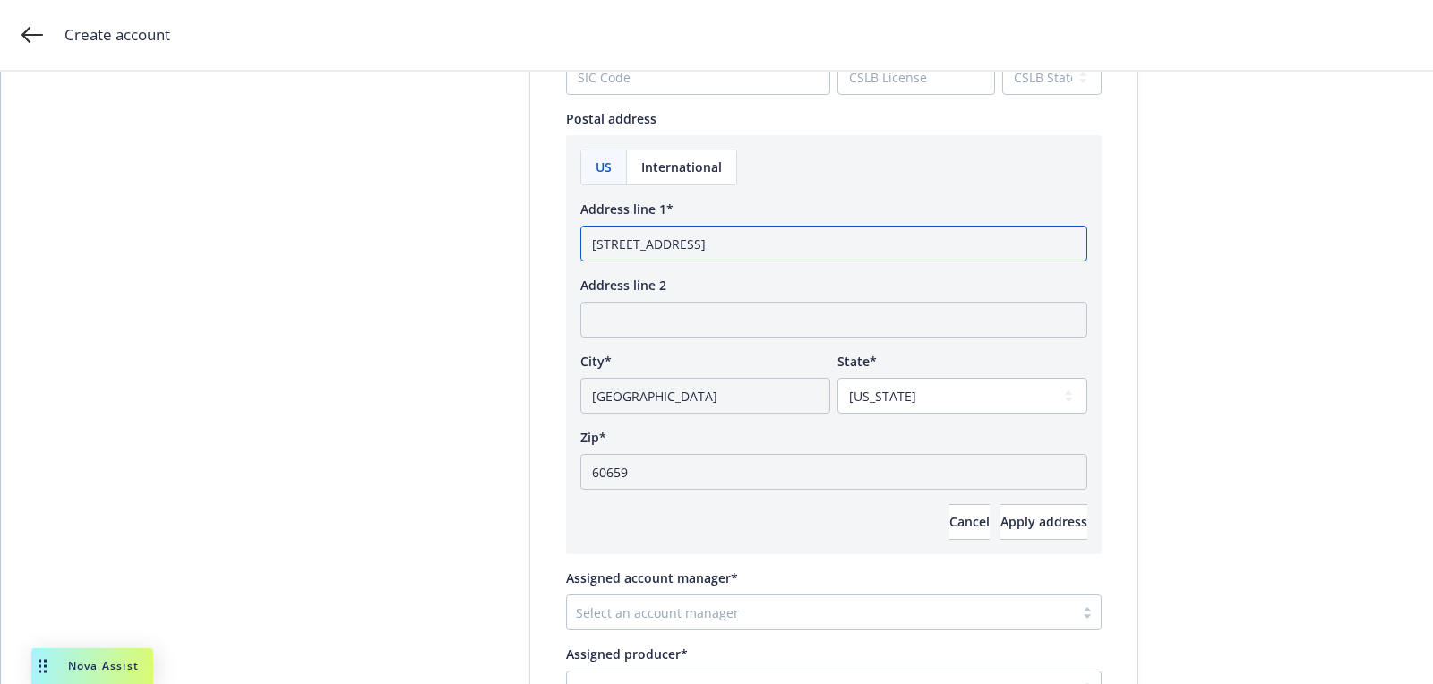
click at [784, 245] on input "[STREET_ADDRESS]" at bounding box center [833, 244] width 507 height 36
type input "[STREET_ADDRESS]"
click at [1007, 516] on span "Apply address" at bounding box center [1043, 521] width 87 height 17
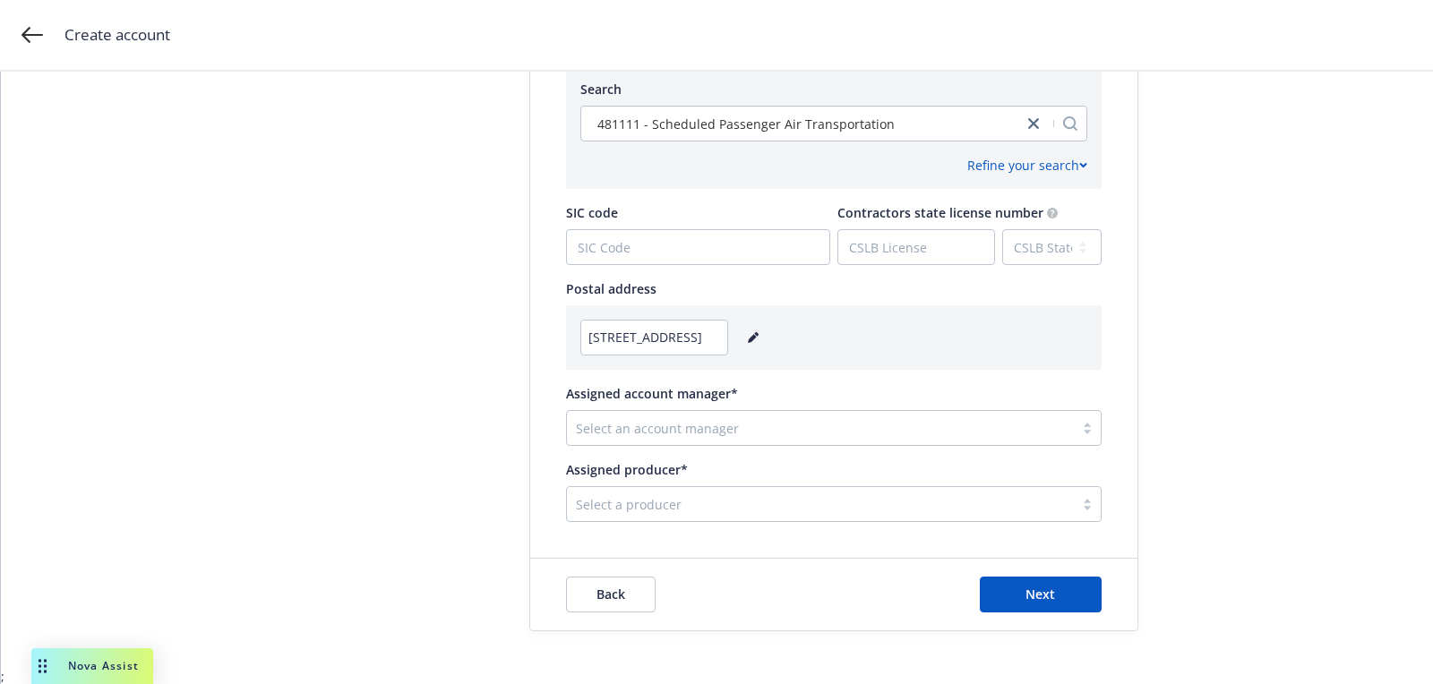
click at [770, 441] on div "Select an account manager" at bounding box center [820, 428] width 507 height 29
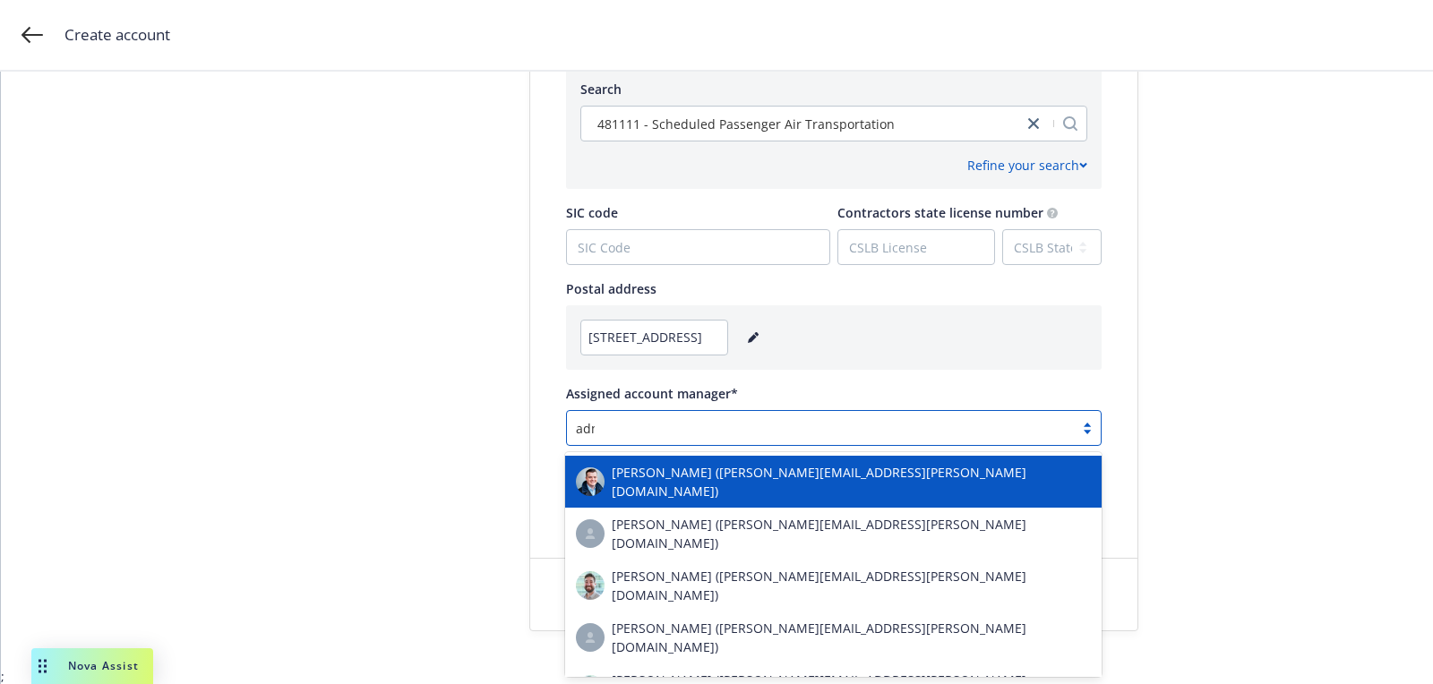
type input "admin"
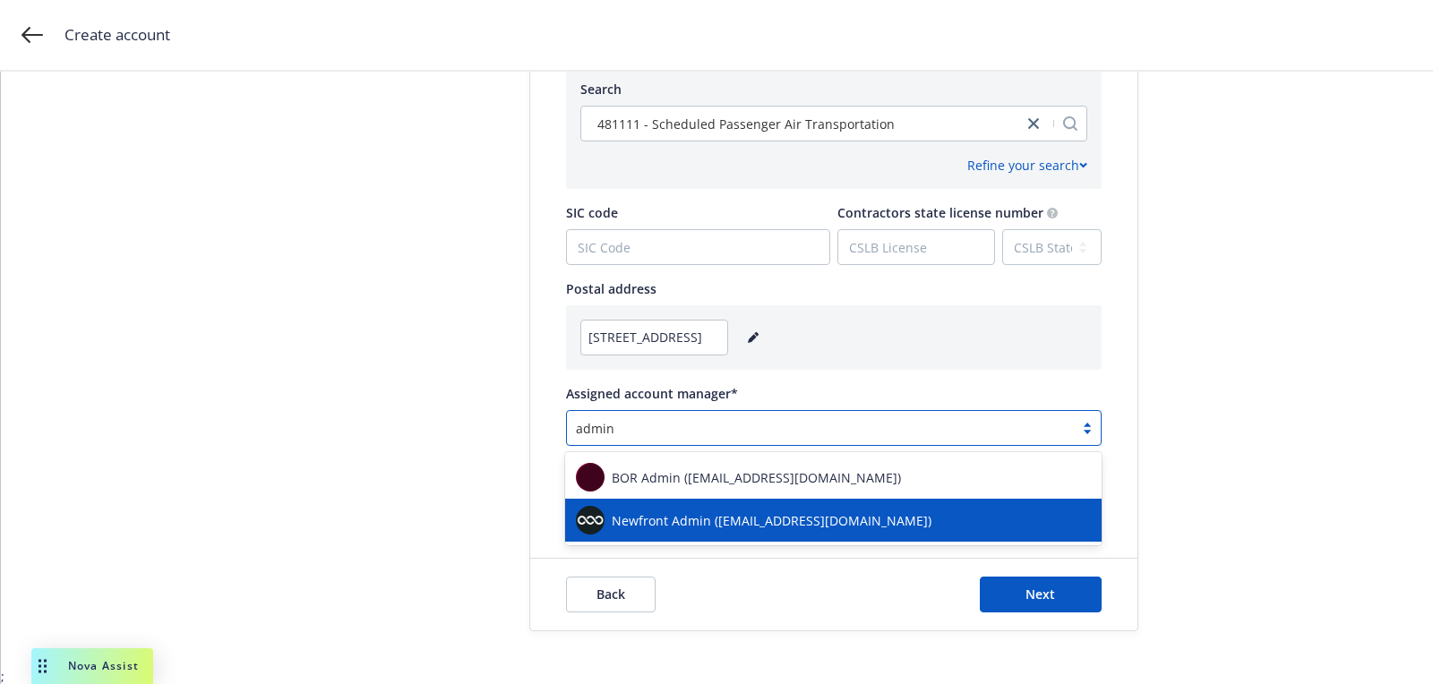
click at [726, 508] on div "Newfront Admin ([EMAIL_ADDRESS][DOMAIN_NAME])" at bounding box center [833, 520] width 515 height 29
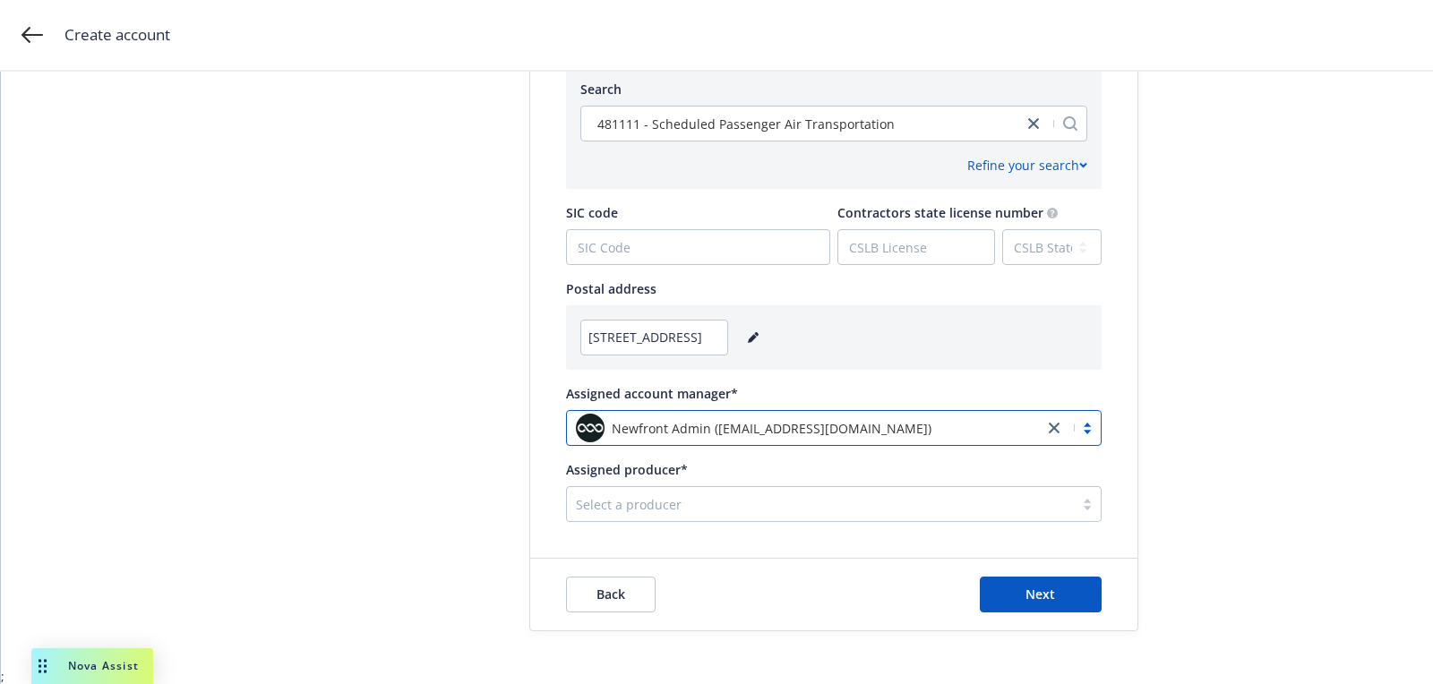
click at [734, 511] on div at bounding box center [820, 504] width 489 height 21
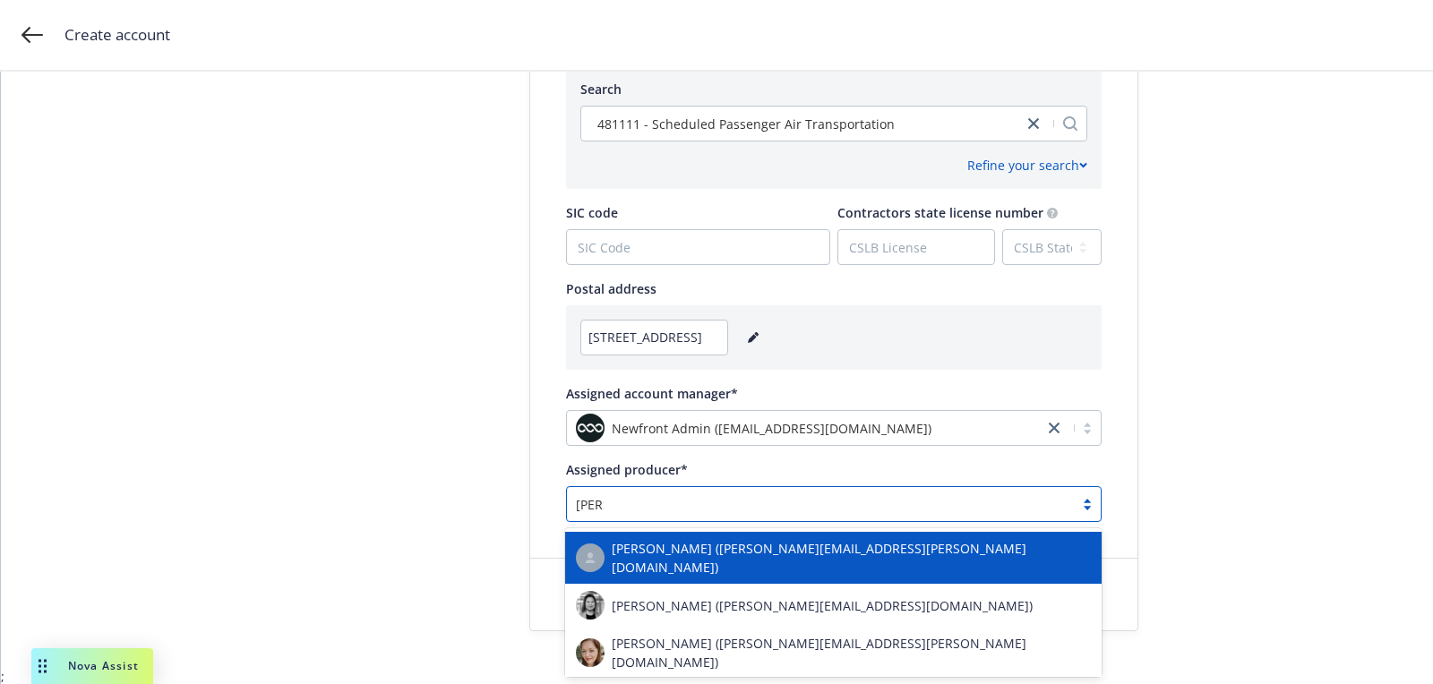
type input "[PERSON_NAME]"
click at [721, 550] on span "[PERSON_NAME] ([PERSON_NAME][EMAIL_ADDRESS][PERSON_NAME][DOMAIN_NAME])" at bounding box center [851, 558] width 479 height 38
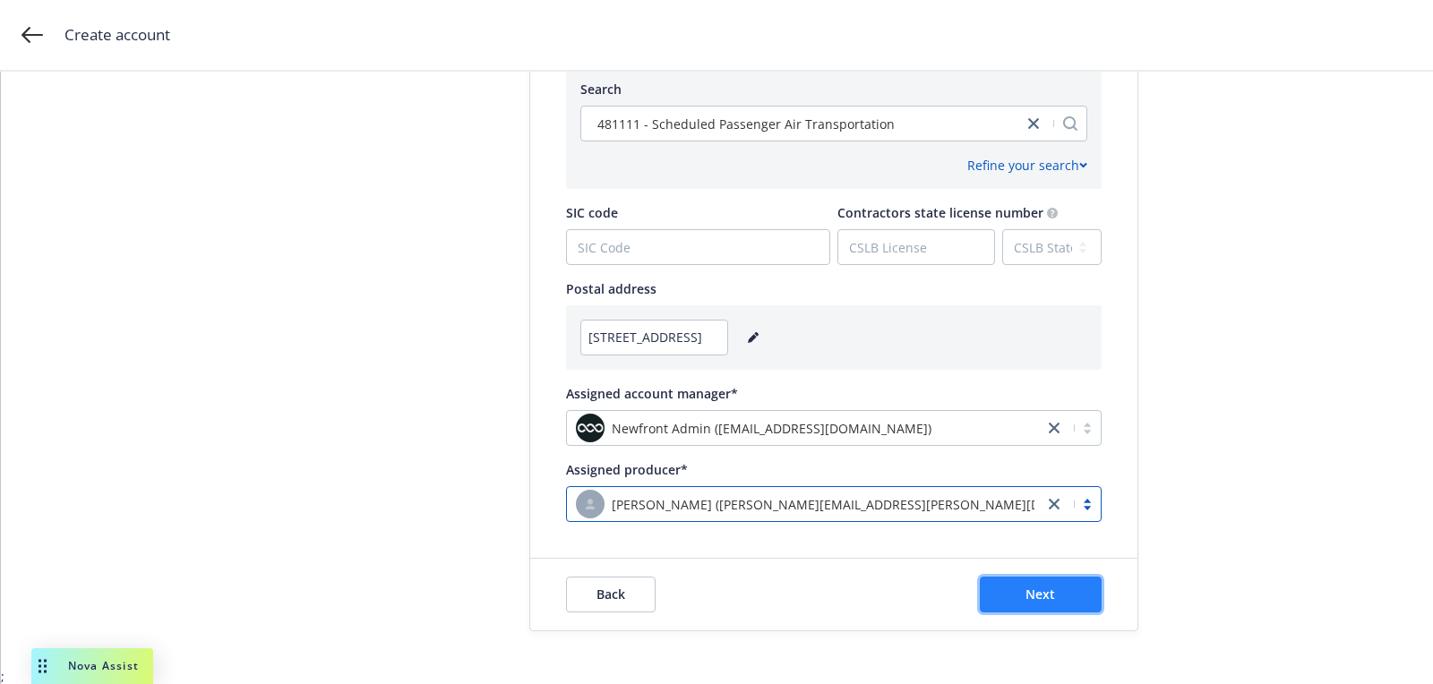
click at [990, 579] on button "Next" at bounding box center [1041, 595] width 122 height 36
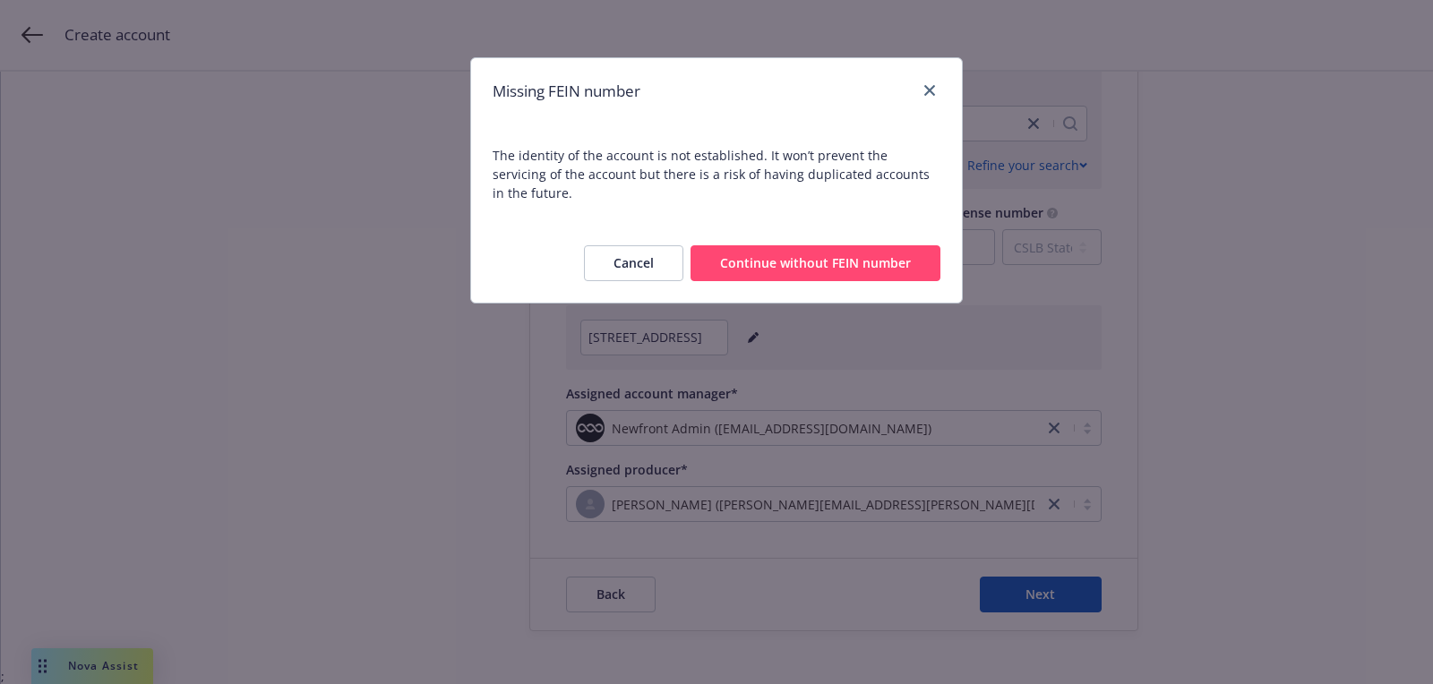
click at [832, 264] on div "Cancel Continue without FEIN number" at bounding box center [716, 263] width 491 height 79
click at [824, 247] on button "Continue without FEIN number" at bounding box center [816, 263] width 250 height 36
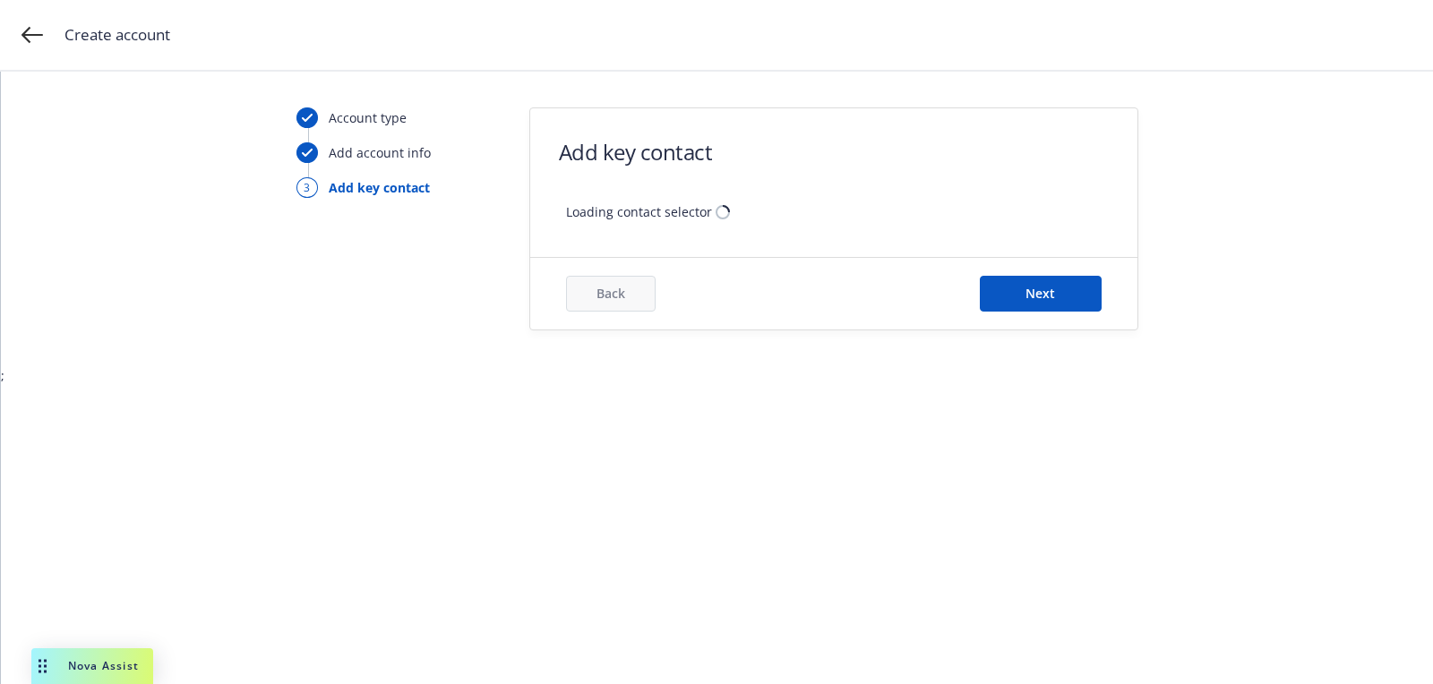
scroll to position [0, 0]
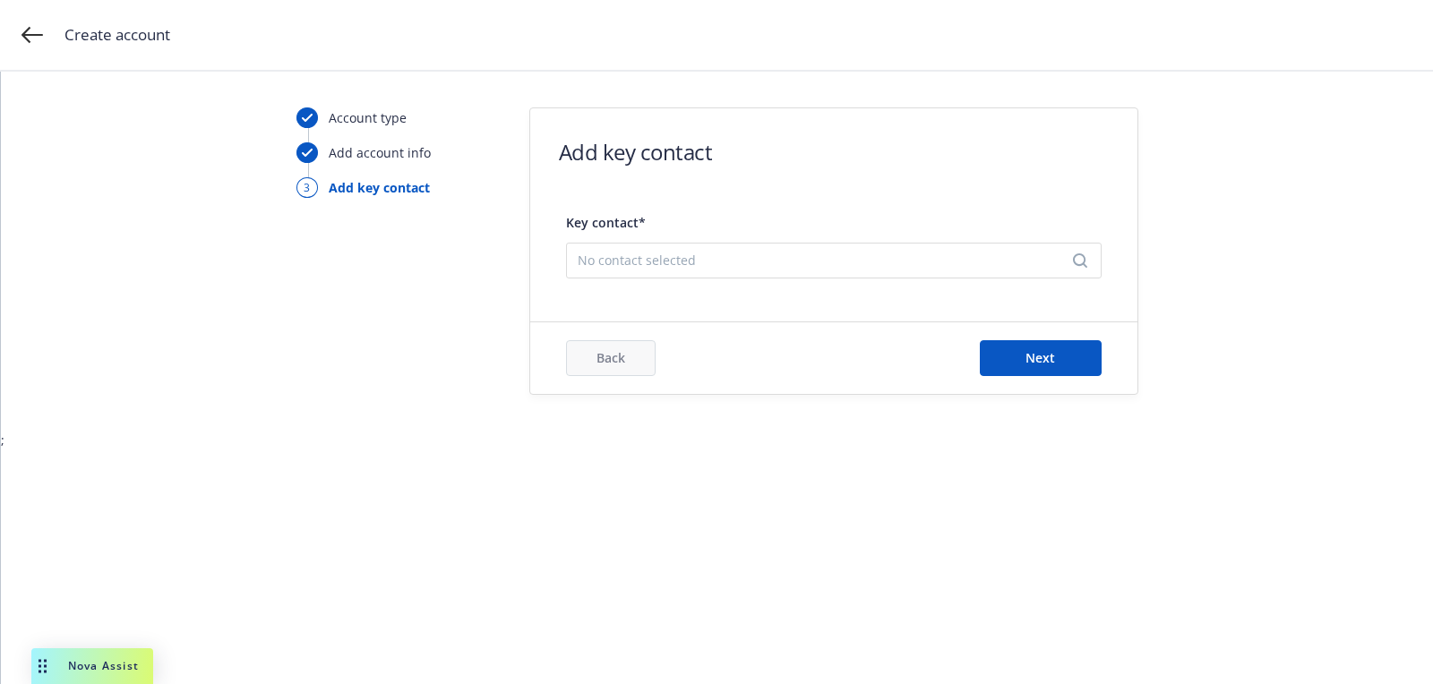
click at [794, 246] on div "No contact selected" at bounding box center [834, 261] width 536 height 36
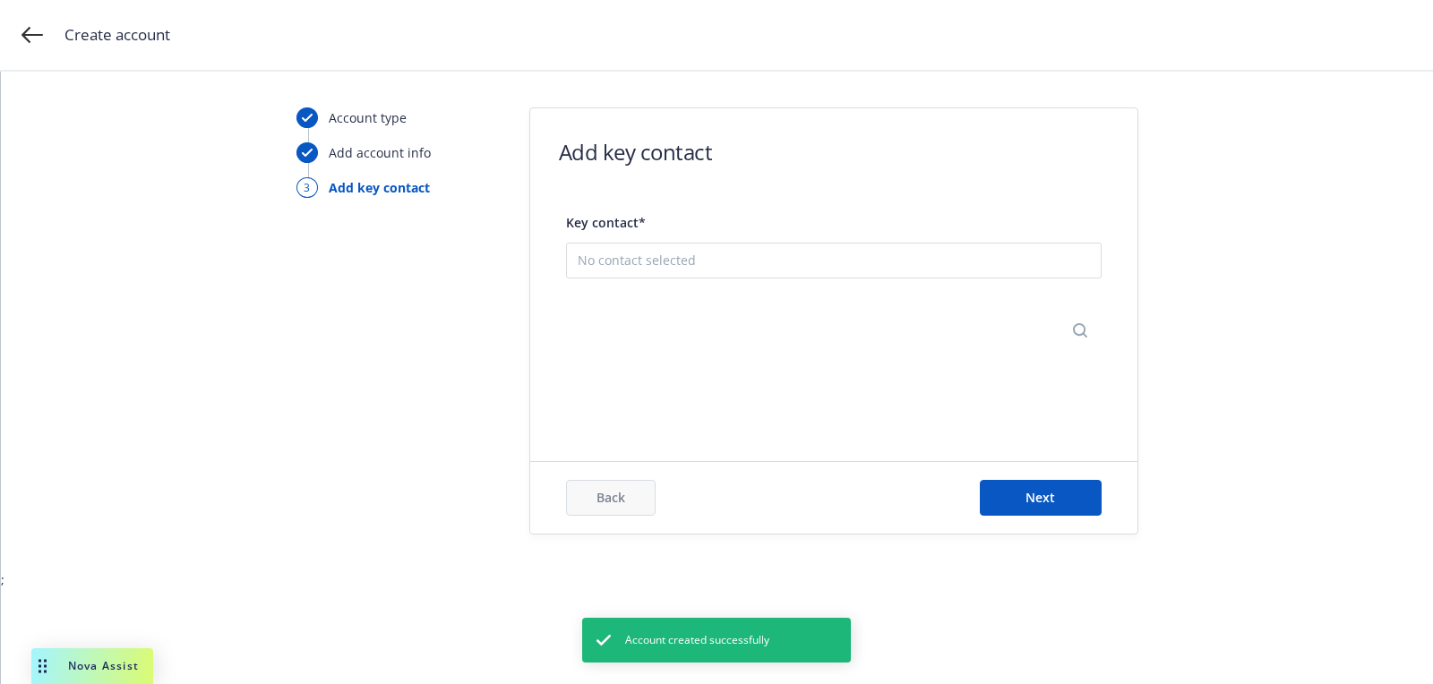
click at [783, 351] on button "Add new contact" at bounding box center [834, 349] width 512 height 36
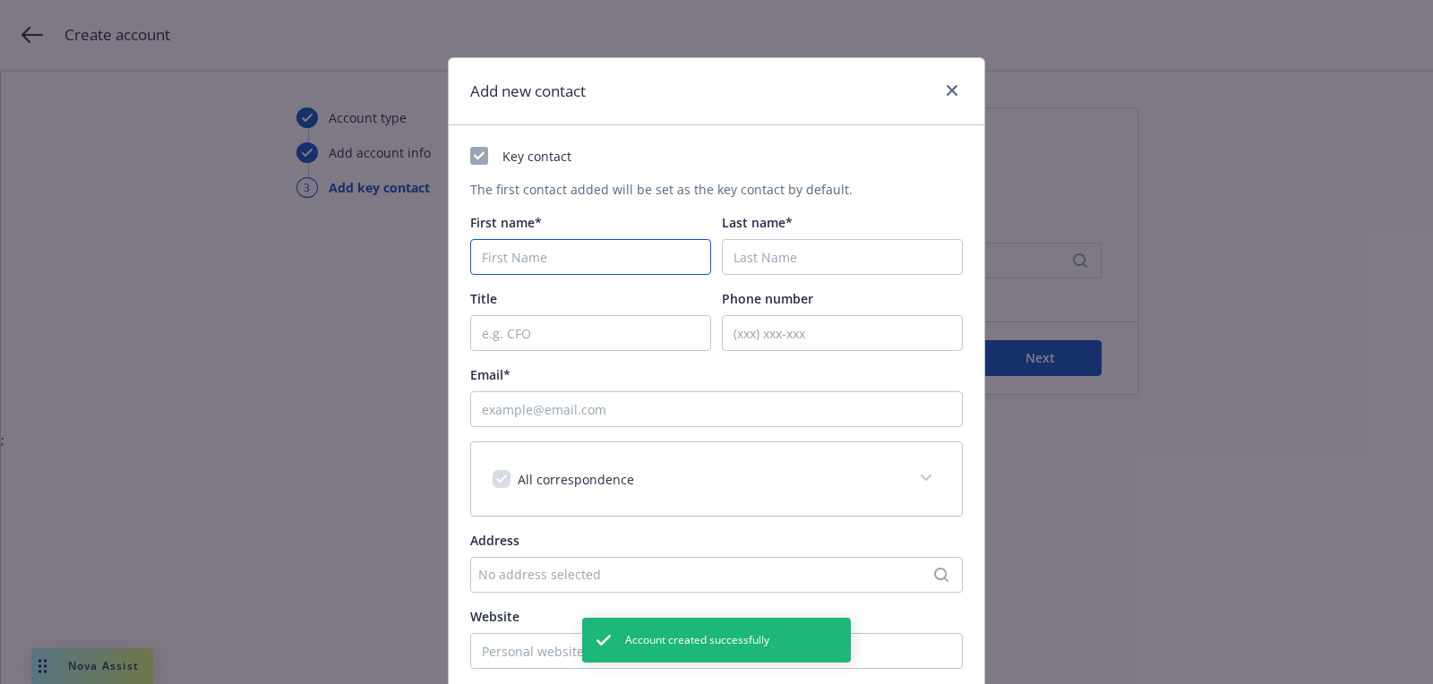
click at [511, 243] on input "First name*" at bounding box center [590, 257] width 241 height 36
paste input "Abid"
type input "Abid"
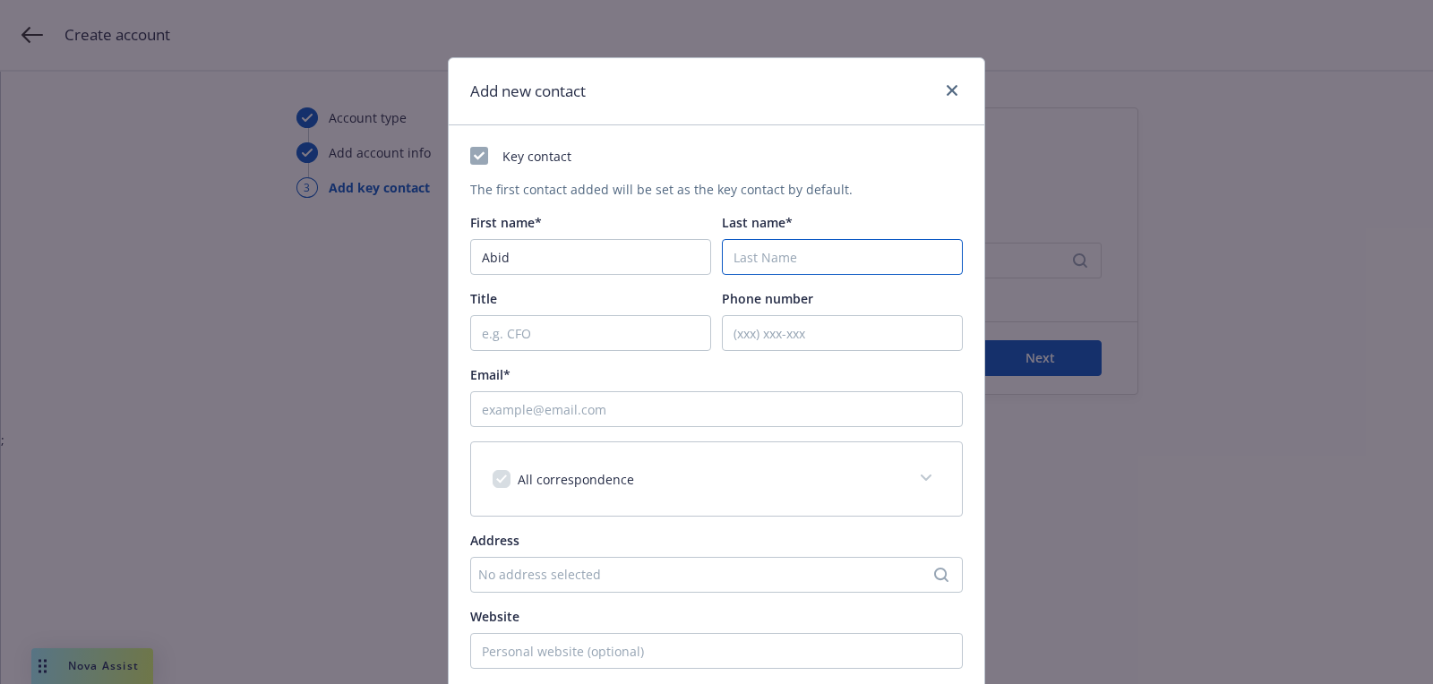
paste input "[PERSON_NAME]"
type input "[PERSON_NAME]"
click at [768, 408] on input "Email*" at bounding box center [716, 409] width 493 height 36
paste input "[EMAIL_ADDRESS][DOMAIN_NAME]"
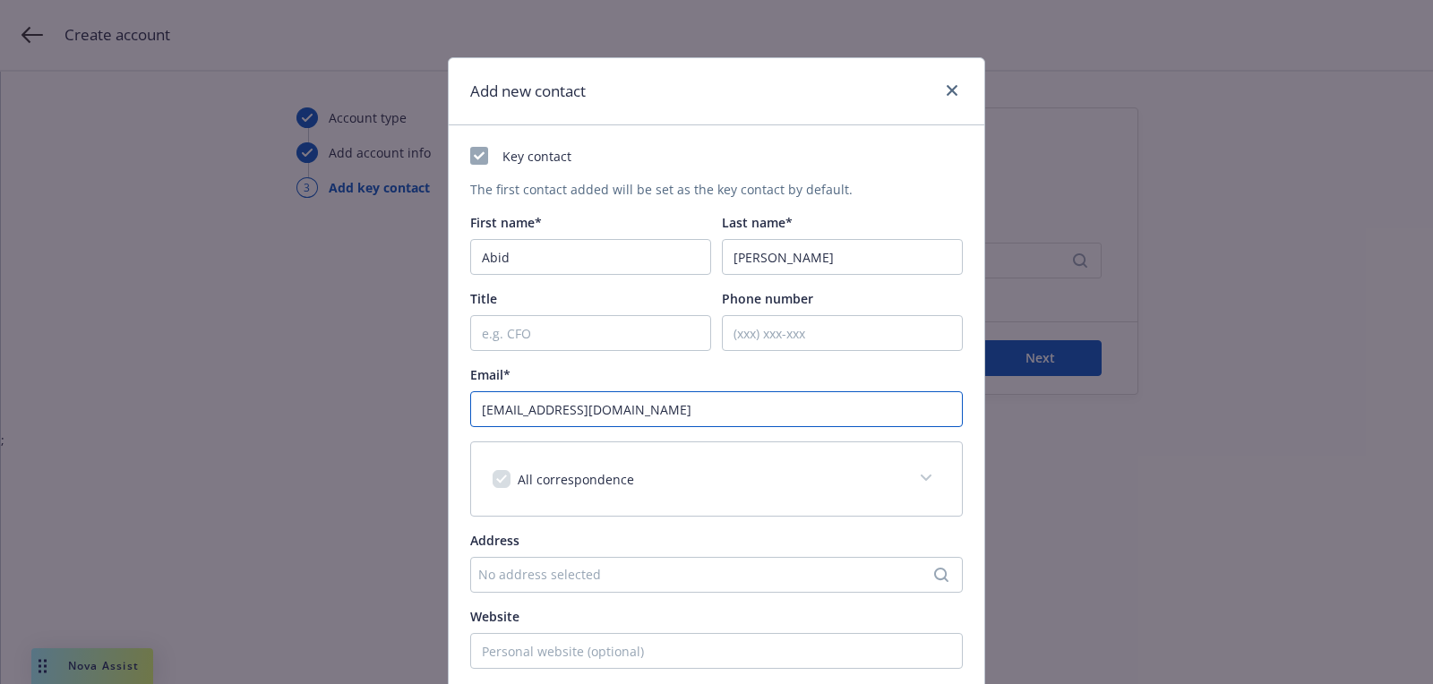
scroll to position [271, 0]
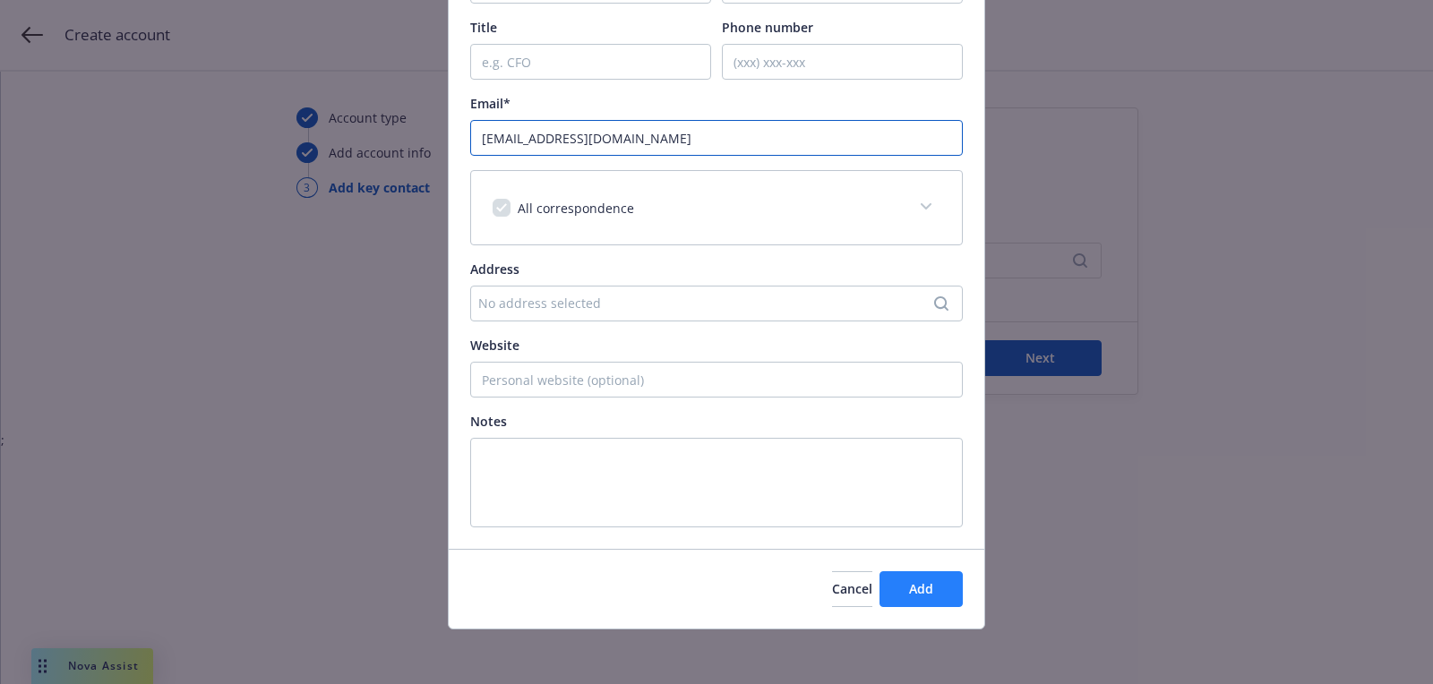
type input "[EMAIL_ADDRESS][DOMAIN_NAME]"
click at [896, 591] on button "Add" at bounding box center [921, 589] width 83 height 36
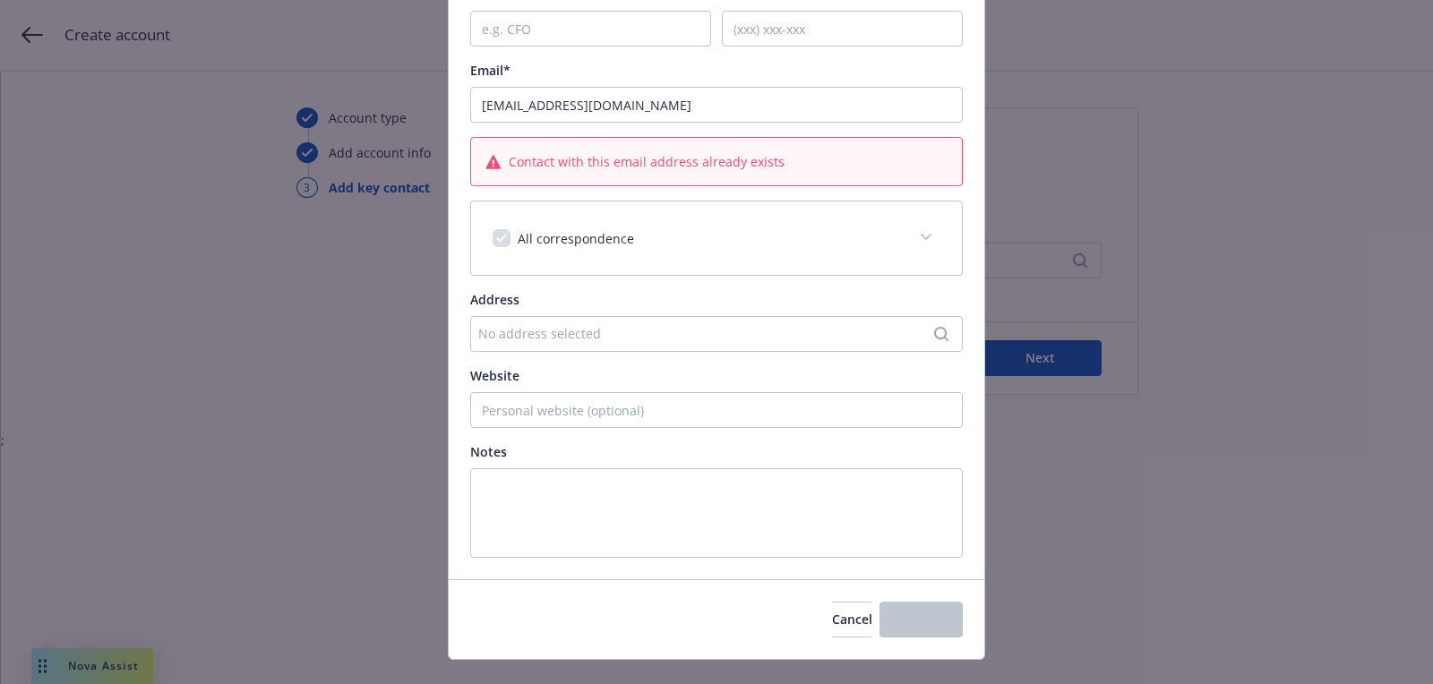
scroll to position [0, 0]
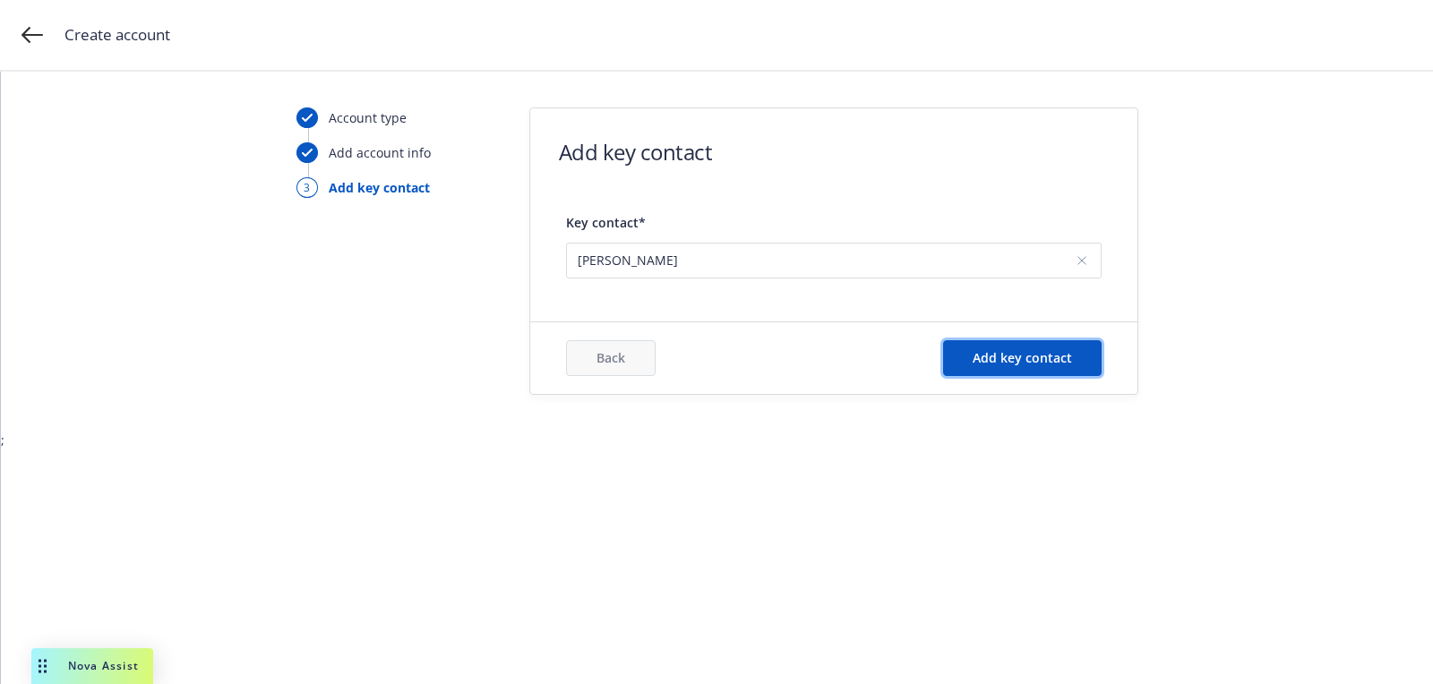
click at [1035, 363] on span "Add key contact" at bounding box center [1022, 357] width 99 height 17
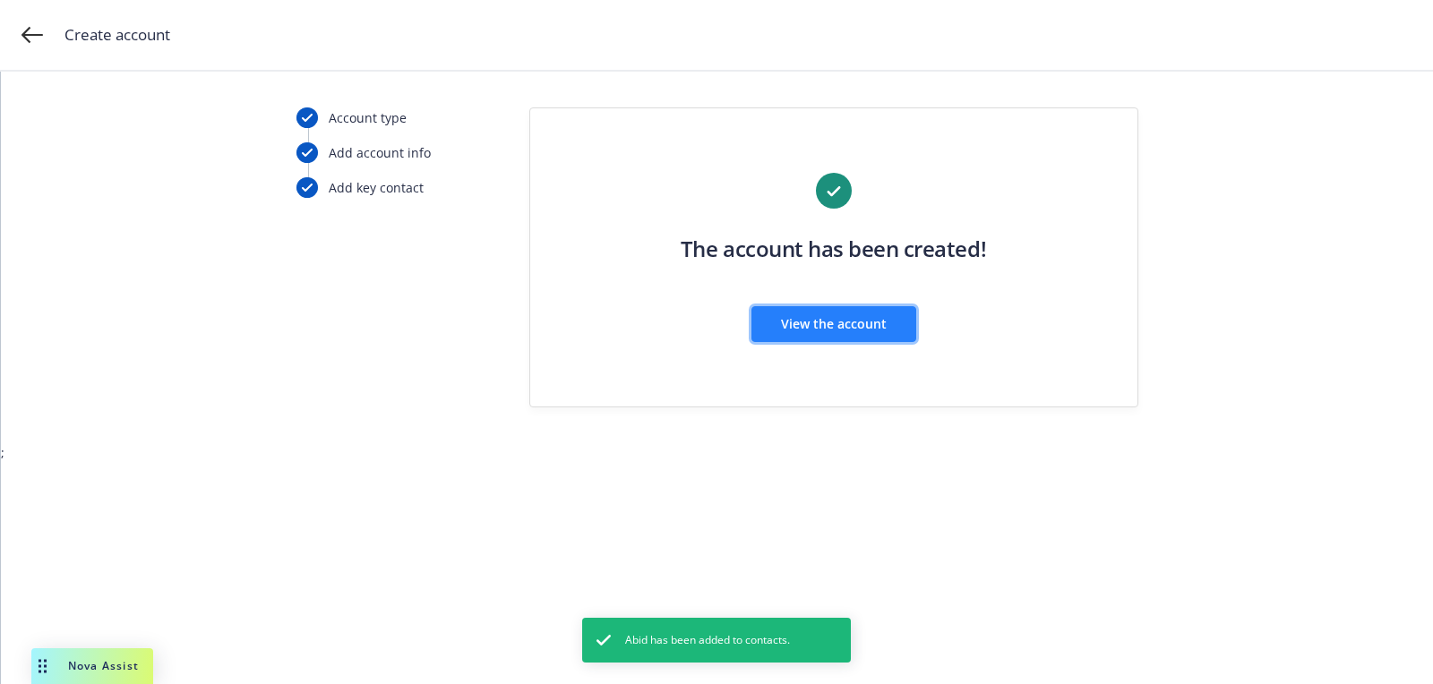
click at [810, 330] on span "View the account" at bounding box center [834, 323] width 106 height 17
